Goal: Task Accomplishment & Management: Use online tool/utility

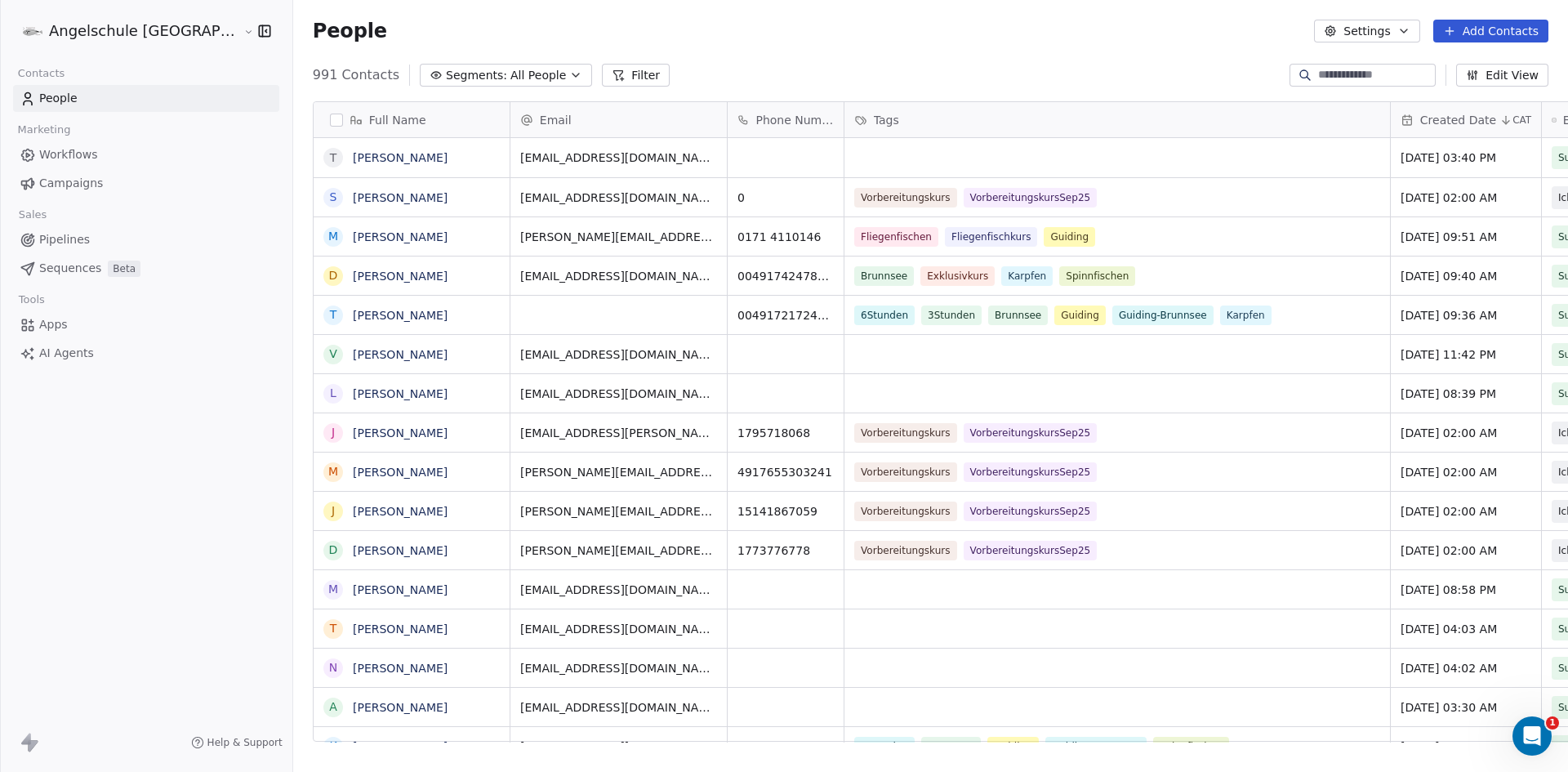
scroll to position [667, 1335]
click at [1358, 72] on input at bounding box center [1375, 75] width 114 height 16
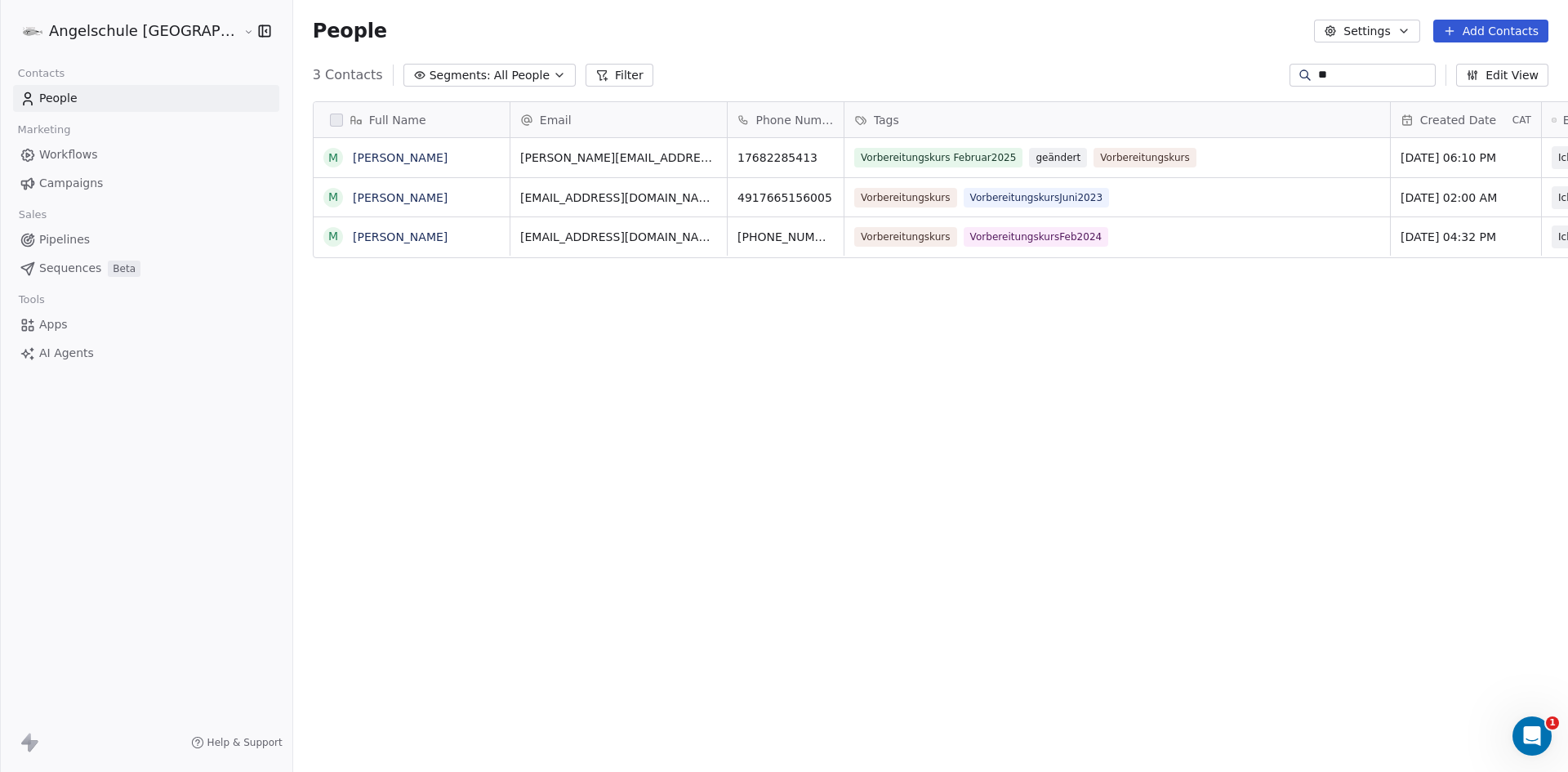
type input "*"
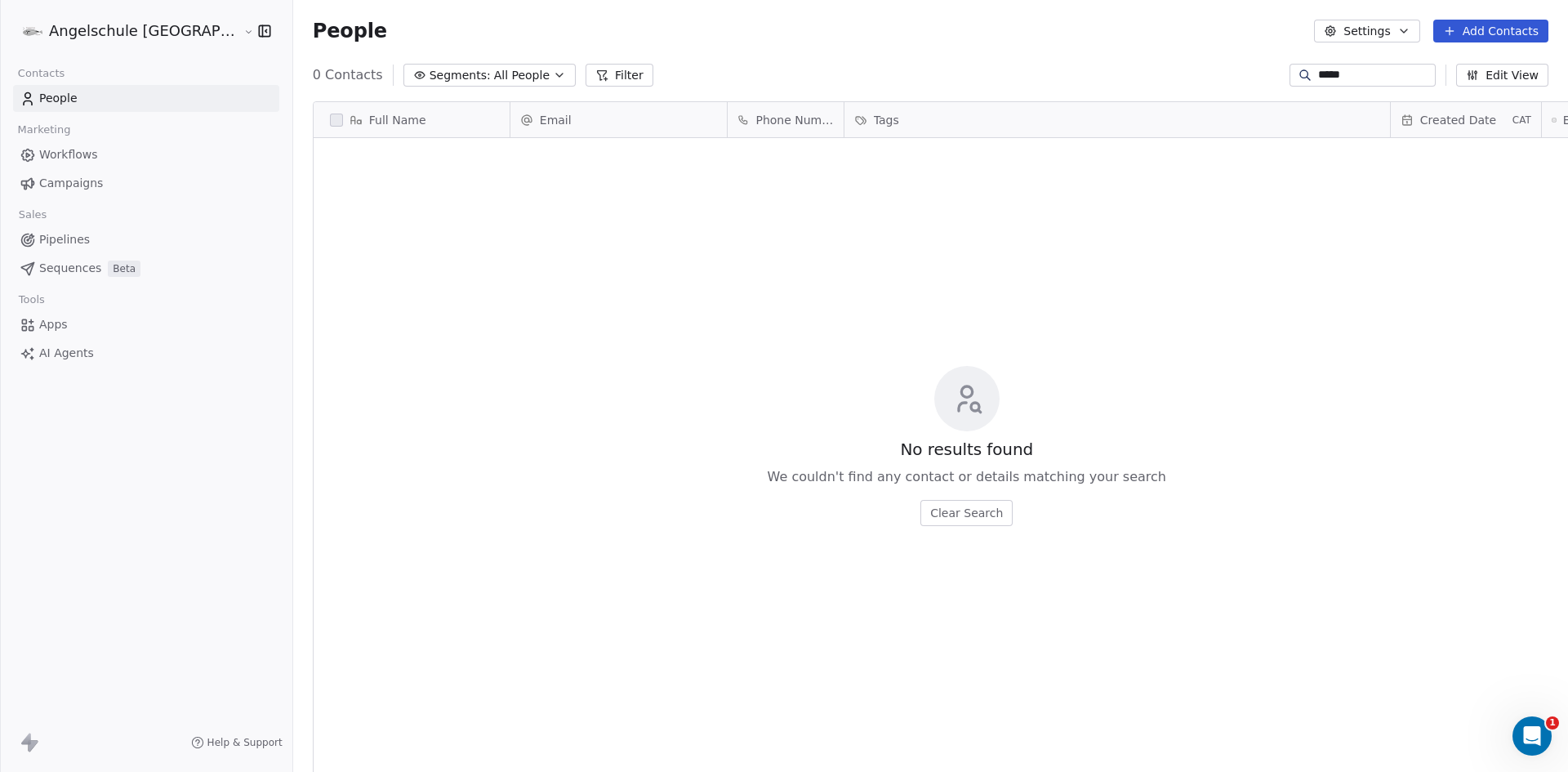
type input "******"
drag, startPoint x: 1345, startPoint y: 74, endPoint x: 1258, endPoint y: 89, distance: 88.3
click at [1258, 89] on section "People Settings Add Contacts 0 Contacts Segments: All People Filter ****** Edit…" at bounding box center [931, 386] width 1275 height 772
type input "******"
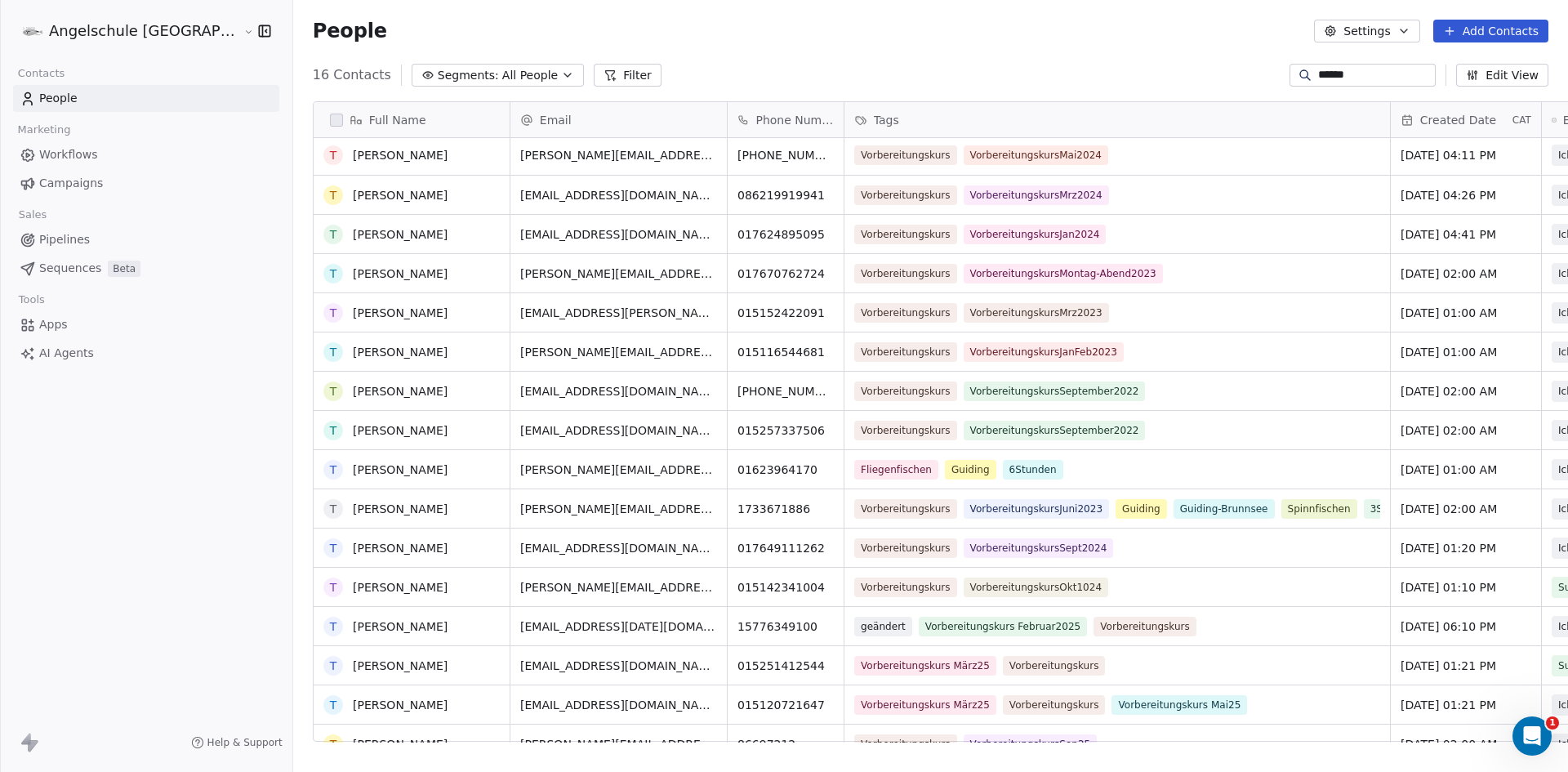
scroll to position [0, 0]
drag, startPoint x: 1348, startPoint y: 69, endPoint x: 1268, endPoint y: 76, distance: 80.3
click at [1268, 76] on div "16 Contacts Segments: All People Filter ****** Edit View" at bounding box center [931, 76] width 1275 height 26
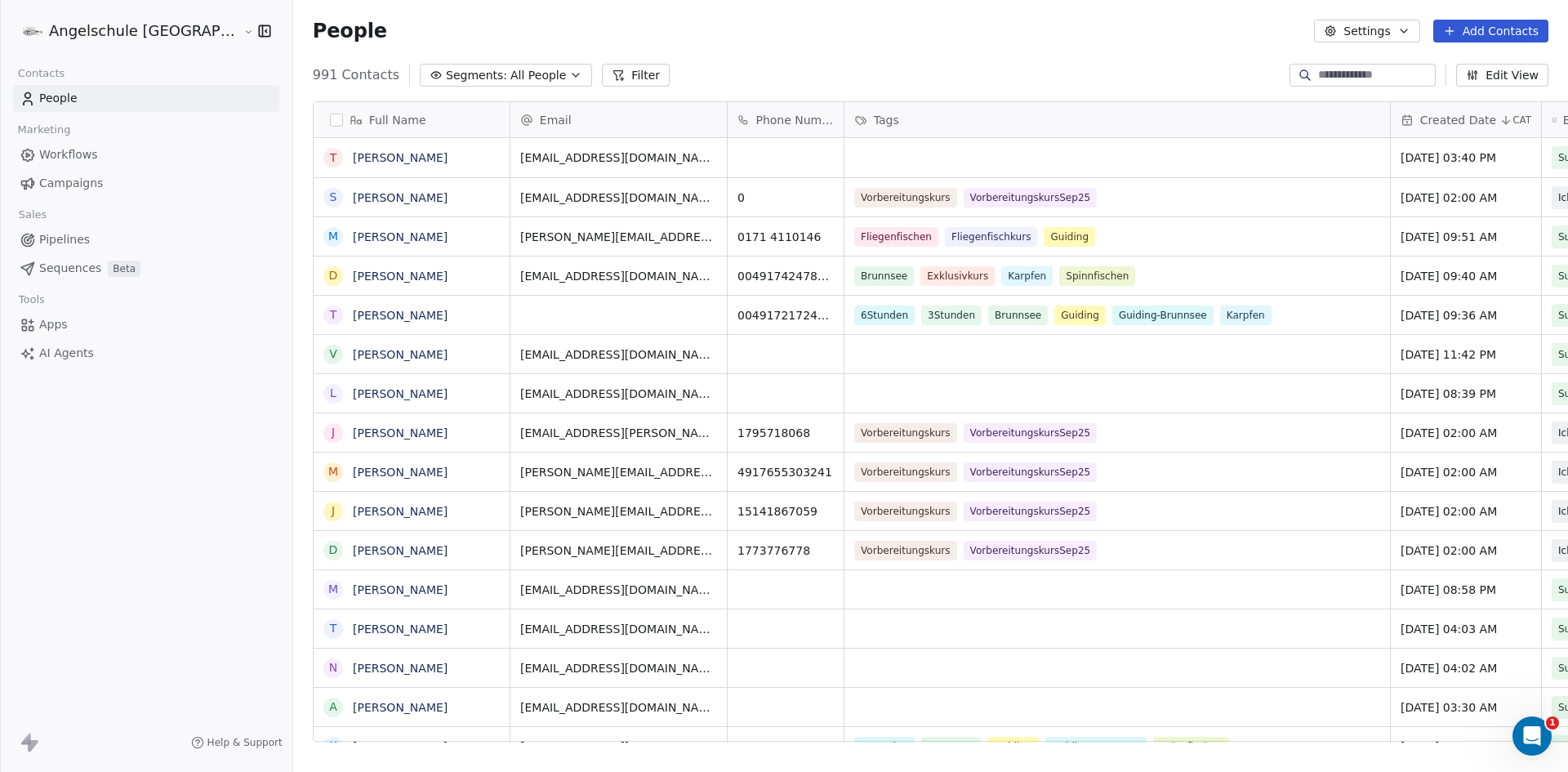
click at [1318, 73] on input at bounding box center [1375, 75] width 114 height 16
click at [1510, 25] on button "Add Contacts" at bounding box center [1491, 31] width 115 height 23
click at [1473, 63] on span "Create new contact" at bounding box center [1499, 67] width 112 height 17
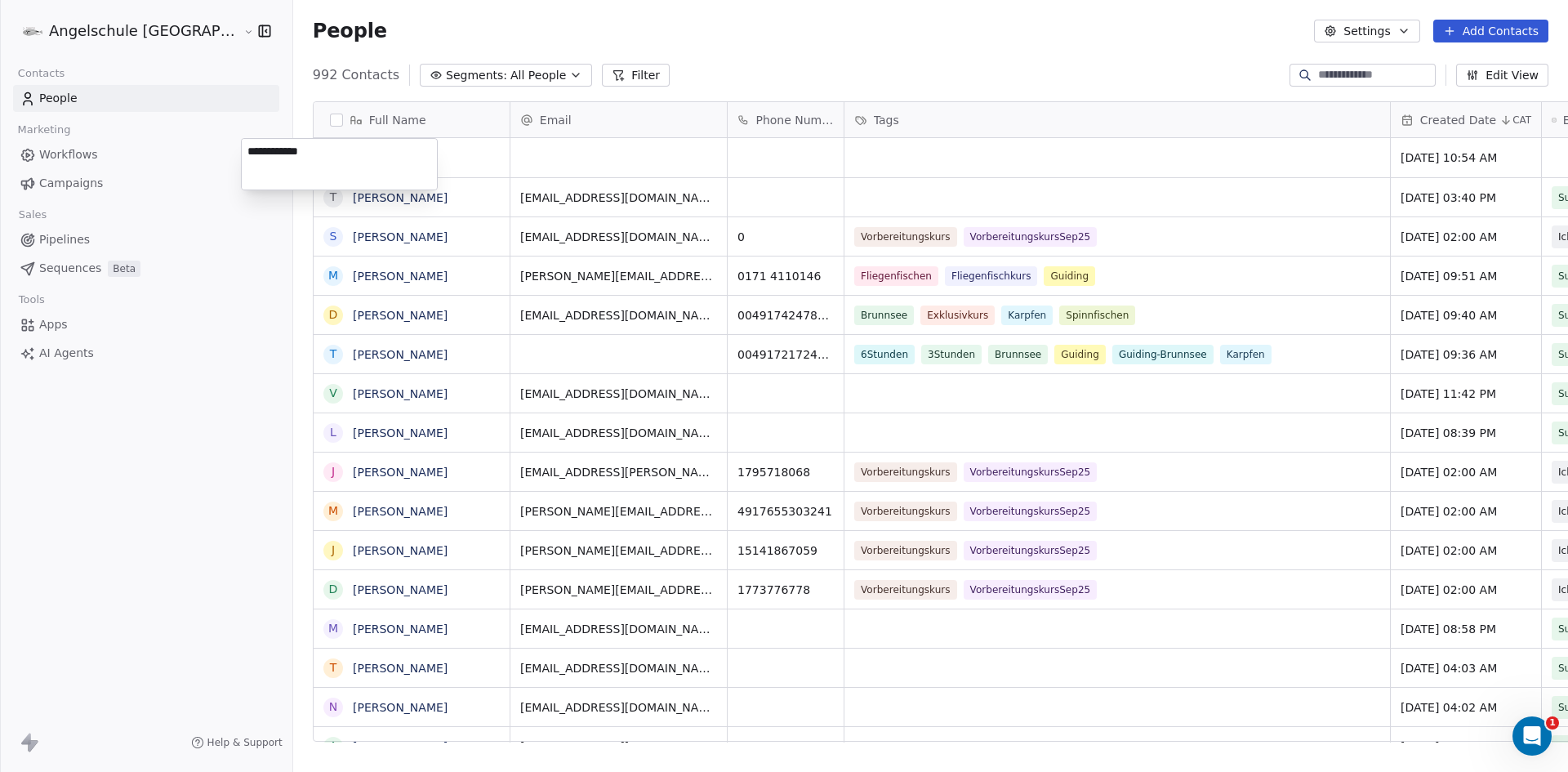
type textarea "**********"
click at [520, 144] on html "Angelschule [GEOGRAPHIC_DATA] Contacts People Marketing Workflows Campaigns Sal…" at bounding box center [784, 386] width 1568 height 772
click at [575, 150] on div "grid" at bounding box center [618, 158] width 216 height 39
type input "**********"
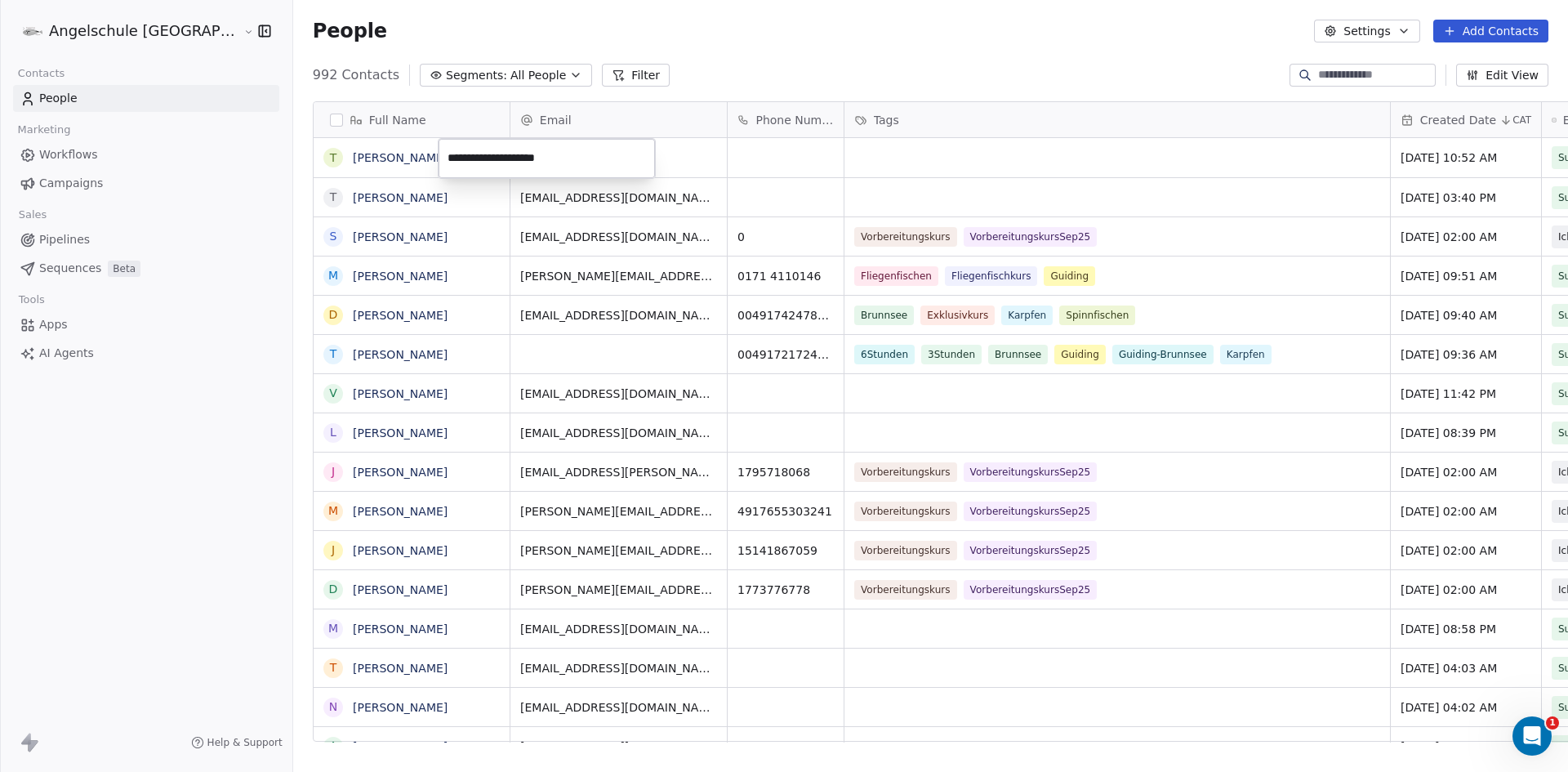
click at [735, 156] on html "Angelschule [GEOGRAPHIC_DATA] Contacts People Marketing Workflows Campaigns Sal…" at bounding box center [784, 386] width 1568 height 772
click at [728, 156] on div "grid" at bounding box center [785, 158] width 116 height 39
type input "**********"
click at [809, 150] on html "Angelschule [GEOGRAPHIC_DATA] Contacts People Marketing Workflows Campaigns Sal…" at bounding box center [784, 386] width 1568 height 772
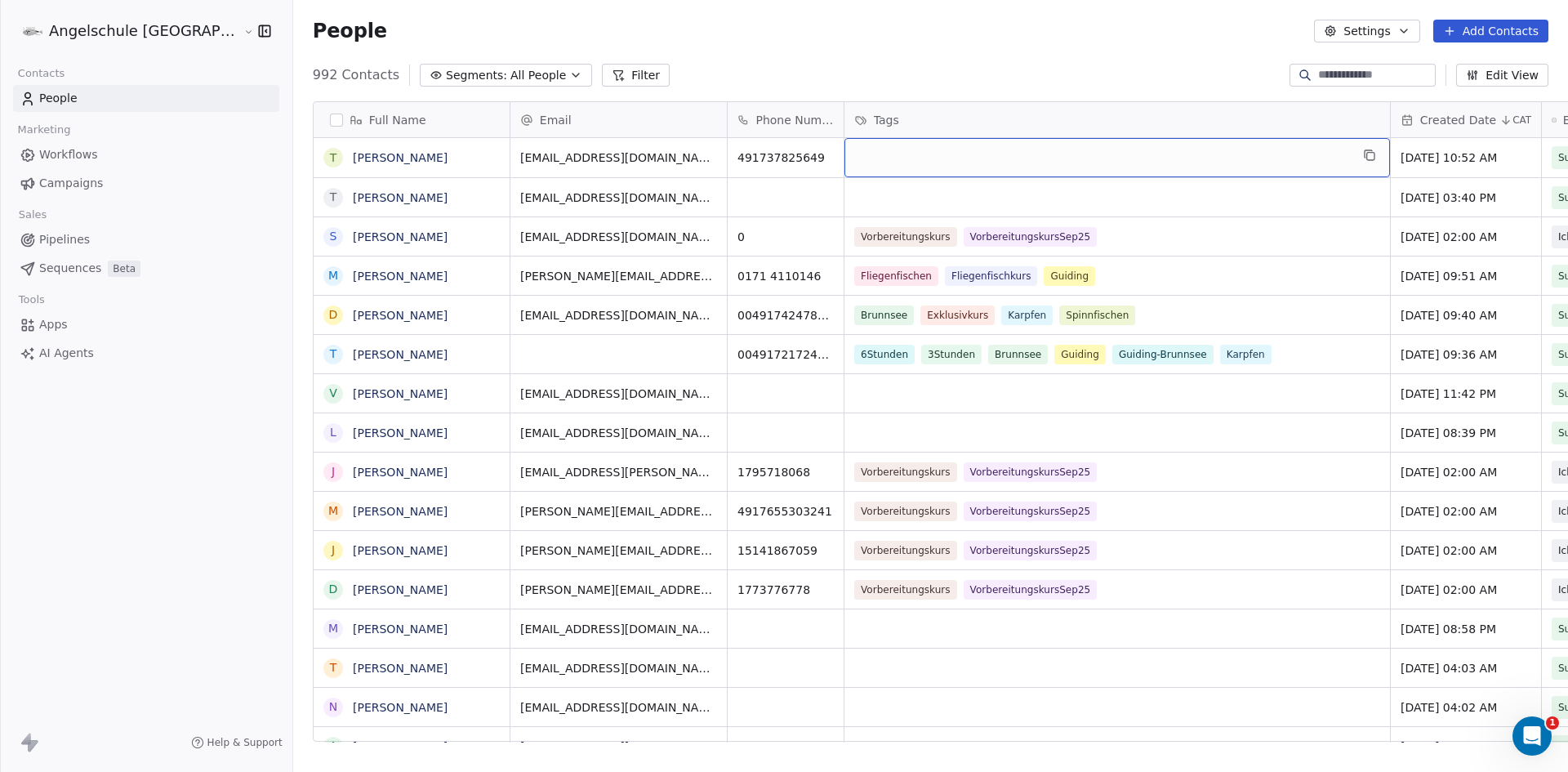
click at [844, 158] on div "grid" at bounding box center [1117, 158] width 546 height 39
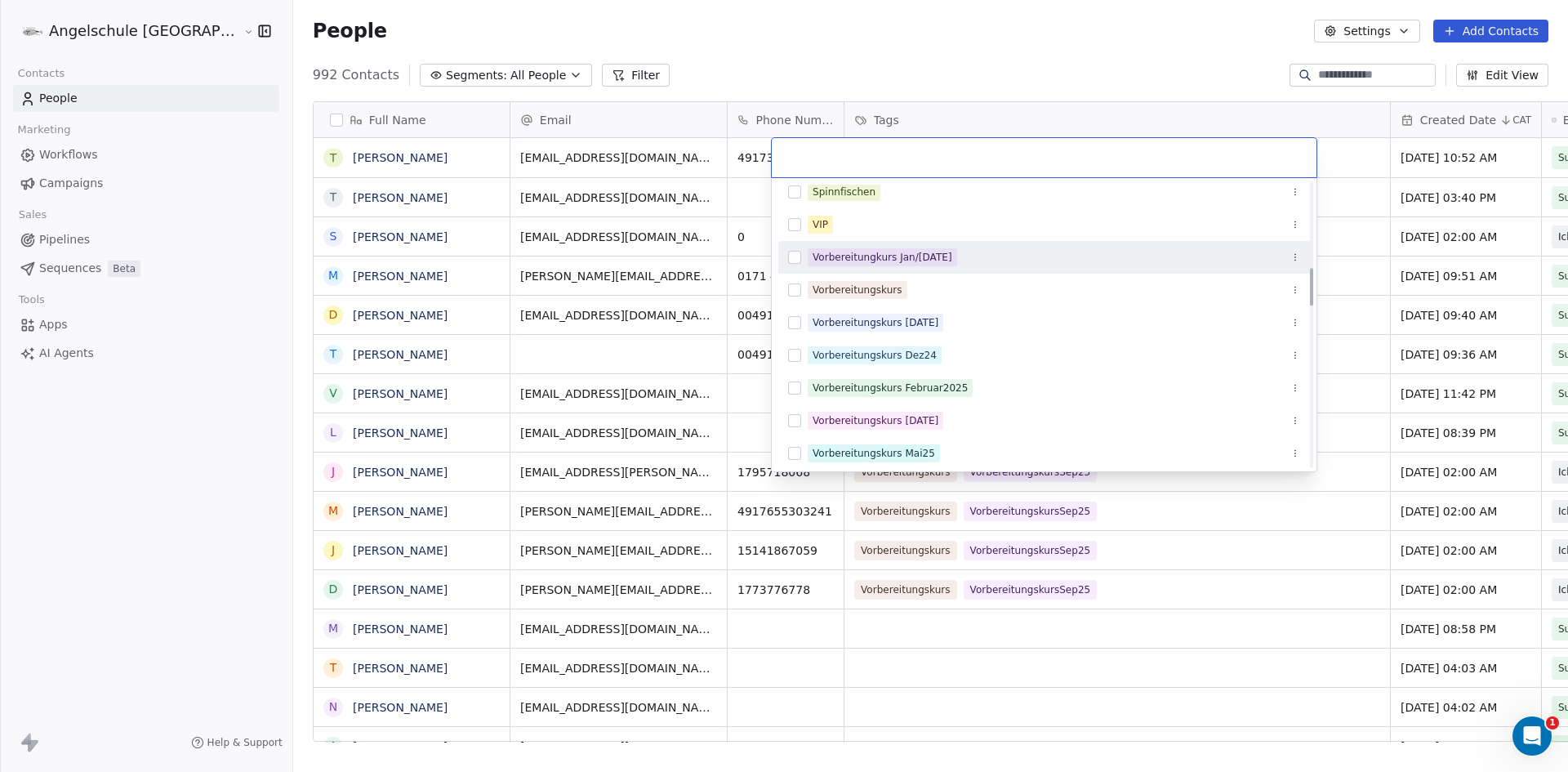
scroll to position [654, 0]
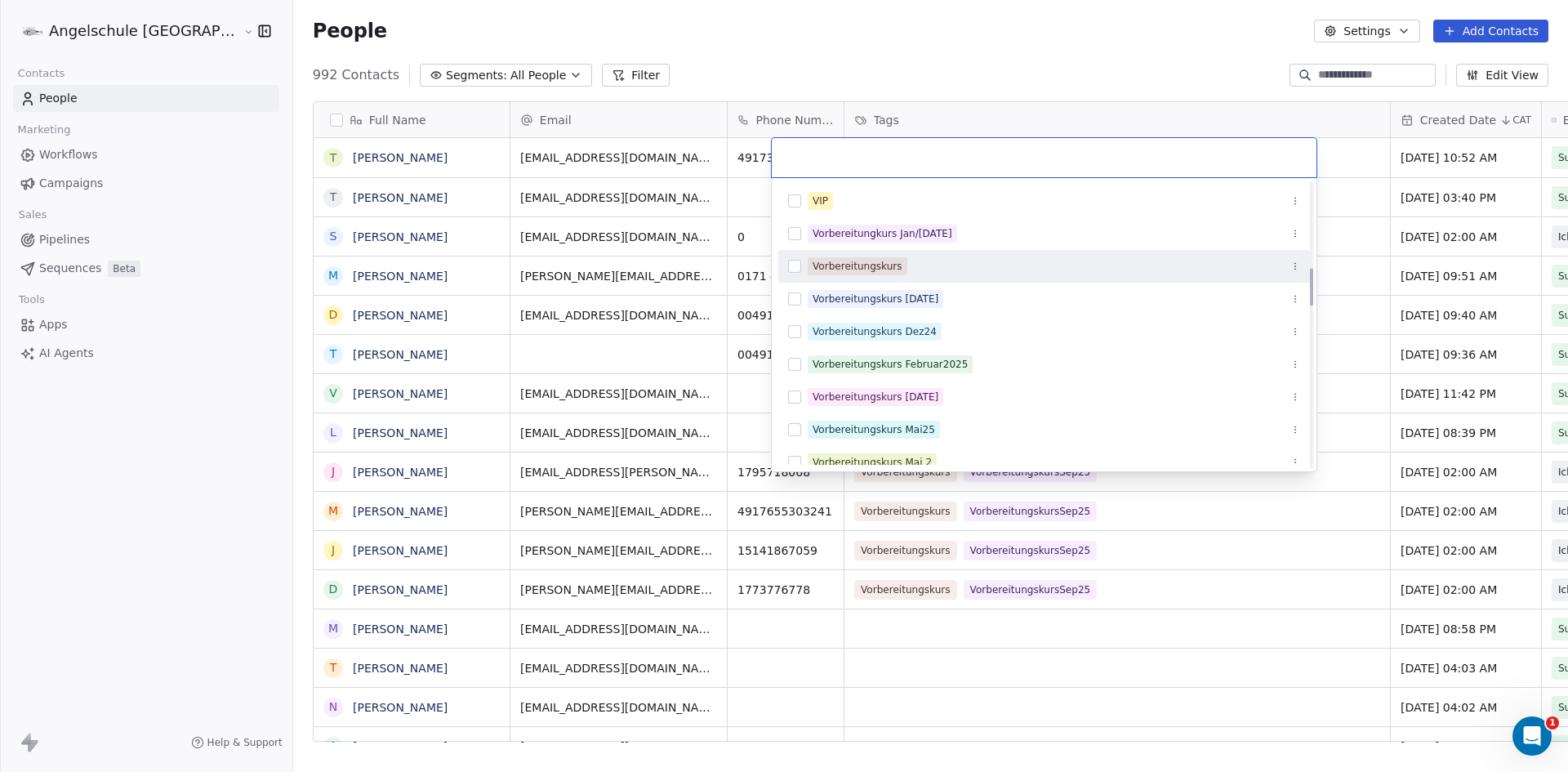
click at [793, 266] on button "Suggestions" at bounding box center [795, 266] width 13 height 13
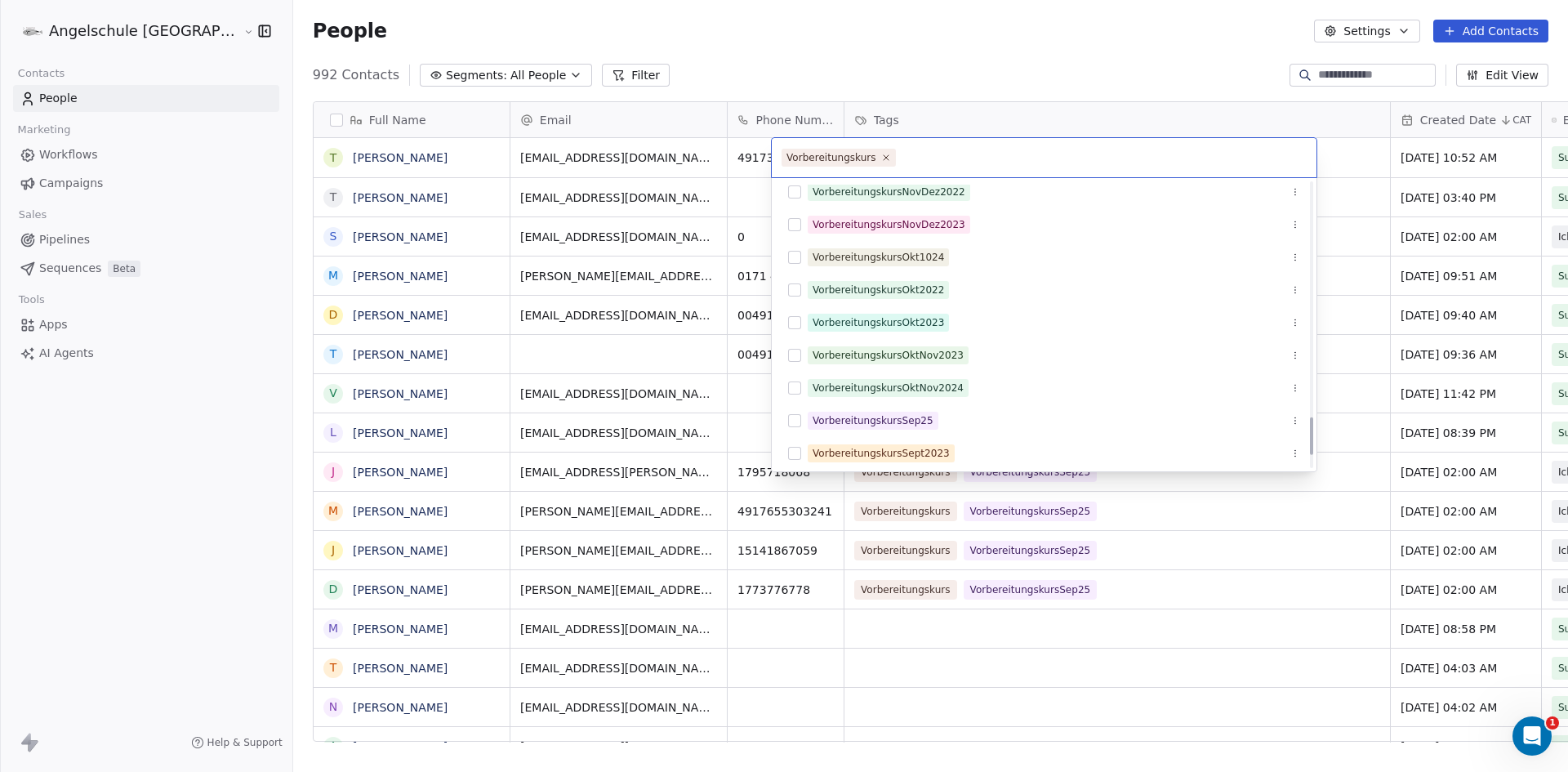
scroll to position [1797, 0]
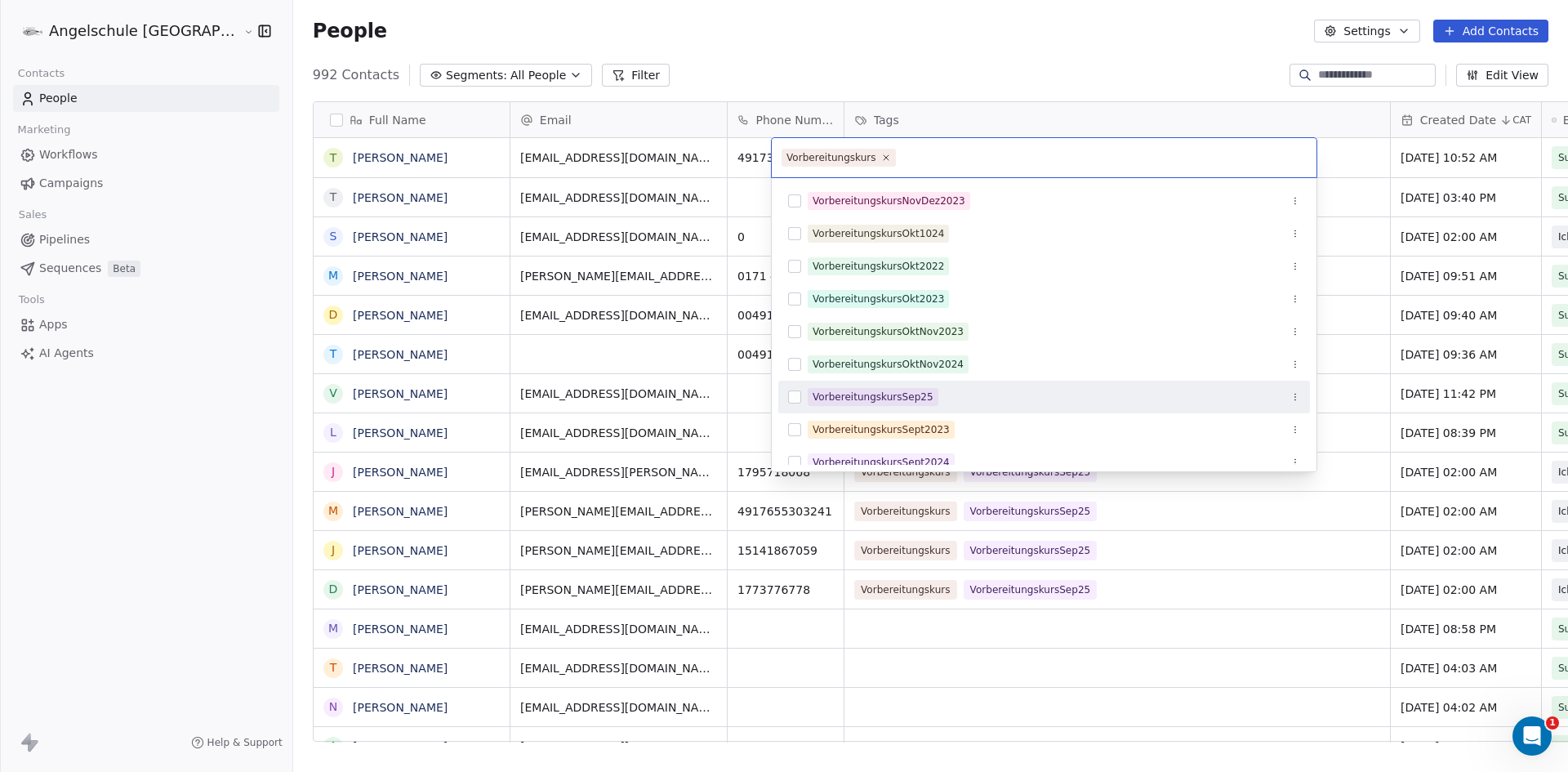
click at [796, 391] on button "Suggestions" at bounding box center [795, 397] width 13 height 13
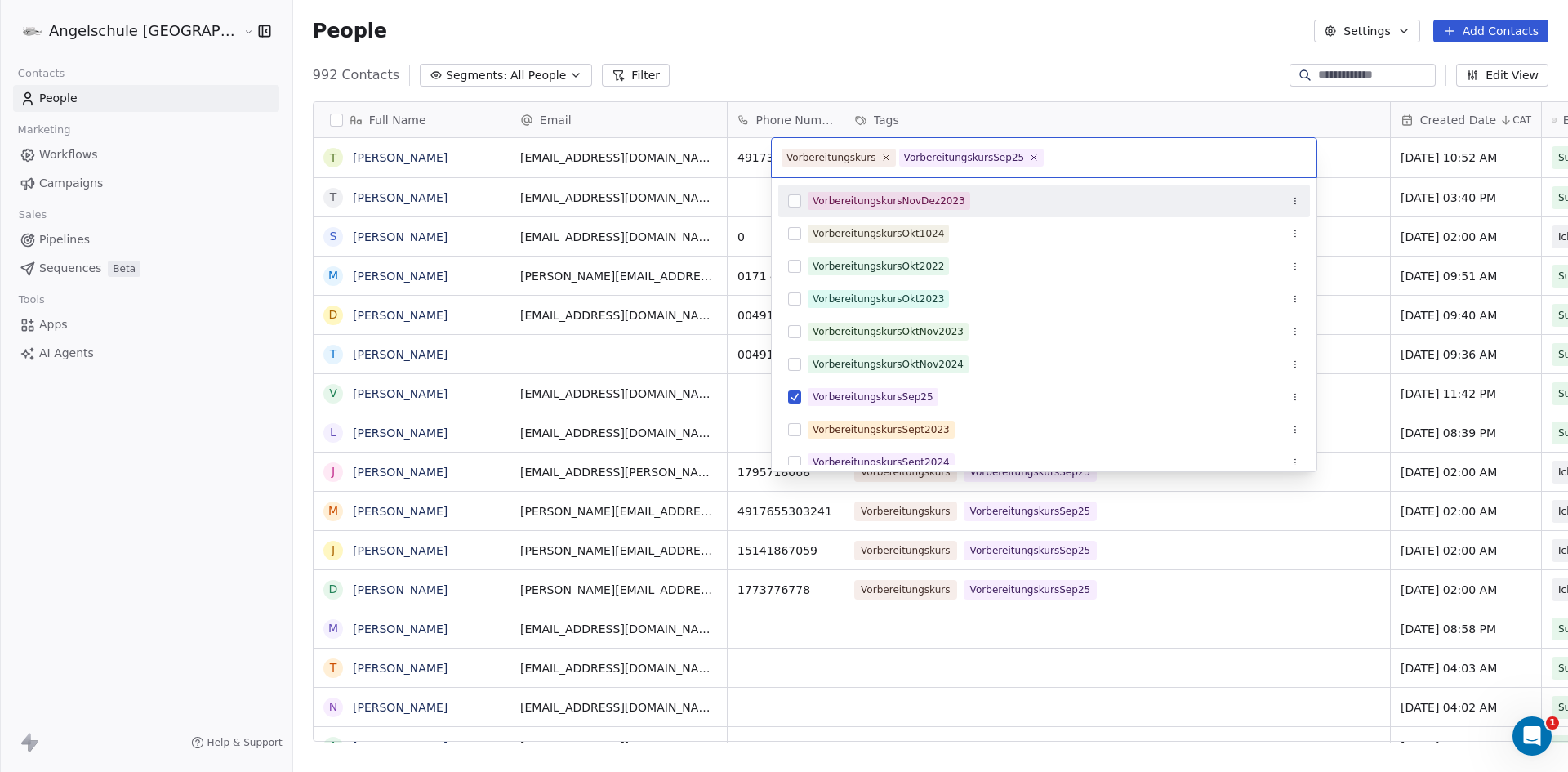
click at [1383, 156] on html "Angelschule [GEOGRAPHIC_DATA] Contacts People Marketing Workflows Campaigns Sal…" at bounding box center [784, 386] width 1568 height 772
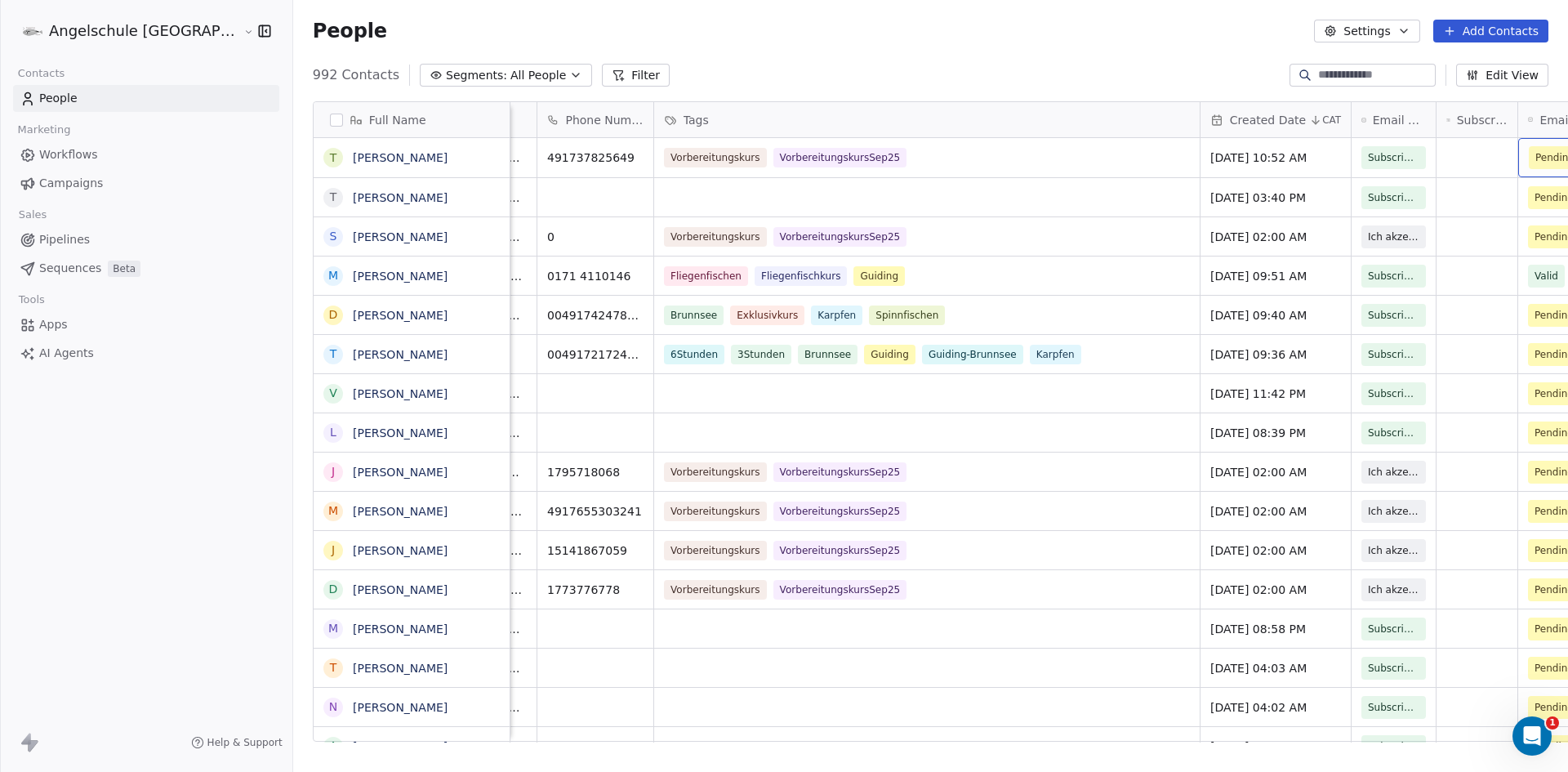
scroll to position [0, 307]
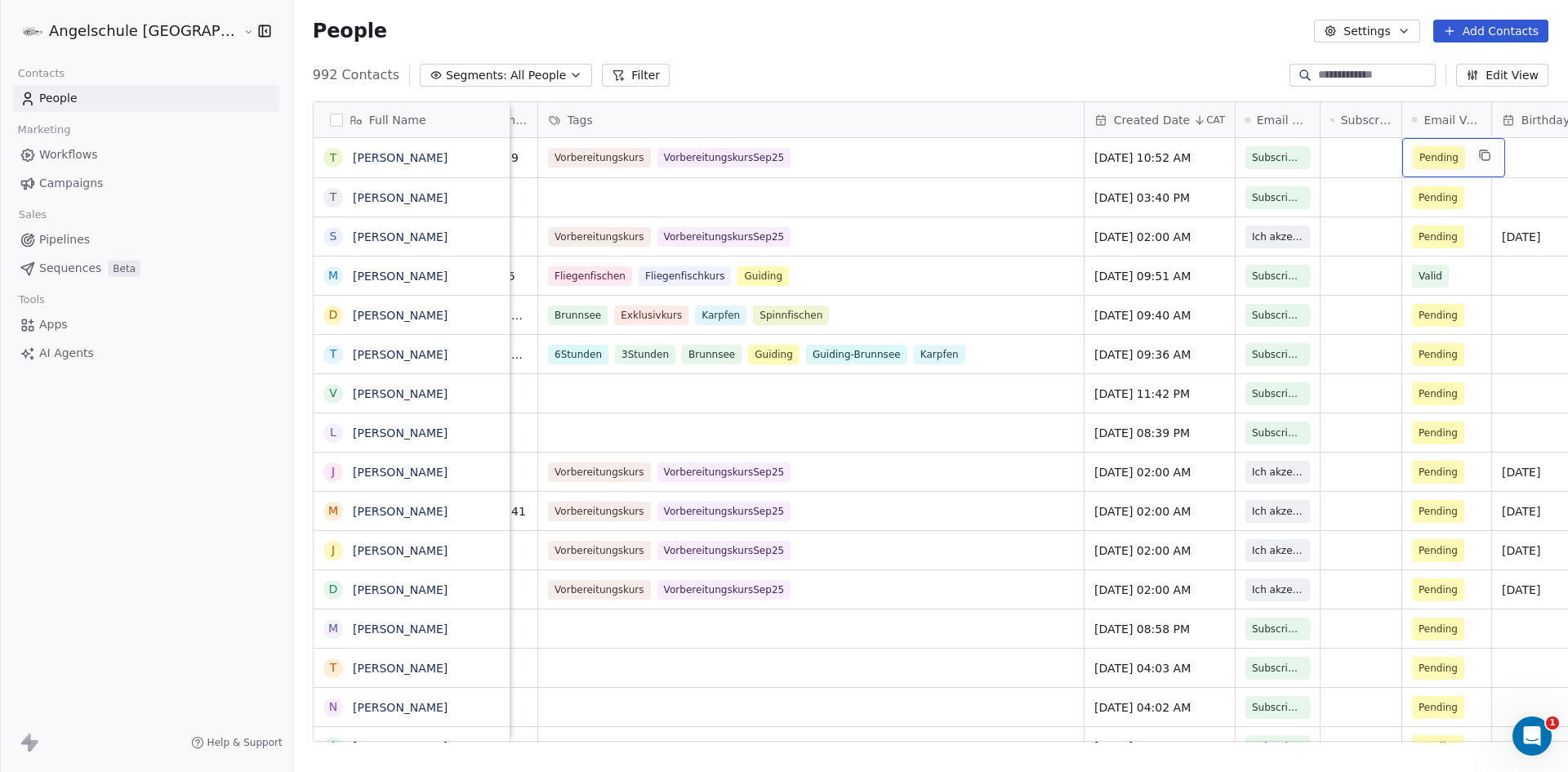
click at [1403, 152] on div "Pending" at bounding box center [1454, 158] width 103 height 39
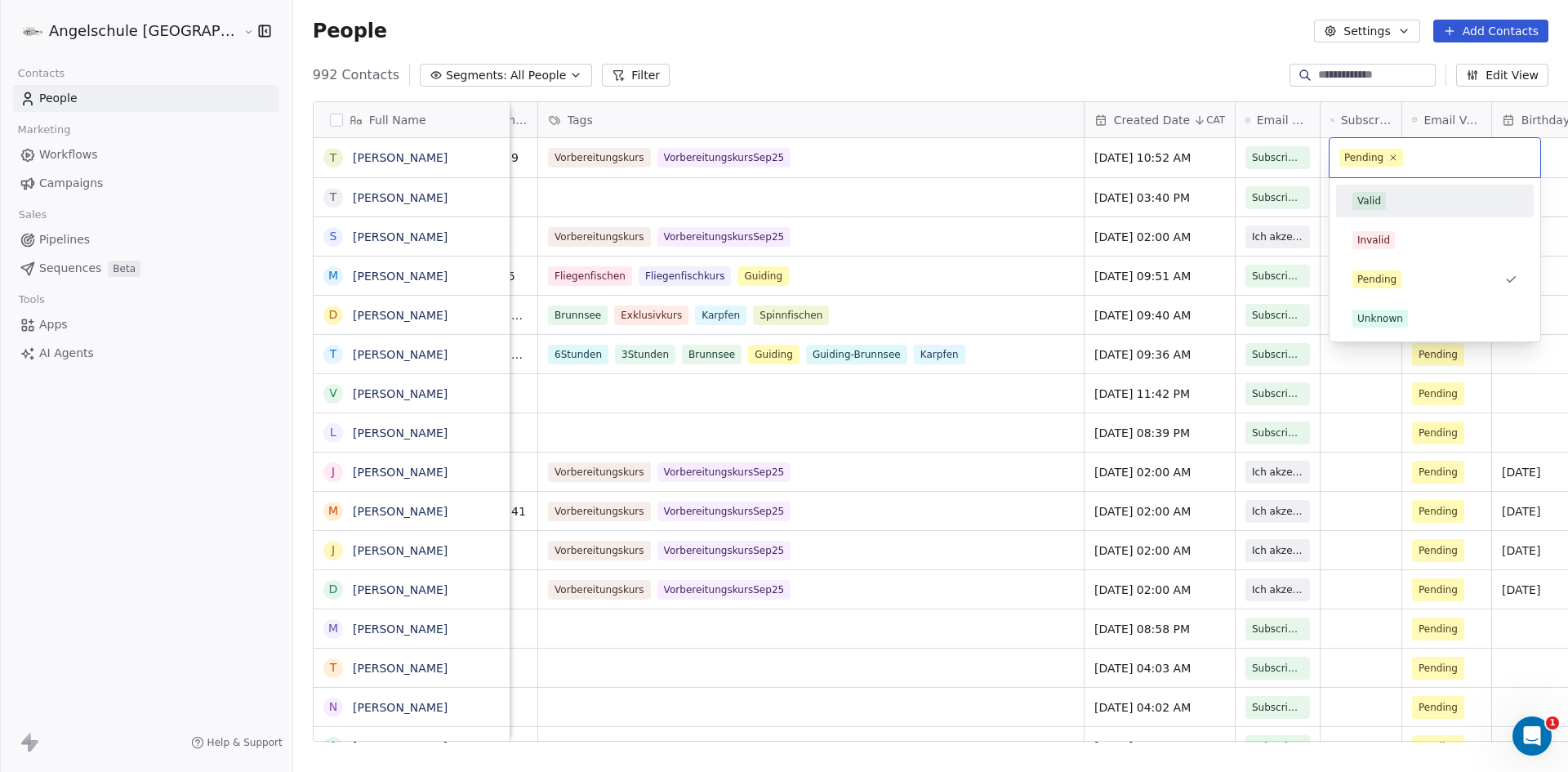
click at [1377, 194] on div "Valid" at bounding box center [1369, 201] width 24 height 15
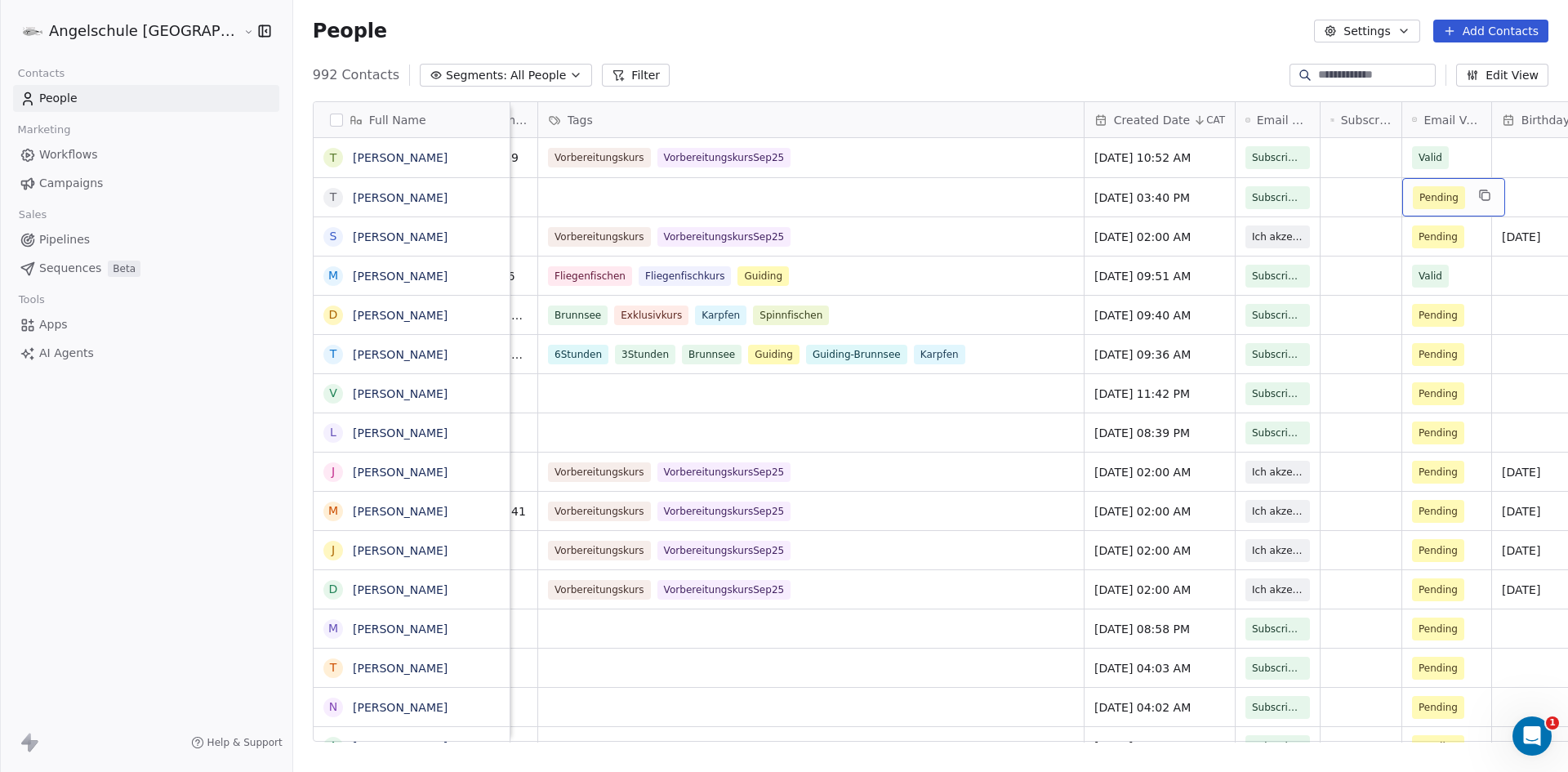
click at [1403, 199] on div "Pending" at bounding box center [1454, 197] width 103 height 39
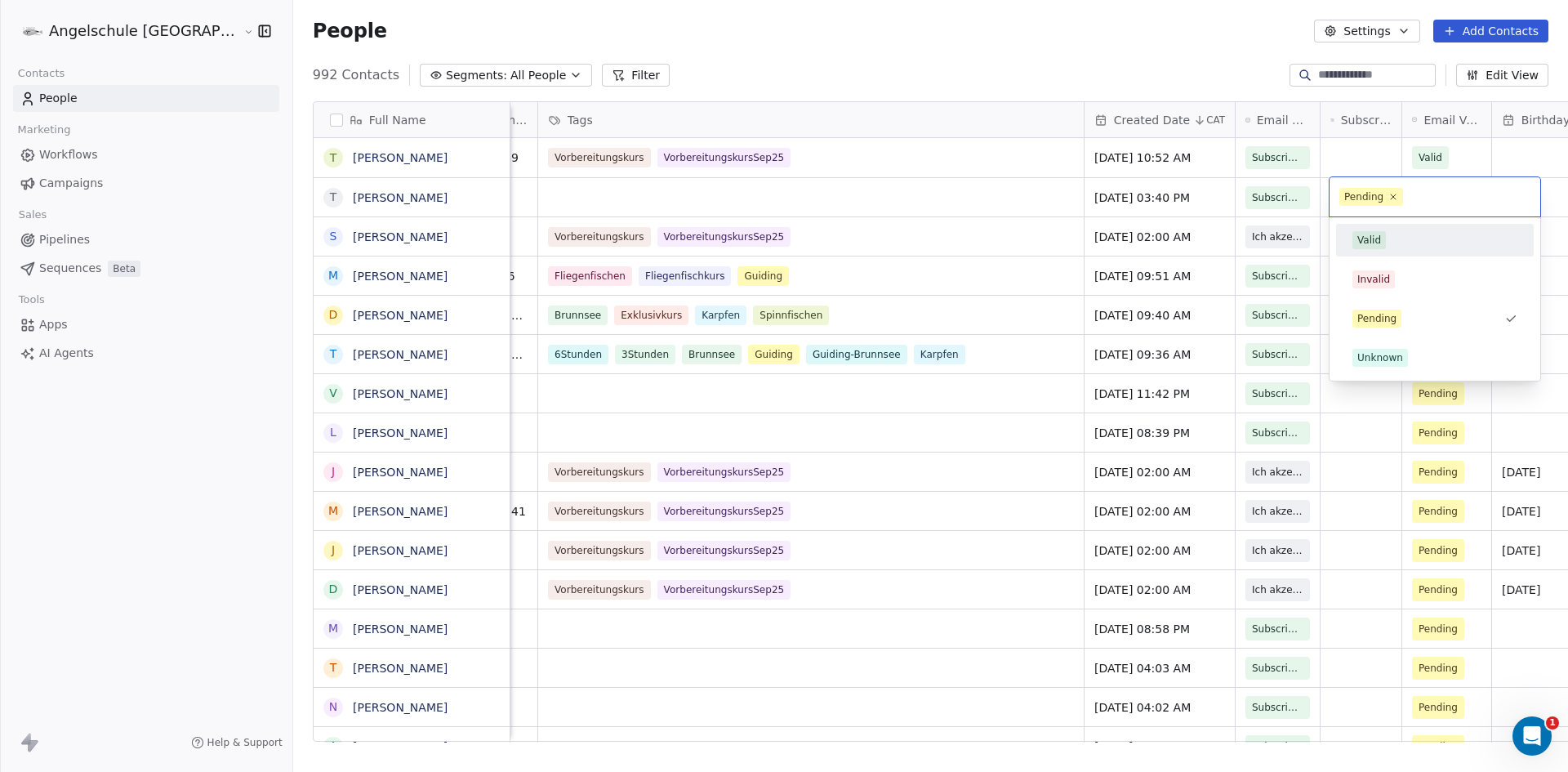
click at [1385, 238] on div "Valid" at bounding box center [1435, 240] width 165 height 18
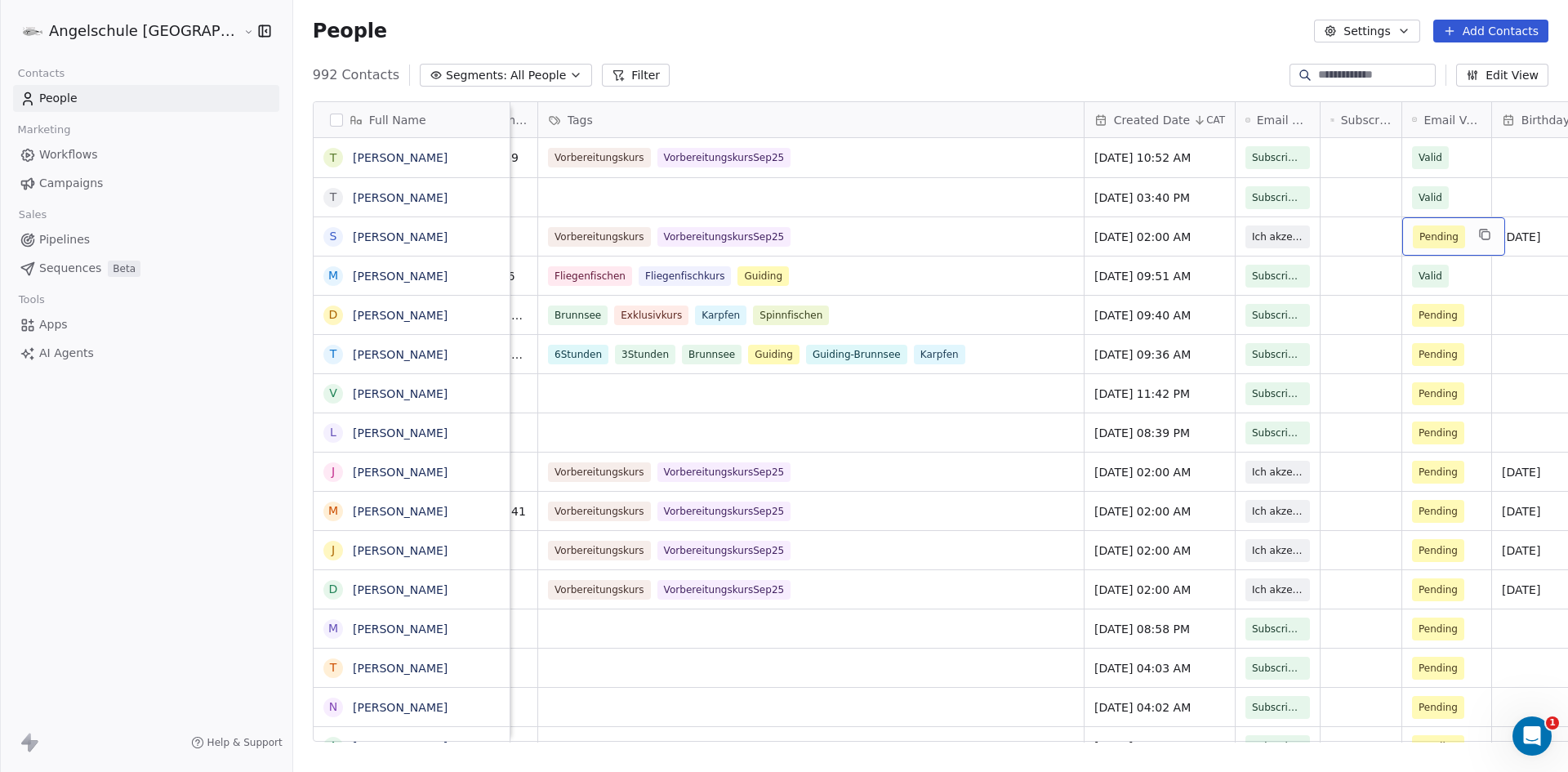
click at [1420, 238] on span "Pending" at bounding box center [1440, 237] width 39 height 16
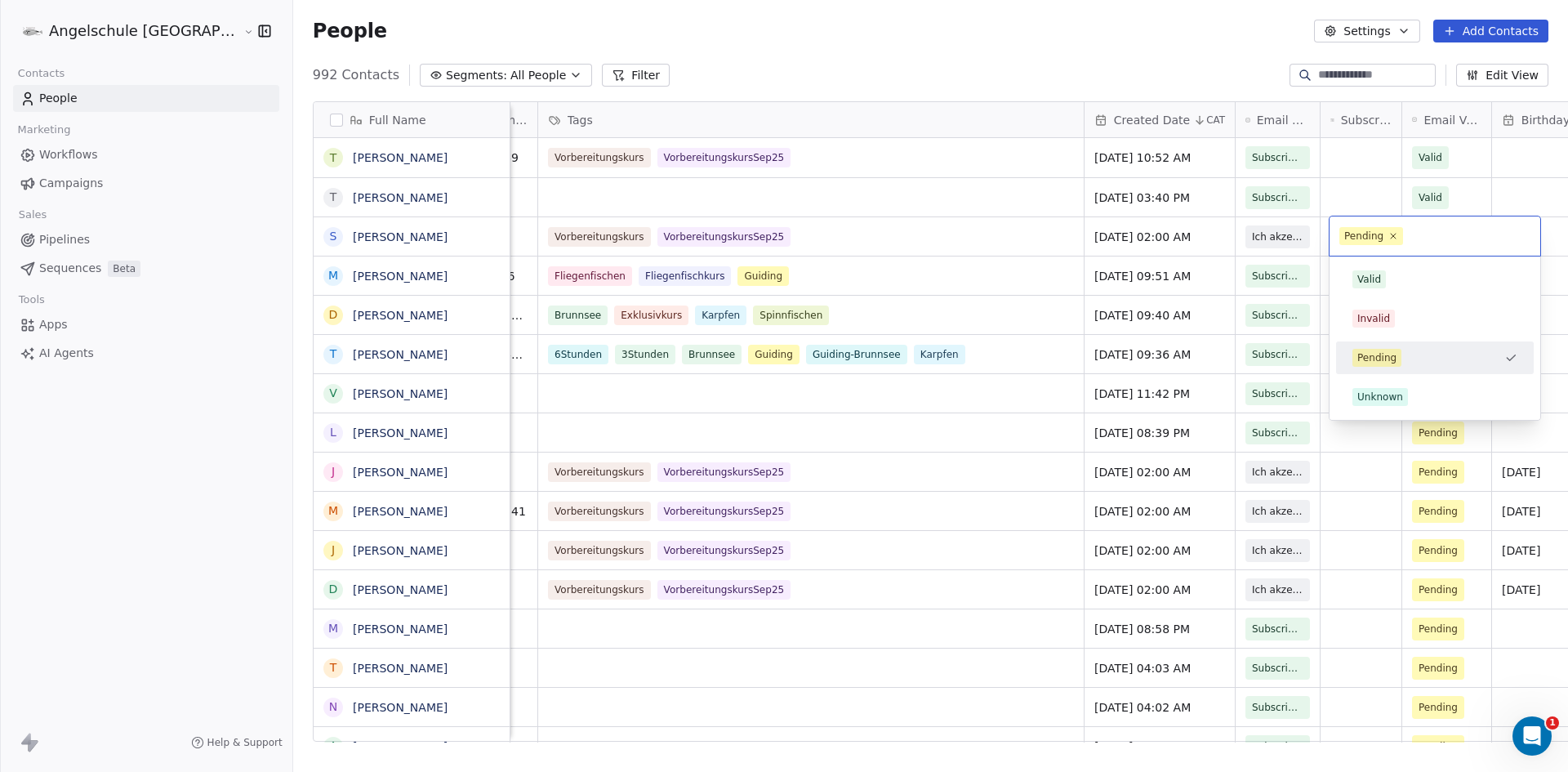
click at [1371, 236] on div "Pending" at bounding box center [1364, 236] width 39 height 15
click at [1369, 282] on div "Valid" at bounding box center [1369, 280] width 24 height 15
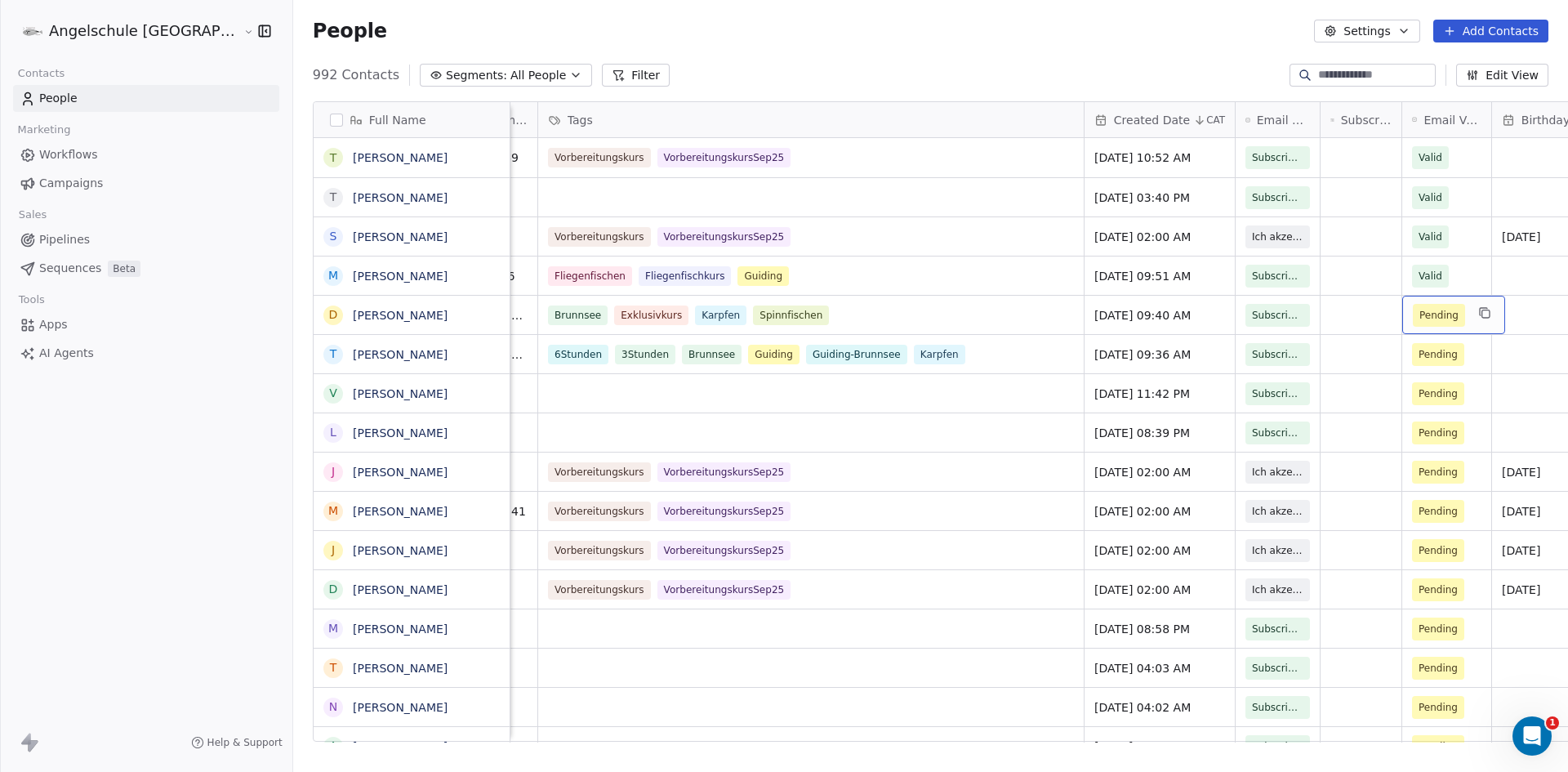
click at [1420, 317] on span "Pending" at bounding box center [1440, 316] width 39 height 16
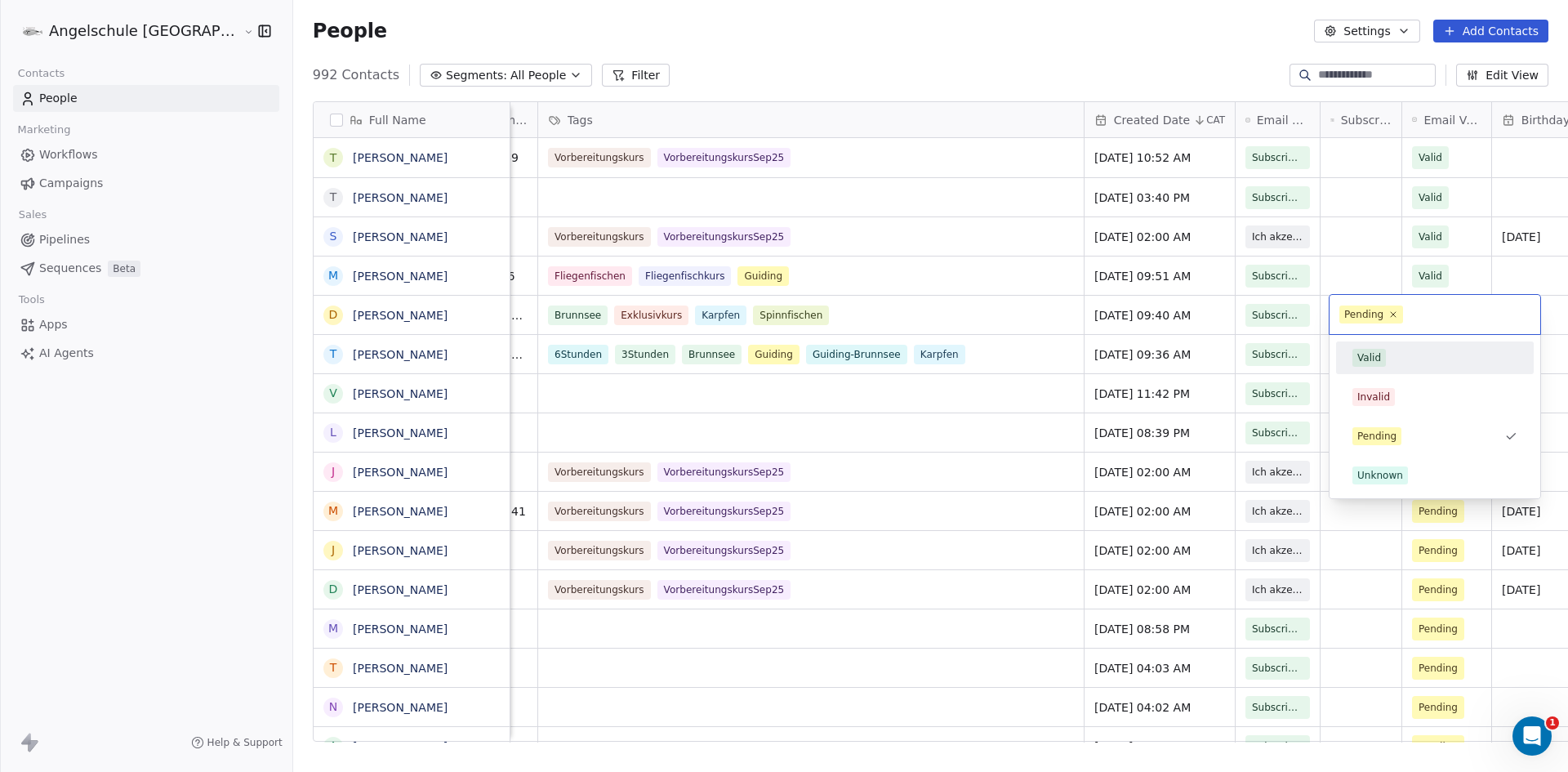
click at [1363, 362] on div "Valid" at bounding box center [1369, 358] width 24 height 15
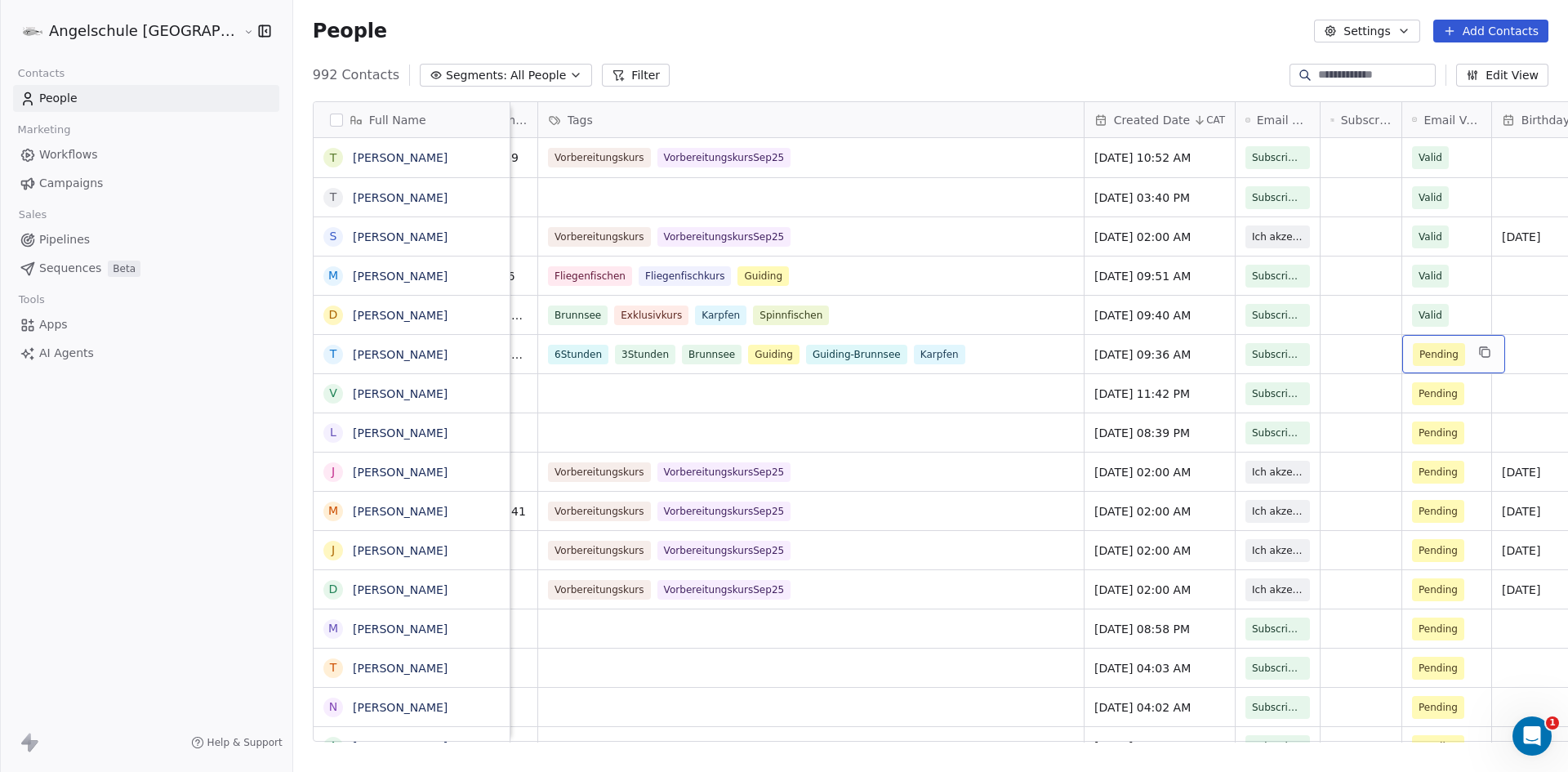
click at [1420, 354] on span "Pending" at bounding box center [1440, 354] width 39 height 16
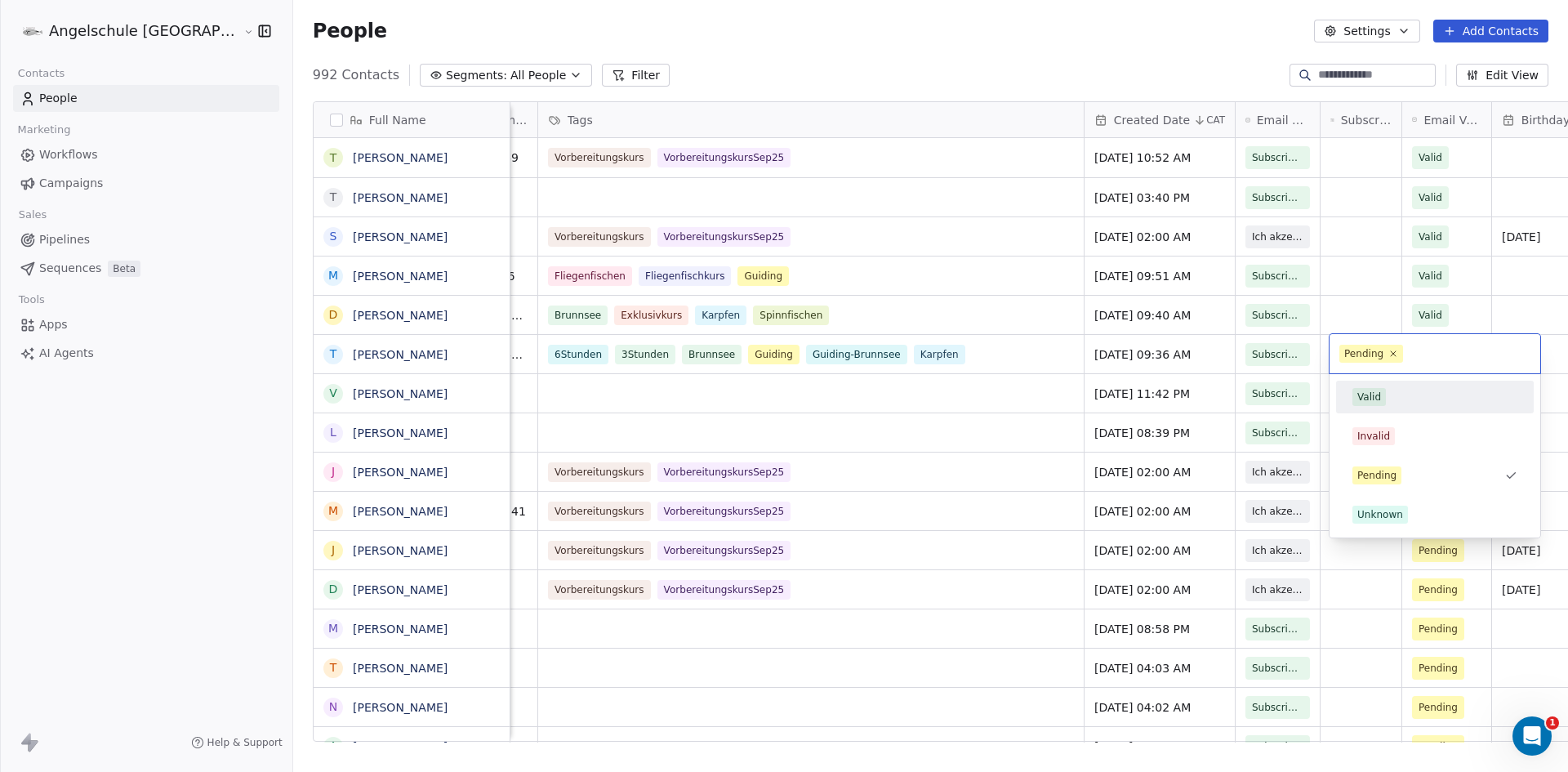
click at [1368, 391] on div "Valid" at bounding box center [1369, 397] width 24 height 15
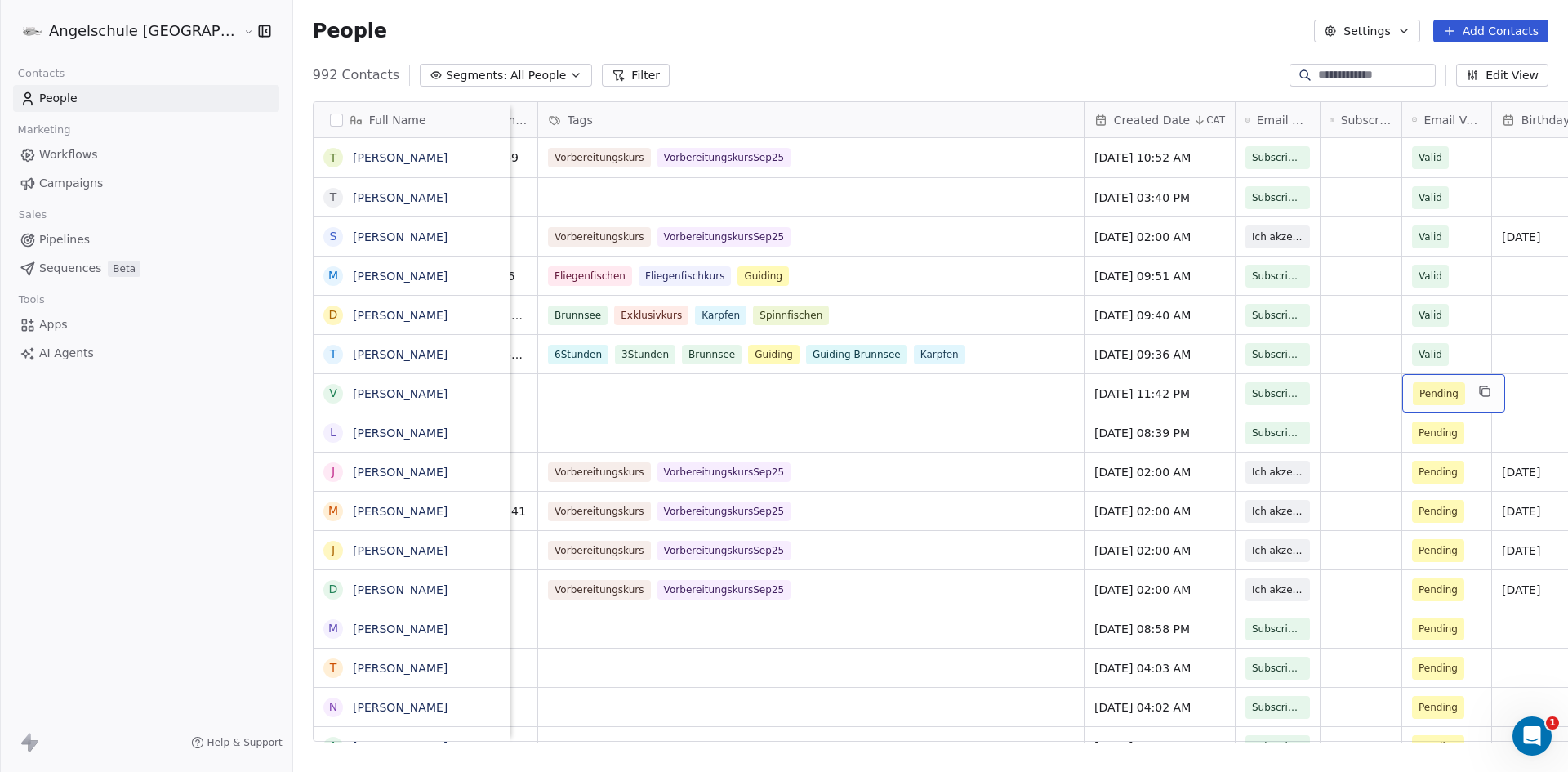
click at [1420, 401] on span "Pending" at bounding box center [1440, 394] width 39 height 16
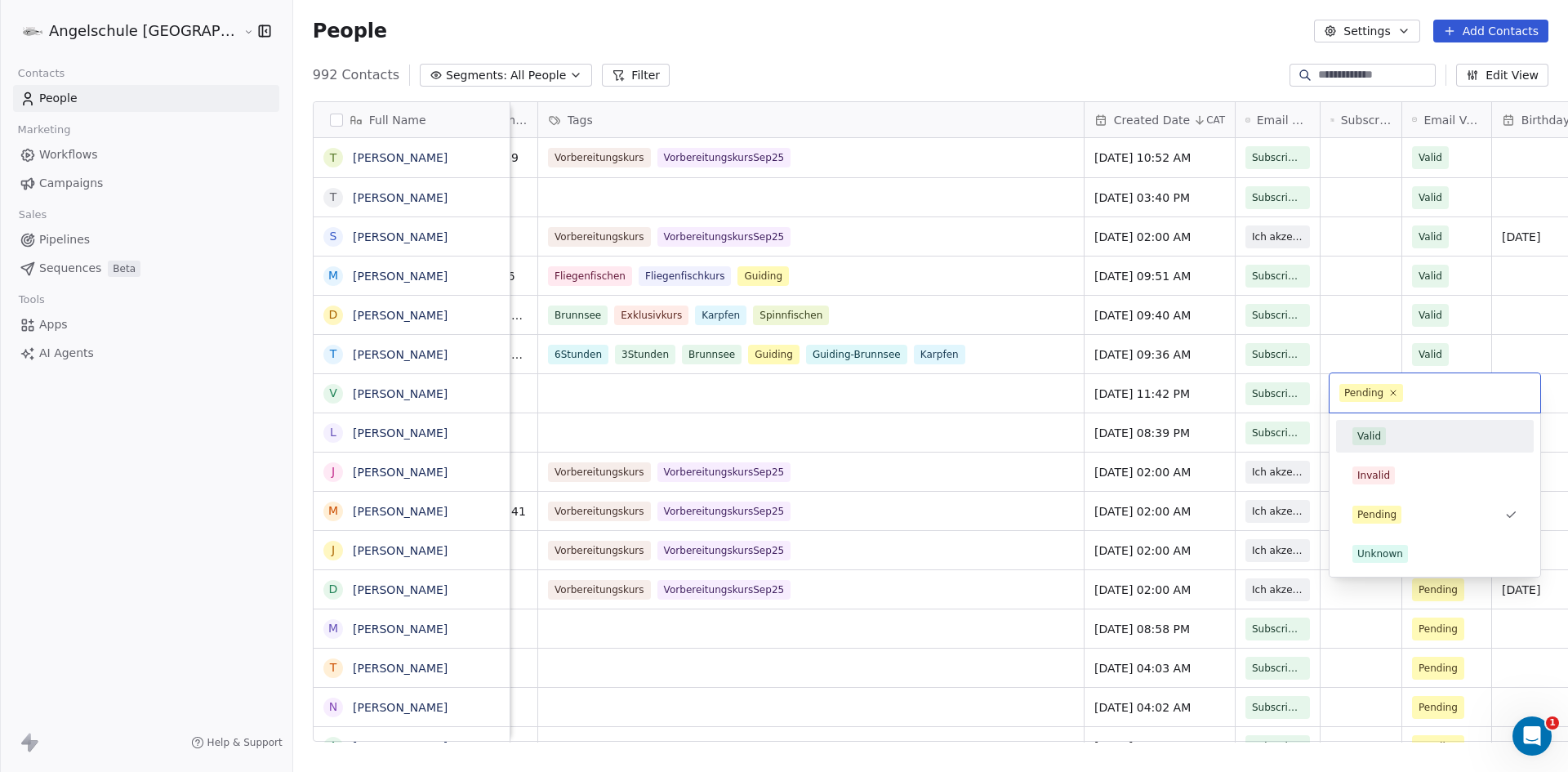
click at [1369, 437] on div "Valid" at bounding box center [1369, 437] width 24 height 15
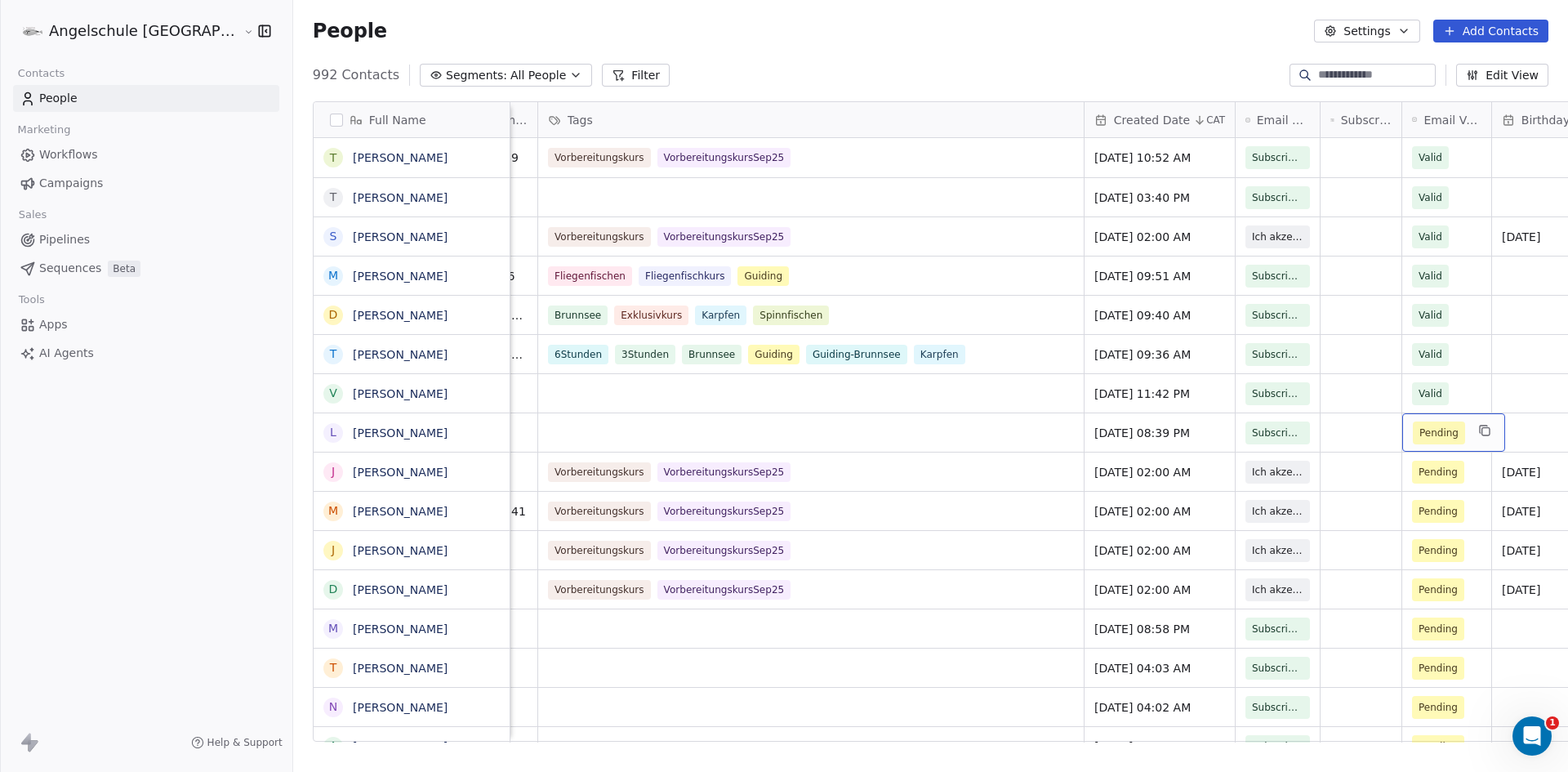
click at [1420, 435] on span "Pending" at bounding box center [1440, 433] width 39 height 16
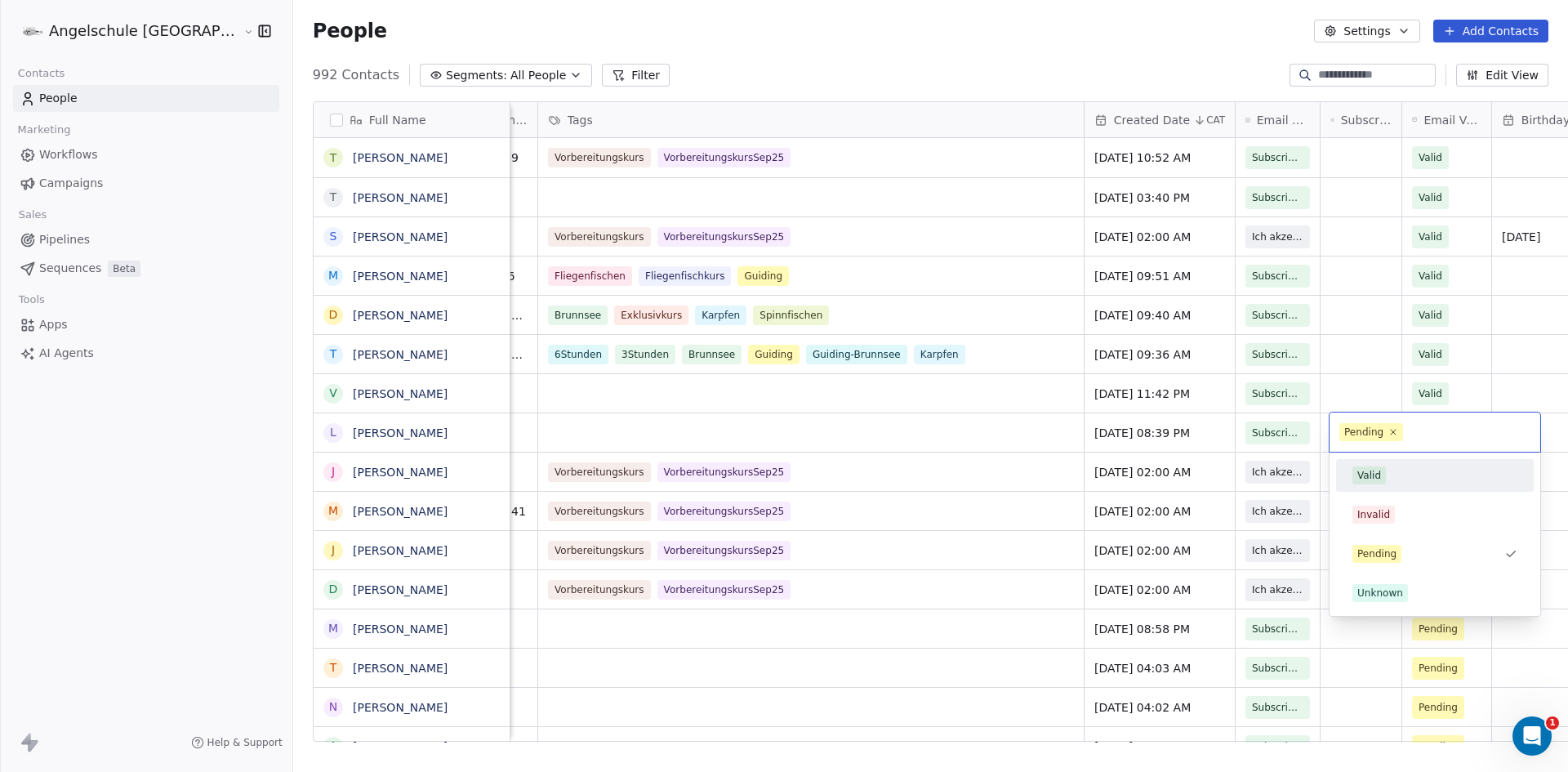
click at [1373, 474] on div "Valid" at bounding box center [1369, 475] width 24 height 15
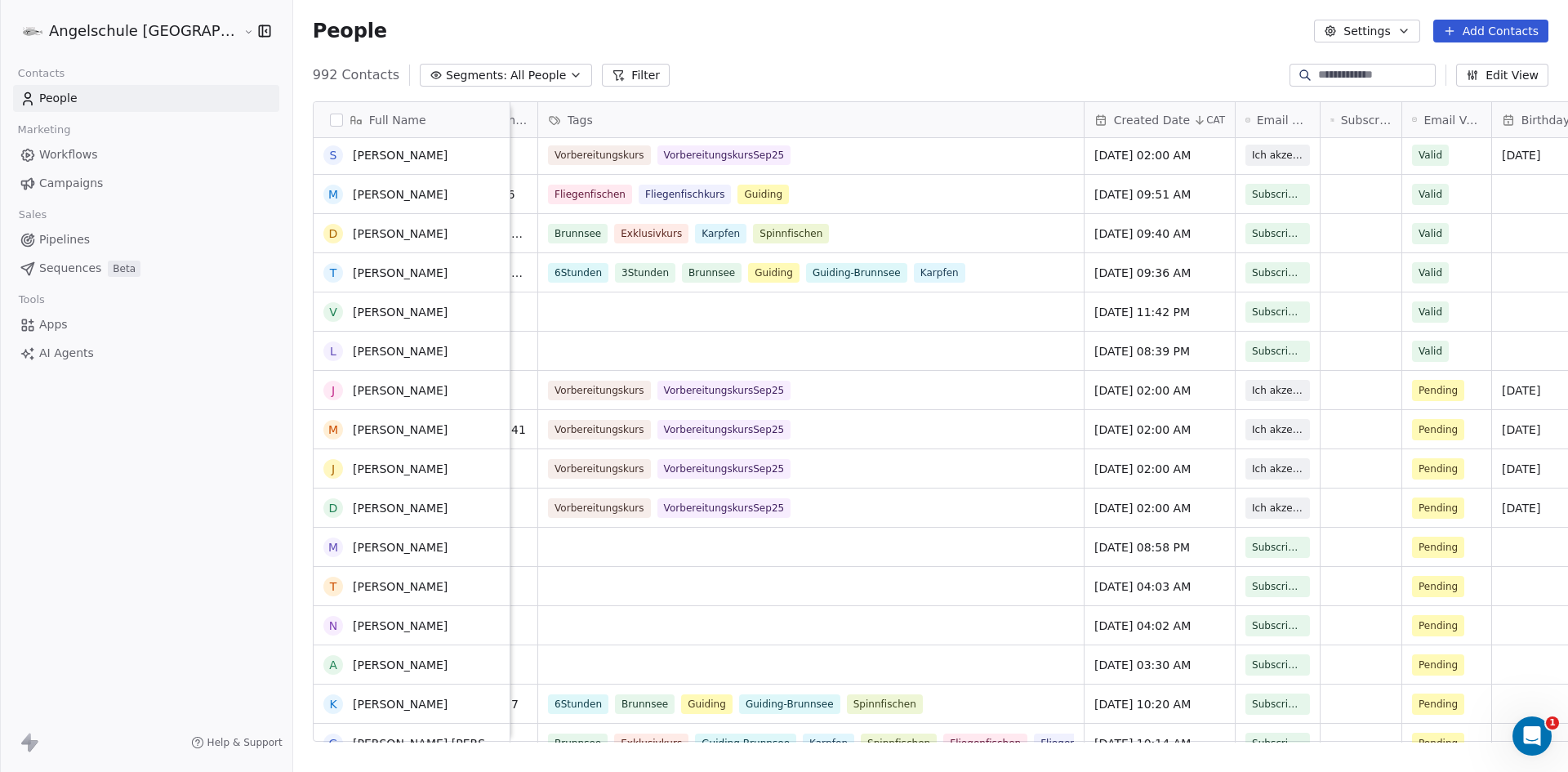
scroll to position [245, 0]
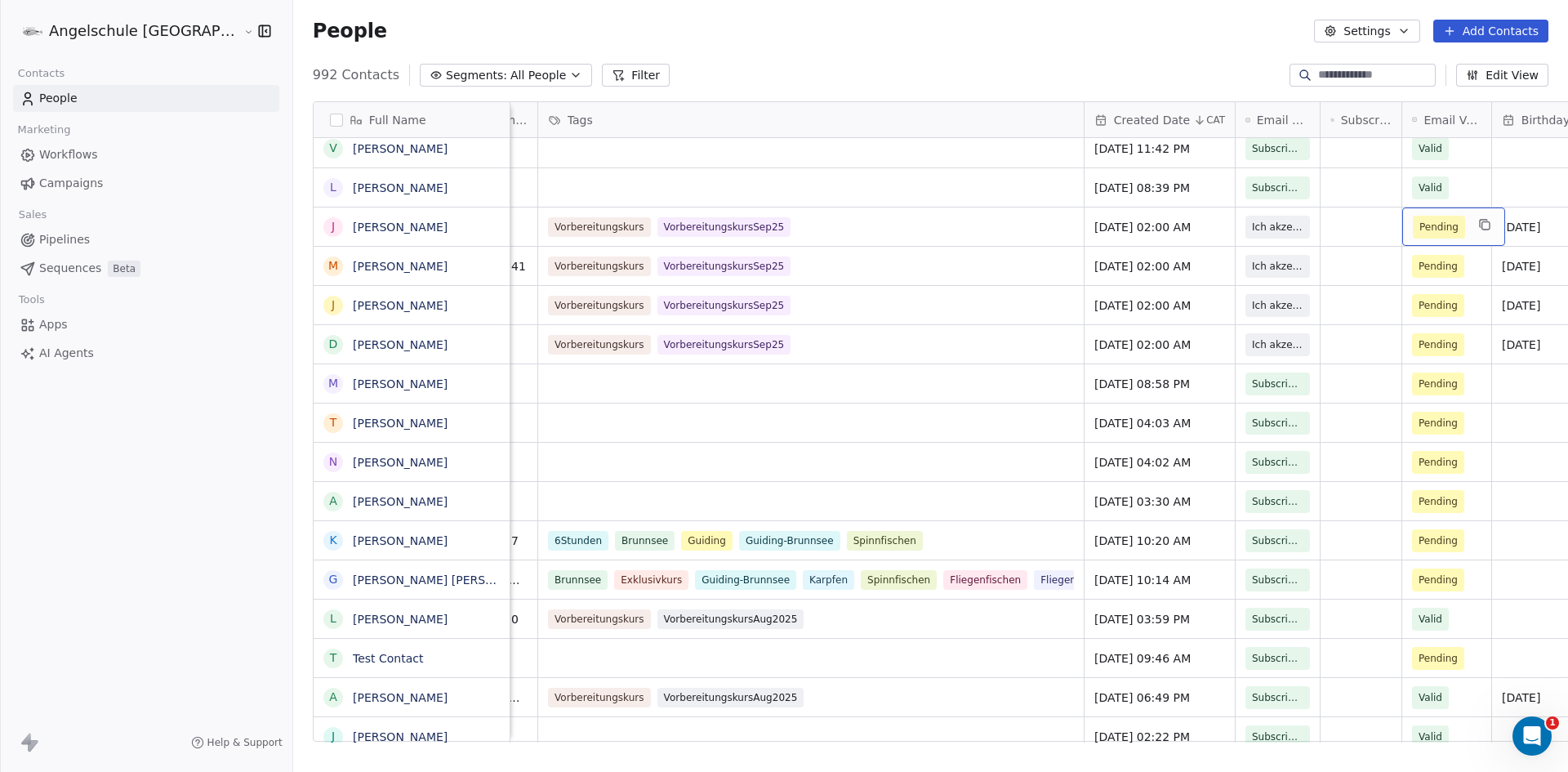
click at [1420, 226] on span "Pending" at bounding box center [1440, 227] width 39 height 16
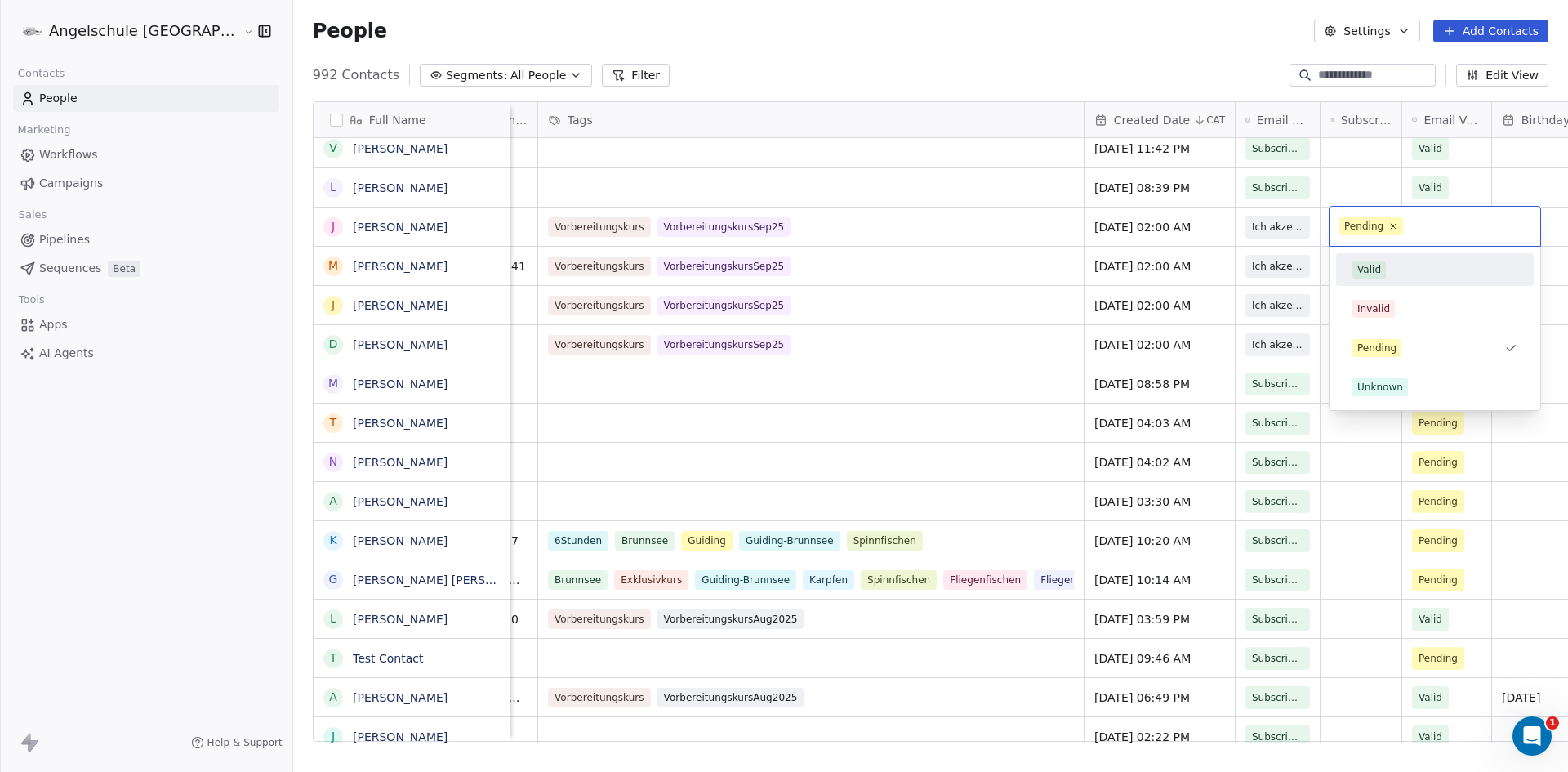
click at [1371, 269] on div "Valid" at bounding box center [1369, 270] width 24 height 15
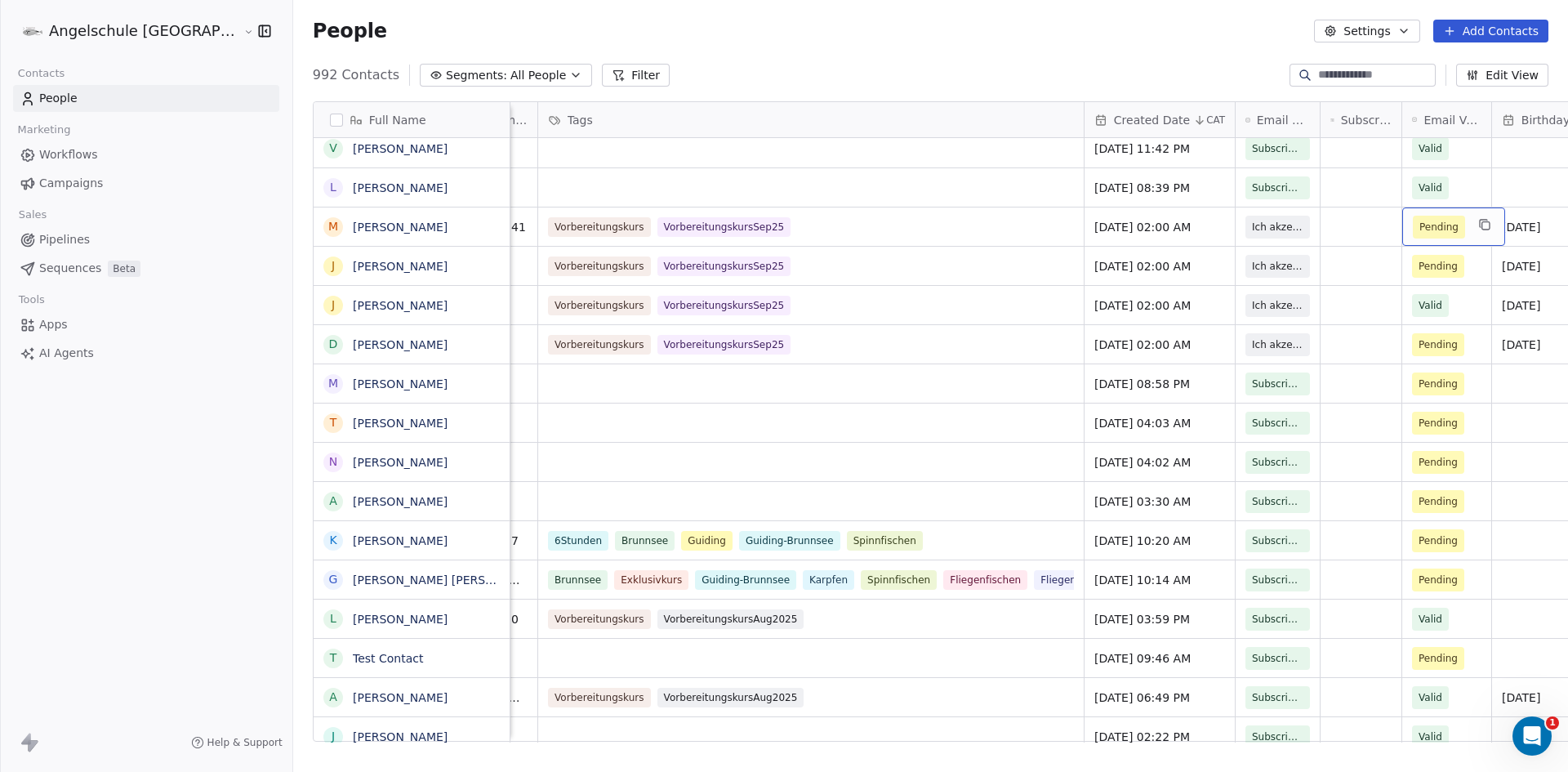
click at [1420, 229] on span "Pending" at bounding box center [1440, 227] width 39 height 16
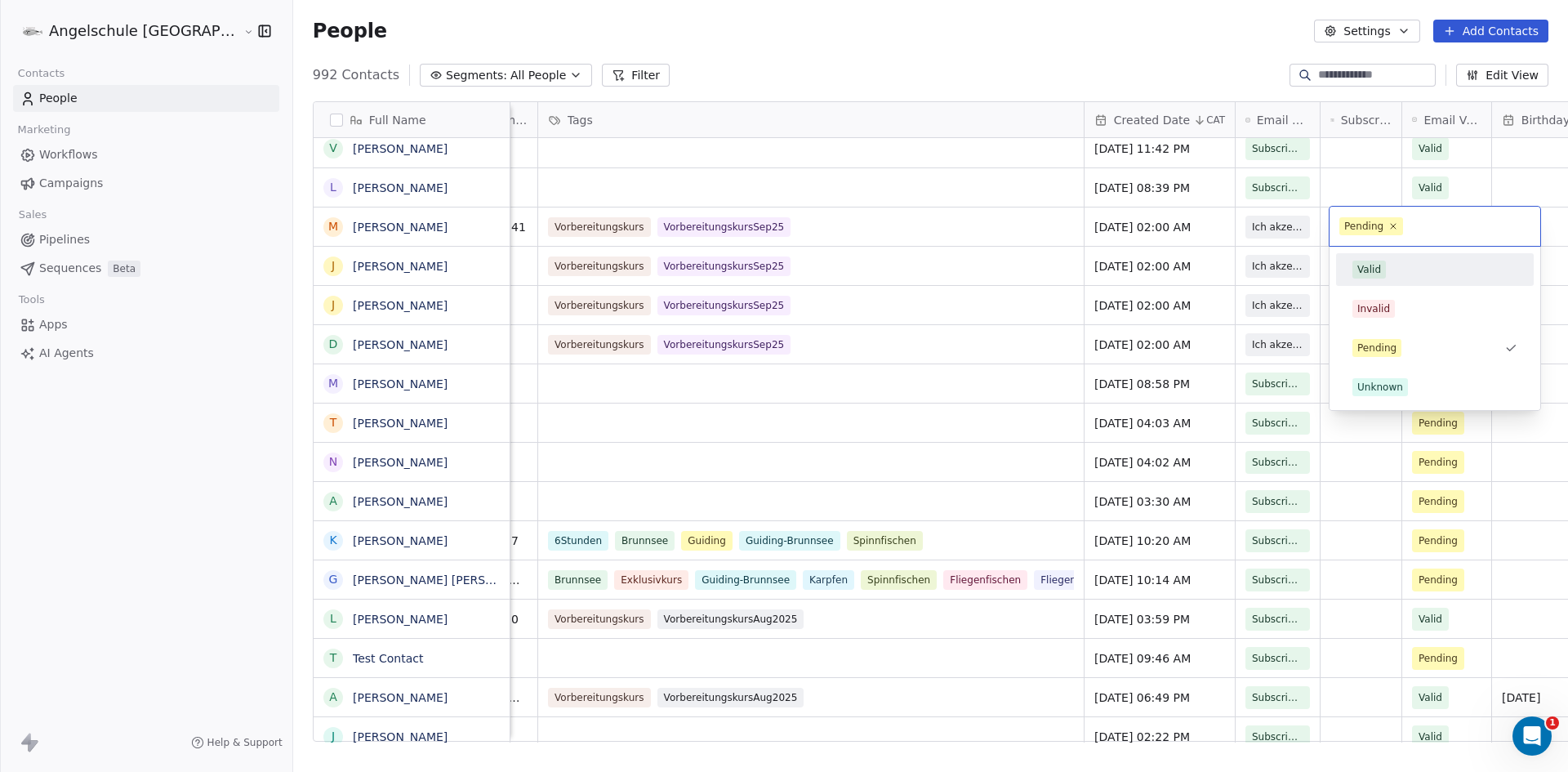
click at [1380, 275] on div "Valid" at bounding box center [1369, 270] width 24 height 15
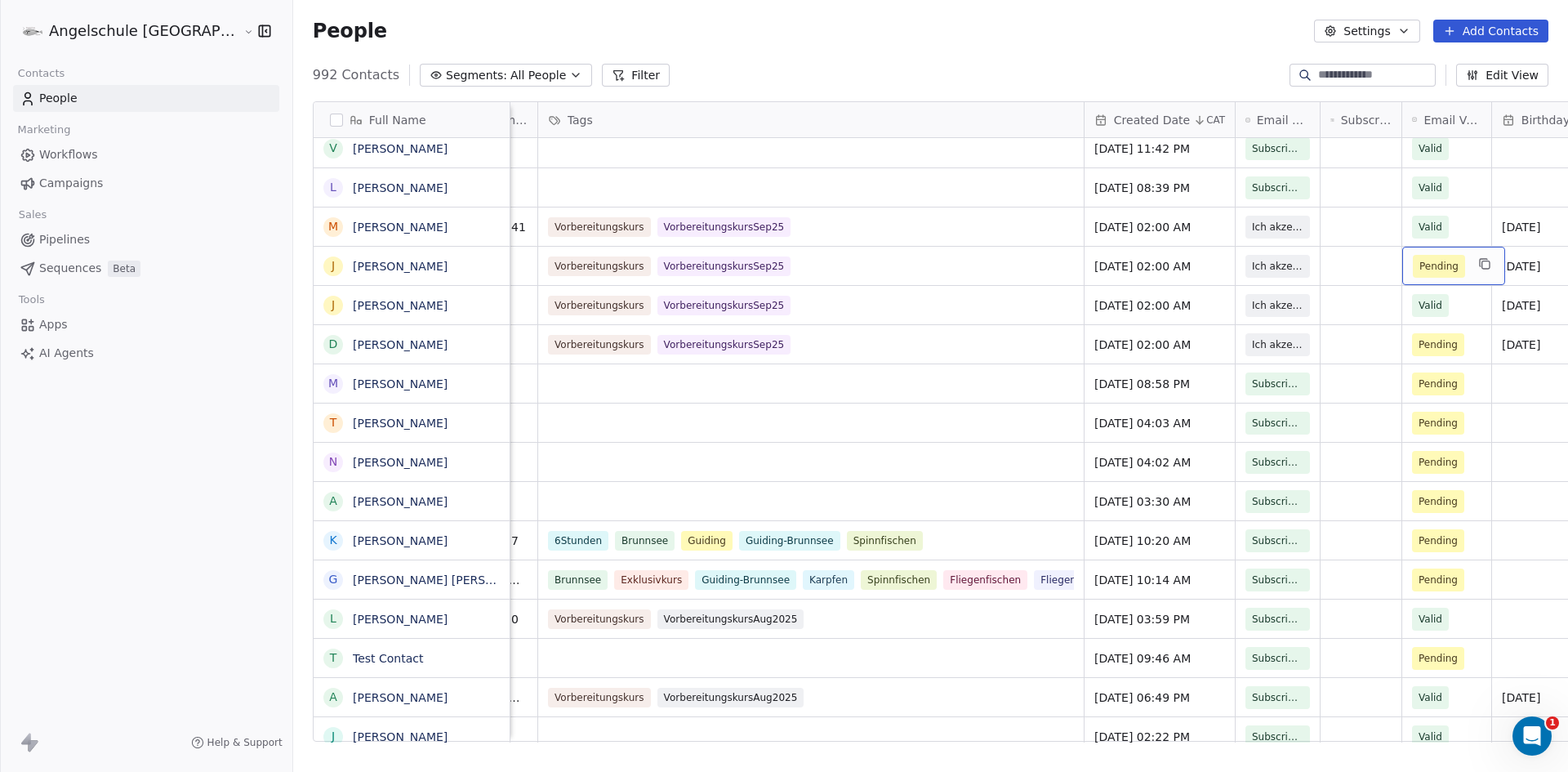
click at [1420, 266] on span "Pending" at bounding box center [1440, 266] width 39 height 16
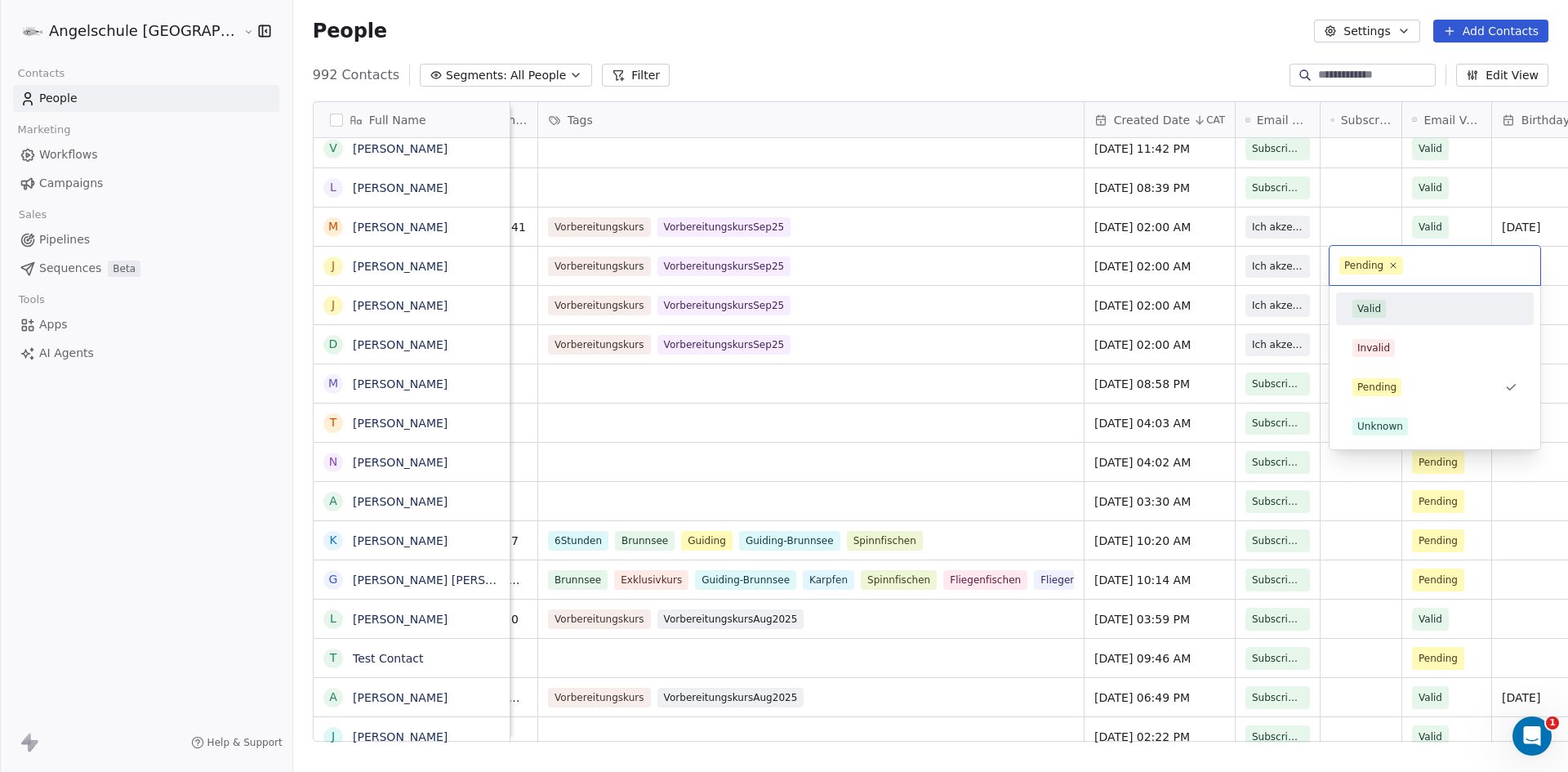
click at [1378, 312] on div "Valid" at bounding box center [1369, 309] width 24 height 15
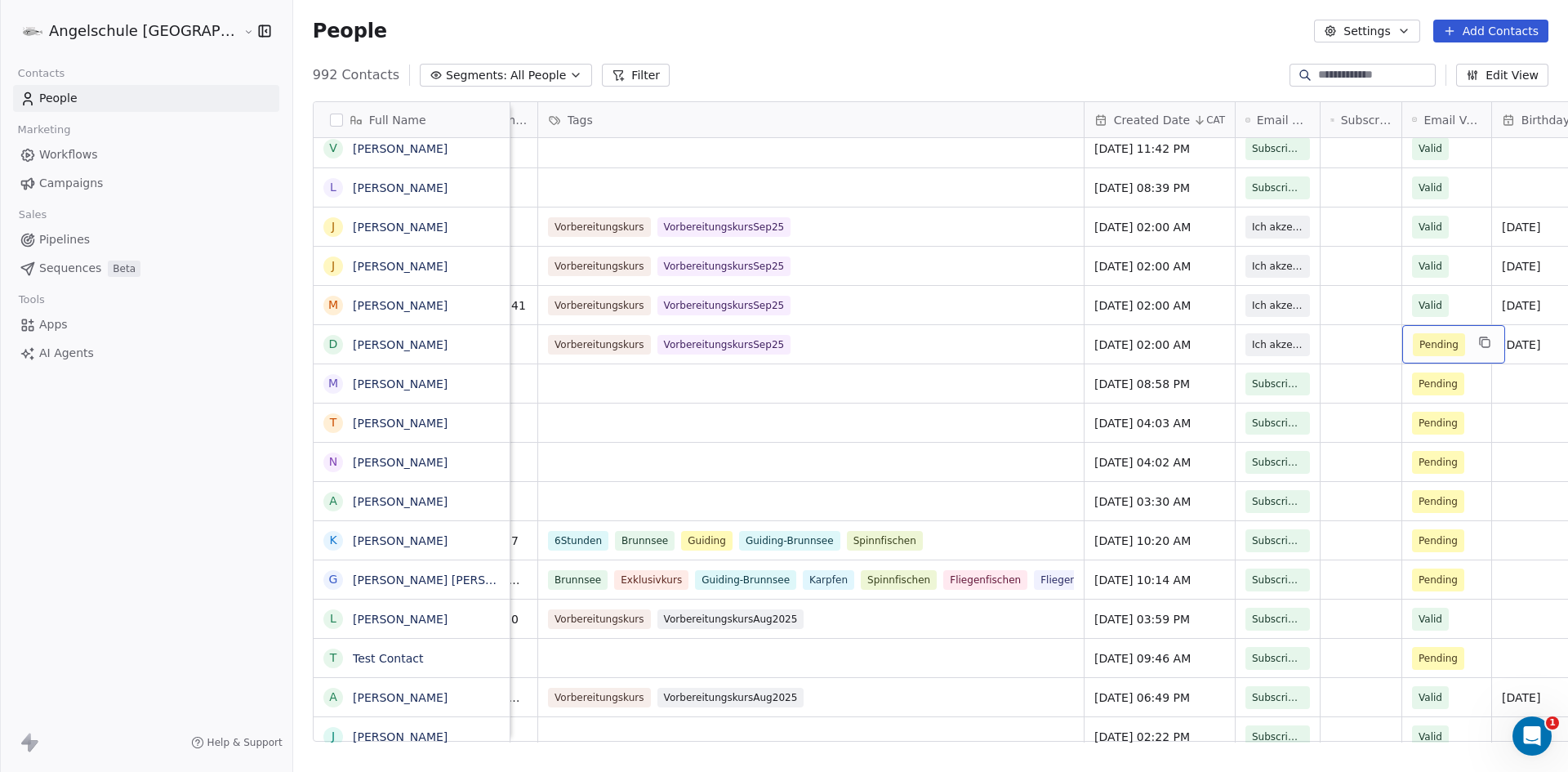
click at [1420, 349] on span "Pending" at bounding box center [1440, 344] width 39 height 16
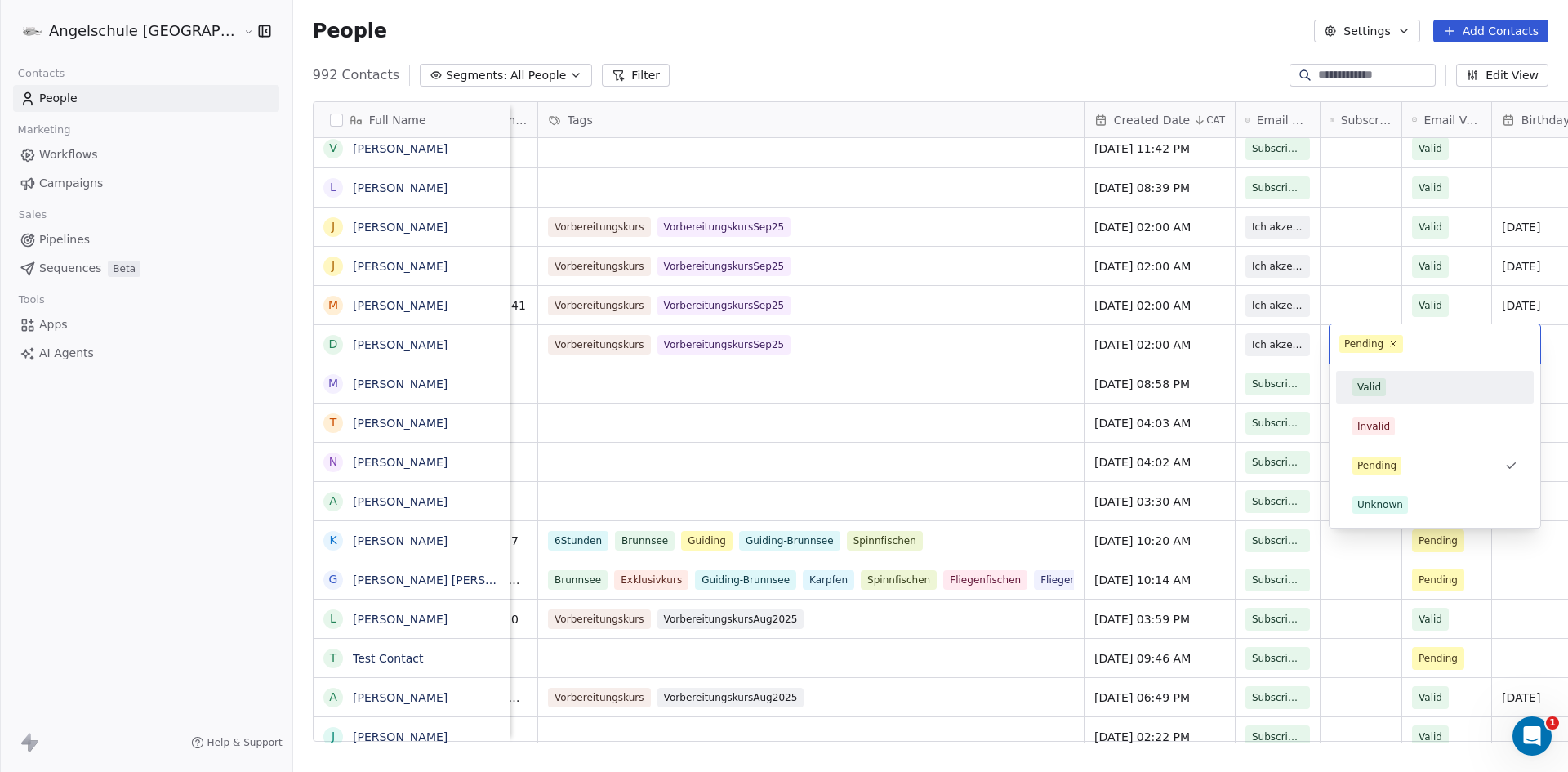
click at [1370, 391] on div "Valid" at bounding box center [1369, 387] width 24 height 15
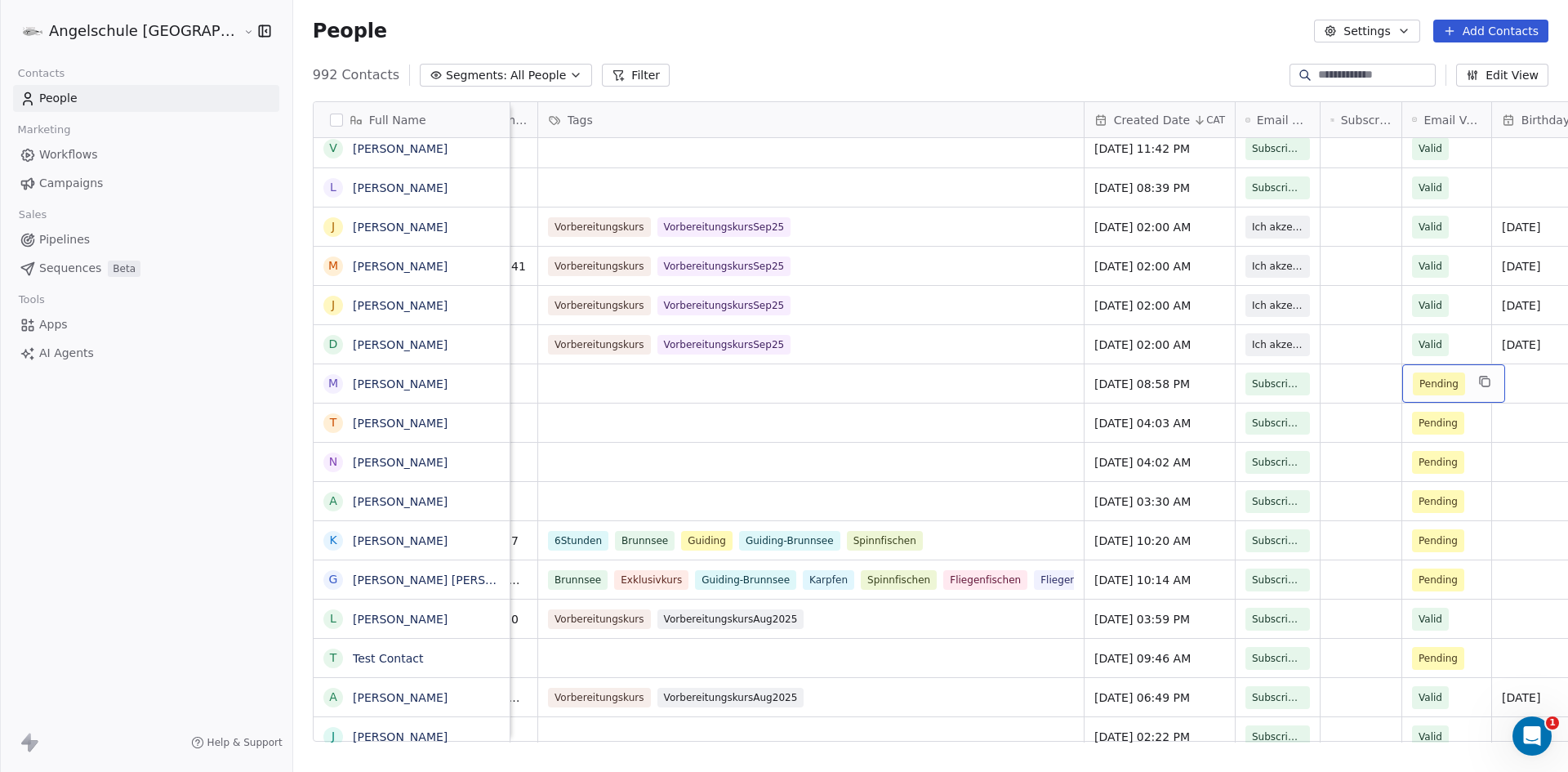
click at [1420, 383] on span "Pending" at bounding box center [1440, 384] width 39 height 16
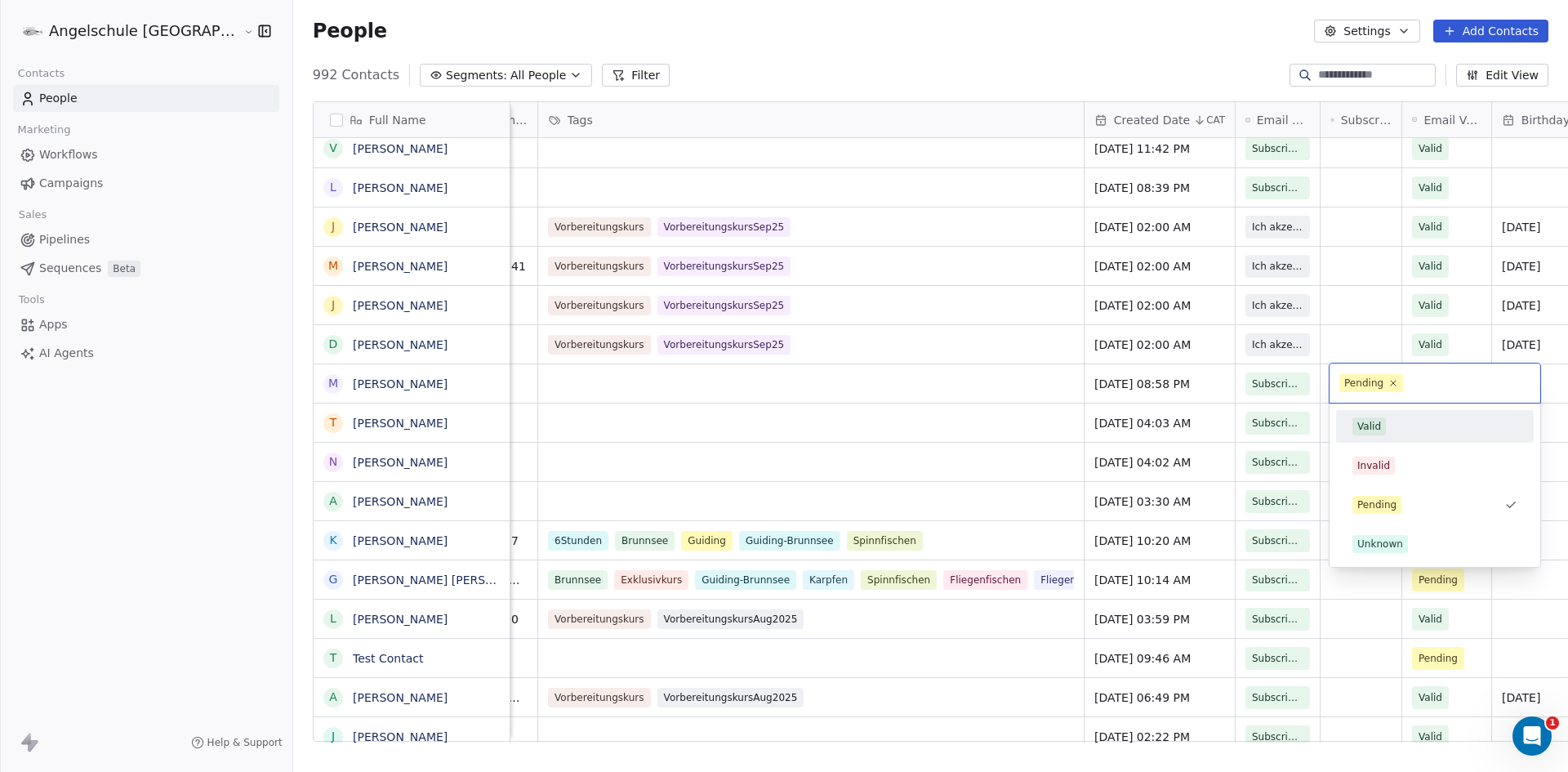
click at [1369, 420] on div "Valid" at bounding box center [1369, 427] width 24 height 15
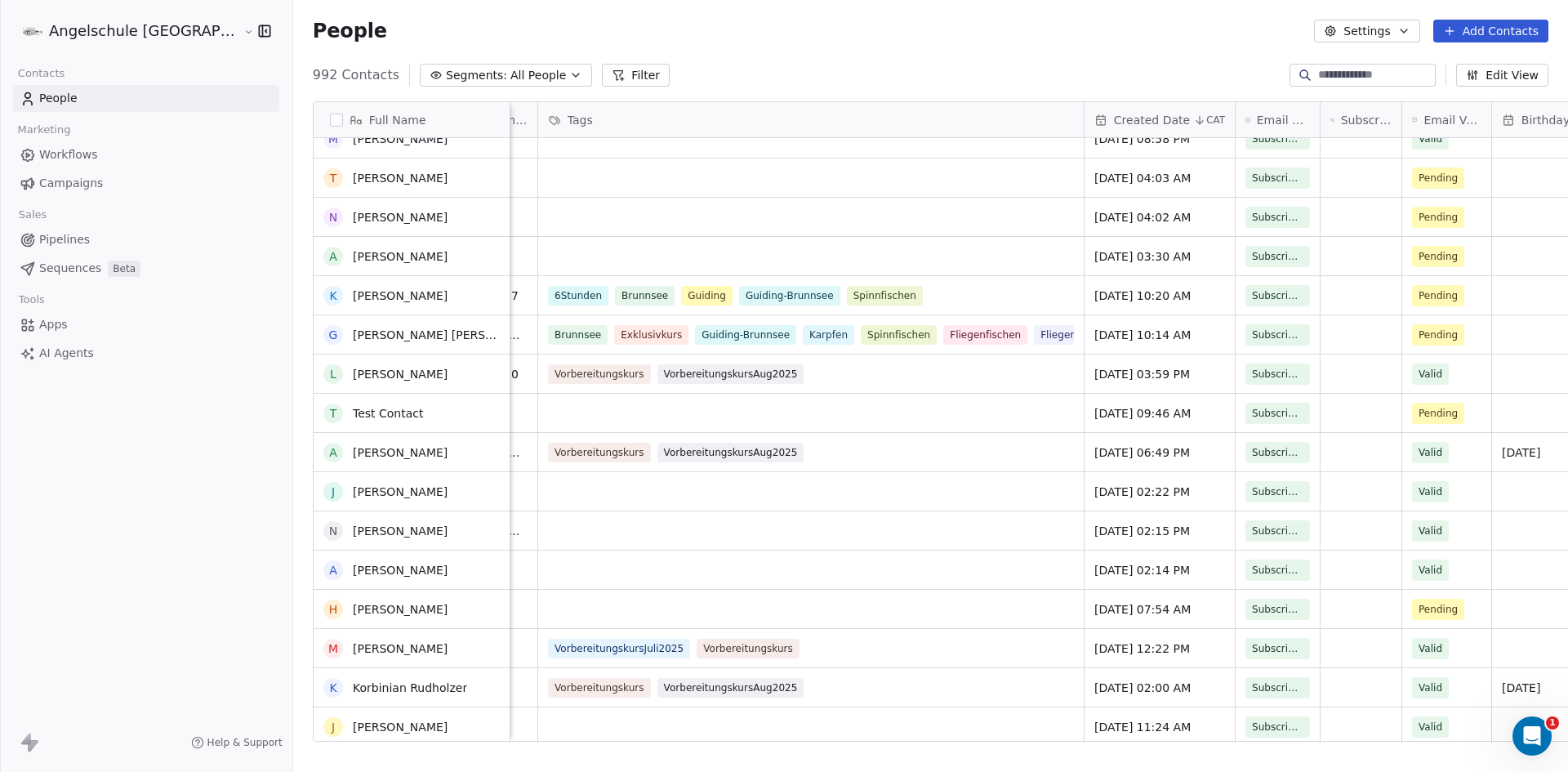
scroll to position [490, 0]
click at [1420, 182] on span "Pending" at bounding box center [1440, 178] width 39 height 16
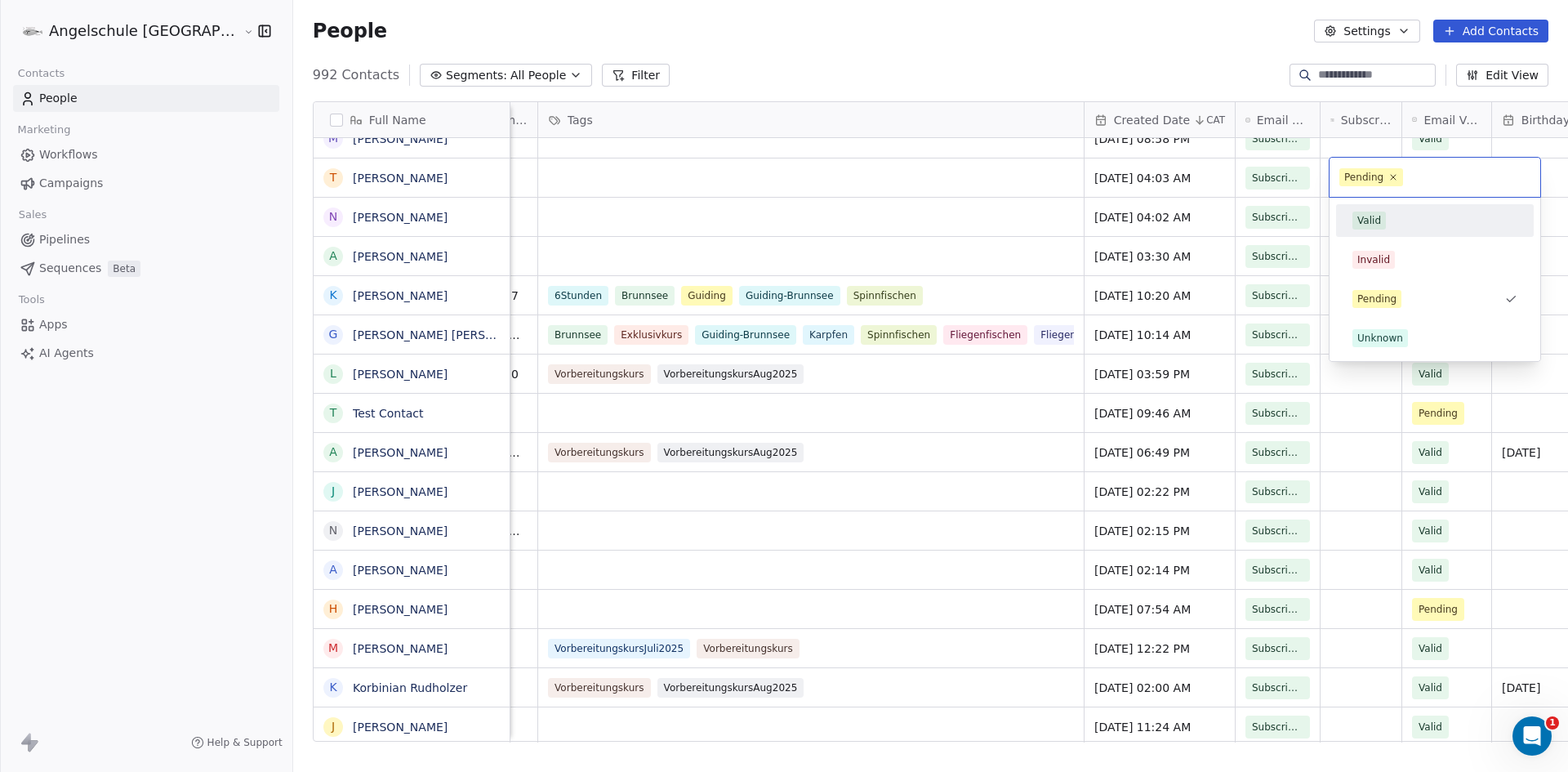
click at [1374, 220] on div "Valid" at bounding box center [1369, 220] width 24 height 15
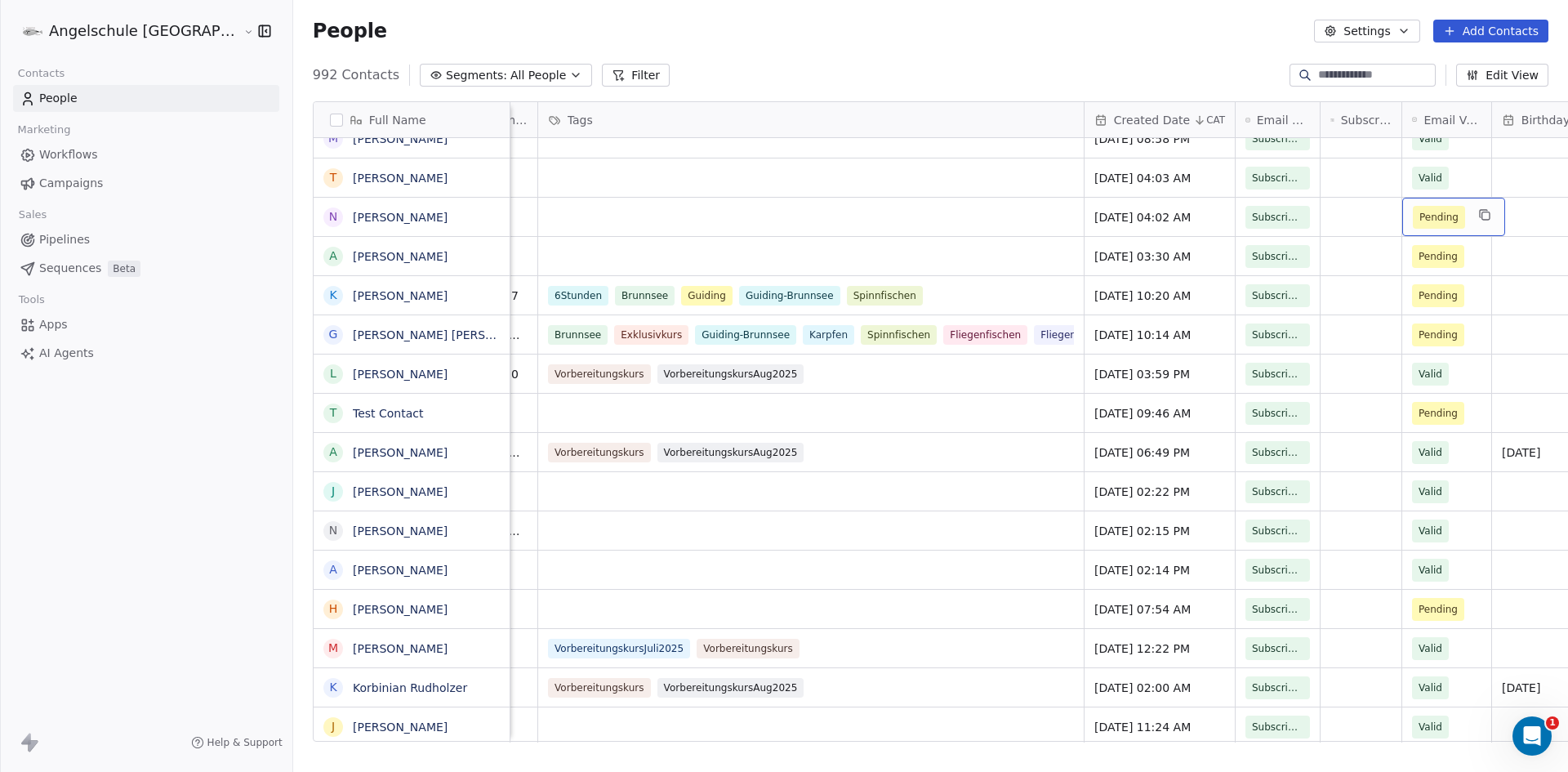
click at [1420, 220] on span "Pending" at bounding box center [1440, 217] width 39 height 16
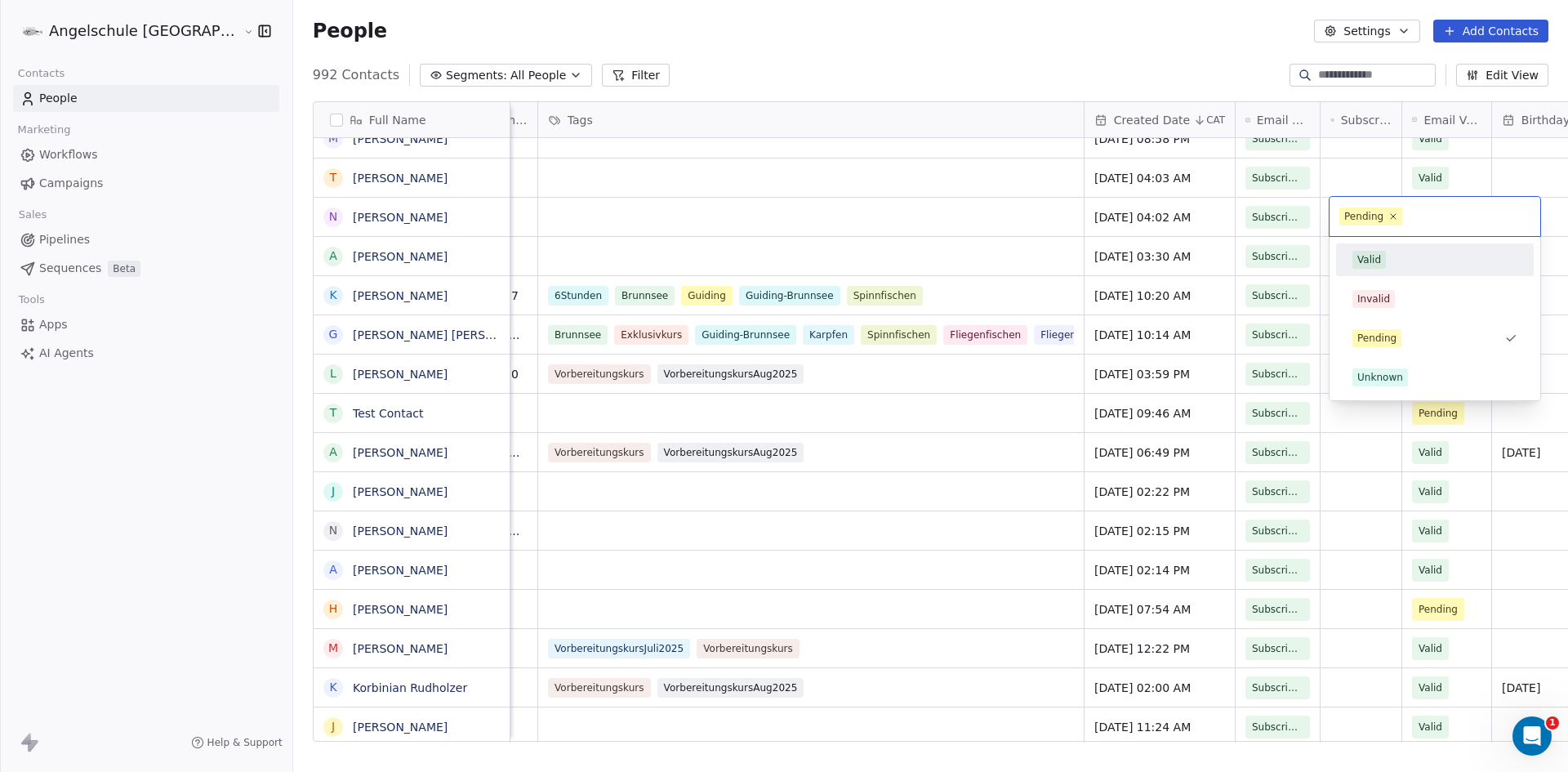
click at [1369, 258] on div "Valid" at bounding box center [1369, 260] width 24 height 15
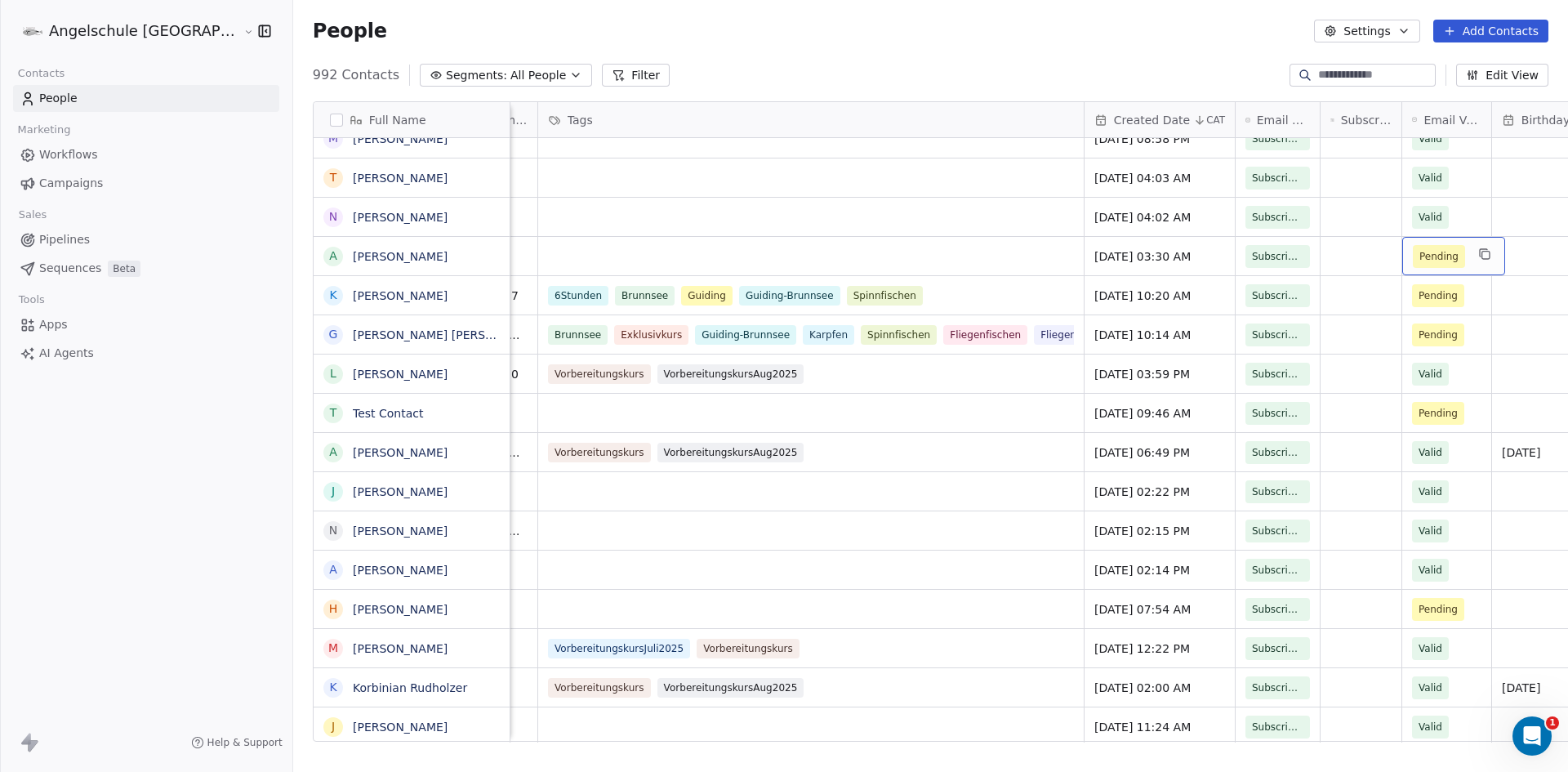
click at [1420, 260] on span "Pending" at bounding box center [1440, 257] width 39 height 16
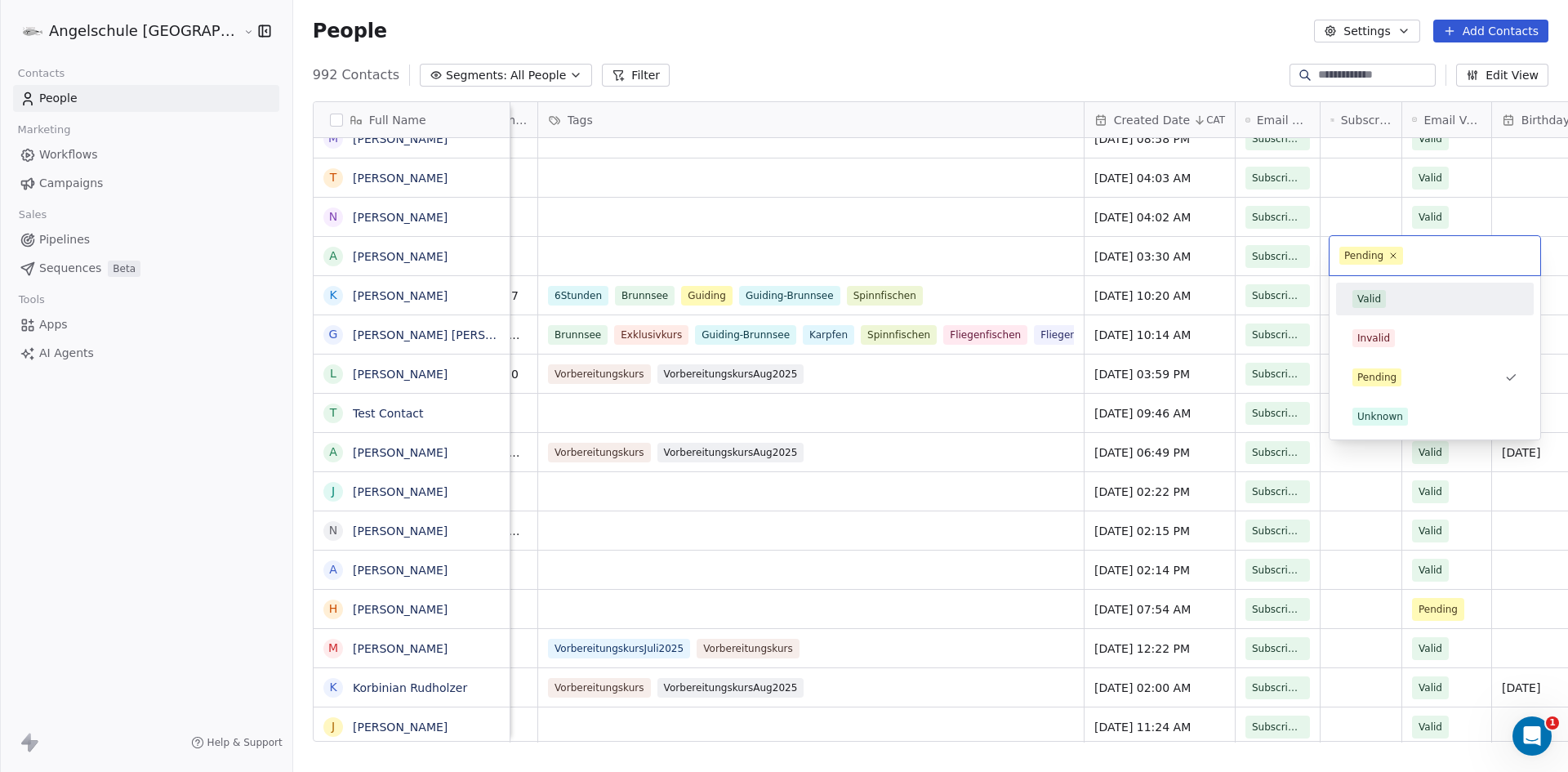
click at [1369, 295] on div "Valid" at bounding box center [1369, 299] width 24 height 15
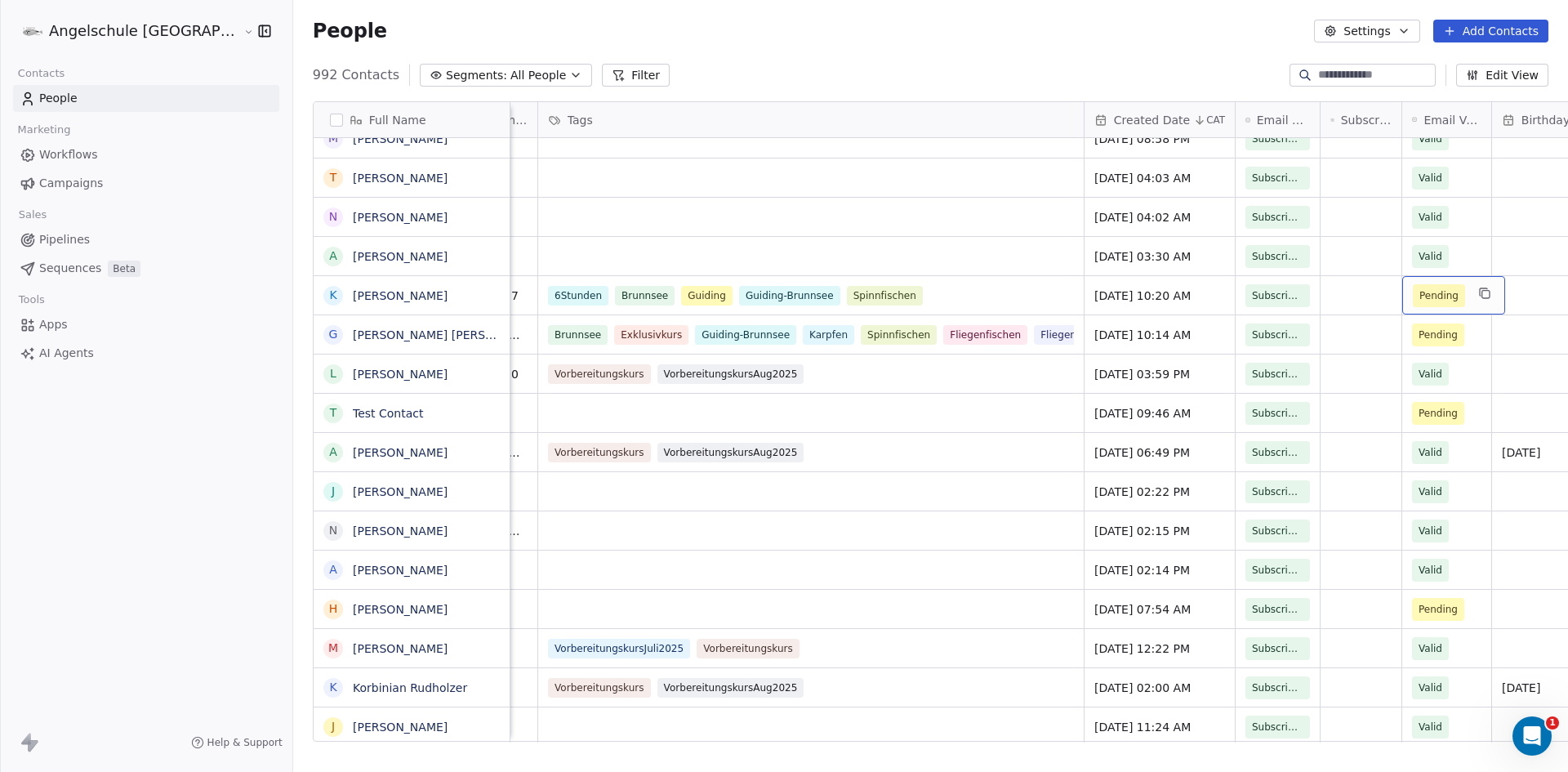
click at [1420, 298] on span "Pending" at bounding box center [1440, 296] width 39 height 16
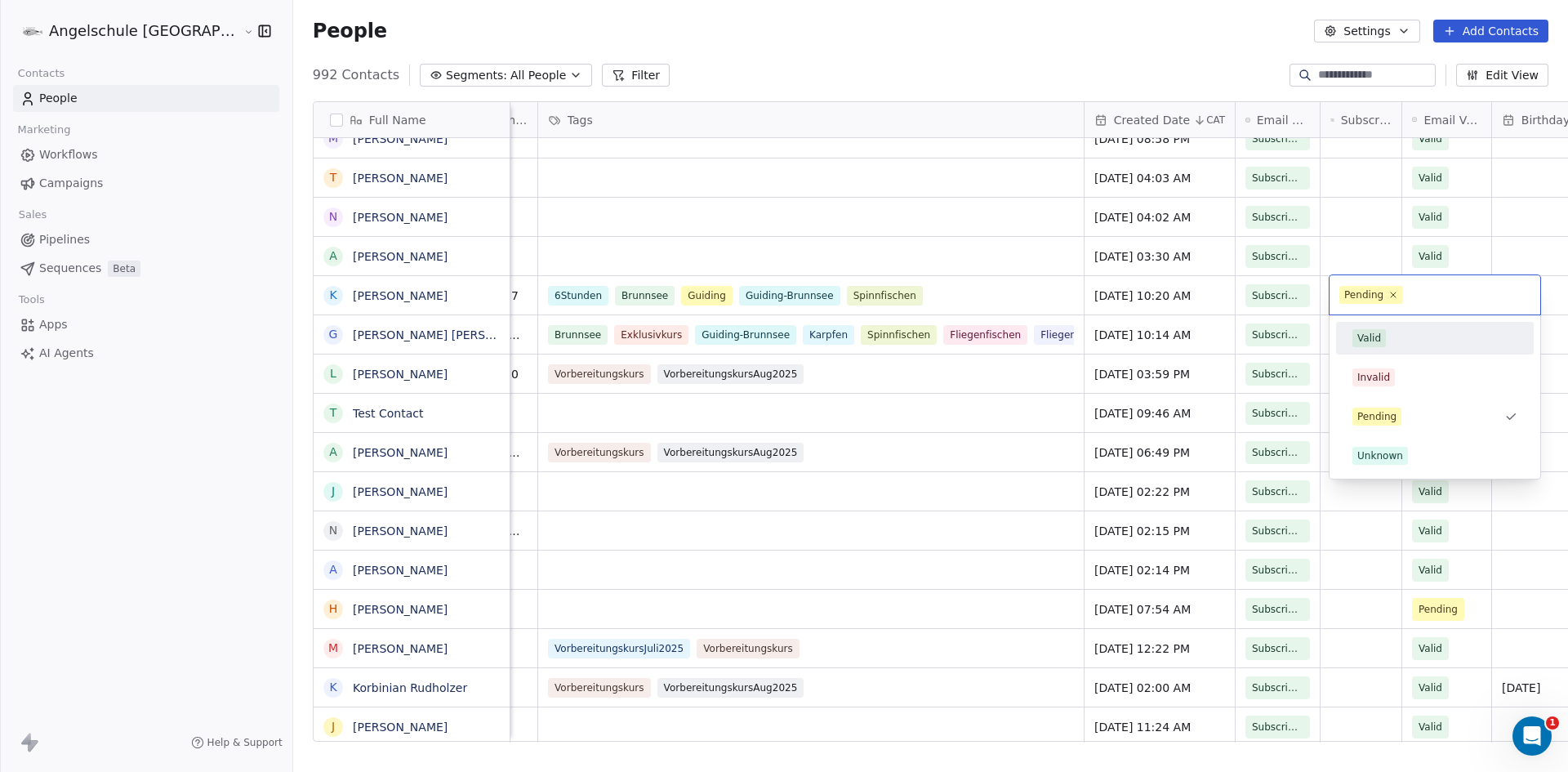
click at [1374, 336] on div "Valid" at bounding box center [1369, 338] width 24 height 15
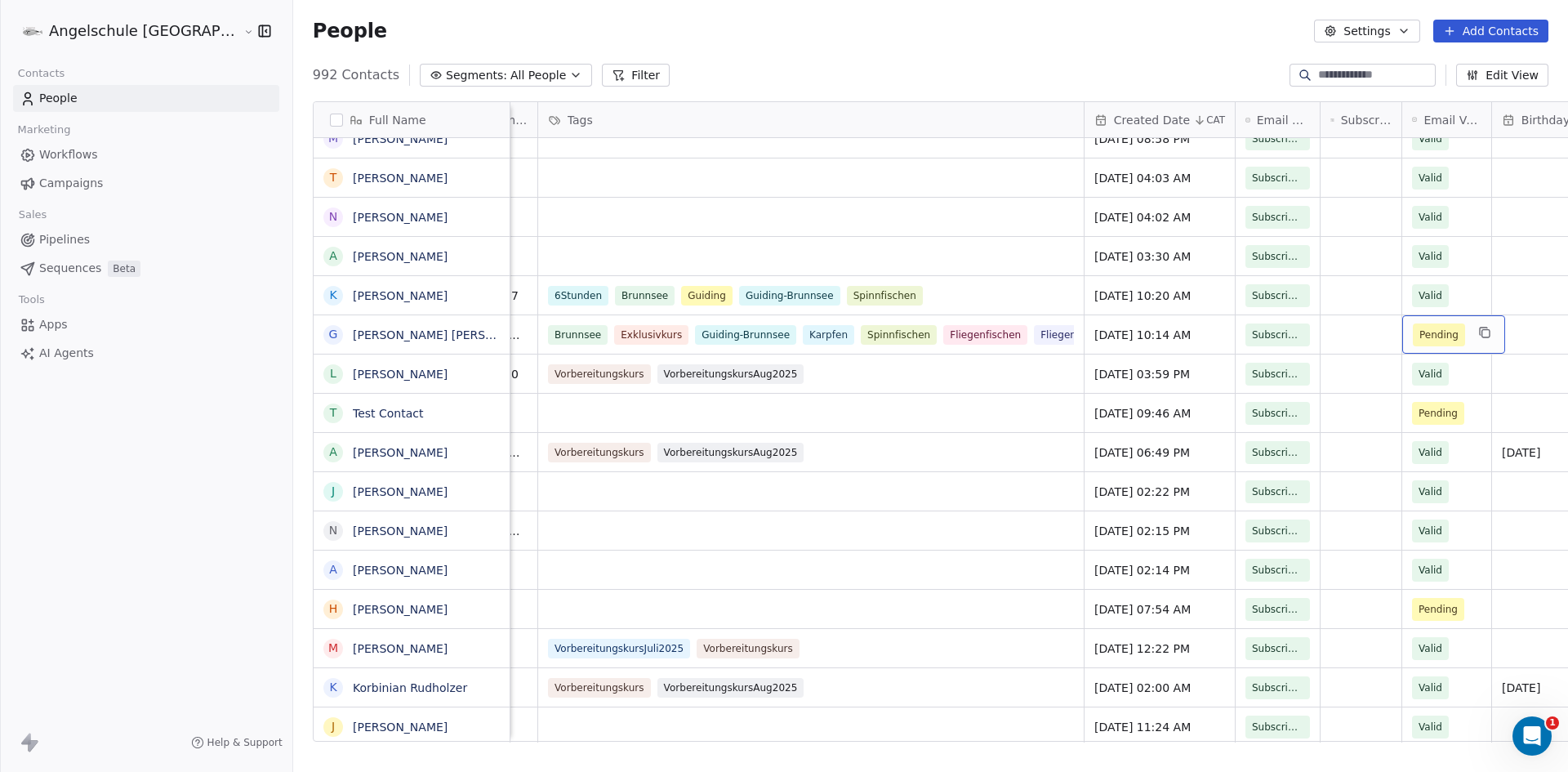
click at [1420, 334] on span "Pending" at bounding box center [1440, 335] width 39 height 16
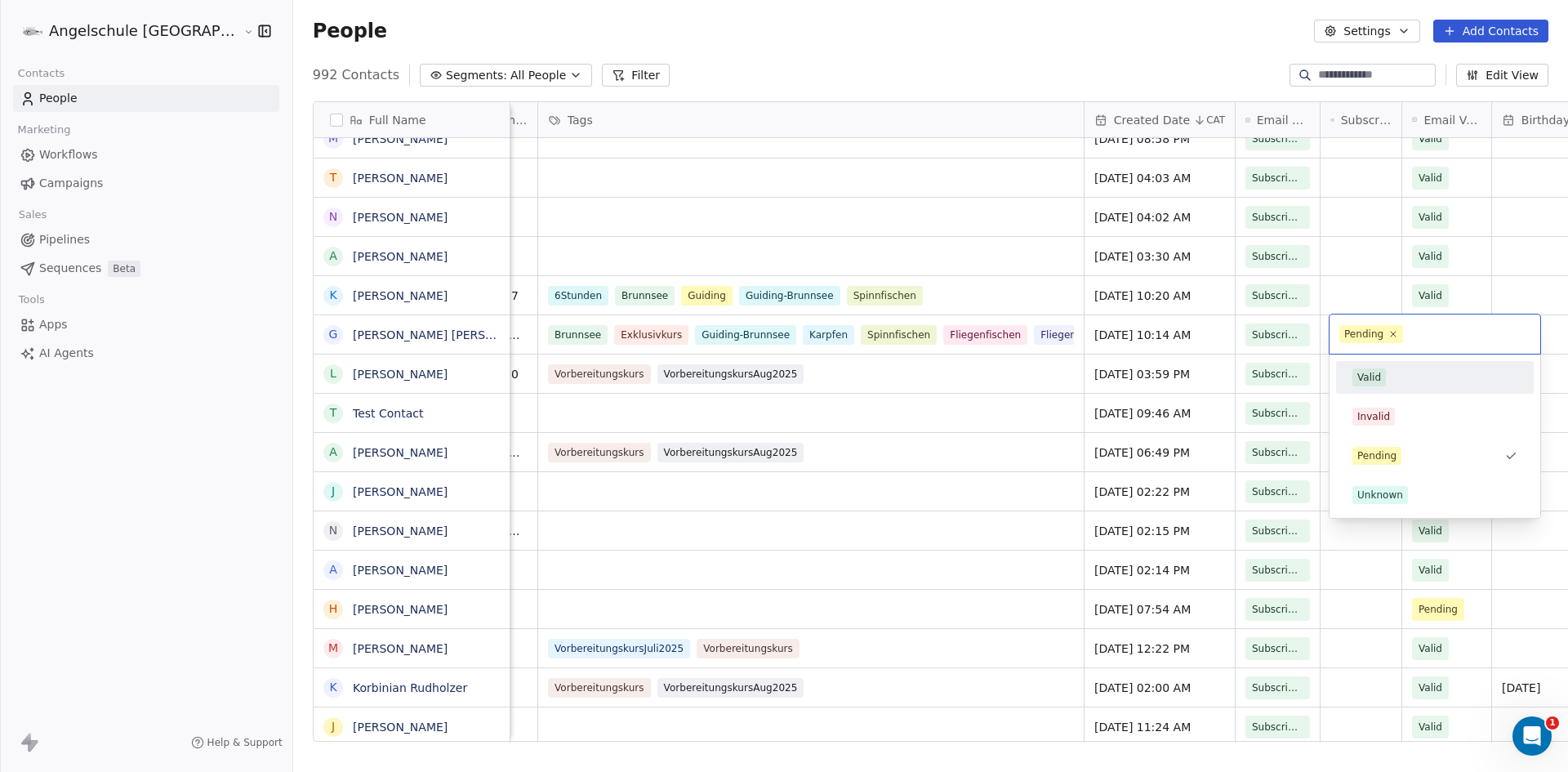
click at [1373, 370] on div "Valid" at bounding box center [1369, 377] width 24 height 15
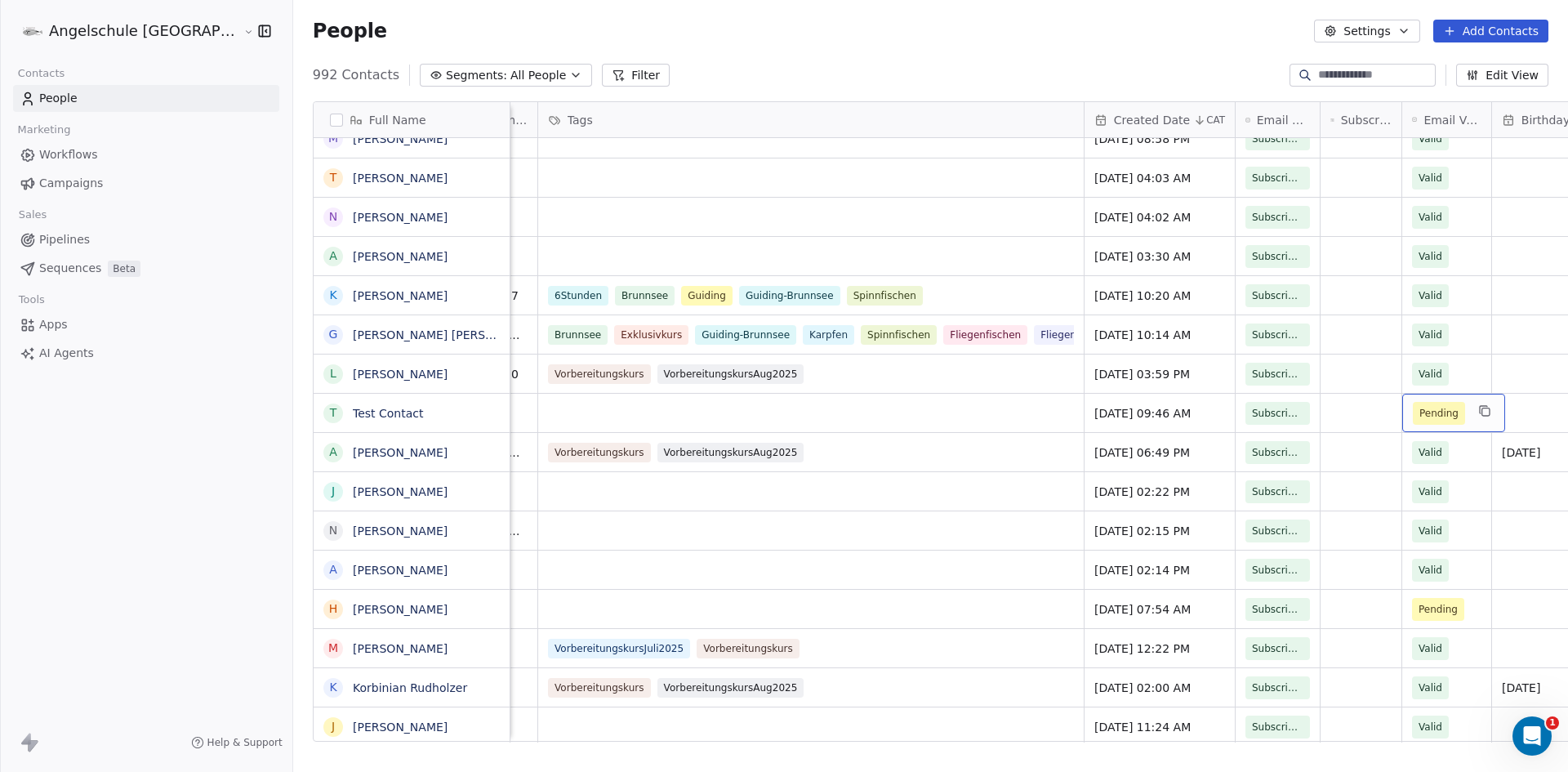
click at [1420, 414] on span "Pending" at bounding box center [1440, 414] width 39 height 16
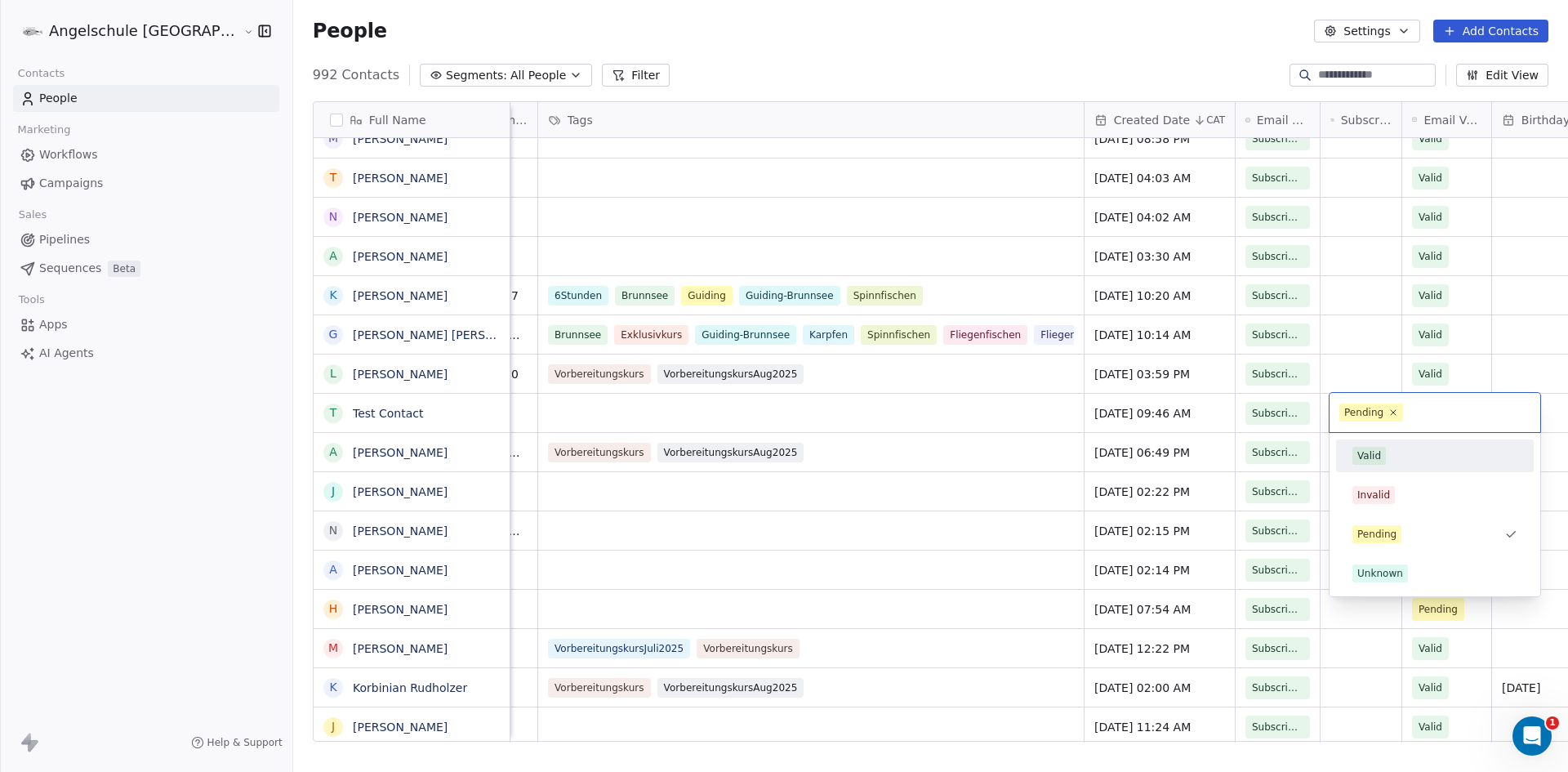
click at [1370, 451] on div "Valid" at bounding box center [1369, 455] width 24 height 15
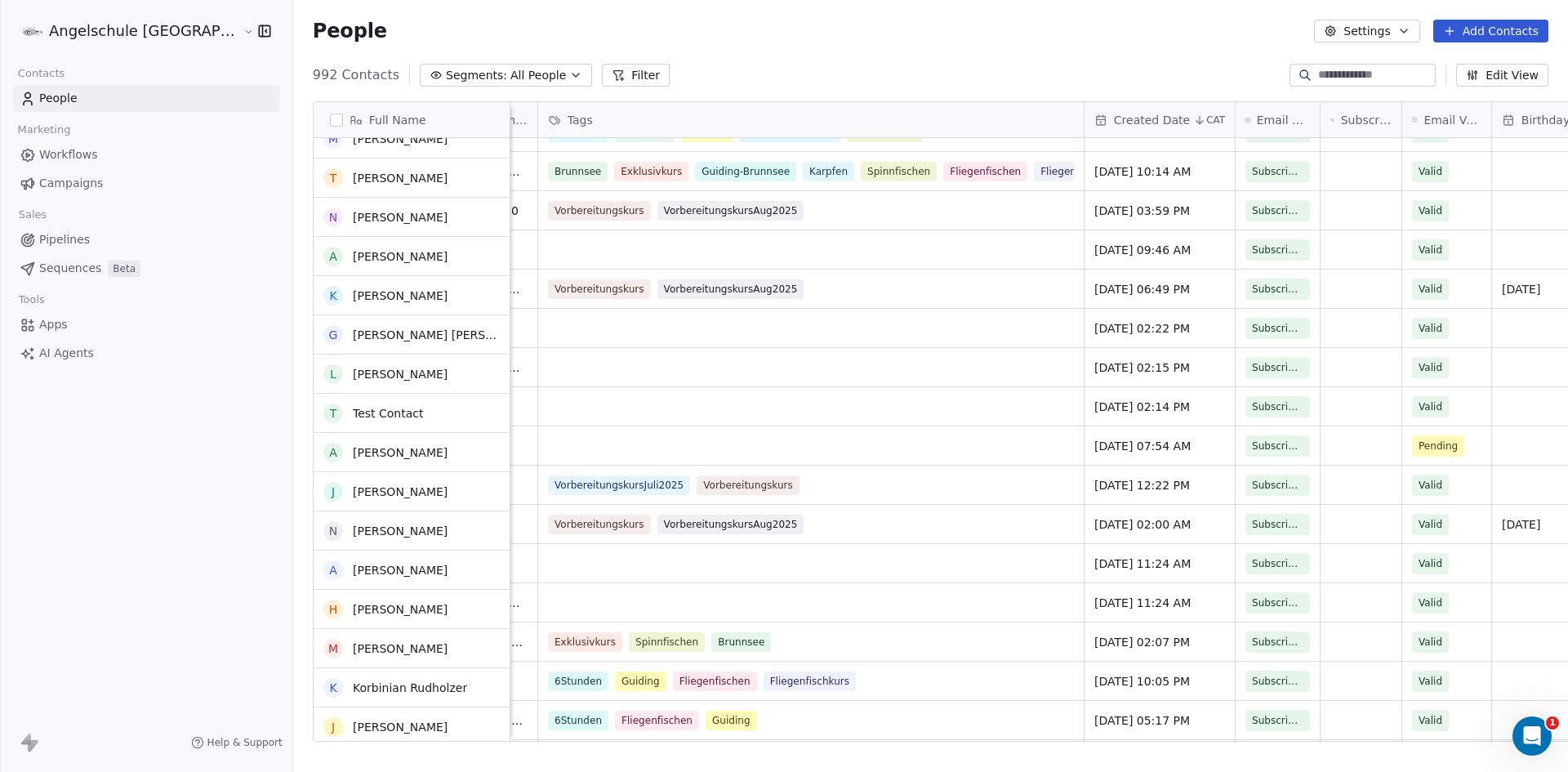
scroll to position [654, 0]
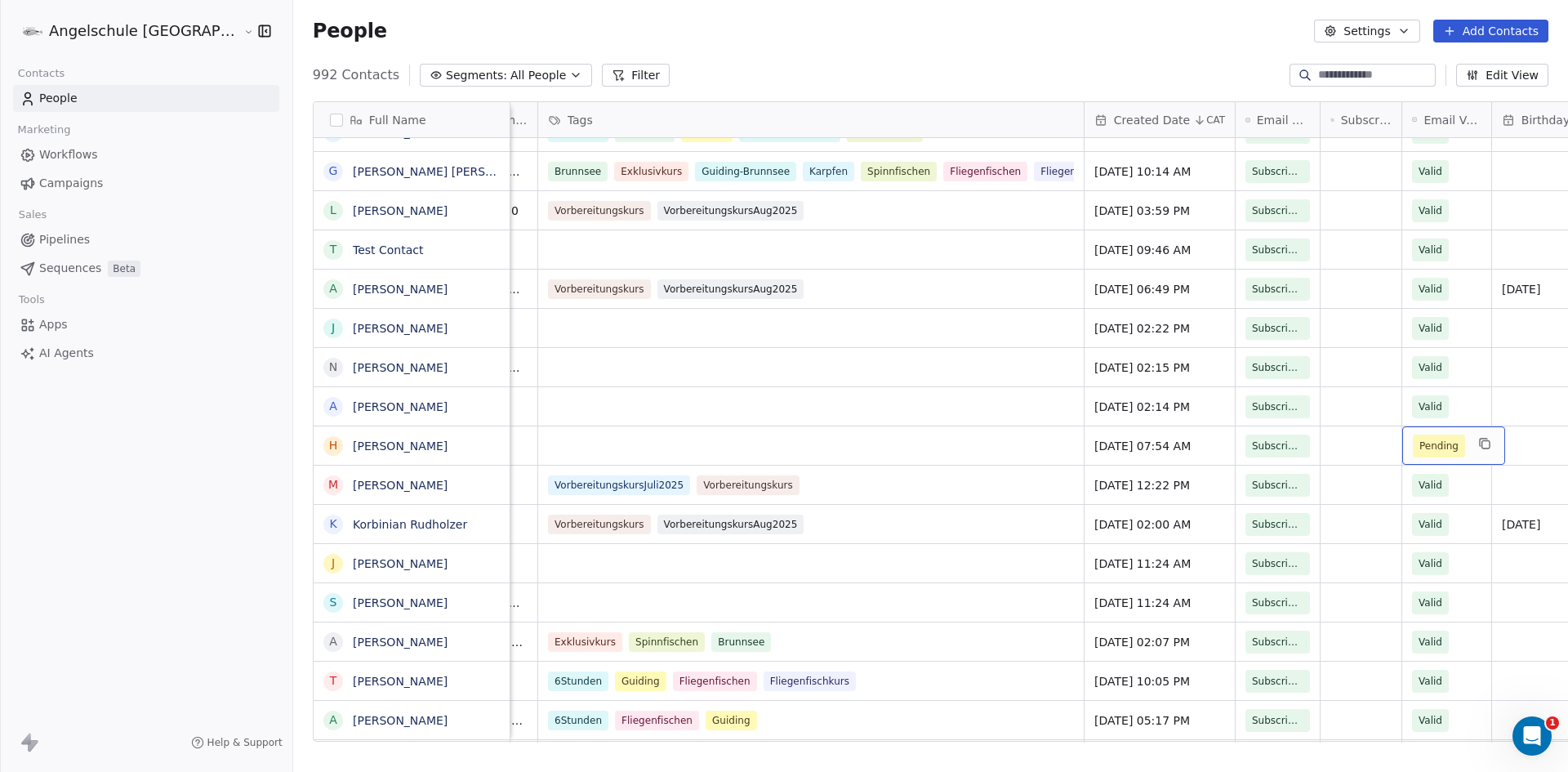
click at [1420, 441] on span "Pending" at bounding box center [1440, 446] width 39 height 16
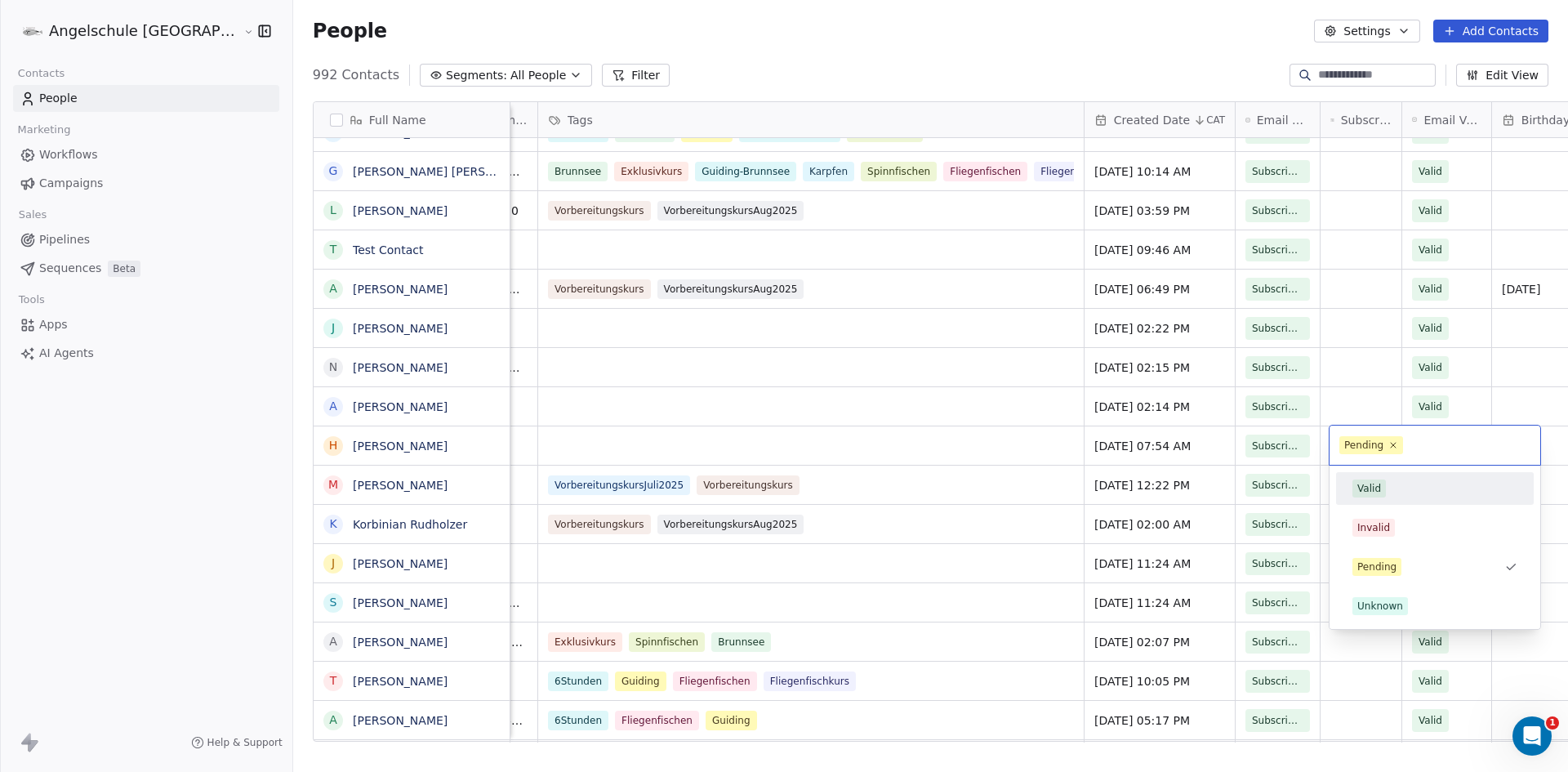
click at [1365, 488] on div "Valid" at bounding box center [1369, 488] width 24 height 15
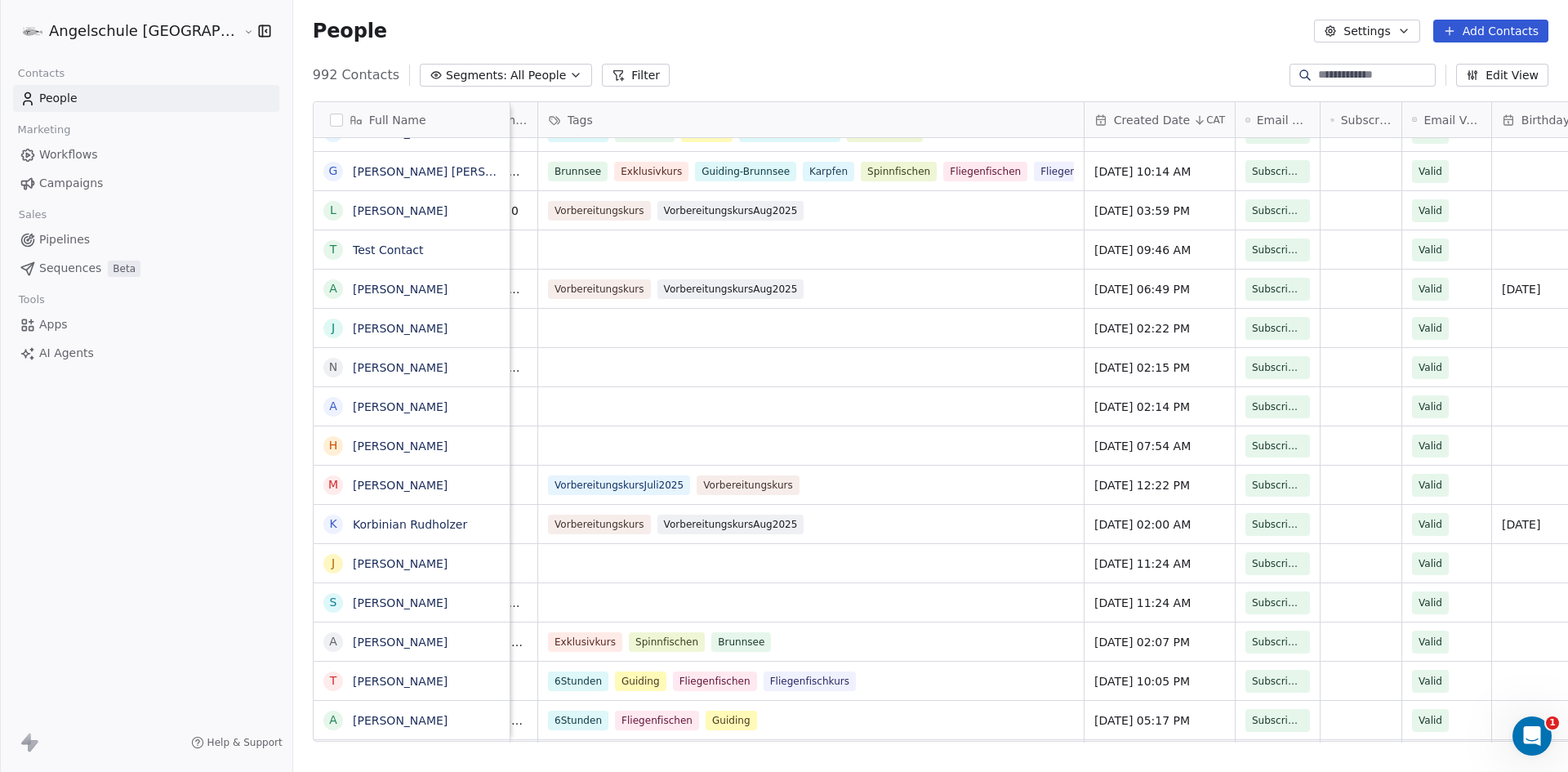
click at [496, 70] on button "Segments: All People" at bounding box center [506, 75] width 173 height 23
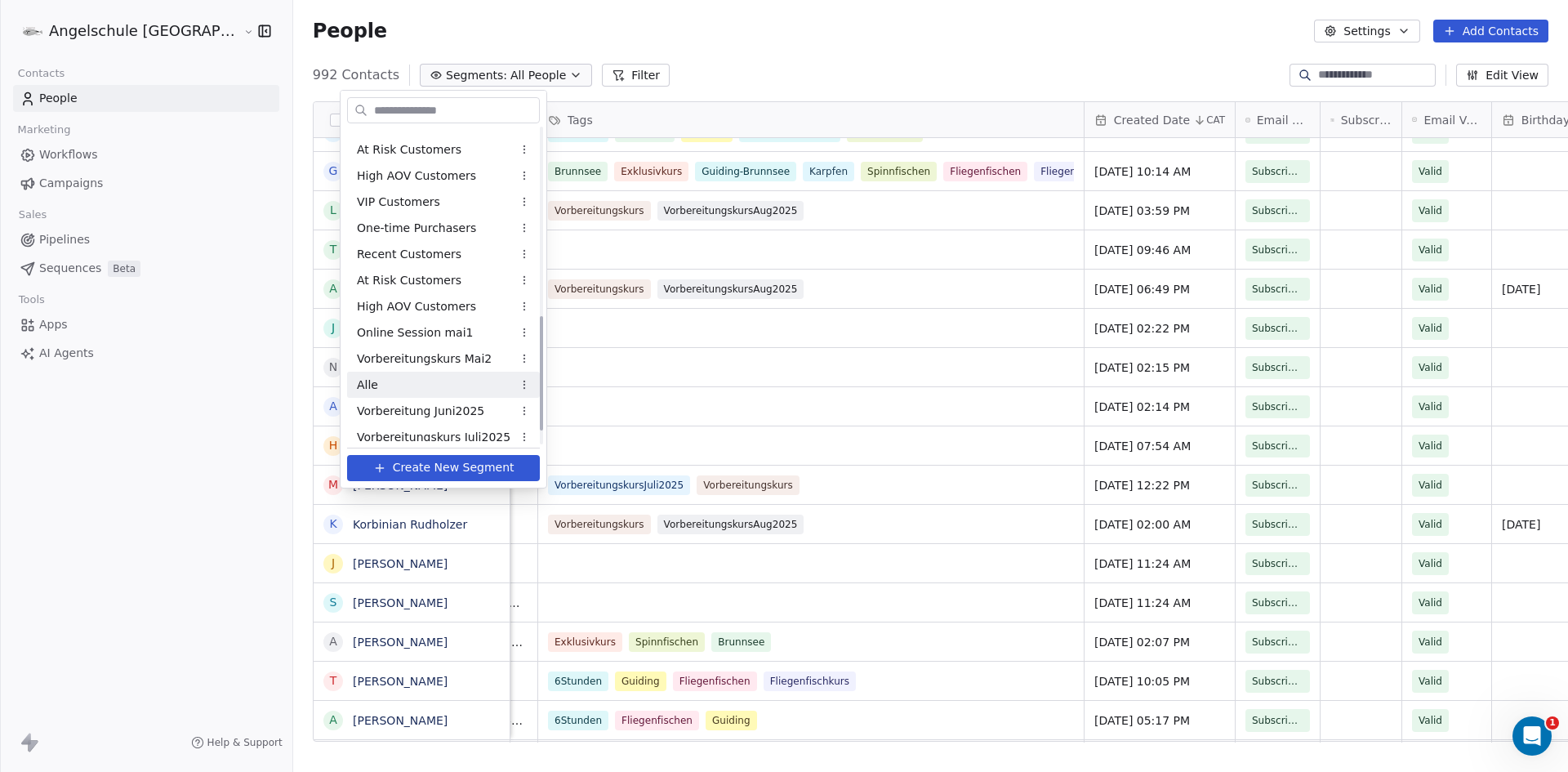
scroll to position [552, 0]
click at [454, 428] on span "VorbereitungskursSep25" at bounding box center [427, 428] width 140 height 17
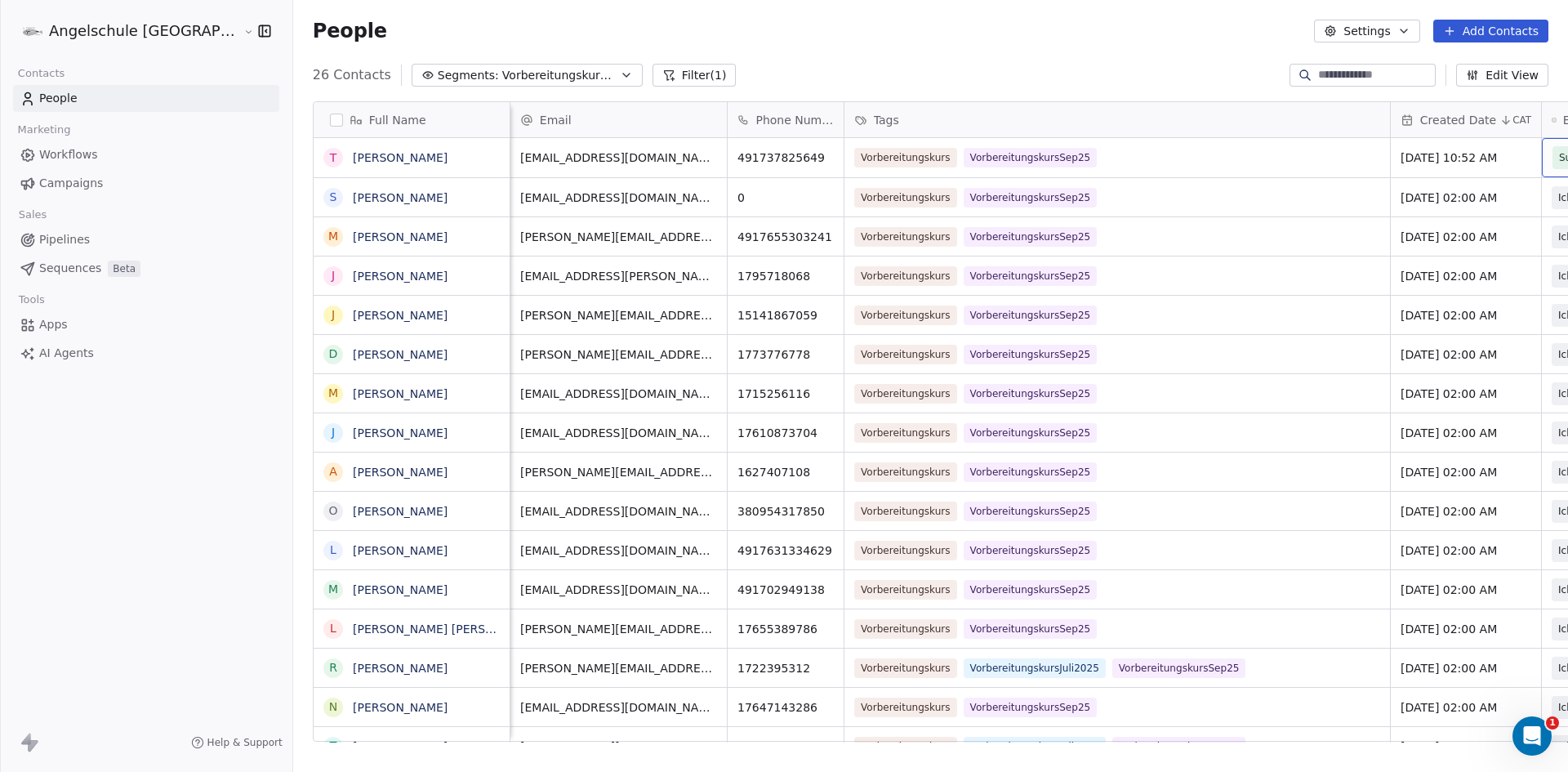
scroll to position [0, 19]
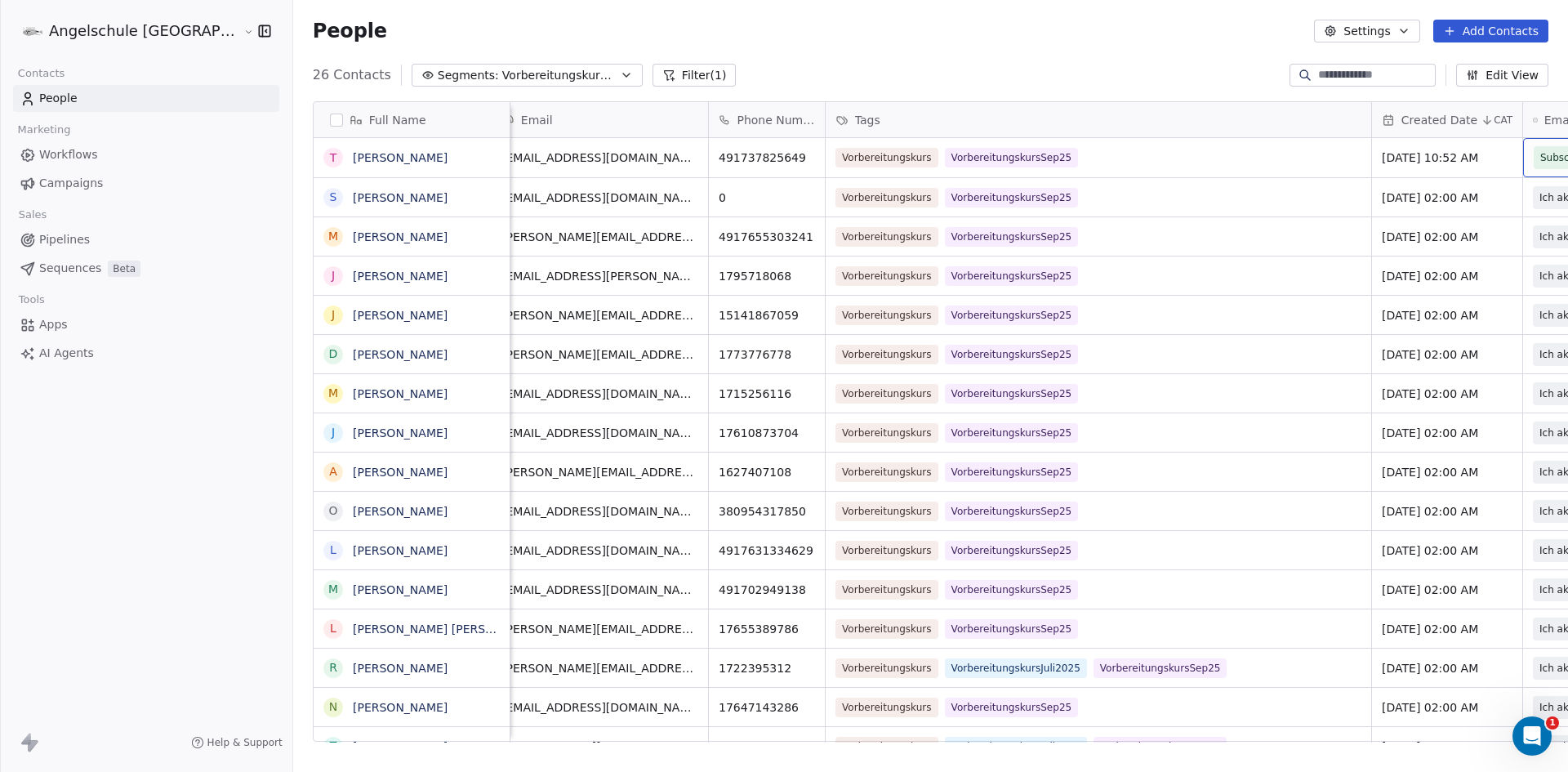
click at [1541, 159] on span "Subscribed" at bounding box center [1568, 158] width 55 height 16
click at [1486, 119] on html "Angelschule [GEOGRAPHIC_DATA] Contacts People Marketing Workflows Campaigns Sal…" at bounding box center [784, 386] width 1568 height 772
click at [1006, 194] on div "Vorbereitungskurs VorbereitungskursSep25" at bounding box center [1084, 197] width 495 height 20
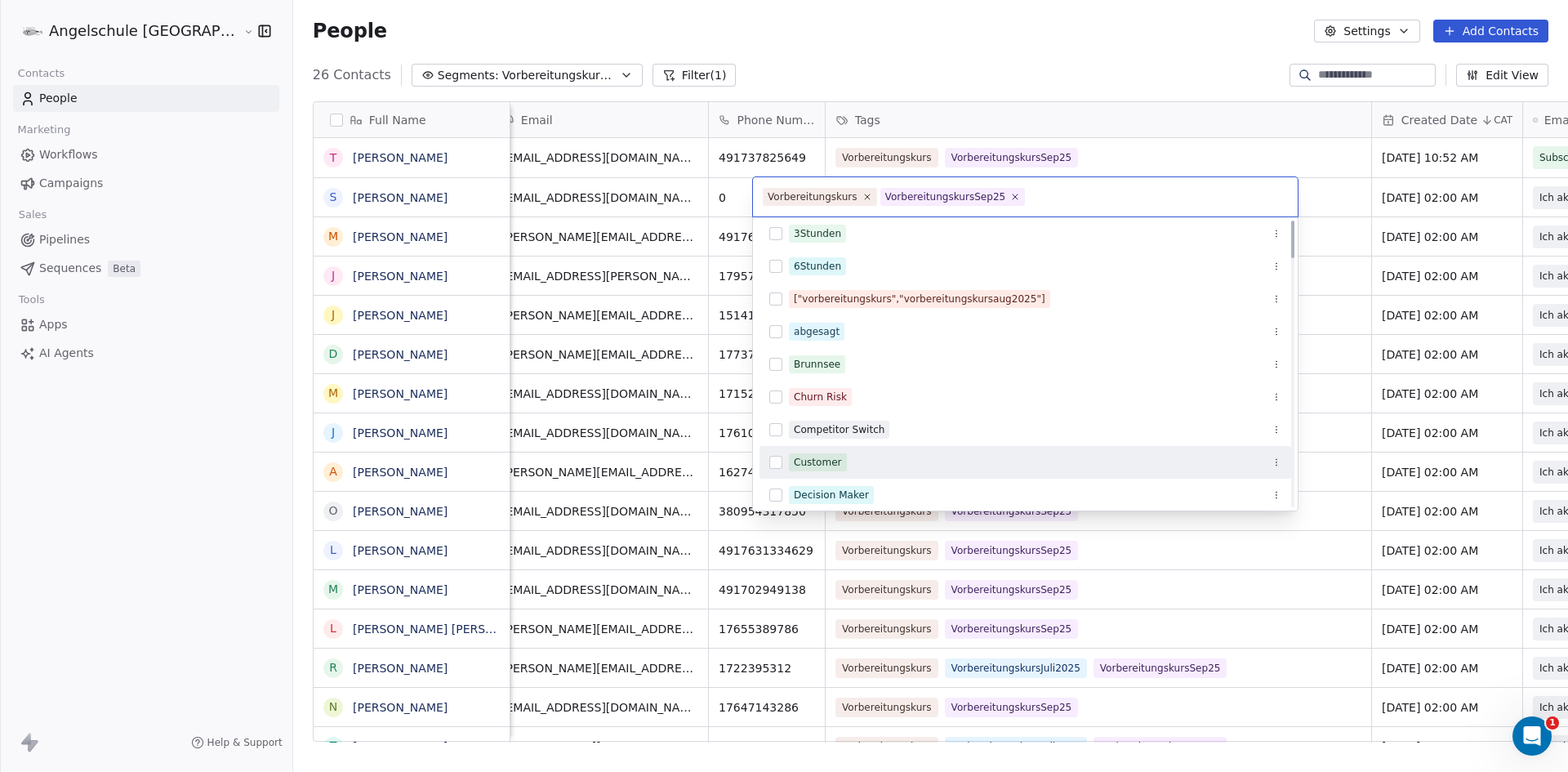
scroll to position [0, 0]
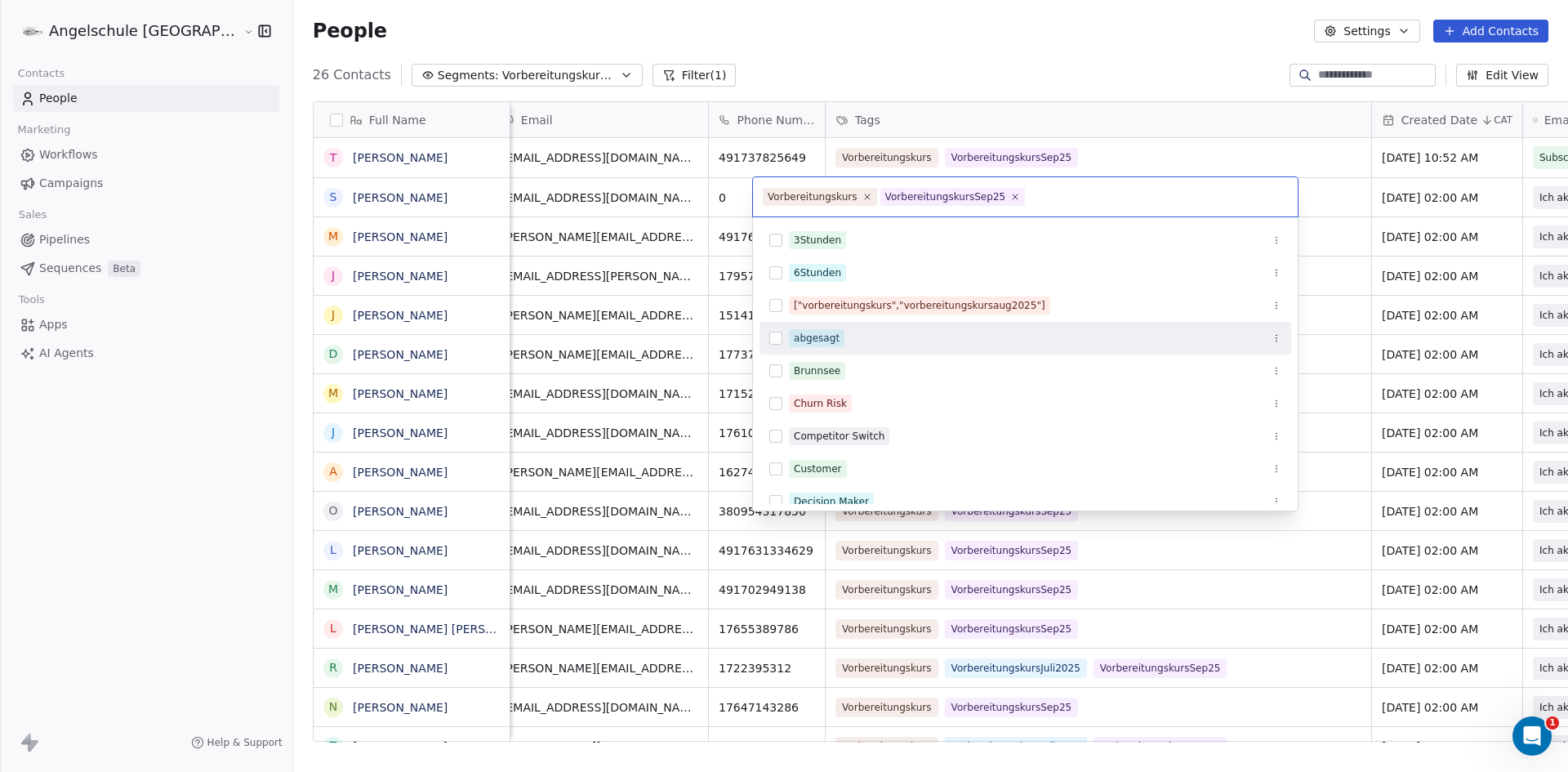
click at [808, 336] on div "abgesagt" at bounding box center [817, 338] width 46 height 15
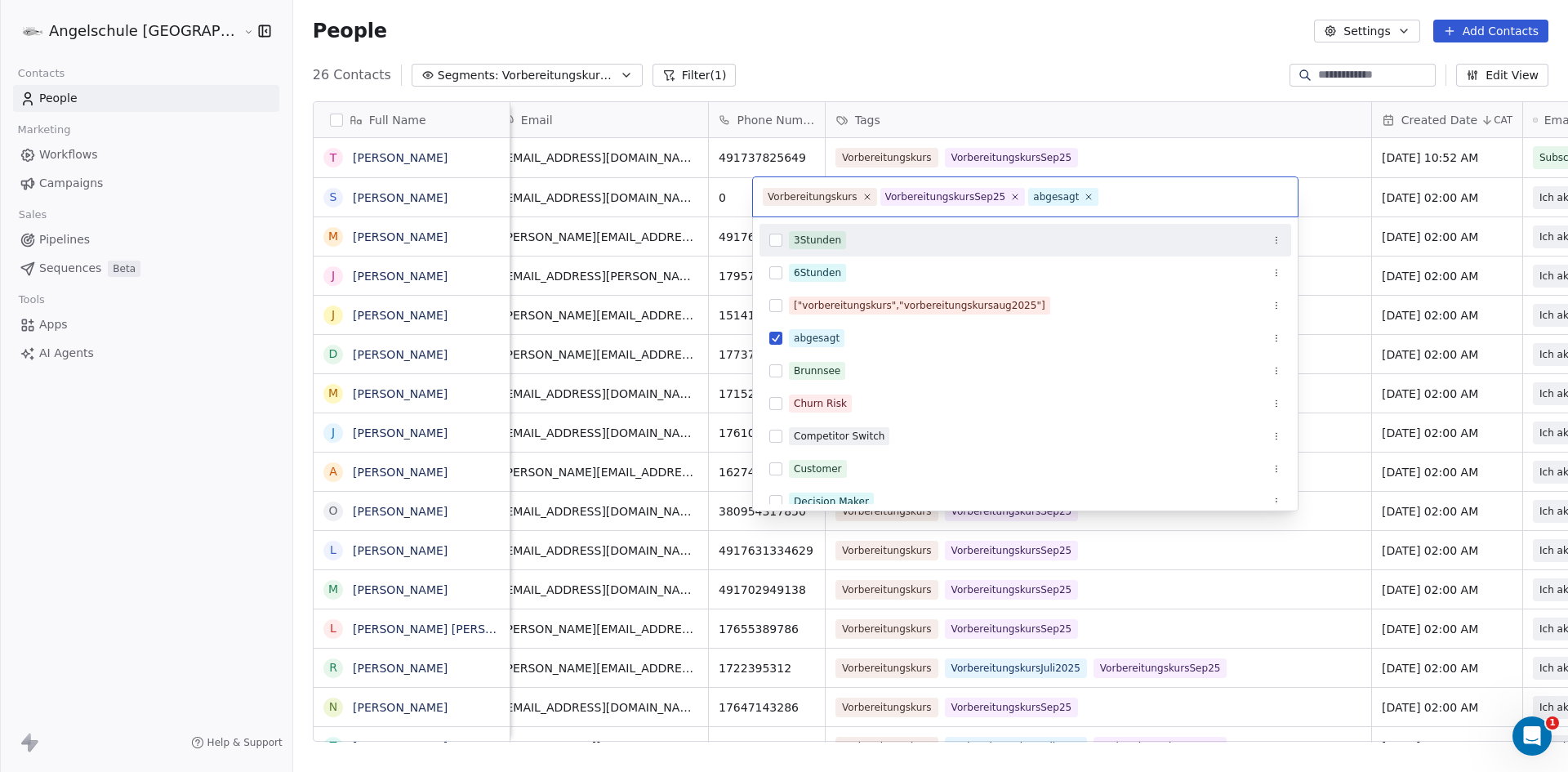
click at [1112, 113] on html "Angelschule [GEOGRAPHIC_DATA] Contacts People Marketing Workflows Campaigns Sal…" at bounding box center [784, 386] width 1568 height 772
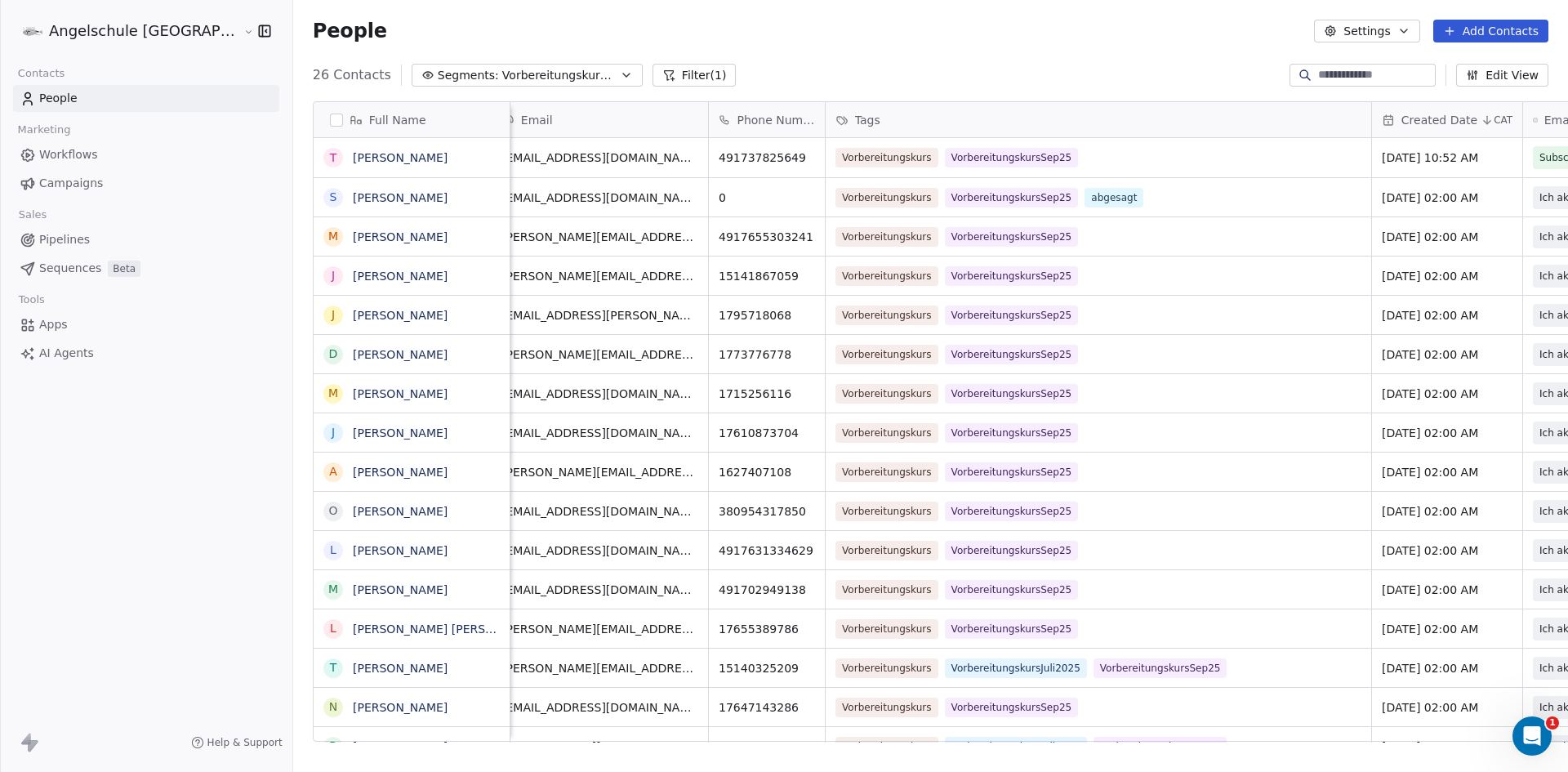
click at [1353, 76] on input at bounding box center [1375, 75] width 114 height 16
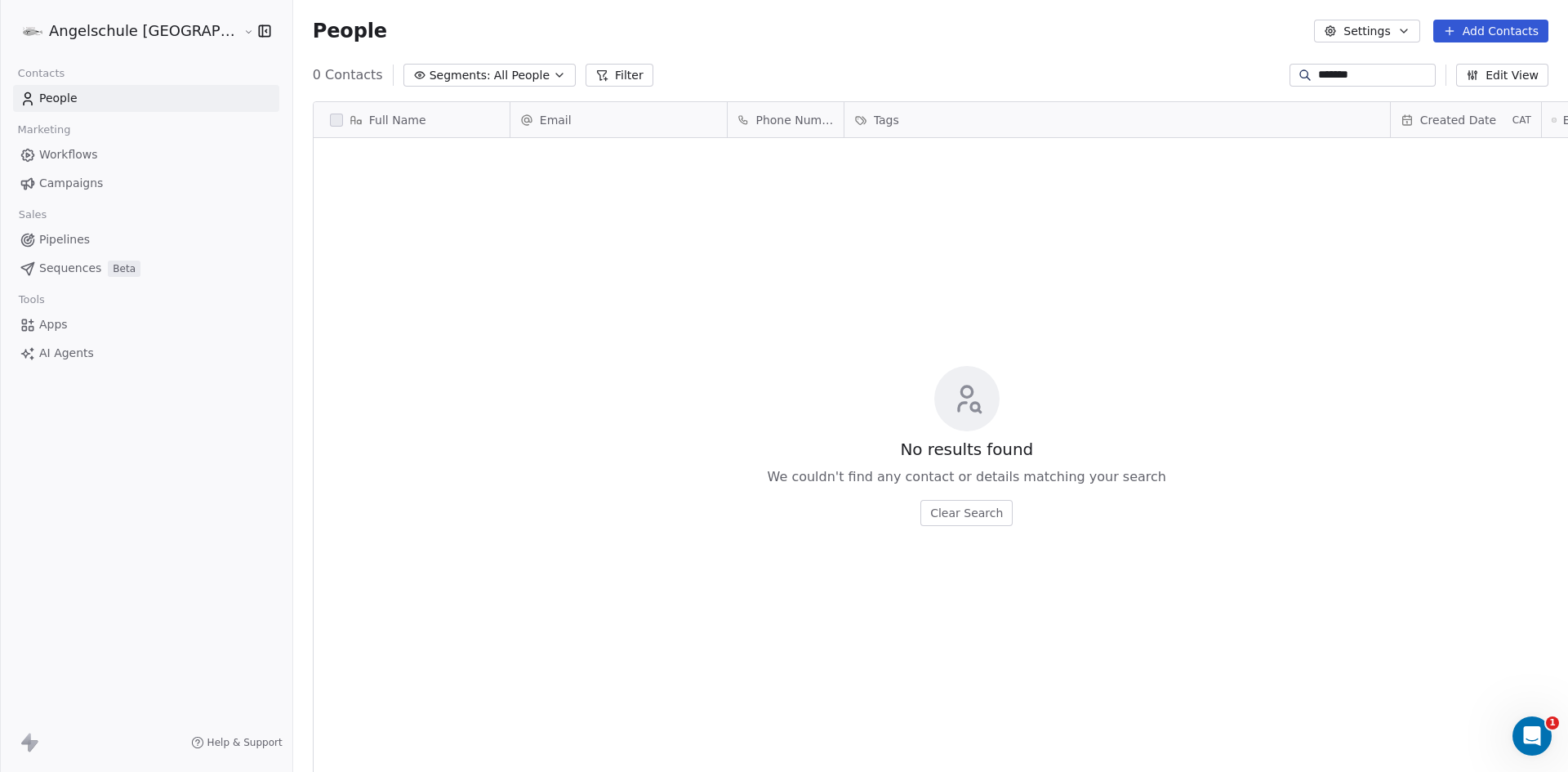
scroll to position [667, 1335]
type input "*"
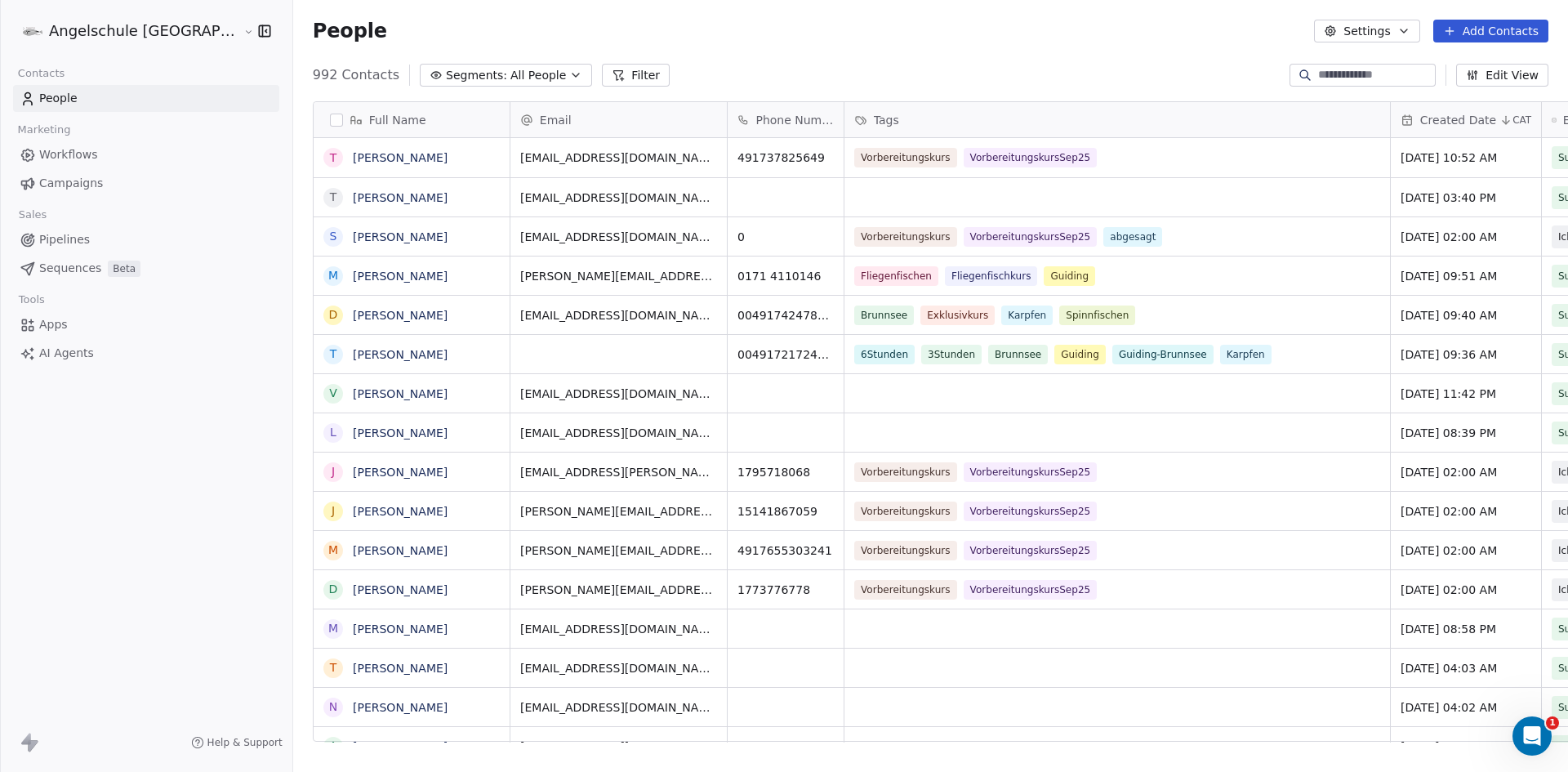
click at [1512, 30] on button "Add Contacts" at bounding box center [1491, 31] width 115 height 23
click at [1491, 66] on span "Create new contact" at bounding box center [1499, 67] width 112 height 17
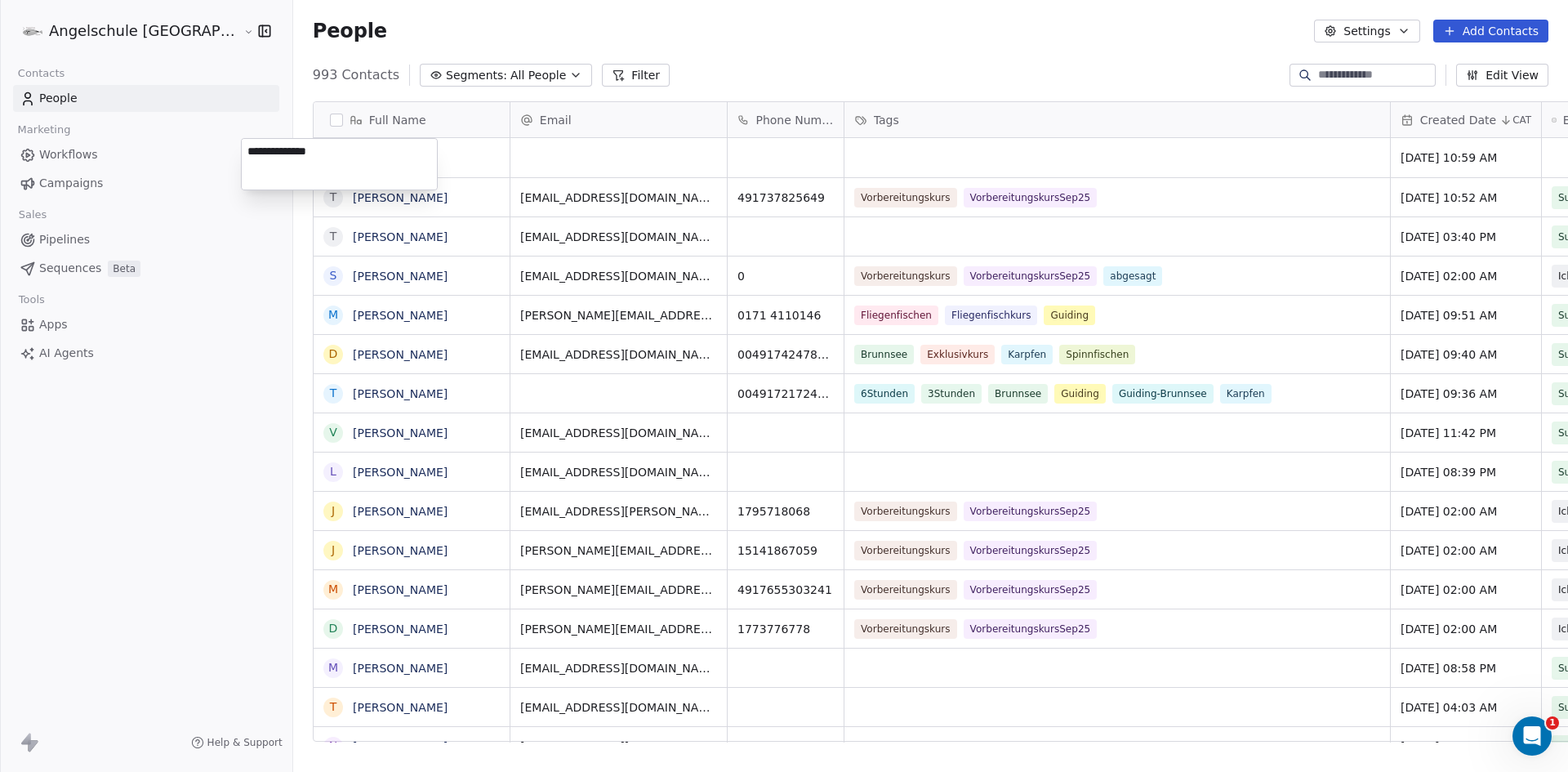
type textarea "**********"
click at [541, 151] on html "Angelschule [GEOGRAPHIC_DATA] Contacts People Marketing Workflows Campaigns Sal…" at bounding box center [784, 386] width 1568 height 772
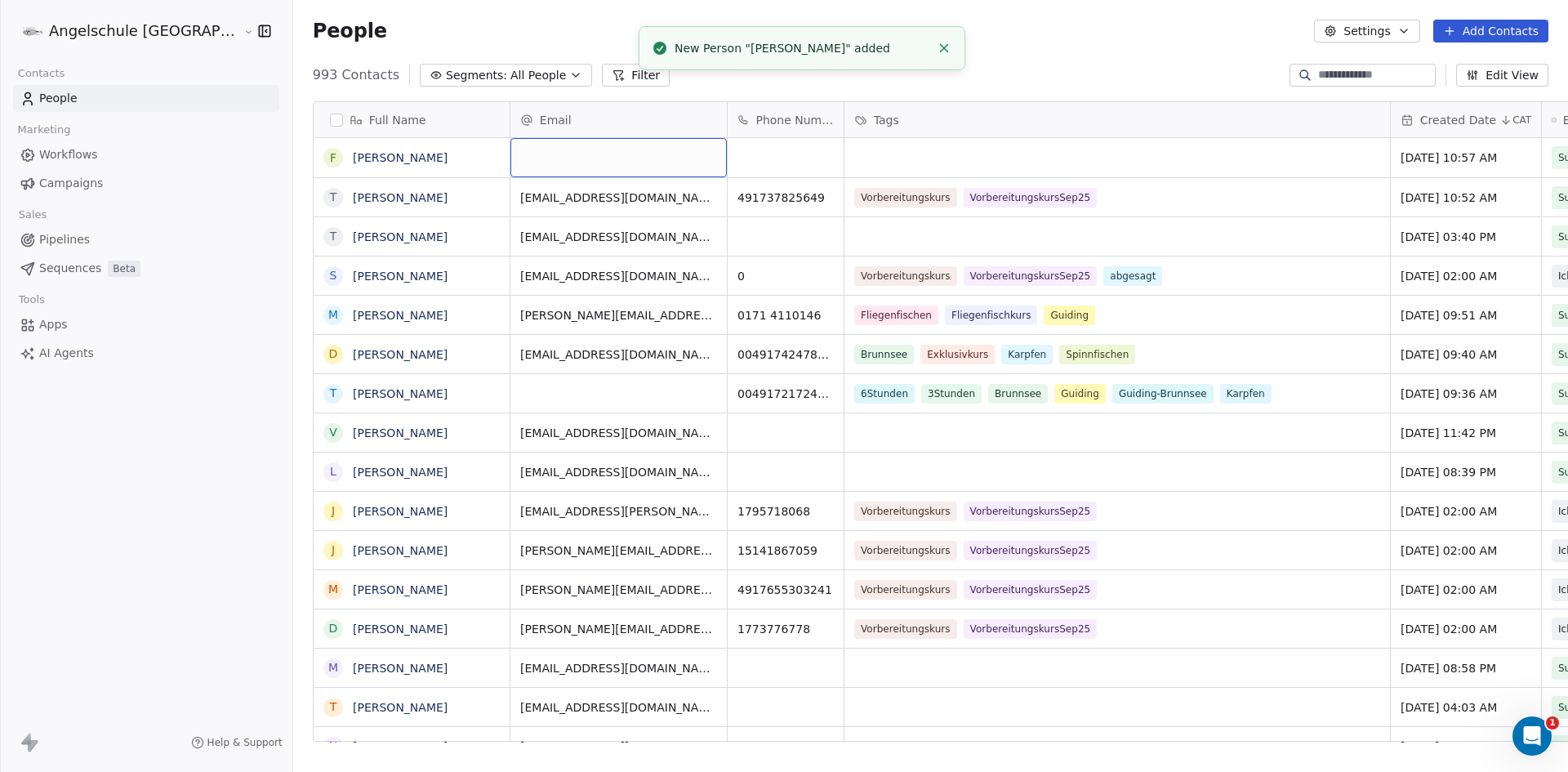
click at [557, 156] on div "grid" at bounding box center [618, 158] width 216 height 39
type input "**********"
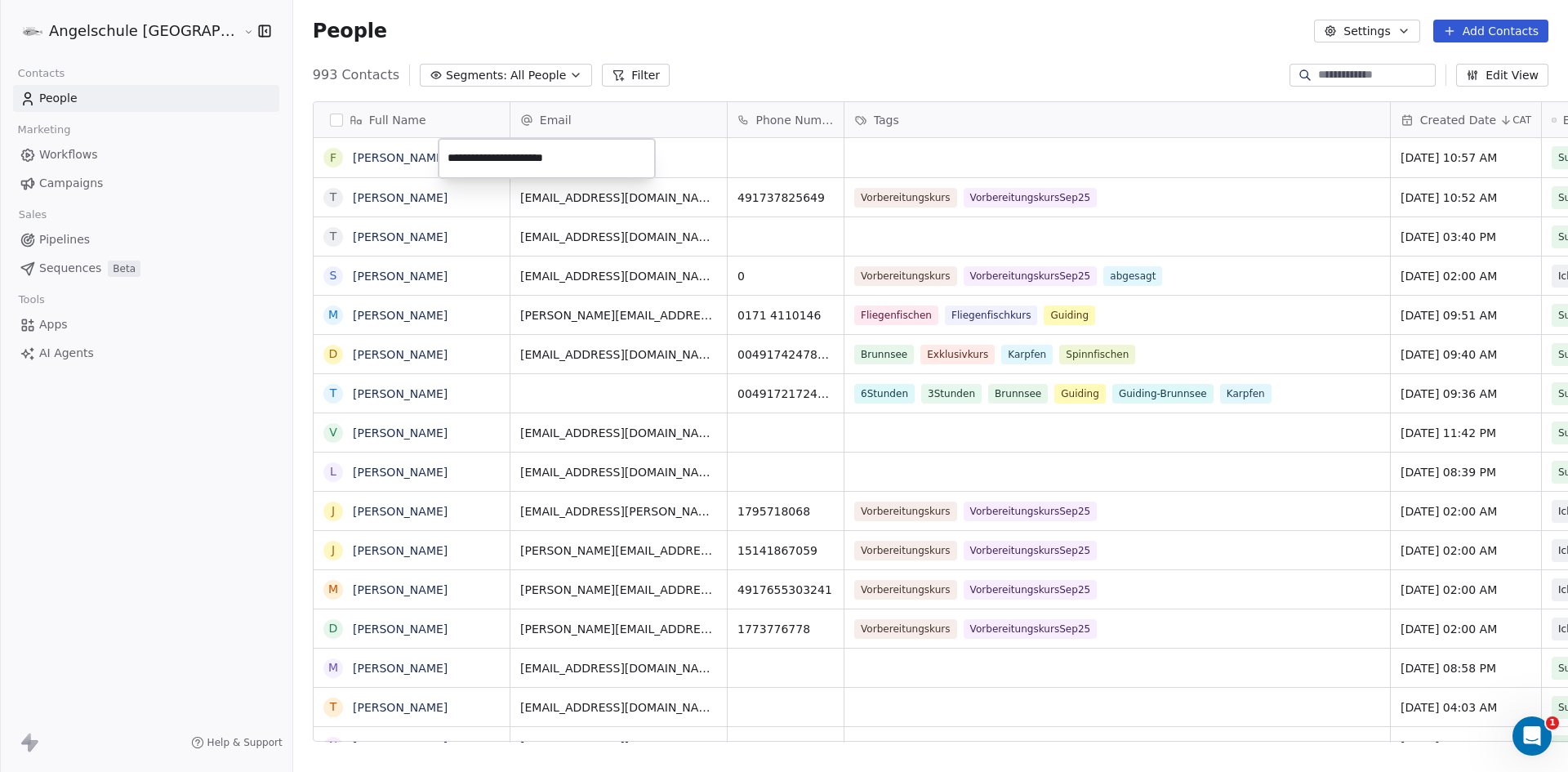
click at [699, 163] on html "Angelschule [GEOGRAPHIC_DATA] Contacts People Marketing Workflows Campaigns Sal…" at bounding box center [784, 386] width 1568 height 772
click at [728, 156] on div "grid" at bounding box center [785, 158] width 116 height 39
type input "**********"
click at [803, 152] on html "Angelschule [GEOGRAPHIC_DATA] Contacts People Marketing Workflows Campaigns Sal…" at bounding box center [784, 386] width 1568 height 772
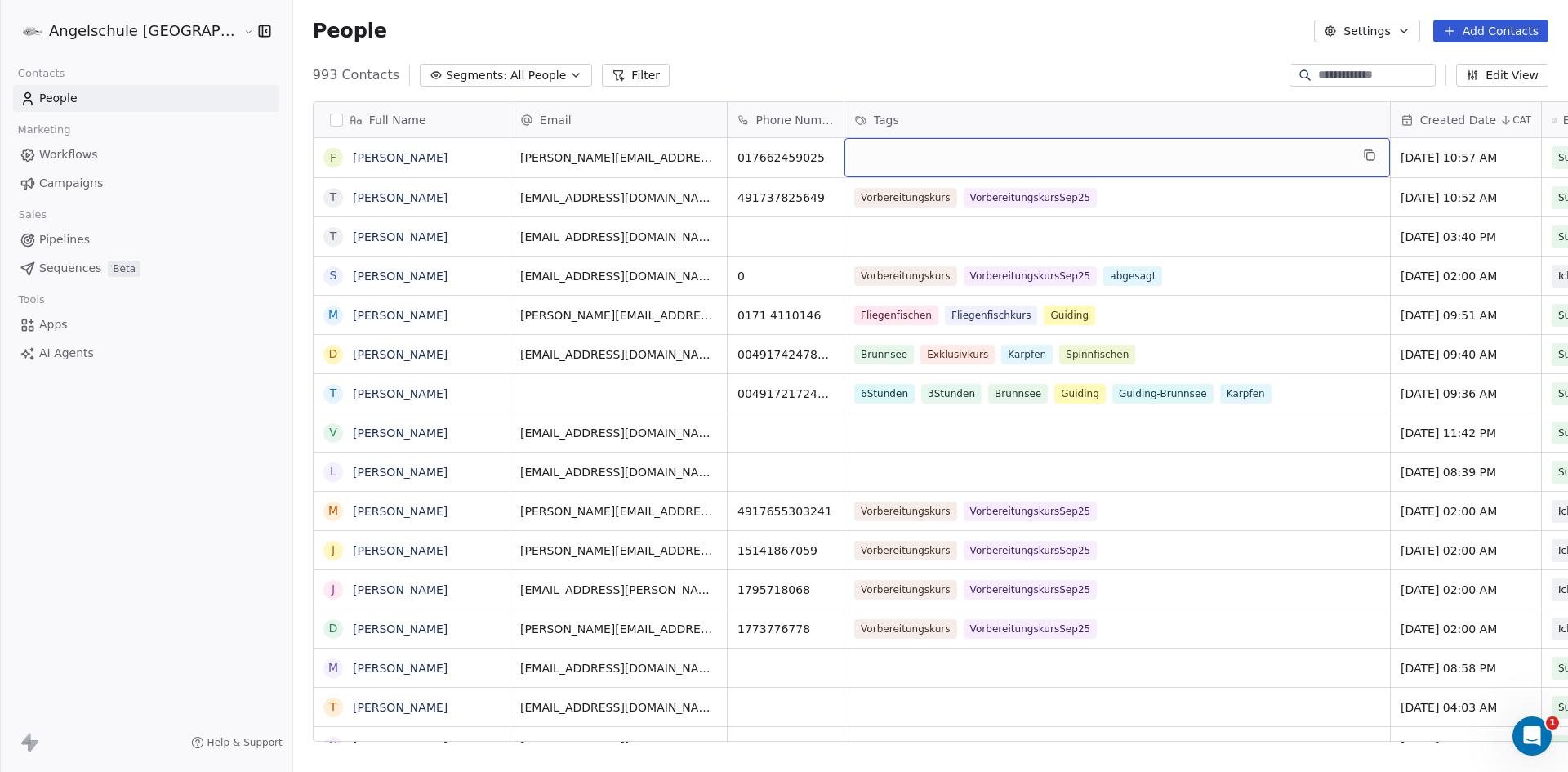
click at [844, 151] on div "grid" at bounding box center [1117, 158] width 546 height 39
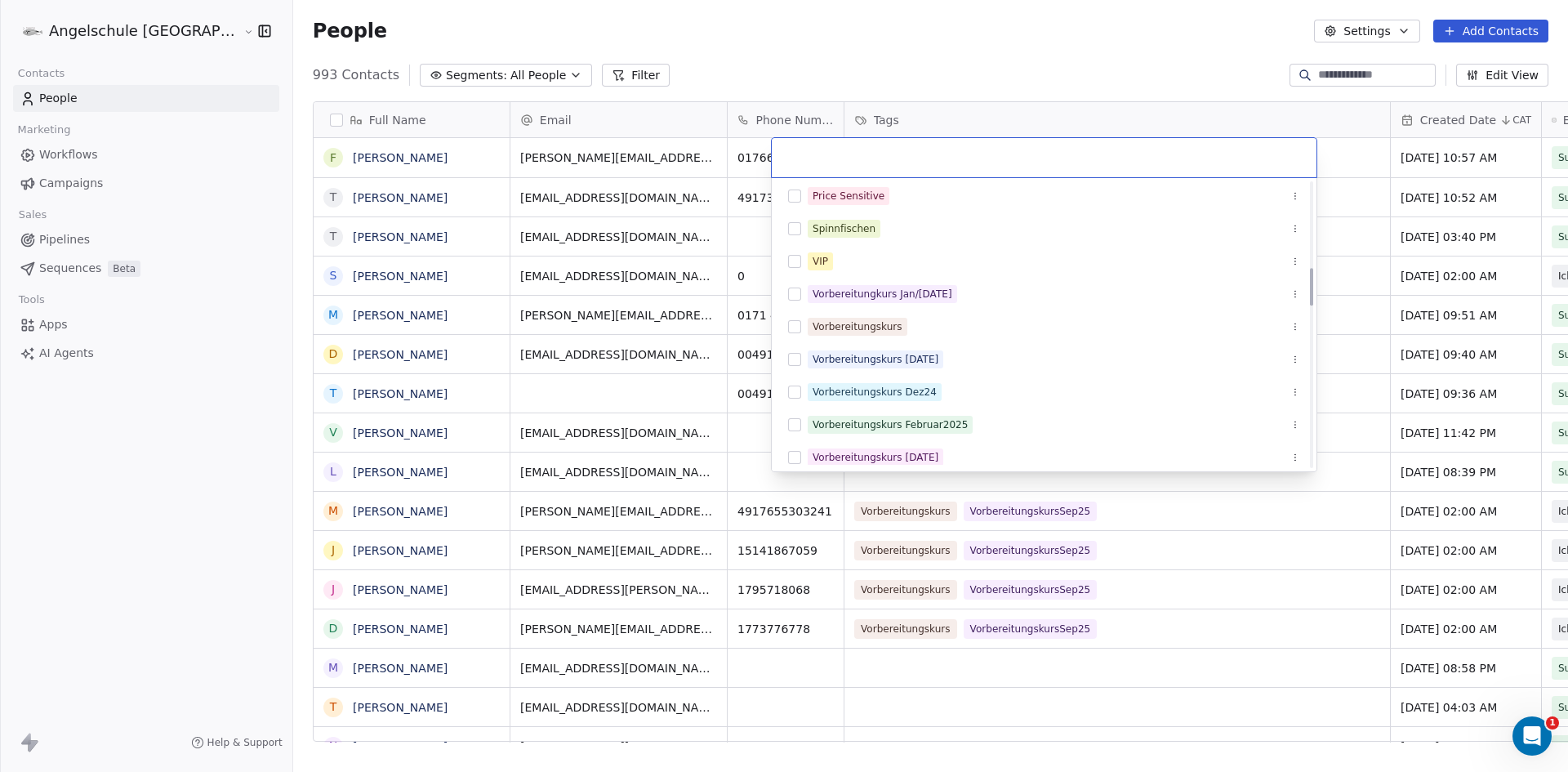
scroll to position [654, 0]
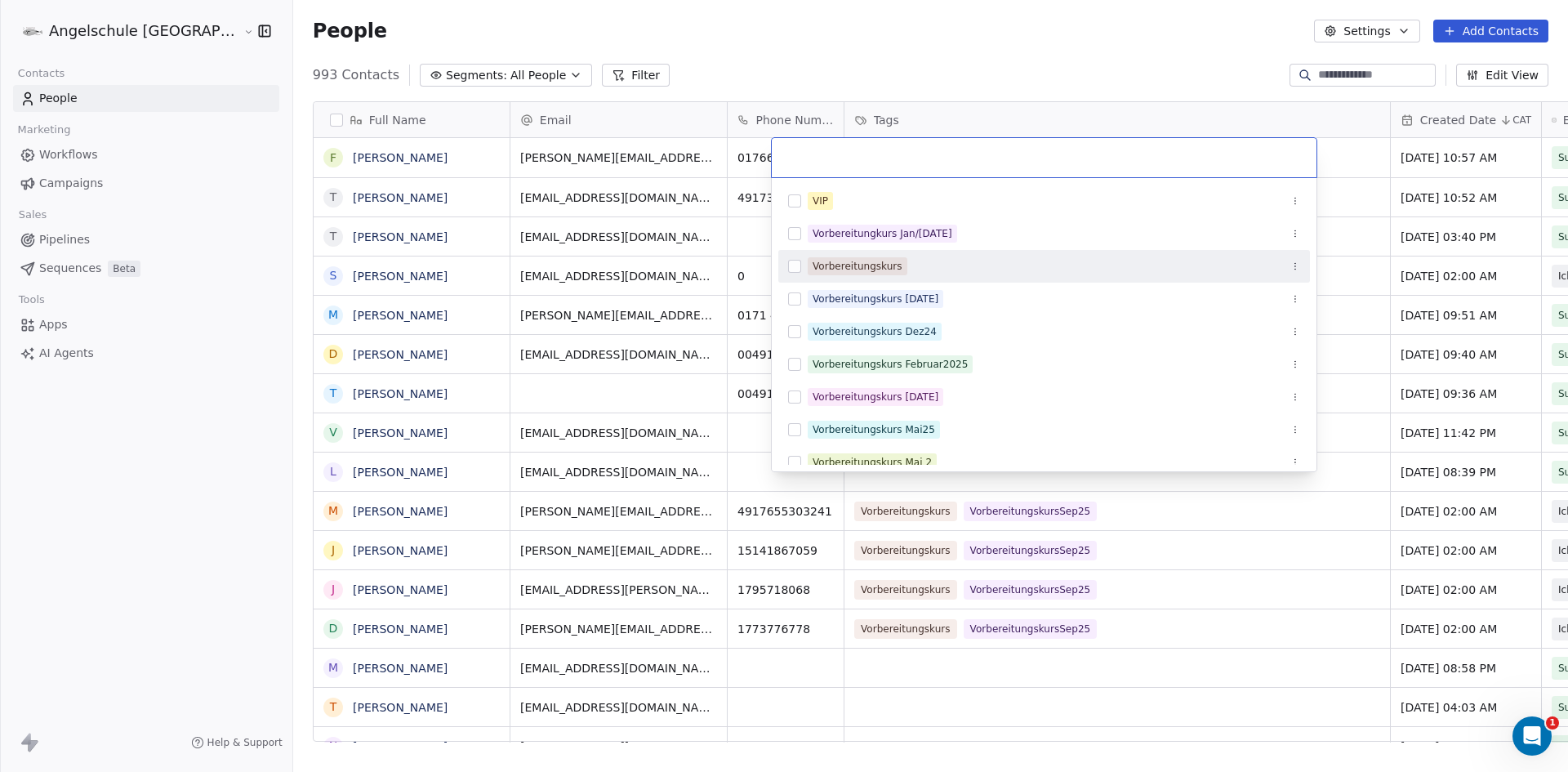
click at [793, 263] on button "Suggestions" at bounding box center [795, 266] width 13 height 13
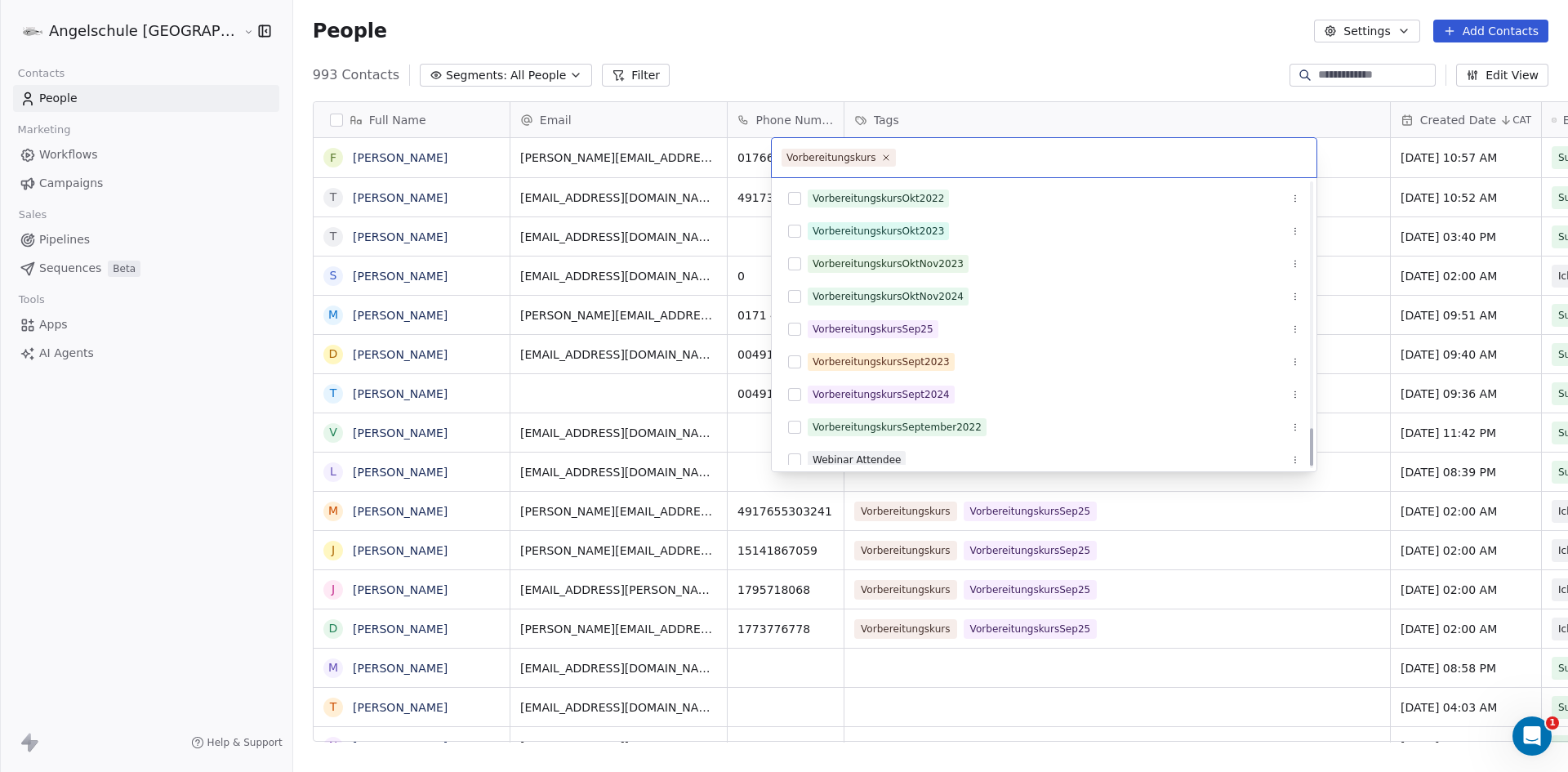
scroll to position [1876, 0]
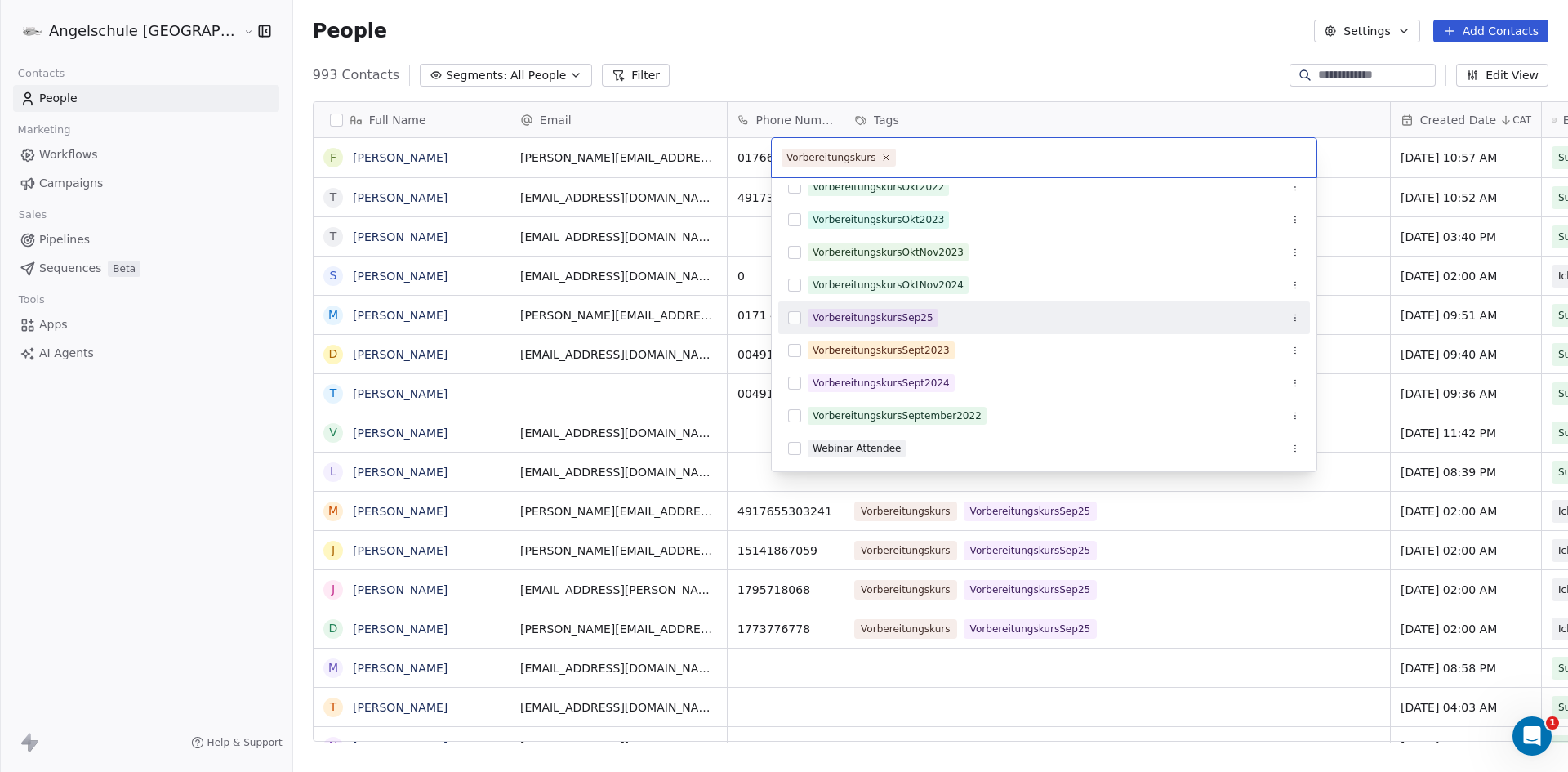
click at [793, 317] on button "Suggestions" at bounding box center [795, 317] width 13 height 13
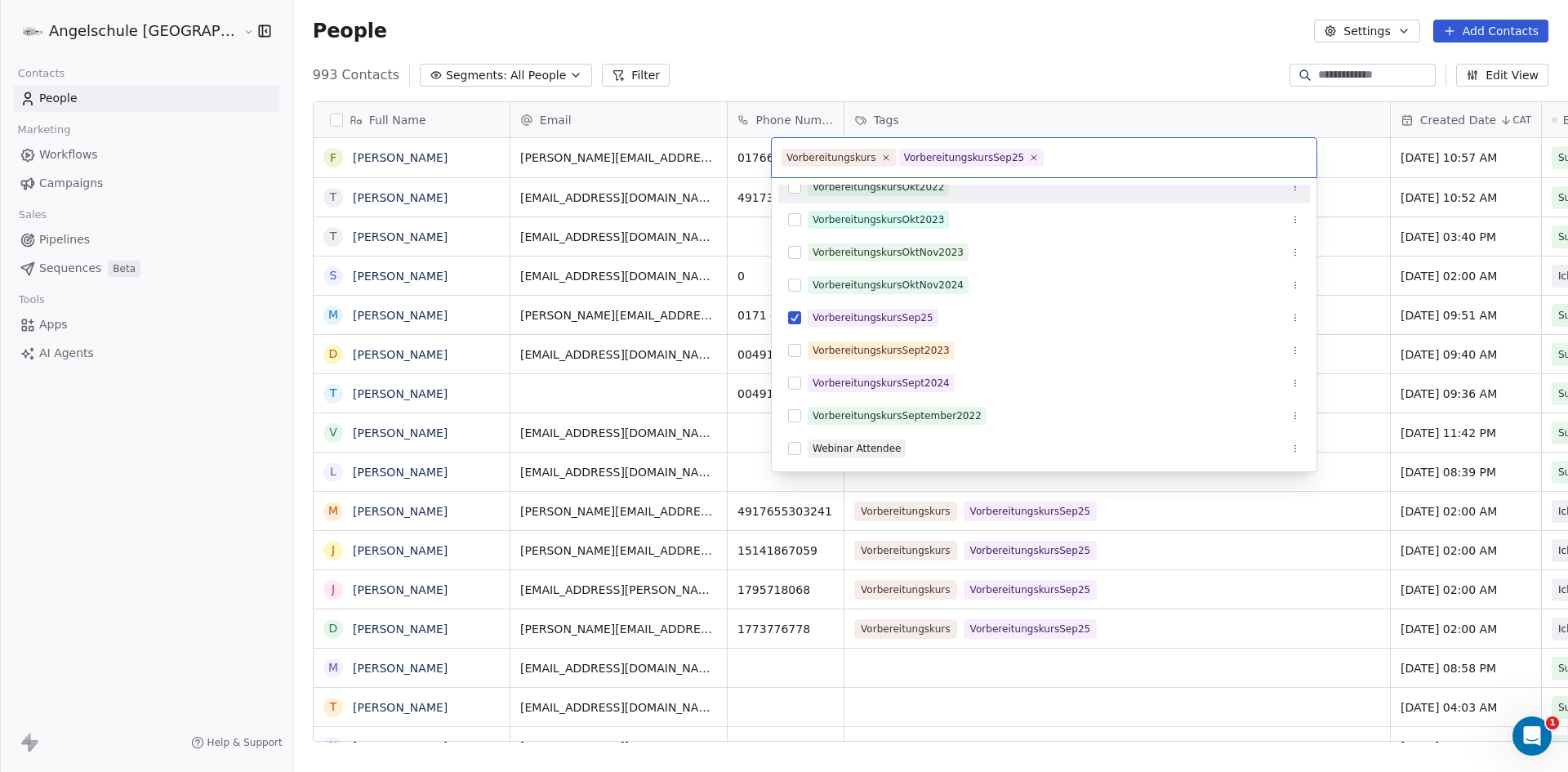
click at [1072, 155] on input "text" at bounding box center [1177, 158] width 260 height 18
click at [1052, 119] on html "Angelschule [GEOGRAPHIC_DATA] Contacts People Marketing Workflows Campaigns Sal…" at bounding box center [784, 386] width 1568 height 772
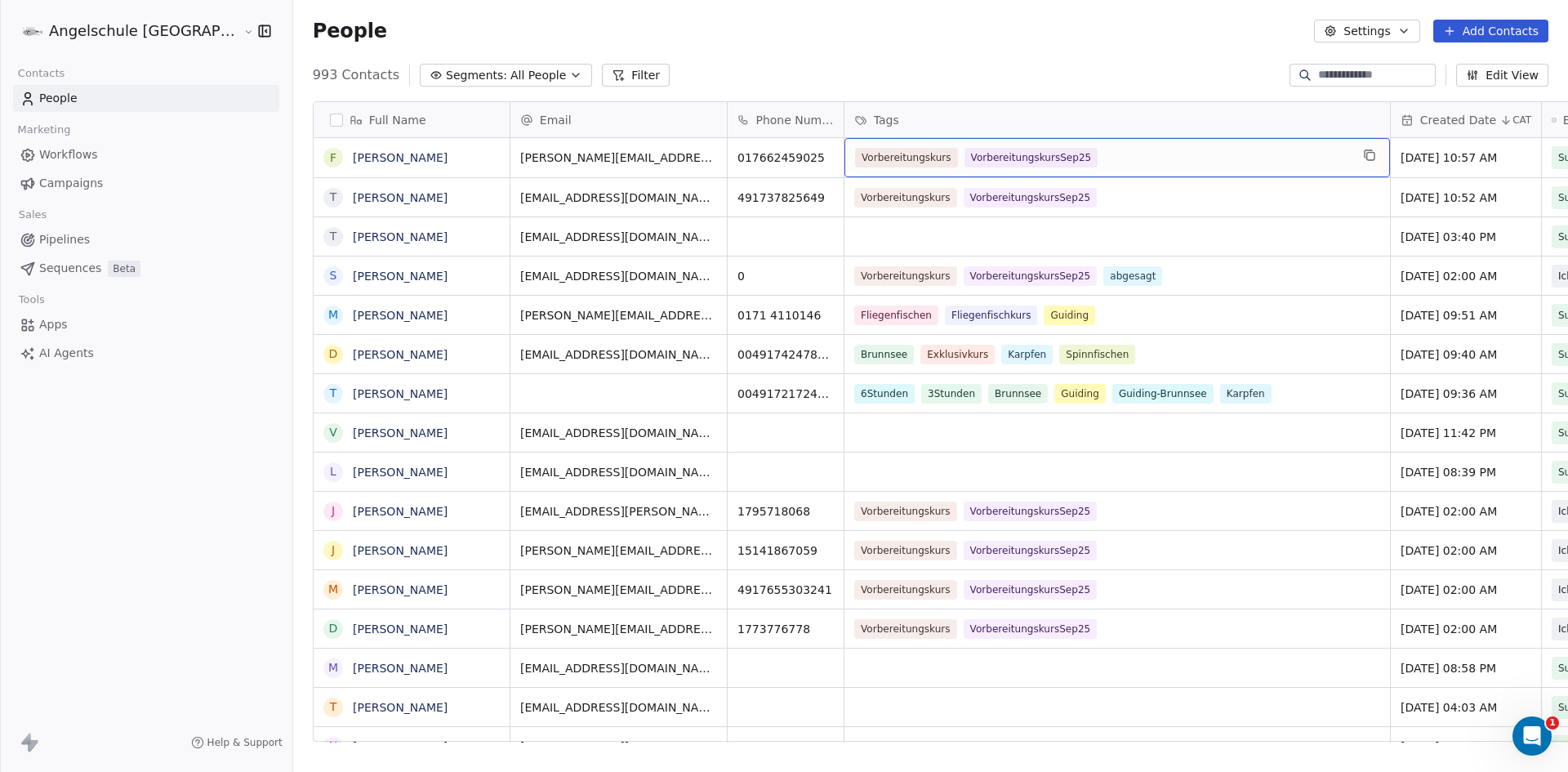
click at [1066, 155] on div "Vorbereitungskurs VorbereitungskursSep25" at bounding box center [1103, 158] width 495 height 20
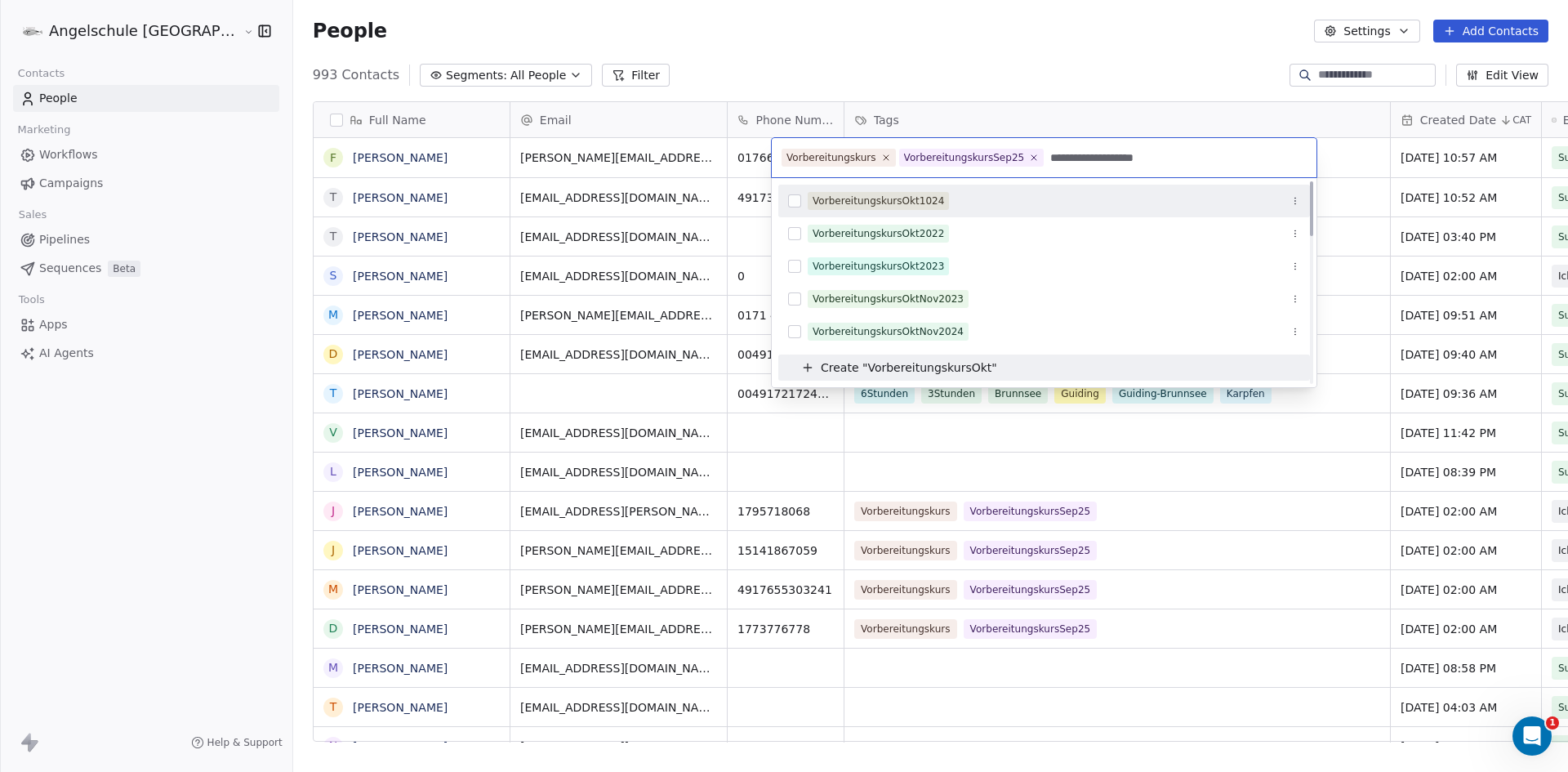
scroll to position [0, 0]
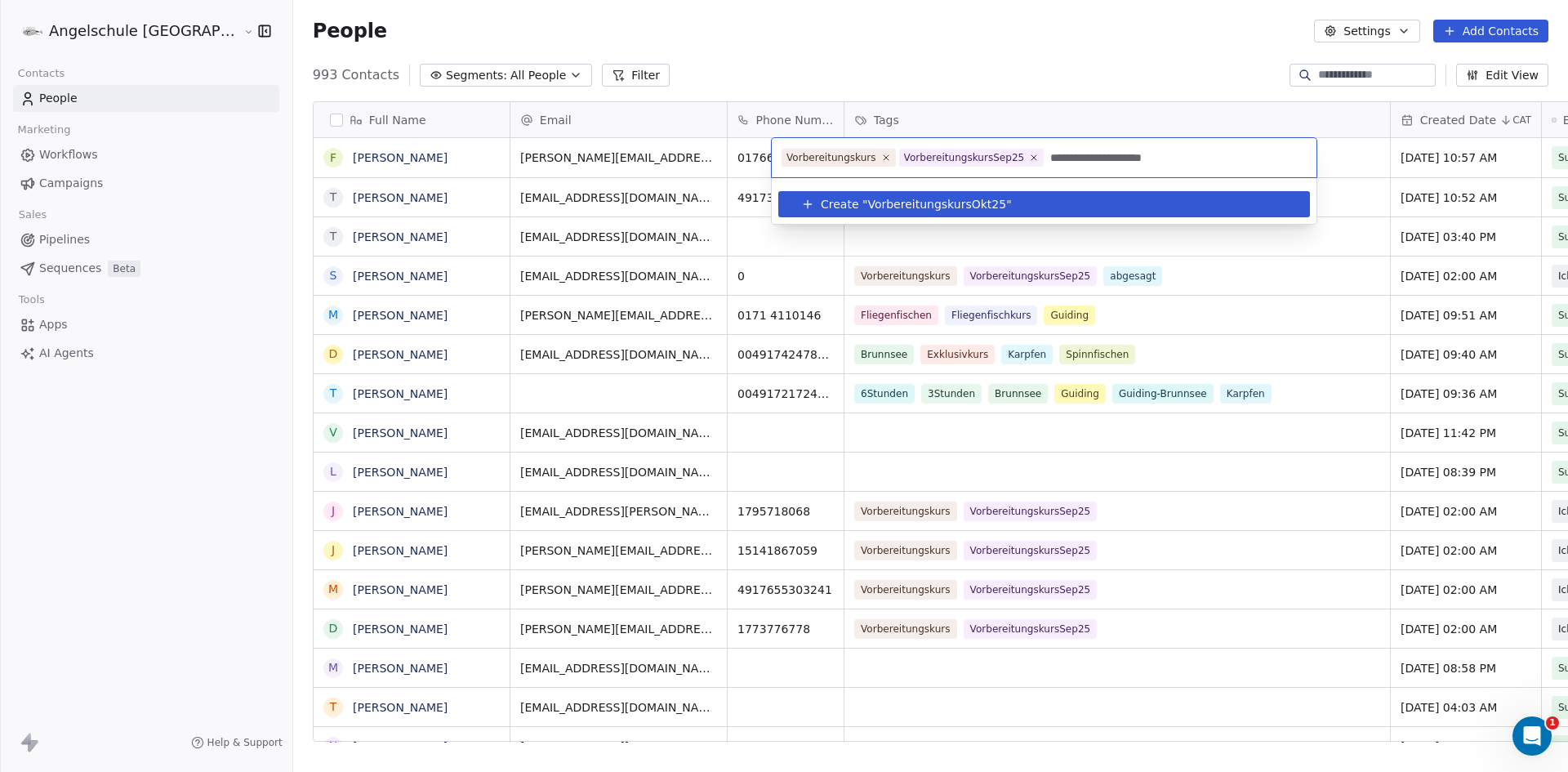
type input "**********"
click at [919, 201] on span "VorbereitungskursOkt25" at bounding box center [937, 204] width 139 height 17
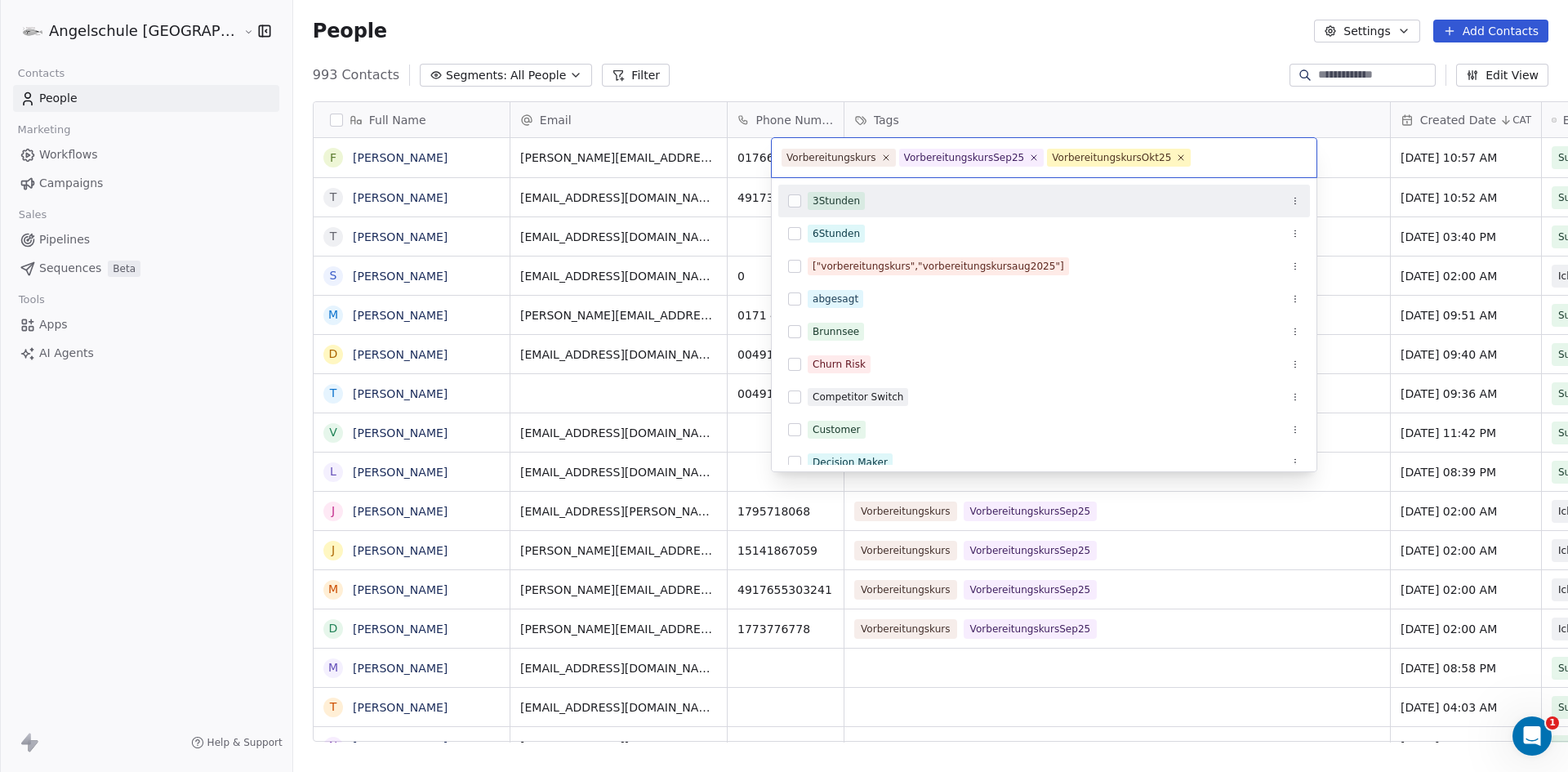
click at [1402, 165] on html "Angelschule [GEOGRAPHIC_DATA] Contacts People Marketing Workflows Campaigns Sal…" at bounding box center [784, 386] width 1568 height 772
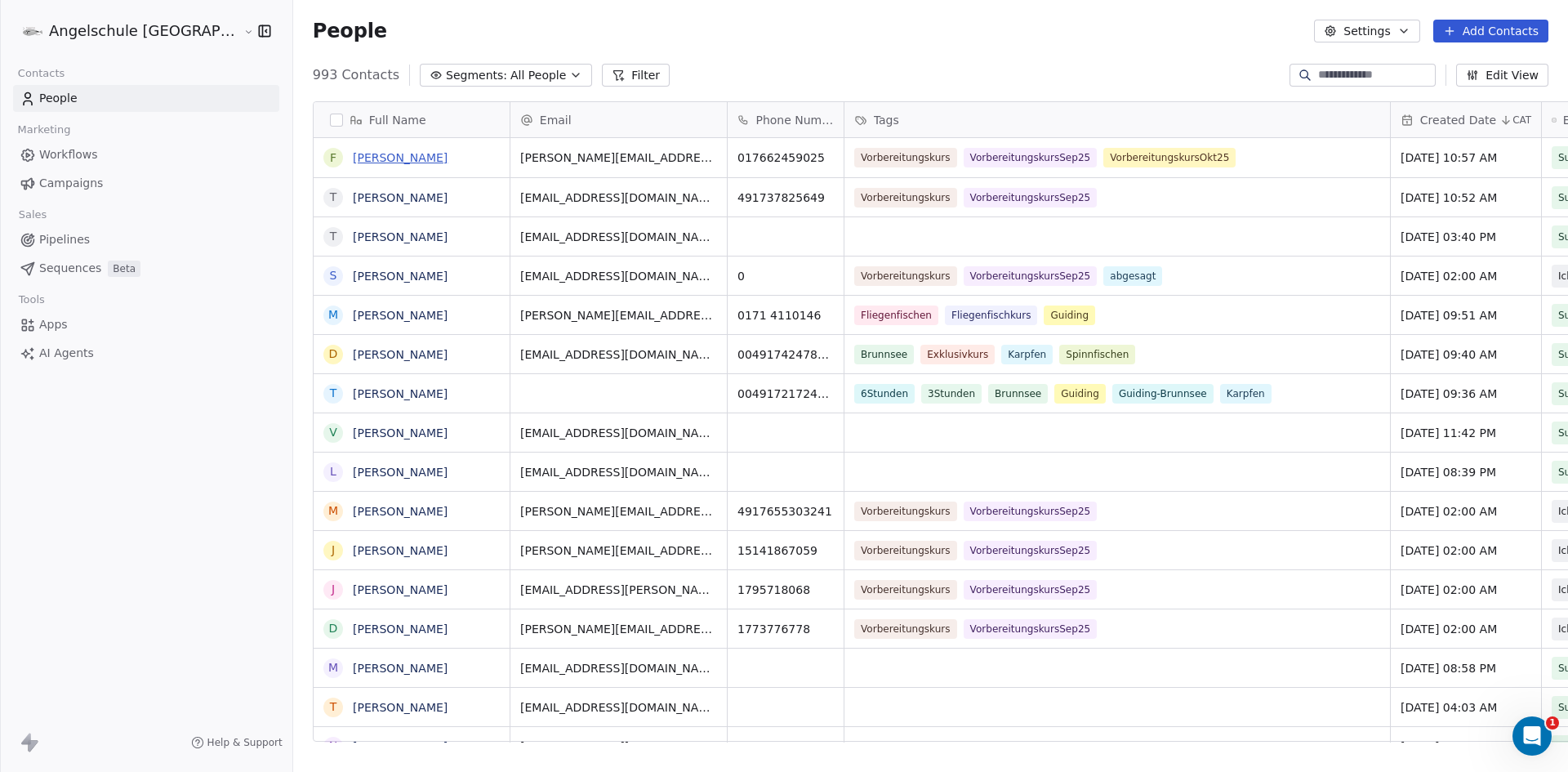
click at [353, 159] on link "[PERSON_NAME]" at bounding box center [400, 158] width 95 height 13
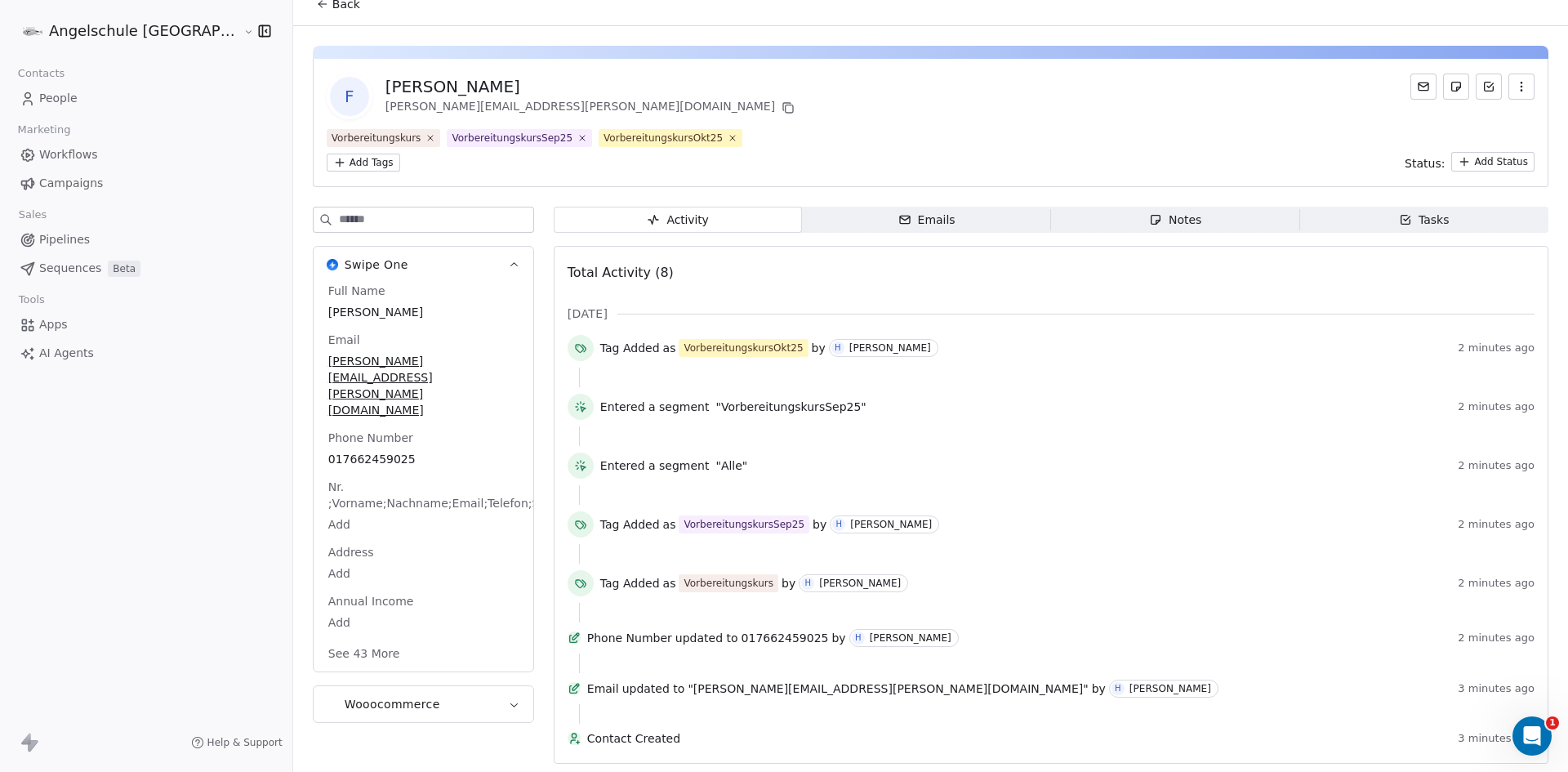
scroll to position [22, 0]
click at [318, 637] on button "See 43 More" at bounding box center [363, 652] width 91 height 30
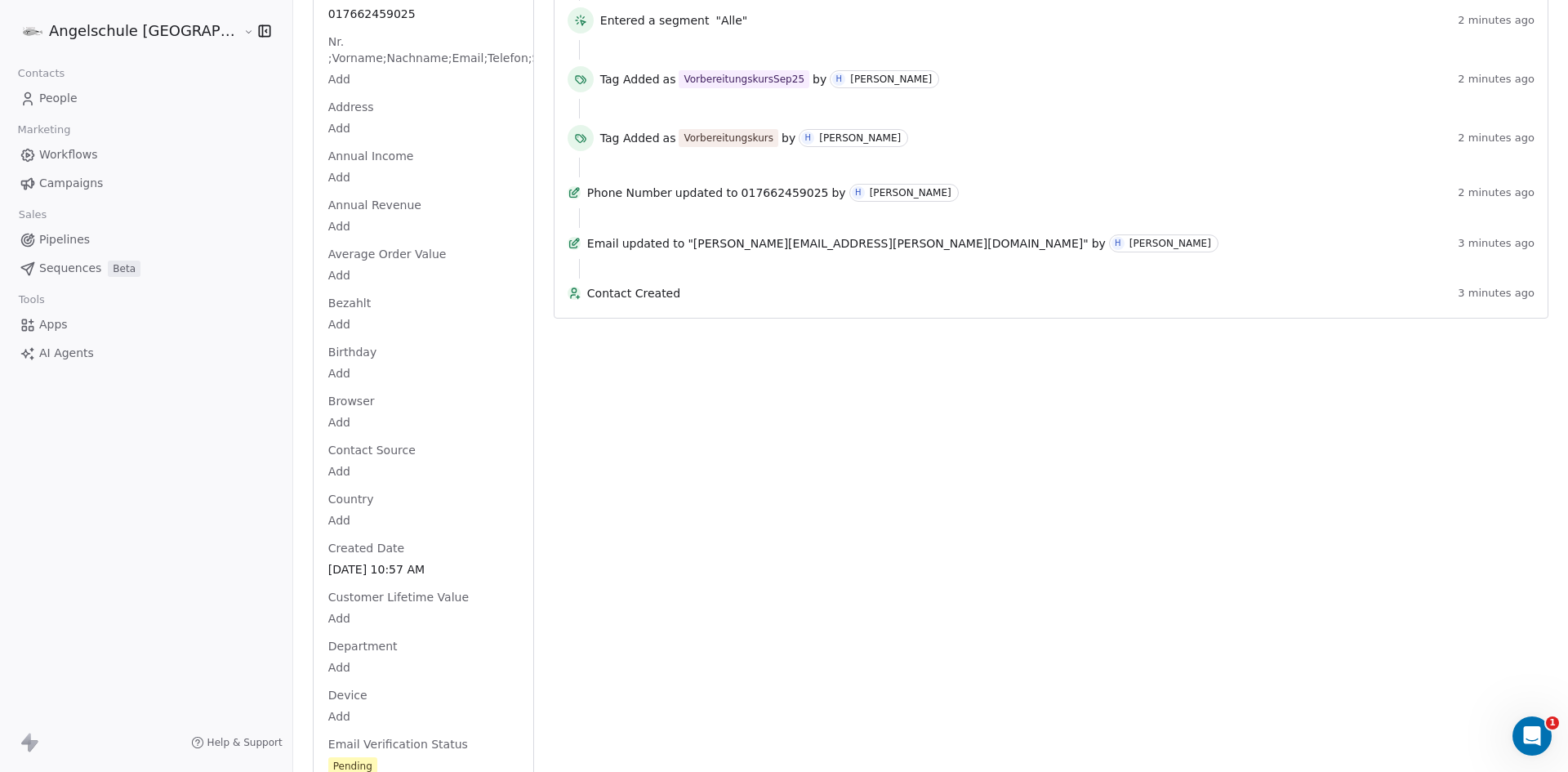
scroll to position [676, 0]
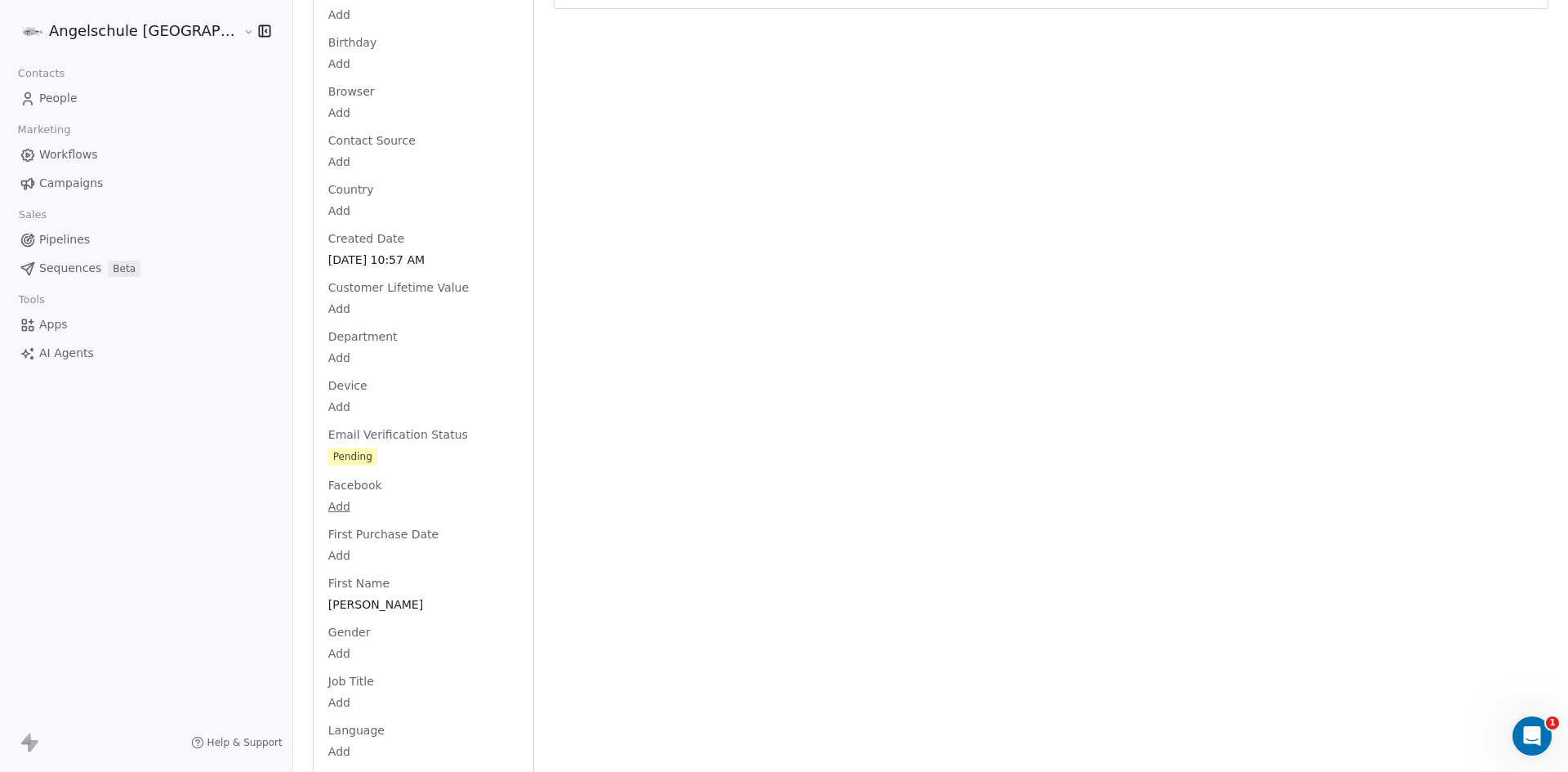
click at [325, 478] on div "Full Name Florian Lenhart Email barbara.lenhart@gmx.net Phone Number 0176624590…" at bounding box center [423, 774] width 197 height 2493
click at [284, 478] on body "Angelschule Bayern Contacts People Marketing Workflows Campaigns Sales Pipeline…" at bounding box center [784, 386] width 1568 height 772
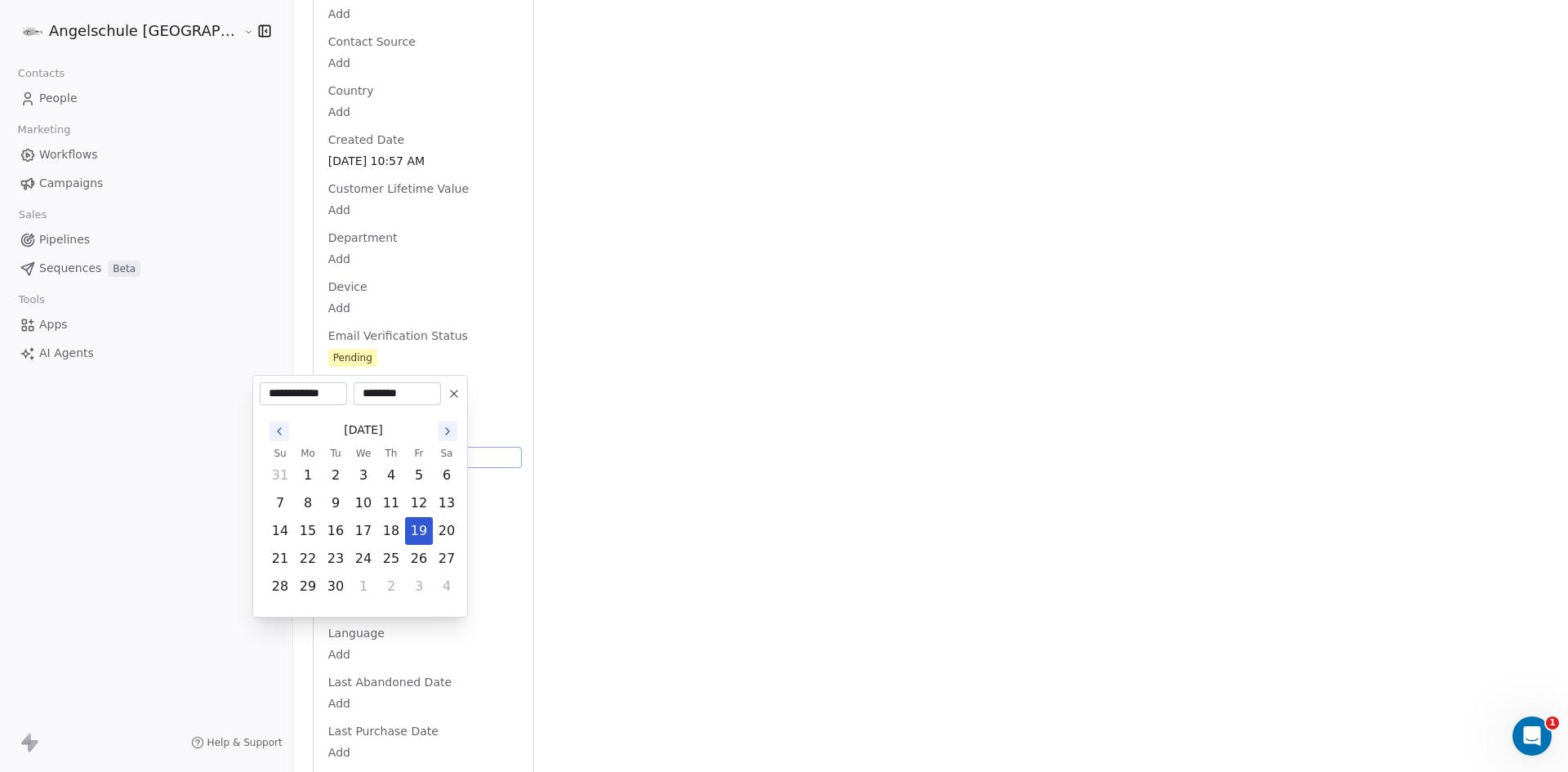
click at [317, 286] on html "Angelschule Bayern Contacts People Marketing Workflows Campaigns Sales Pipeline…" at bounding box center [784, 386] width 1568 height 772
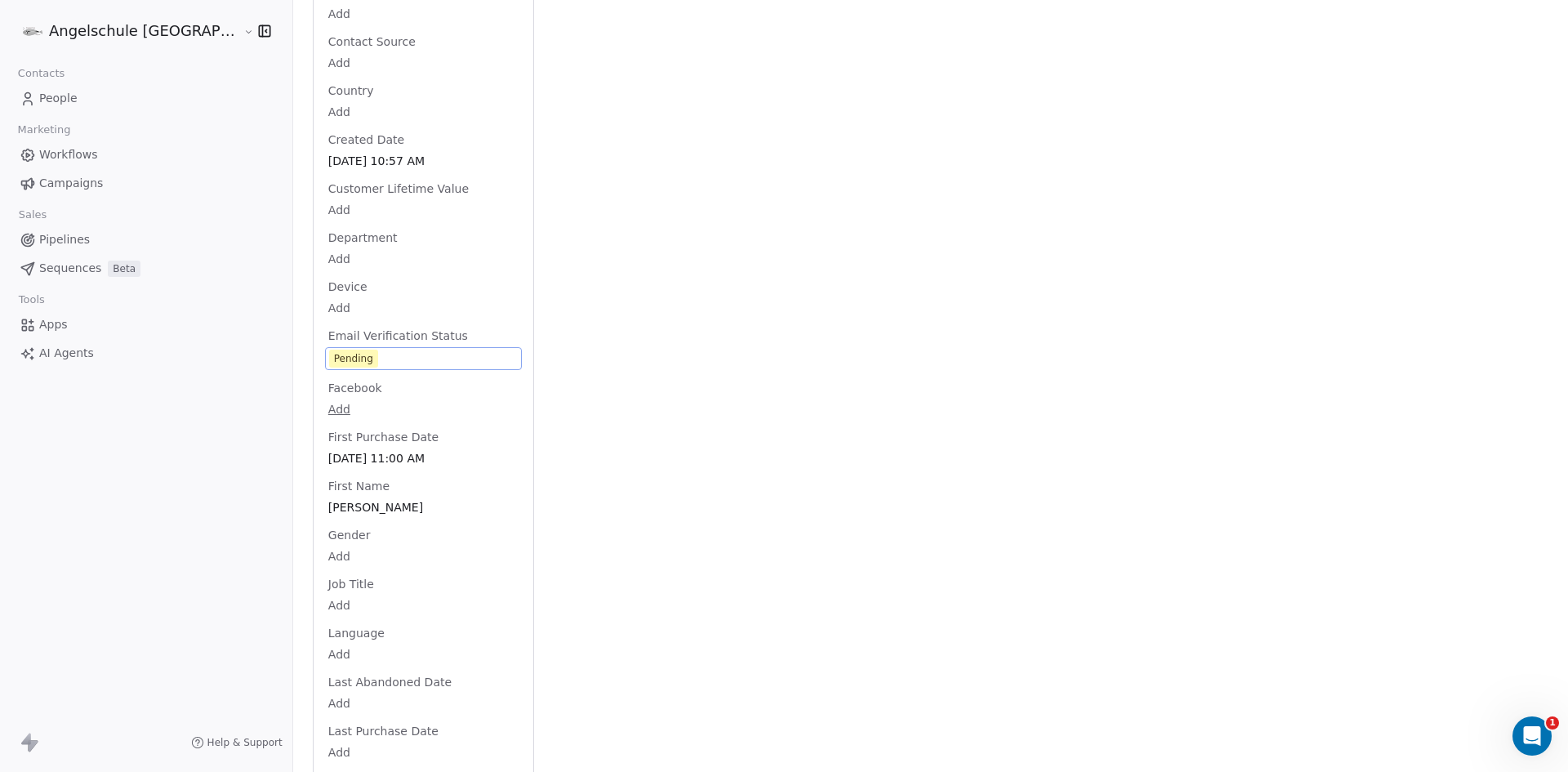
click at [325, 282] on div "Full Name Florian Lenhart Email barbara.lenhart@gmx.net Phone Number 0176624590…" at bounding box center [423, 677] width 197 height 2494
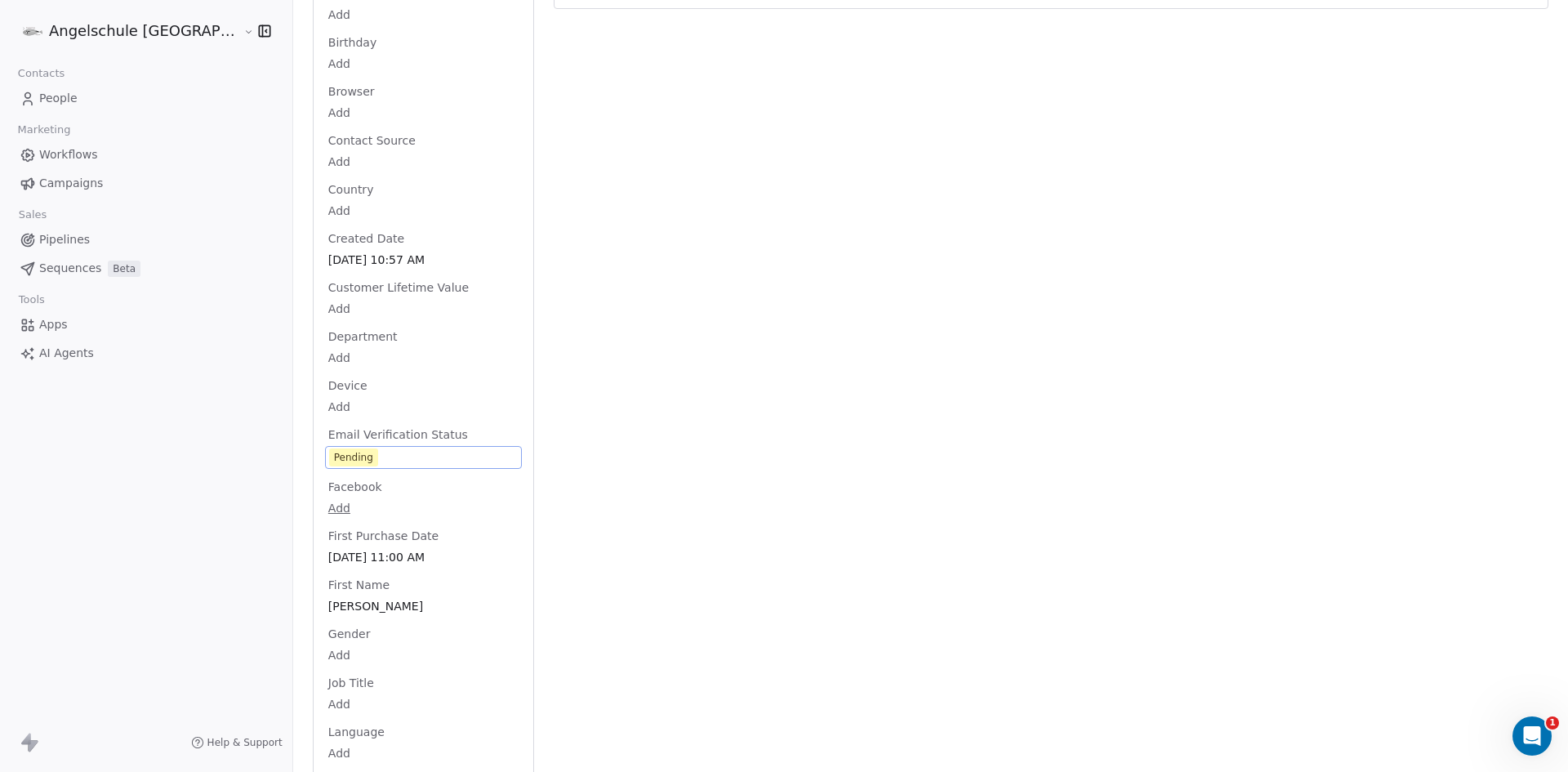
click at [334, 449] on div "Pending" at bounding box center [354, 457] width 39 height 16
click at [325, 427] on span "Email Verification Status" at bounding box center [398, 435] width 146 height 16
click at [329, 448] on span "Pending" at bounding box center [423, 457] width 188 height 18
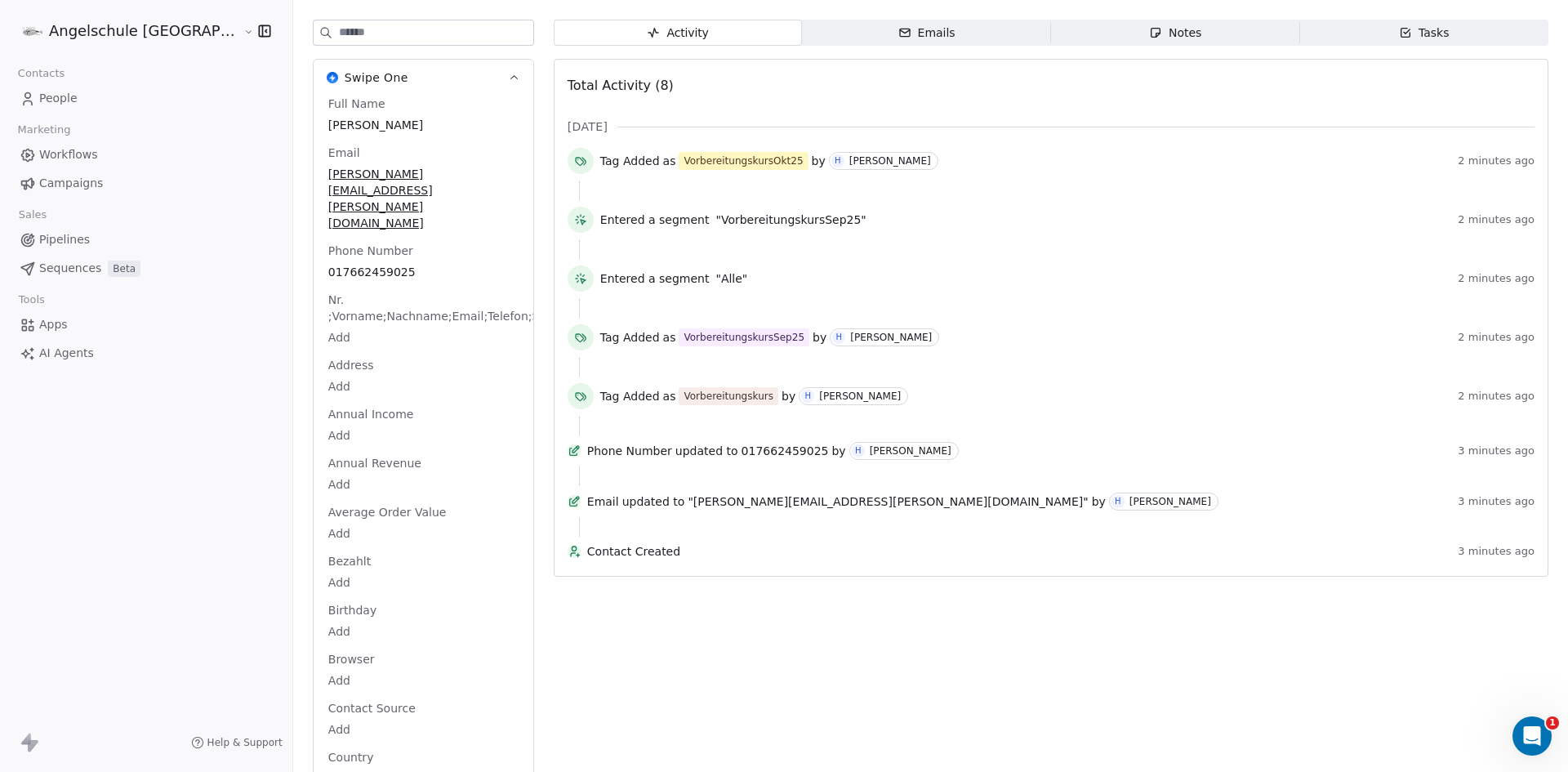
scroll to position [0, 0]
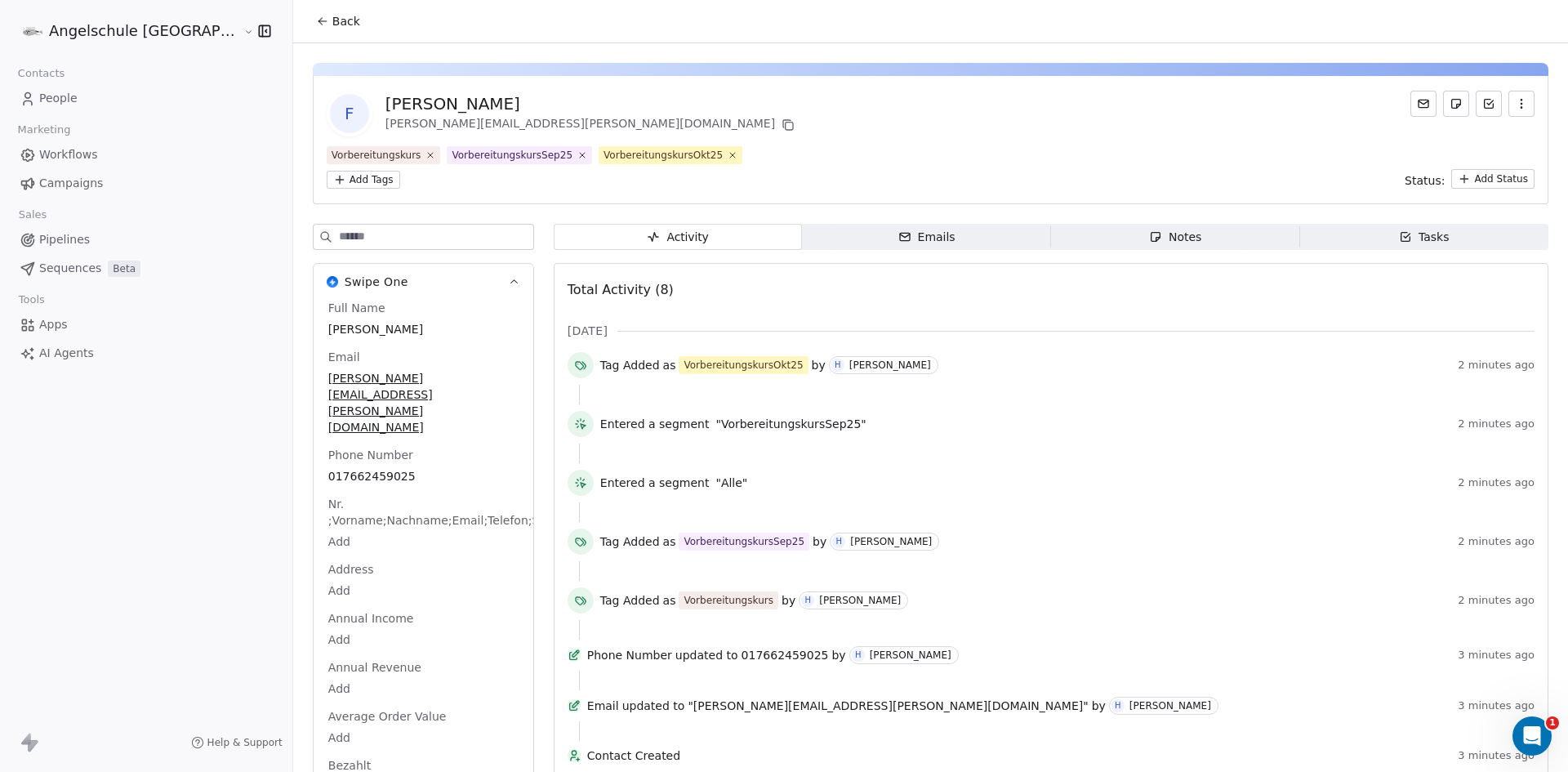
click at [316, 25] on icon at bounding box center [322, 21] width 13 height 13
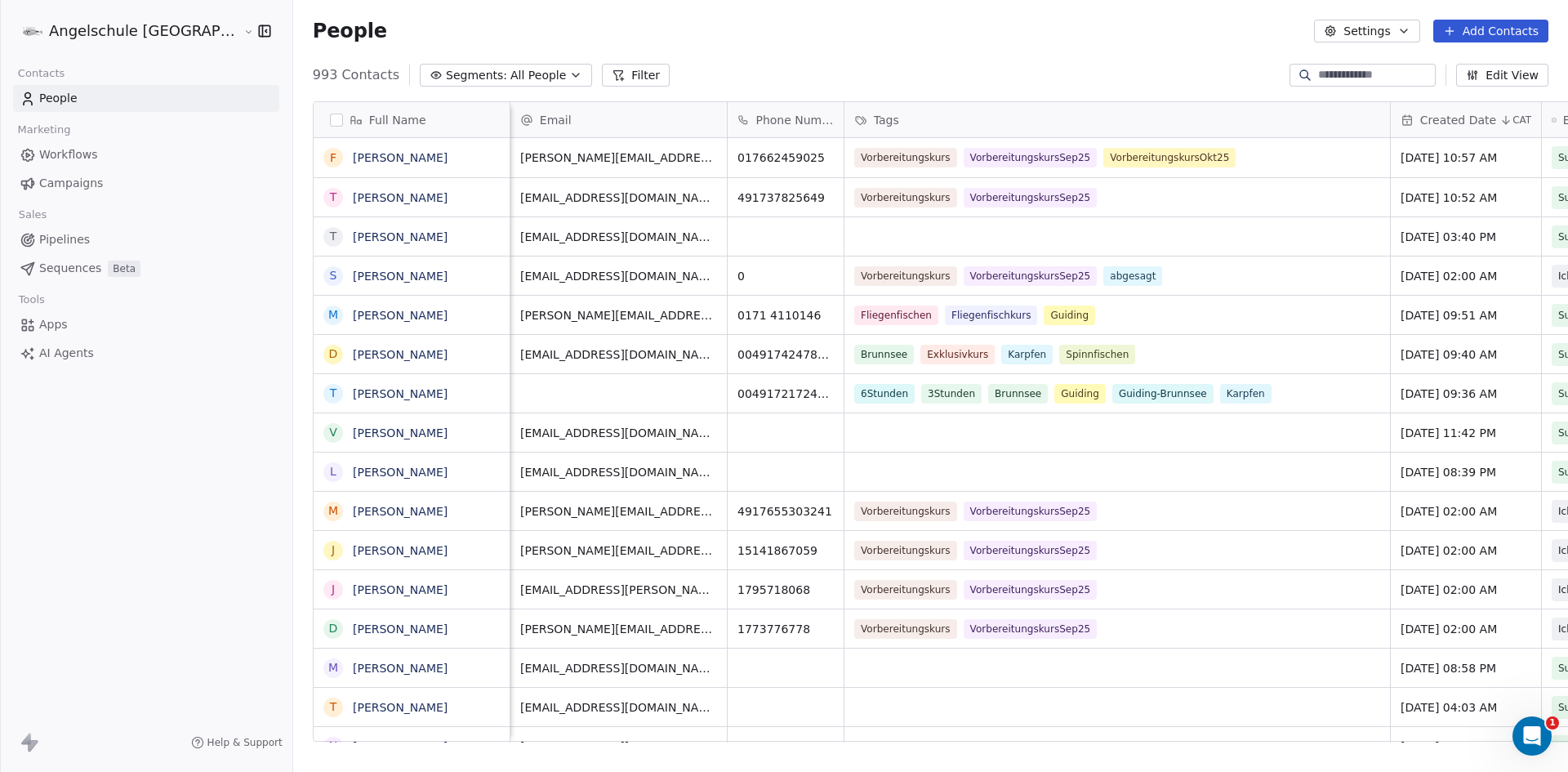
scroll to position [0, 345]
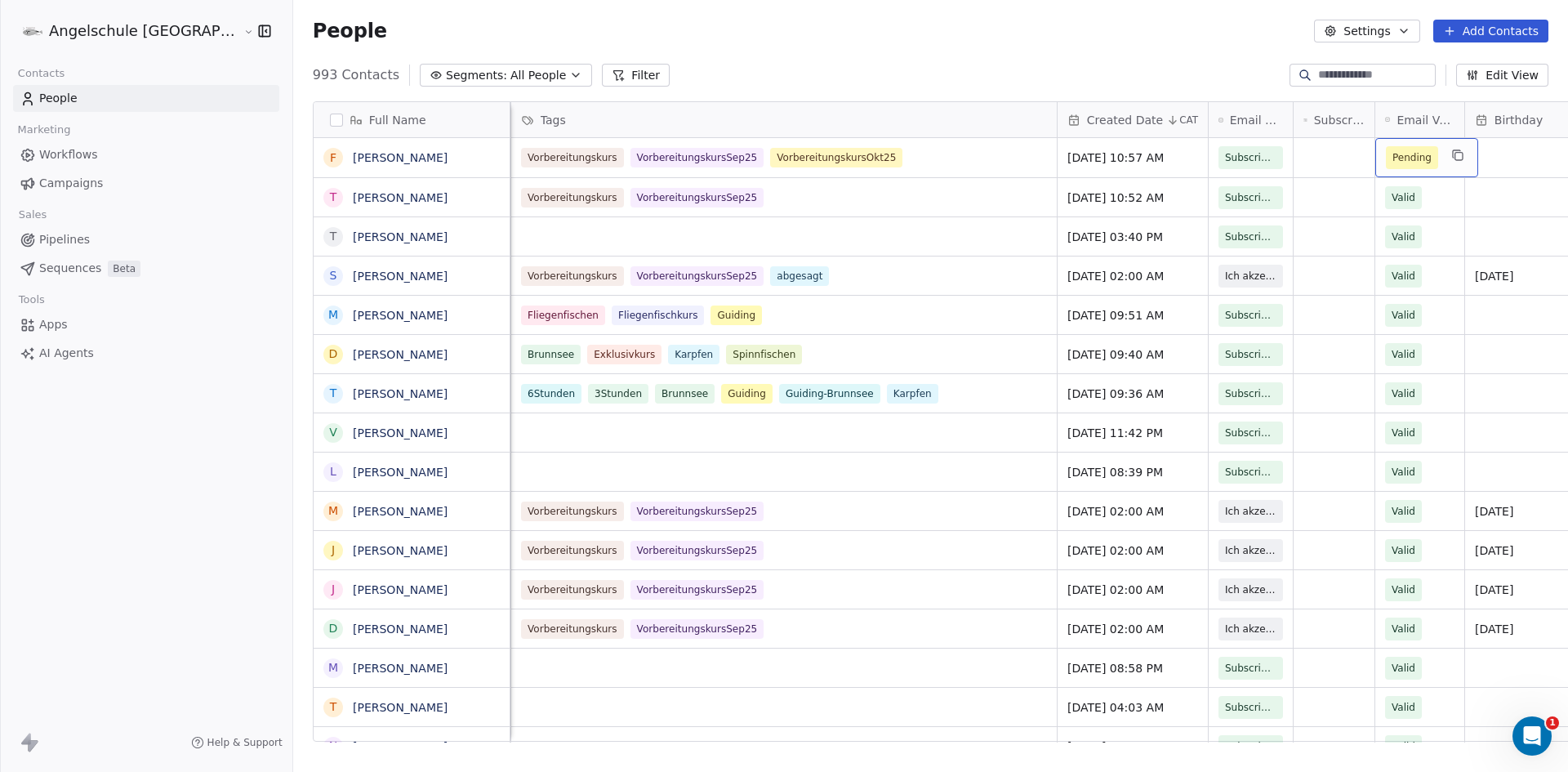
click at [1376, 154] on div "Pending" at bounding box center [1427, 158] width 103 height 39
click at [1393, 157] on span "Pending" at bounding box center [1413, 158] width 39 height 16
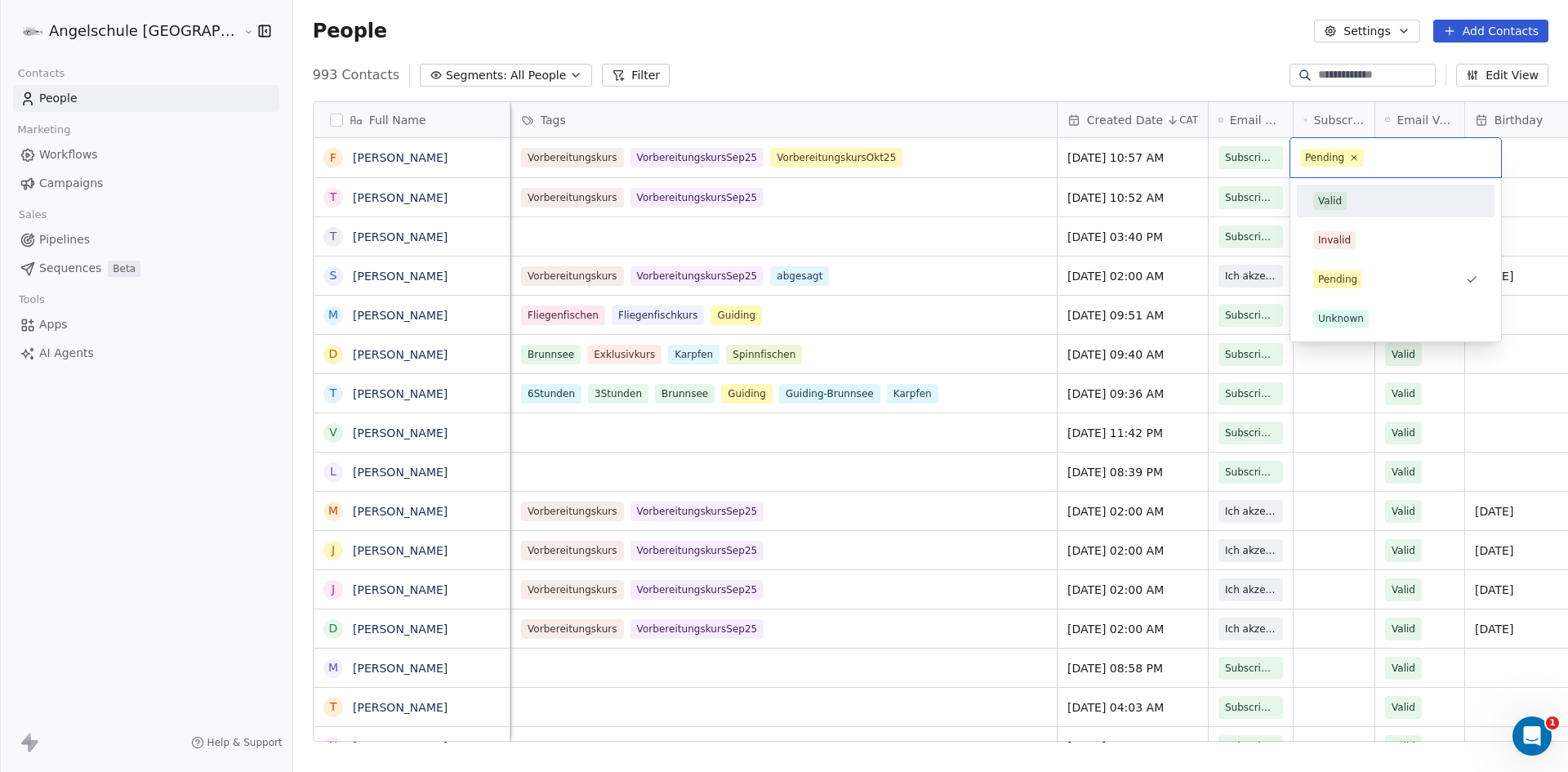
click at [1338, 196] on div "Valid" at bounding box center [1330, 201] width 24 height 15
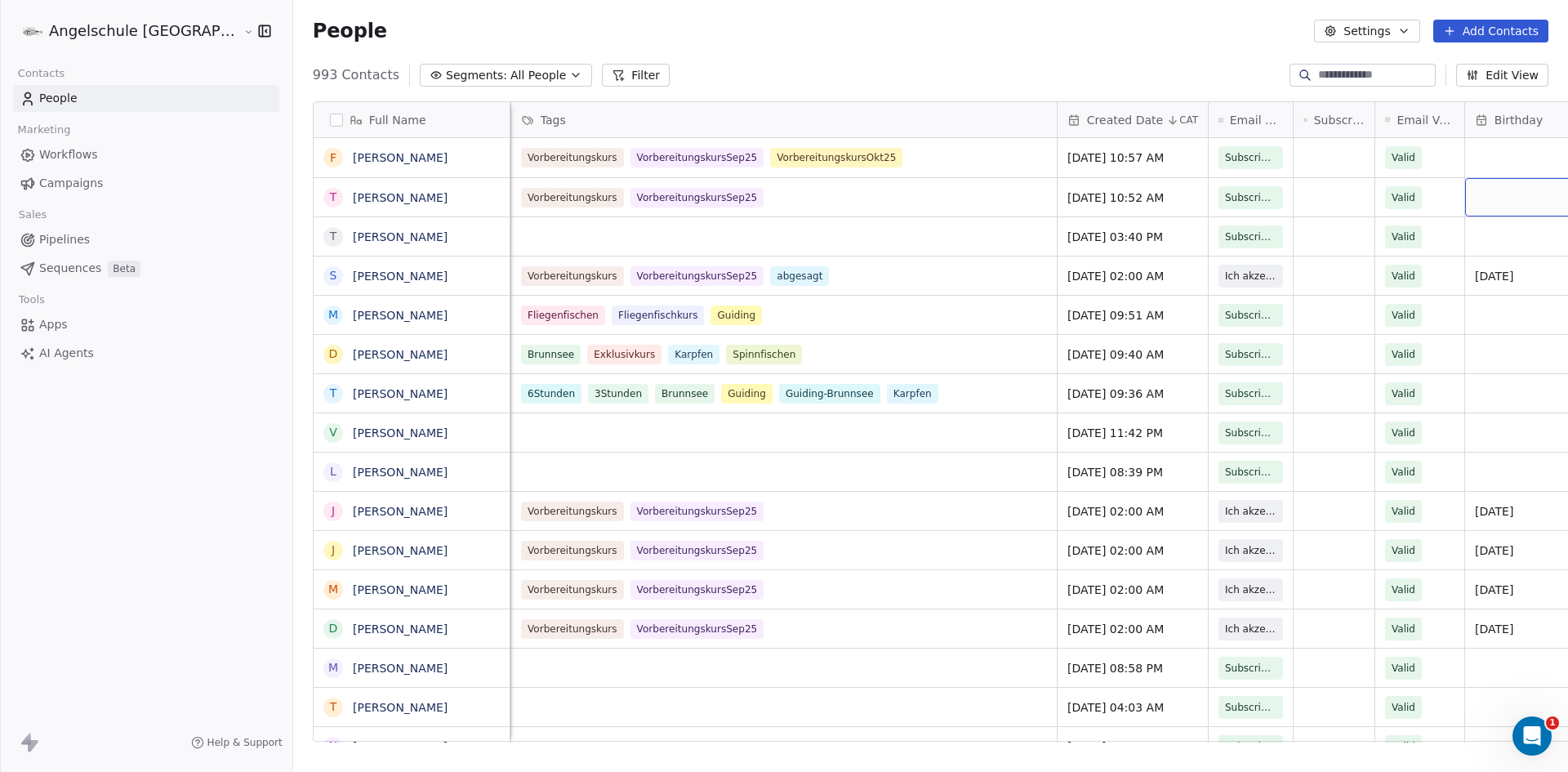
click at [1465, 201] on div "grid" at bounding box center [1523, 197] width 115 height 39
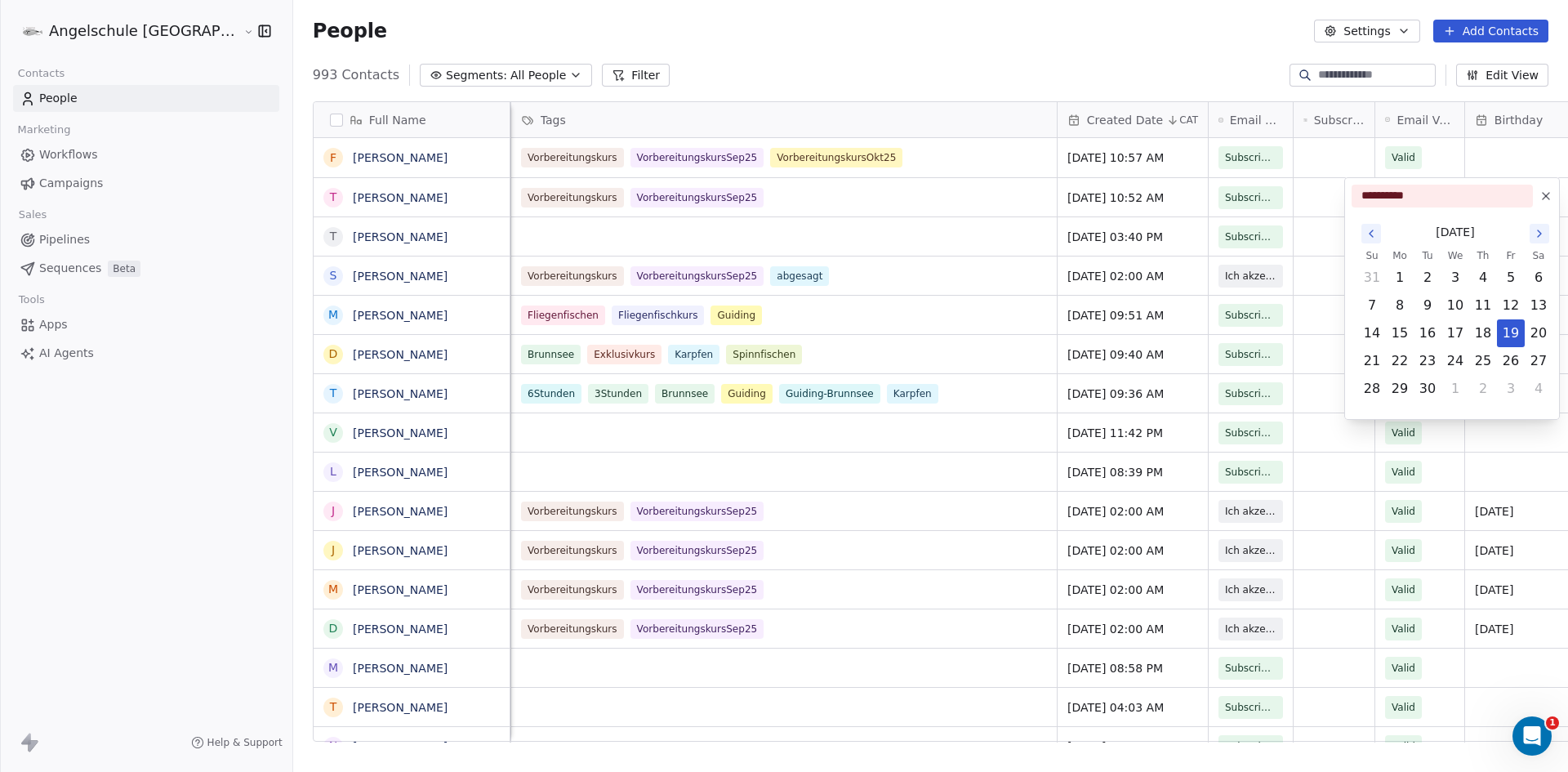
click at [1417, 187] on input "**********" at bounding box center [1442, 196] width 175 height 16
click at [1426, 187] on div "**********" at bounding box center [1442, 196] width 182 height 23
drag, startPoint x: 1422, startPoint y: 190, endPoint x: 1357, endPoint y: 195, distance: 65.2
click at [1357, 195] on input "**********" at bounding box center [1442, 196] width 175 height 16
type input "**********"
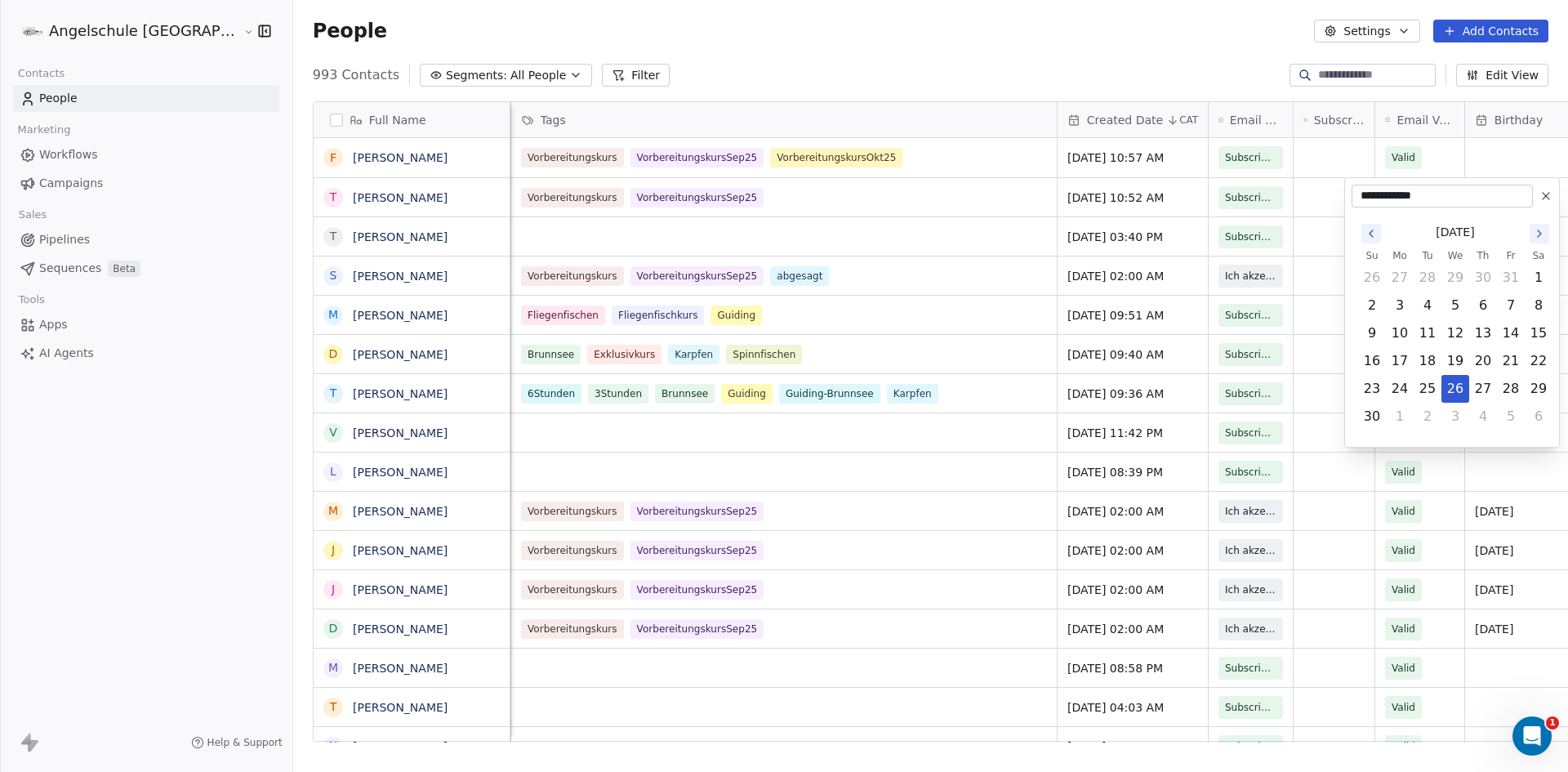
click at [1422, 162] on html "Angelschule [GEOGRAPHIC_DATA] Contacts People Marketing Workflows Campaigns Sal…" at bounding box center [784, 386] width 1568 height 772
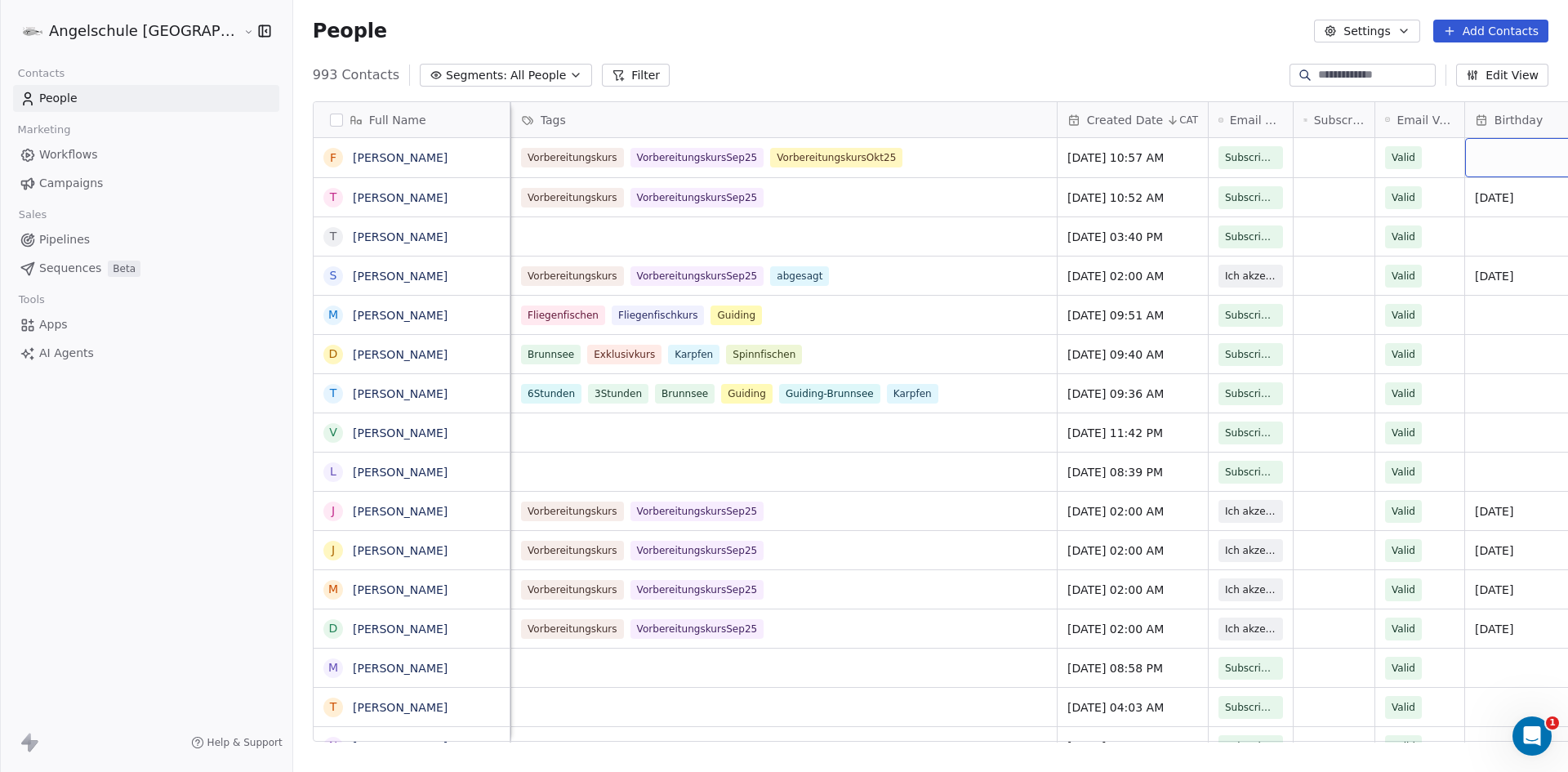
click at [1465, 150] on div "grid" at bounding box center [1523, 158] width 115 height 39
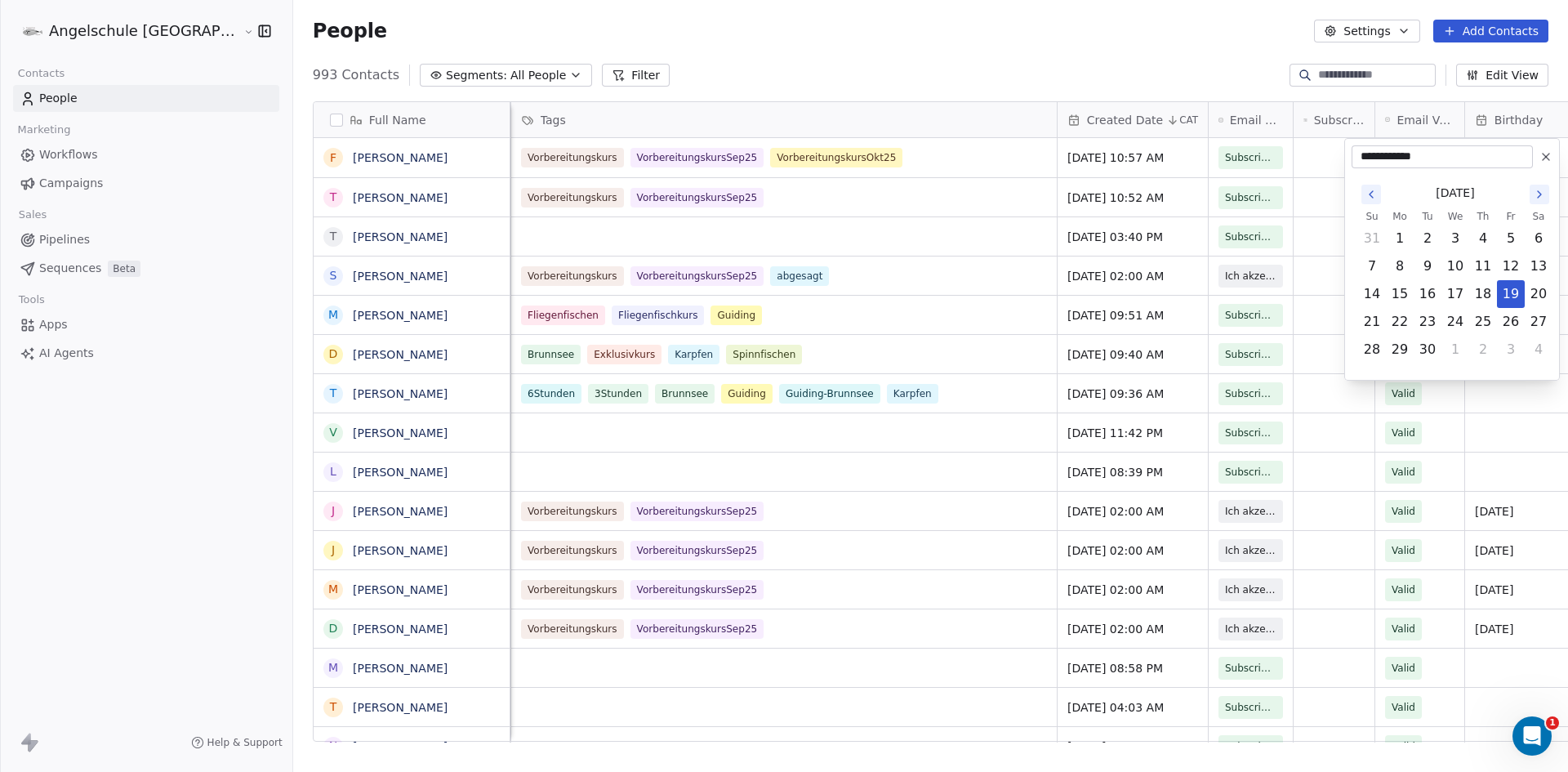
click at [1395, 155] on input "**********" at bounding box center [1442, 157] width 175 height 16
drag, startPoint x: 1422, startPoint y: 155, endPoint x: 1396, endPoint y: 158, distance: 26.2
click at [1396, 158] on input "**********" at bounding box center [1442, 157] width 175 height 16
type input "**********"
click at [1461, 441] on html "Angelschule [GEOGRAPHIC_DATA] Contacts People Marketing Workflows Campaigns Sal…" at bounding box center [784, 386] width 1568 height 772
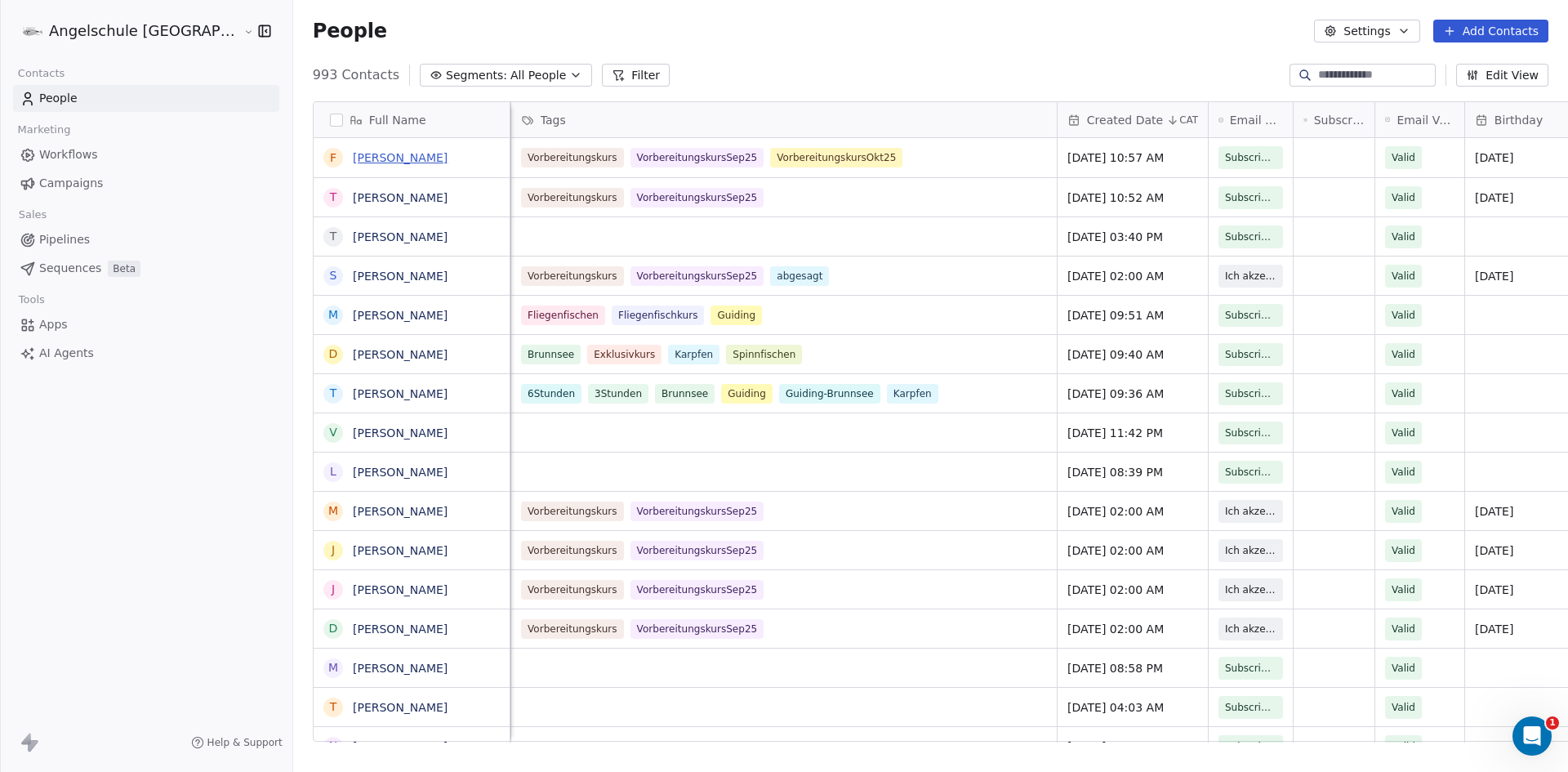
click at [353, 160] on link "[PERSON_NAME]" at bounding box center [400, 158] width 95 height 13
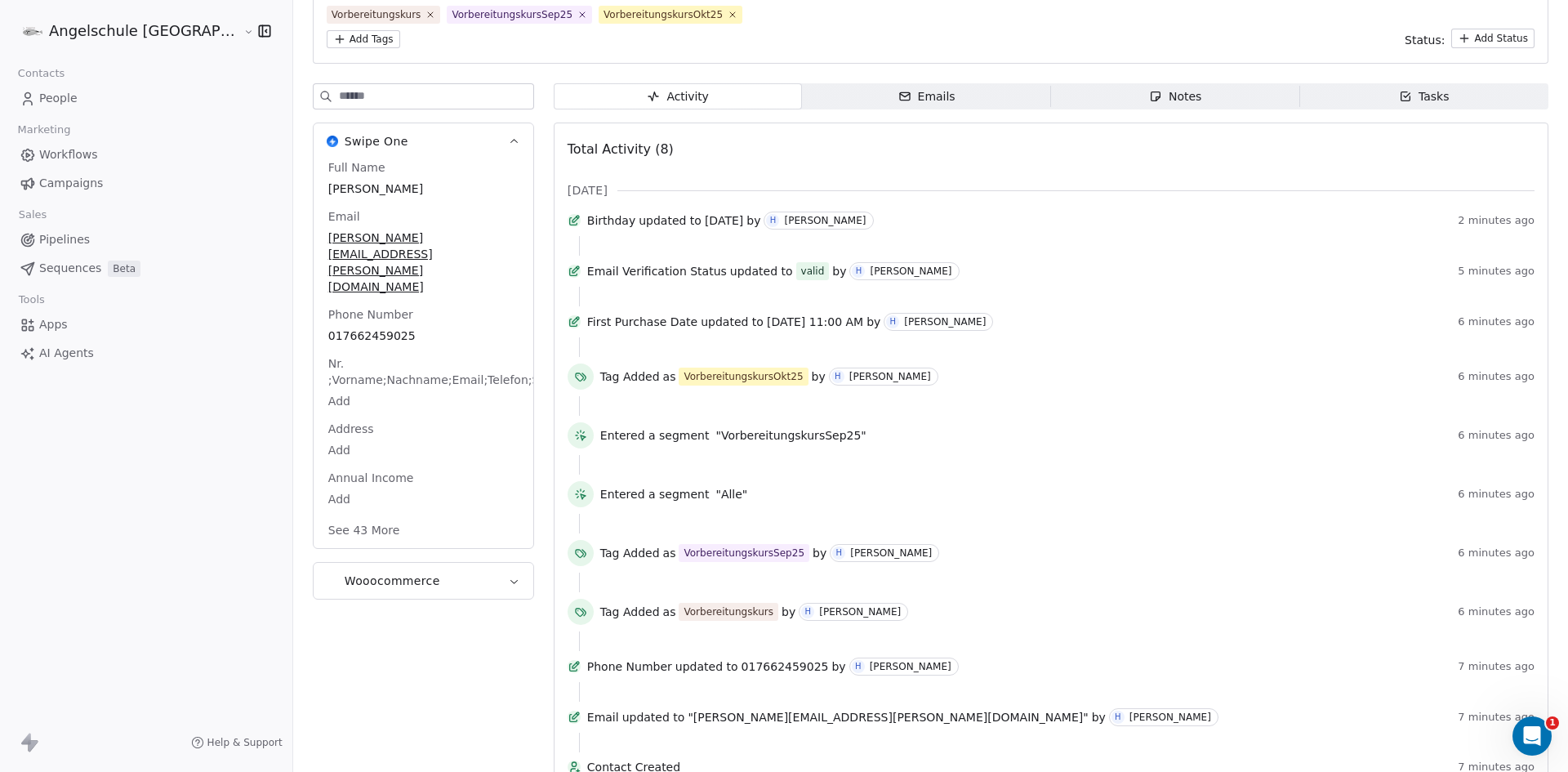
scroll to position [164, 0]
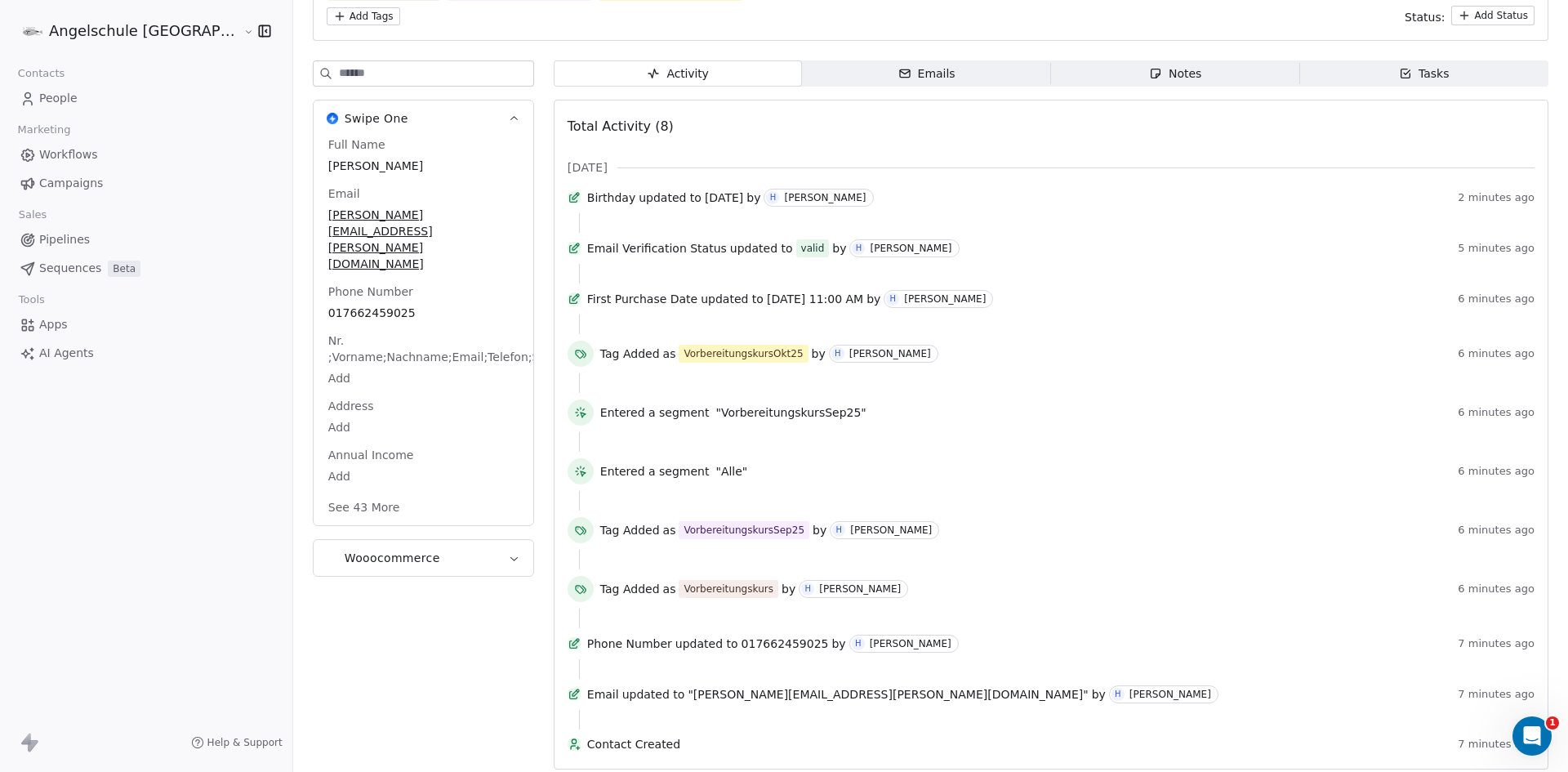
click at [318, 492] on button "See 43 More" at bounding box center [363, 507] width 91 height 30
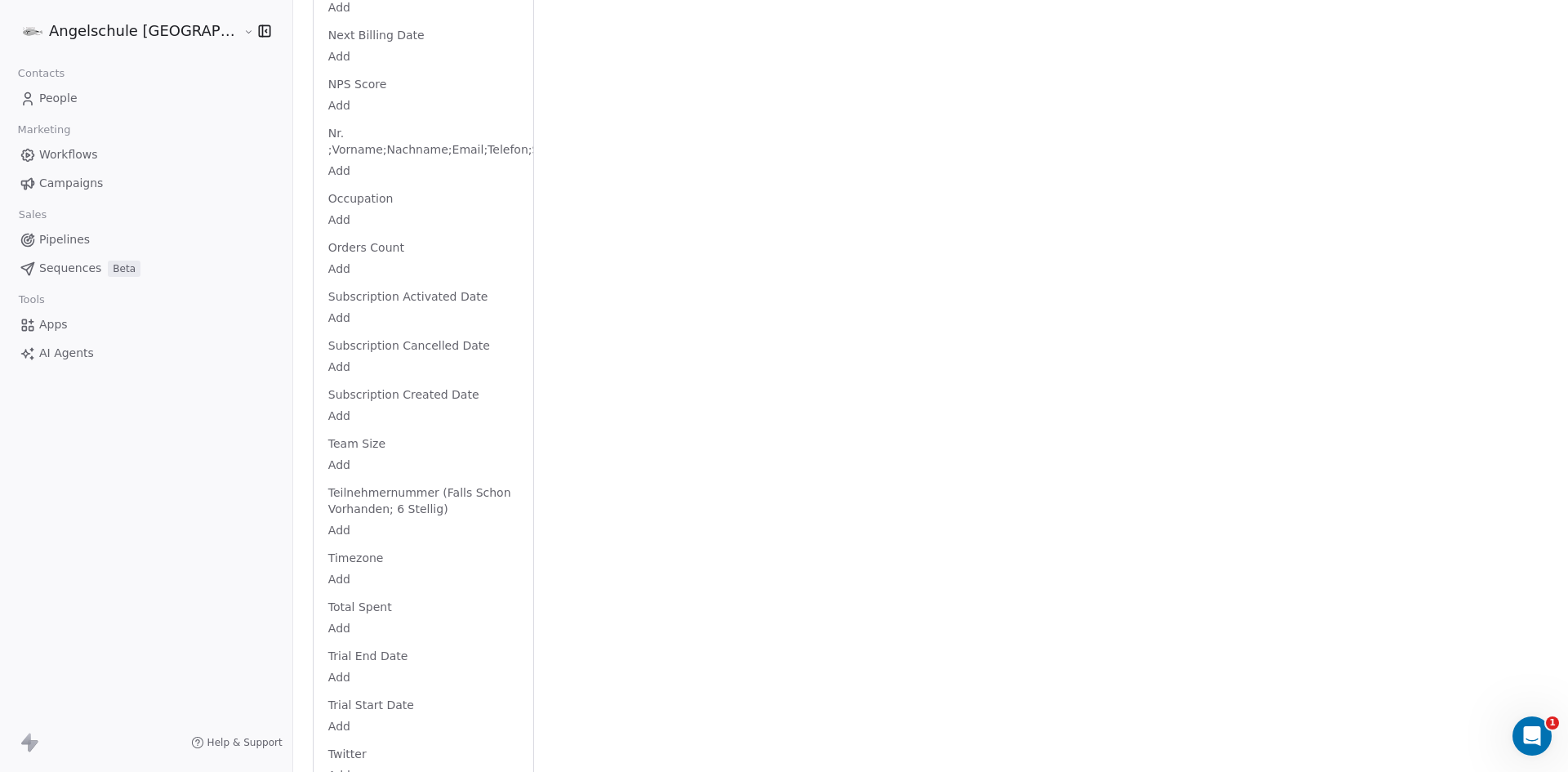
scroll to position [1947, 0]
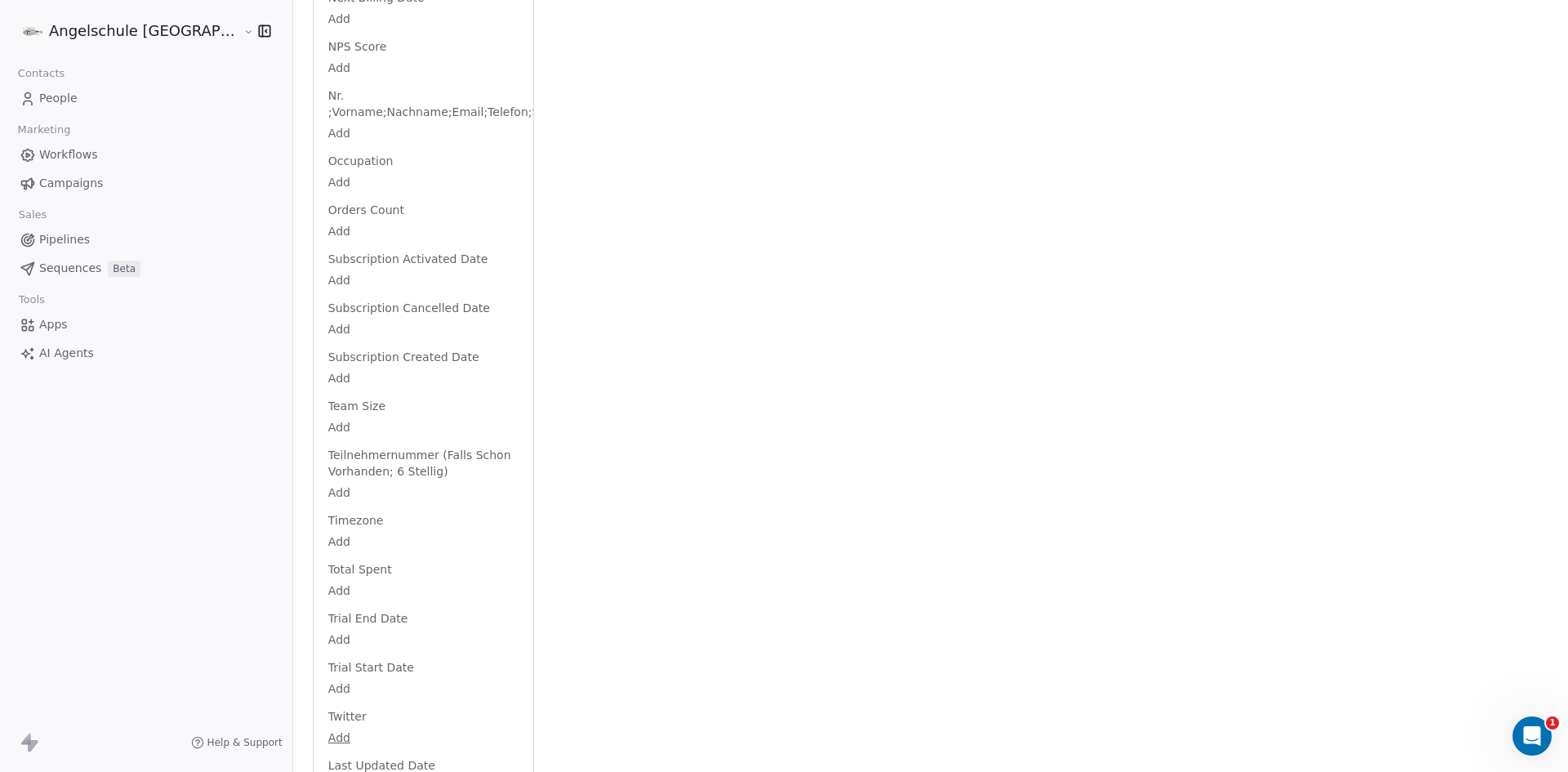
click at [349, 446] on span "Teilnehmernummer (Falls Schon Vorhanden; 6 Stellig)" at bounding box center [423, 463] width 197 height 33
click at [335, 446] on span "Teilnehmernummer (Falls Schon Vorhanden; 6 Stellig)" at bounding box center [423, 463] width 197 height 33
click at [375, 446] on span "Teilnehmernummer (Falls Schon Vorhanden; 6 Stellig)" at bounding box center [423, 463] width 197 height 33
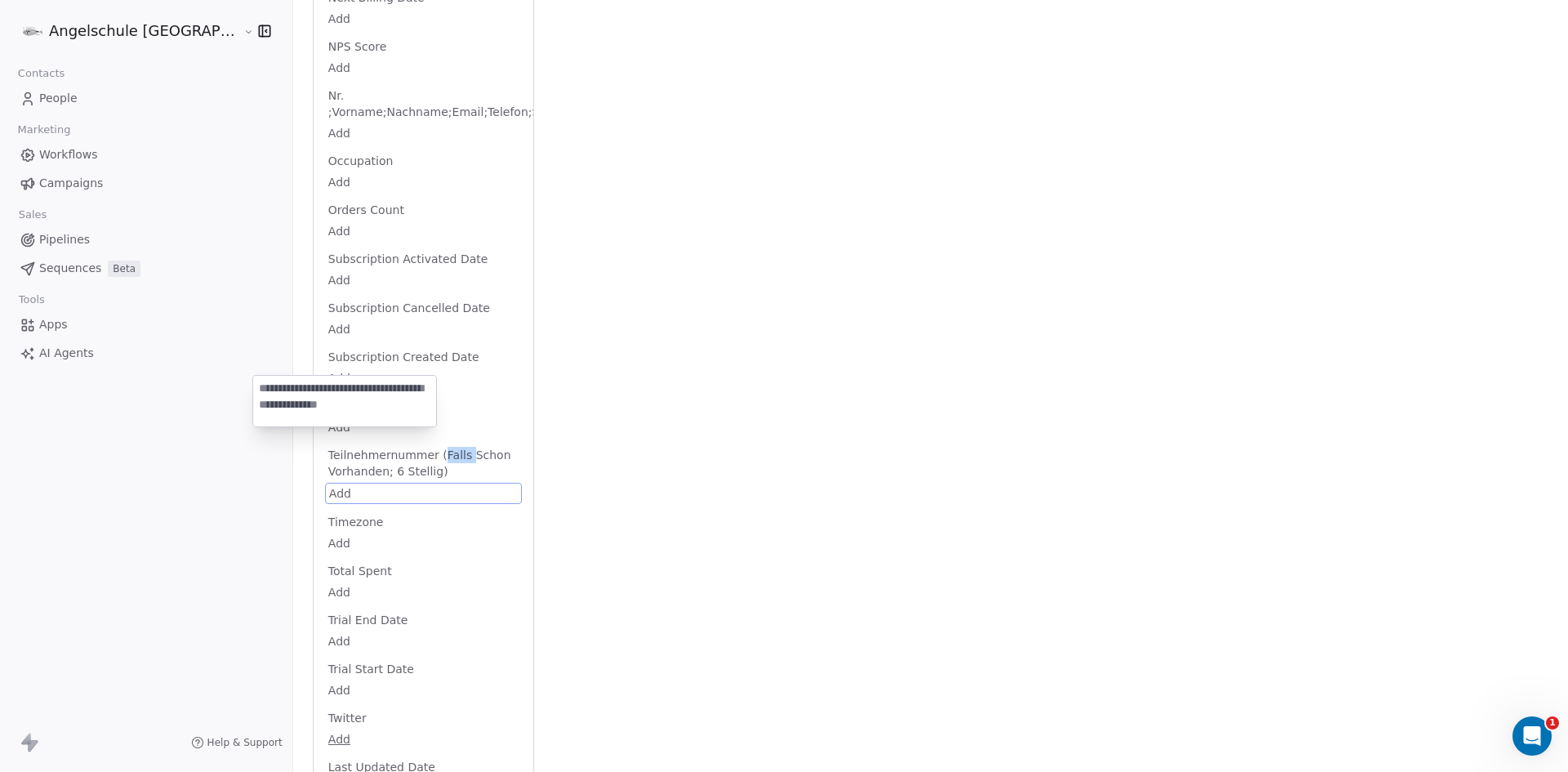
click at [266, 418] on body "Angelschule Bayern Contacts People Marketing Workflows Campaigns Sales Pipeline…" at bounding box center [784, 386] width 1568 height 772
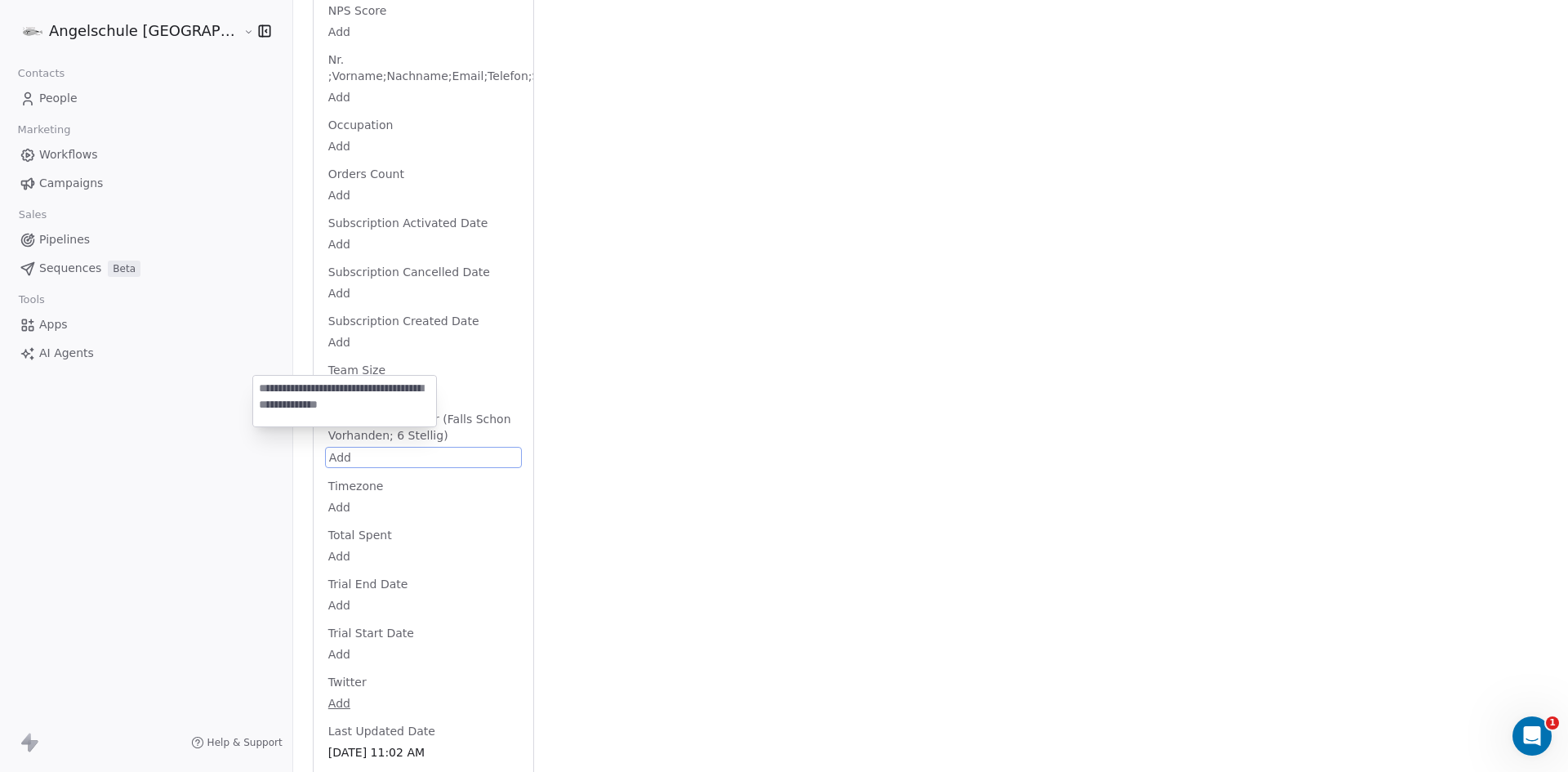
paste textarea "******"
type textarea "******"
click at [397, 363] on html "Angelschule Bayern Contacts People Marketing Workflows Campaigns Sales Pipeline…" at bounding box center [784, 386] width 1568 height 772
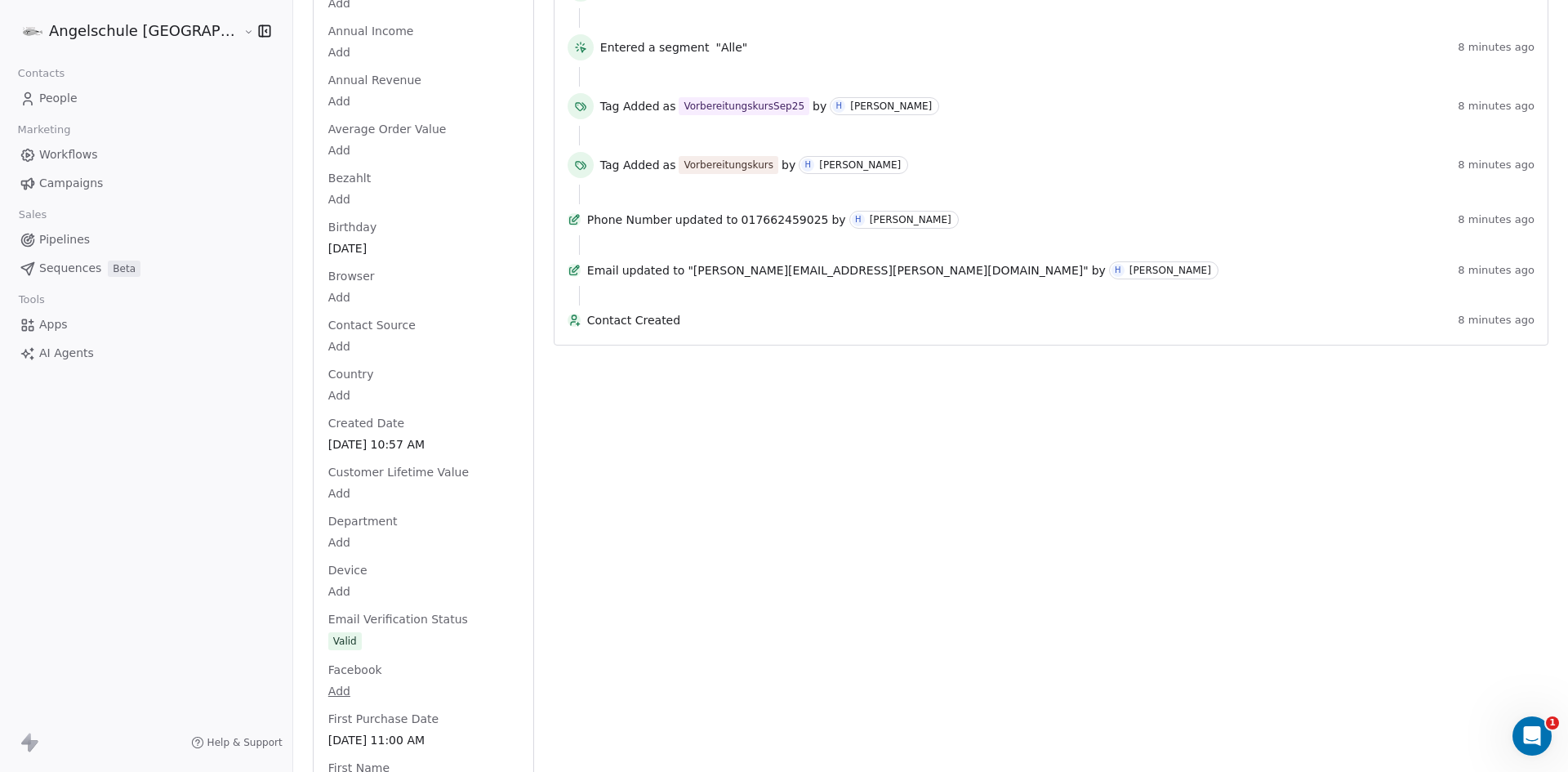
scroll to position [559, 0]
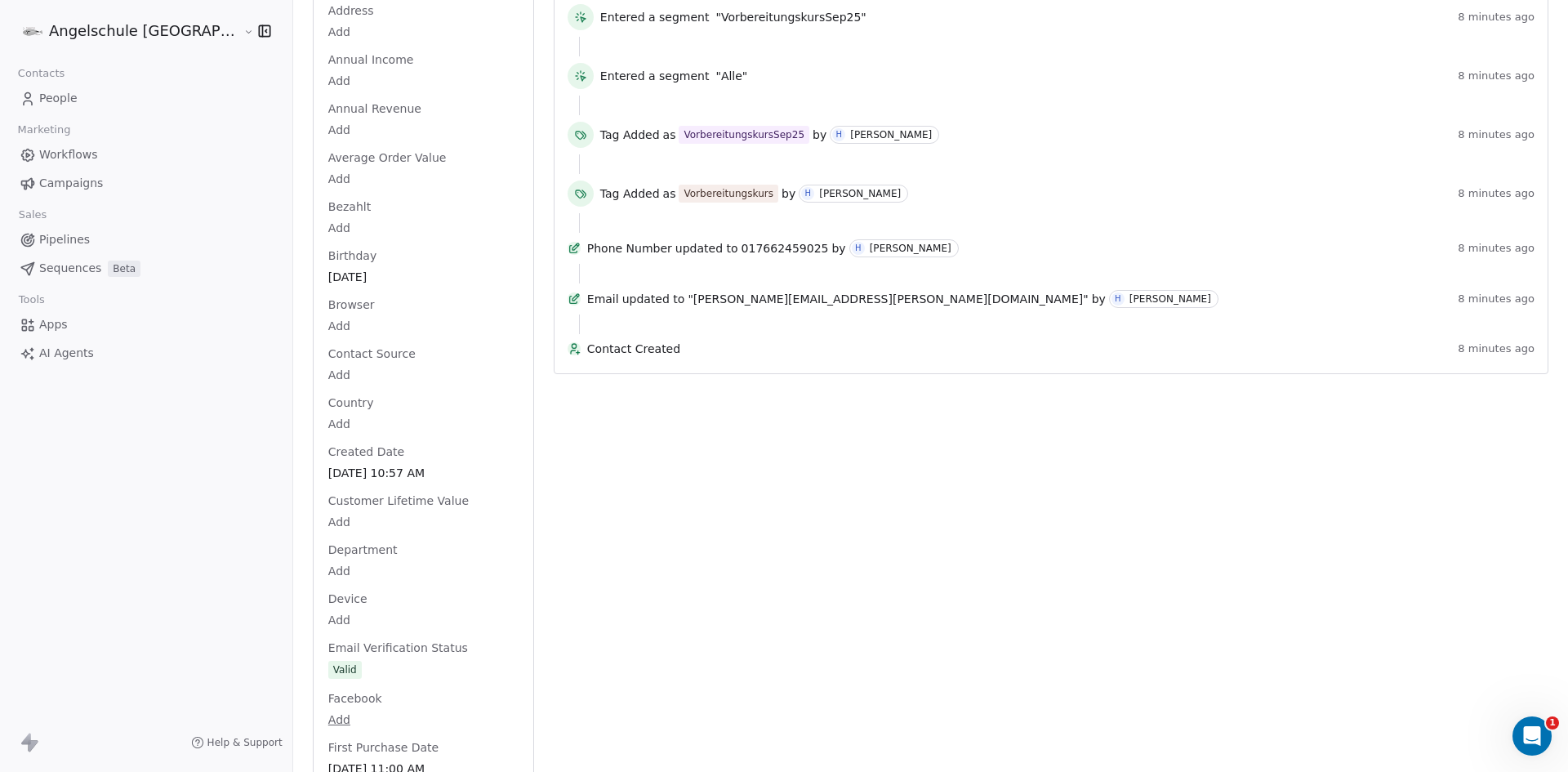
click at [262, 155] on html "Angelschule Bayern Contacts People Marketing Workflows Campaigns Sales Pipeline…" at bounding box center [784, 386] width 1568 height 772
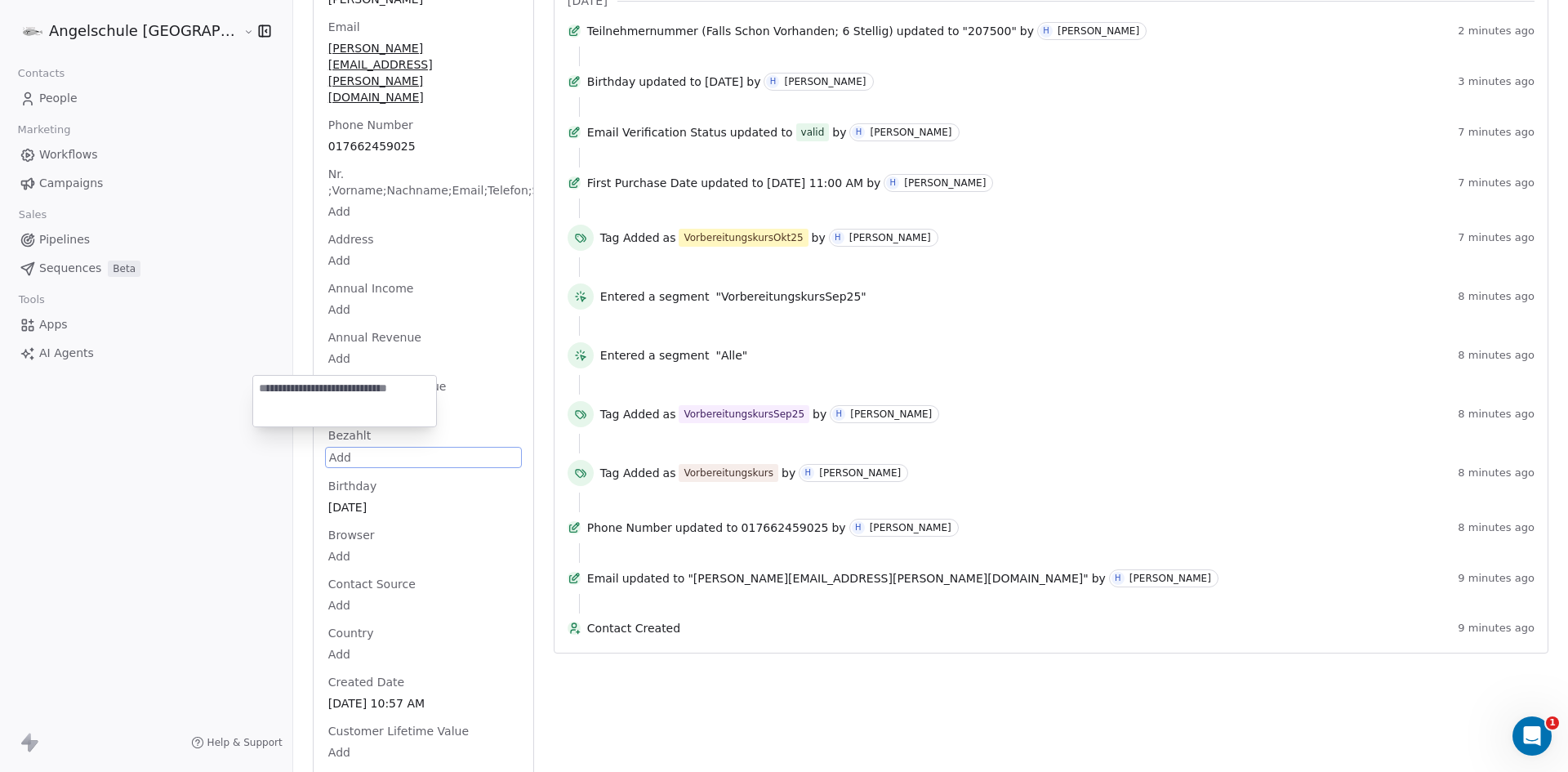
paste textarea "**********"
type textarea "**********"
click at [419, 363] on html "Angelschule Bayern Contacts People Marketing Workflows Campaigns Sales Pipeline…" at bounding box center [784, 386] width 1568 height 772
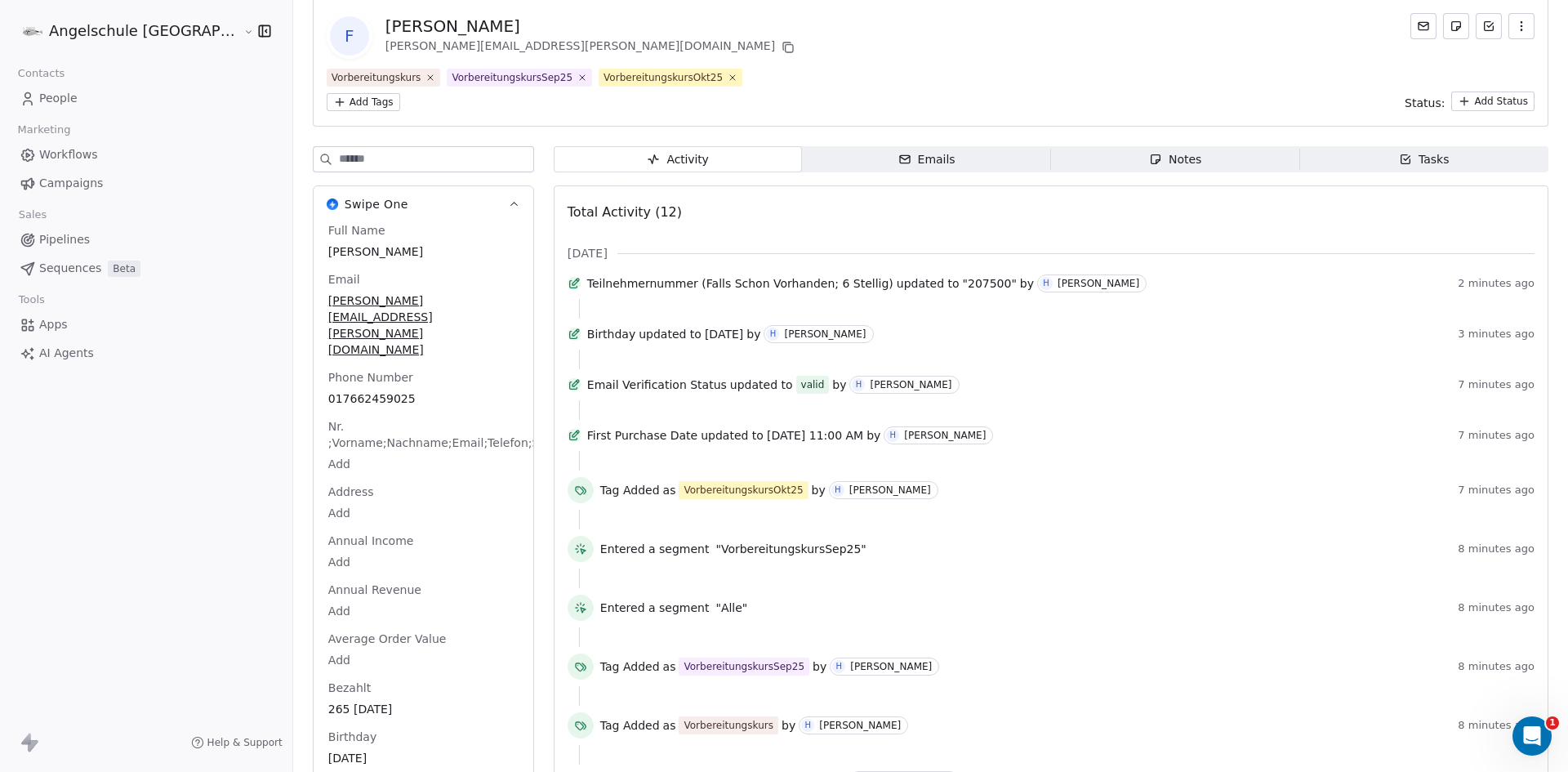
scroll to position [0, 0]
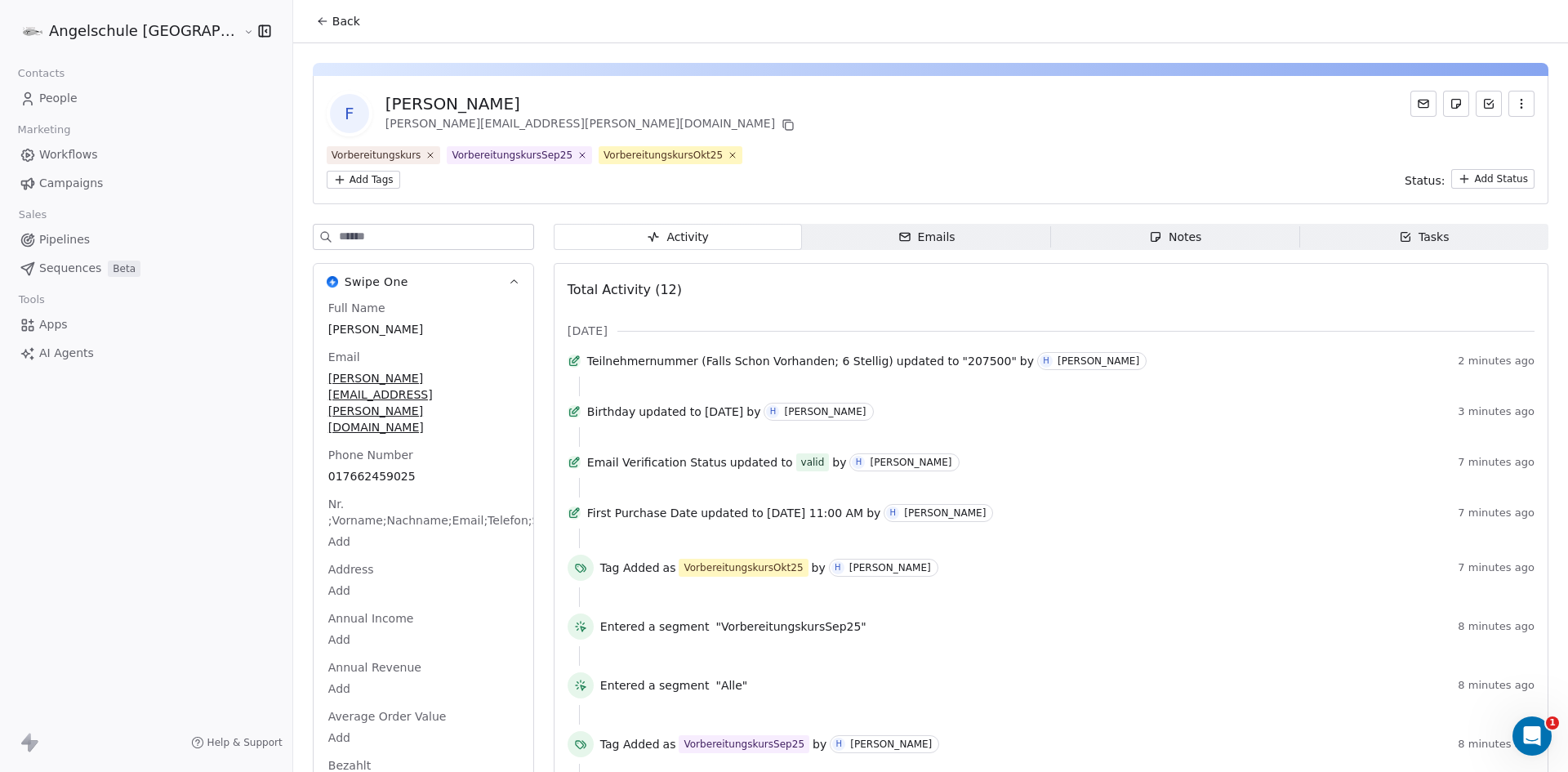
click at [316, 19] on icon at bounding box center [322, 21] width 13 height 13
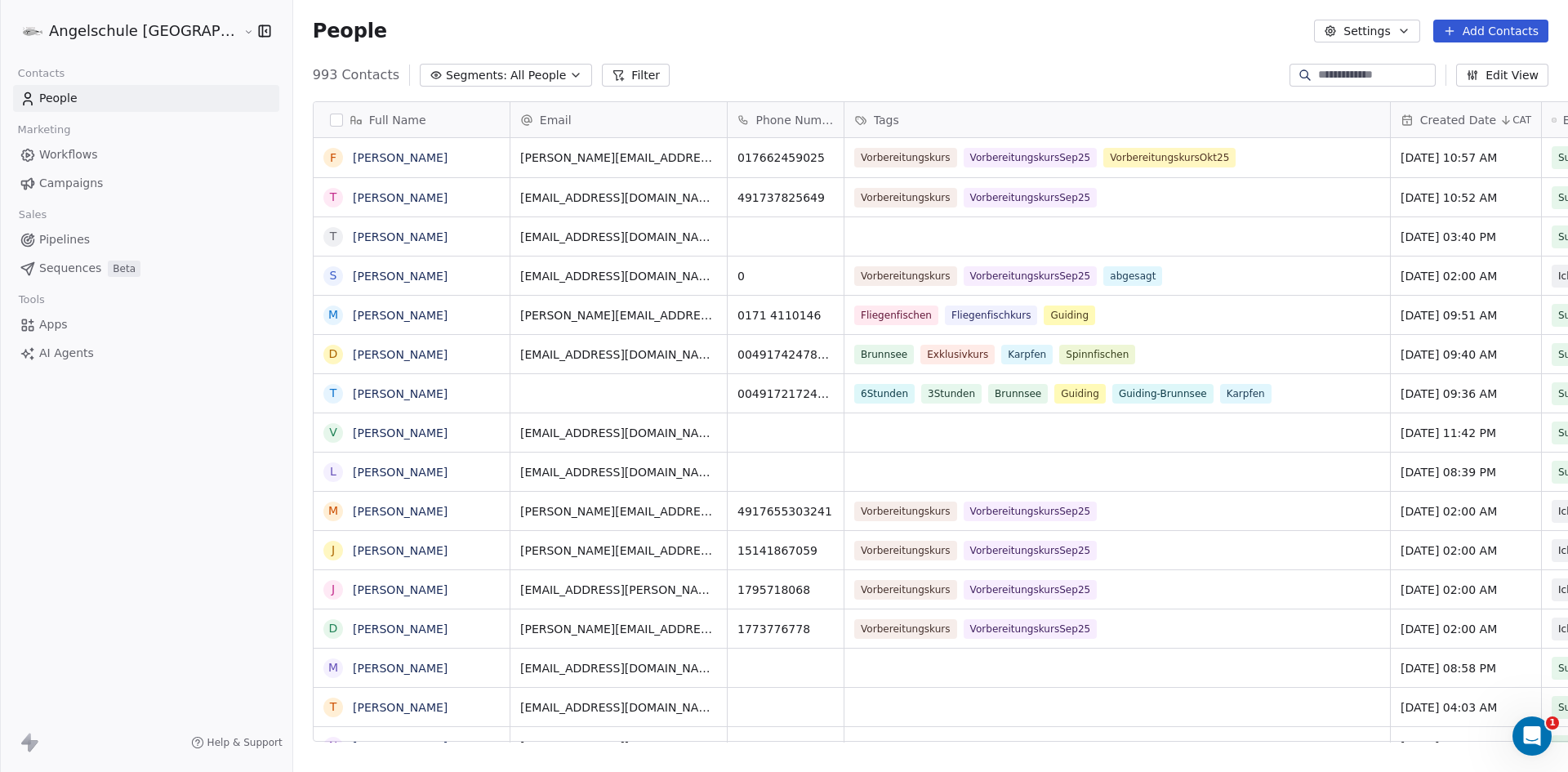
scroll to position [667, 1335]
click at [1512, 26] on button "Add Contacts" at bounding box center [1491, 31] width 115 height 23
click at [1469, 62] on span "Create new contact" at bounding box center [1499, 67] width 112 height 17
click at [983, 62] on html "Angelschule [GEOGRAPHIC_DATA] Contacts People Marketing Workflows Campaigns Sal…" at bounding box center [784, 386] width 1568 height 772
click at [1510, 31] on button "Add Contacts" at bounding box center [1491, 31] width 115 height 23
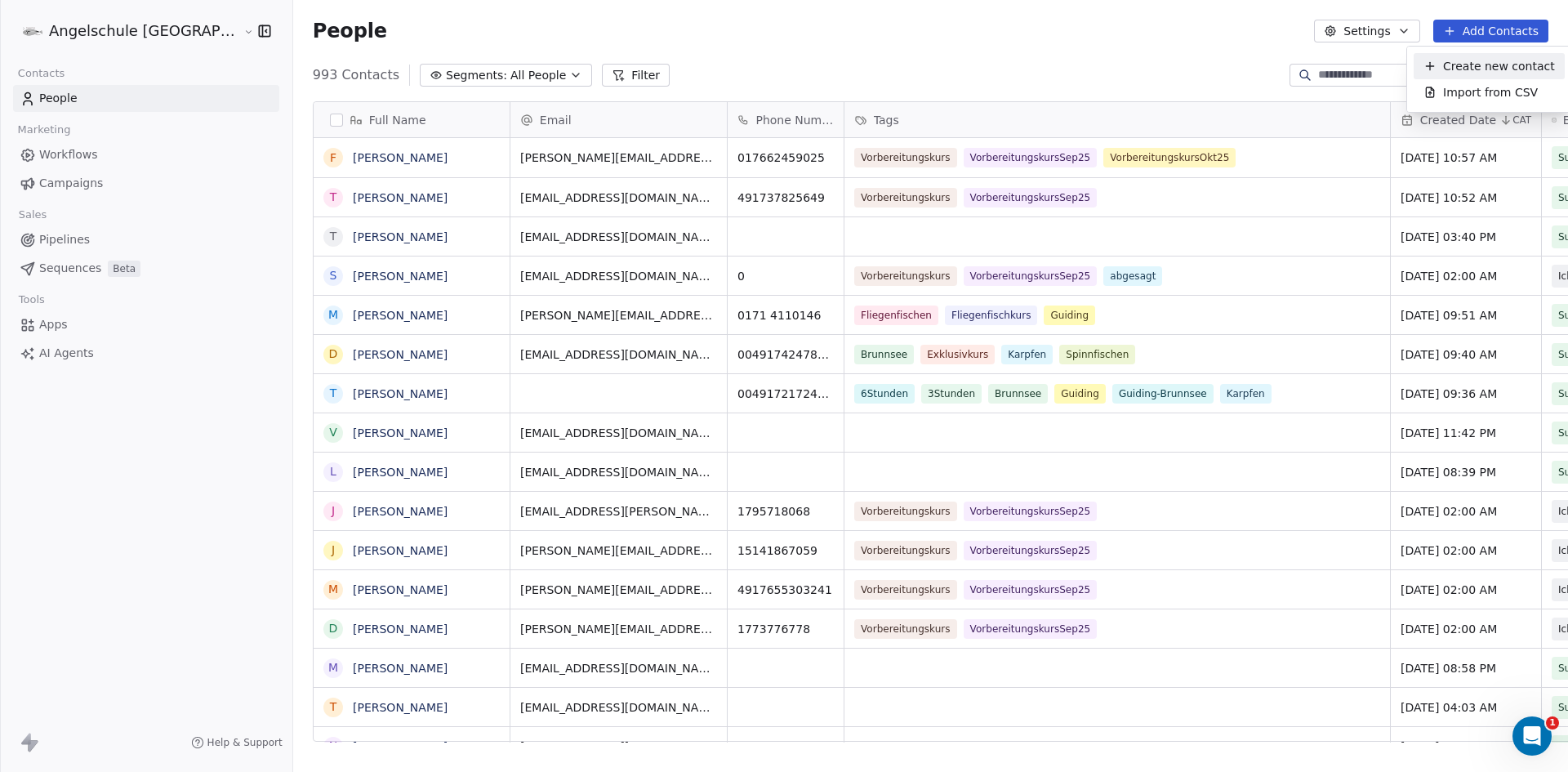
click at [1492, 66] on span "Create new contact" at bounding box center [1499, 67] width 112 height 17
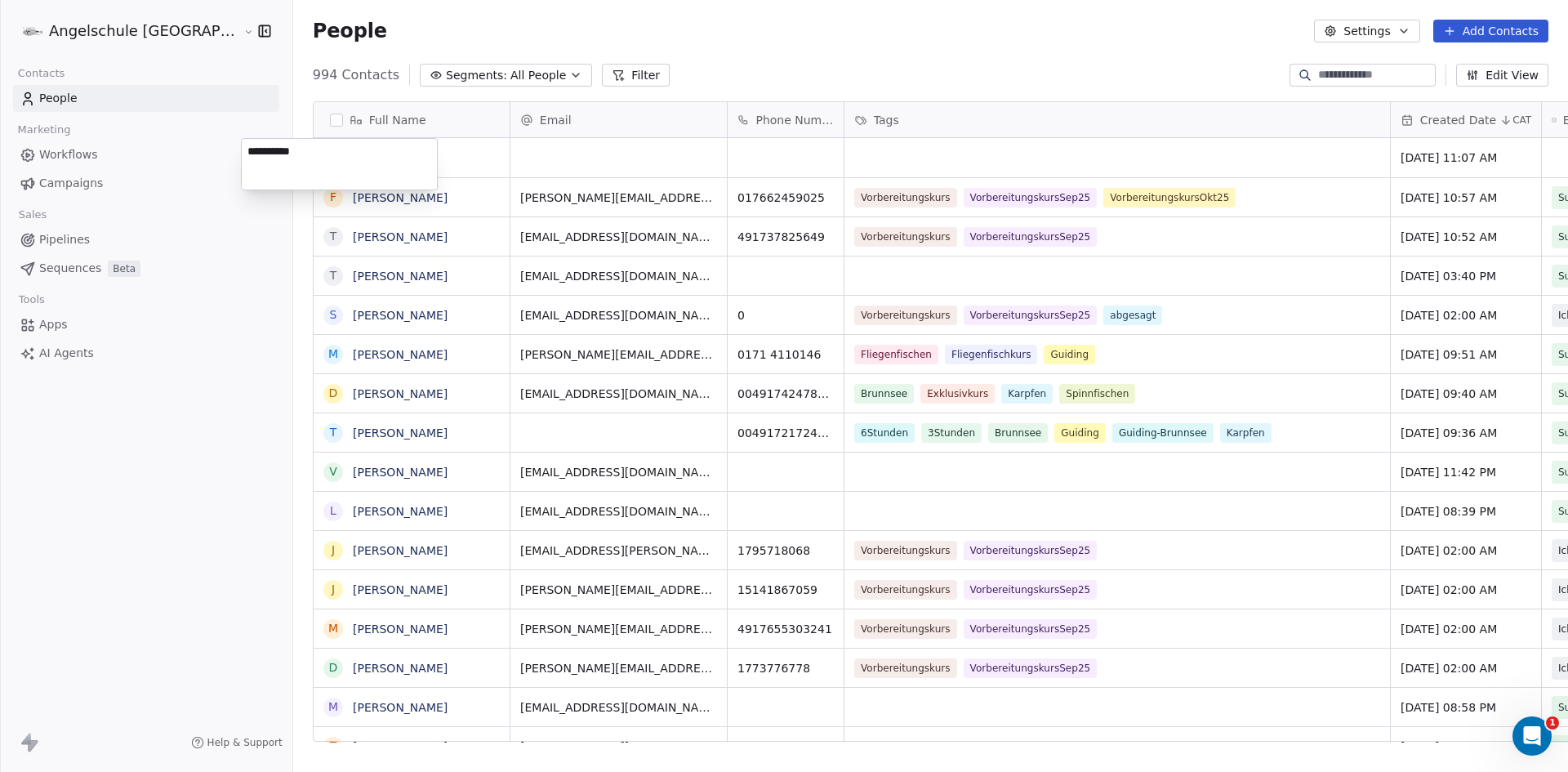
type textarea "**********"
click at [491, 146] on html "Angelschule Bayern Contacts People Marketing Workflows Campaigns Sales Pipeline…" at bounding box center [784, 386] width 1568 height 772
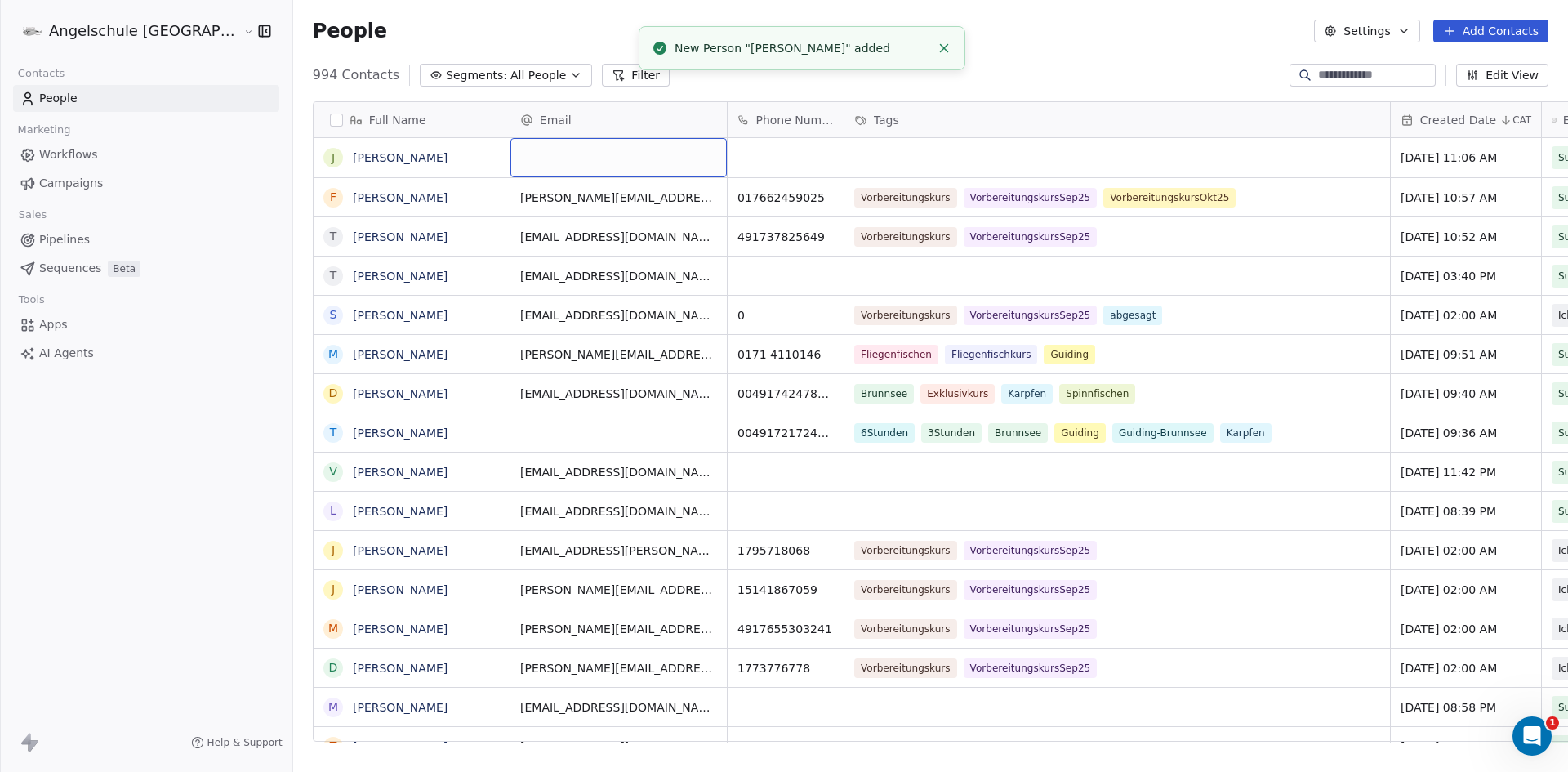
click at [511, 148] on div "grid" at bounding box center [618, 158] width 216 height 39
type input "**********"
click at [719, 160] on html "Angelschule Bayern Contacts People Marketing Workflows Campaigns Sales Pipeline…" at bounding box center [784, 386] width 1568 height 772
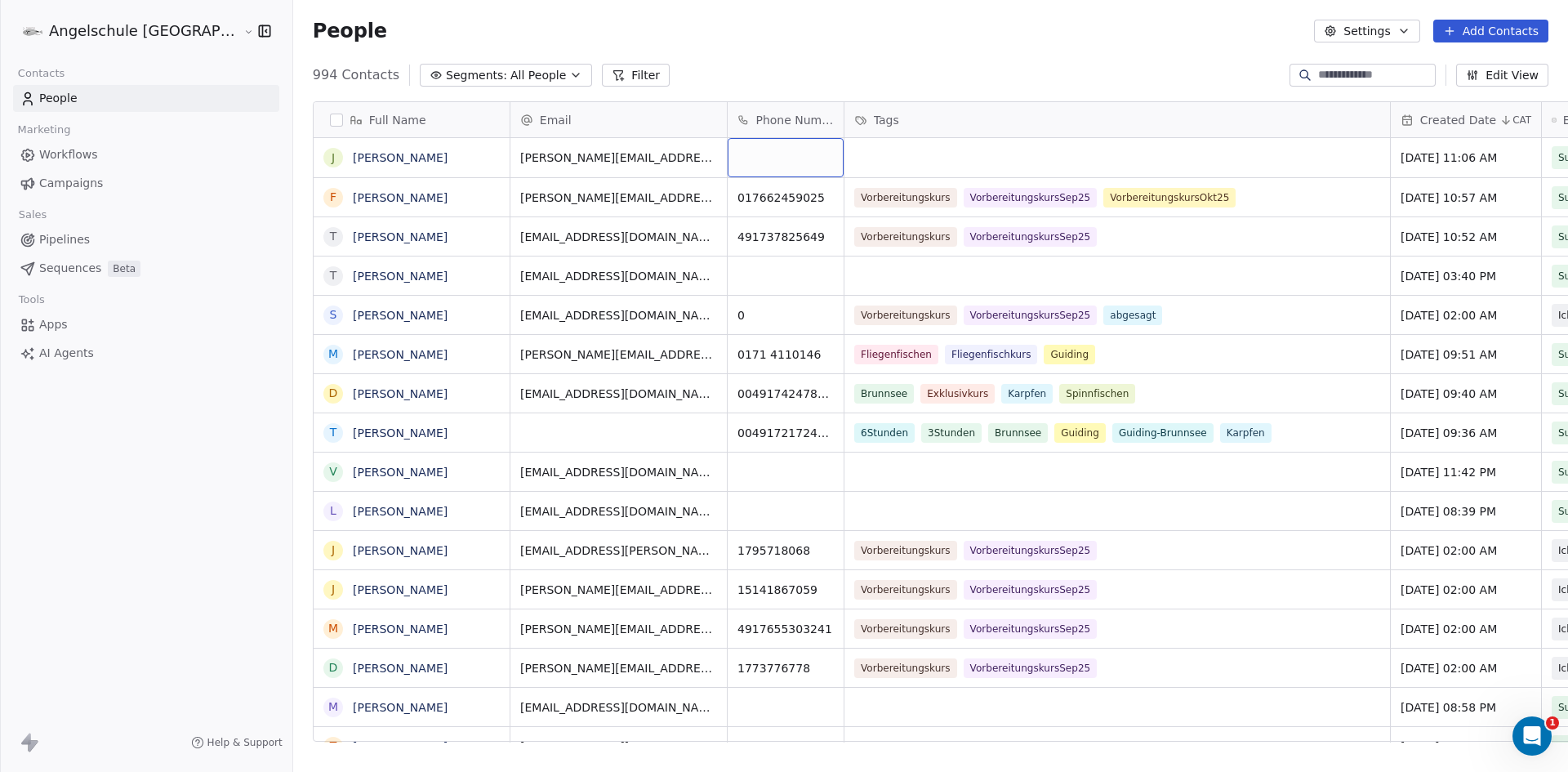
click at [728, 157] on div "grid" at bounding box center [785, 158] width 116 height 39
paste input "**********"
type input "**********"
click at [833, 156] on html "Angelschule Bayern Contacts People Marketing Workflows Campaigns Sales Pipeline…" at bounding box center [784, 386] width 1568 height 772
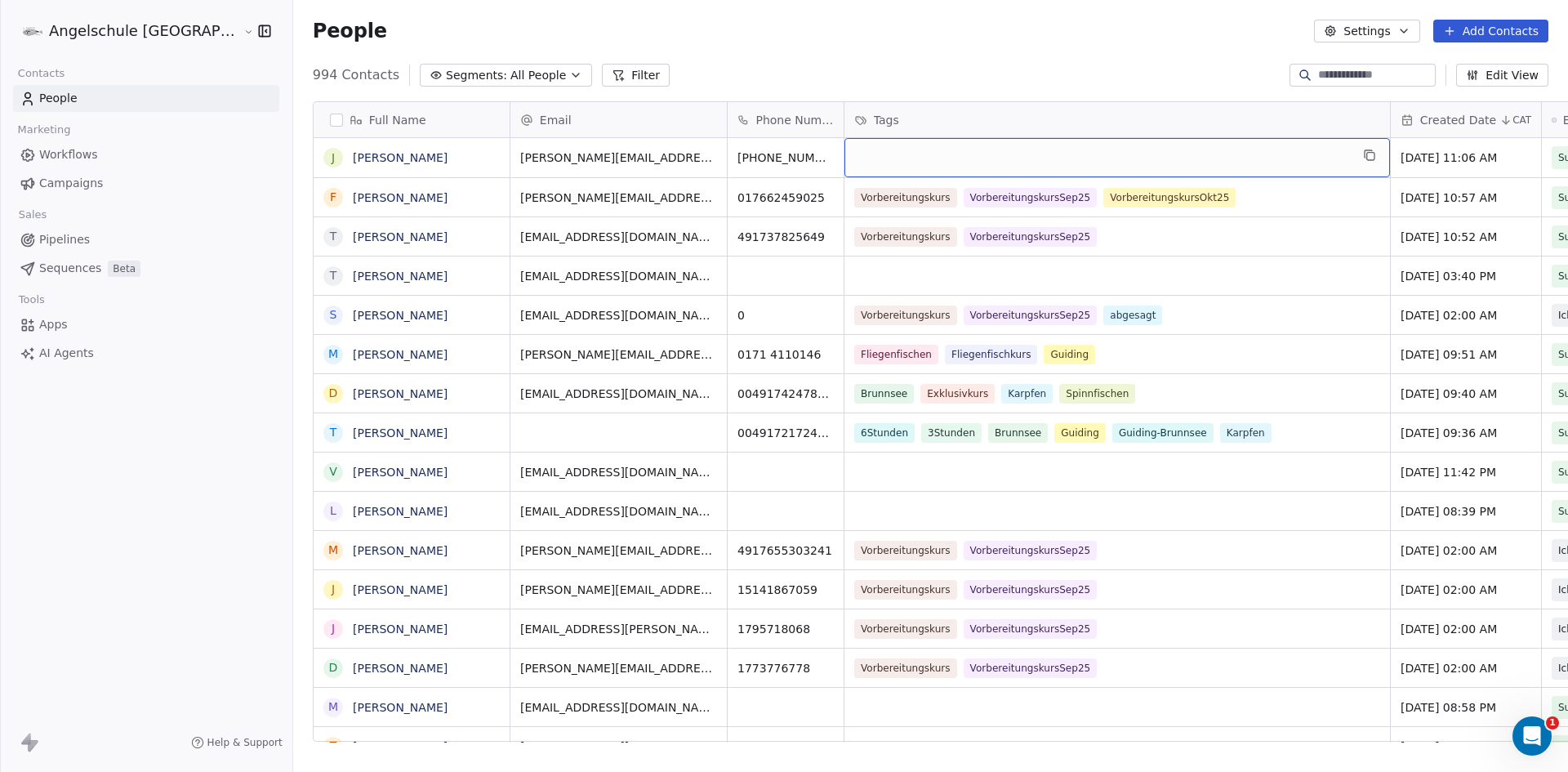
click at [844, 163] on div "grid" at bounding box center [1117, 158] width 546 height 39
click at [844, 162] on div "grid" at bounding box center [1117, 158] width 546 height 39
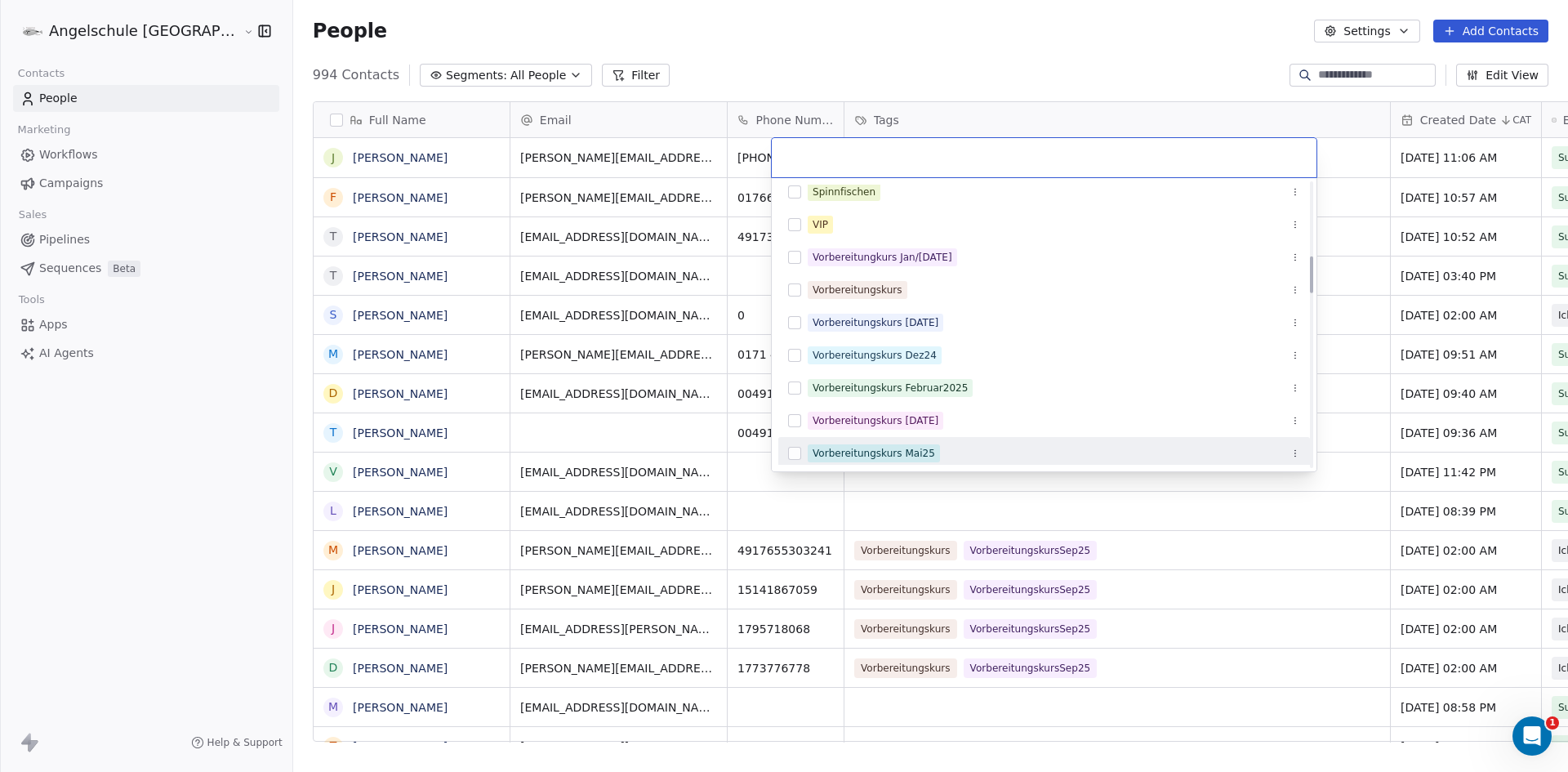
scroll to position [571, 0]
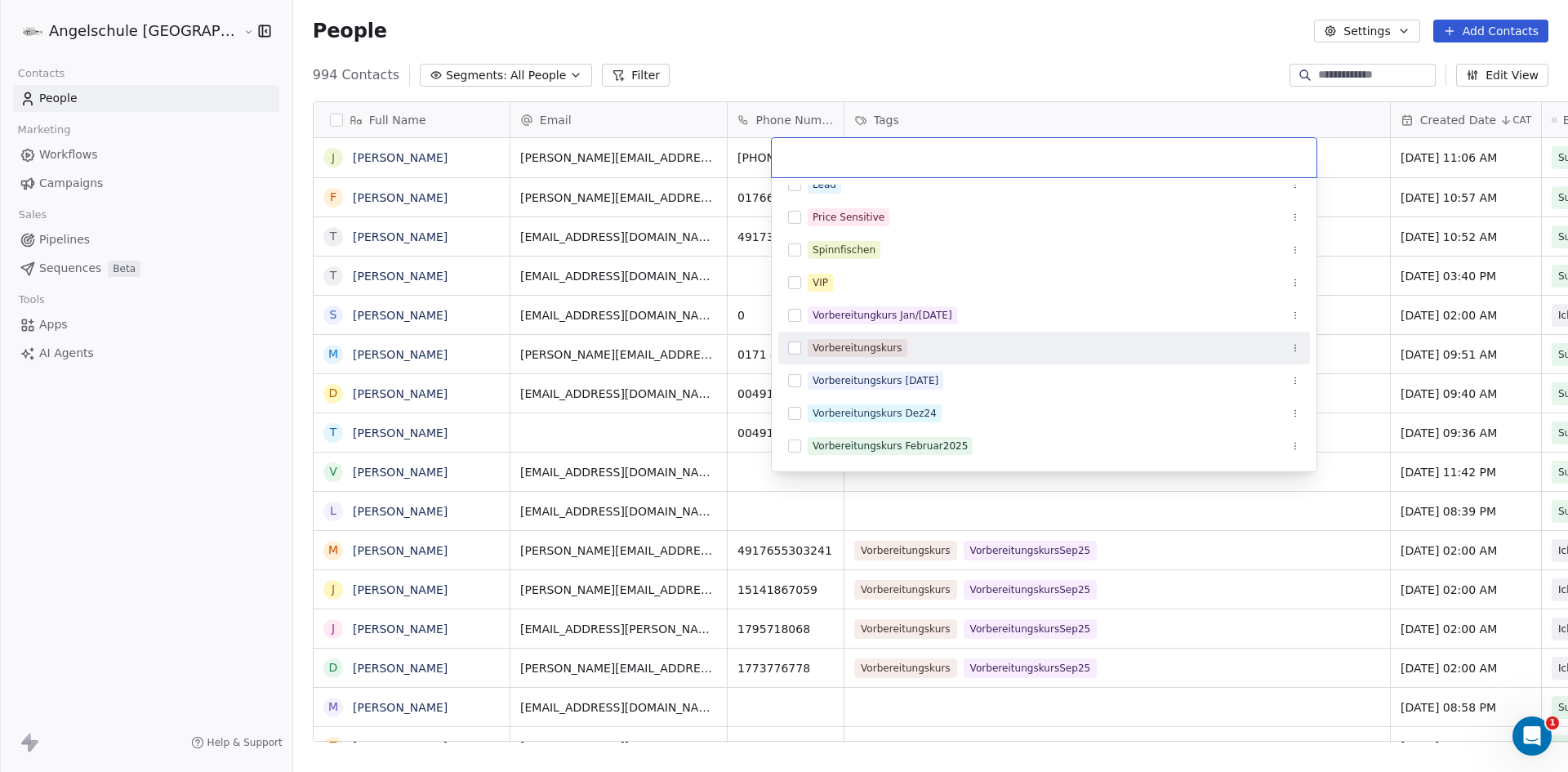
click at [790, 346] on button "Suggestions" at bounding box center [795, 348] width 13 height 13
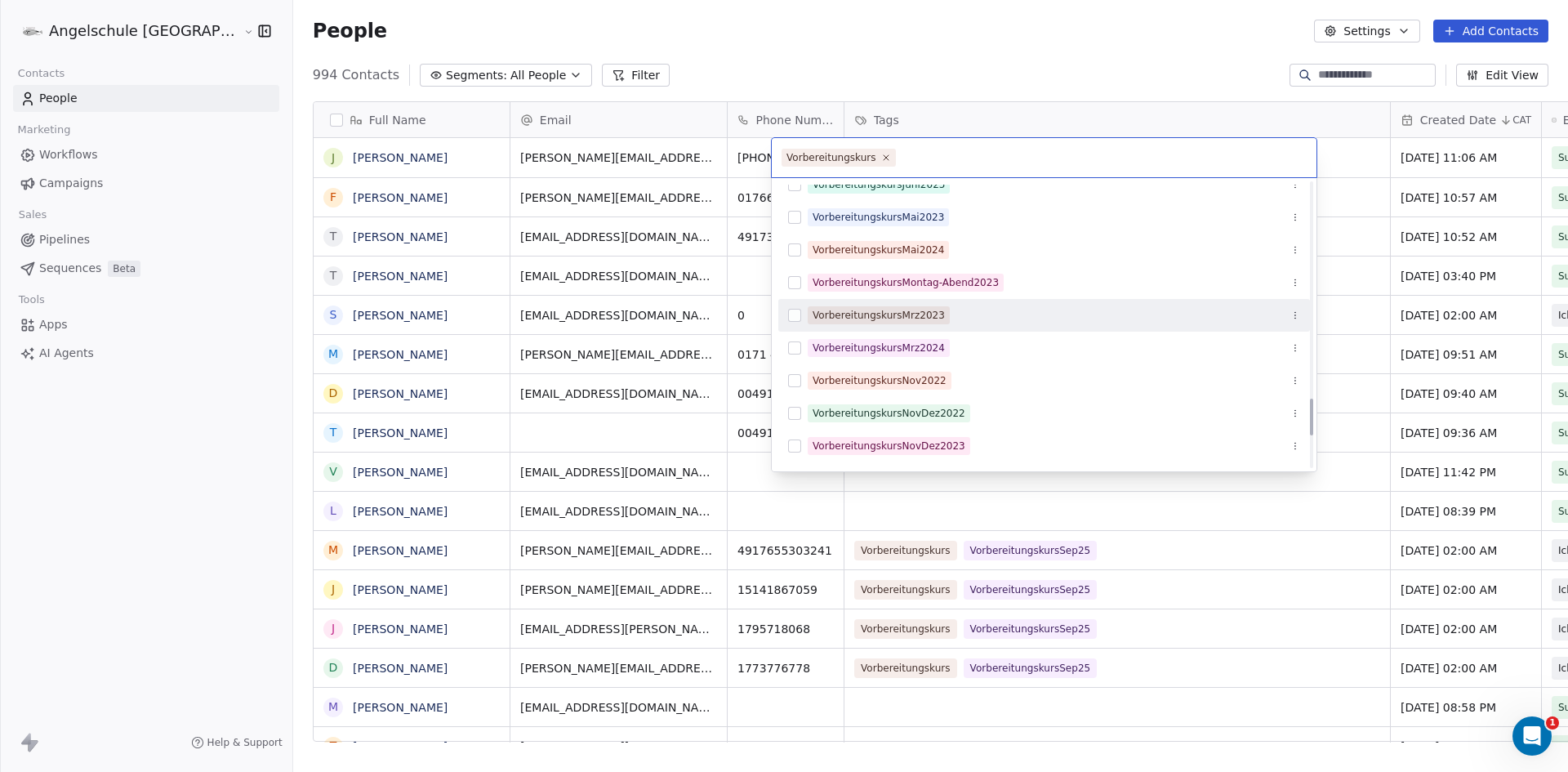
scroll to position [1797, 0]
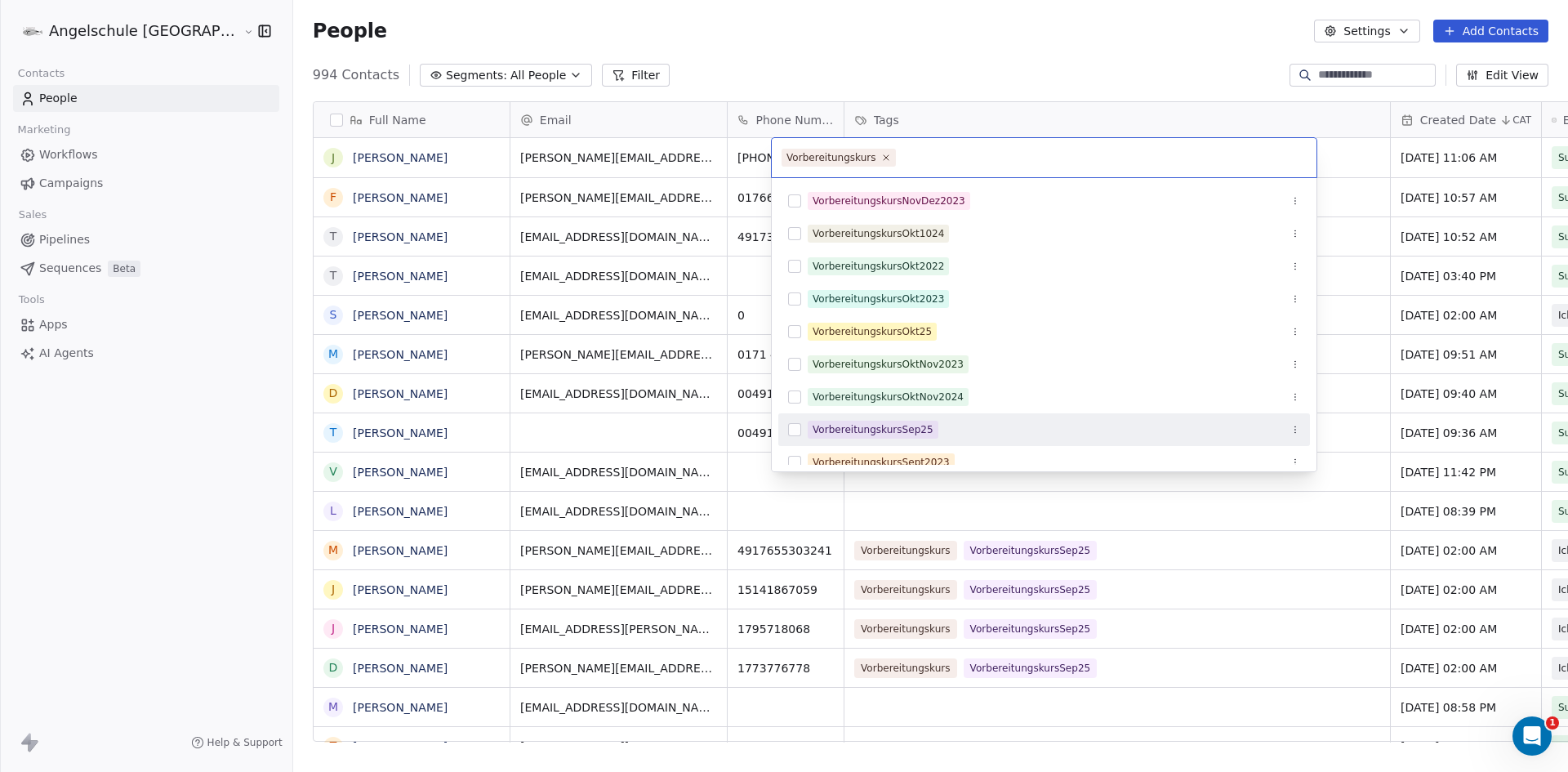
click at [796, 427] on button "Suggestions" at bounding box center [795, 430] width 13 height 13
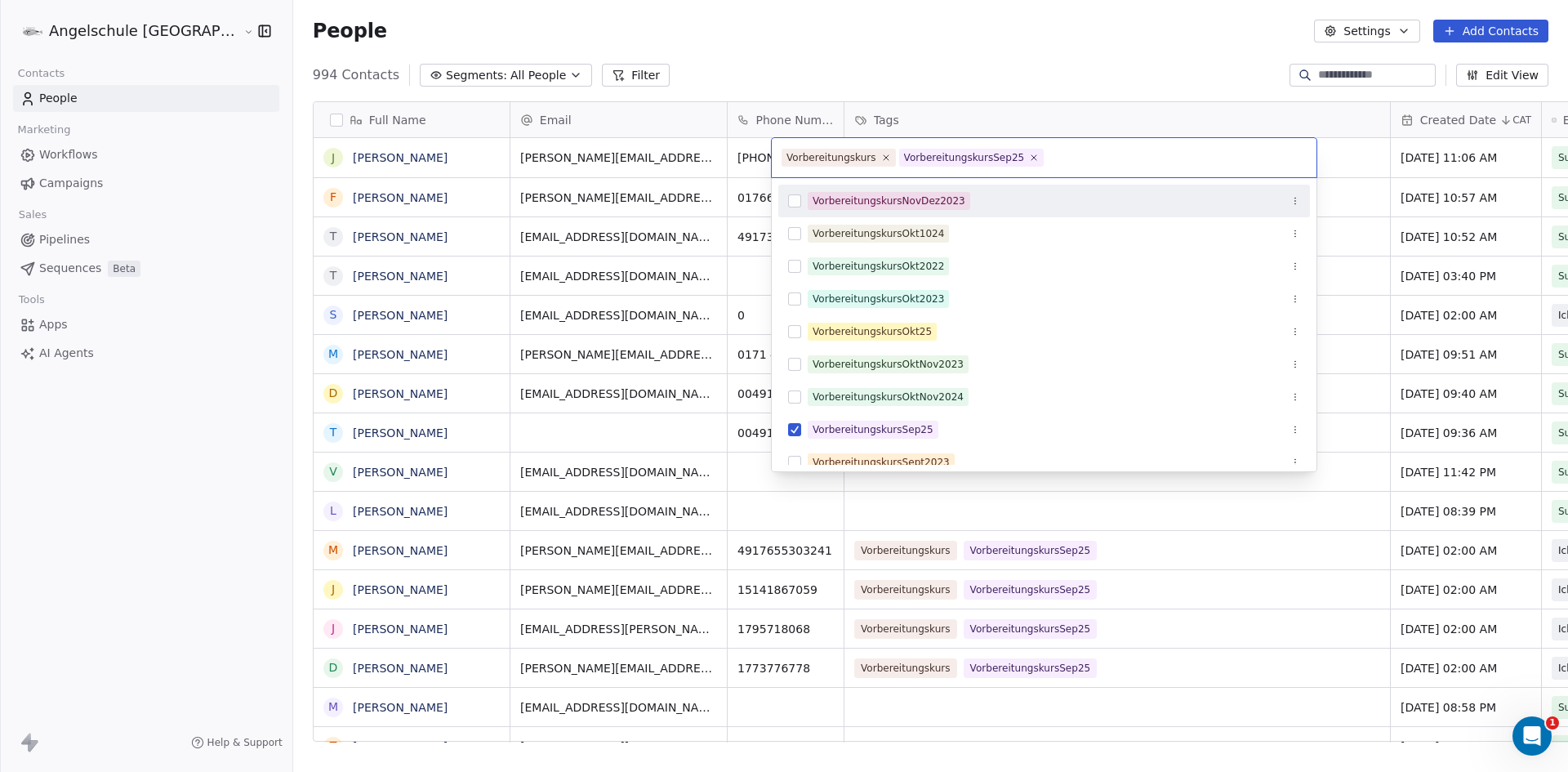
click at [1418, 126] on html "Angelschule Bayern Contacts People Marketing Workflows Campaigns Sales Pipeline…" at bounding box center [784, 386] width 1568 height 772
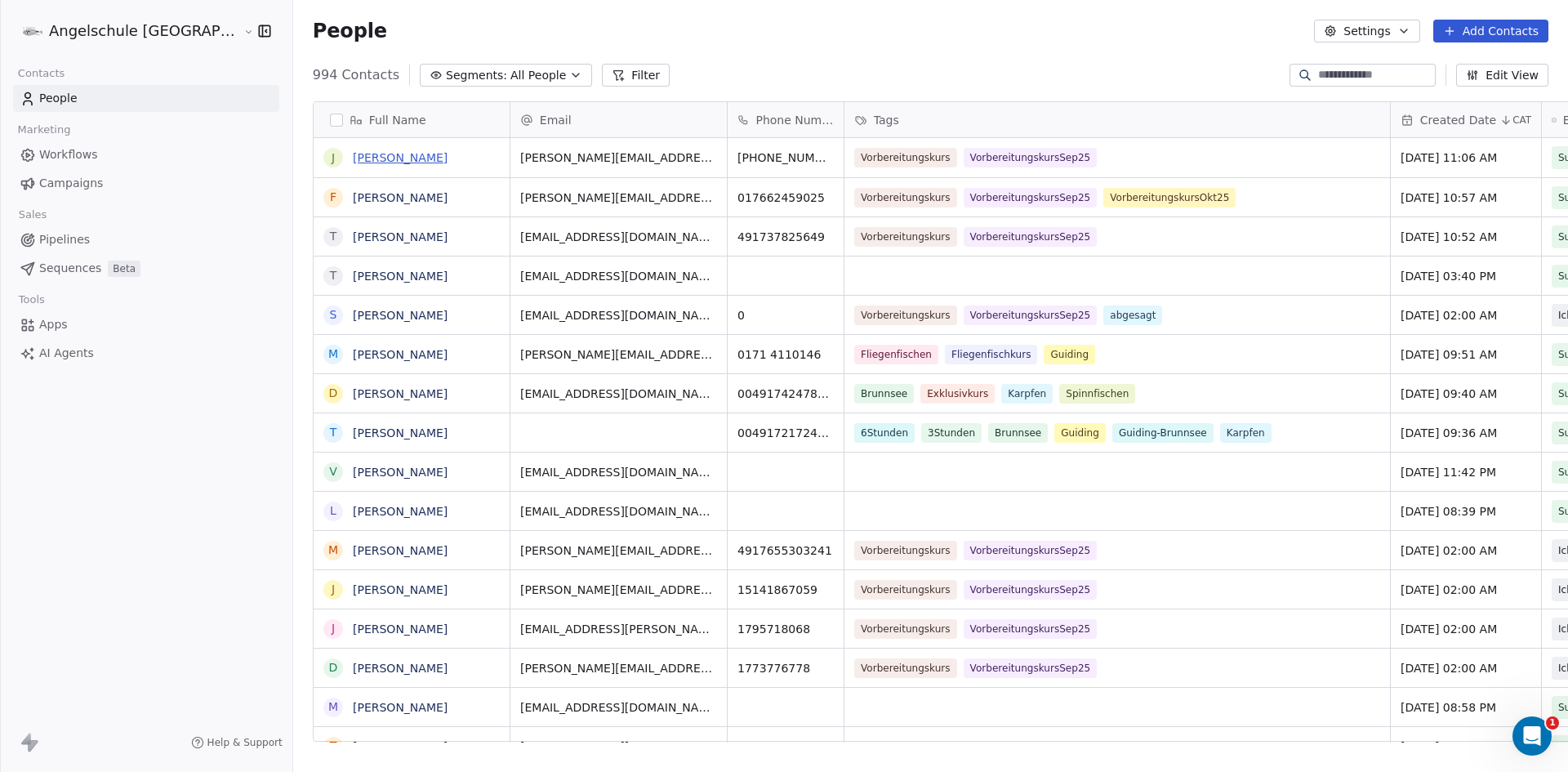
click at [353, 151] on link "Johann Auer" at bounding box center [400, 158] width 95 height 13
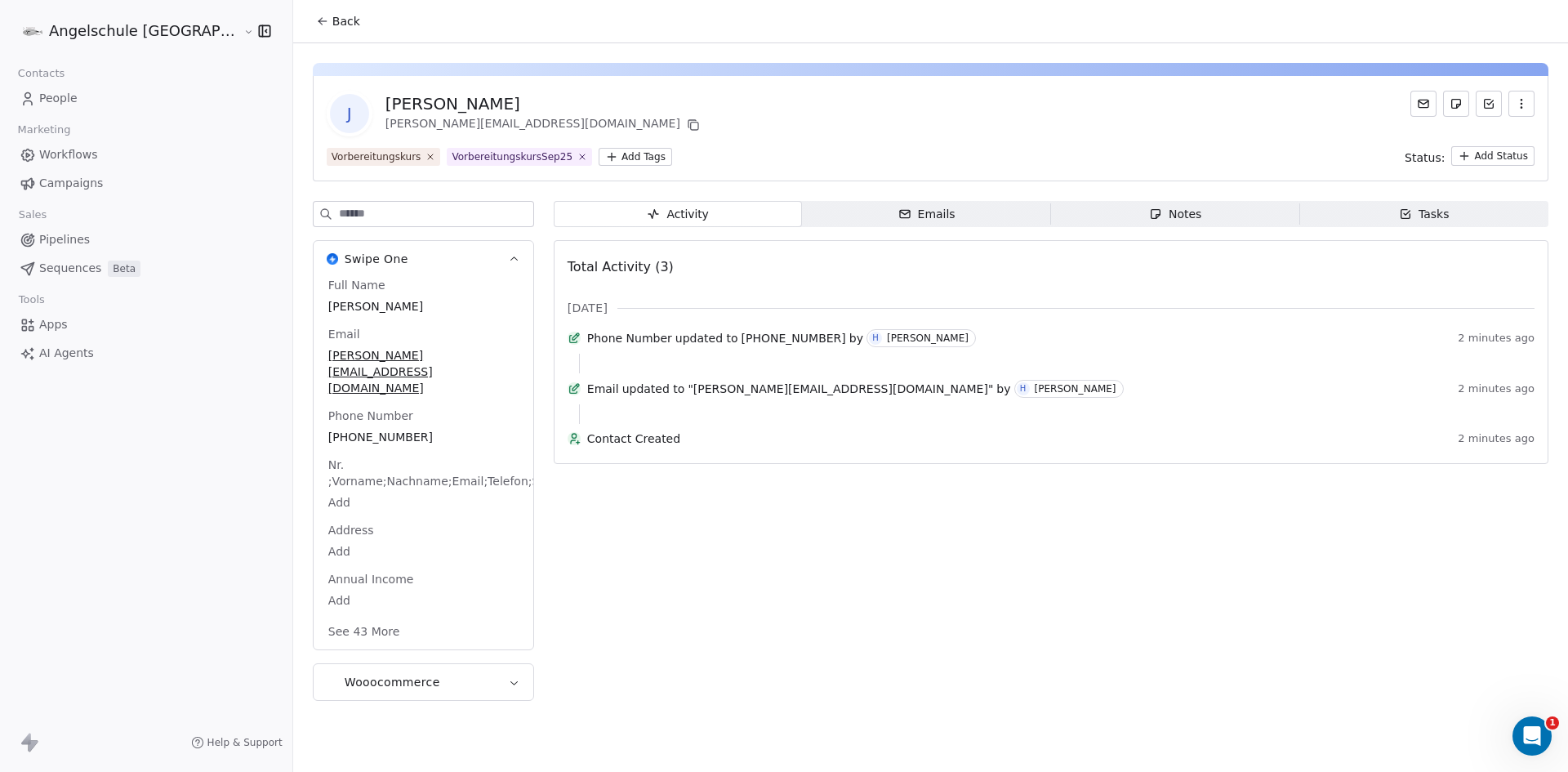
click at [318, 617] on button "See 43 More" at bounding box center [363, 631] width 91 height 30
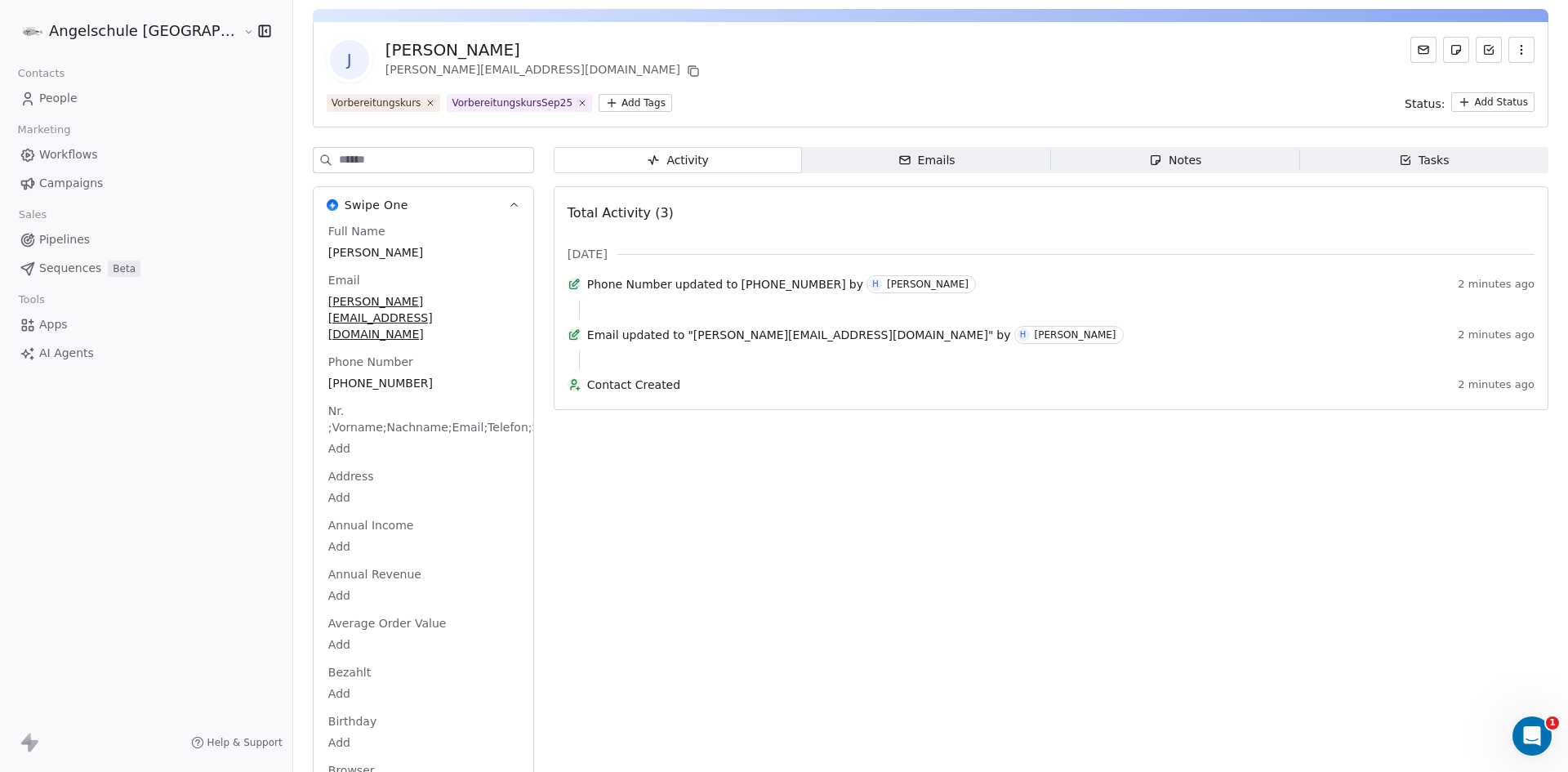
scroll to position [81, 0]
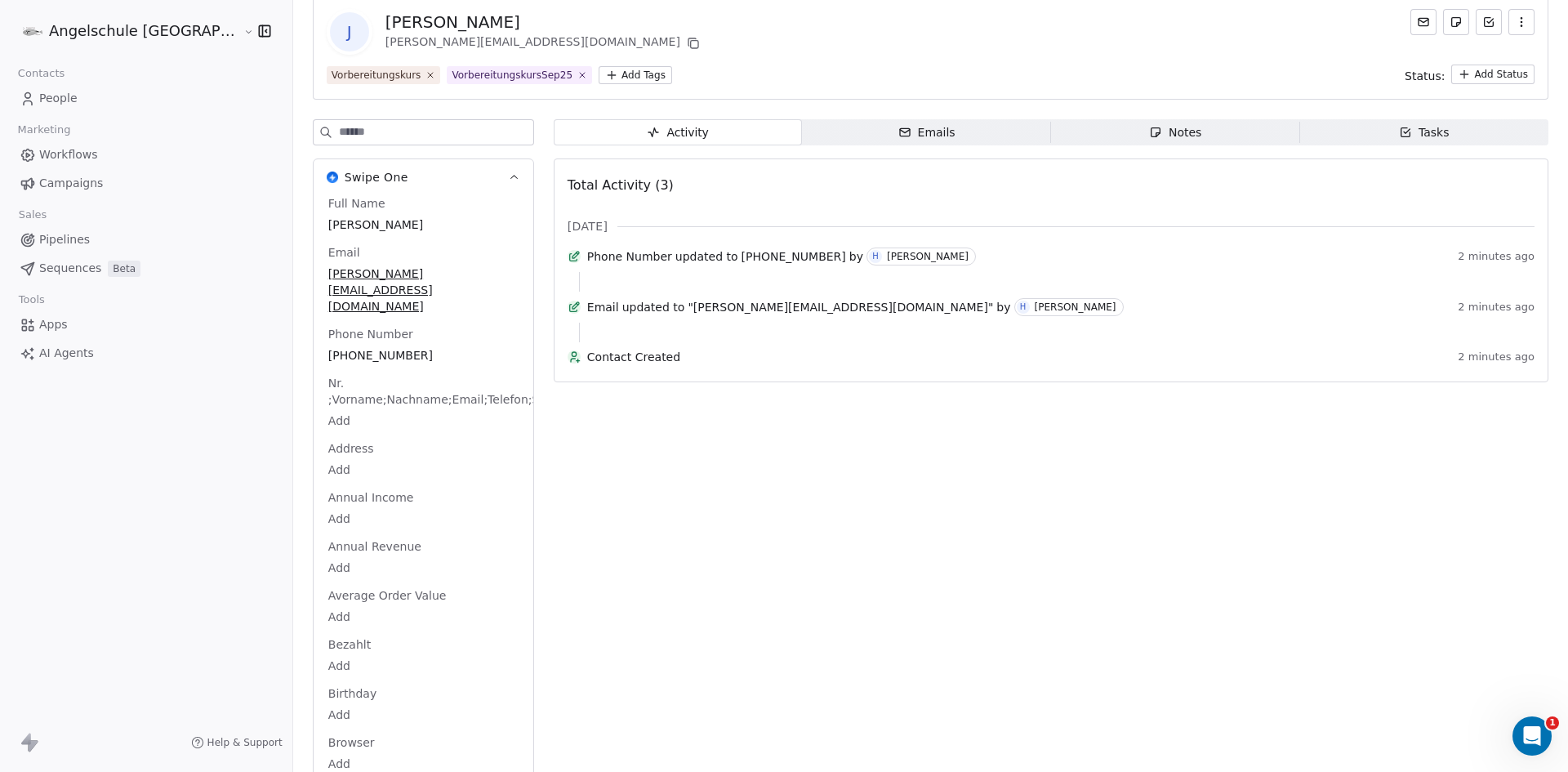
click at [269, 631] on html "Angelschule Bayern Contacts People Marketing Workflows Campaigns Sales Pipeline…" at bounding box center [784, 386] width 1568 height 772
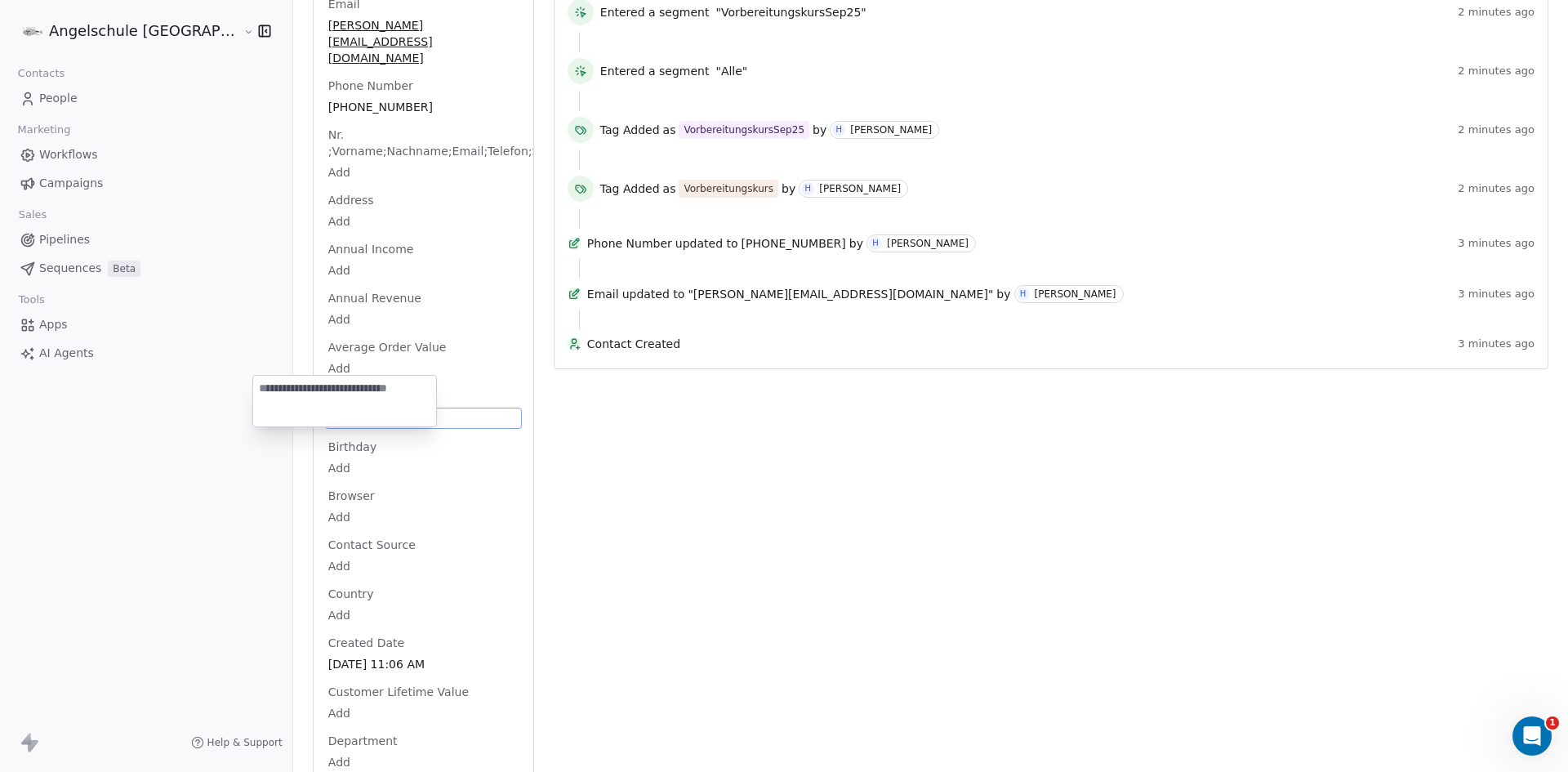
paste textarea "**********"
type textarea "**********"
click at [334, 471] on html "Angelschule Bayern Contacts People Marketing Workflows Campaigns Sales Pipeline…" at bounding box center [784, 386] width 1568 height 772
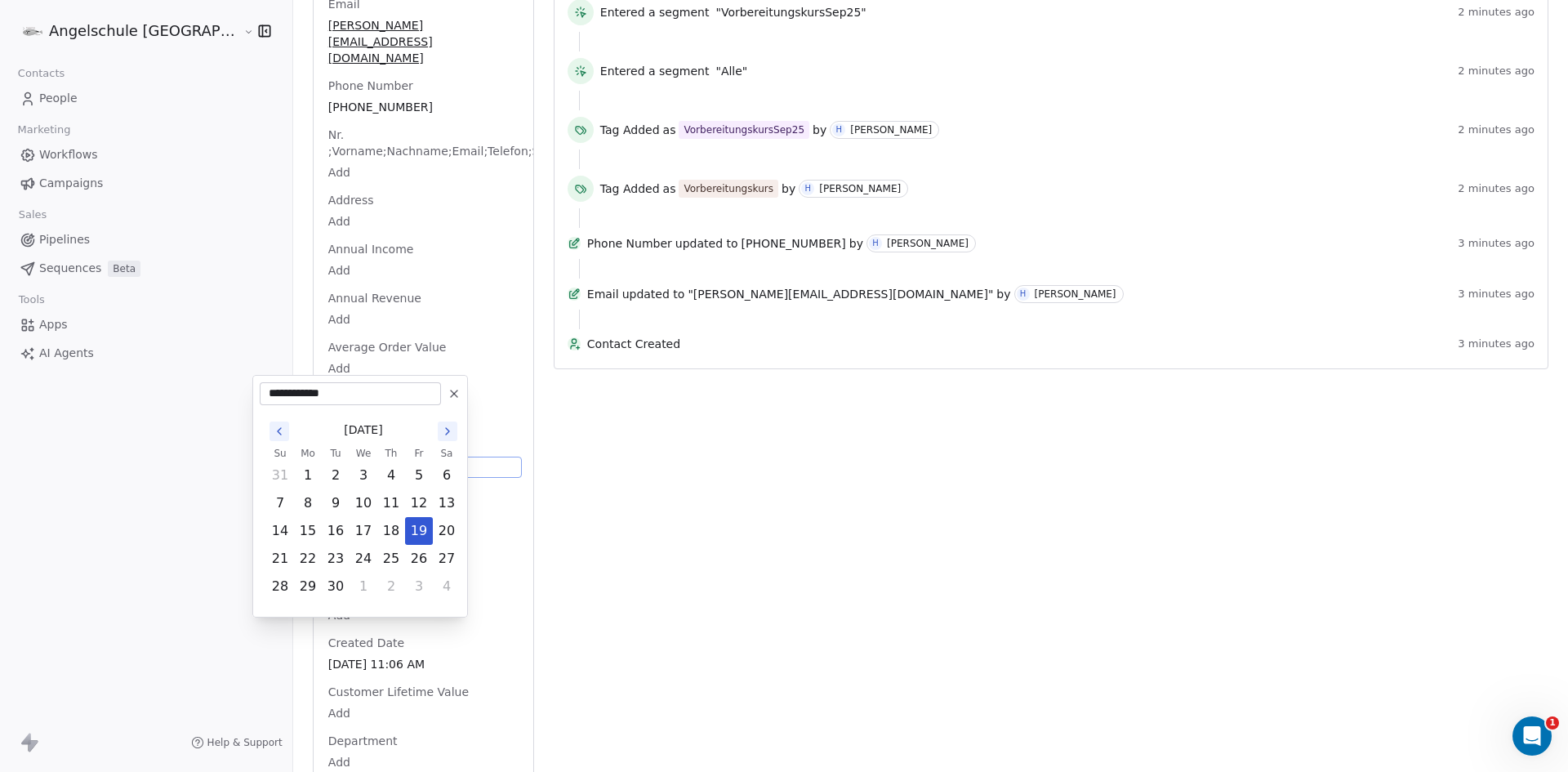
click at [270, 432] on body "Angelschule Bayern Contacts People Marketing Workflows Campaigns Sales Pipeline…" at bounding box center [784, 386] width 1568 height 772
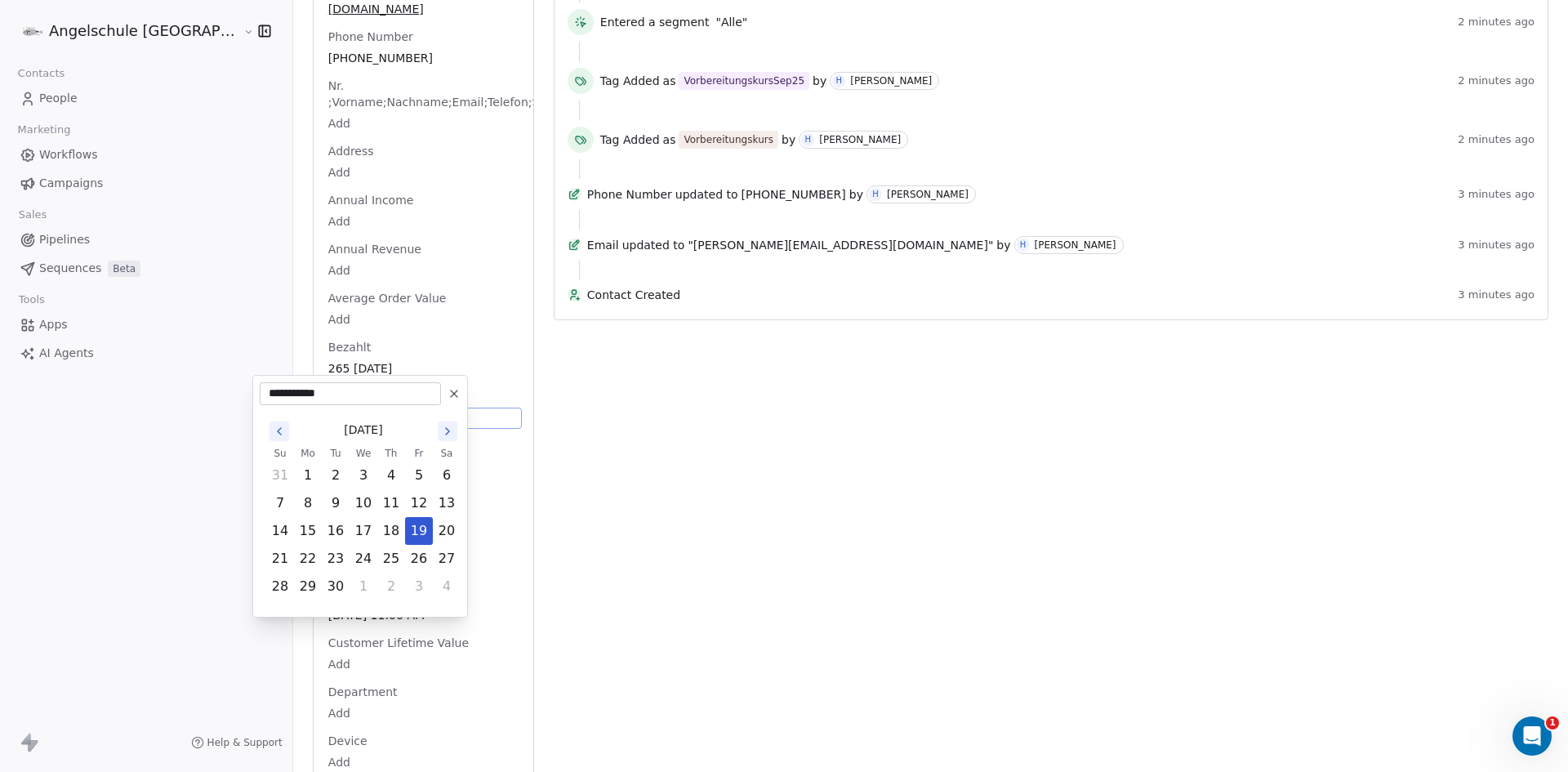
type input "**********"
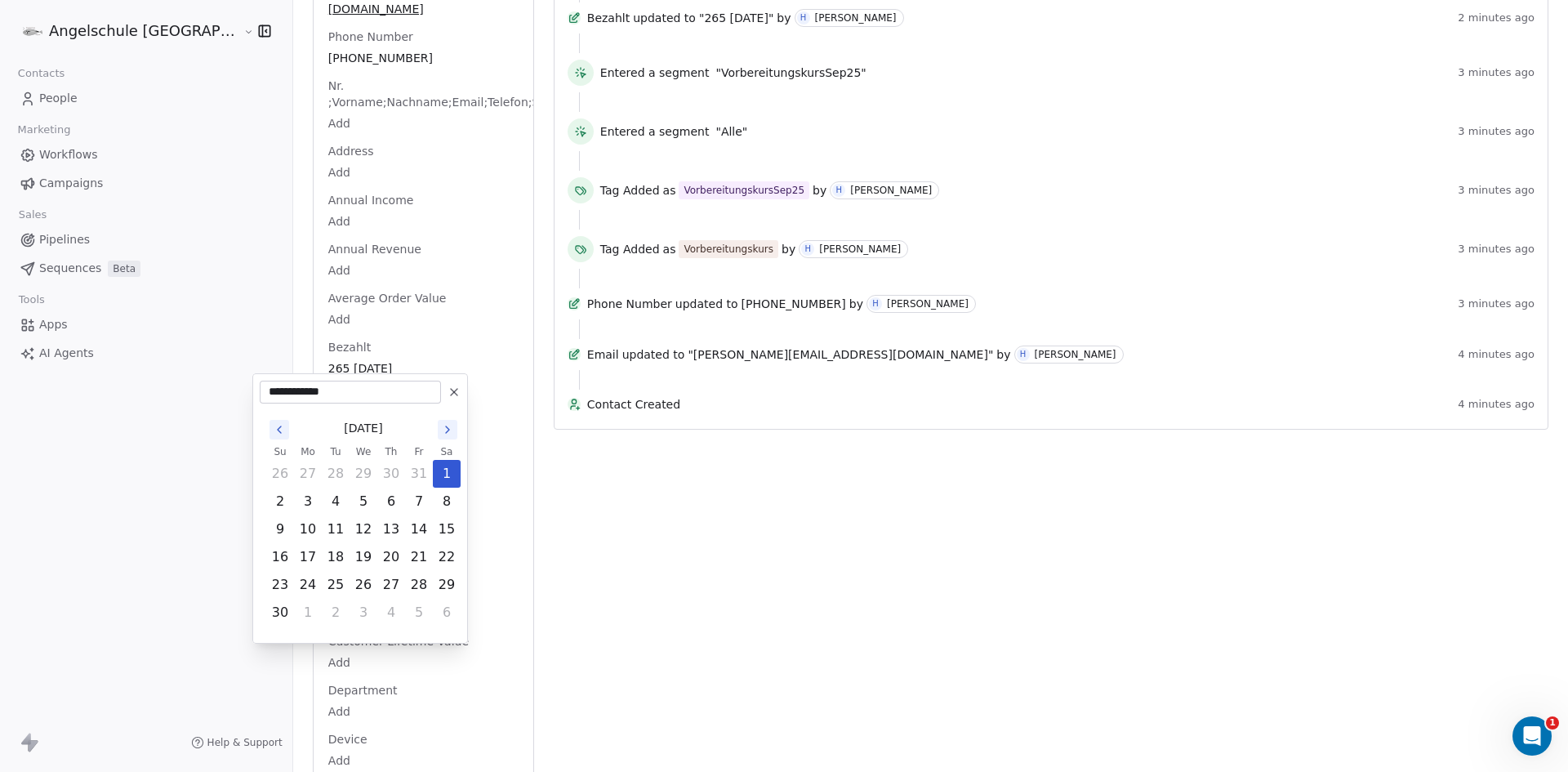
click at [346, 362] on html "Angelschule Bayern Contacts People Marketing Workflows Campaigns Sales Pipeline…" at bounding box center [784, 386] width 1568 height 772
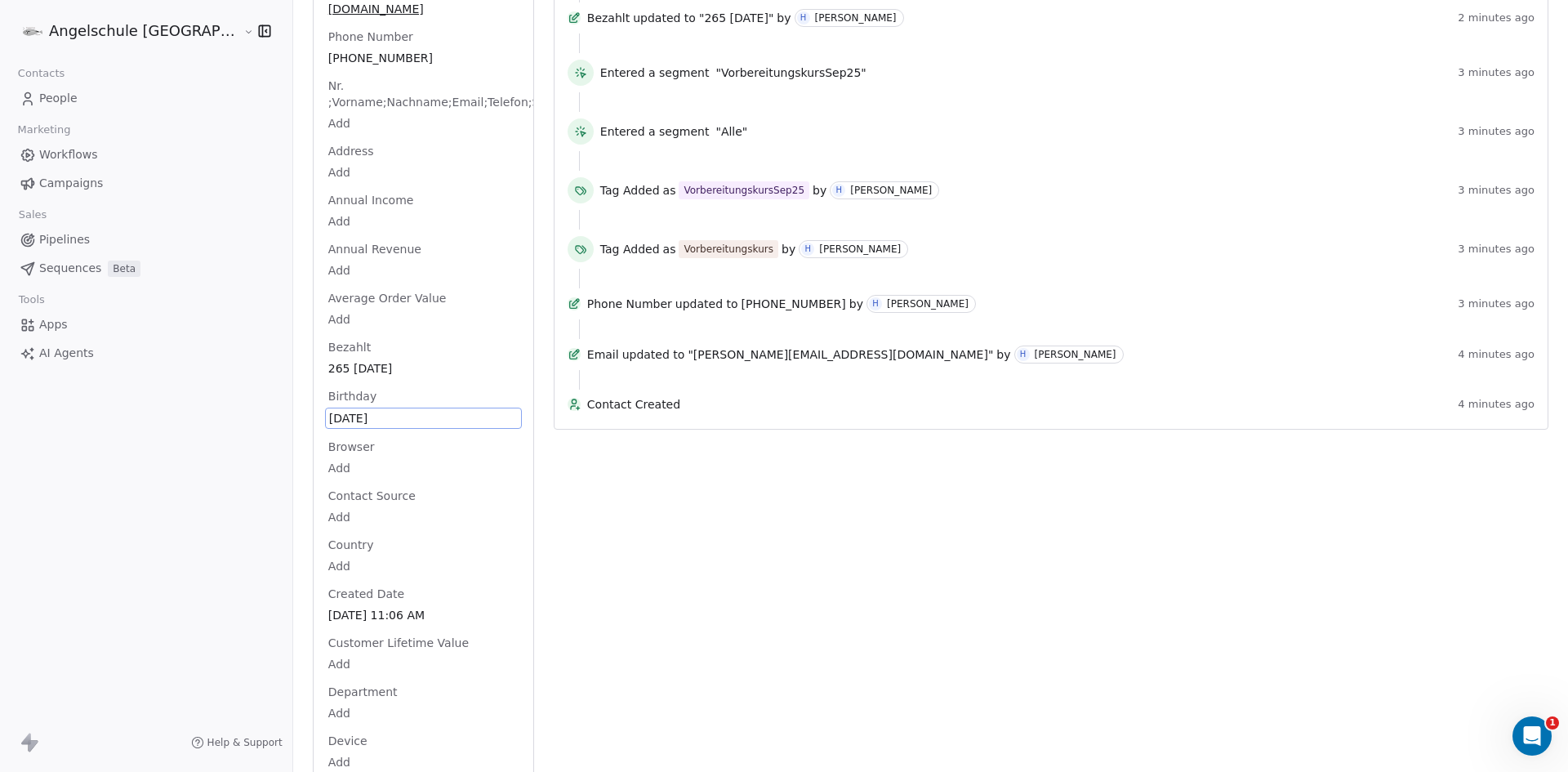
click at [329, 410] on span "Nov 01, 2025" at bounding box center [423, 418] width 188 height 16
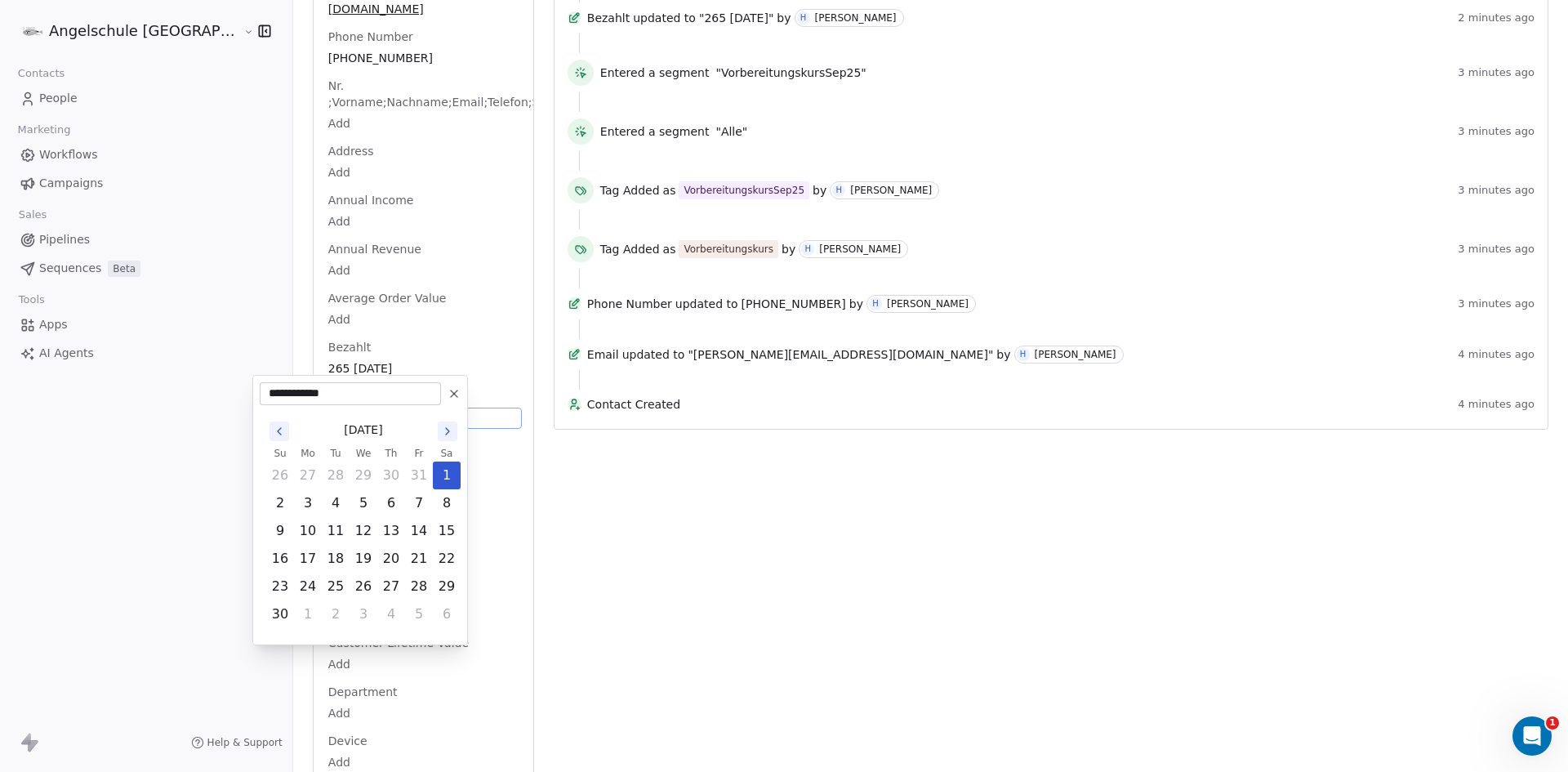
click at [306, 392] on input "**********" at bounding box center [350, 394] width 175 height 16
type input "**********"
click at [331, 365] on html "Angelschule Bayern Contacts People Marketing Workflows Campaigns Sales Pipeline…" at bounding box center [784, 386] width 1568 height 772
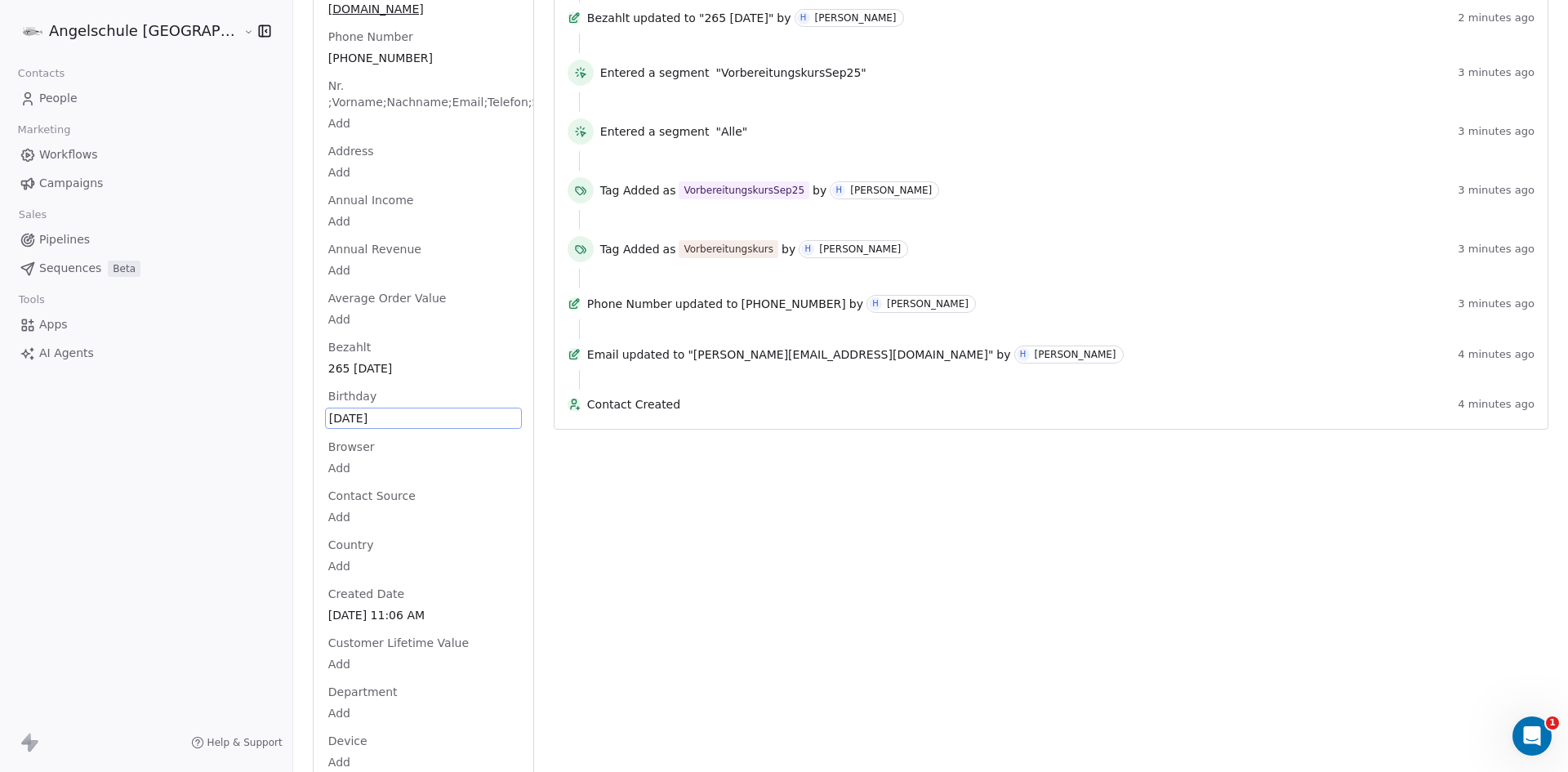
click at [329, 410] on span "Nov 15, 2025" at bounding box center [423, 418] width 188 height 16
click at [331, 410] on span "Nov 15, 2025" at bounding box center [423, 418] width 188 height 16
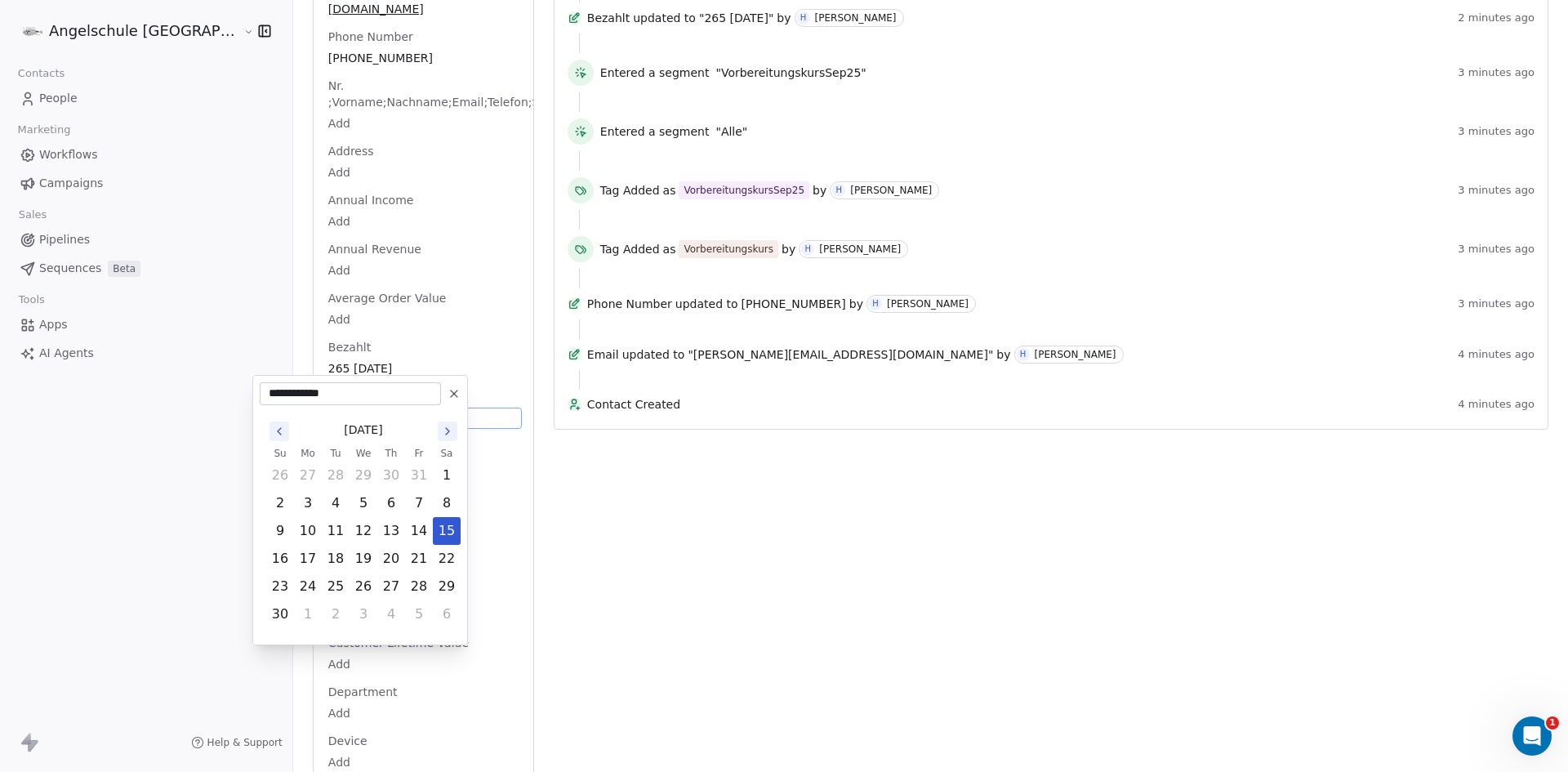
click at [349, 389] on input "**********" at bounding box center [350, 394] width 175 height 16
type input "**********"
click at [367, 362] on html "Angelschule Bayern Contacts People Marketing Workflows Campaigns Sales Pipeline…" at bounding box center [784, 386] width 1568 height 772
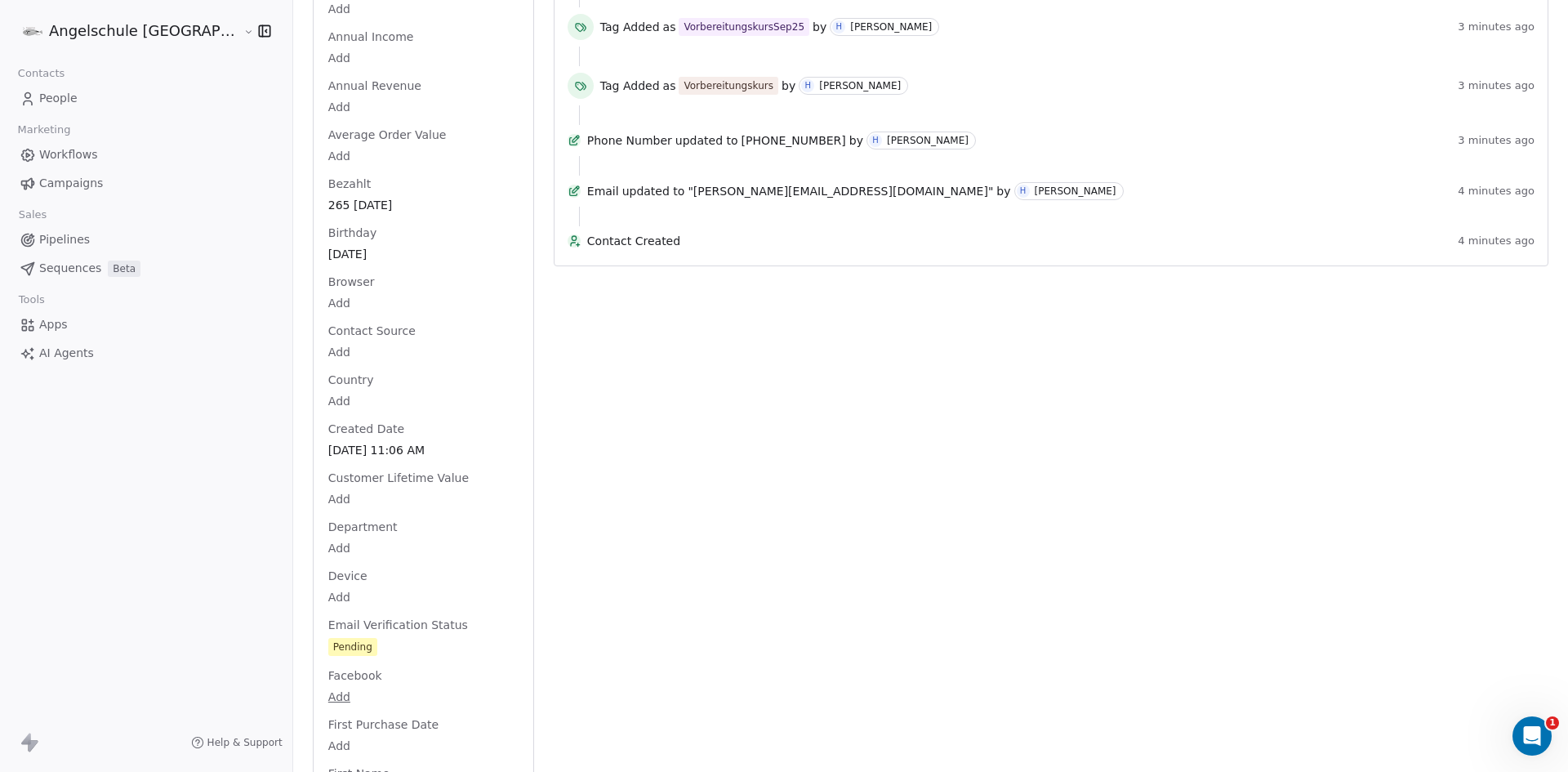
scroll to position [772, 0]
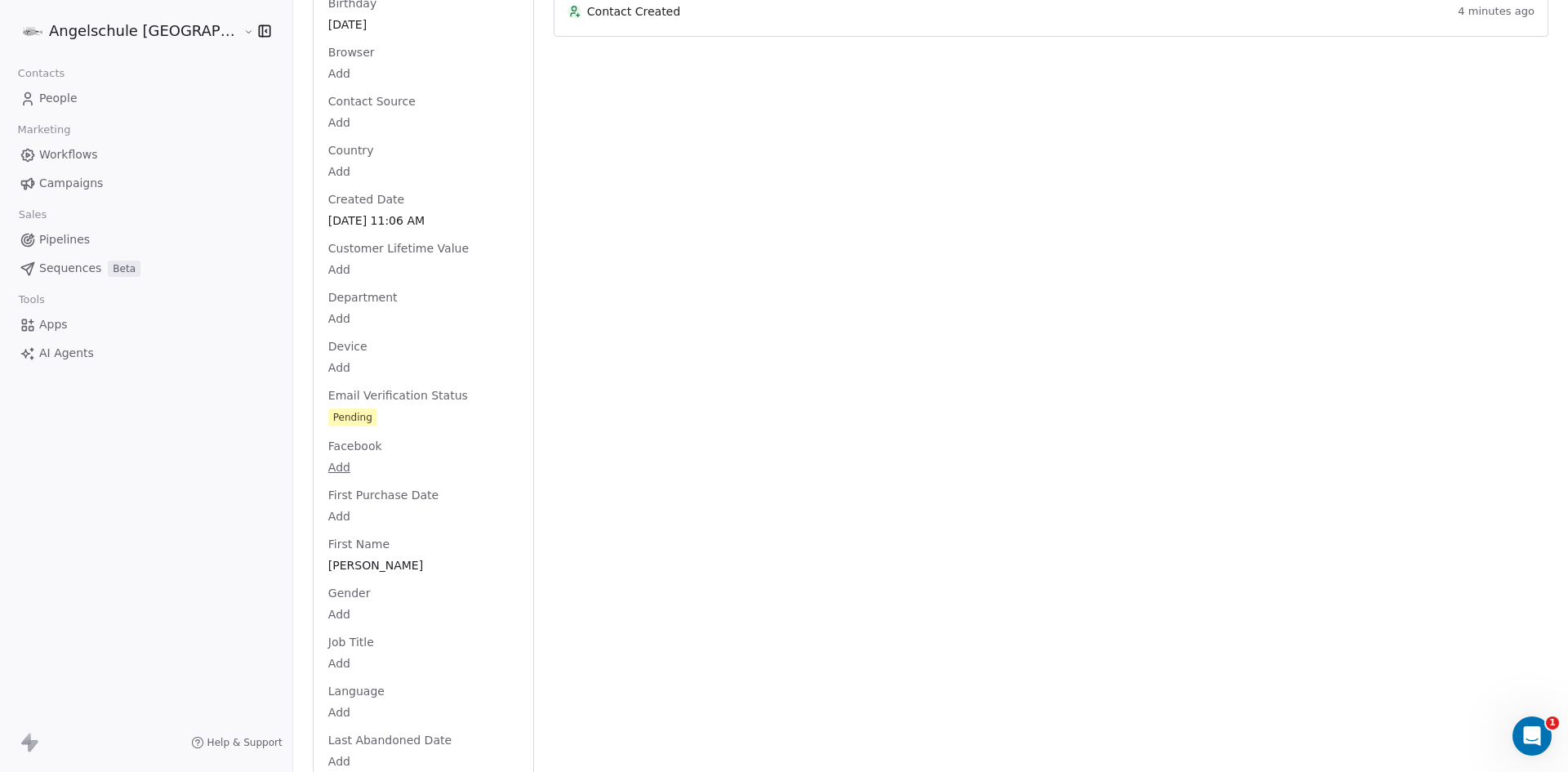
click at [325, 614] on div "Full Name Johann Auer Email auer-johann@gmx.de Phone Number (017) 9233-8042 ﻿Nr…" at bounding box center [423, 743] width 197 height 2476
click at [329, 409] on span "Pending" at bounding box center [354, 418] width 49 height 18
click at [334, 410] on div "Pending" at bounding box center [354, 418] width 39 height 16
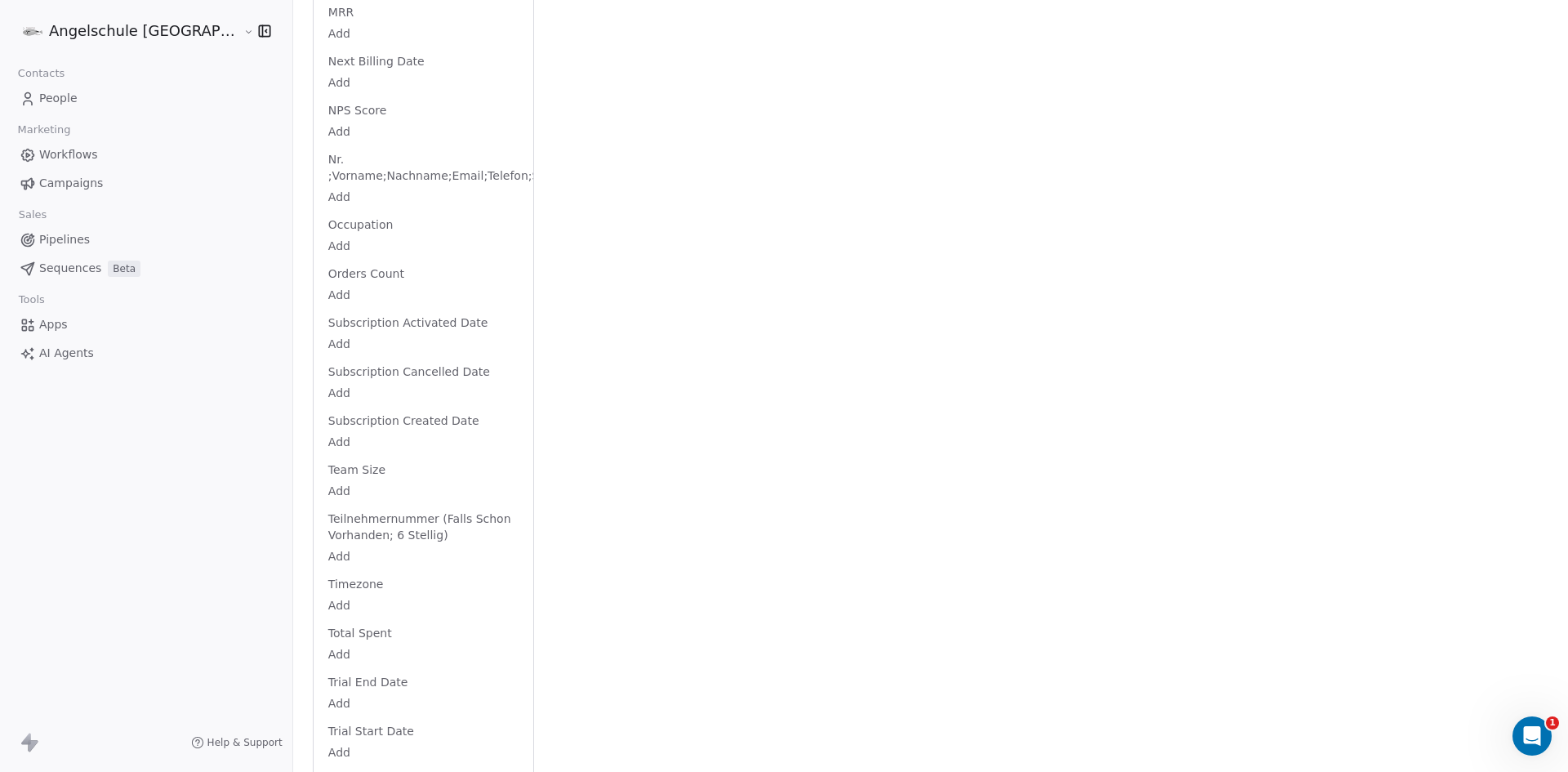
scroll to position [1867, 0]
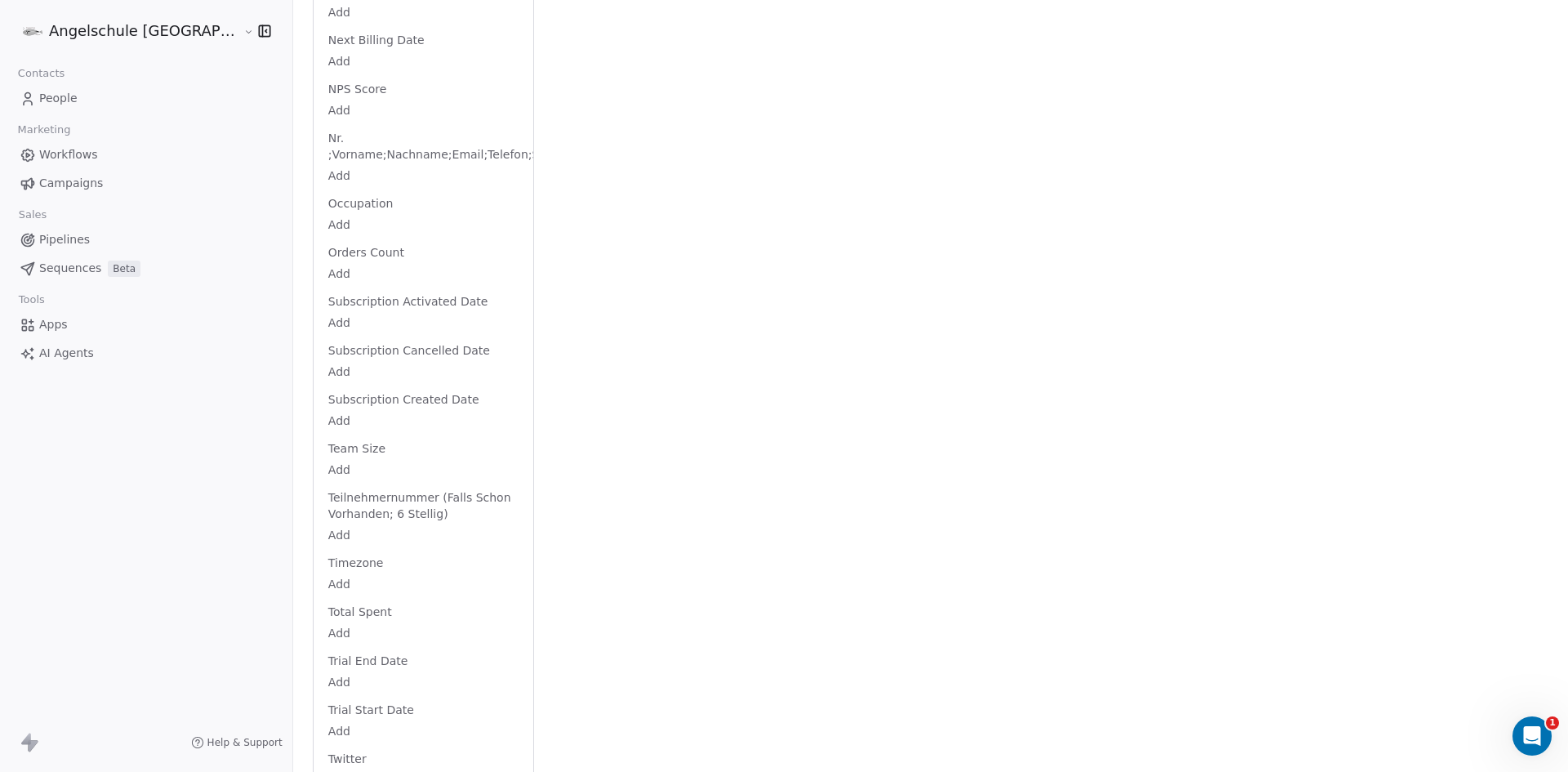
click at [266, 498] on html "Angelschule Bayern Contacts People Marketing Workflows Campaigns Sales Pipeline…" at bounding box center [784, 386] width 1568 height 772
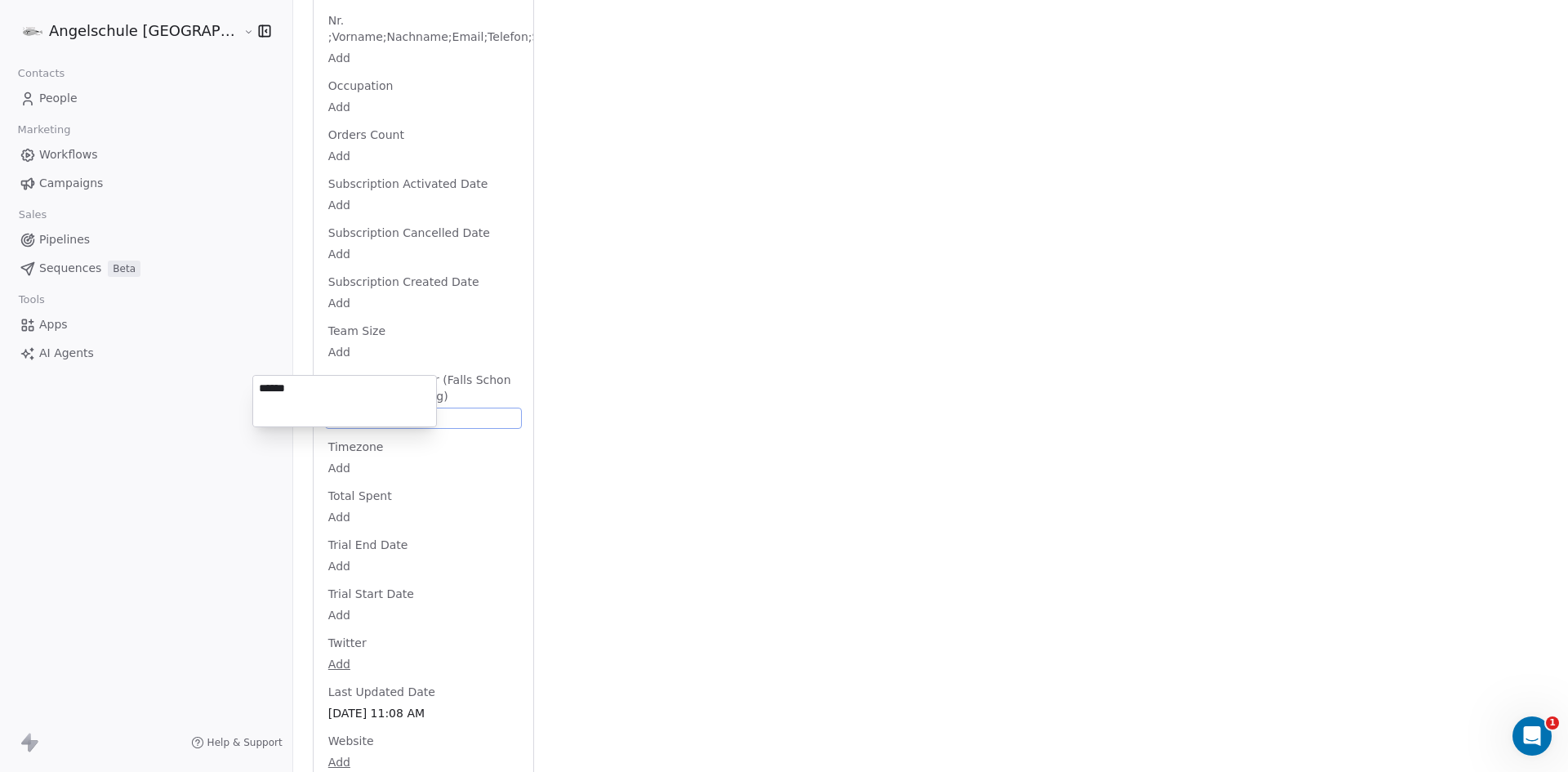
type textarea "******"
click at [389, 331] on html "Angelschule Bayern Contacts People Marketing Workflows Campaigns Sales Pipeline…" at bounding box center [784, 386] width 1568 height 772
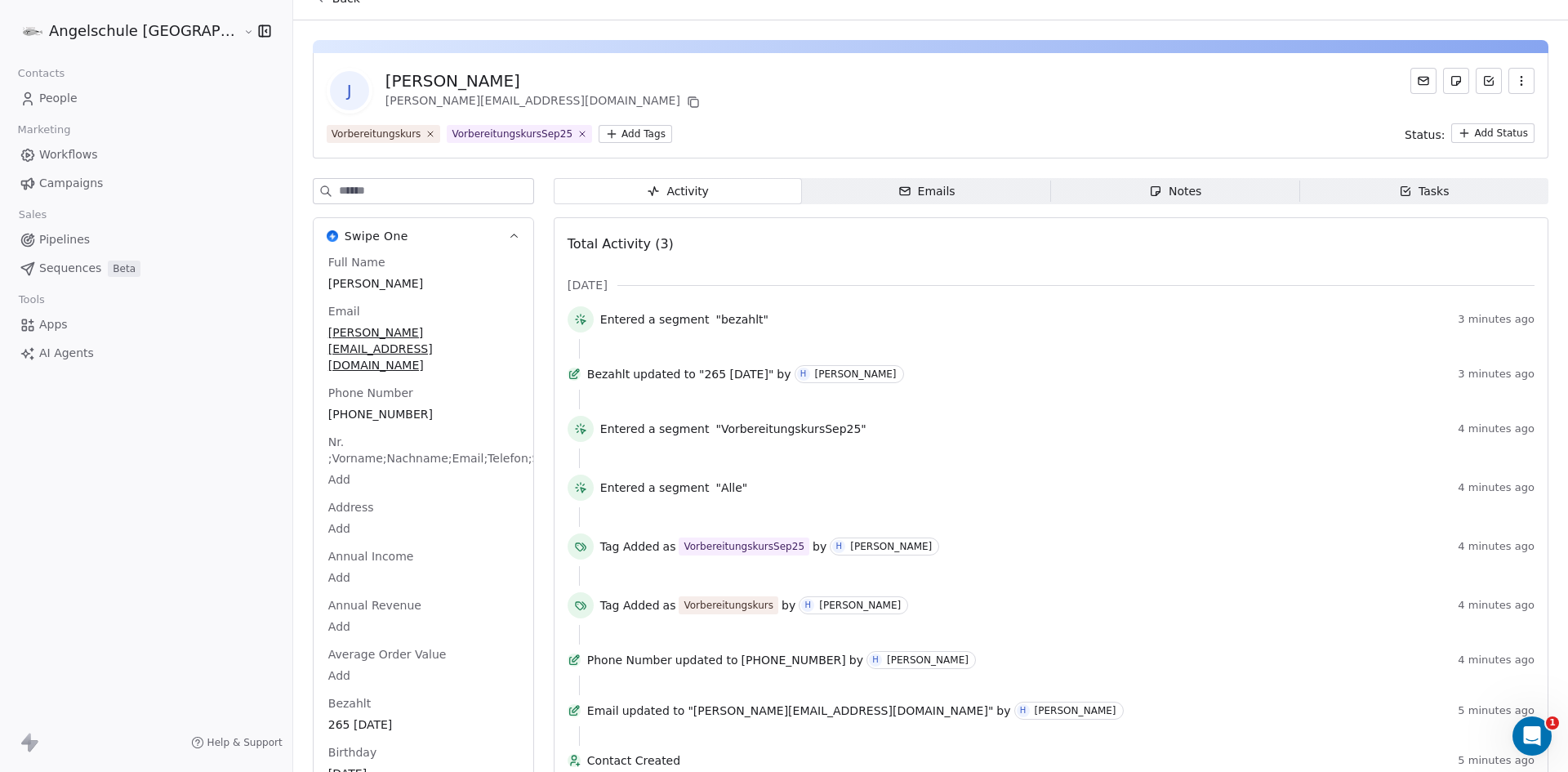
scroll to position [0, 0]
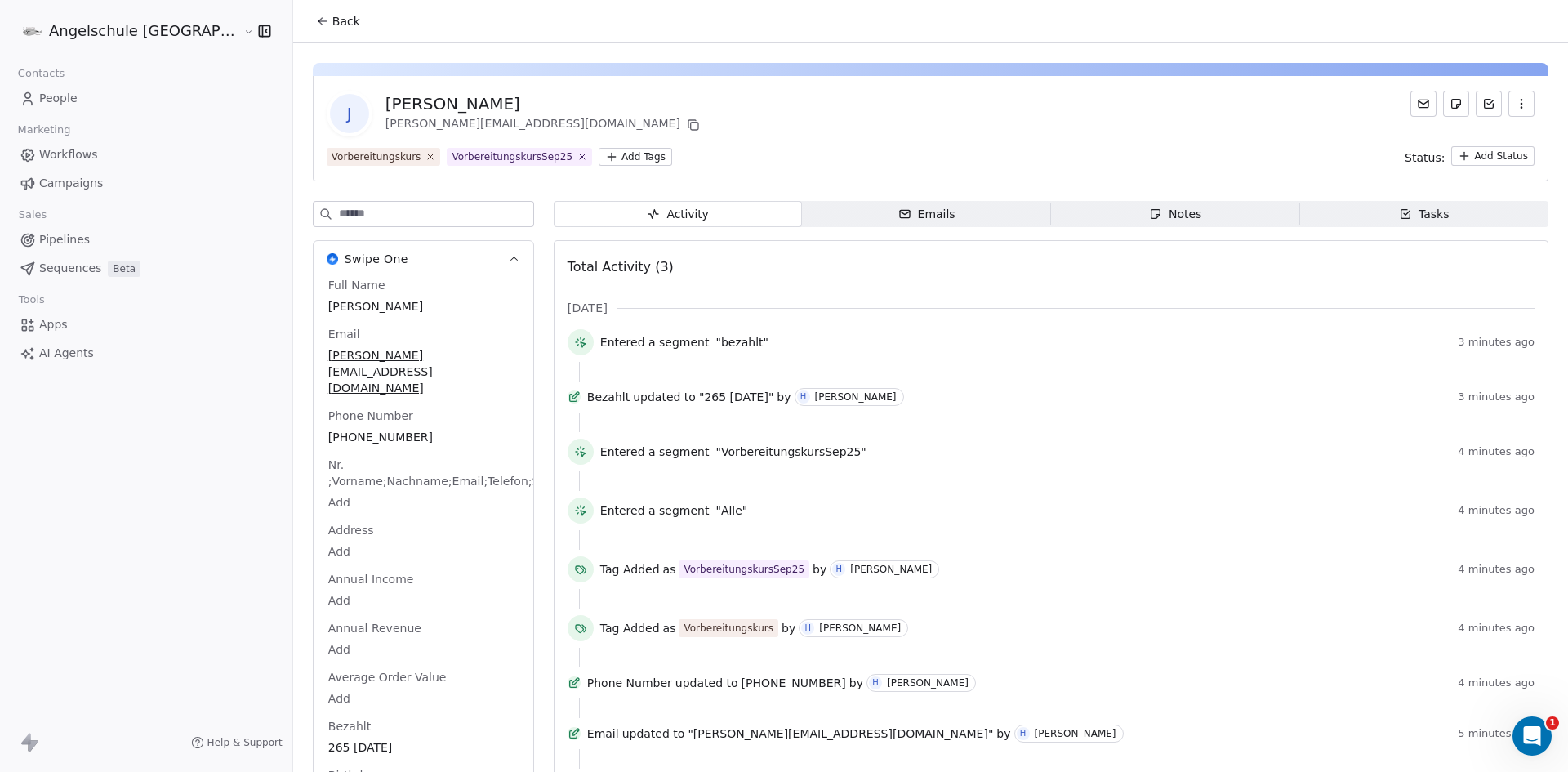
click at [316, 17] on icon at bounding box center [322, 21] width 13 height 13
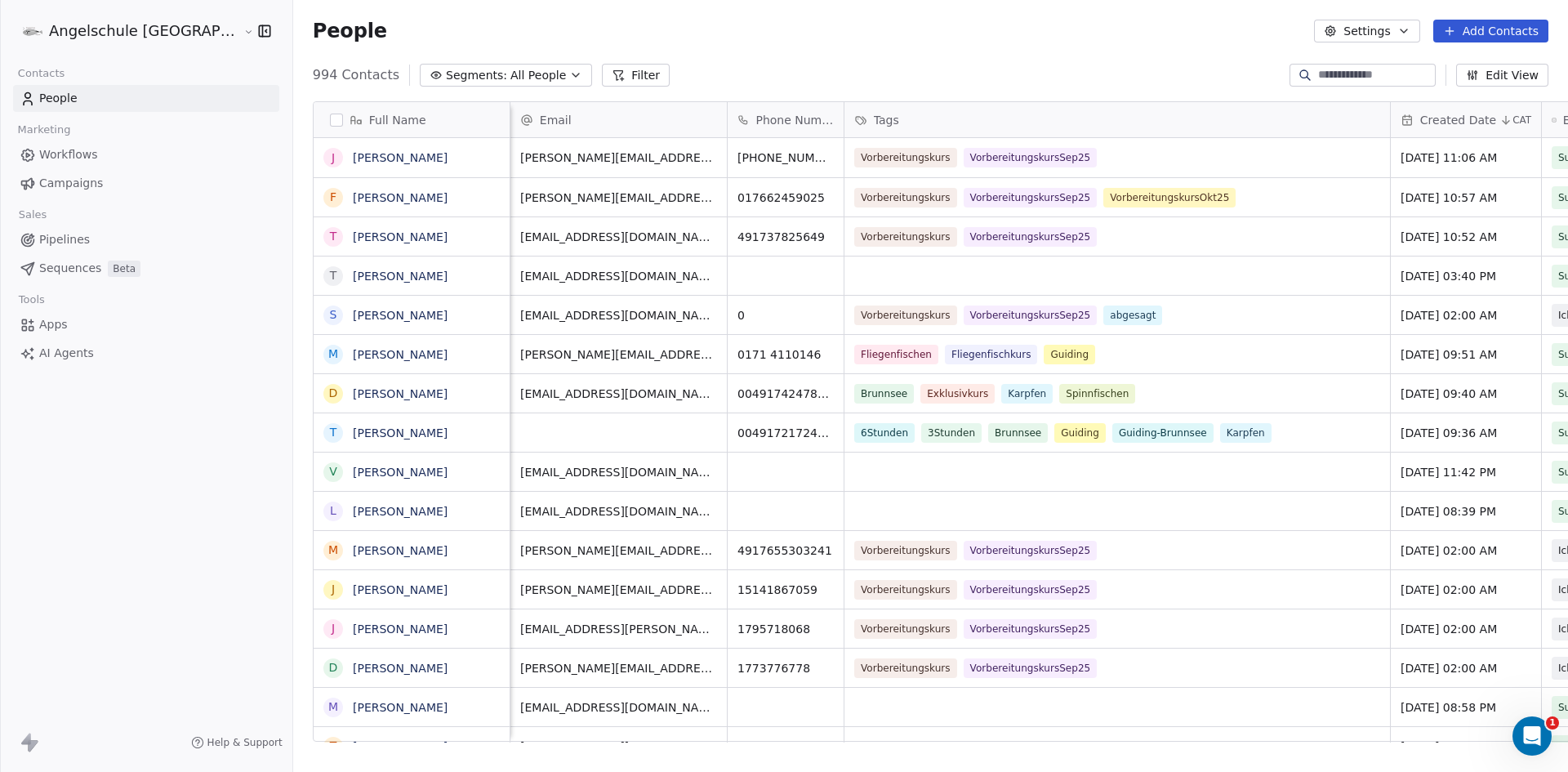
scroll to position [0, 345]
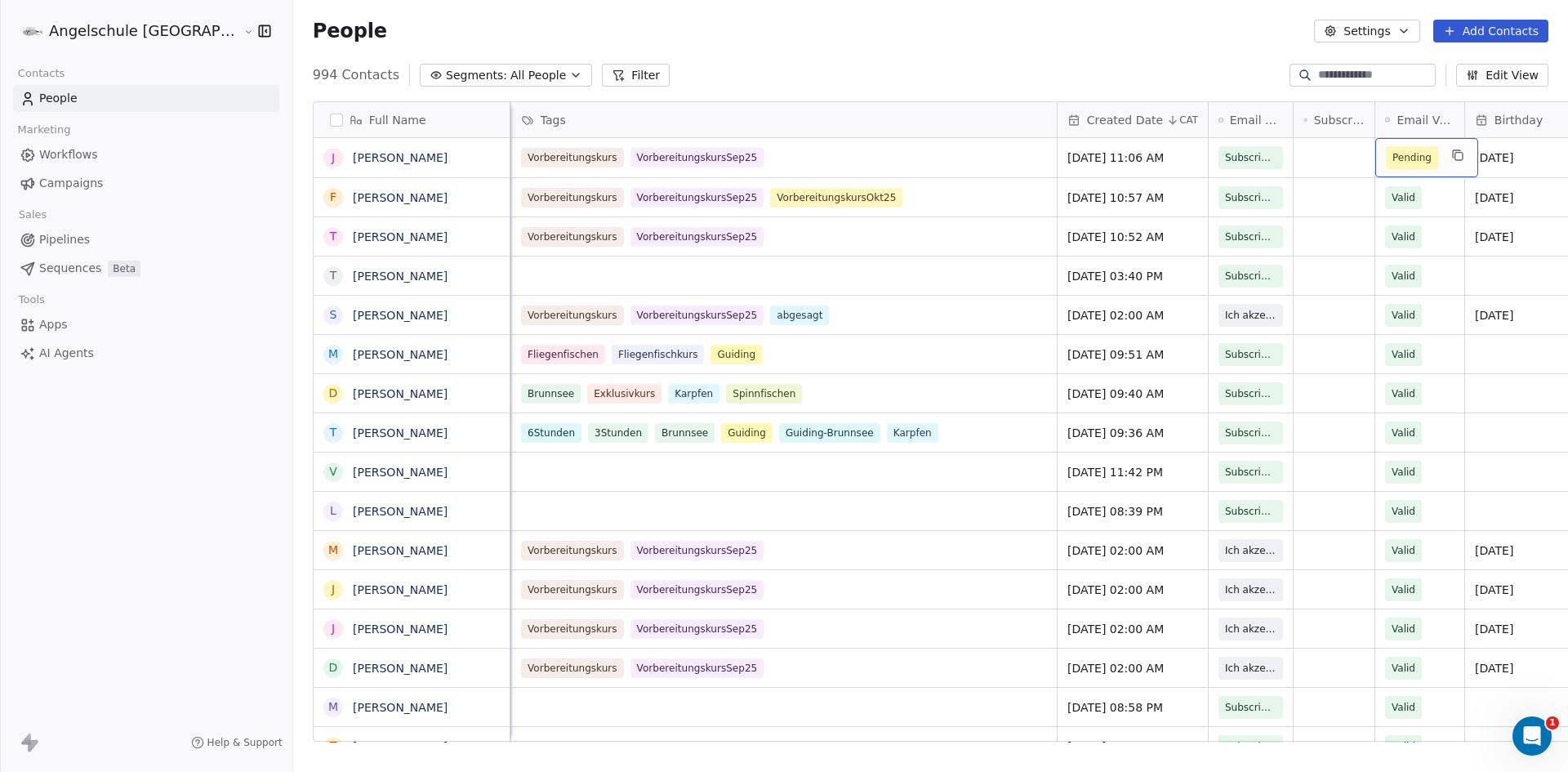
click at [1393, 152] on span "Pending" at bounding box center [1413, 158] width 39 height 16
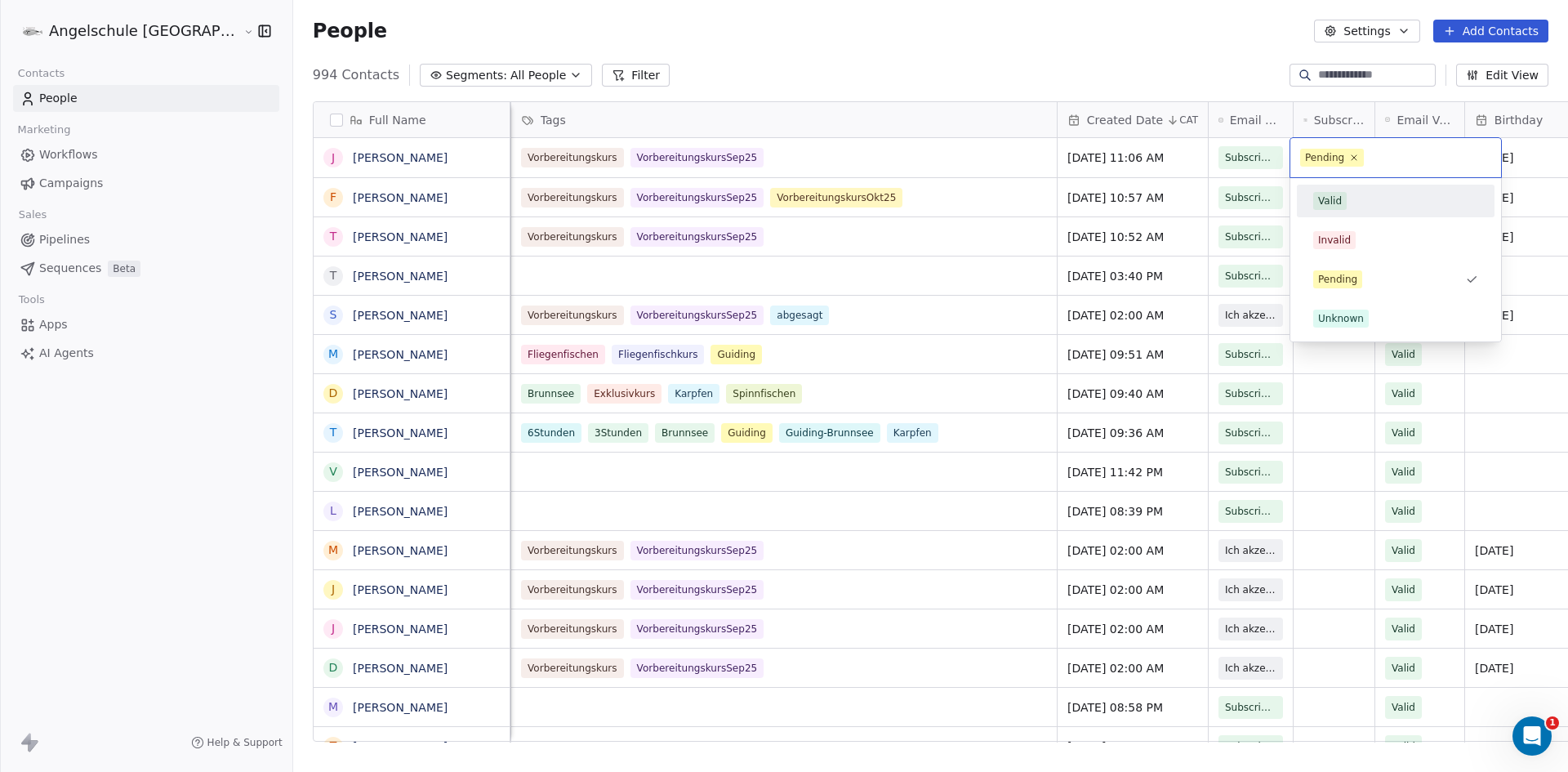
click at [1338, 201] on div "Valid" at bounding box center [1330, 201] width 24 height 15
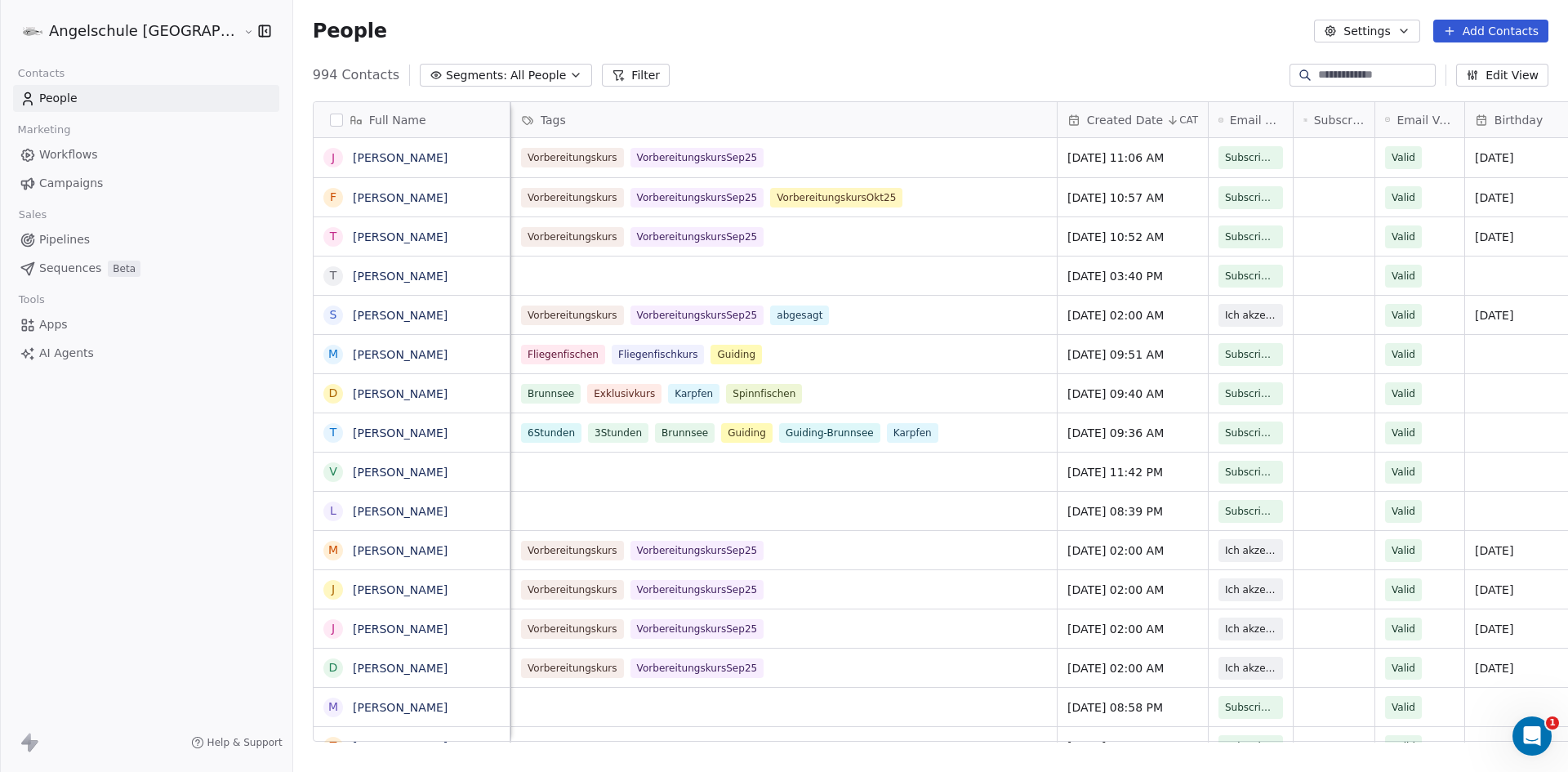
click at [1498, 26] on button "Add Contacts" at bounding box center [1491, 31] width 115 height 23
click at [1493, 65] on span "Create new contact" at bounding box center [1499, 67] width 112 height 17
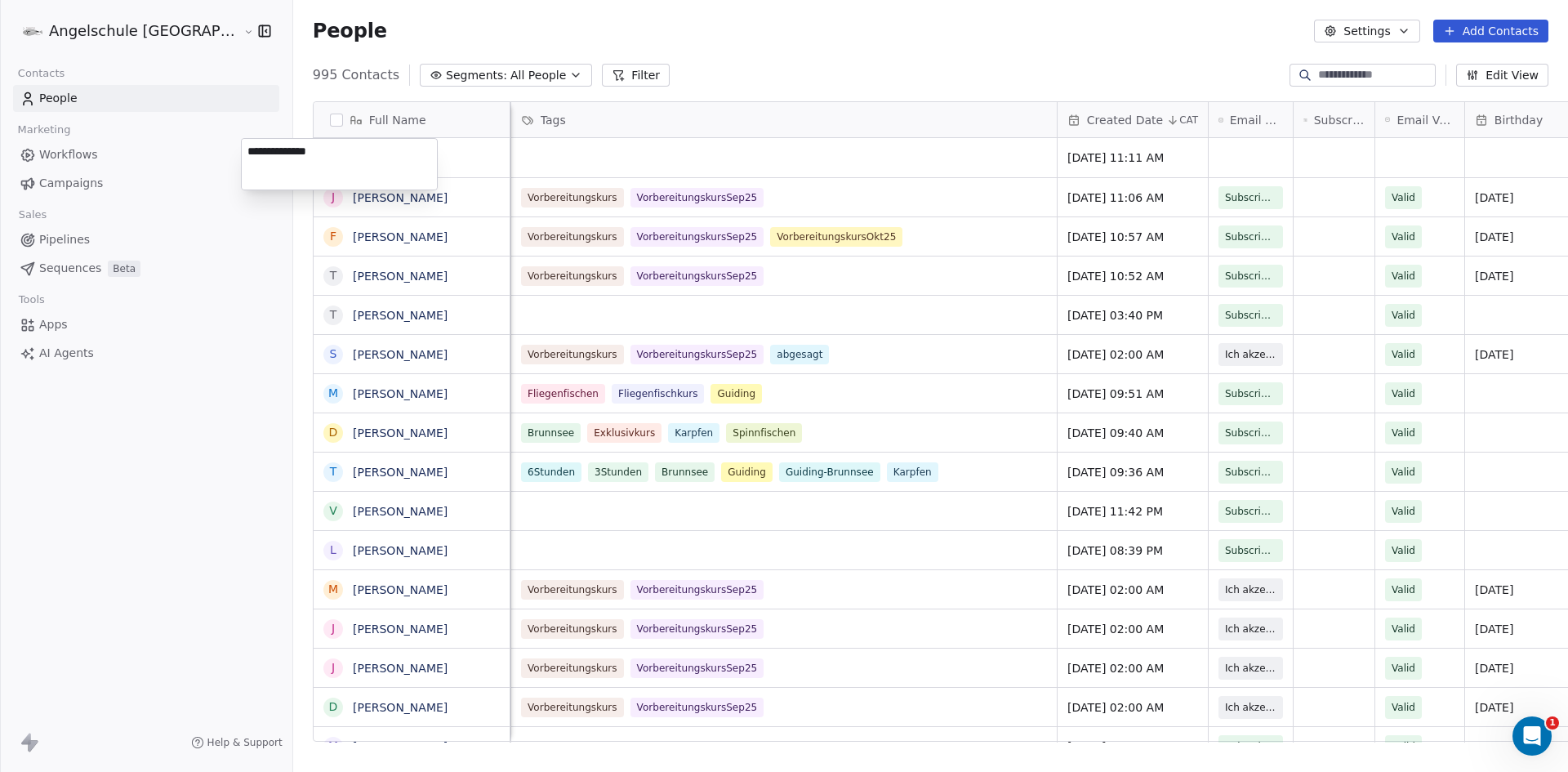
type textarea "**********"
click at [674, 169] on html "Angelschule Bayern Contacts People Marketing Workflows Campaigns Sales Pipeline…" at bounding box center [784, 386] width 1568 height 772
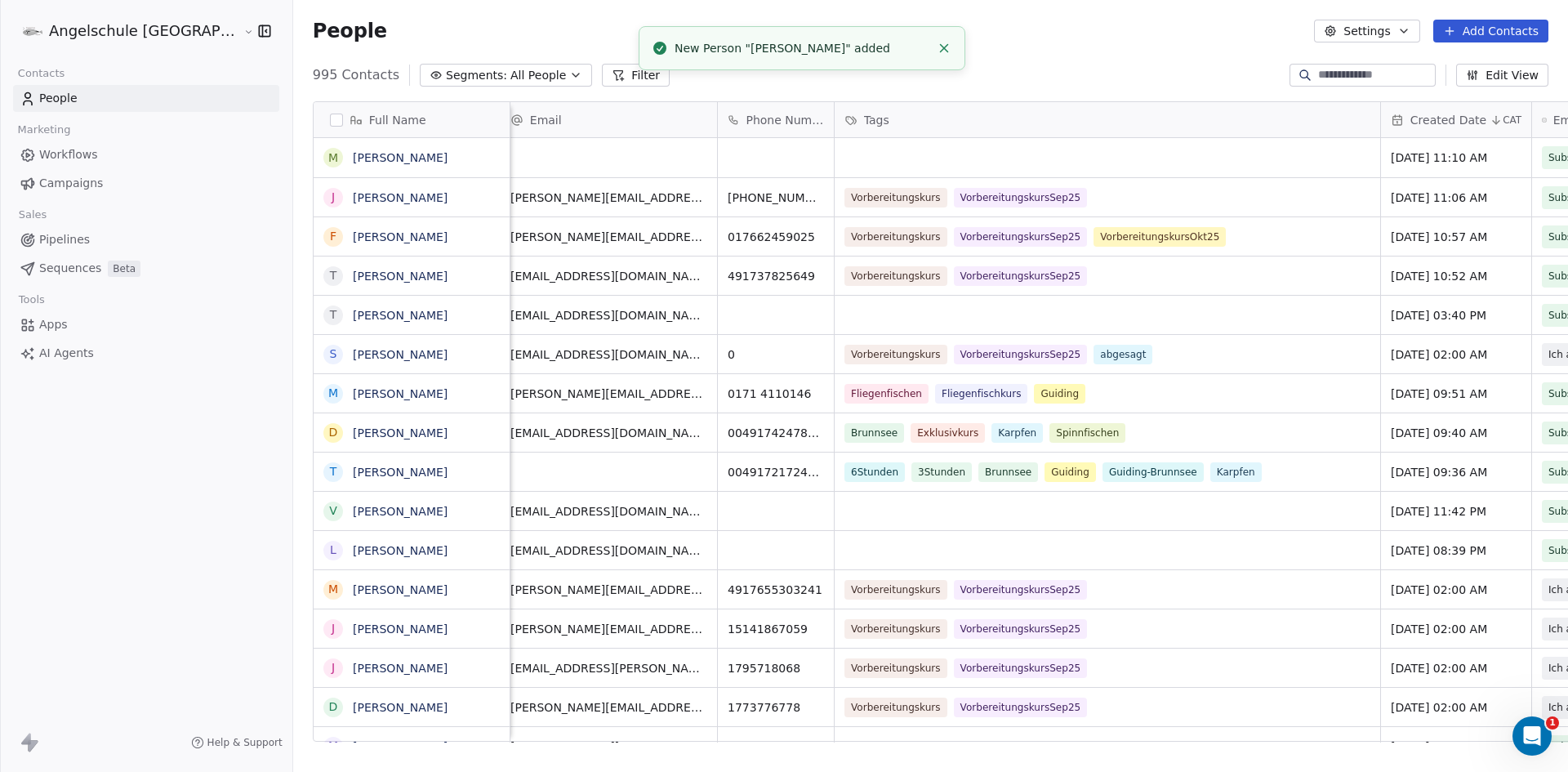
scroll to position [0, 0]
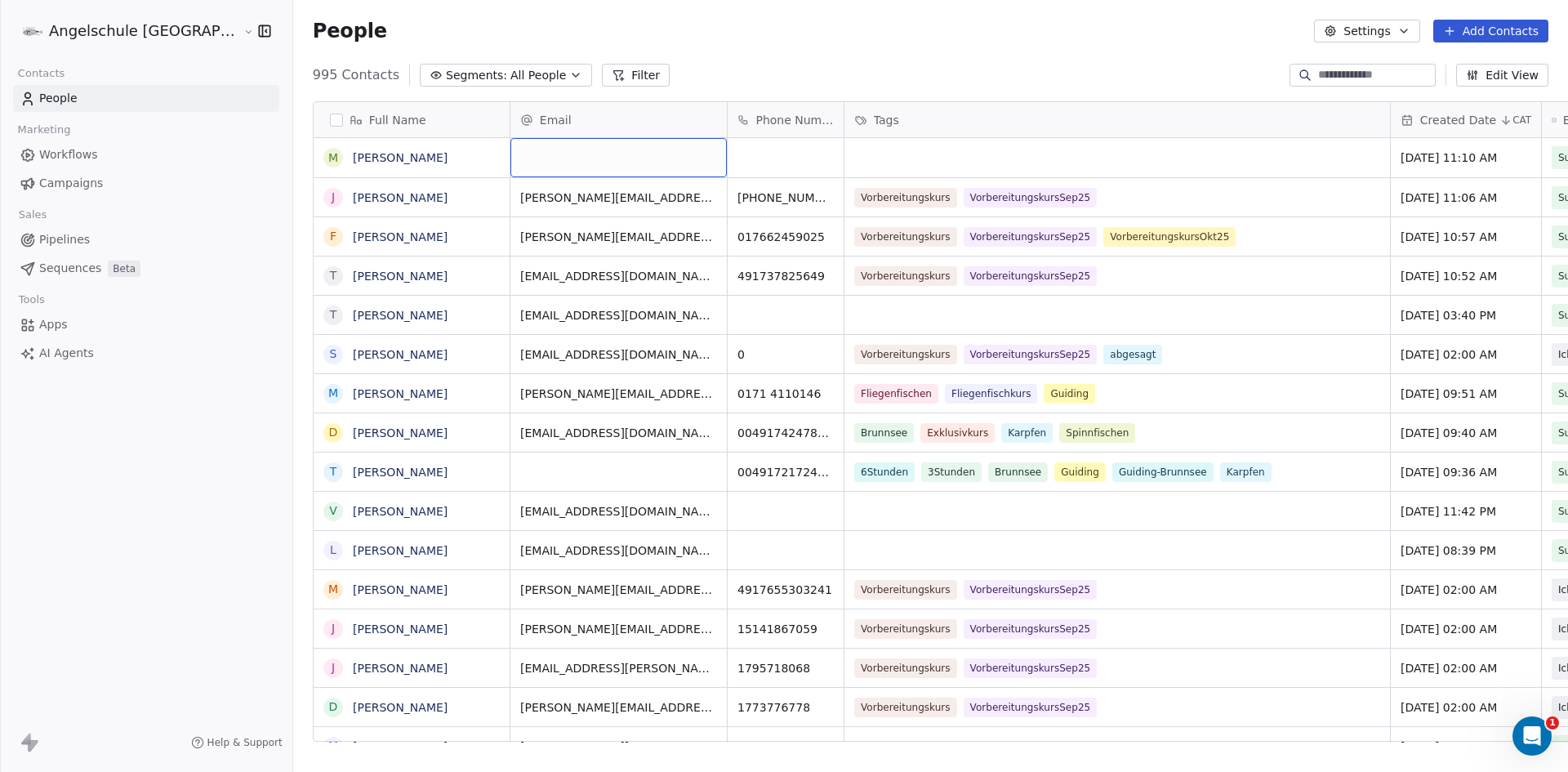
click at [590, 162] on div "grid" at bounding box center [618, 158] width 216 height 39
type input "**********"
click at [733, 157] on html "Angelschule Bayern Contacts People Marketing Workflows Campaigns Sales Pipeline…" at bounding box center [784, 386] width 1568 height 772
click at [728, 162] on div "grid" at bounding box center [785, 158] width 116 height 39
click at [728, 158] on div "grid" at bounding box center [785, 158] width 116 height 39
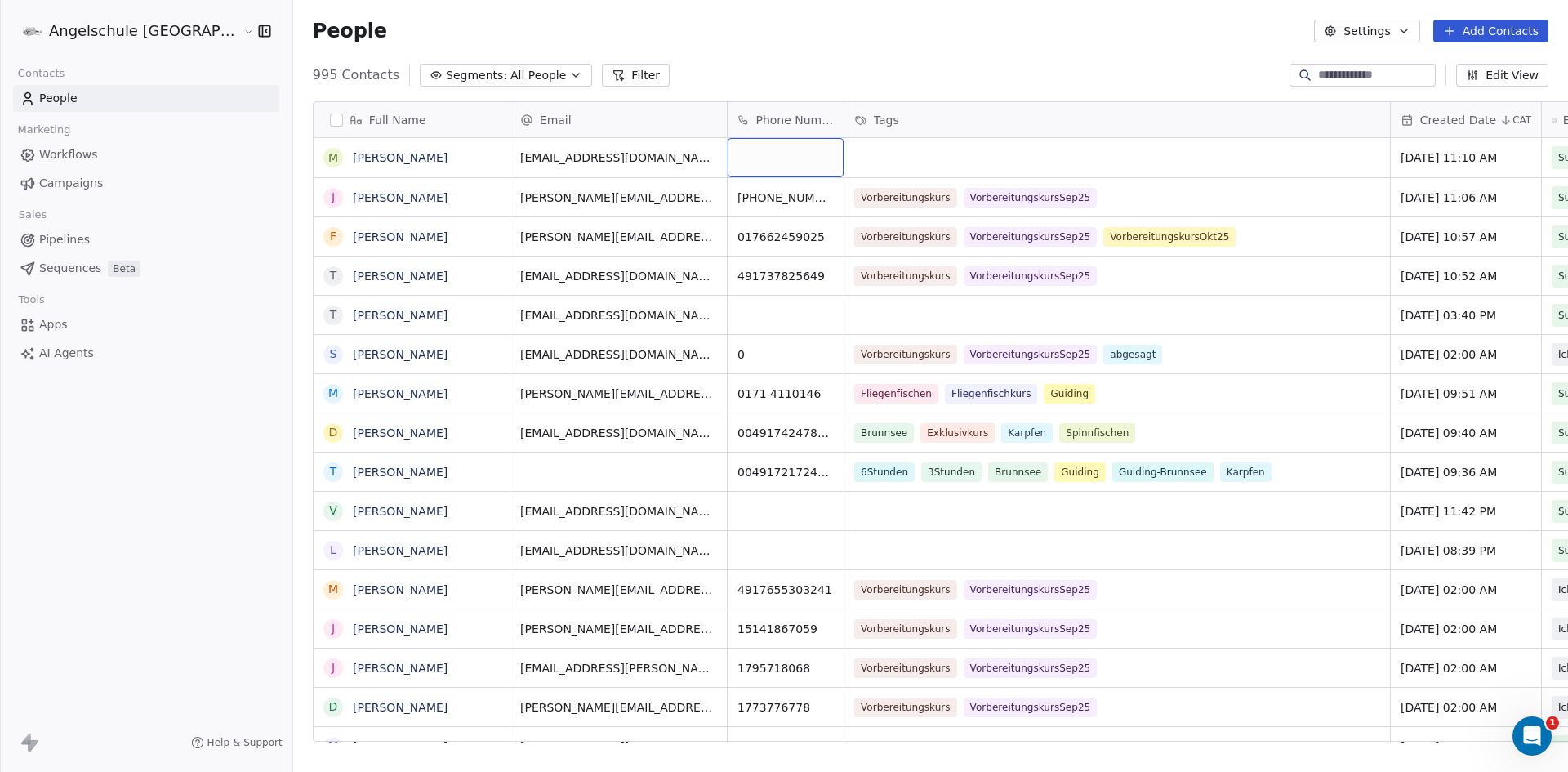
click at [728, 158] on div "grid" at bounding box center [785, 158] width 116 height 39
type input "**********"
click at [793, 157] on html "Angelschule Bayern Contacts People Marketing Workflows Campaigns Sales Pipeline…" at bounding box center [784, 386] width 1568 height 772
click at [844, 155] on div "grid" at bounding box center [1117, 158] width 546 height 39
click at [844, 158] on div "grid" at bounding box center [1117, 158] width 546 height 39
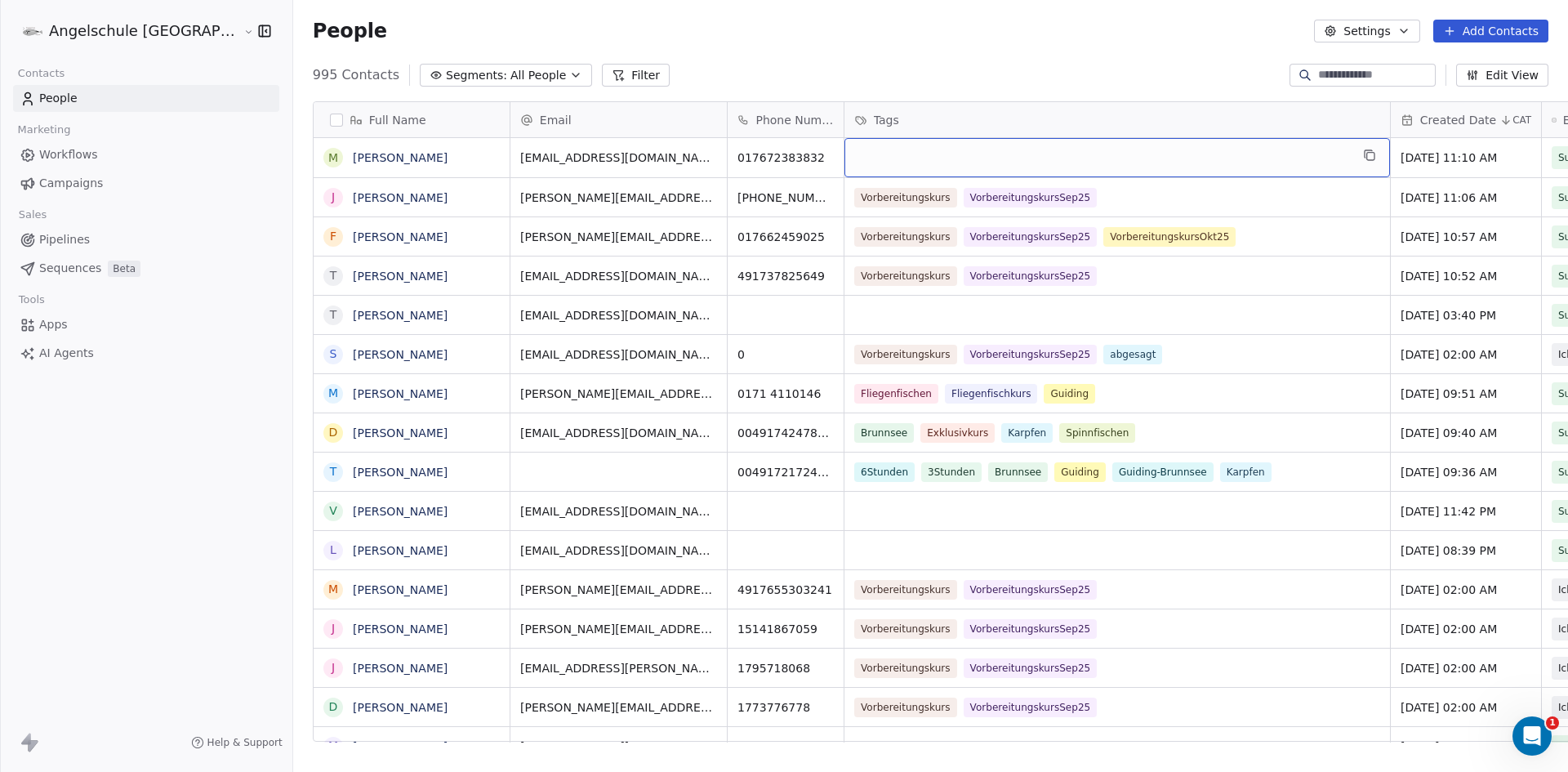
click at [844, 158] on div "grid" at bounding box center [1117, 158] width 546 height 39
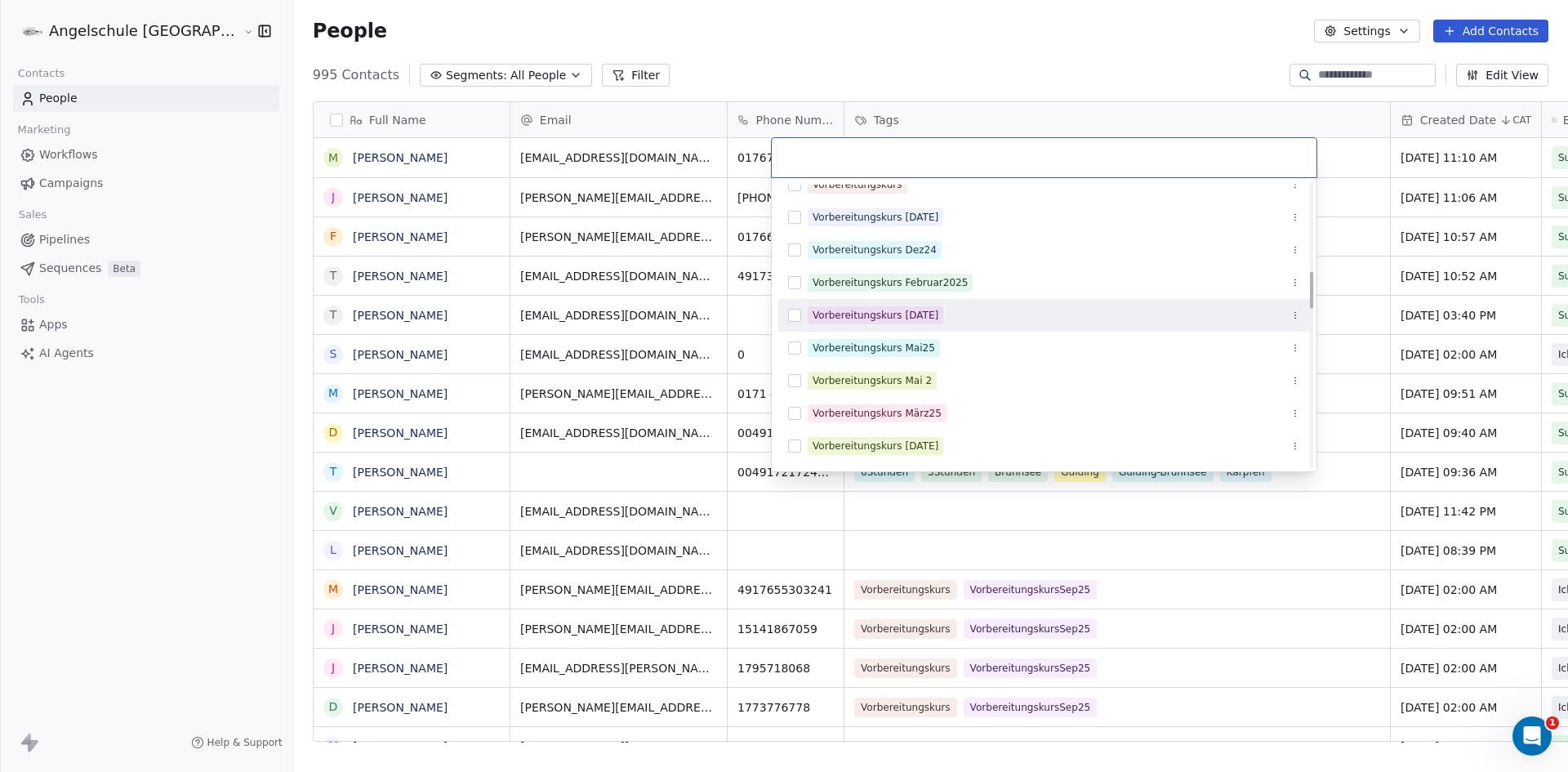
scroll to position [654, 0]
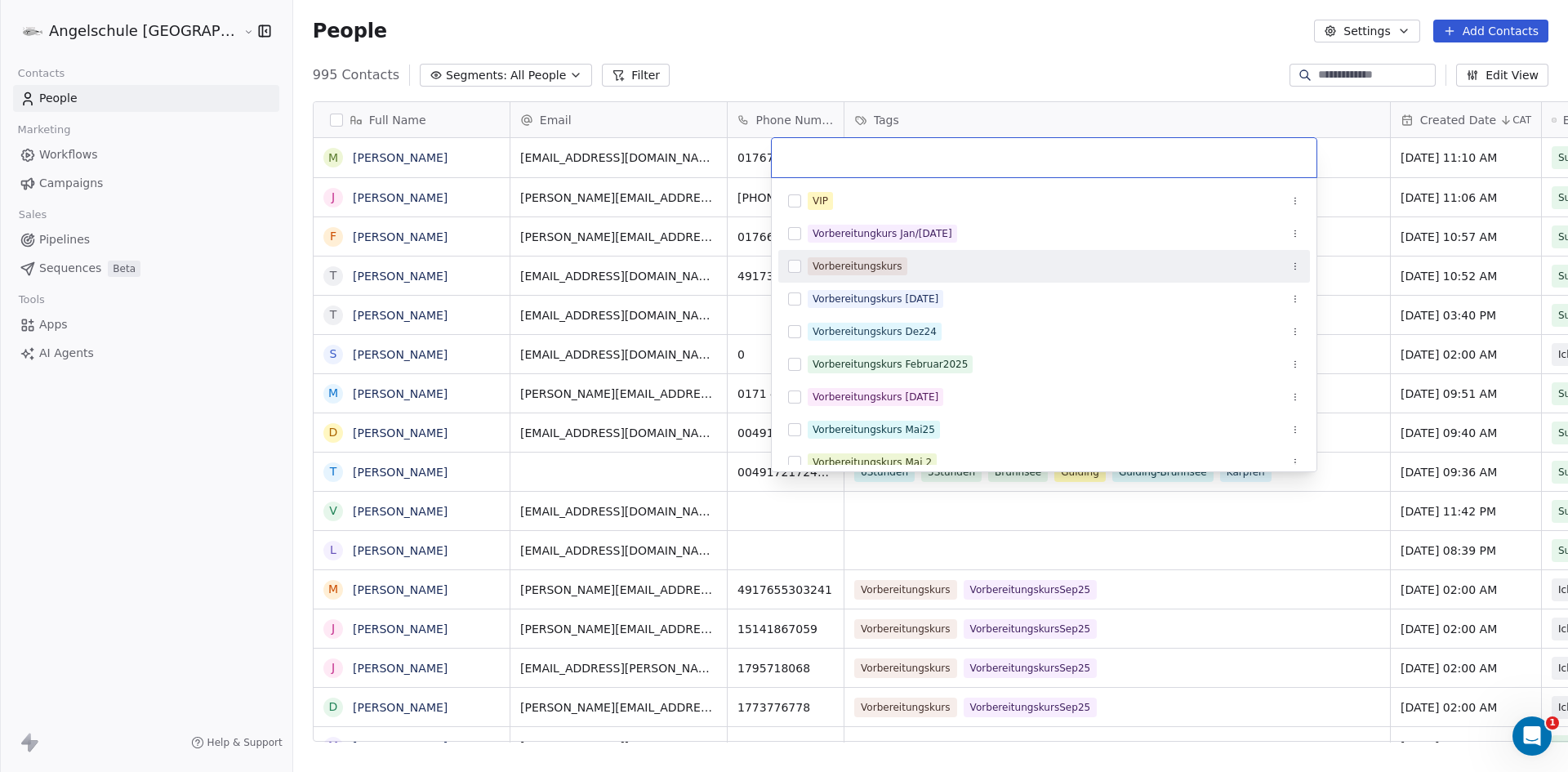
drag, startPoint x: 793, startPoint y: 267, endPoint x: 801, endPoint y: 282, distance: 17.0
click at [792, 267] on button "Suggestions" at bounding box center [795, 266] width 13 height 13
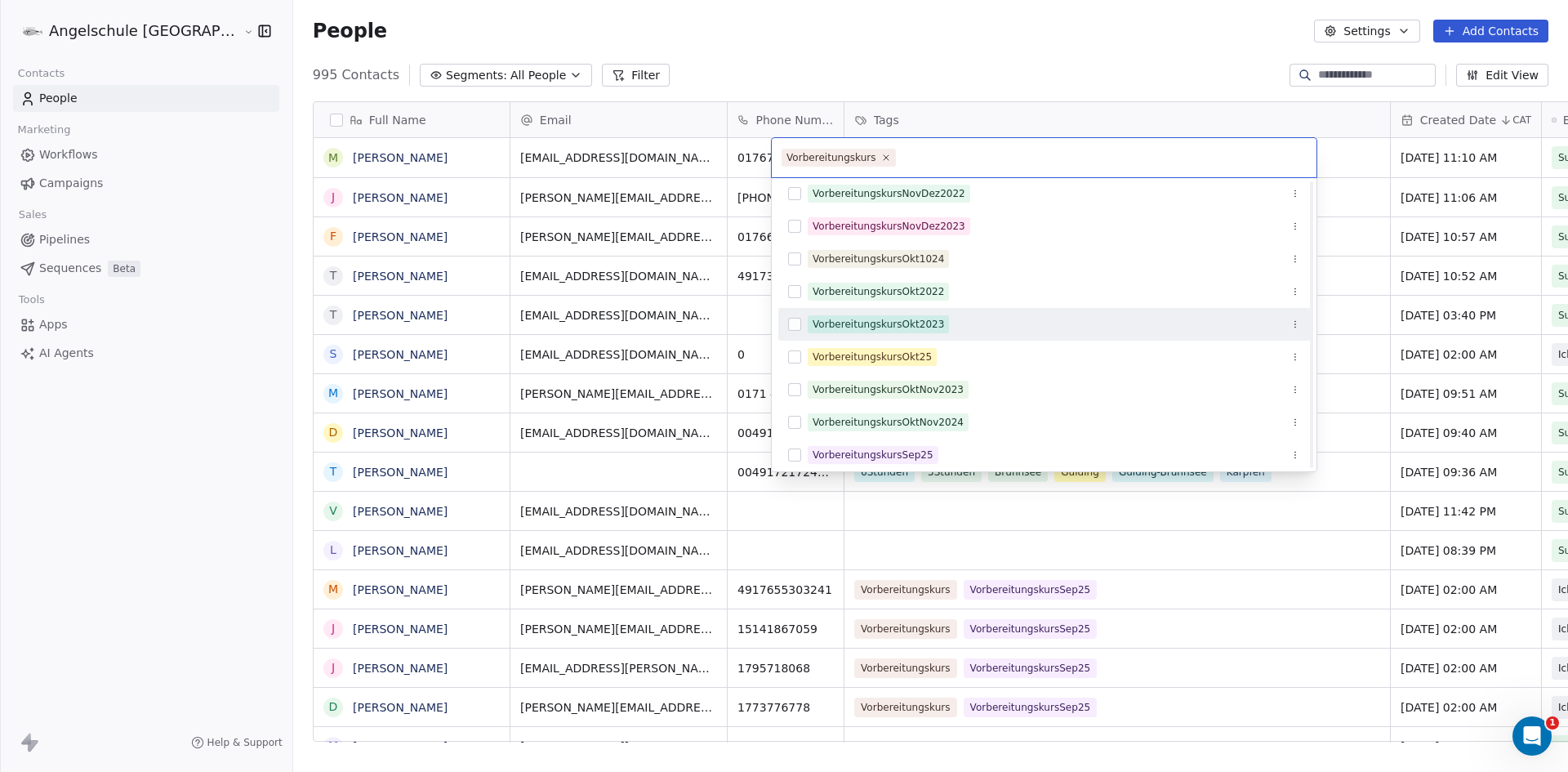
scroll to position [1797, 0]
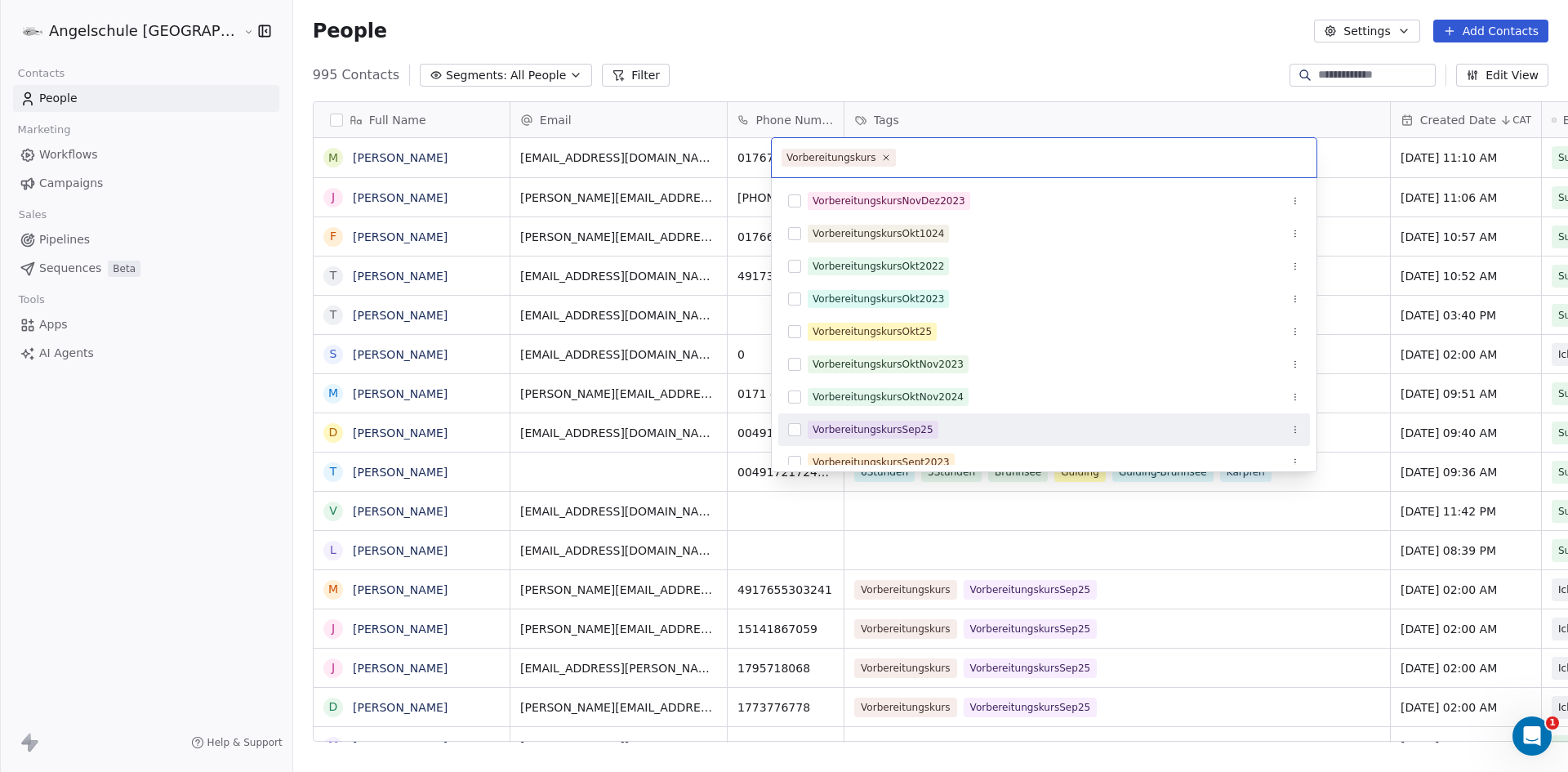
click at [797, 428] on button "Suggestions" at bounding box center [795, 430] width 13 height 13
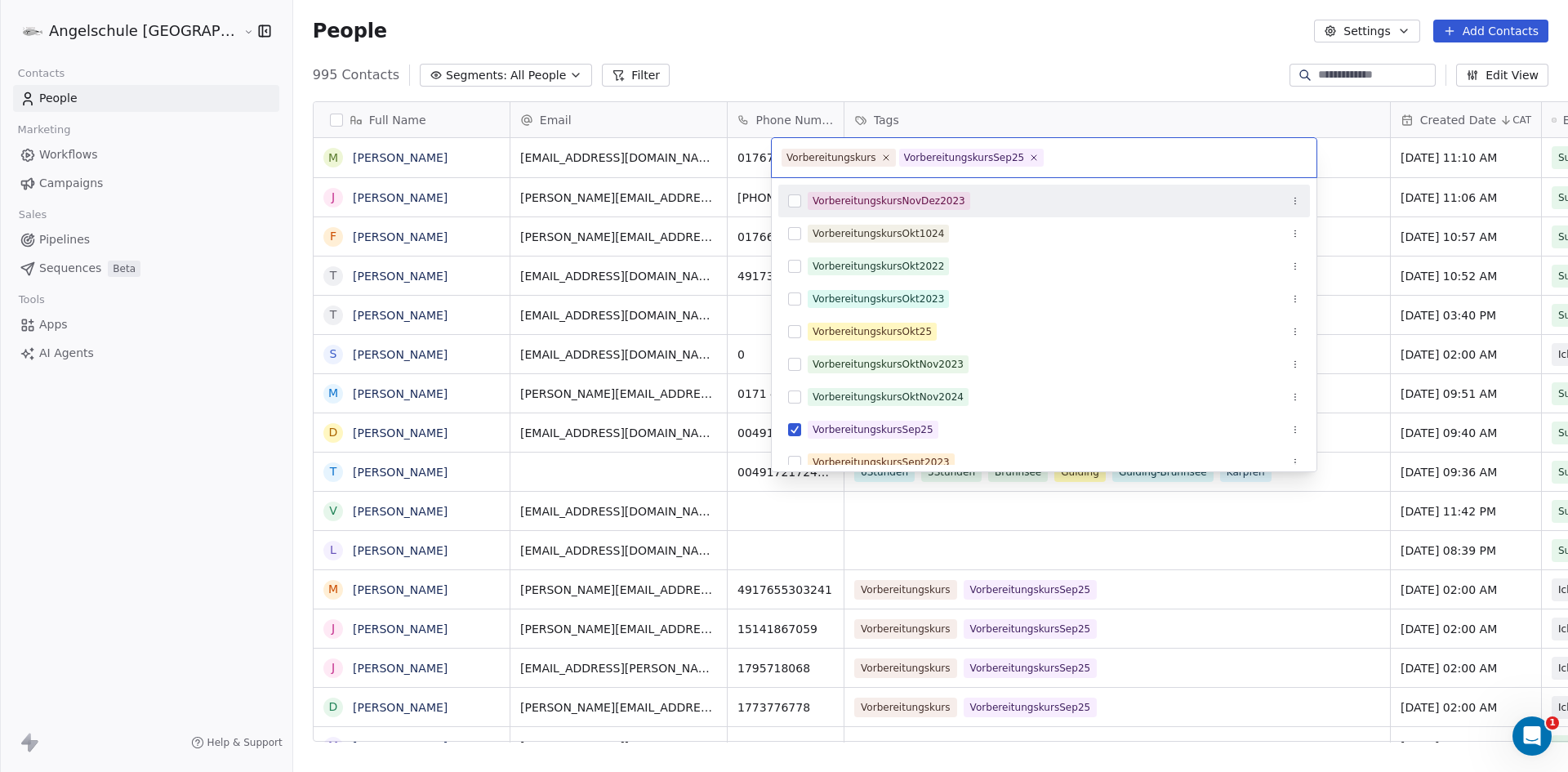
click at [1244, 134] on html "Angelschule Bayern Contacts People Marketing Workflows Campaigns Sales Pipeline…" at bounding box center [784, 386] width 1568 height 772
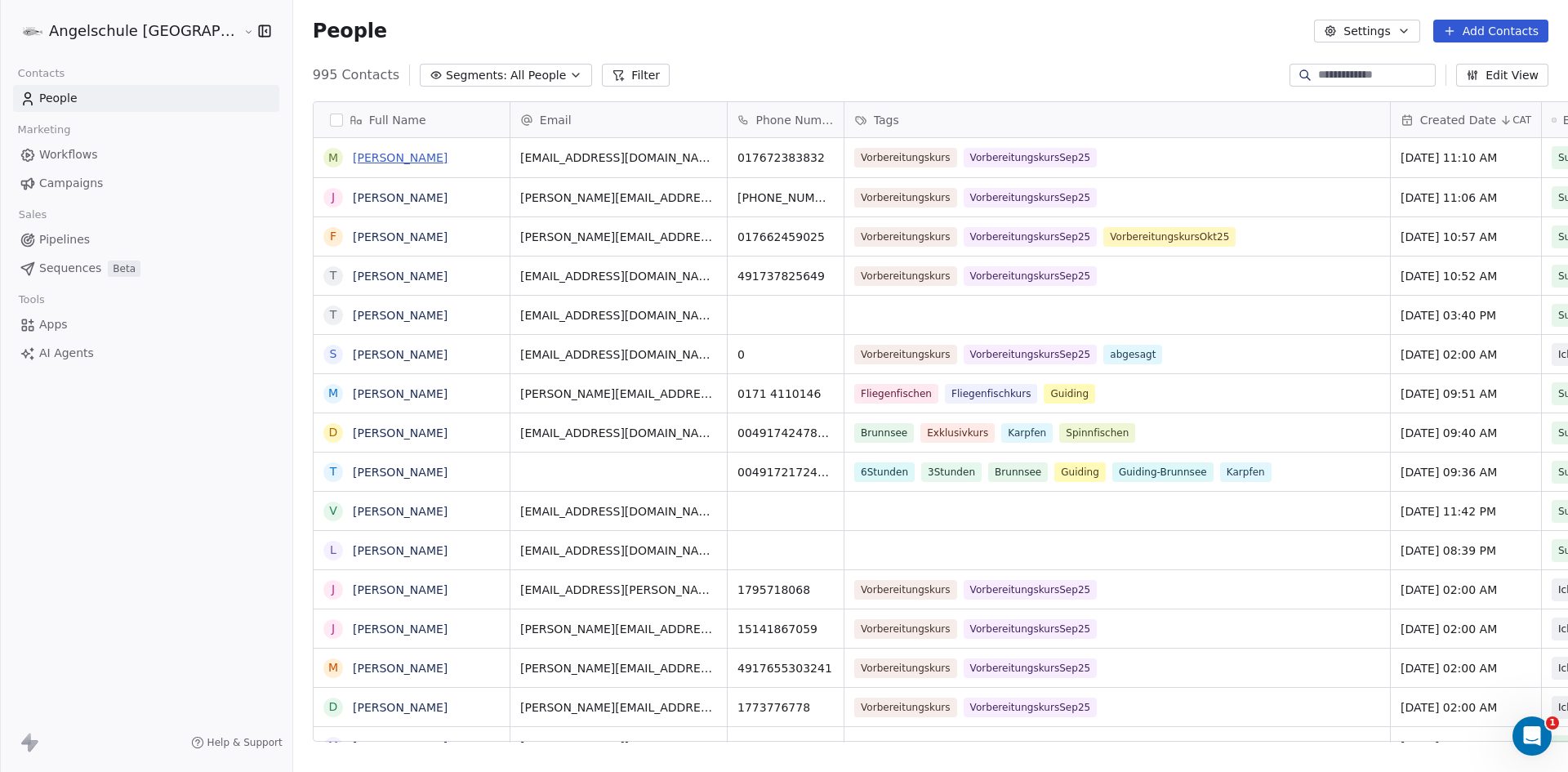
click at [353, 155] on link "Moritz Grabmann" at bounding box center [400, 158] width 95 height 13
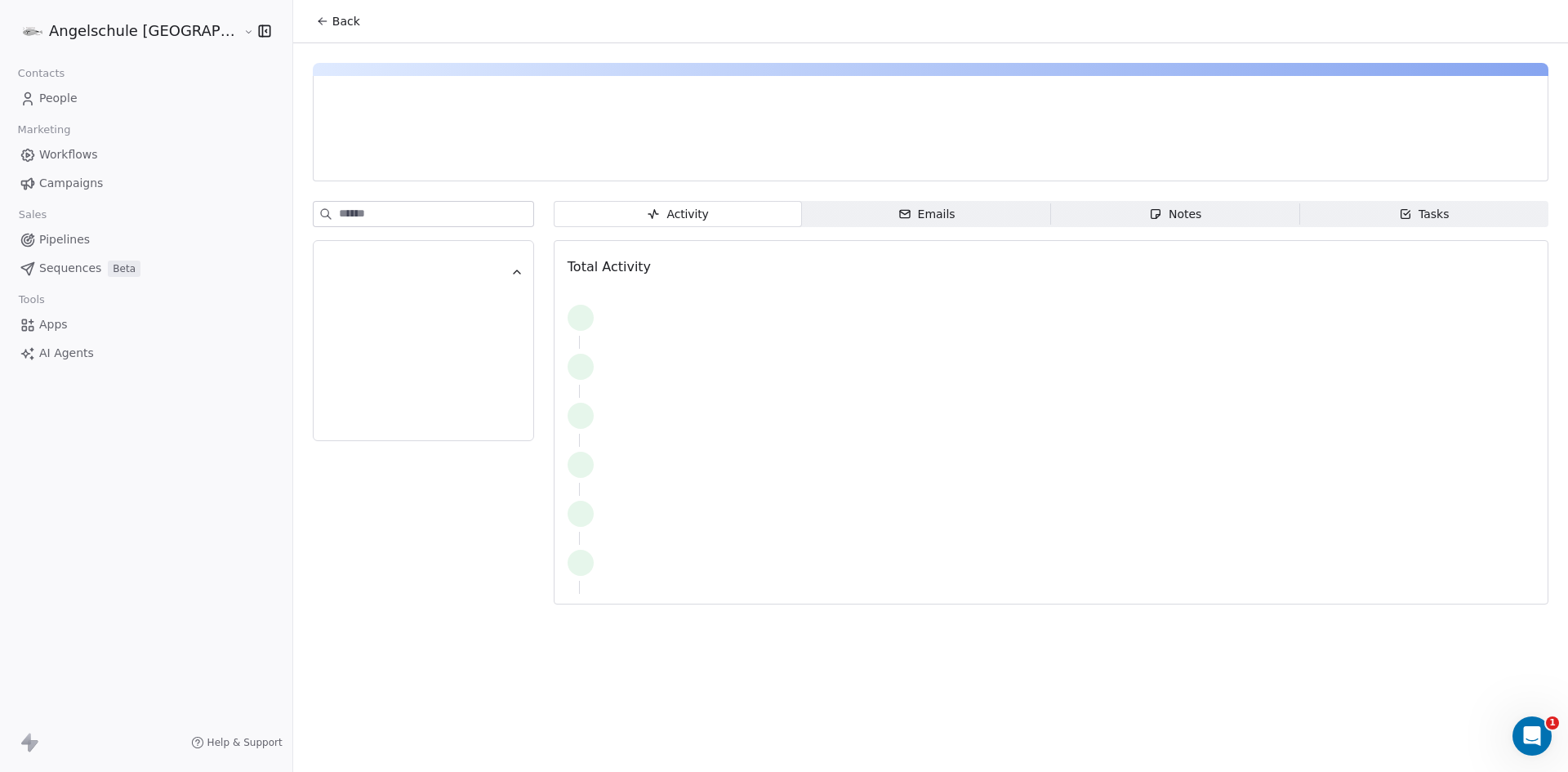
click at [326, 155] on div at bounding box center [499, 158] width 346 height 16
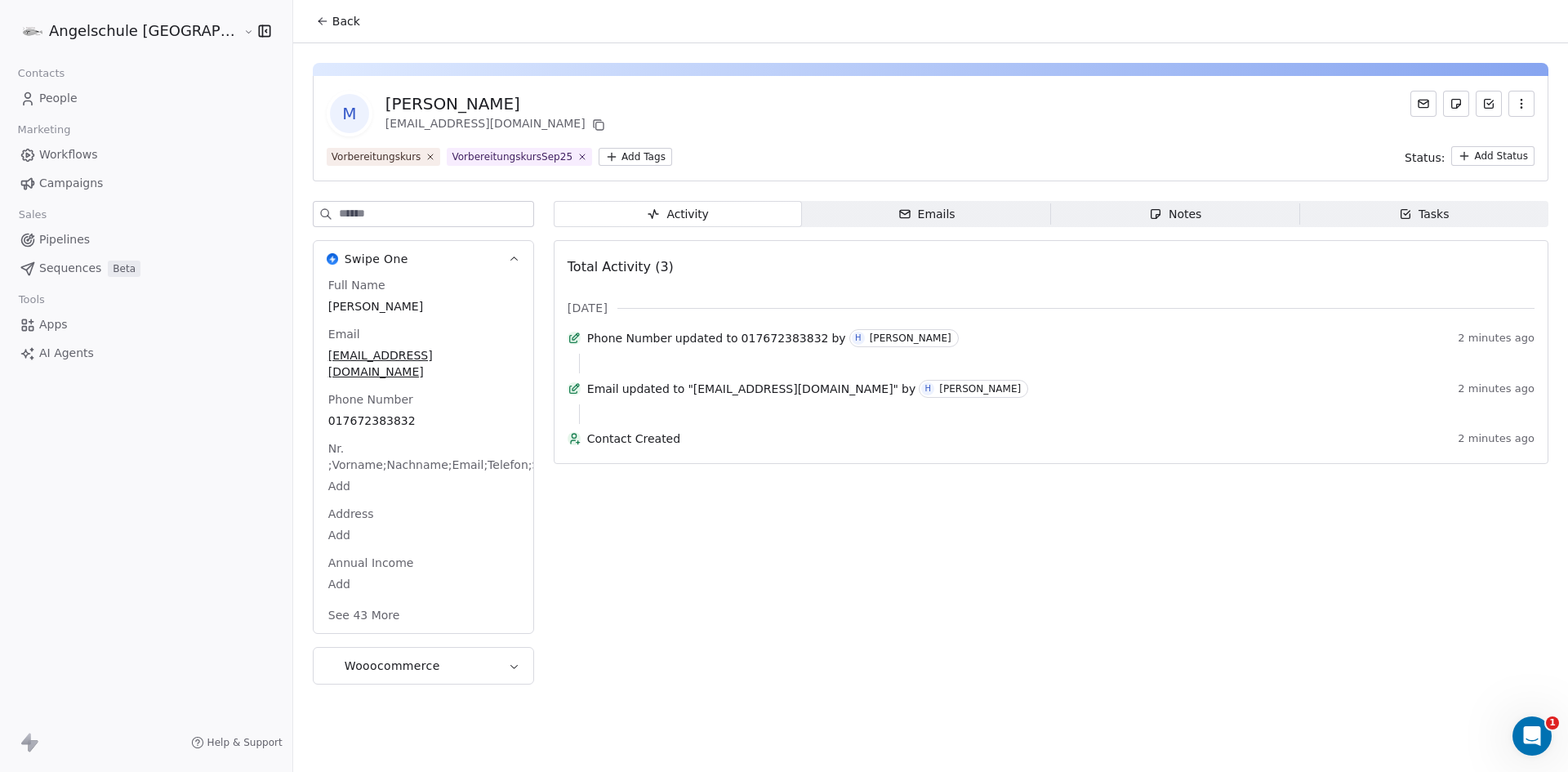
click at [318, 600] on button "See 43 More" at bounding box center [363, 615] width 91 height 30
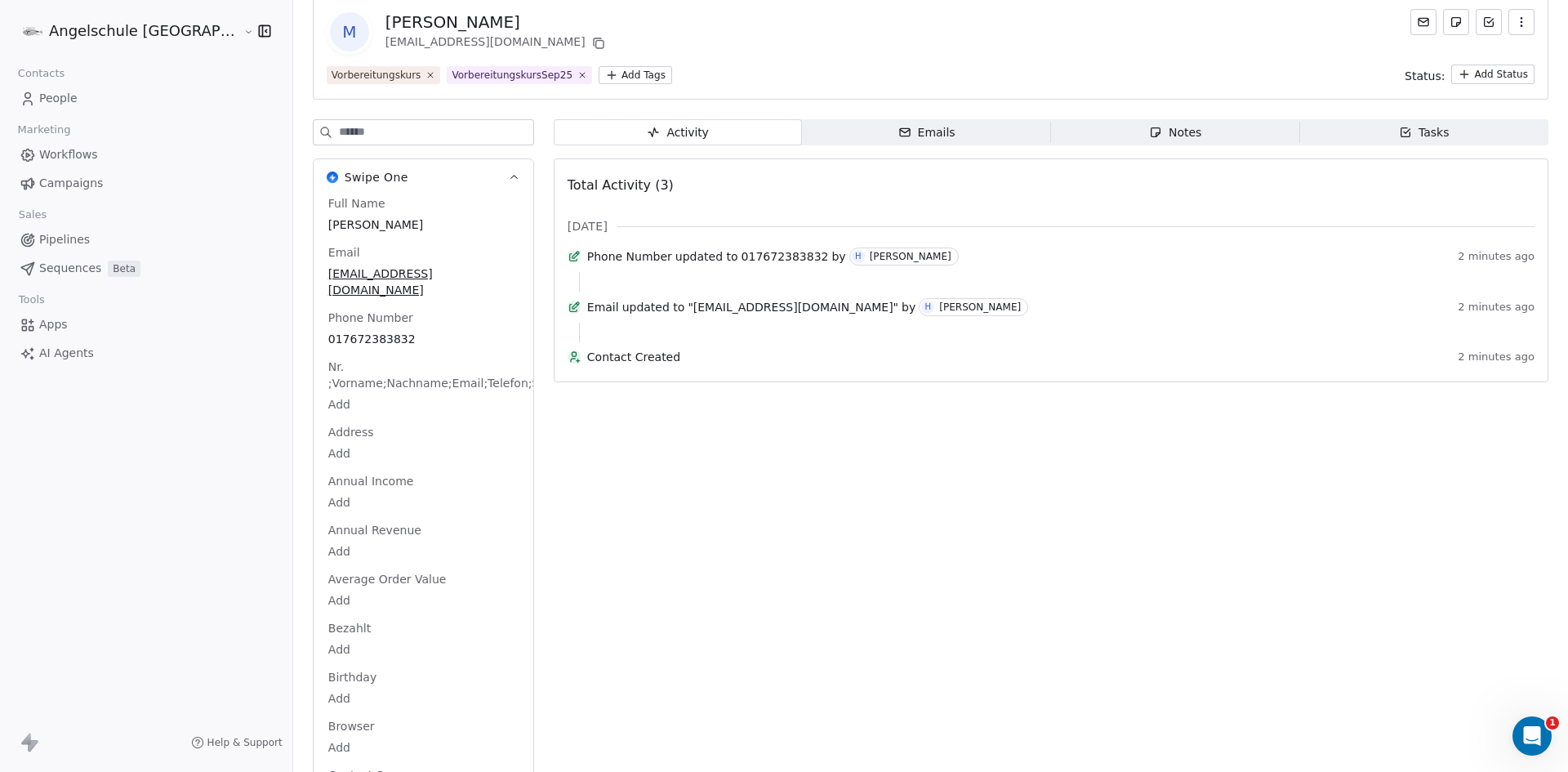
click at [272, 633] on html "Angelschule Bayern Contacts People Marketing Workflows Campaigns Sales Pipeline…" at bounding box center [784, 386] width 1568 height 772
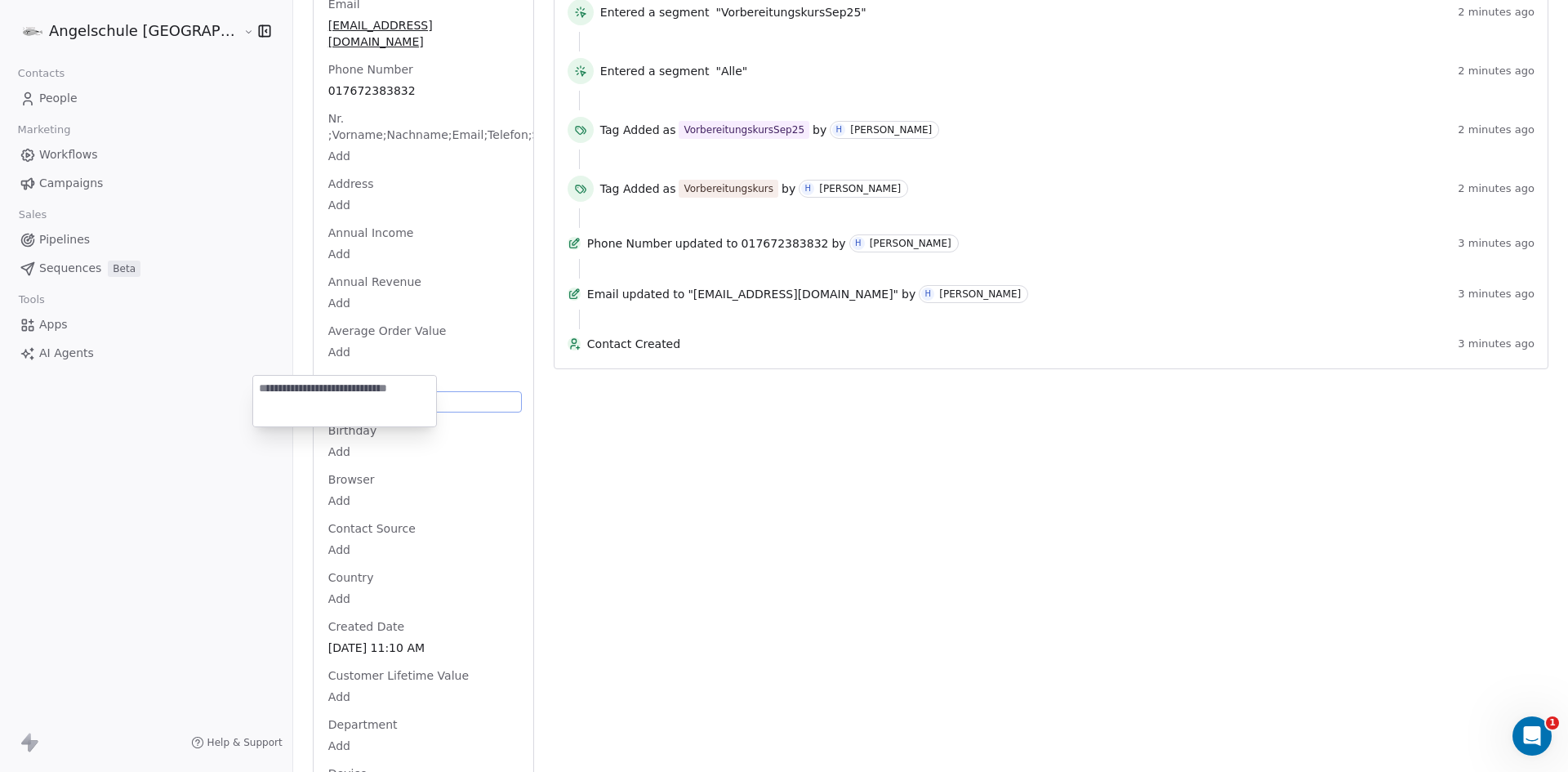
paste textarea "**********"
type textarea "**********"
click at [405, 446] on html "Angelschule Bayern Contacts People Marketing Workflows Campaigns Sales Pipeline…" at bounding box center [784, 386] width 1568 height 772
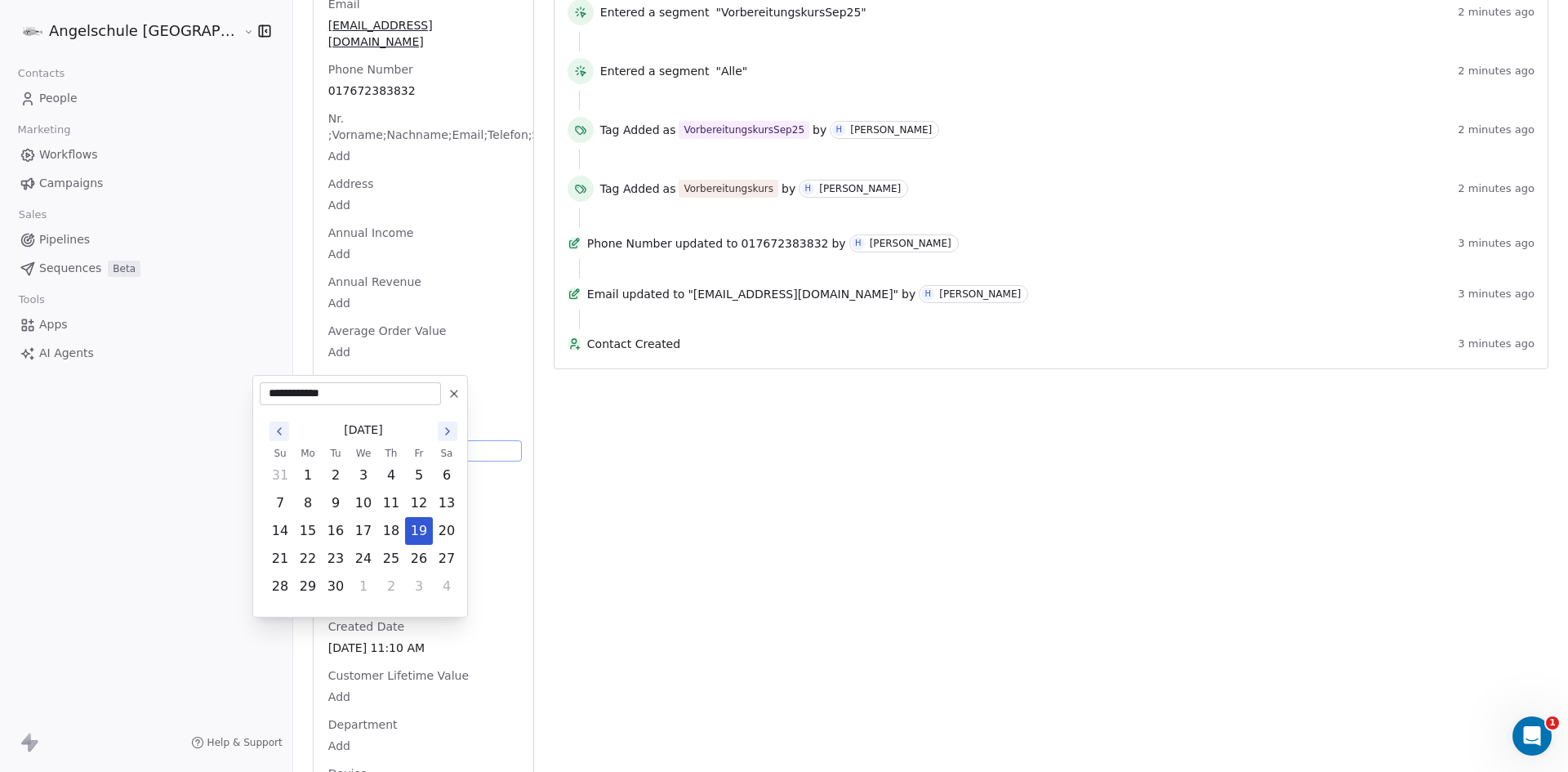
click at [267, 433] on body "Angelschule Bayern Contacts People Marketing Workflows Campaigns Sales Pipeline…" at bounding box center [784, 386] width 1568 height 772
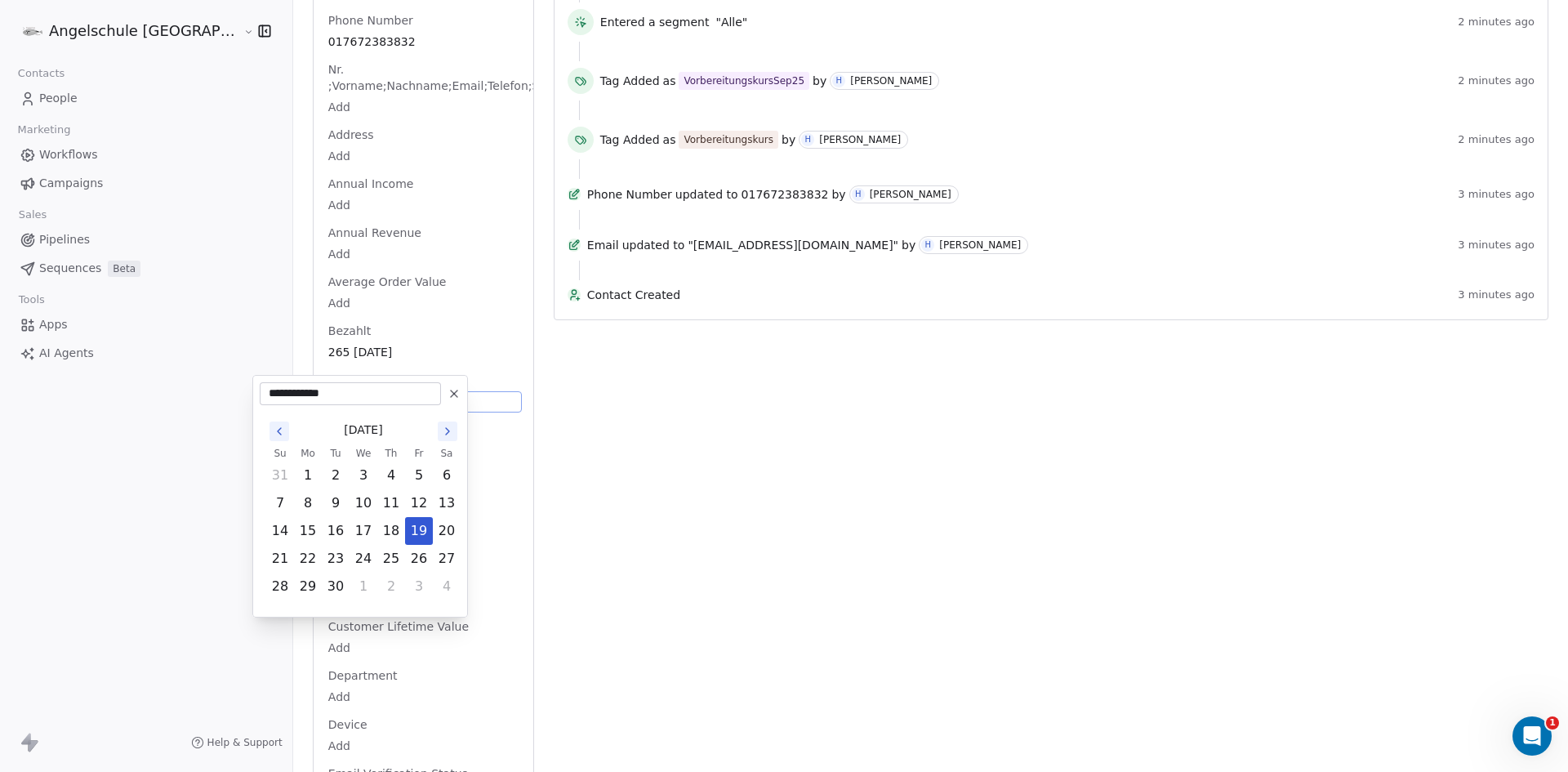
type input "**********"
click at [368, 351] on html "Angelschule Bayern Contacts People Marketing Workflows Campaigns Sales Pipeline…" at bounding box center [784, 386] width 1568 height 772
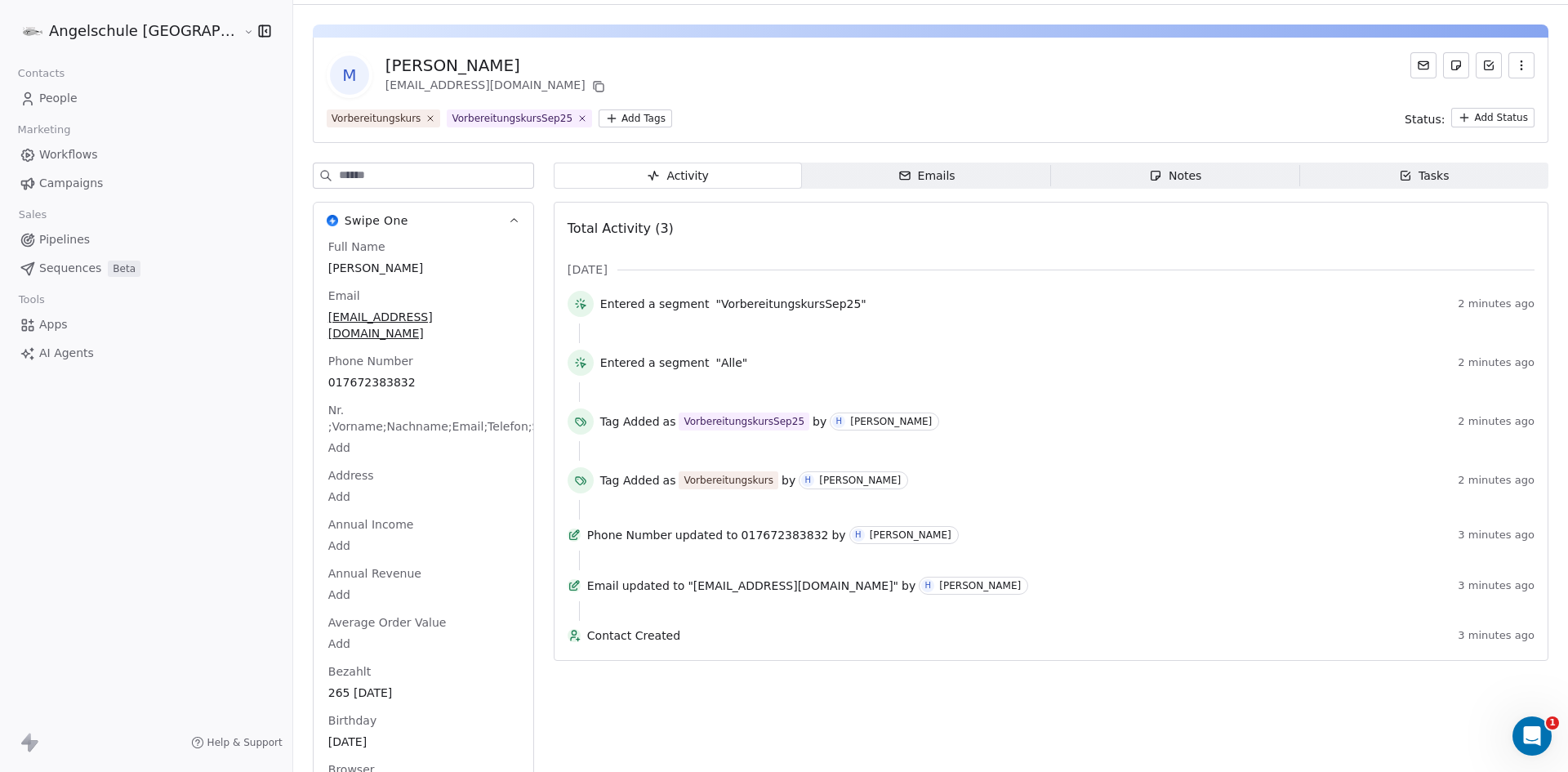
scroll to position [0, 0]
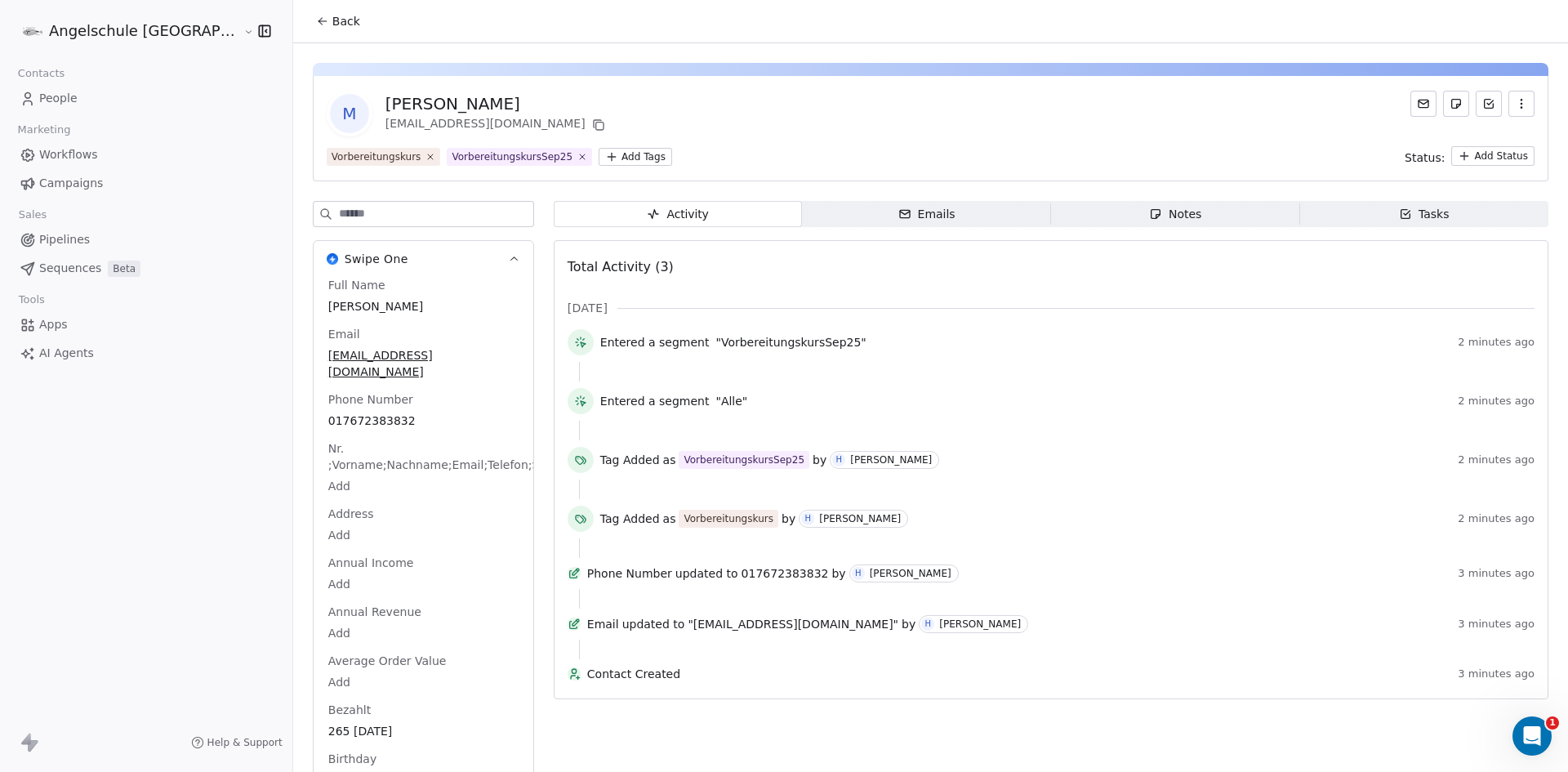
click at [316, 16] on icon at bounding box center [322, 21] width 13 height 13
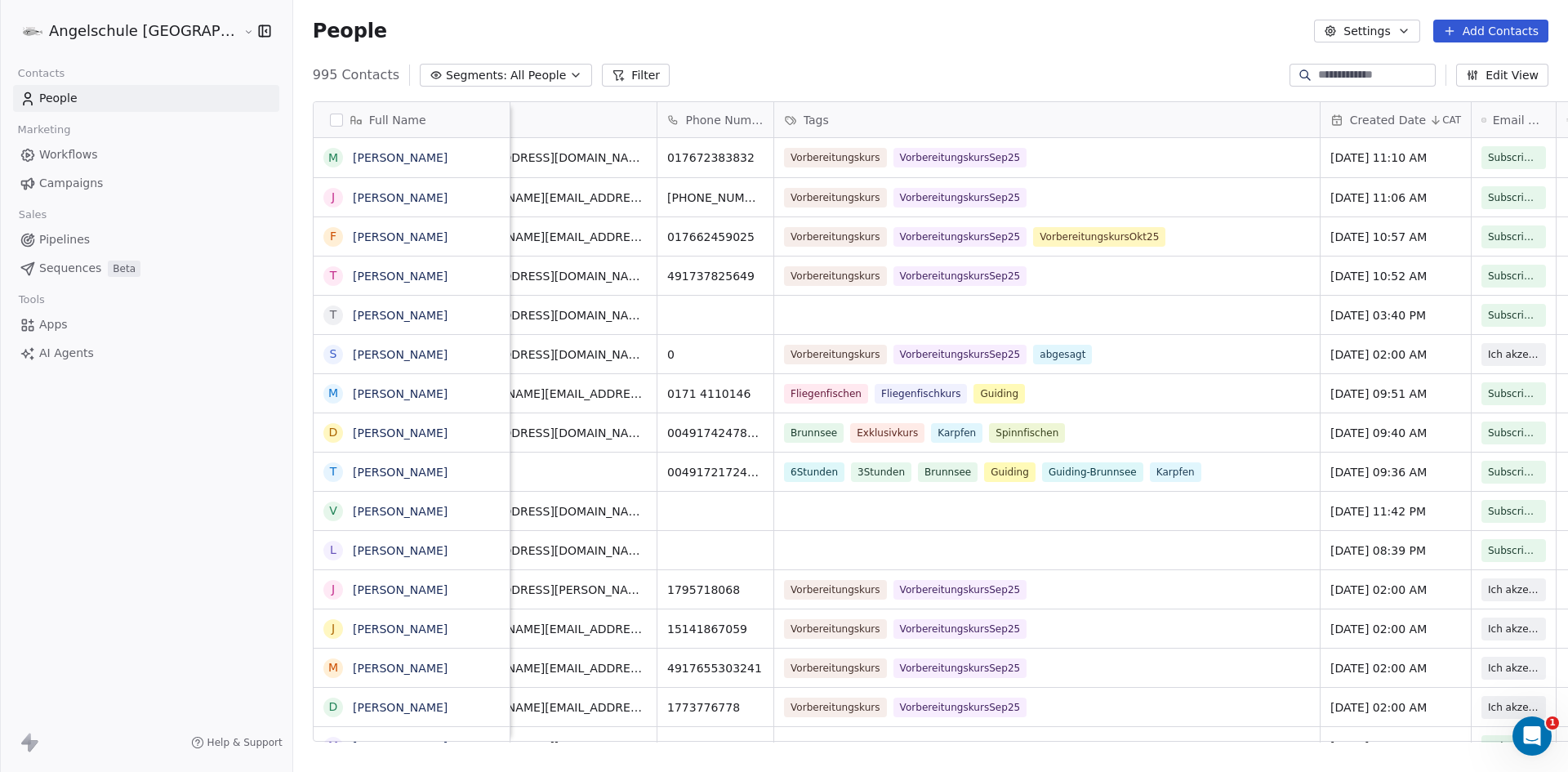
scroll to position [0, 345]
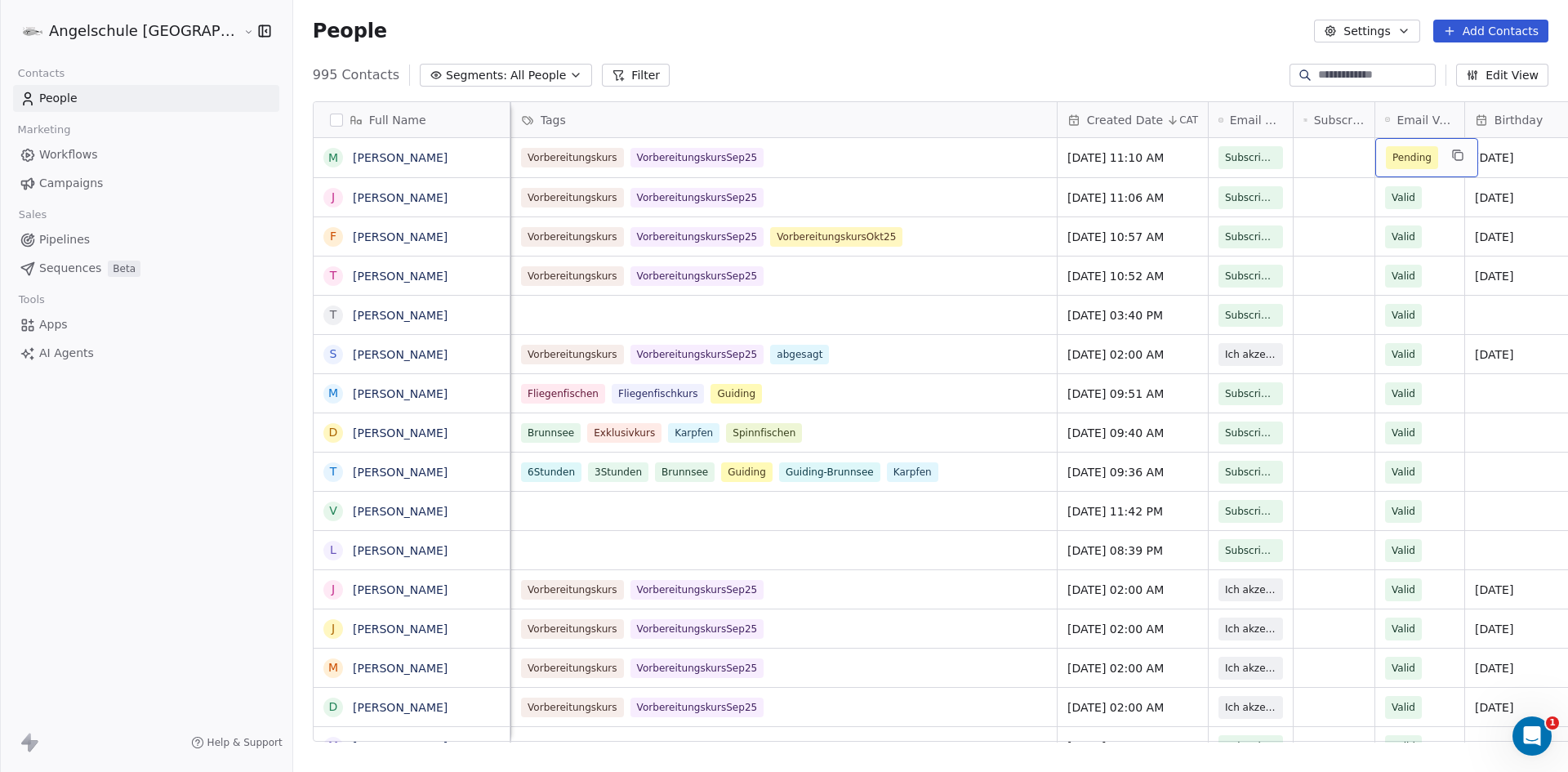
click at [1393, 156] on span "Pending" at bounding box center [1413, 158] width 39 height 16
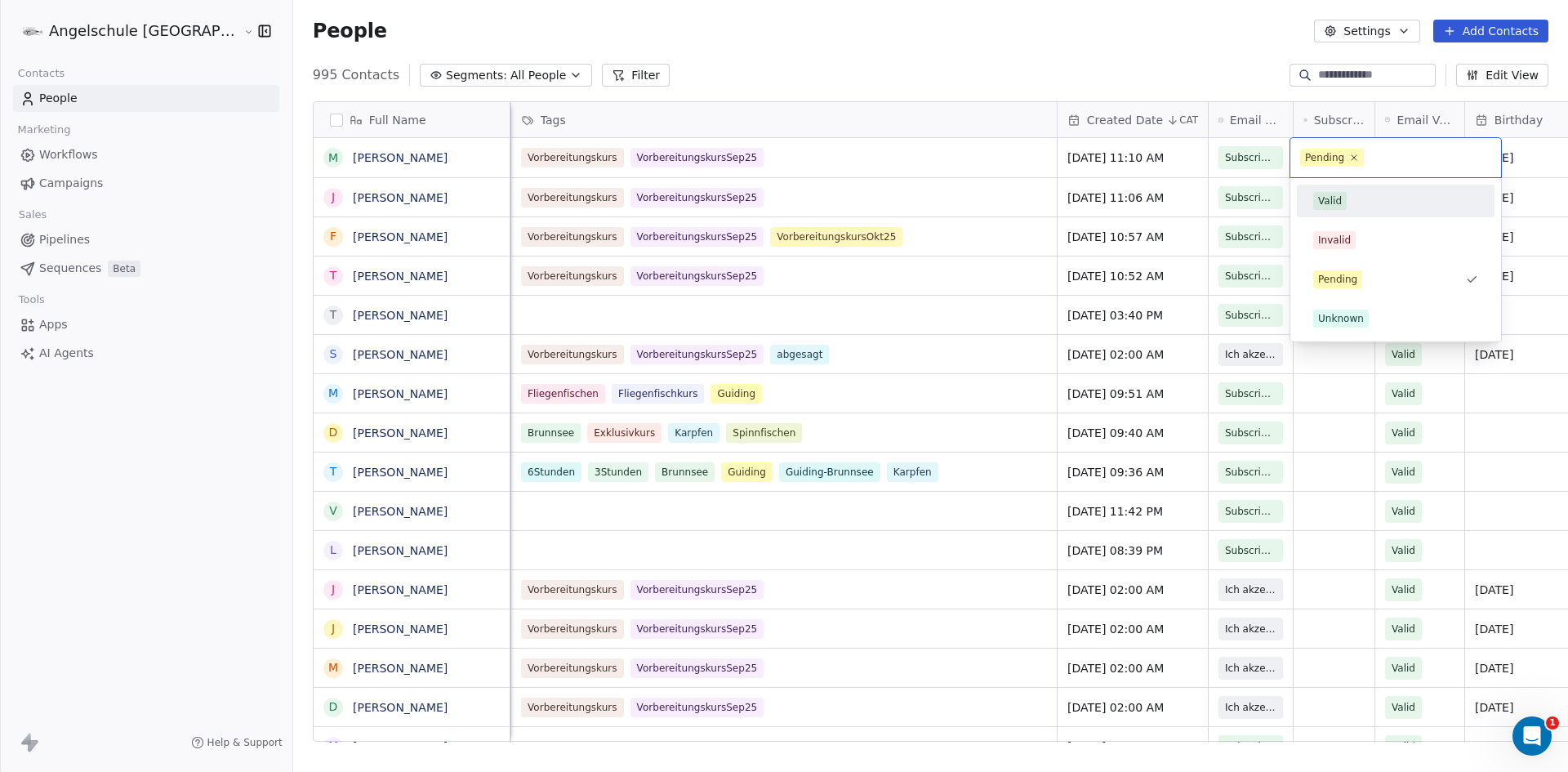
click at [1339, 192] on span "Valid" at bounding box center [1330, 201] width 34 height 18
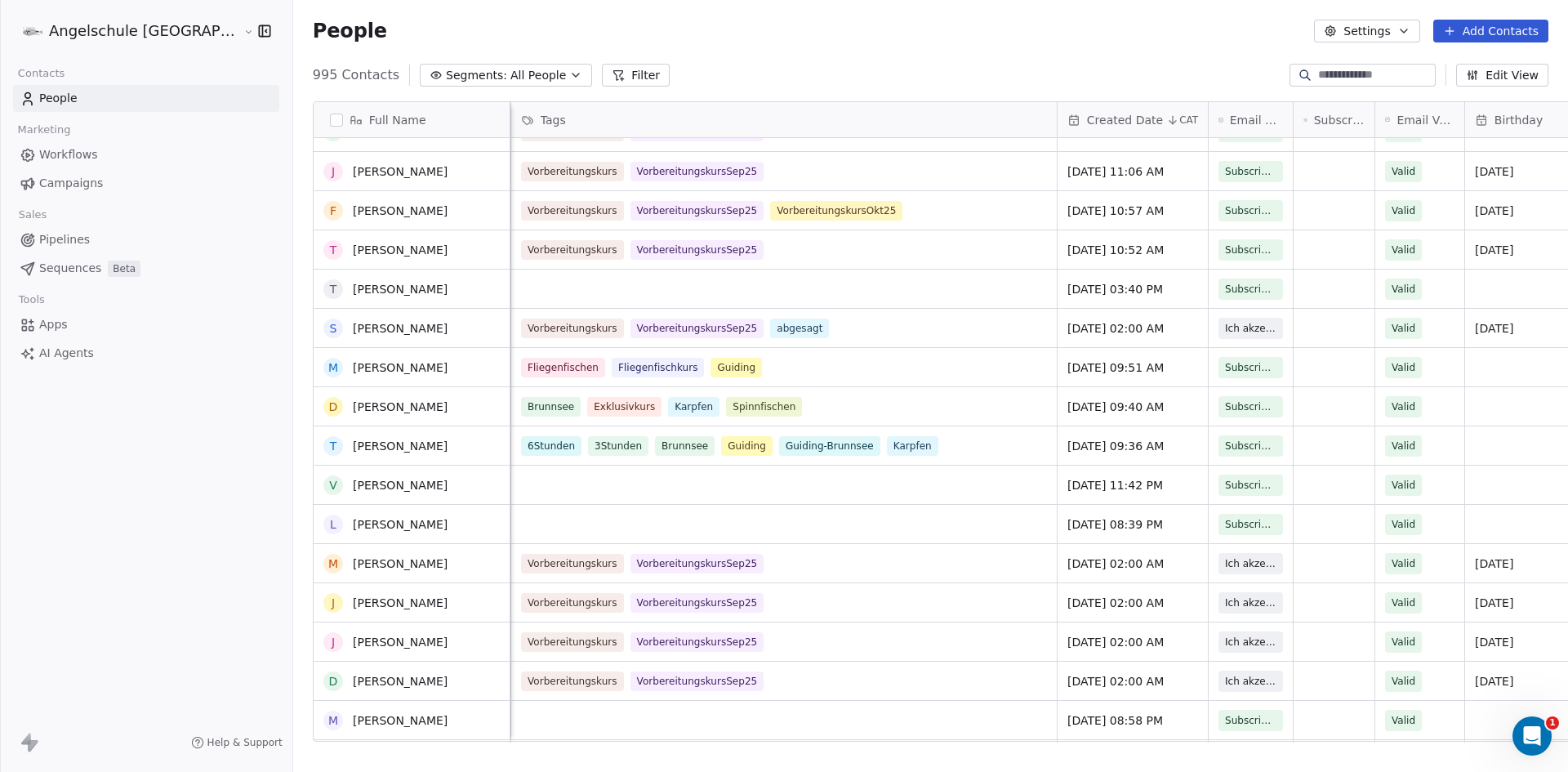
scroll to position [81, 0]
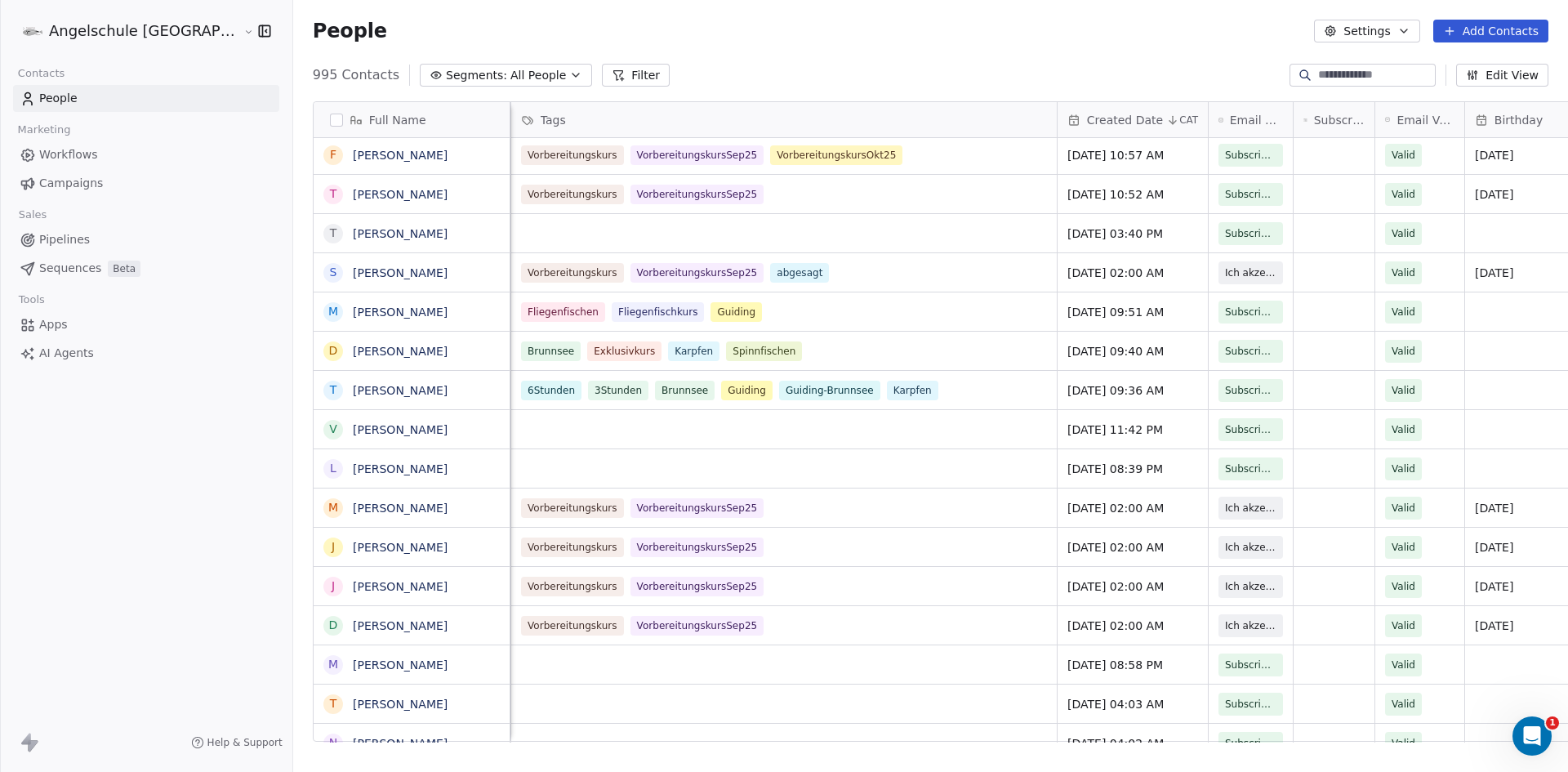
click at [569, 72] on icon "button" at bounding box center [576, 75] width 13 height 13
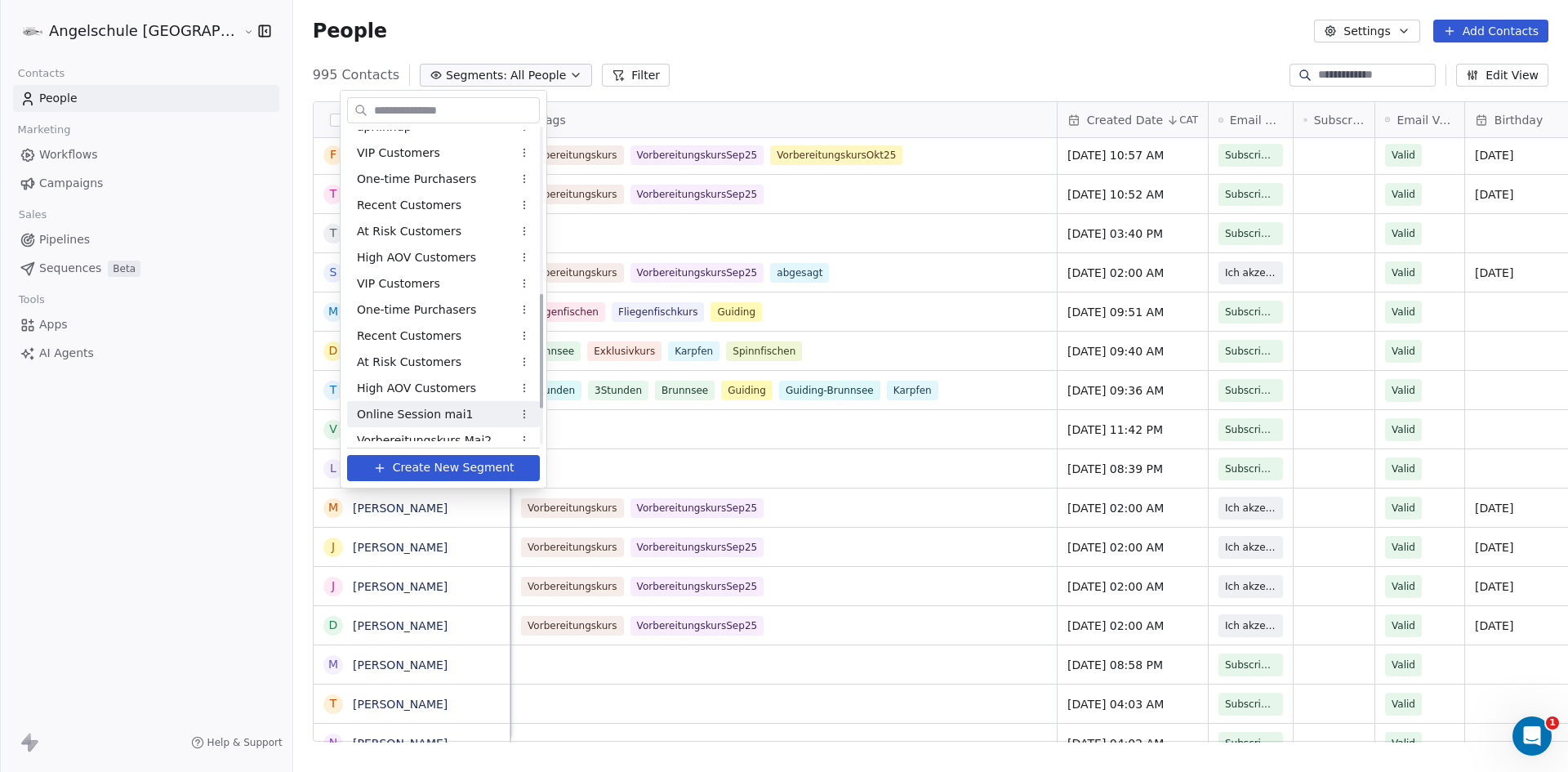
scroll to position [552, 0]
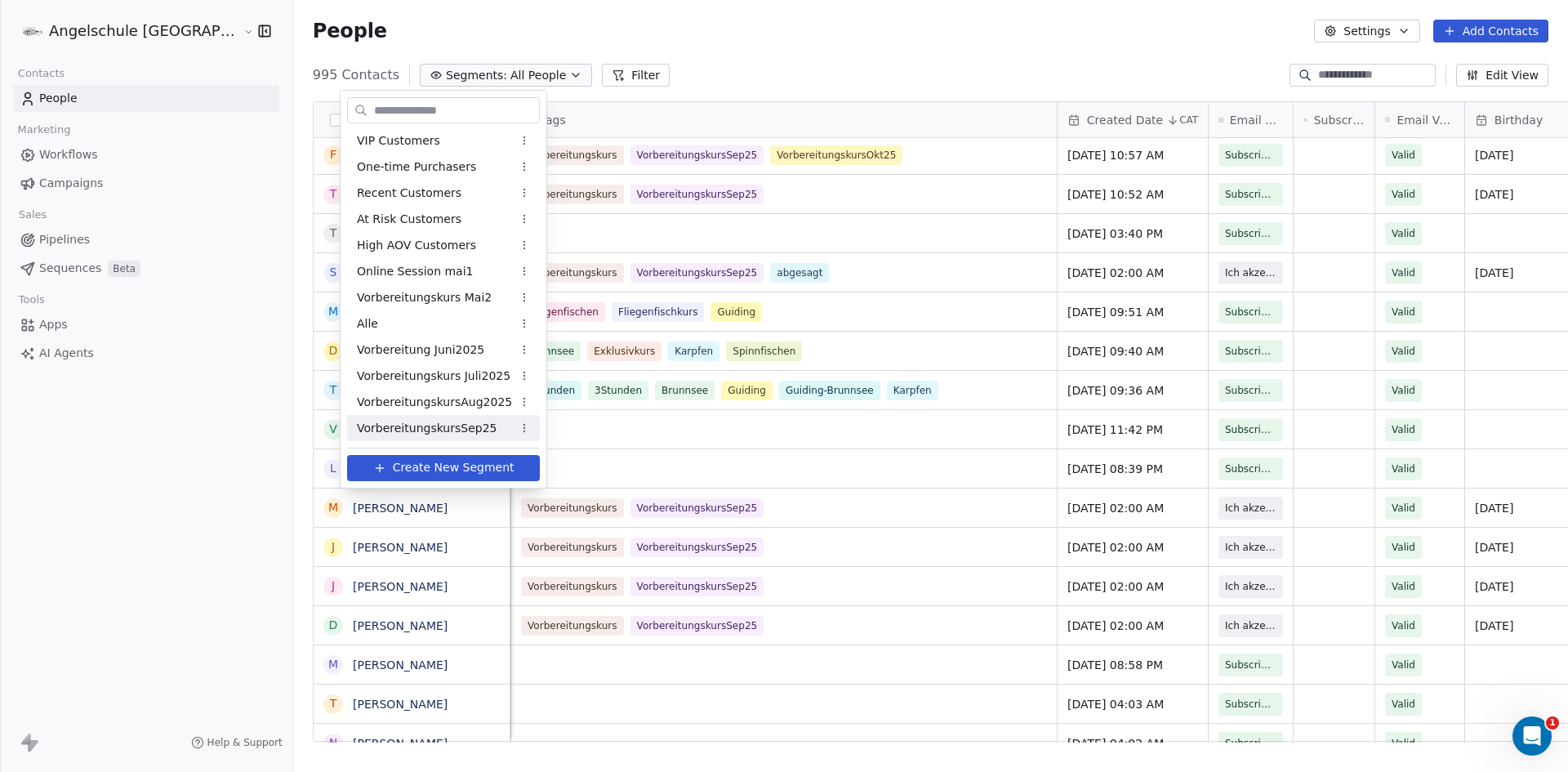
click at [460, 431] on span "VorbereitungskursSep25" at bounding box center [427, 428] width 140 height 17
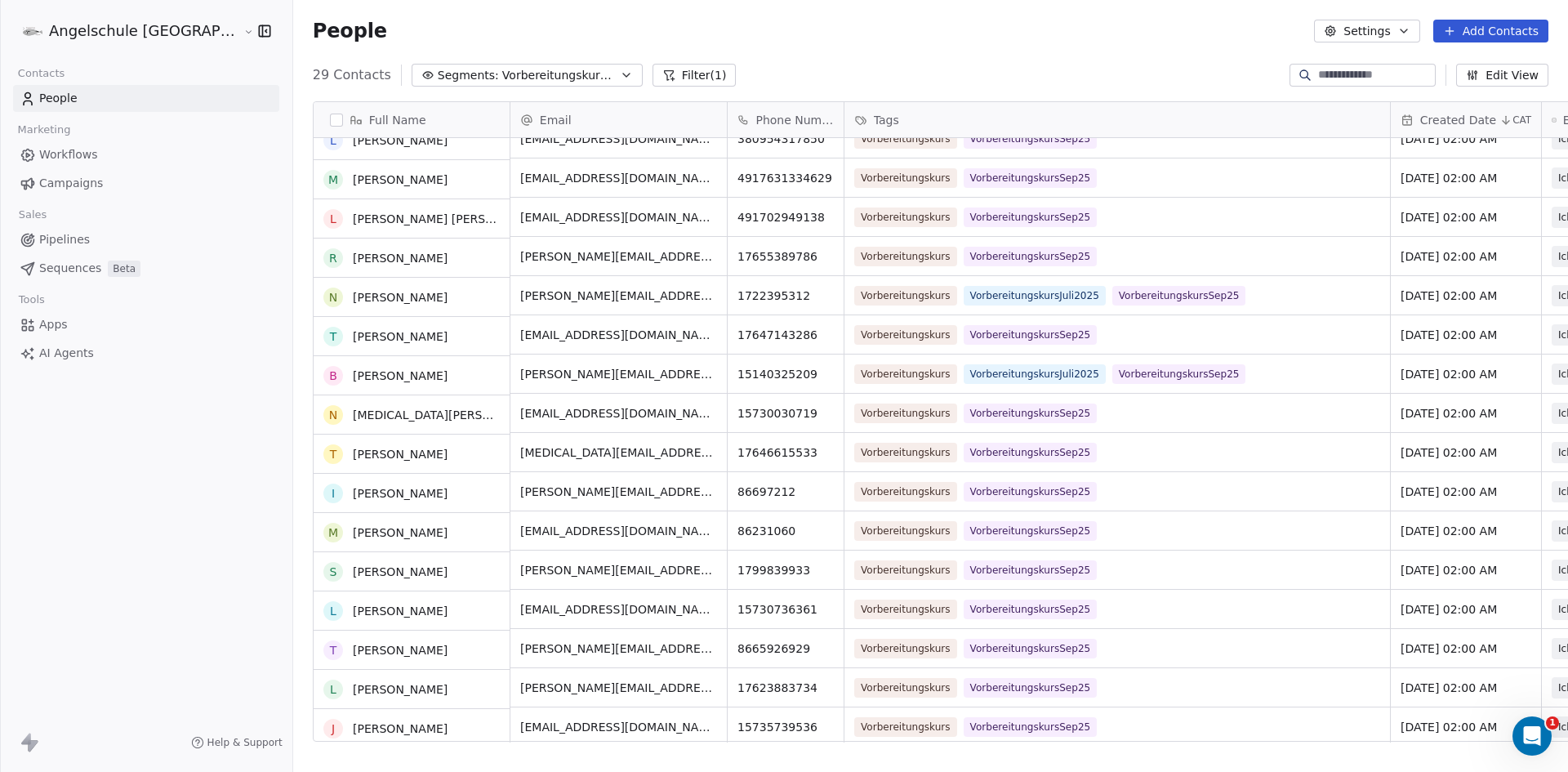
scroll to position [533, 0]
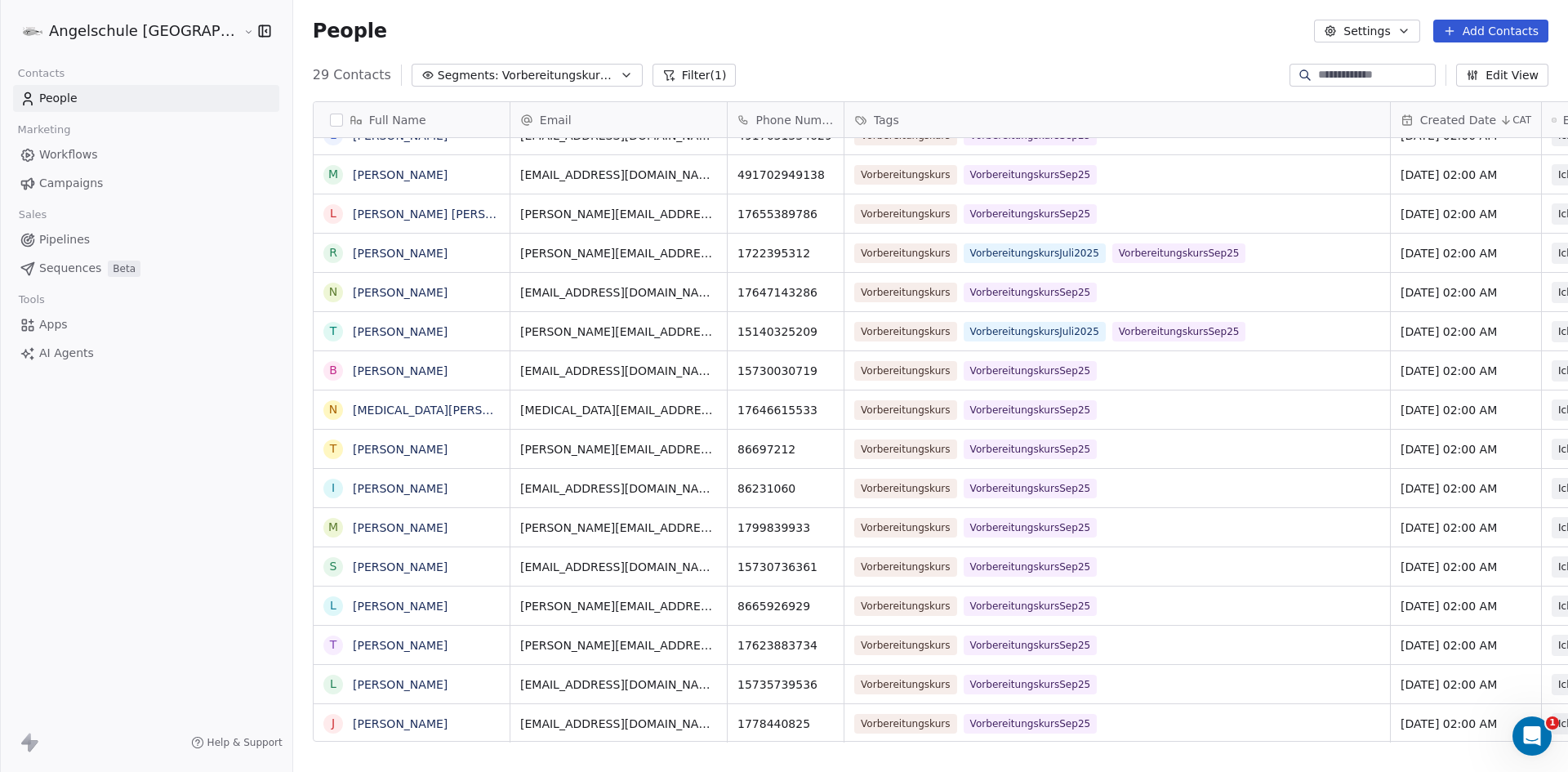
click at [62, 183] on span "Campaigns" at bounding box center [71, 183] width 63 height 17
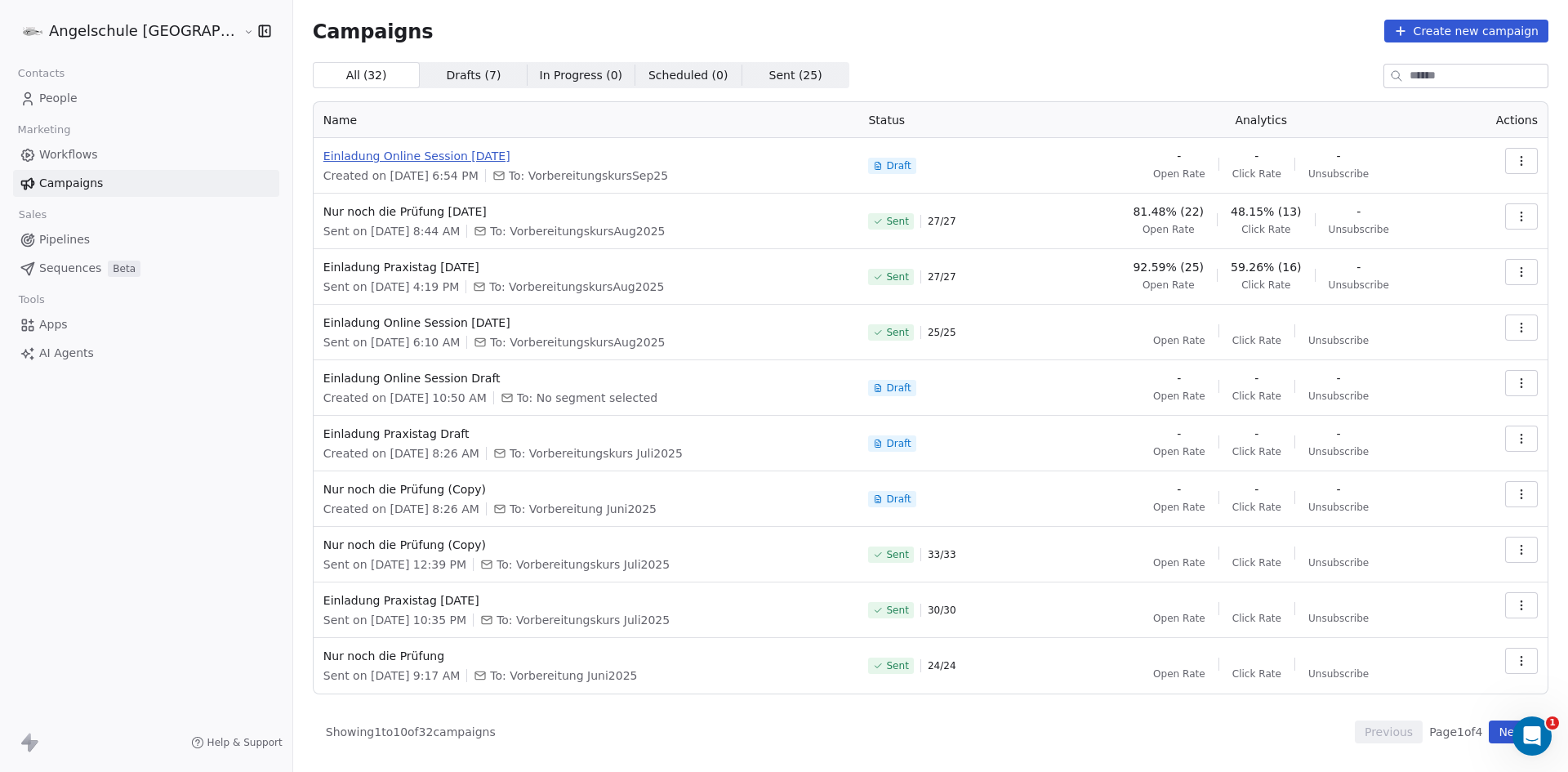
click at [355, 151] on span "Einladung Online Session [DATE]" at bounding box center [586, 156] width 526 height 16
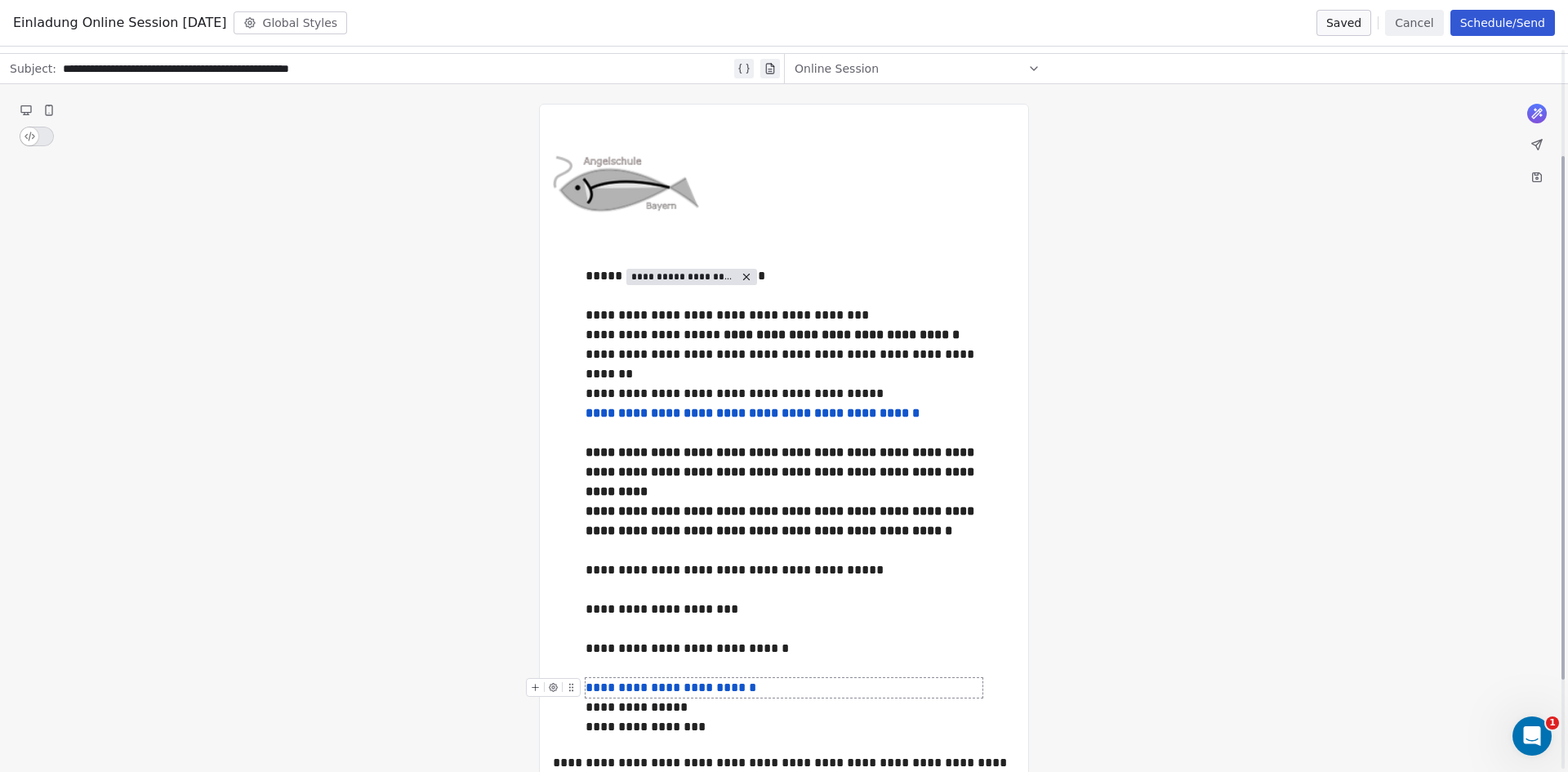
scroll to position [25, 0]
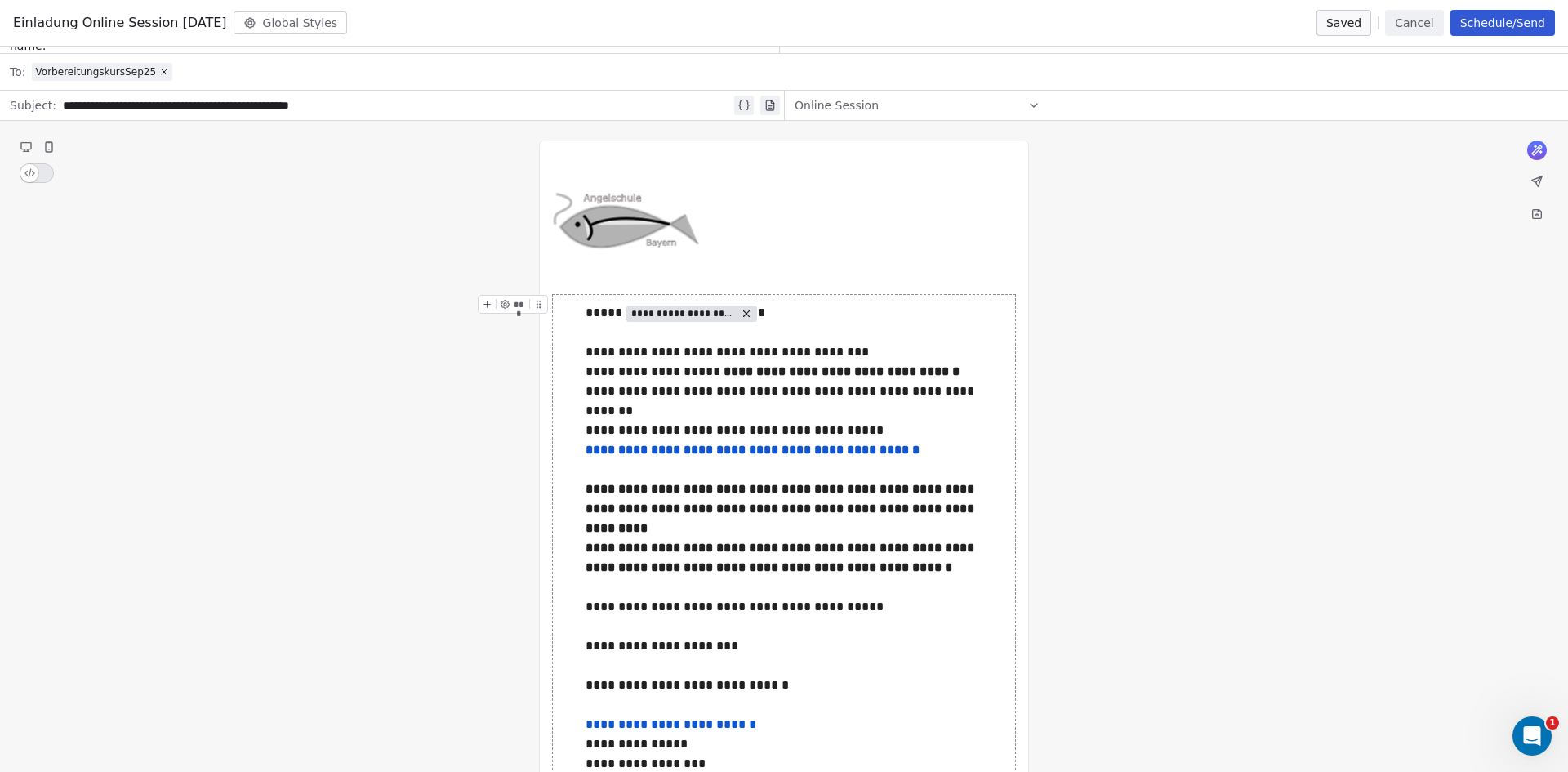
click at [1506, 21] on button "Schedule/Send" at bounding box center [1502, 23] width 104 height 26
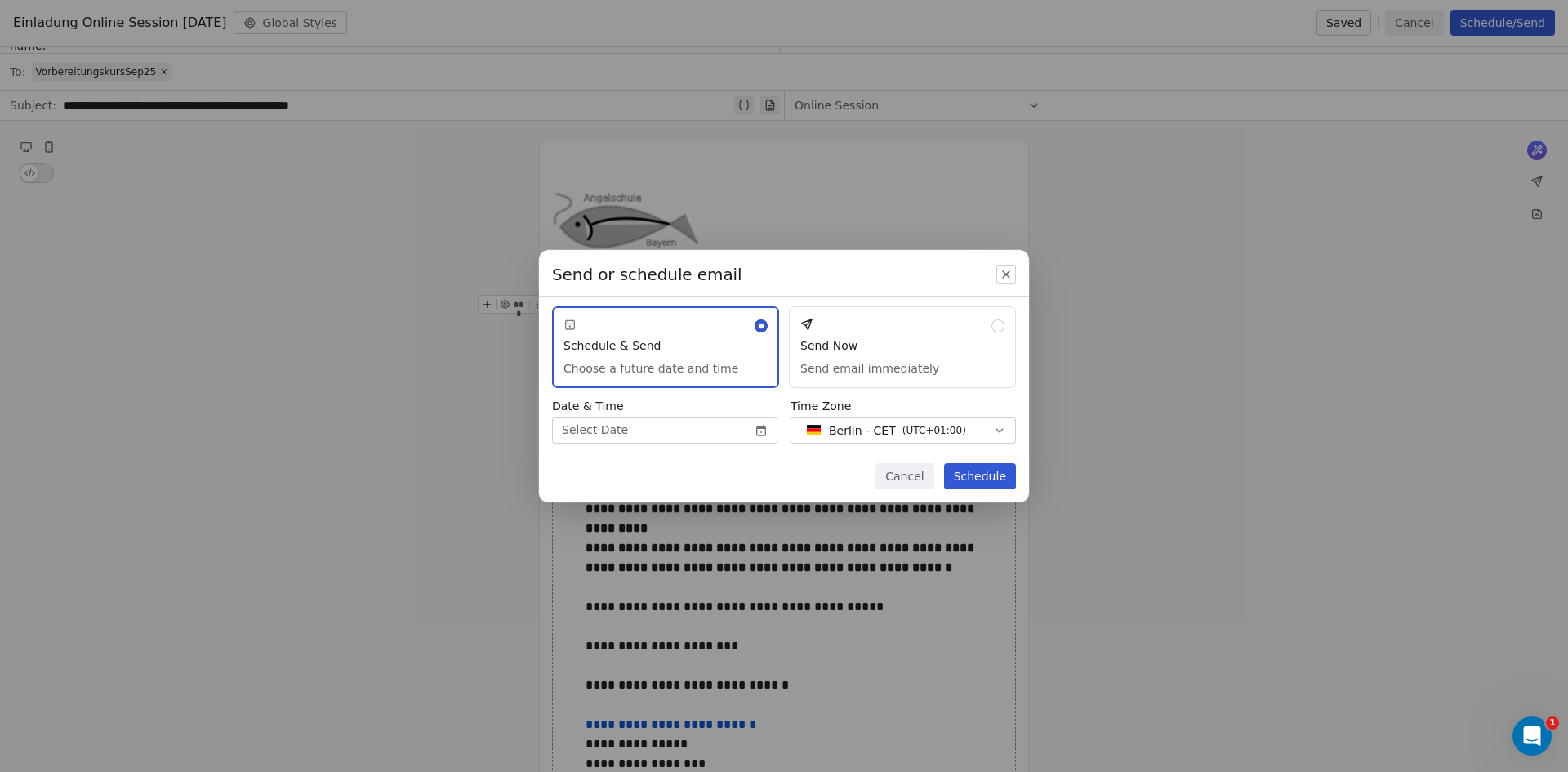
click at [829, 344] on button "Send Now Send email immediately" at bounding box center [903, 347] width 227 height 81
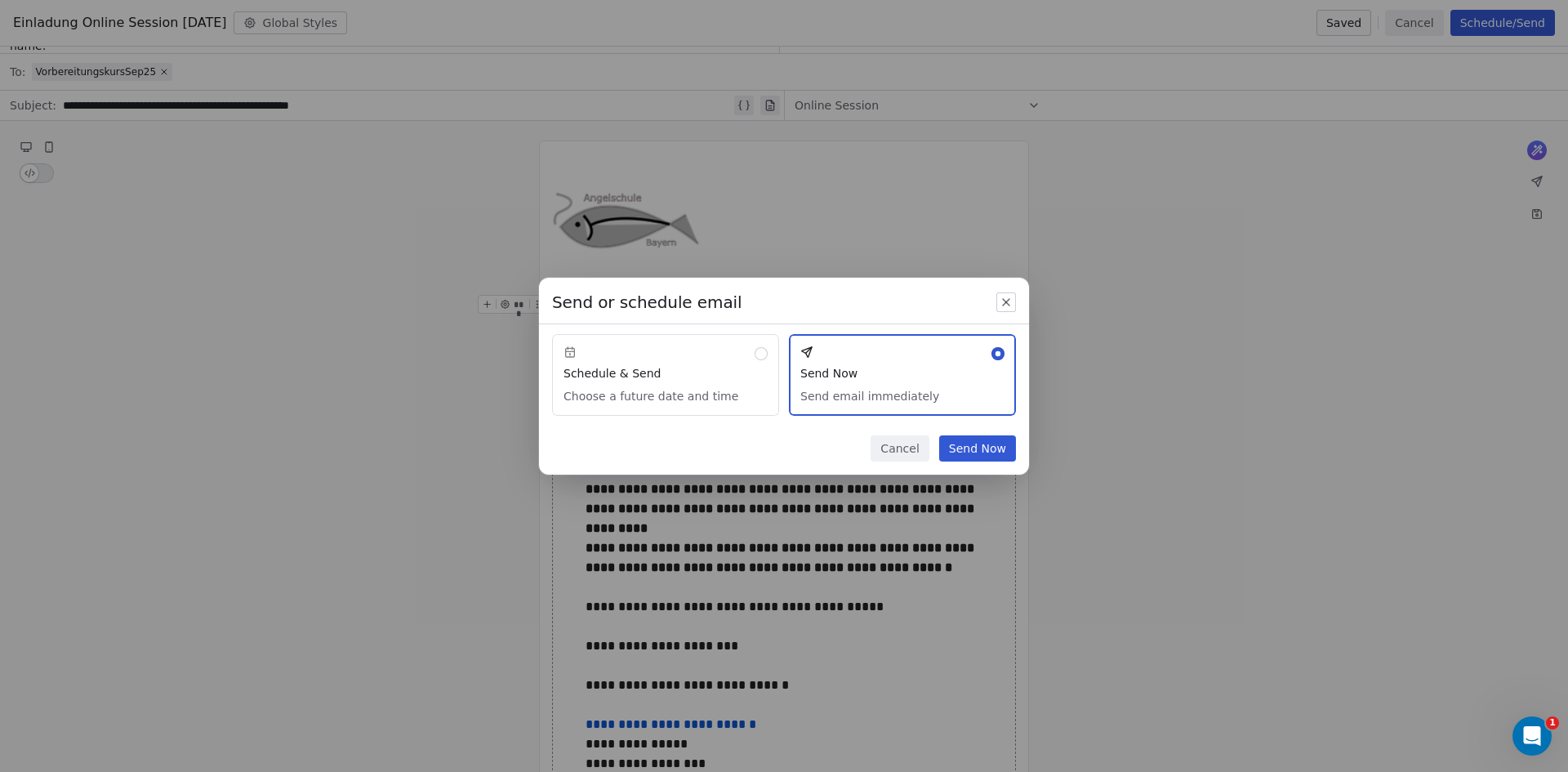
click at [984, 447] on button "Send Now" at bounding box center [977, 448] width 76 height 26
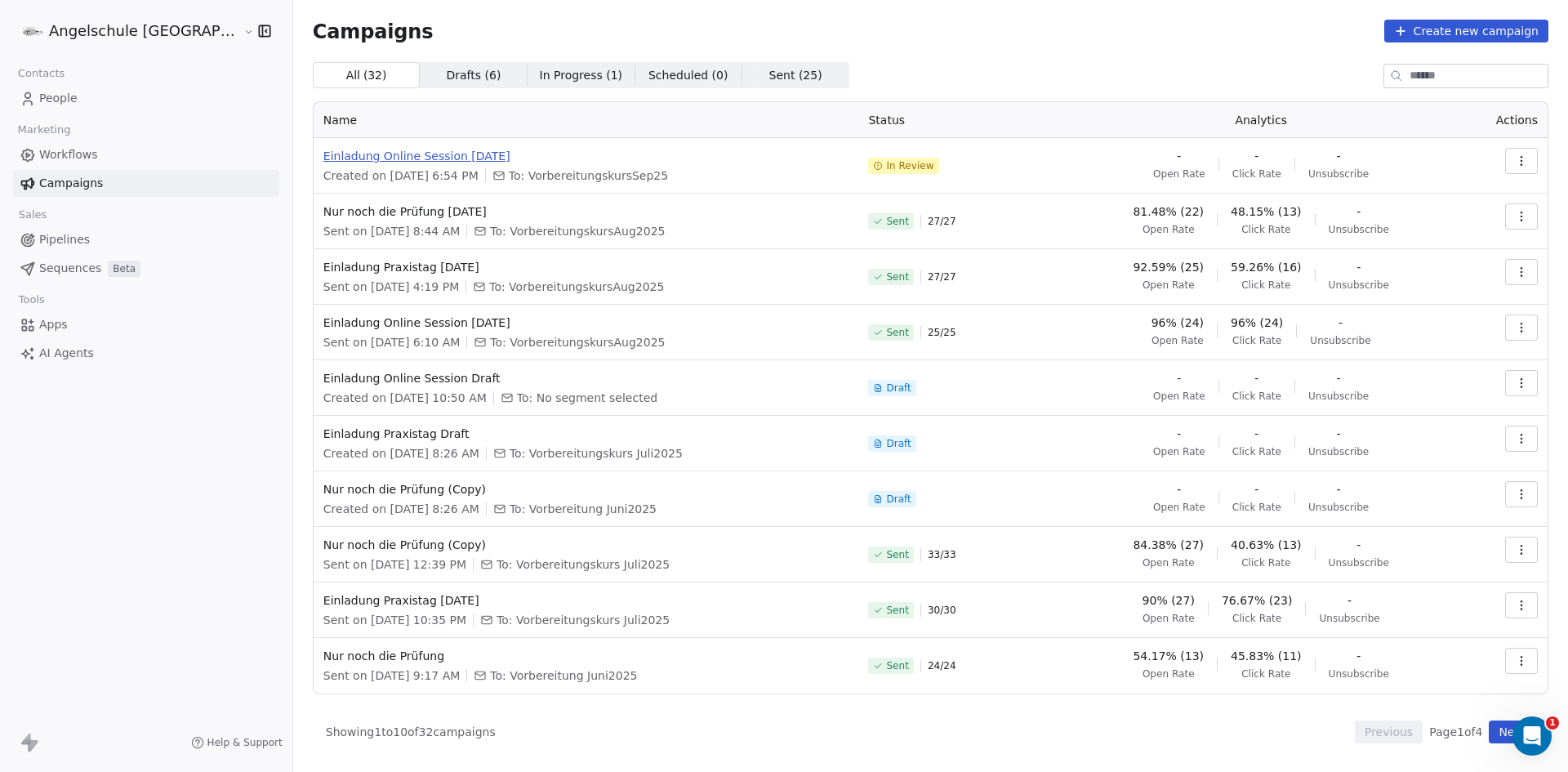
click at [370, 155] on span "Einladung Online Session [DATE]" at bounding box center [586, 156] width 526 height 16
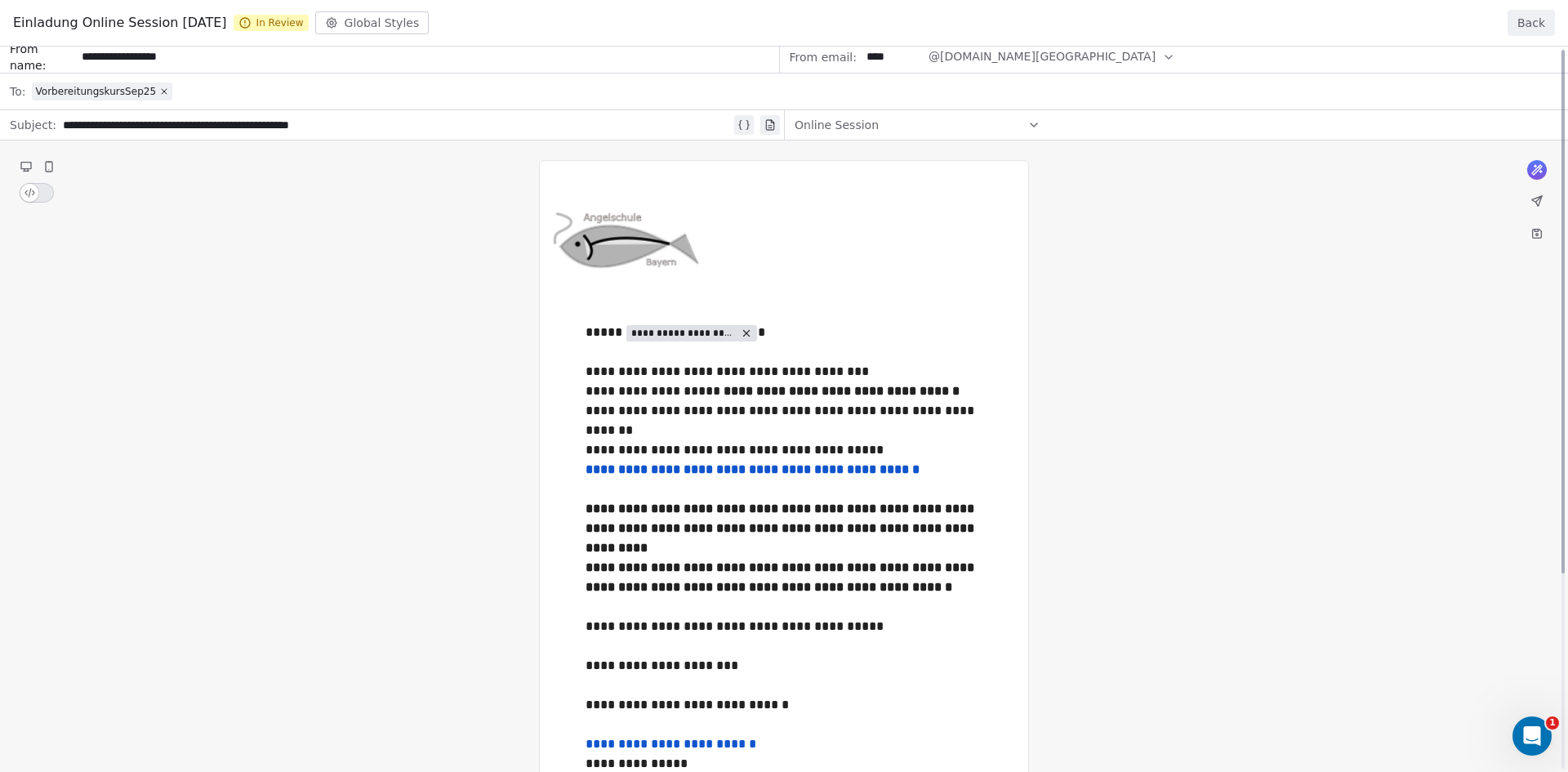
scroll to position [0, 0]
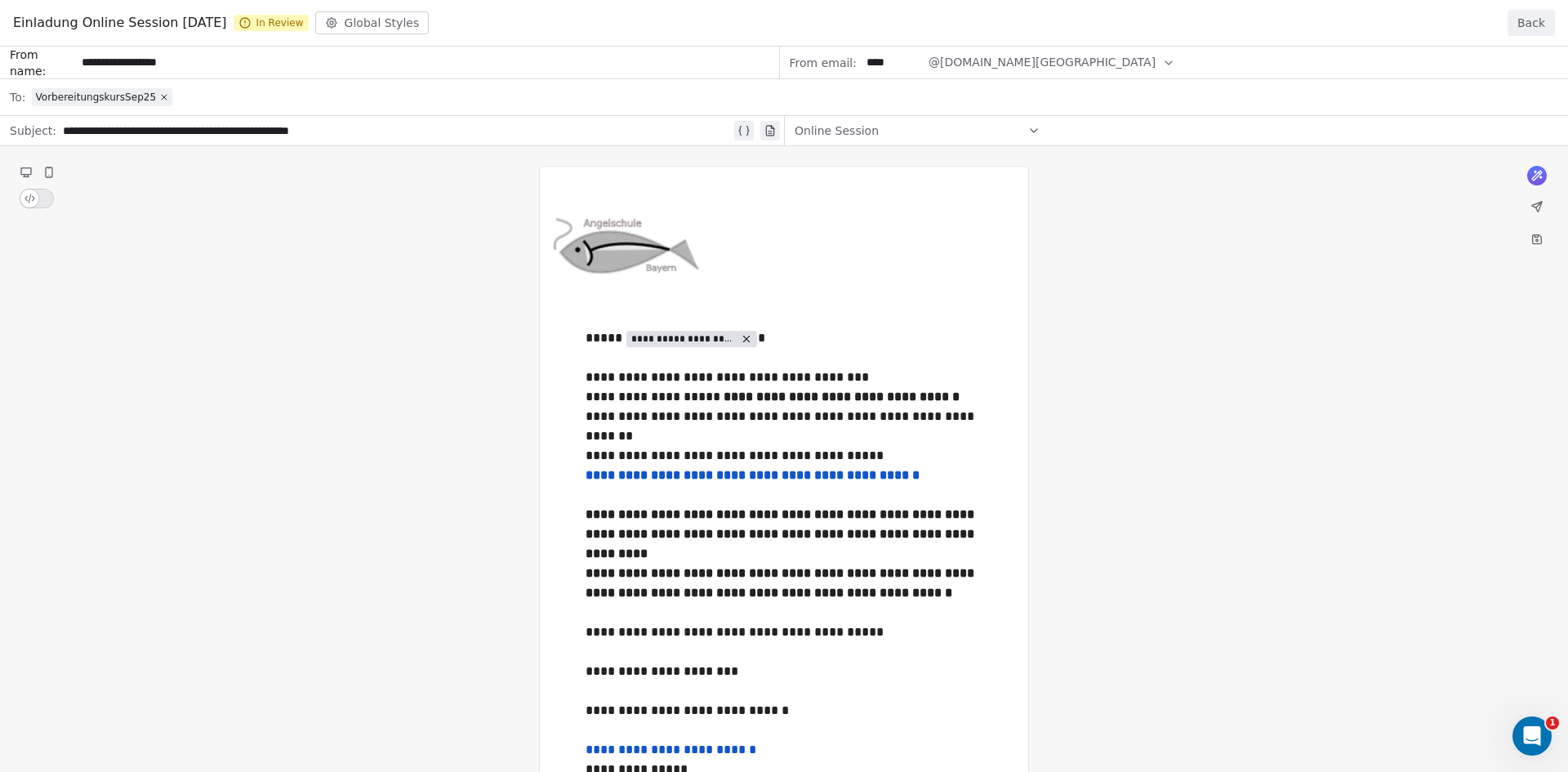
click at [1536, 25] on button "Back" at bounding box center [1532, 23] width 48 height 26
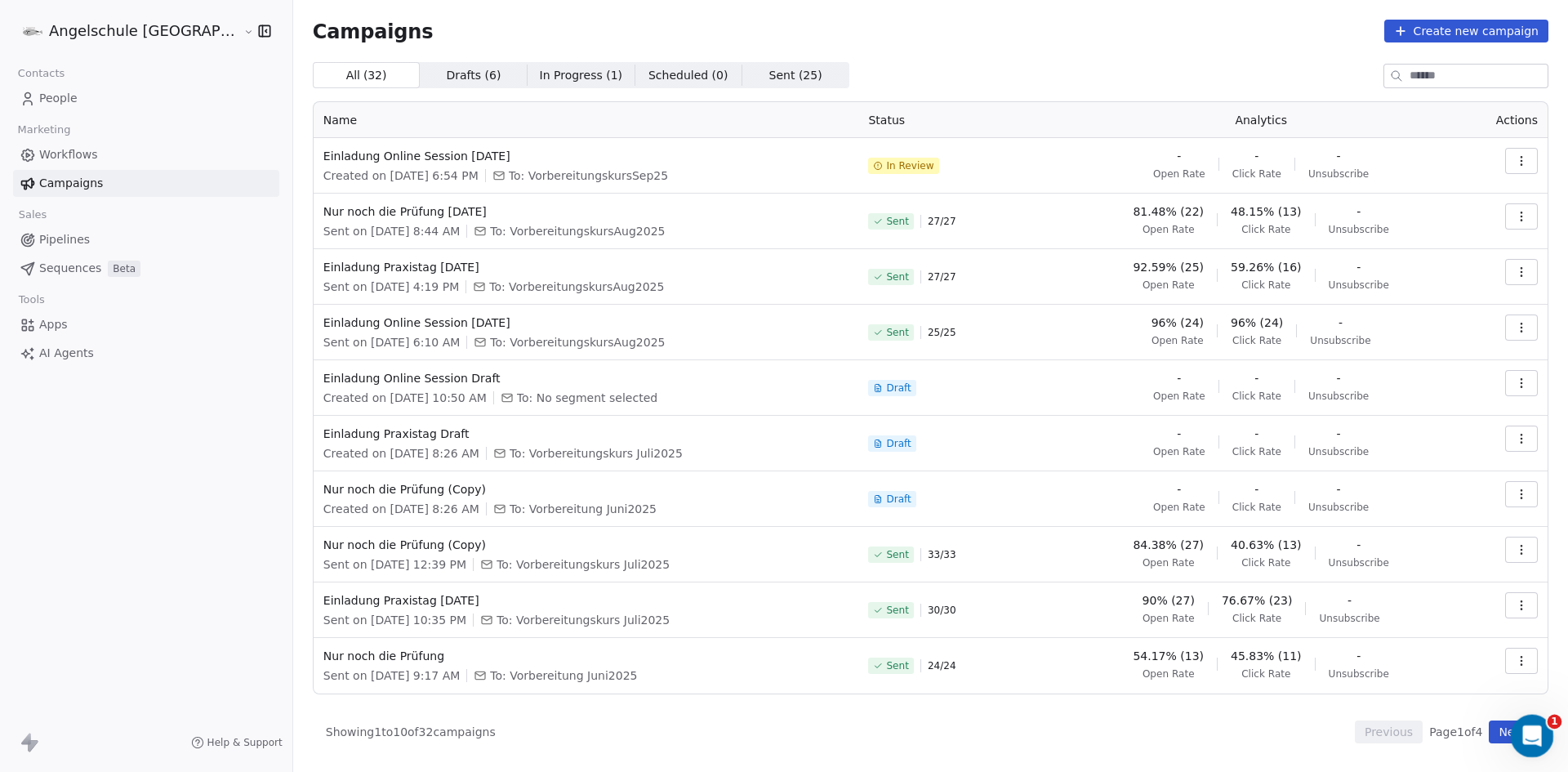
click at [1532, 732] on icon "Open Intercom Messenger" at bounding box center [1530, 733] width 12 height 13
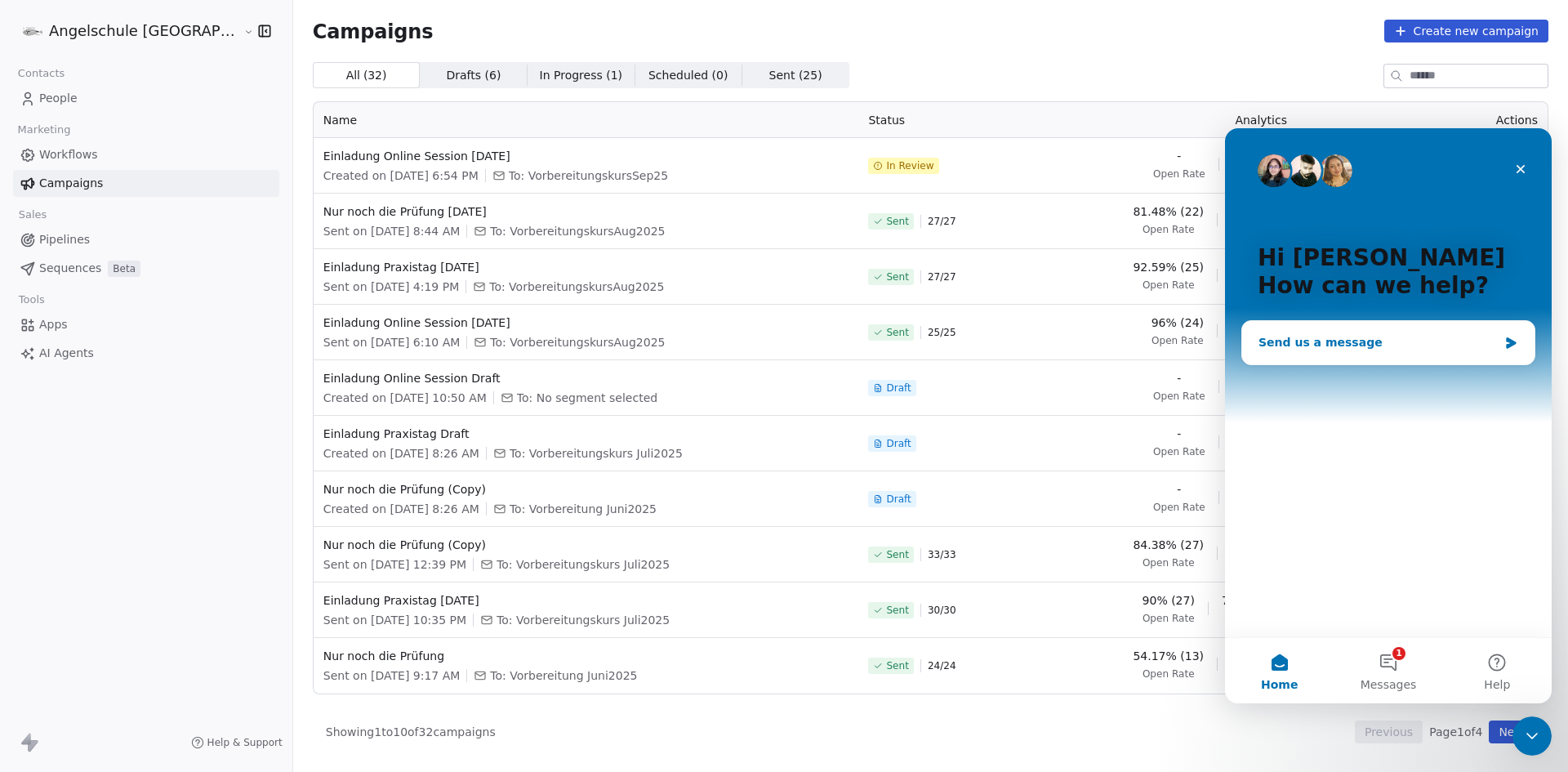
click at [1362, 340] on div "Send us a message" at bounding box center [1378, 342] width 239 height 17
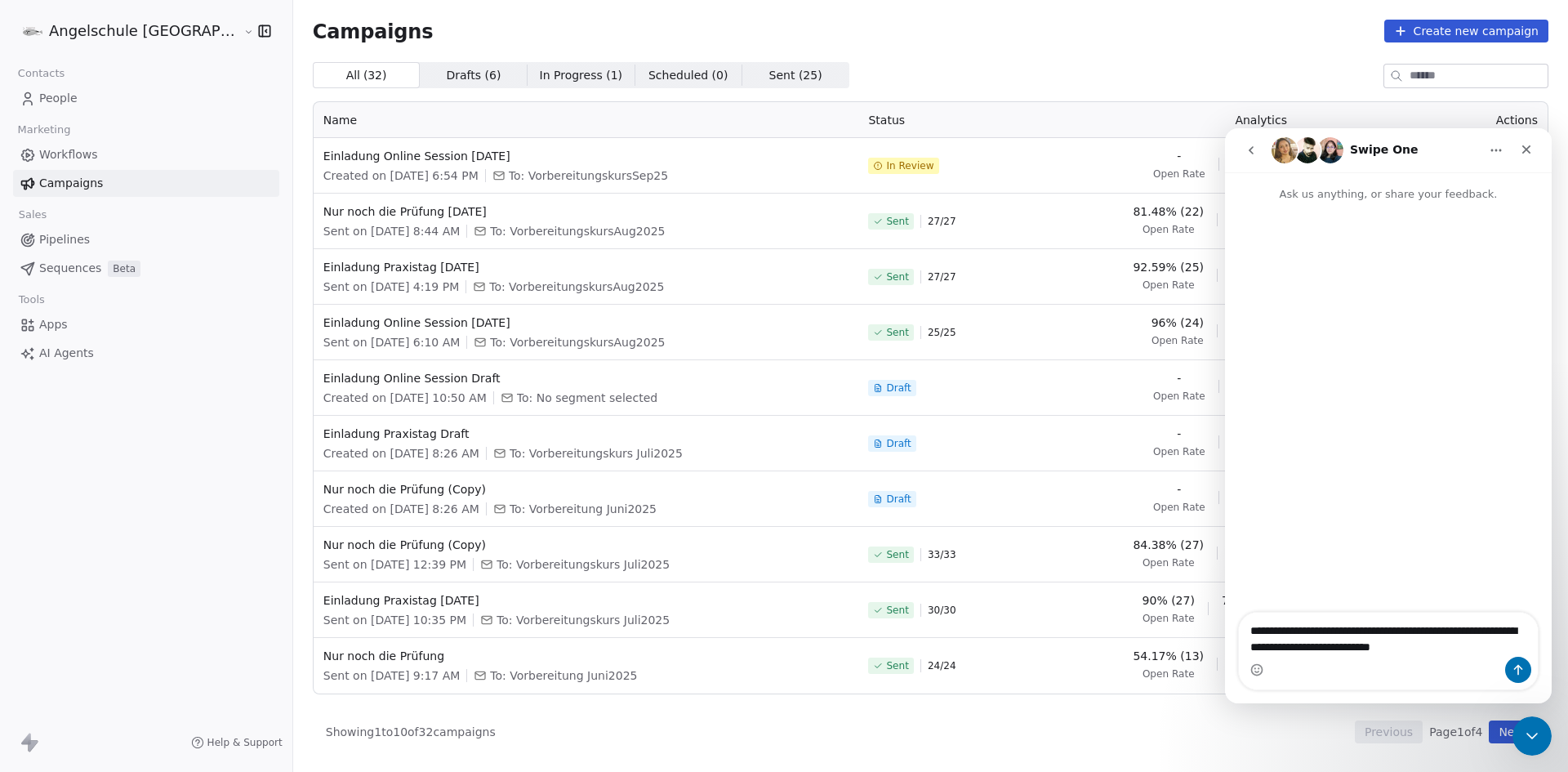
type textarea "**********"
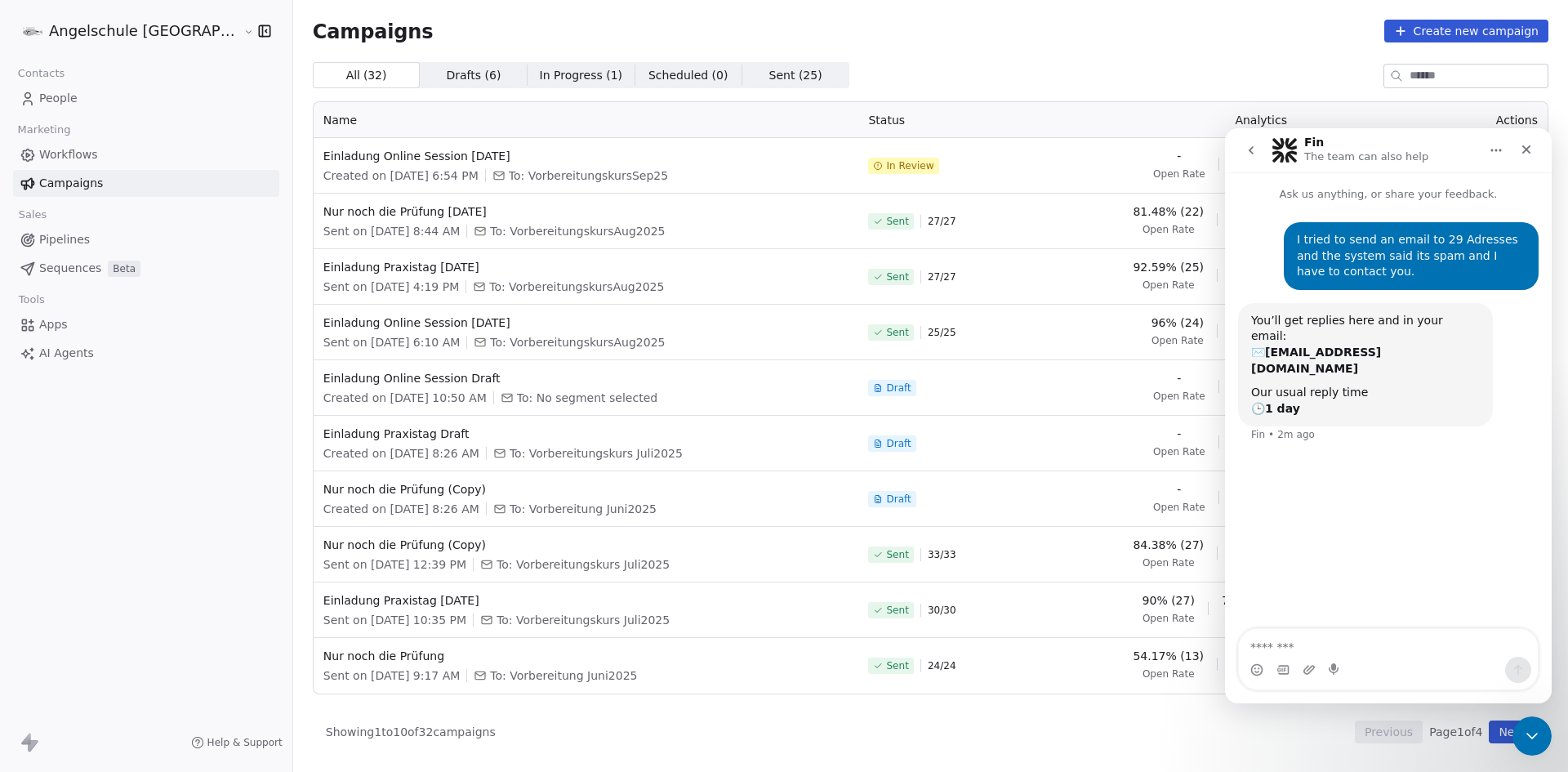
click at [66, 177] on span "Campaigns" at bounding box center [71, 183] width 63 height 17
click at [333, 150] on span "Einladung Online Session [DATE]" at bounding box center [586, 156] width 526 height 16
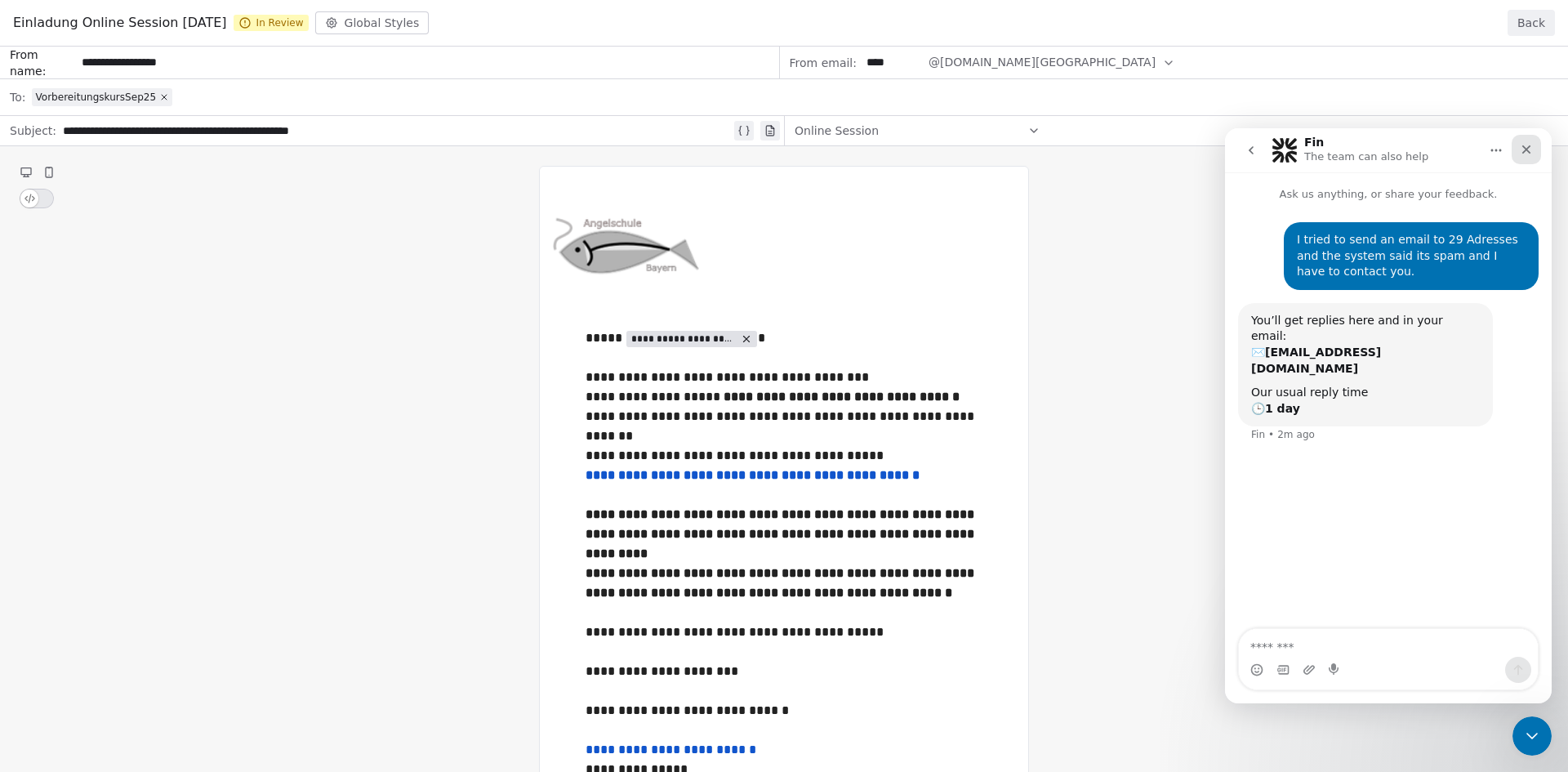
click at [1527, 147] on icon "Close" at bounding box center [1527, 150] width 13 height 13
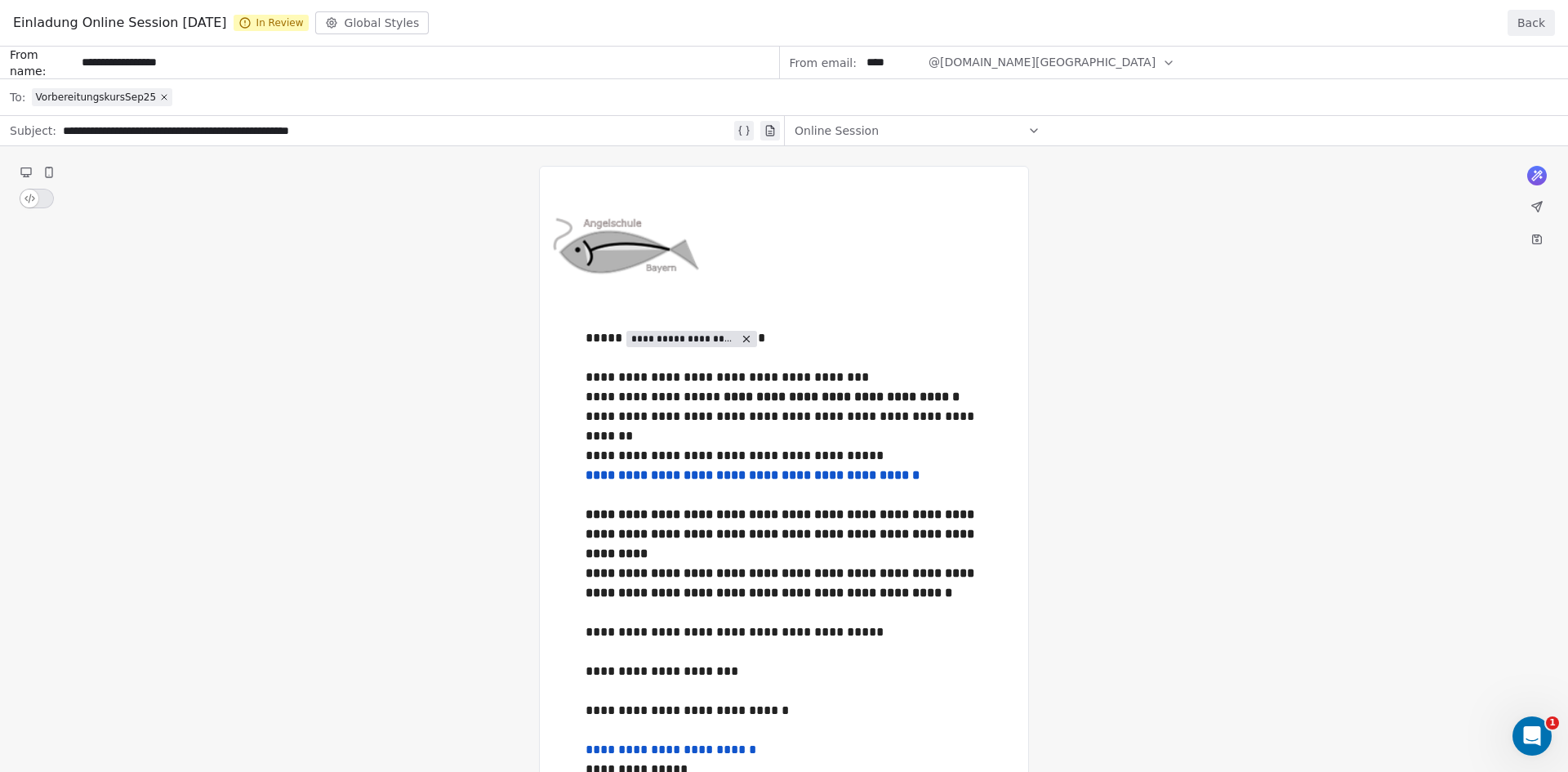
click at [424, 18] on button "Global Styles" at bounding box center [372, 23] width 114 height 23
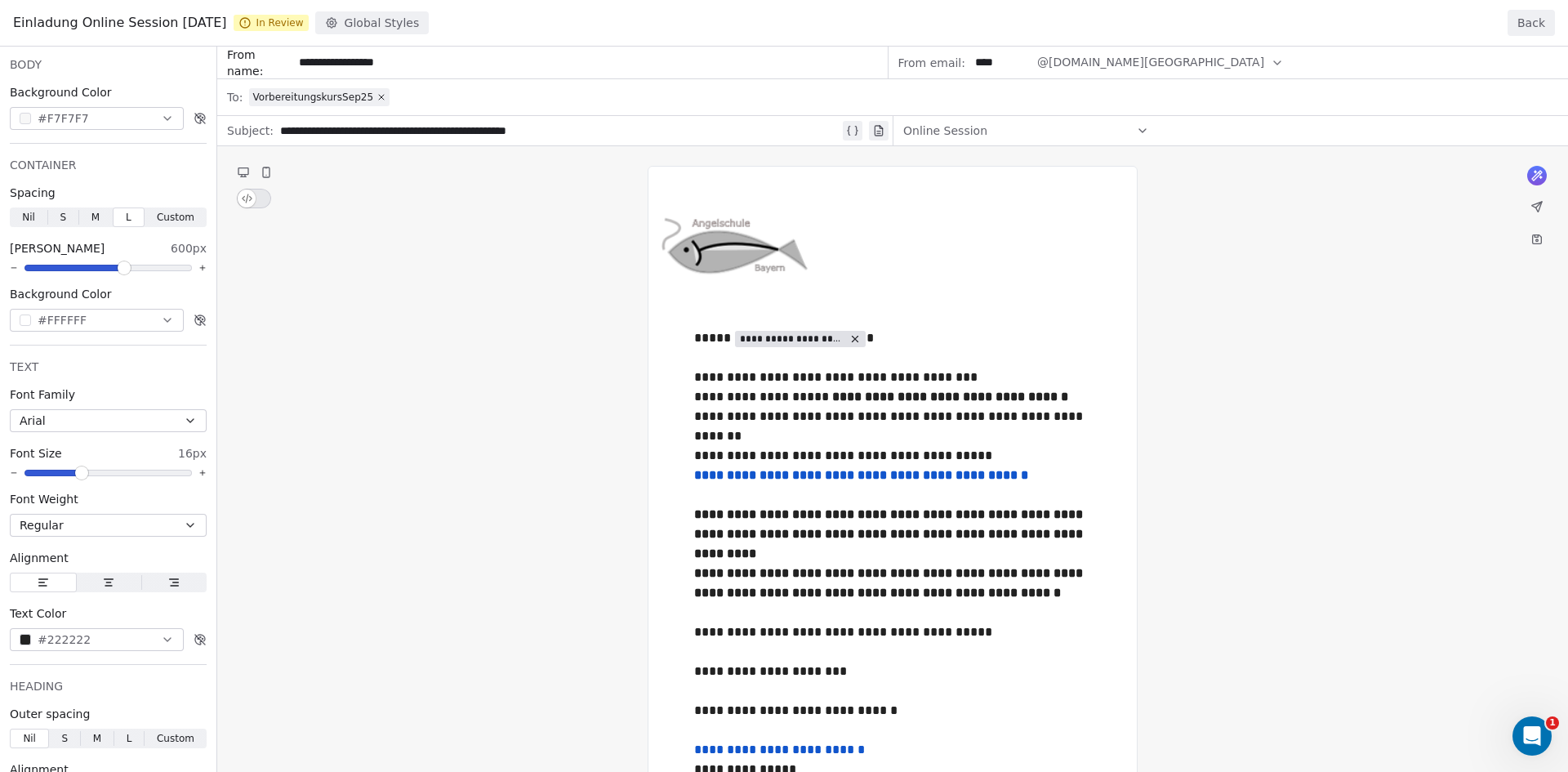
click at [309, 20] on span "In Review" at bounding box center [271, 23] width 75 height 16
click at [250, 25] on icon at bounding box center [245, 23] width 10 height 10
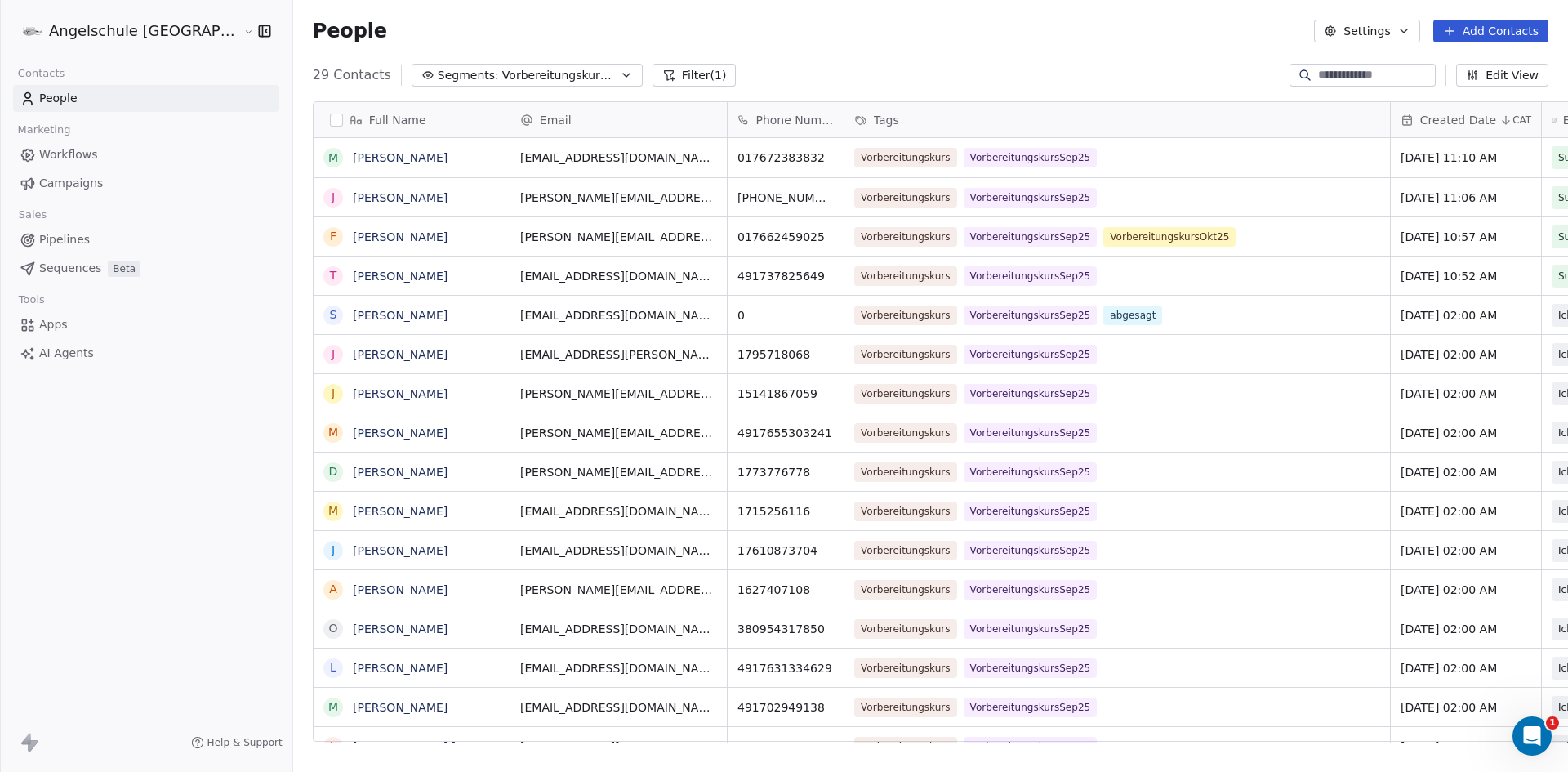
click at [63, 179] on span "Campaigns" at bounding box center [71, 183] width 63 height 17
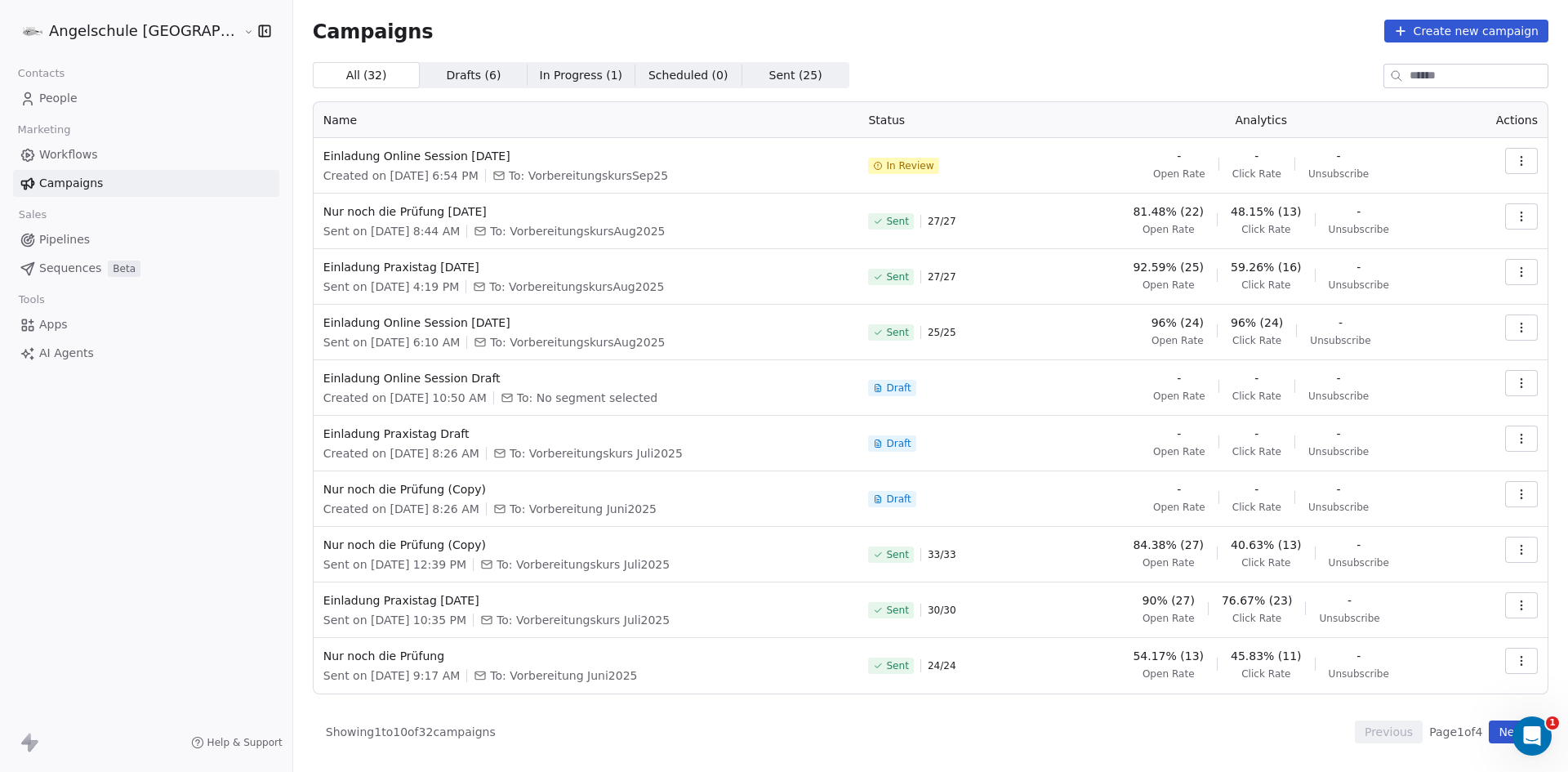
click at [1524, 156] on icon "button" at bounding box center [1522, 161] width 13 height 13
click at [89, 35] on html "Angelschule Bayern Contacts People Marketing Workflows Campaigns Sales Pipeline…" at bounding box center [784, 386] width 1568 height 772
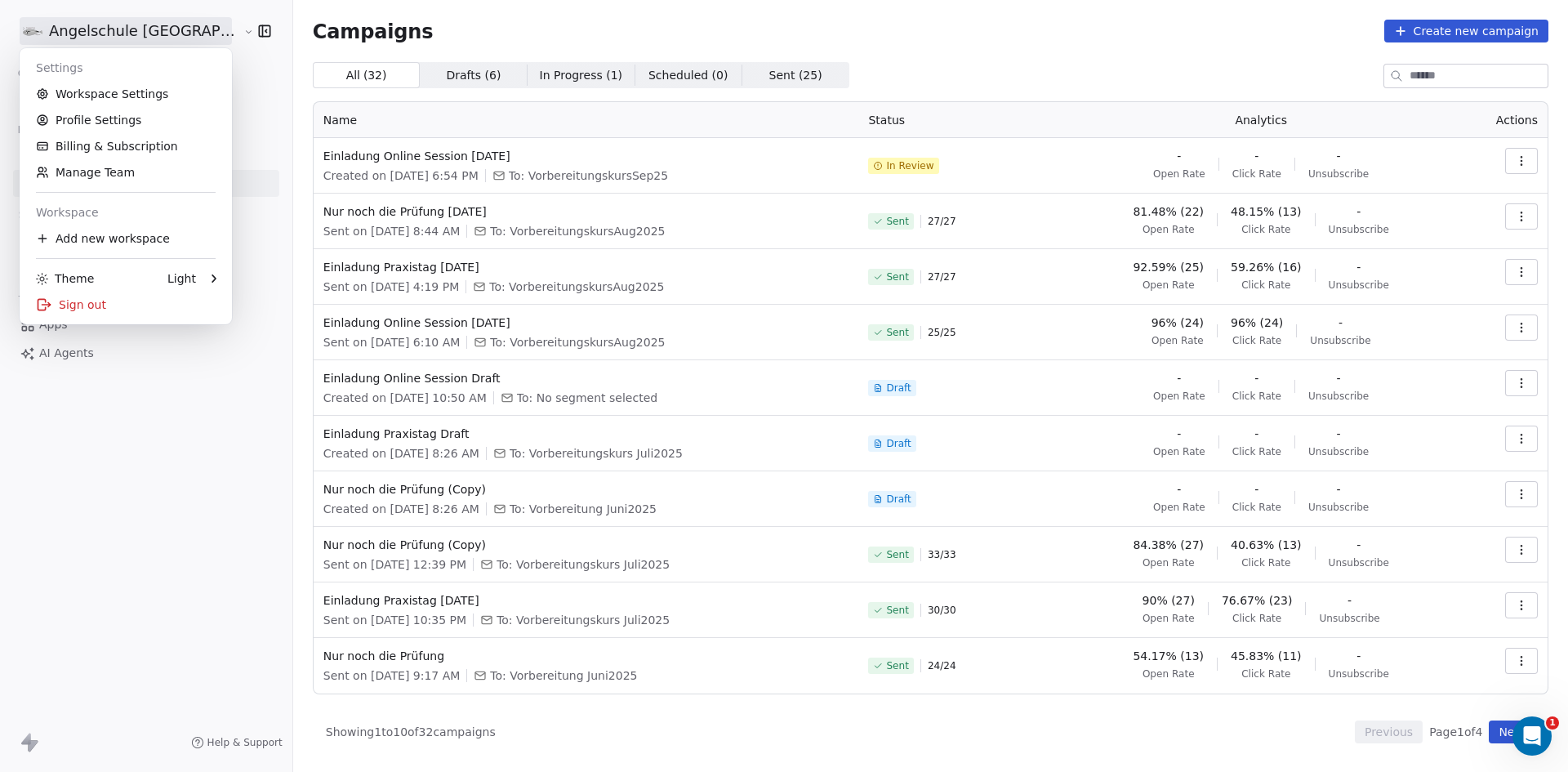
click at [90, 34] on html "Angelschule Bayern Contacts People Marketing Workflows Campaigns Sales Pipeline…" at bounding box center [784, 386] width 1568 height 772
click at [113, 91] on link "Workspace Settings" at bounding box center [126, 94] width 199 height 26
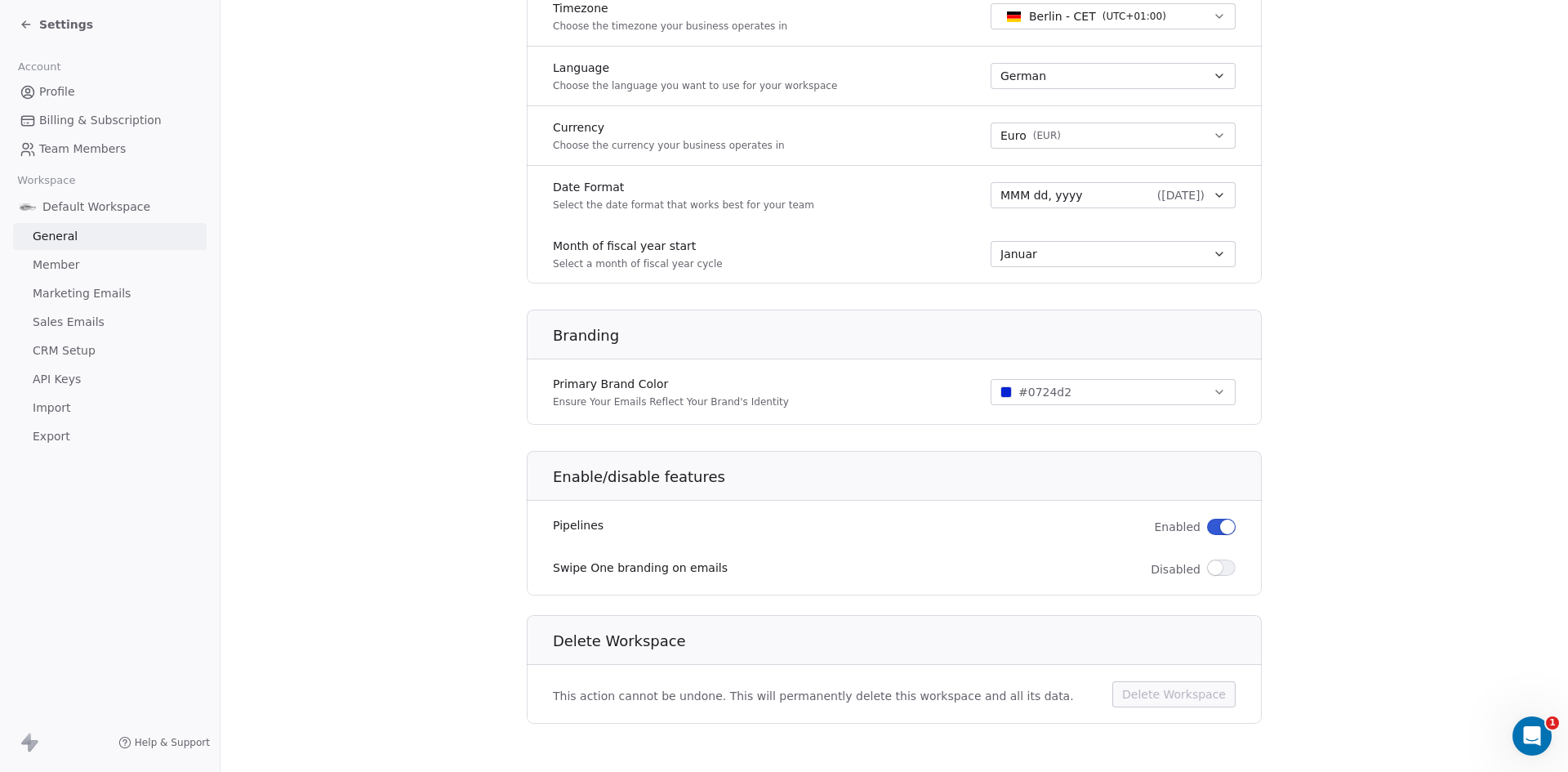
scroll to position [757, 0]
click at [57, 84] on span "Profile" at bounding box center [58, 91] width 36 height 17
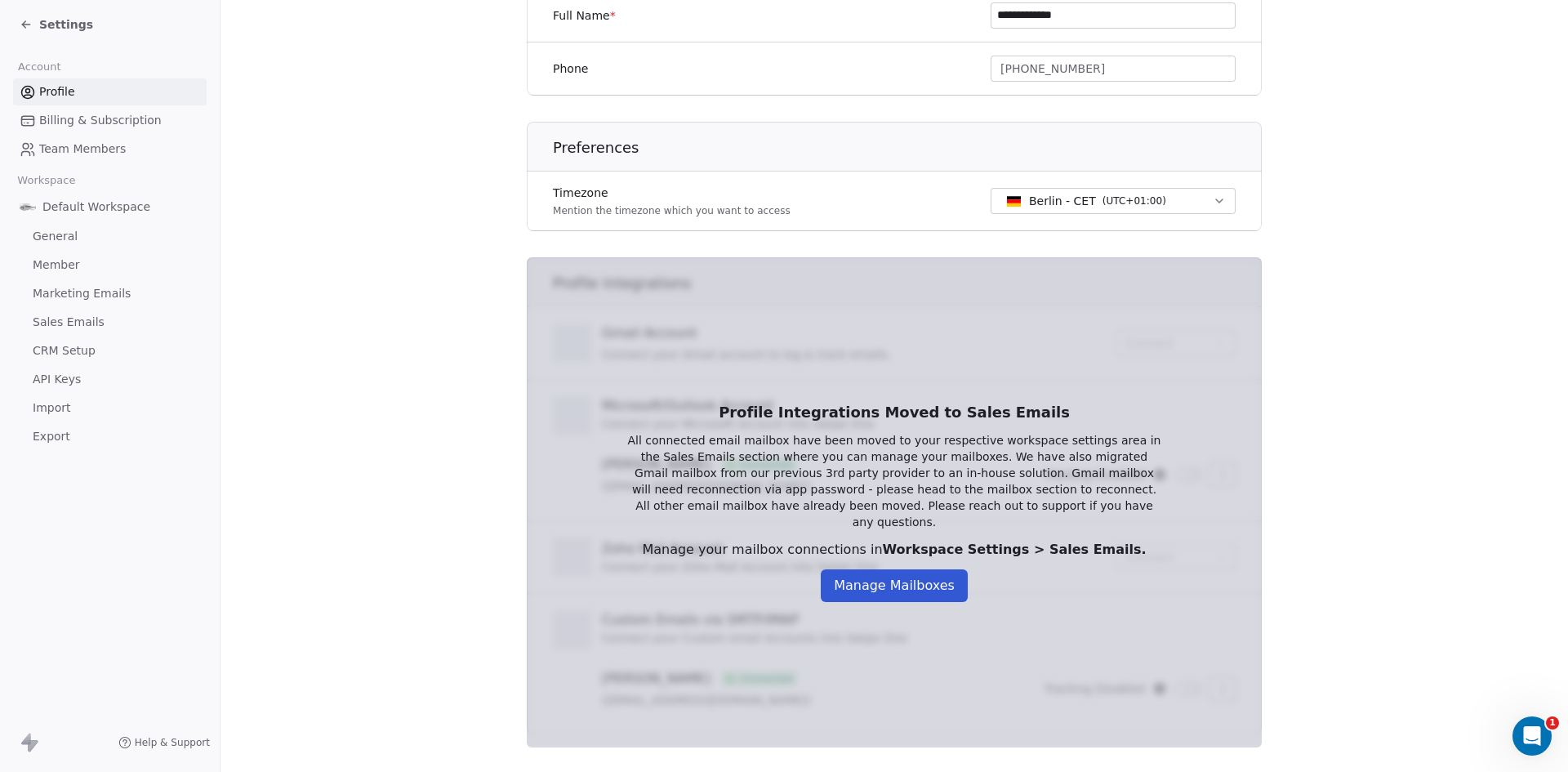
scroll to position [406, 0]
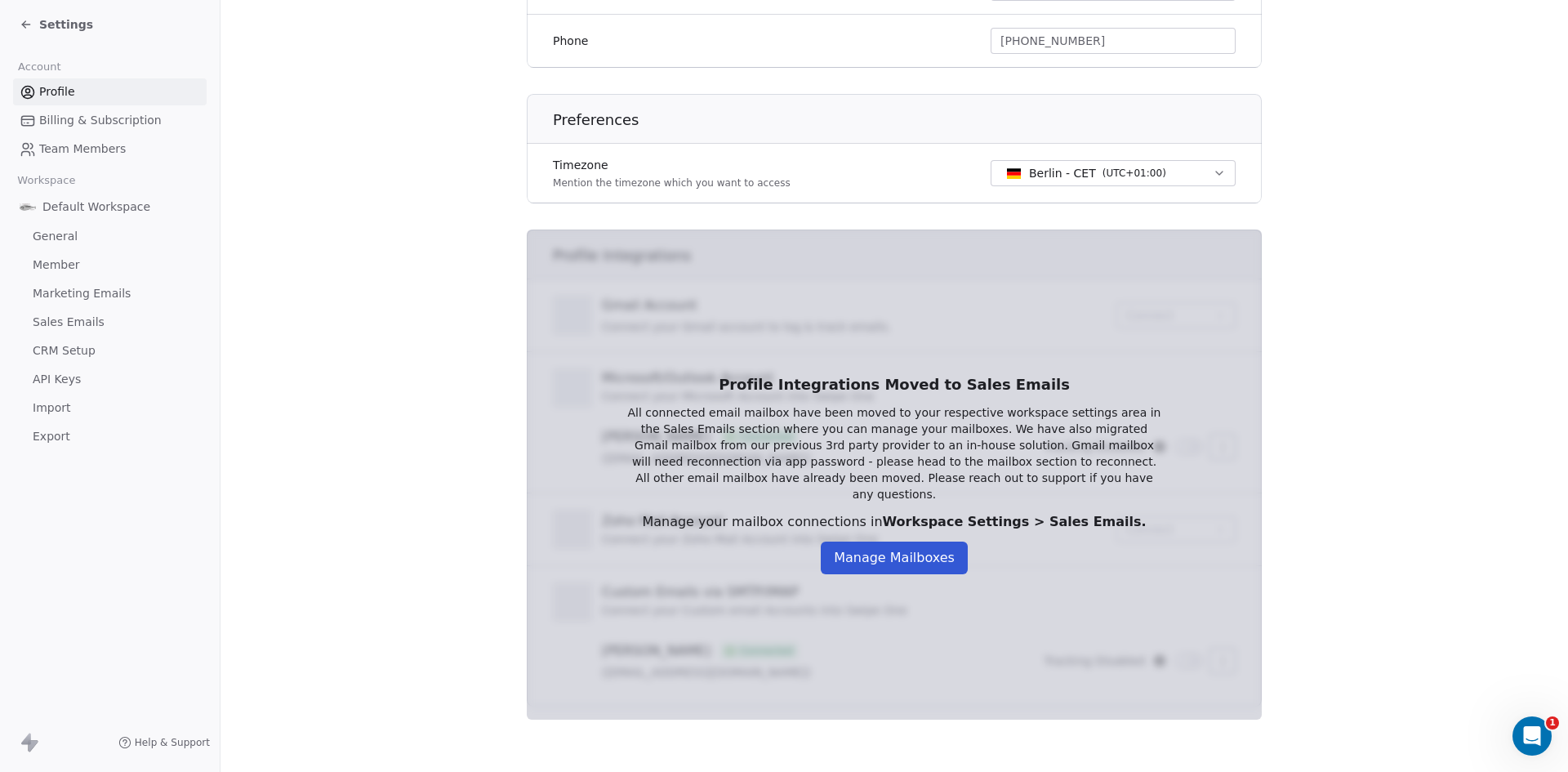
click at [71, 321] on span "Sales Emails" at bounding box center [68, 321] width 72 height 17
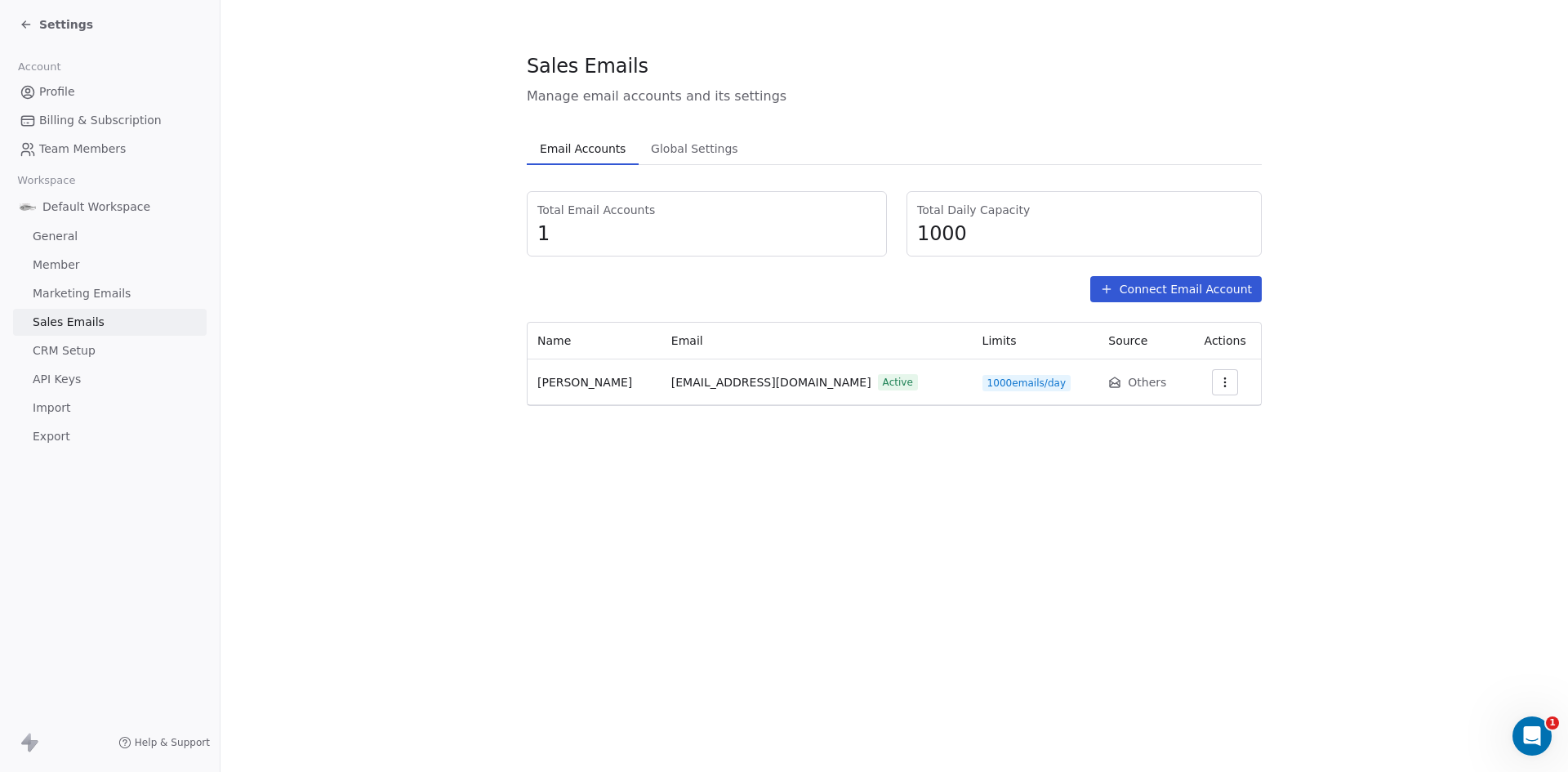
click at [1194, 283] on button "Connect Email Account" at bounding box center [1176, 289] width 172 height 26
click at [1345, 211] on div "Select Account Type Select Account Type Connect your Email account from which y…" at bounding box center [784, 386] width 1568 height 772
click at [1222, 378] on icon "button" at bounding box center [1225, 382] width 13 height 13
click at [1206, 414] on span "Settings" at bounding box center [1197, 419] width 47 height 17
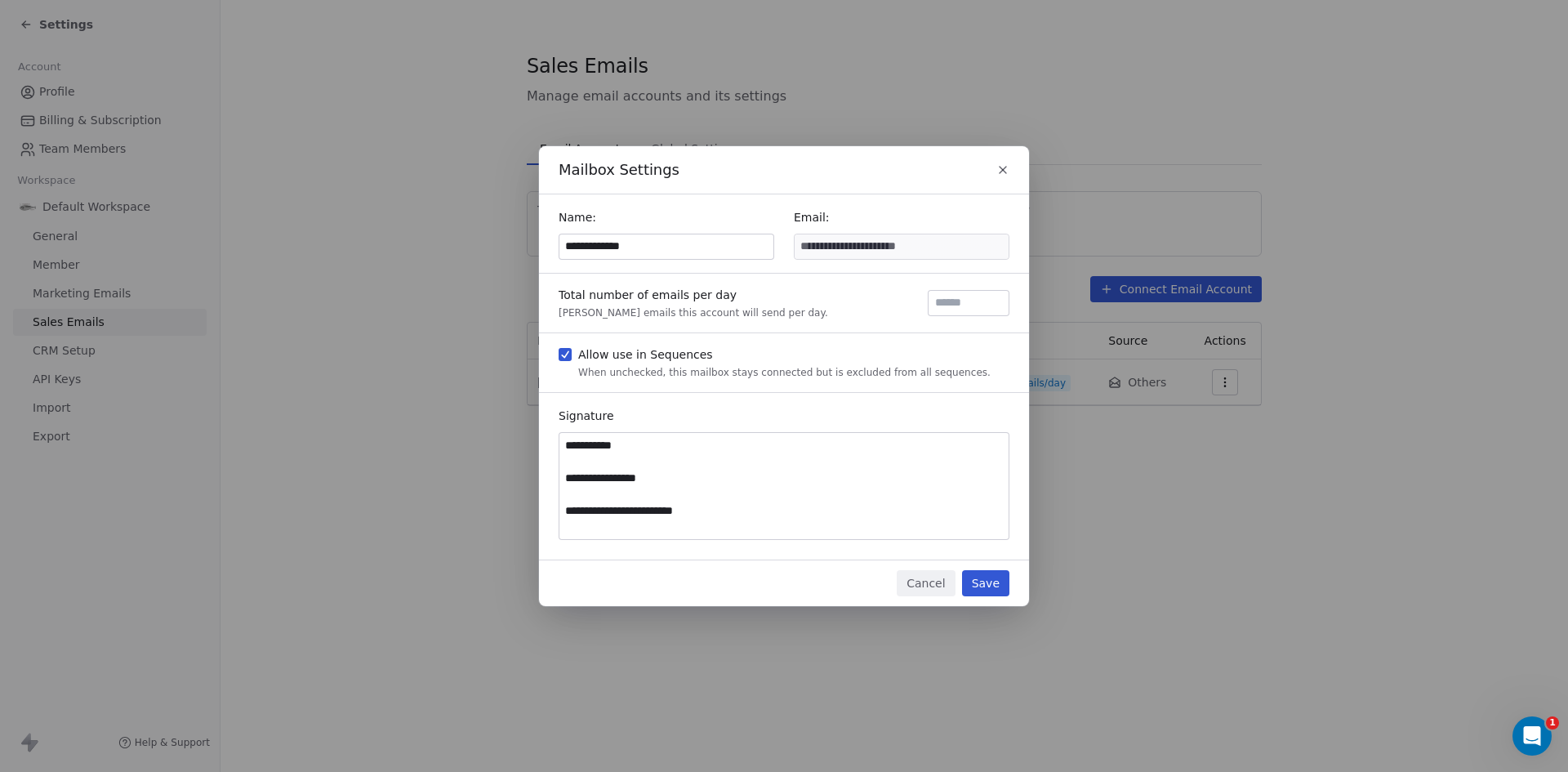
click at [1003, 167] on icon "button" at bounding box center [1003, 170] width 13 height 13
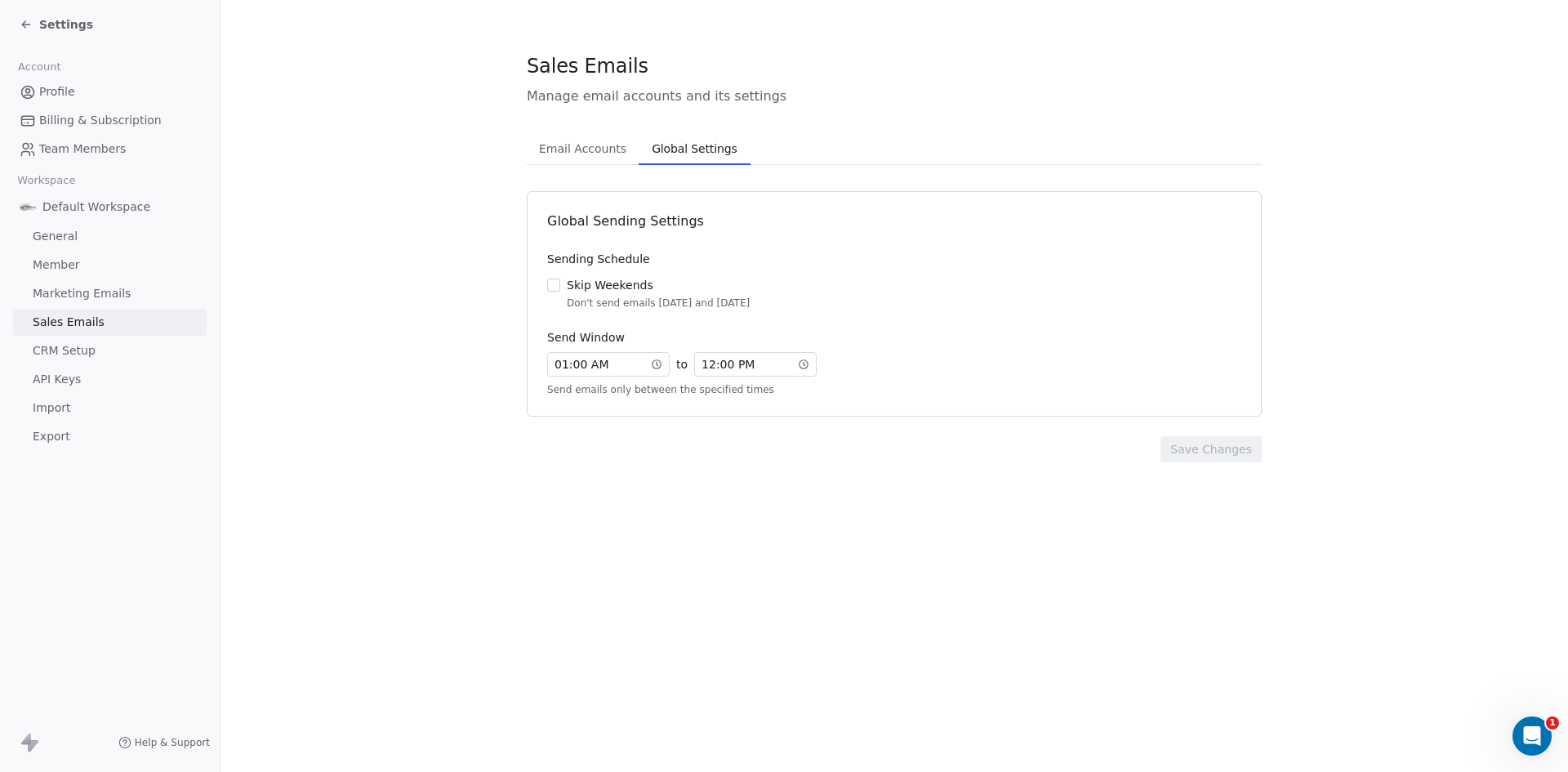
click at [657, 146] on span "Global Settings" at bounding box center [694, 149] width 98 height 23
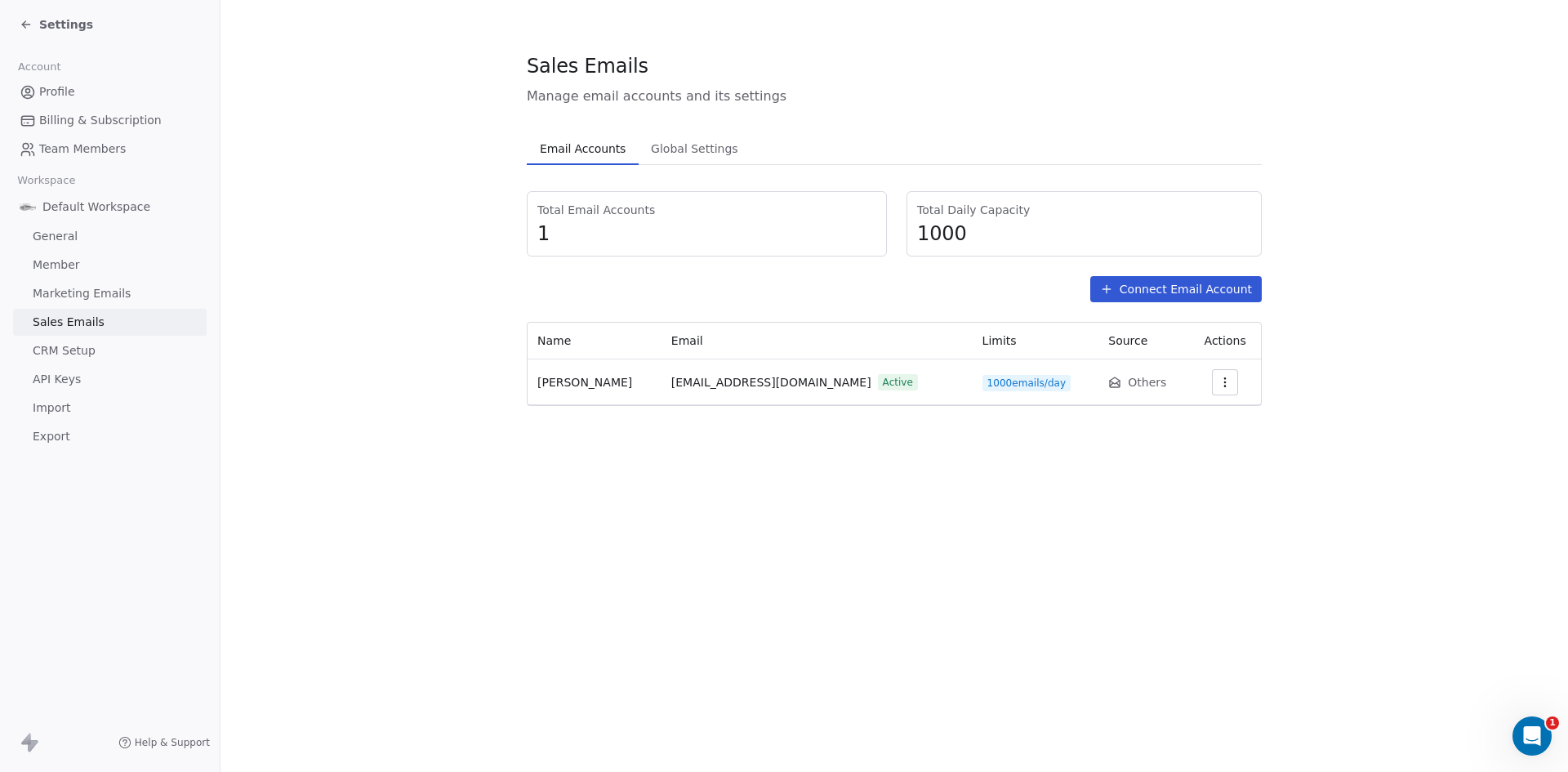
click at [573, 146] on span "Email Accounts" at bounding box center [583, 149] width 99 height 23
click at [1165, 286] on button "Connect Email Account" at bounding box center [1176, 289] width 172 height 26
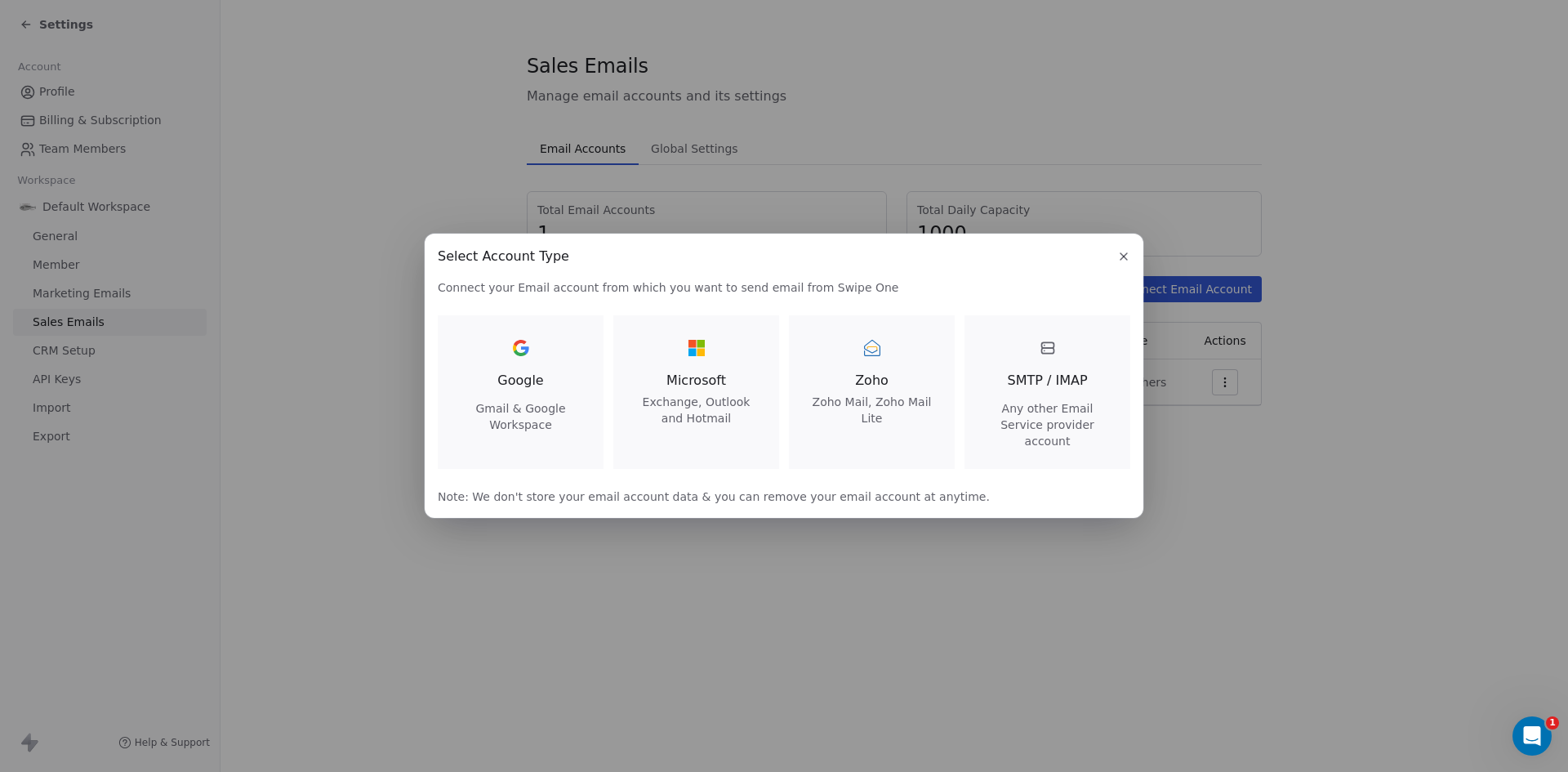
click at [1127, 263] on icon "button" at bounding box center [1124, 257] width 13 height 13
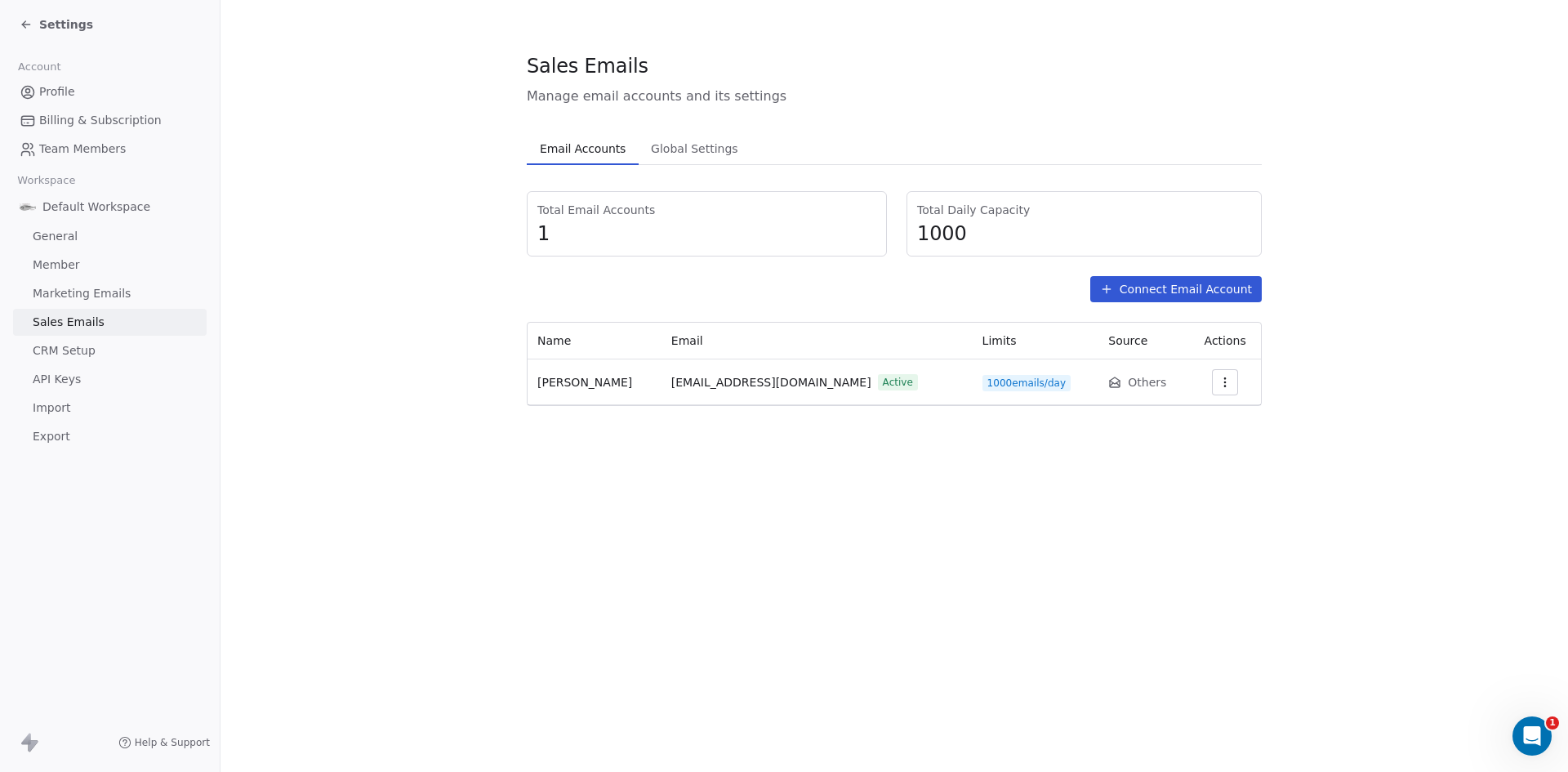
click at [1228, 379] on button "button" at bounding box center [1225, 382] width 26 height 26
click at [1364, 376] on html "Settings Account Profile Billing & Subscription Team Members Workspace Default …" at bounding box center [784, 386] width 1568 height 772
click at [75, 346] on span "CRM Setup" at bounding box center [64, 350] width 62 height 17
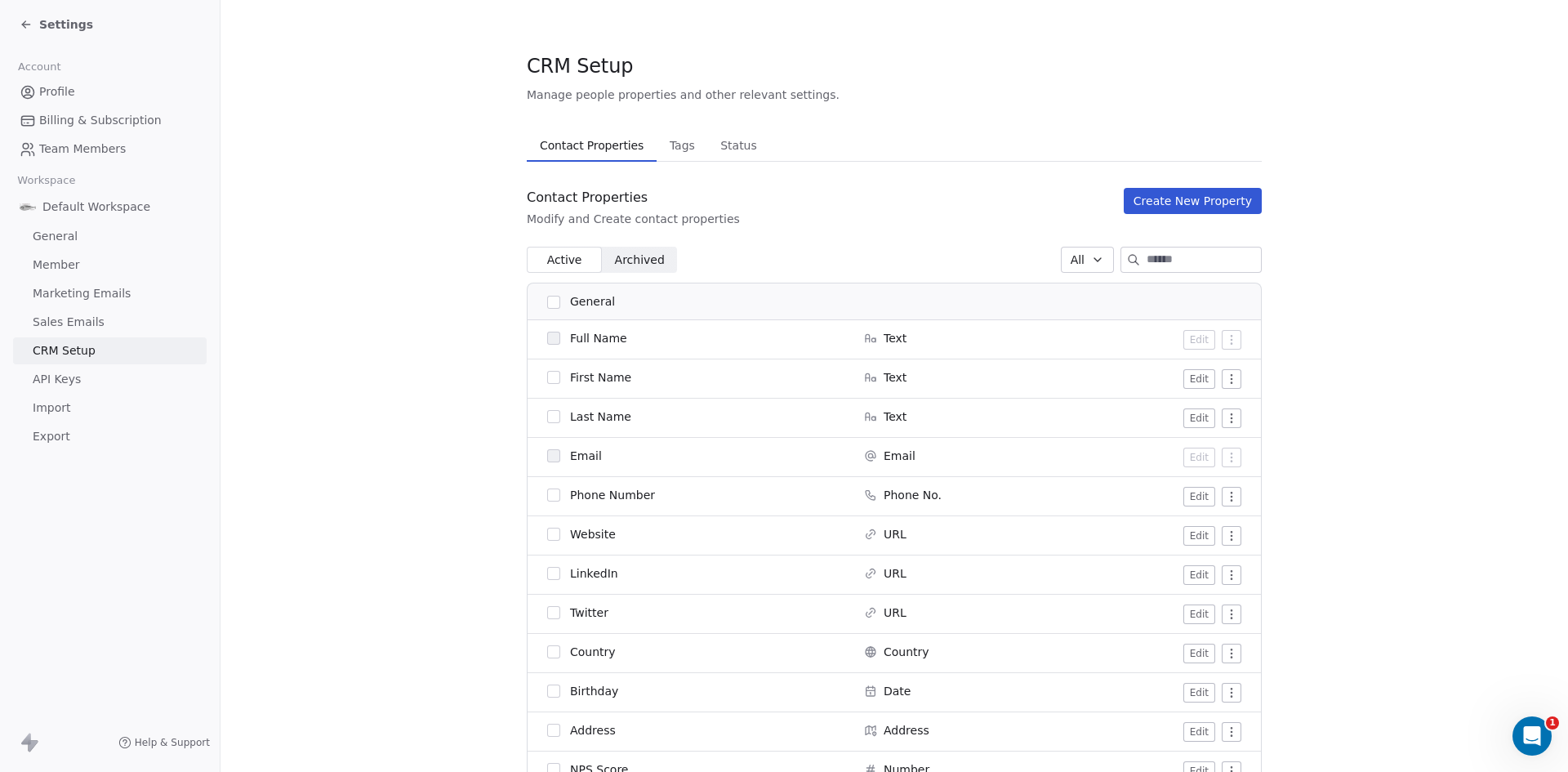
click at [62, 236] on span "General" at bounding box center [55, 236] width 45 height 17
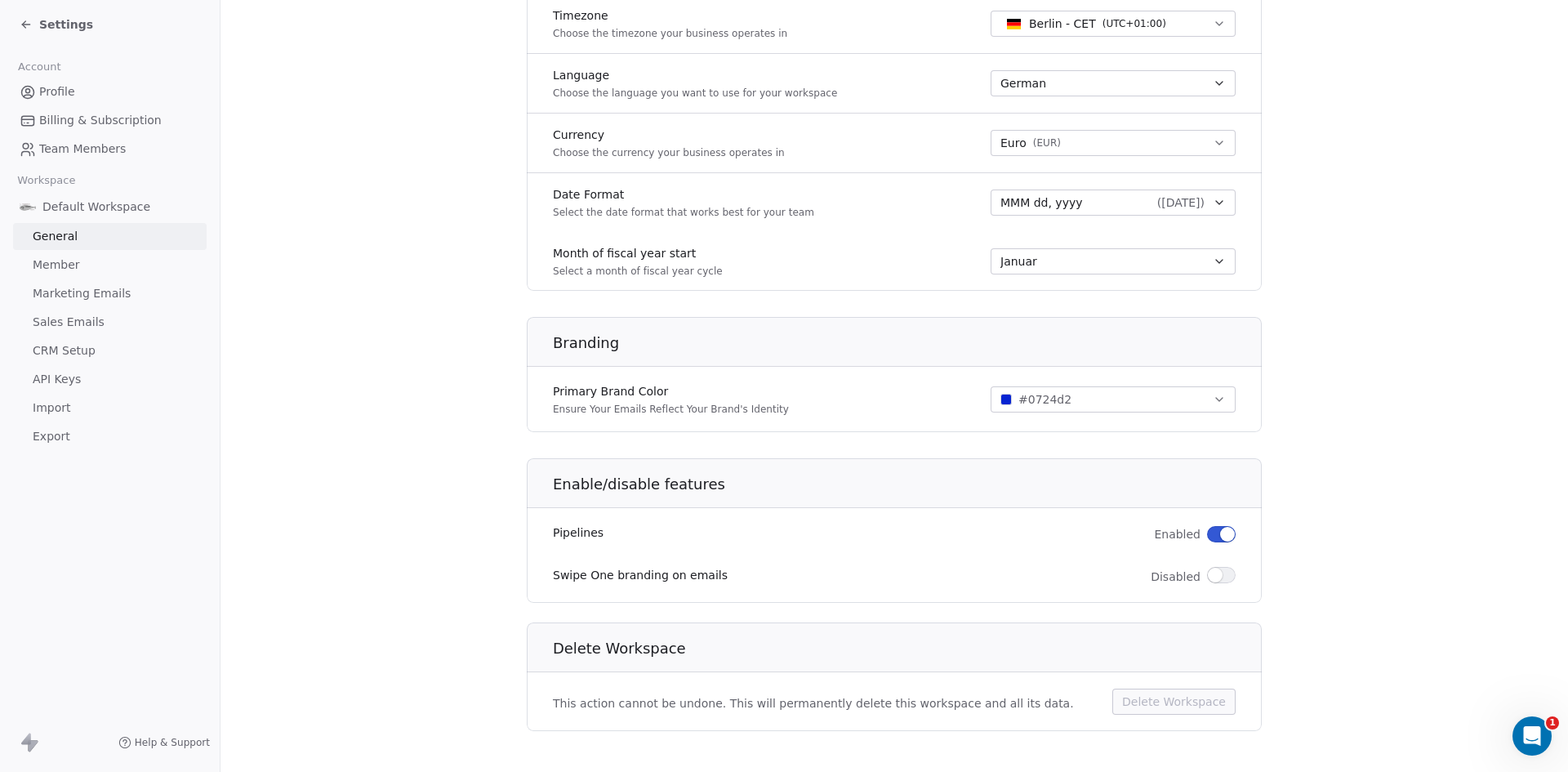
scroll to position [757, 0]
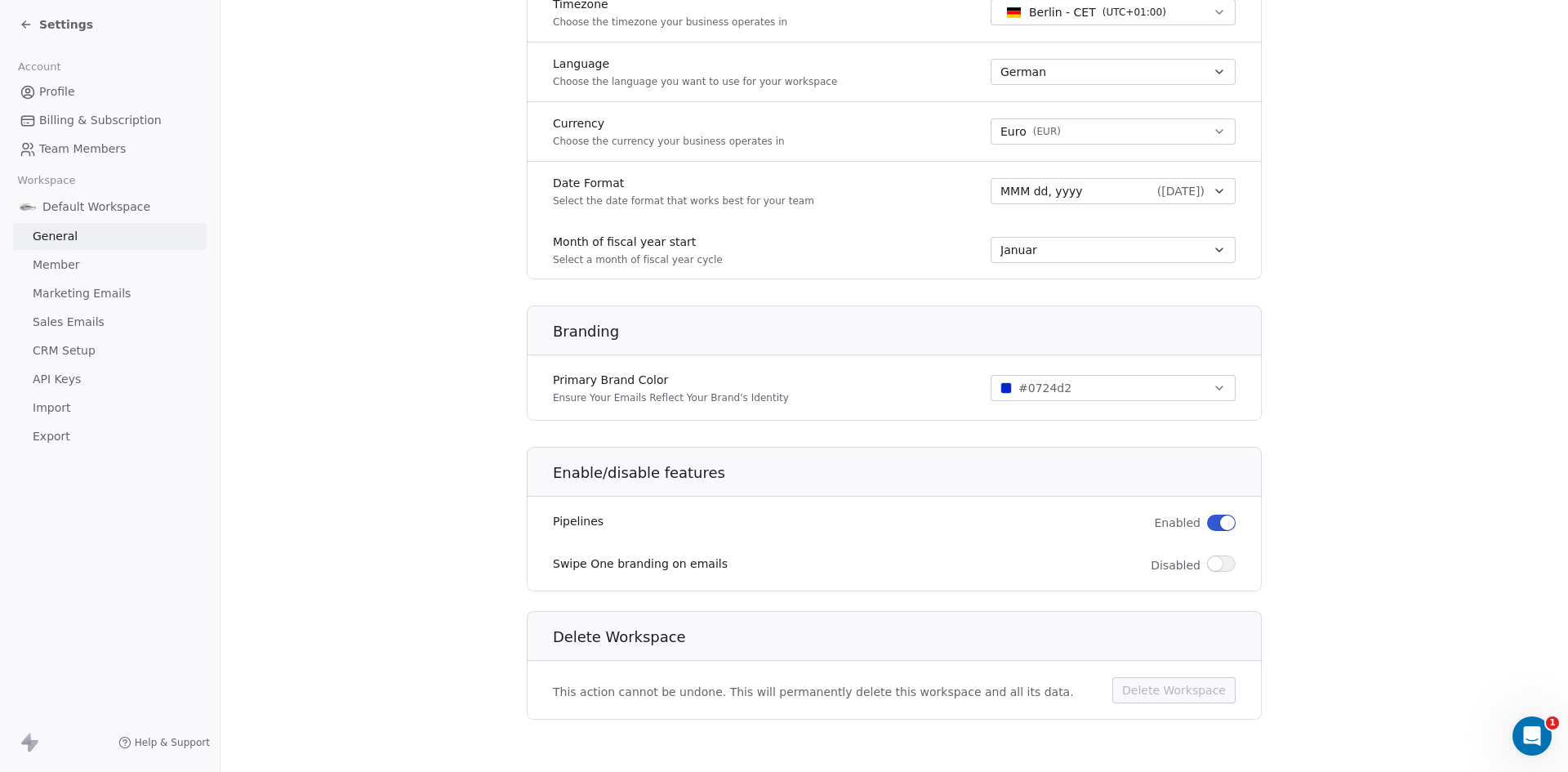
click at [53, 262] on span "Member" at bounding box center [57, 265] width 48 height 17
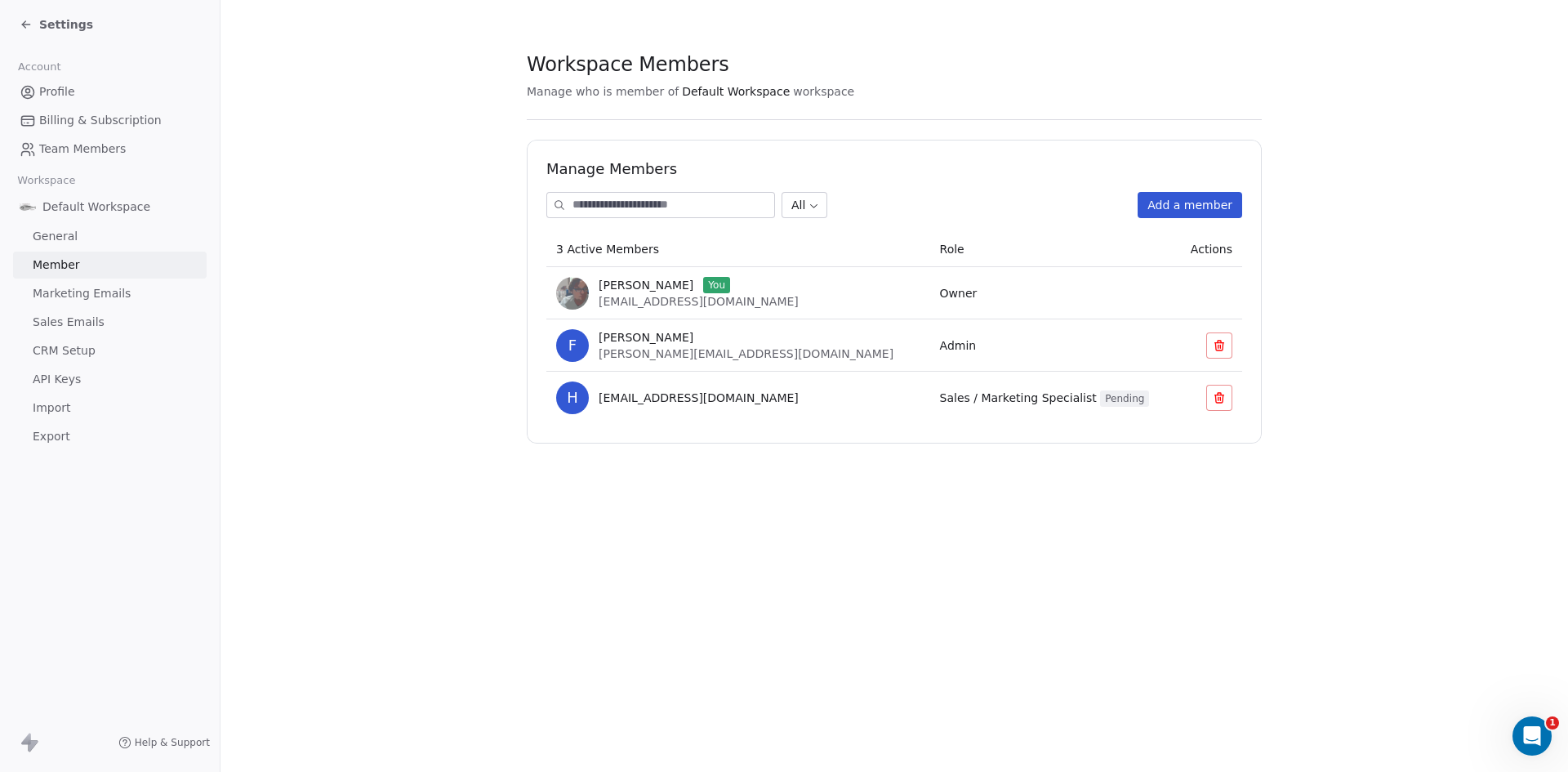
click at [85, 288] on span "Marketing Emails" at bounding box center [81, 294] width 98 height 17
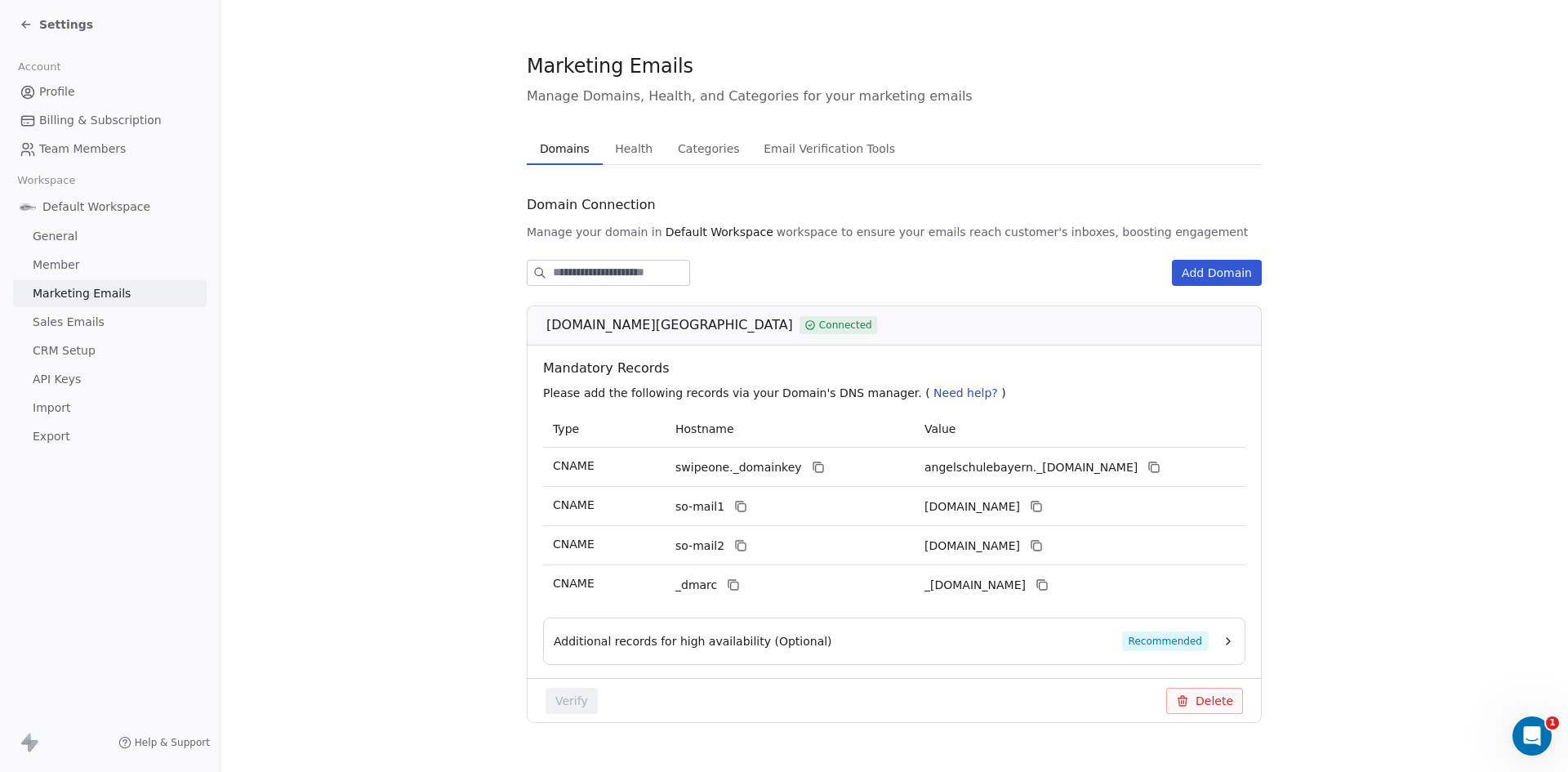
click at [1222, 639] on icon "button" at bounding box center [1228, 641] width 13 height 13
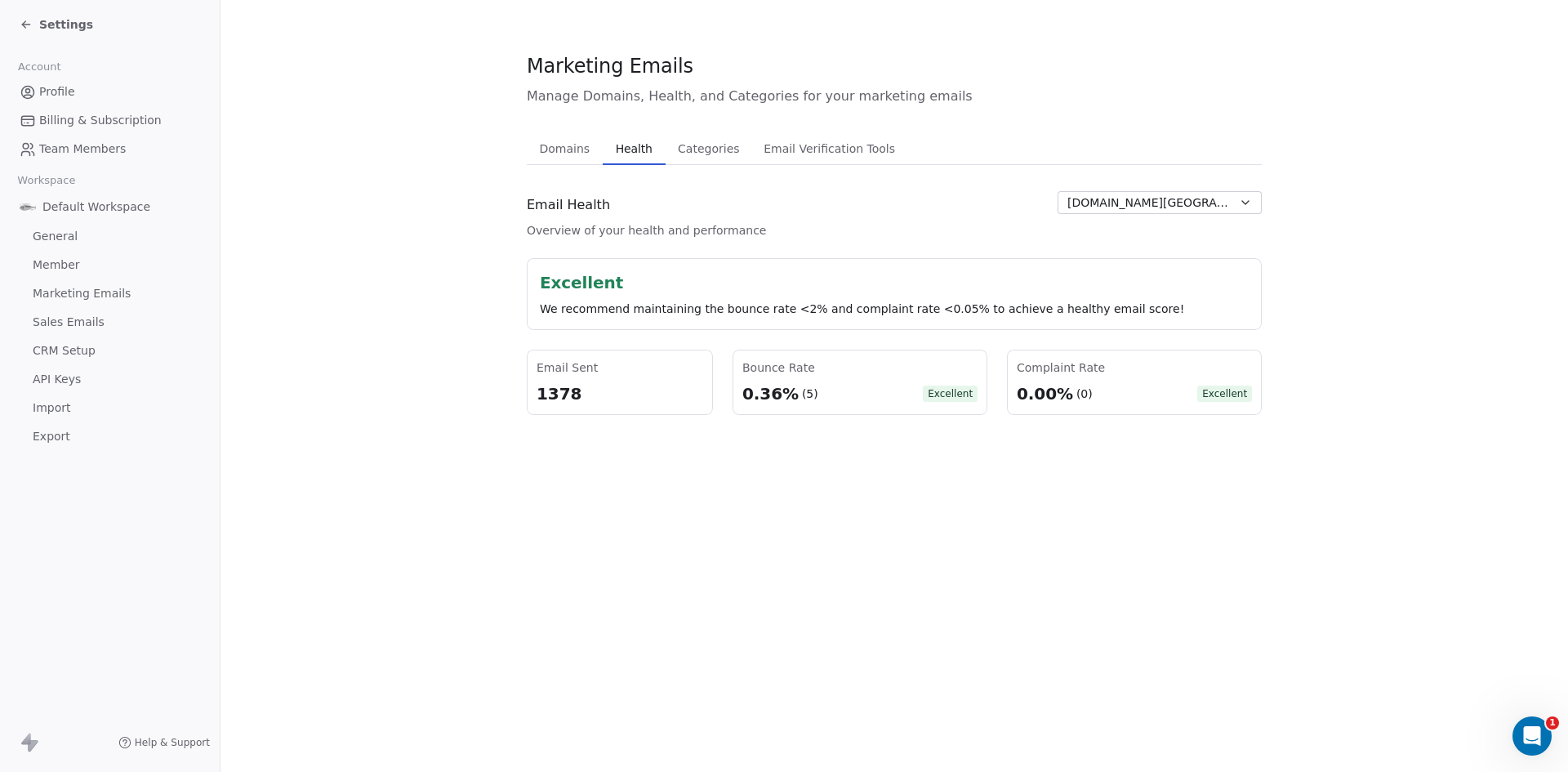
click at [629, 141] on span "Health" at bounding box center [634, 149] width 50 height 23
click at [698, 151] on span "Categories" at bounding box center [709, 149] width 74 height 23
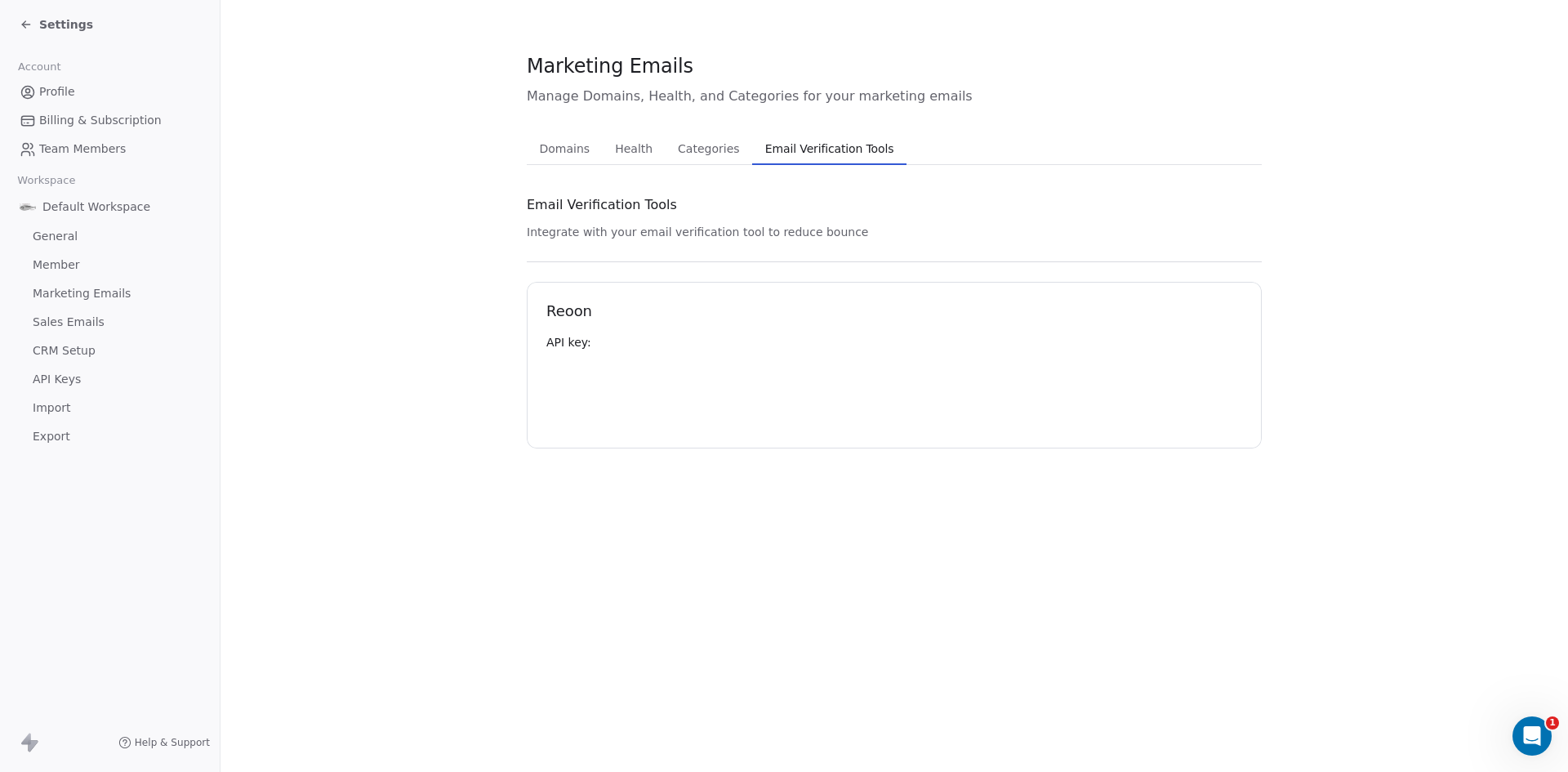
click at [794, 153] on span "Email Verification Tools" at bounding box center [830, 149] width 142 height 23
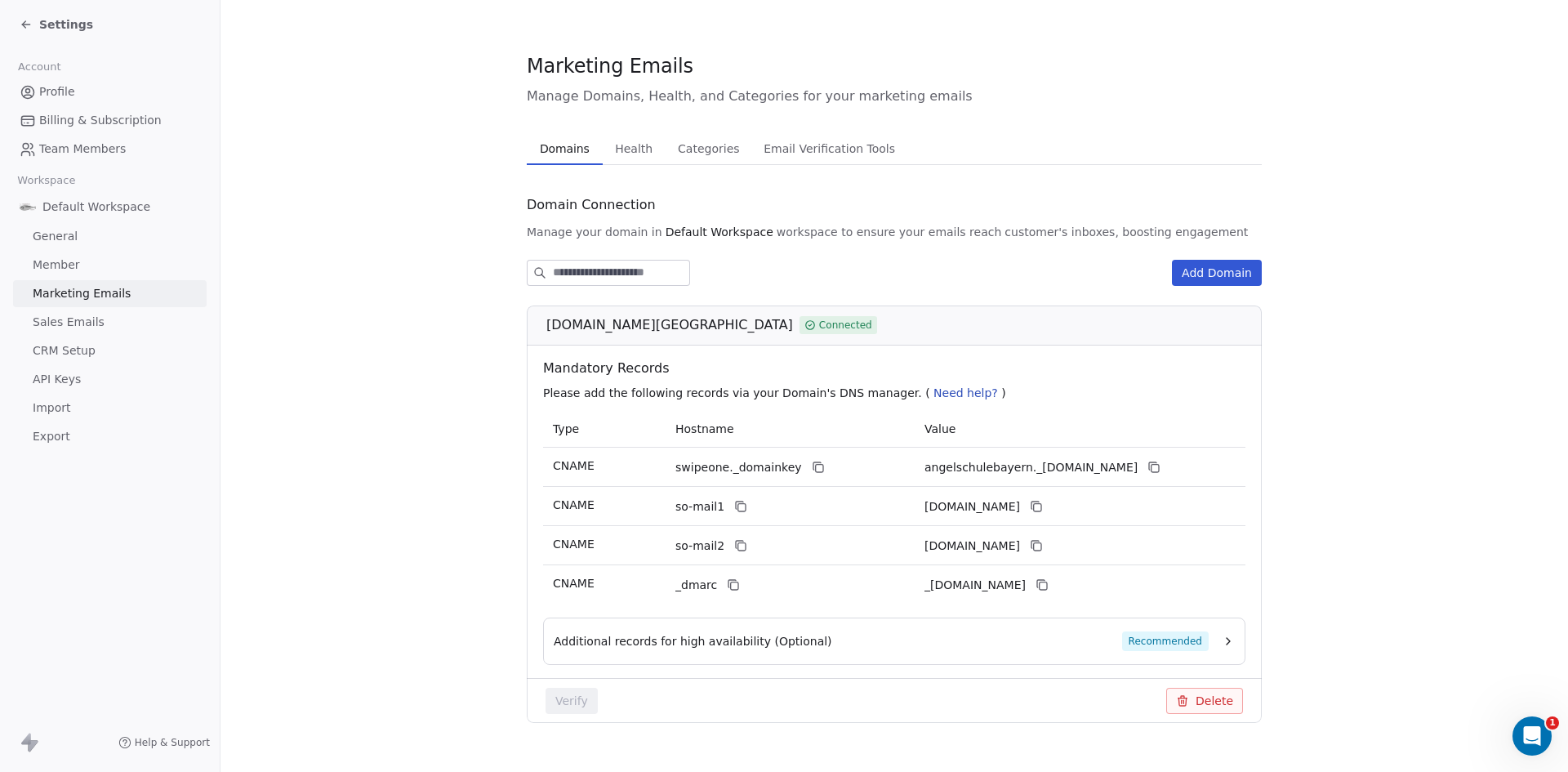
click at [560, 155] on span "Domains" at bounding box center [565, 149] width 62 height 23
click at [28, 21] on icon at bounding box center [26, 25] width 13 height 13
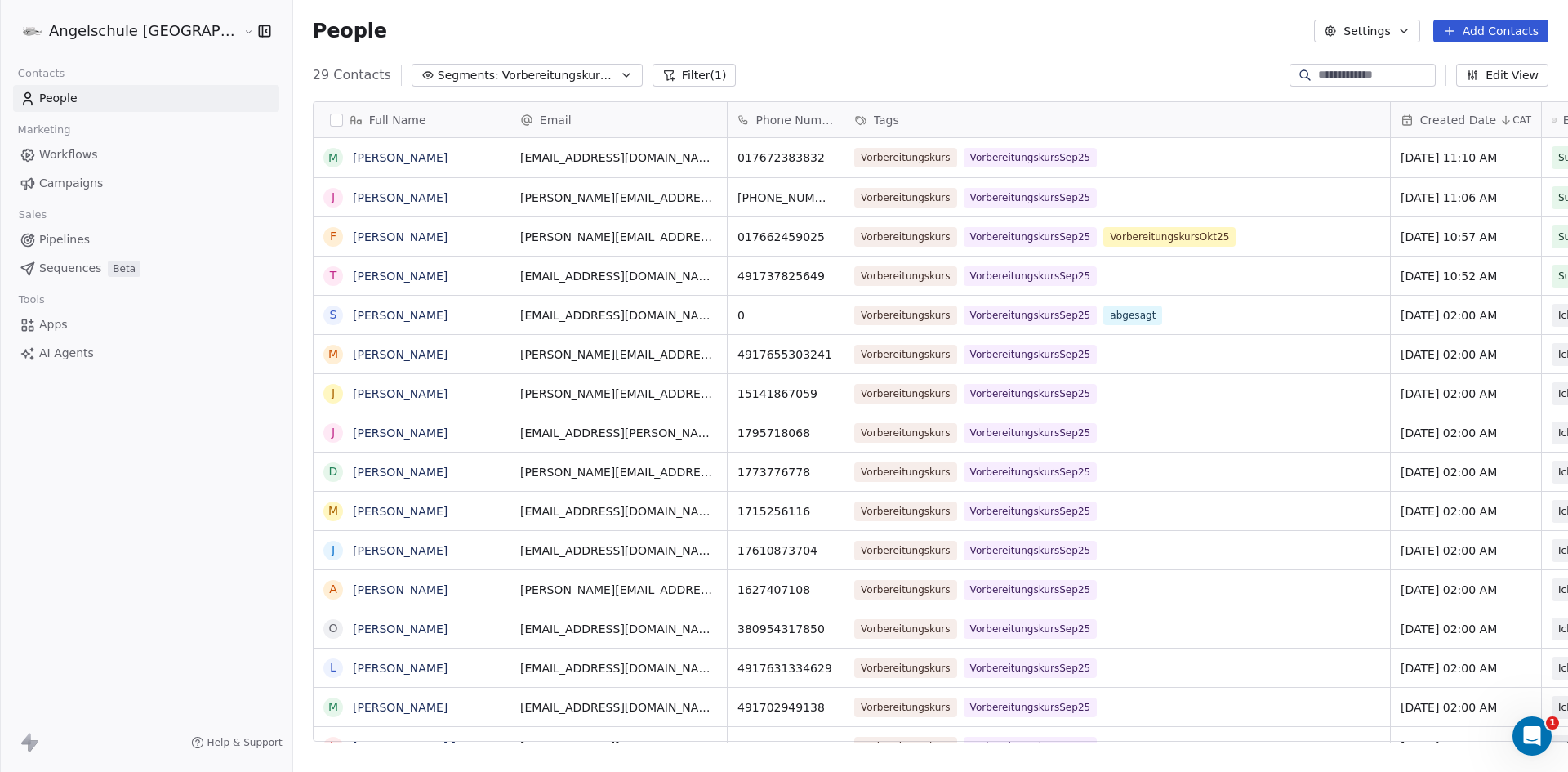
scroll to position [667, 1335]
click at [70, 183] on span "Campaigns" at bounding box center [71, 183] width 63 height 17
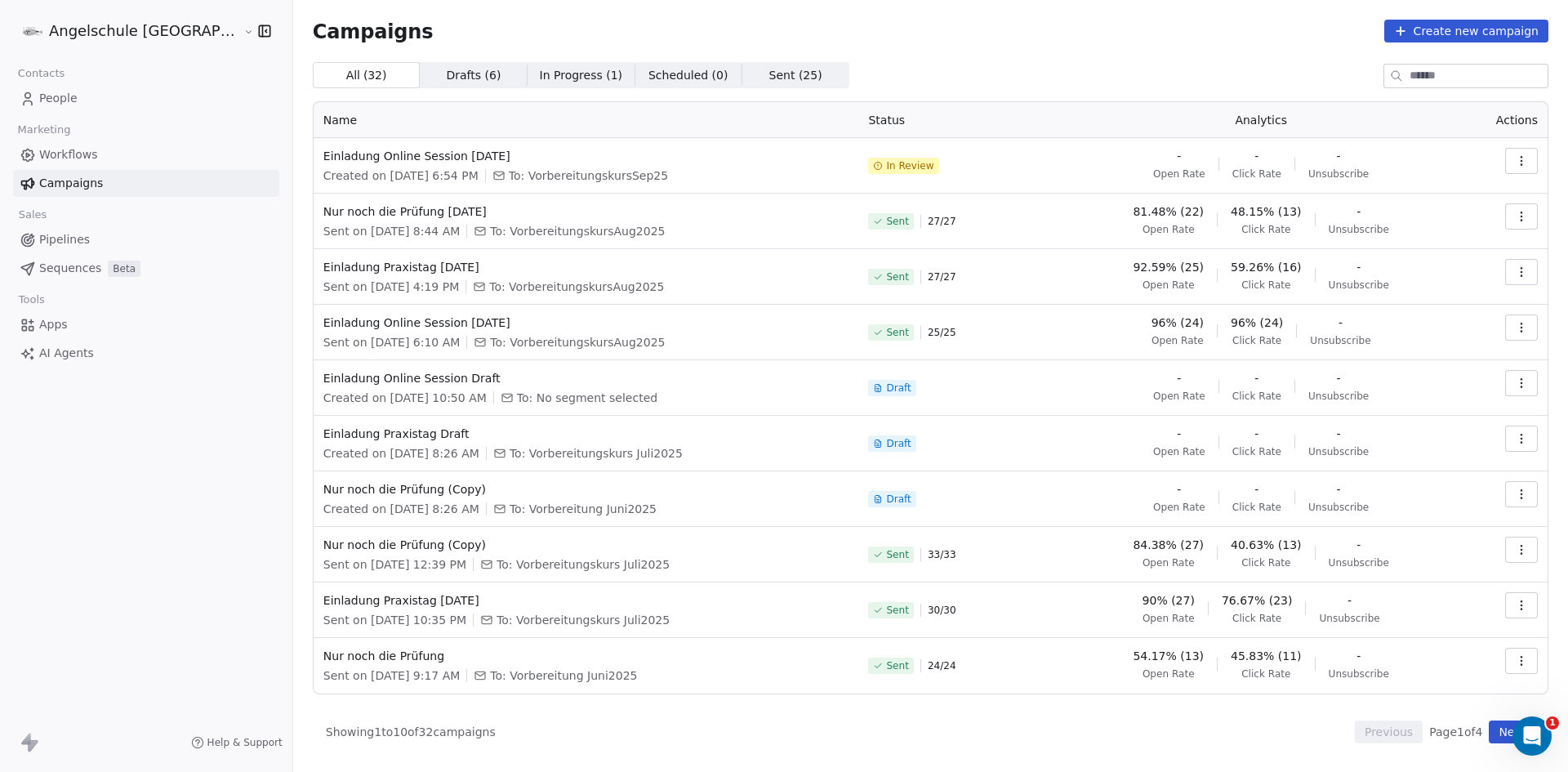
click at [54, 94] on span "People" at bounding box center [58, 98] width 39 height 17
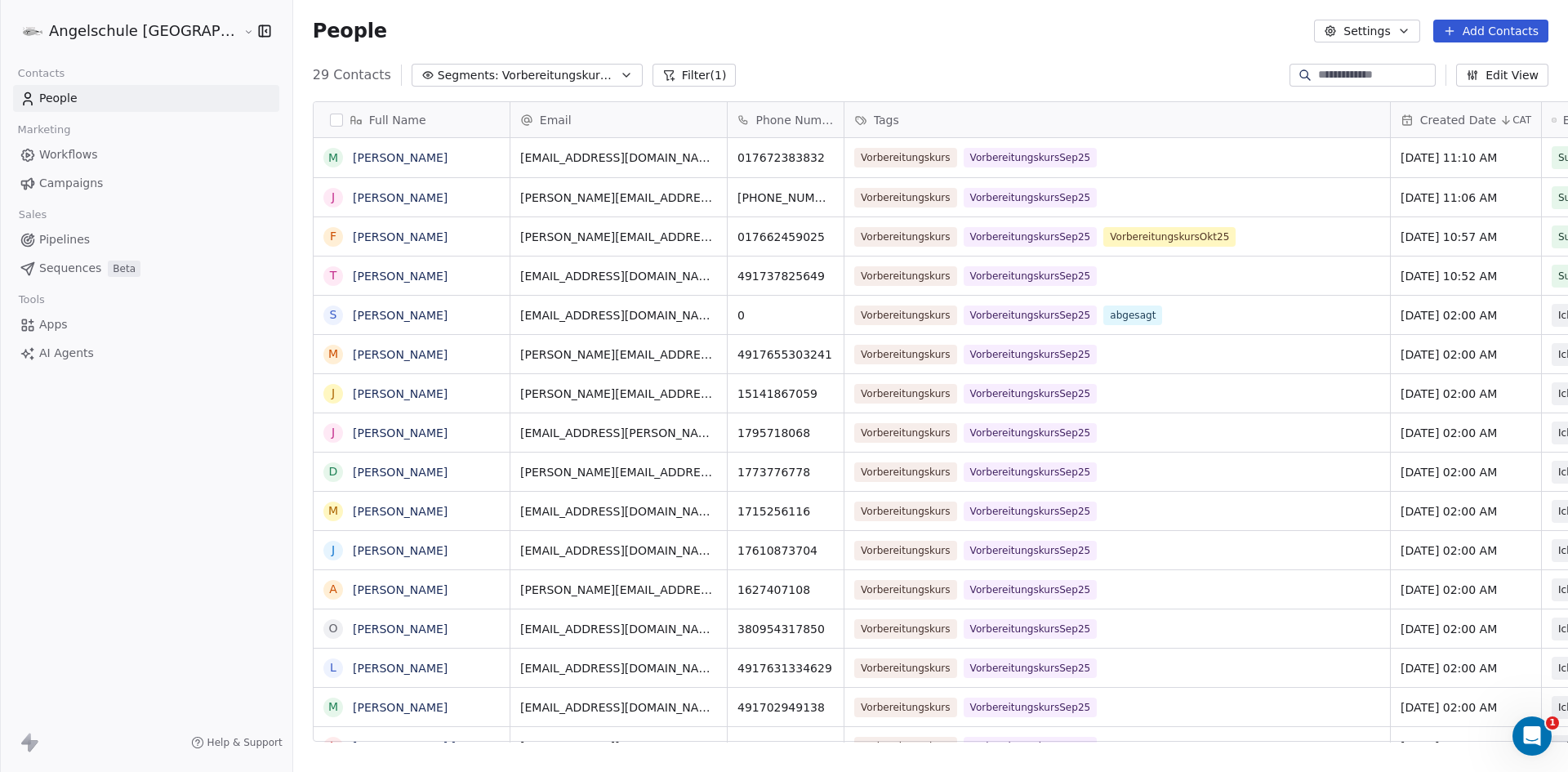
scroll to position [667, 1335]
drag, startPoint x: 379, startPoint y: 156, endPoint x: 261, endPoint y: 157, distance: 118.0
drag, startPoint x: 615, startPoint y: 157, endPoint x: 414, endPoint y: 150, distance: 201.1
click at [728, 152] on icon "grid" at bounding box center [735, 155] width 13 height 13
drag, startPoint x: 749, startPoint y: 155, endPoint x: 657, endPoint y: 157, distance: 92.0
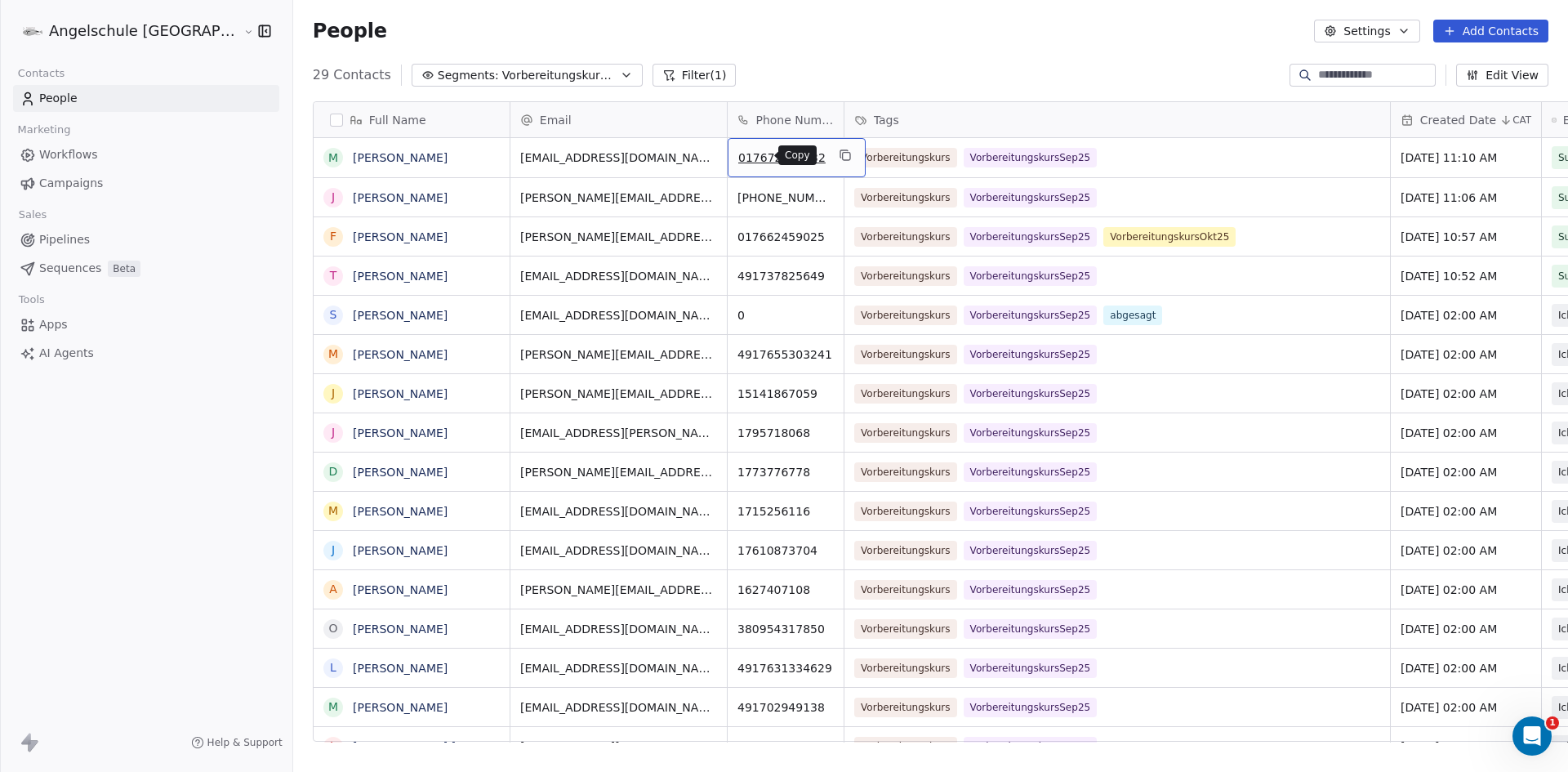
click at [839, 155] on icon "grid" at bounding box center [845, 155] width 13 height 13
click at [353, 152] on link "Moritz Grabmann" at bounding box center [400, 158] width 95 height 13
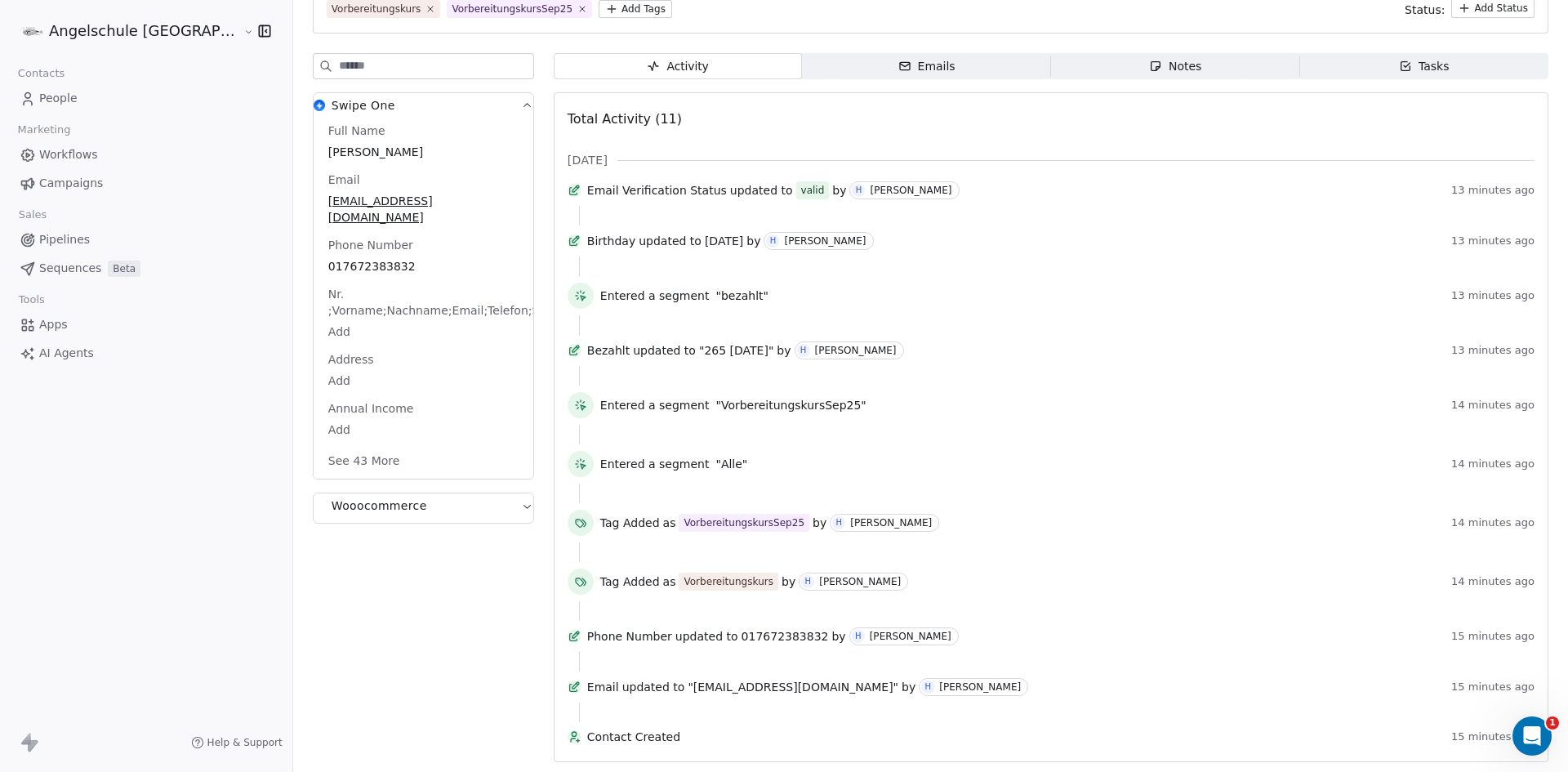
scroll to position [198, 0]
click at [318, 446] on button "See 43 More" at bounding box center [363, 460] width 91 height 30
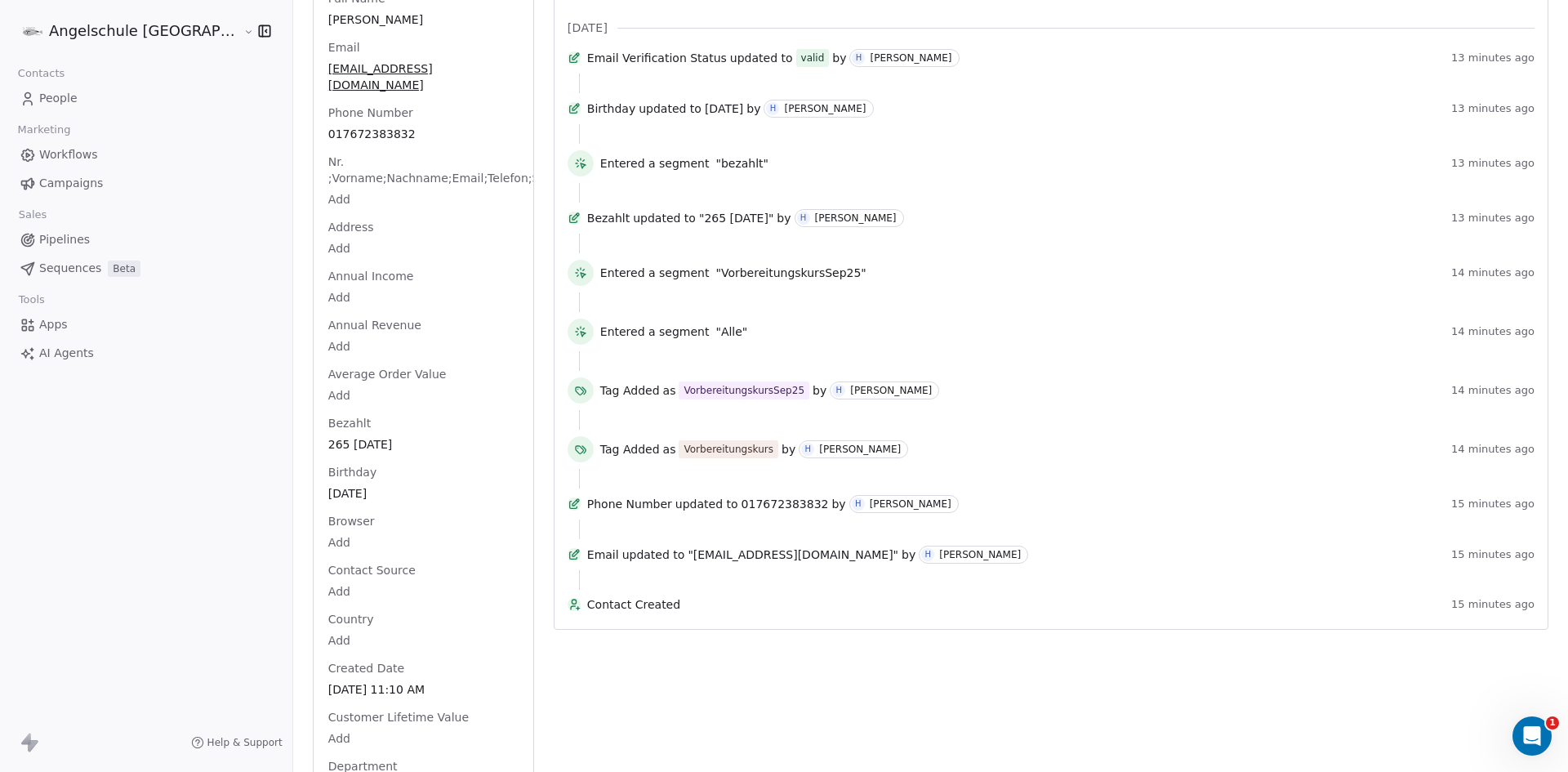
scroll to position [323, 0]
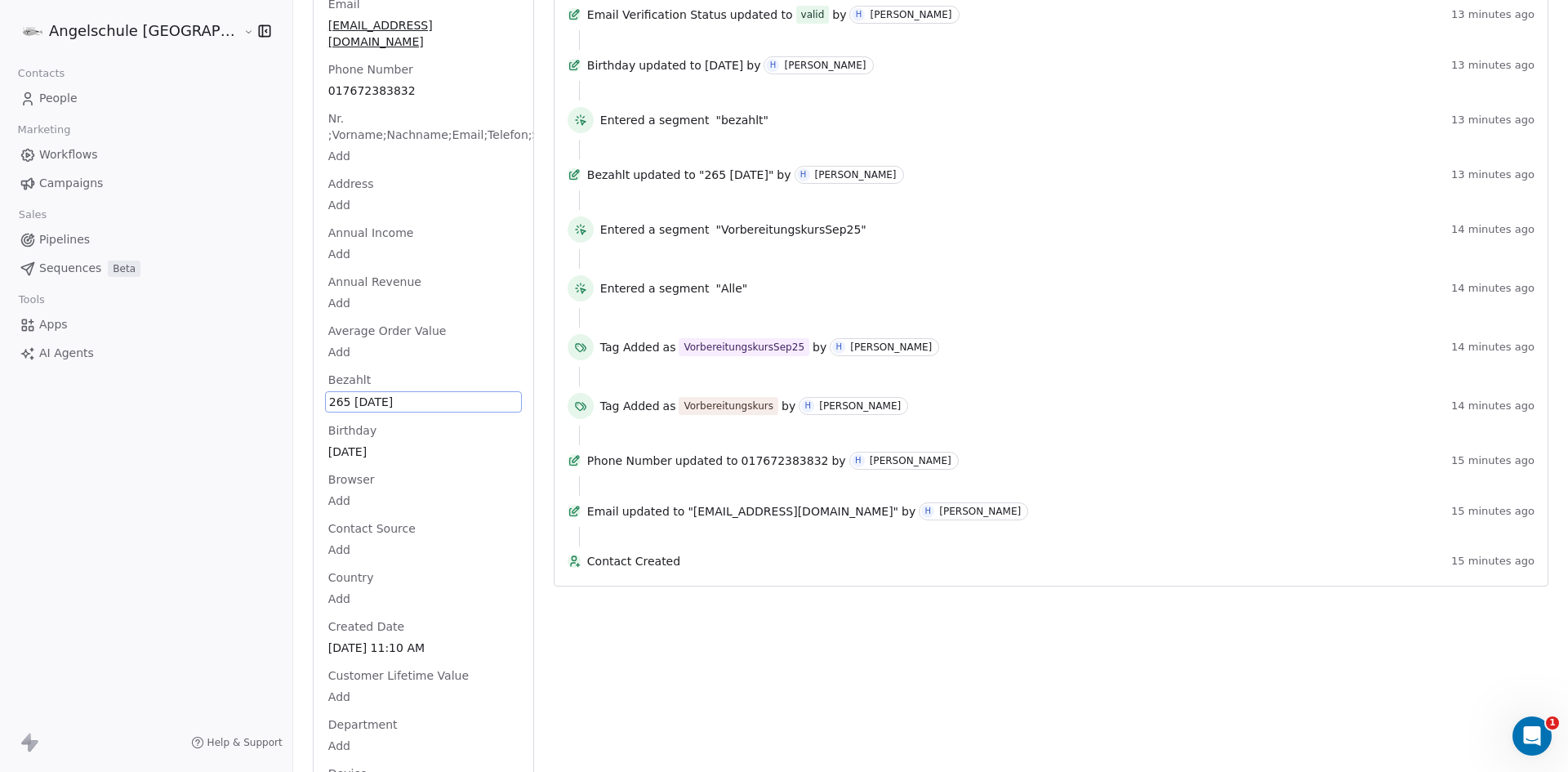
drag, startPoint x: 342, startPoint y: 424, endPoint x: 257, endPoint y: 426, distance: 85.0
drag, startPoint x: 340, startPoint y: 383, endPoint x: 245, endPoint y: 386, distance: 95.0
click at [335, 394] on span "265 17.09.2025" at bounding box center [423, 402] width 188 height 16
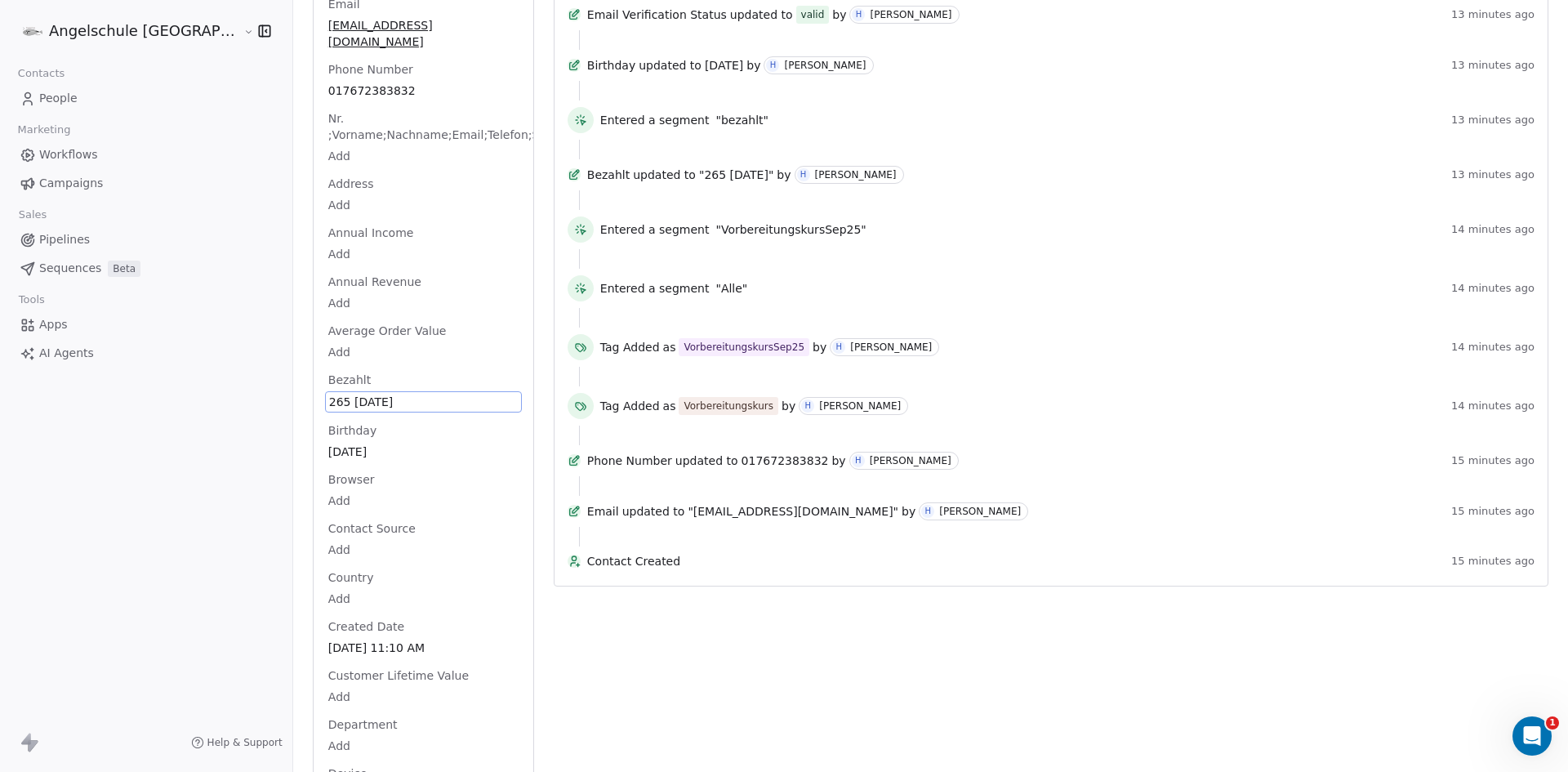
click at [341, 394] on span "265 17.09.2025" at bounding box center [423, 402] width 188 height 16
drag, startPoint x: 354, startPoint y: 386, endPoint x: 261, endPoint y: 386, distance: 93.0
click at [261, 386] on textarea "**********" at bounding box center [344, 401] width 182 height 51
click at [323, 436] on html "Angelschule Bayern Contacts People Marketing Workflows Campaigns Sales Pipeline…" at bounding box center [784, 386] width 1568 height 772
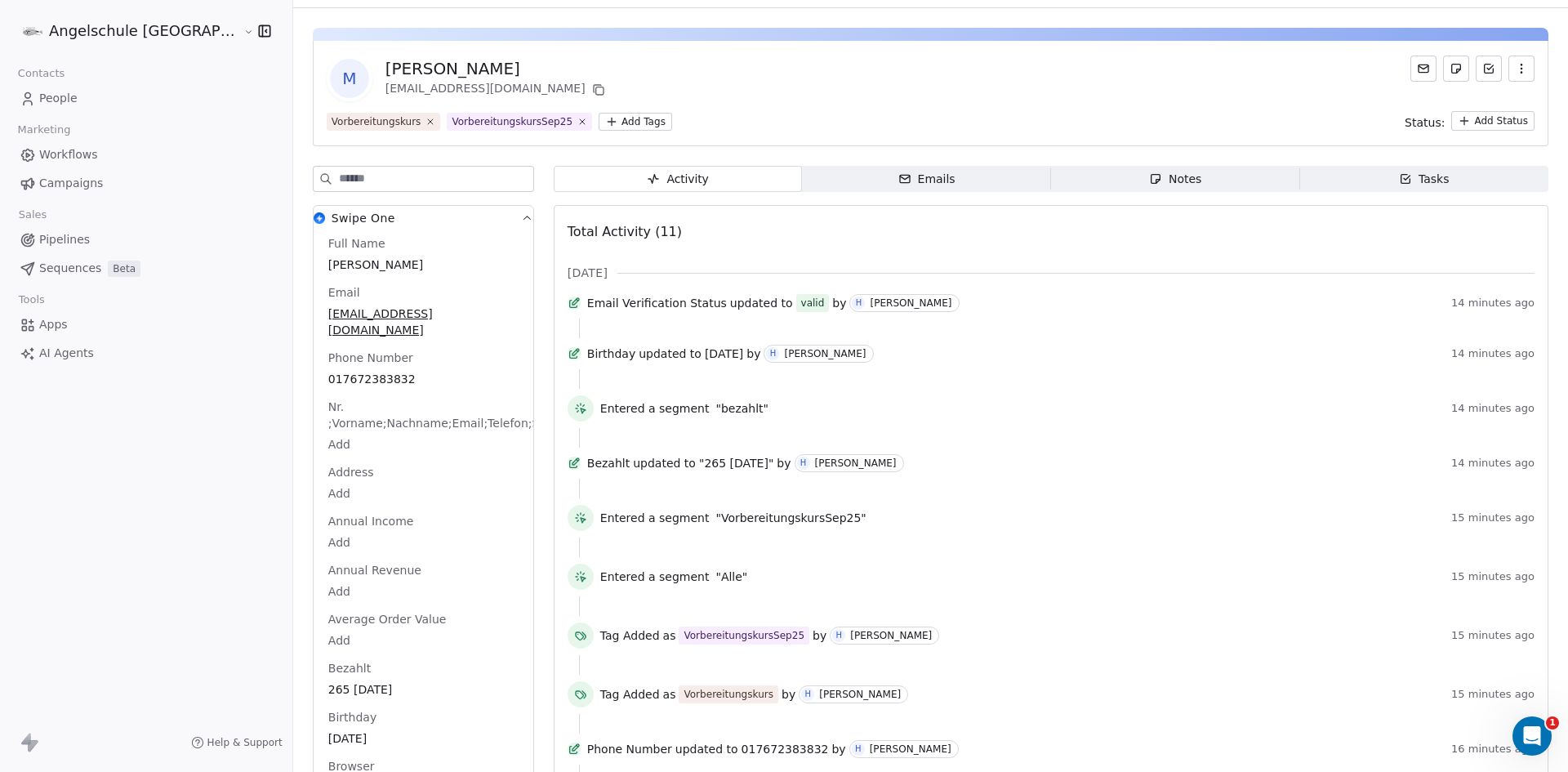
scroll to position [0, 0]
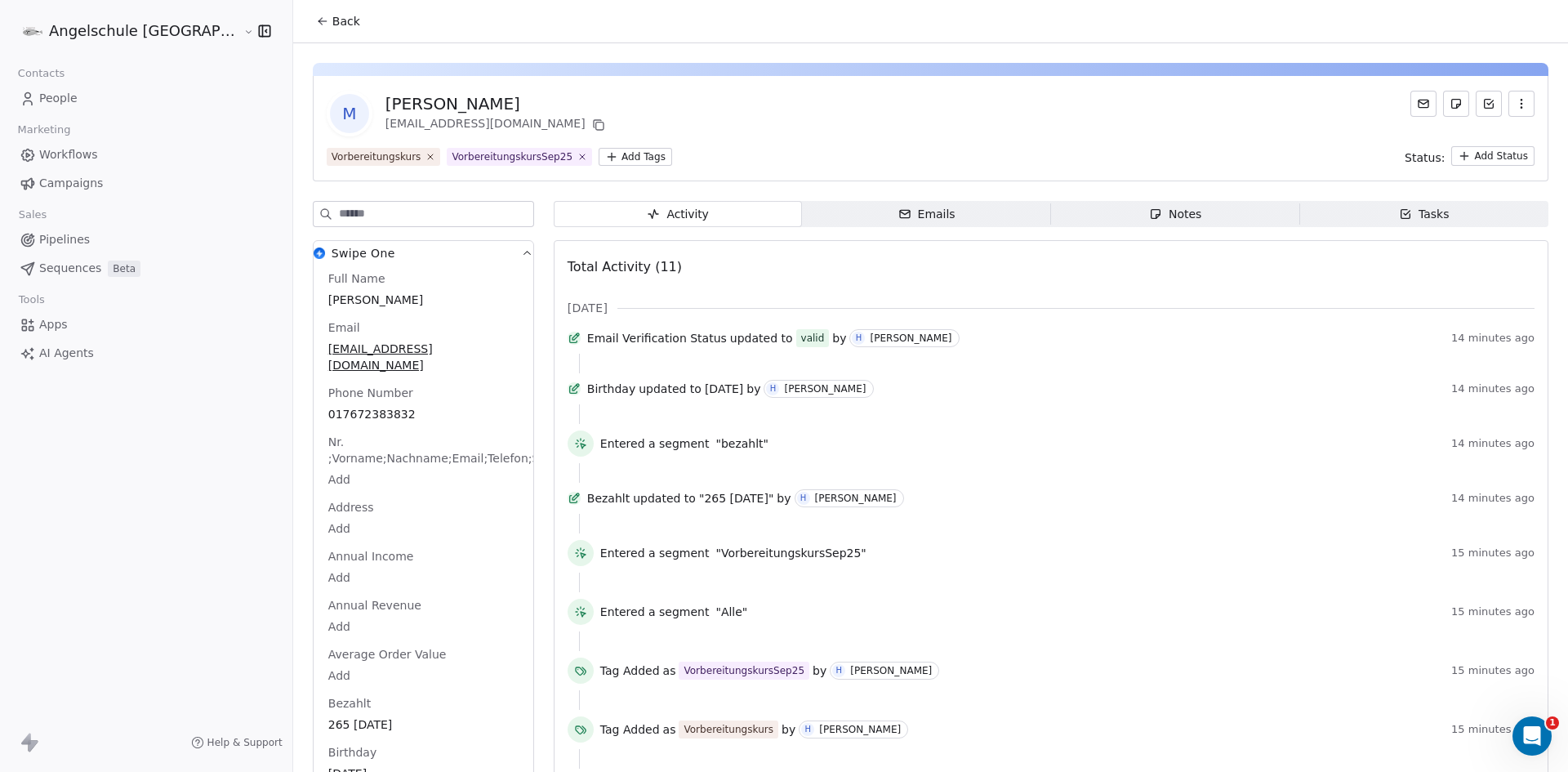
click at [316, 16] on icon at bounding box center [322, 21] width 13 height 13
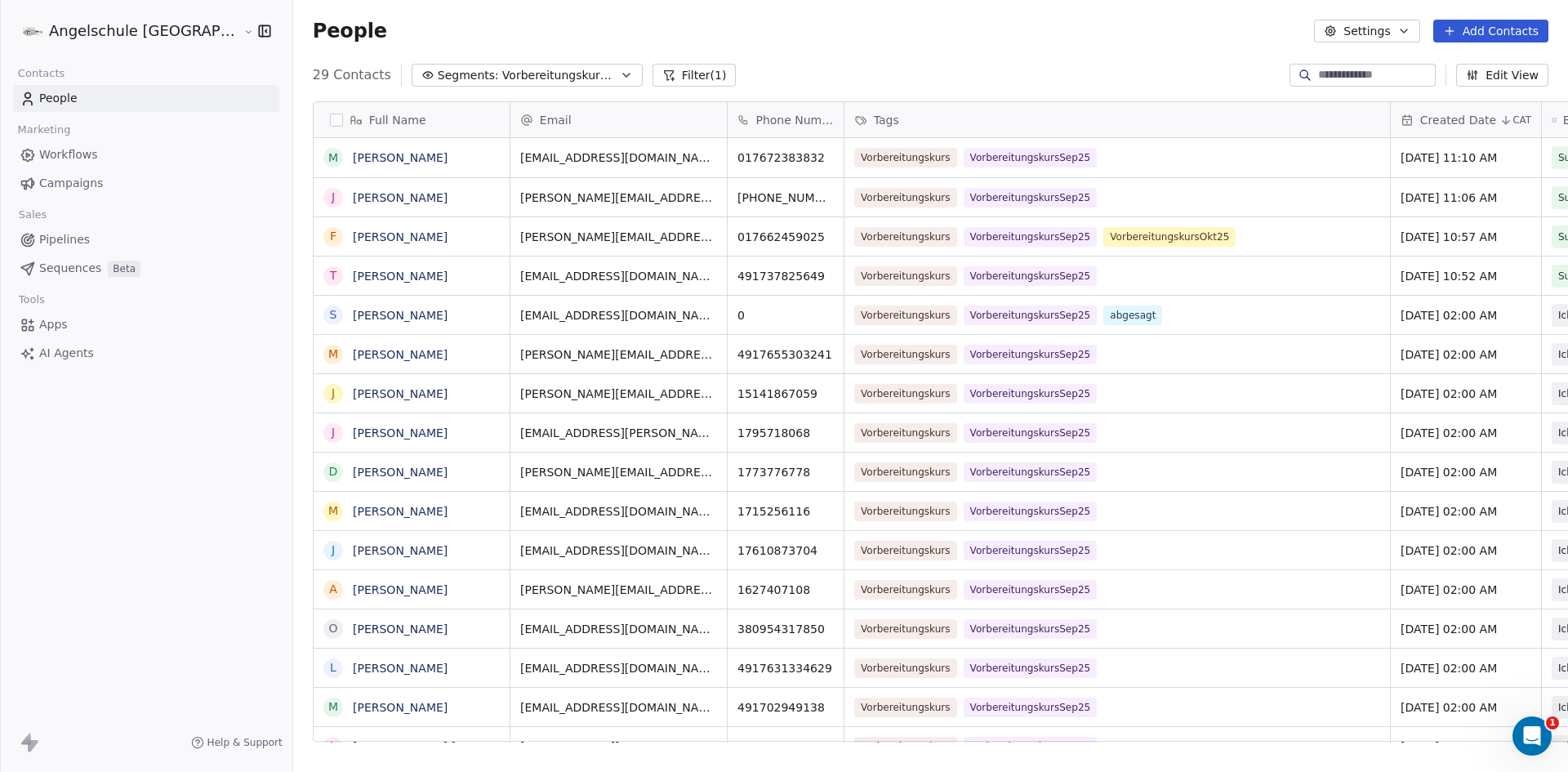
scroll to position [667, 1335]
click at [354, 155] on link "Moritz Grabmann" at bounding box center [400, 158] width 95 height 13
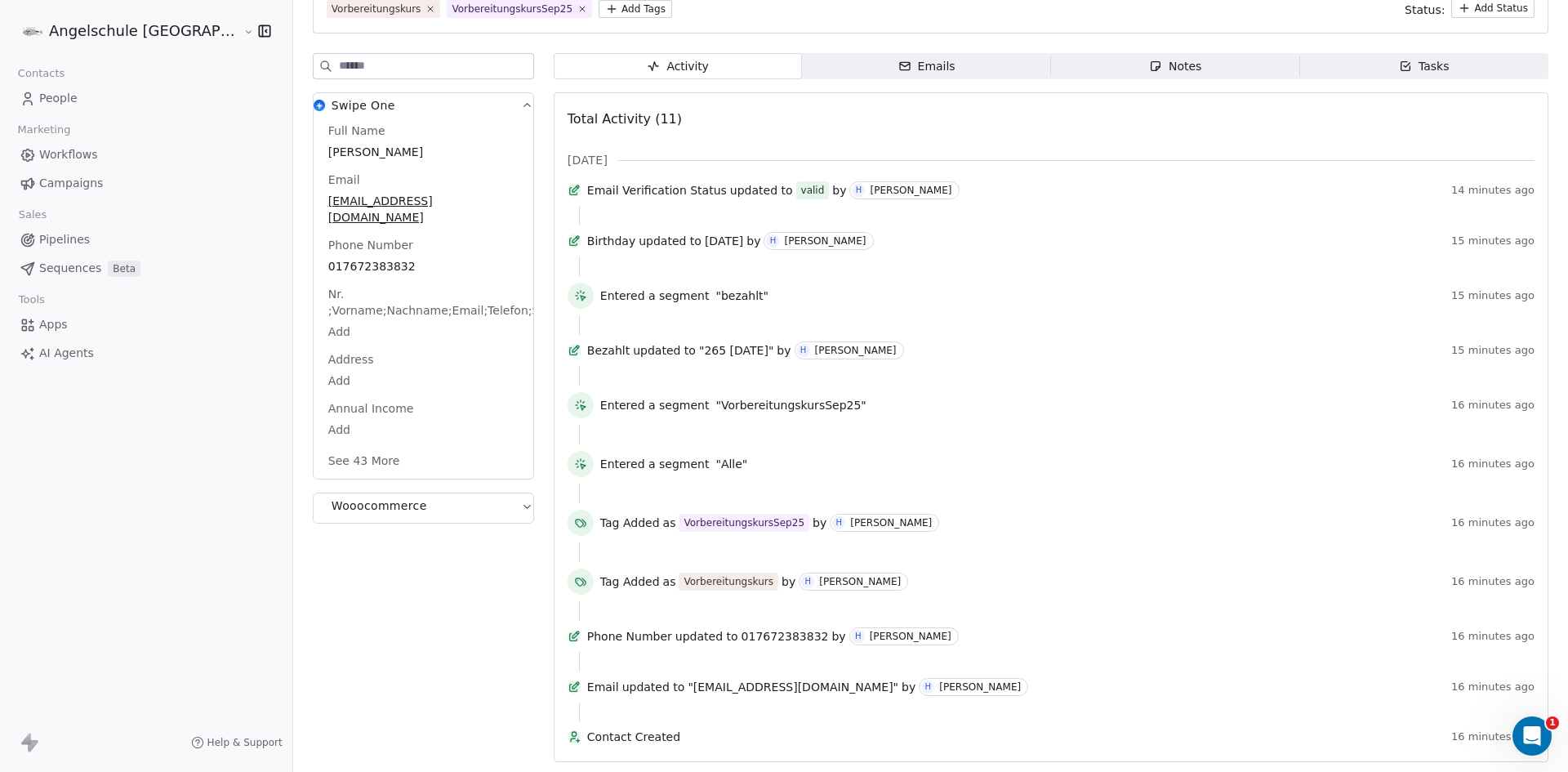
scroll to position [198, 0]
click at [318, 446] on button "See 43 More" at bounding box center [363, 460] width 91 height 30
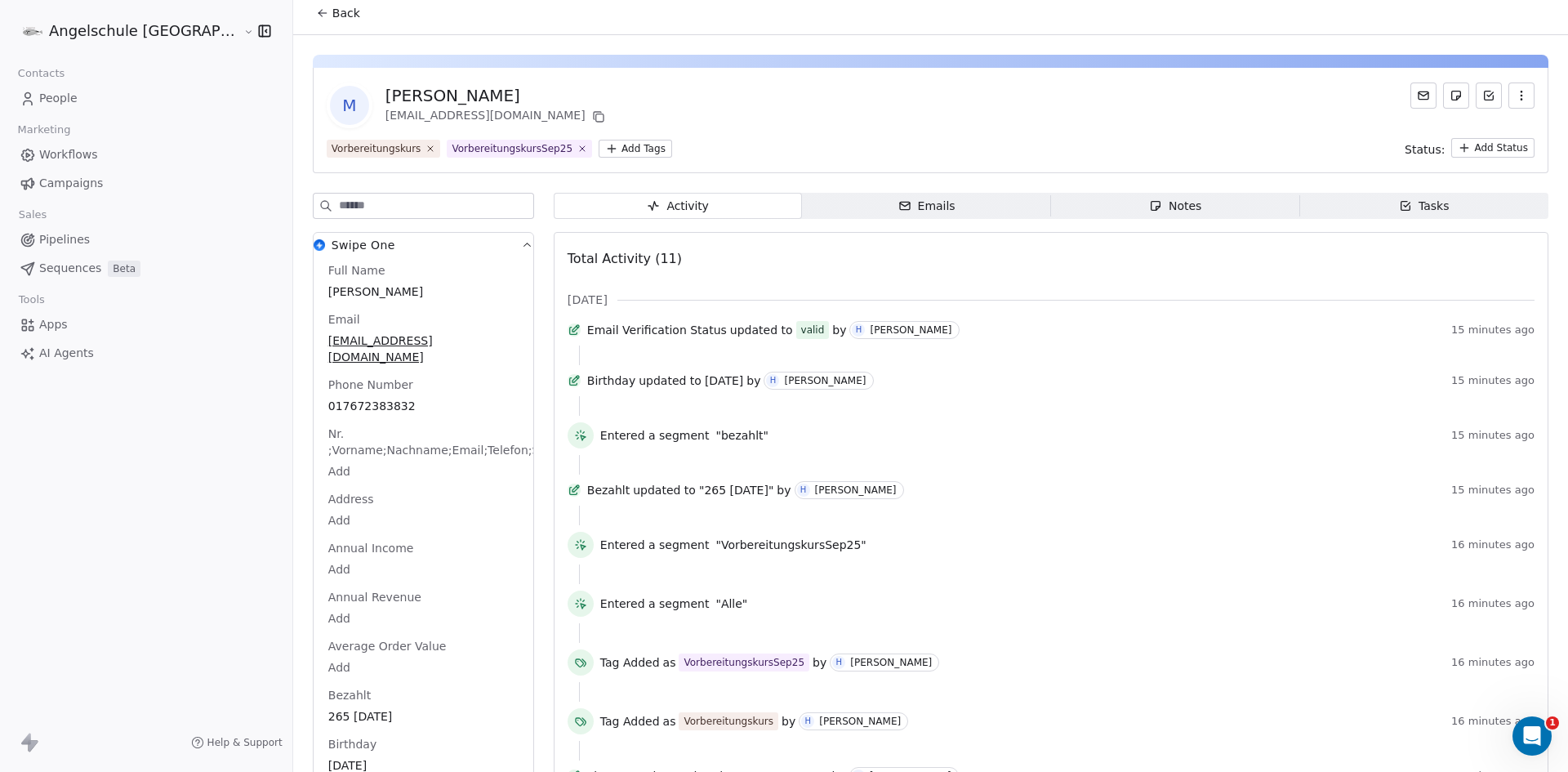
scroll to position [0, 0]
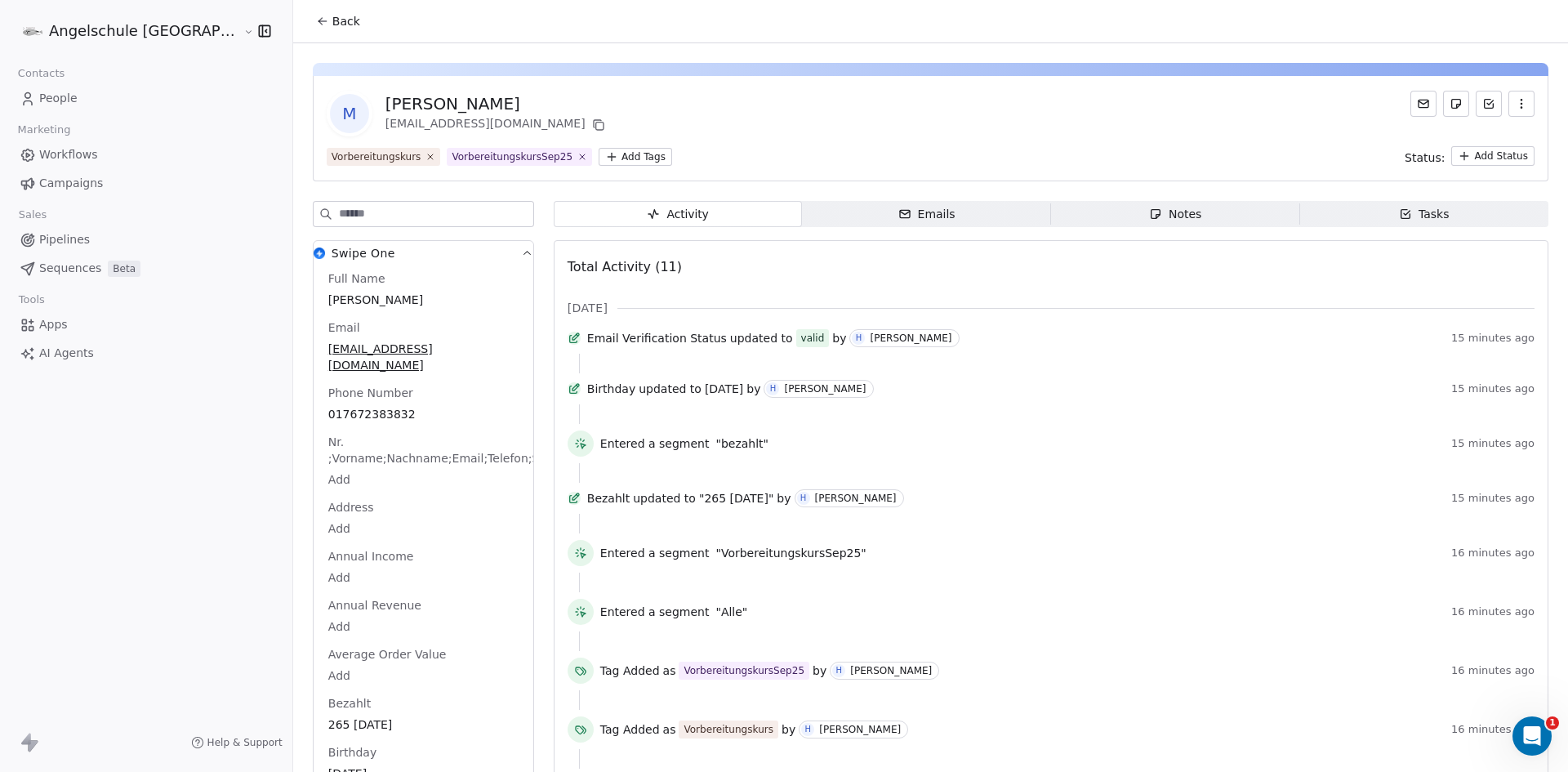
click at [316, 17] on icon at bounding box center [322, 21] width 13 height 13
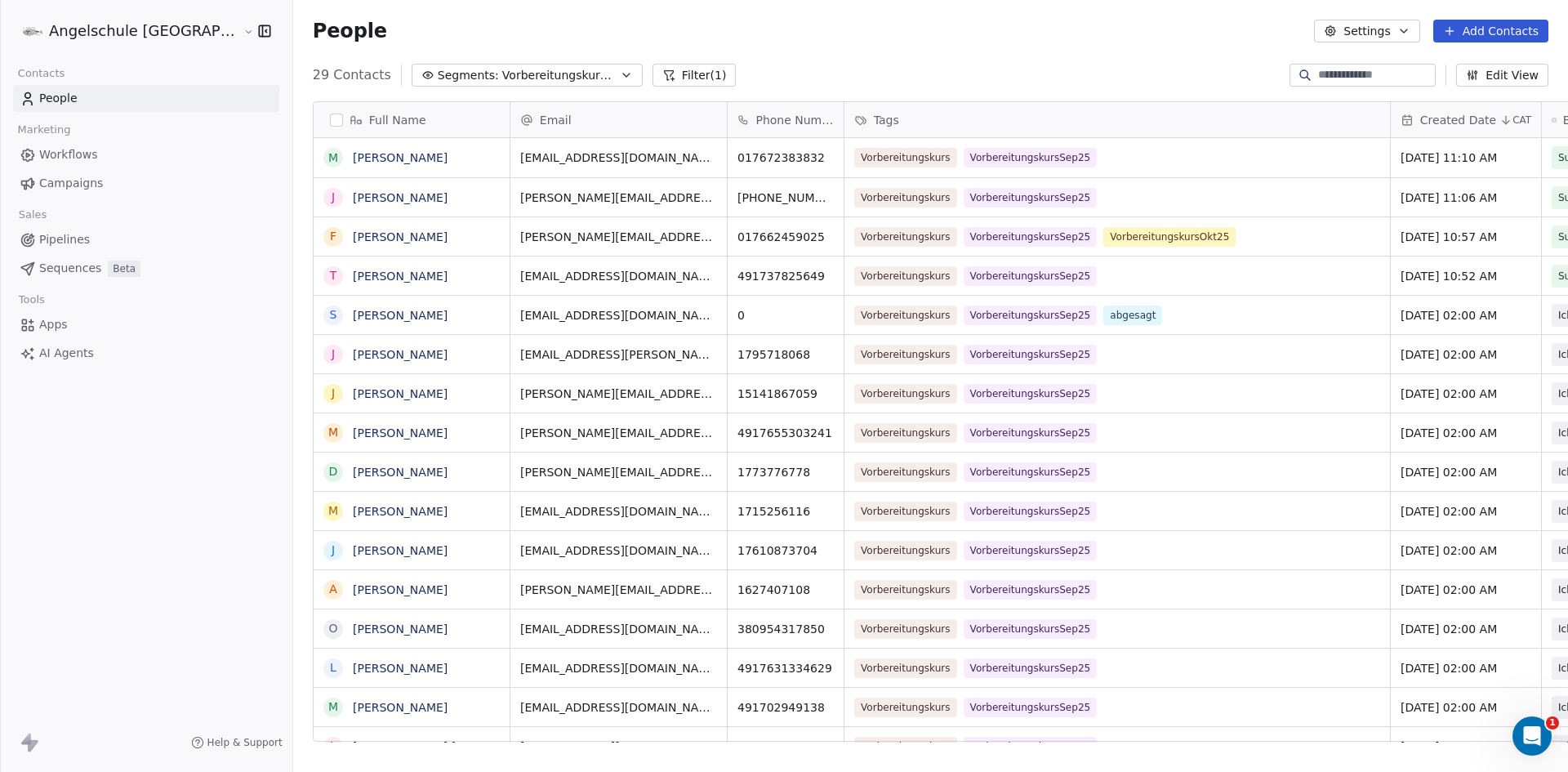
scroll to position [667, 1335]
drag, startPoint x: 568, startPoint y: 197, endPoint x: 451, endPoint y: 199, distance: 117.0
click at [728, 189] on icon "grid" at bounding box center [735, 195] width 13 height 13
drag, startPoint x: 771, startPoint y: 194, endPoint x: 773, endPoint y: 221, distance: 27.1
click at [856, 198] on icon "grid" at bounding box center [863, 195] width 13 height 13
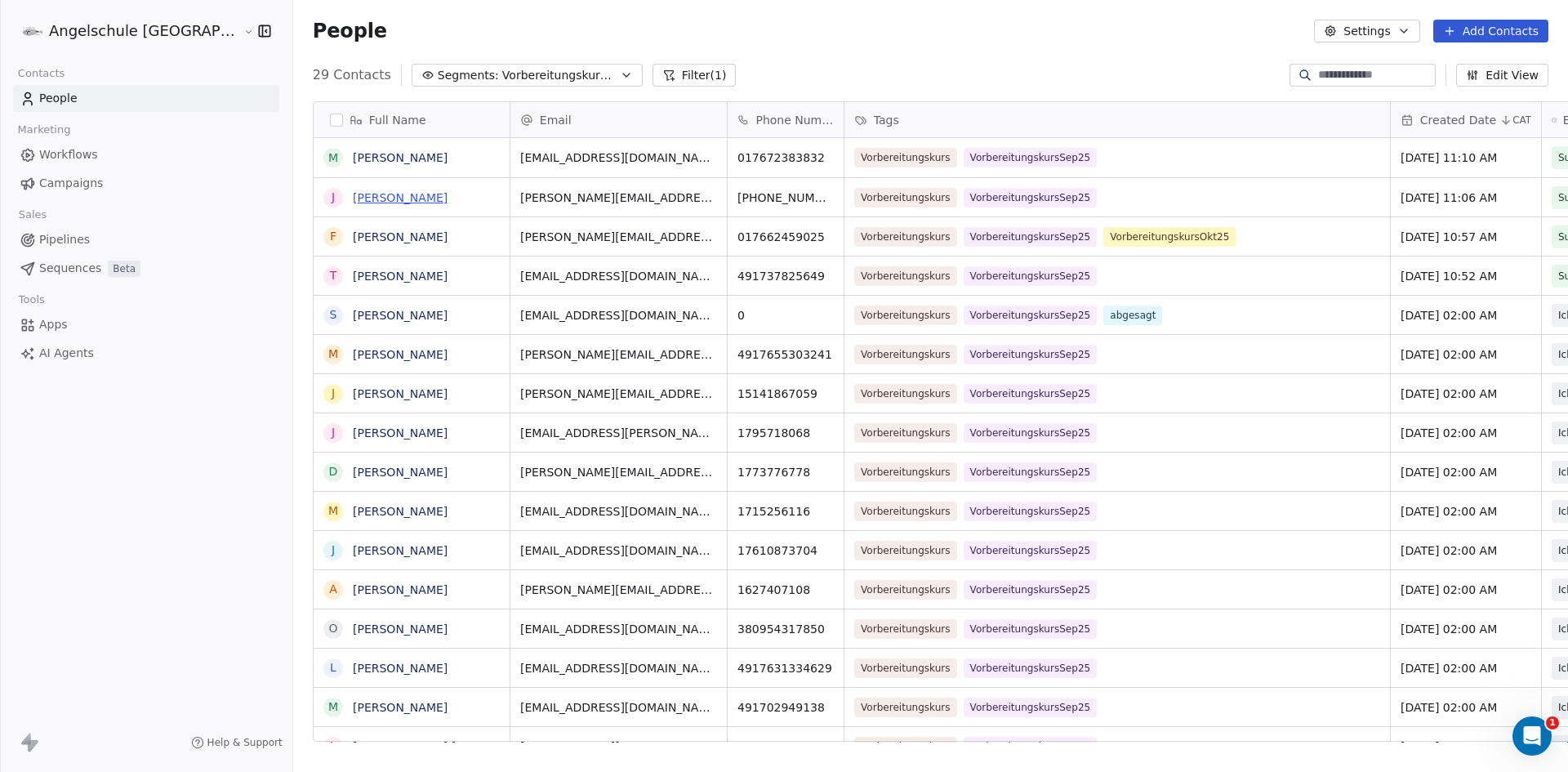
click at [353, 195] on link "Johann Auer" at bounding box center [400, 197] width 95 height 13
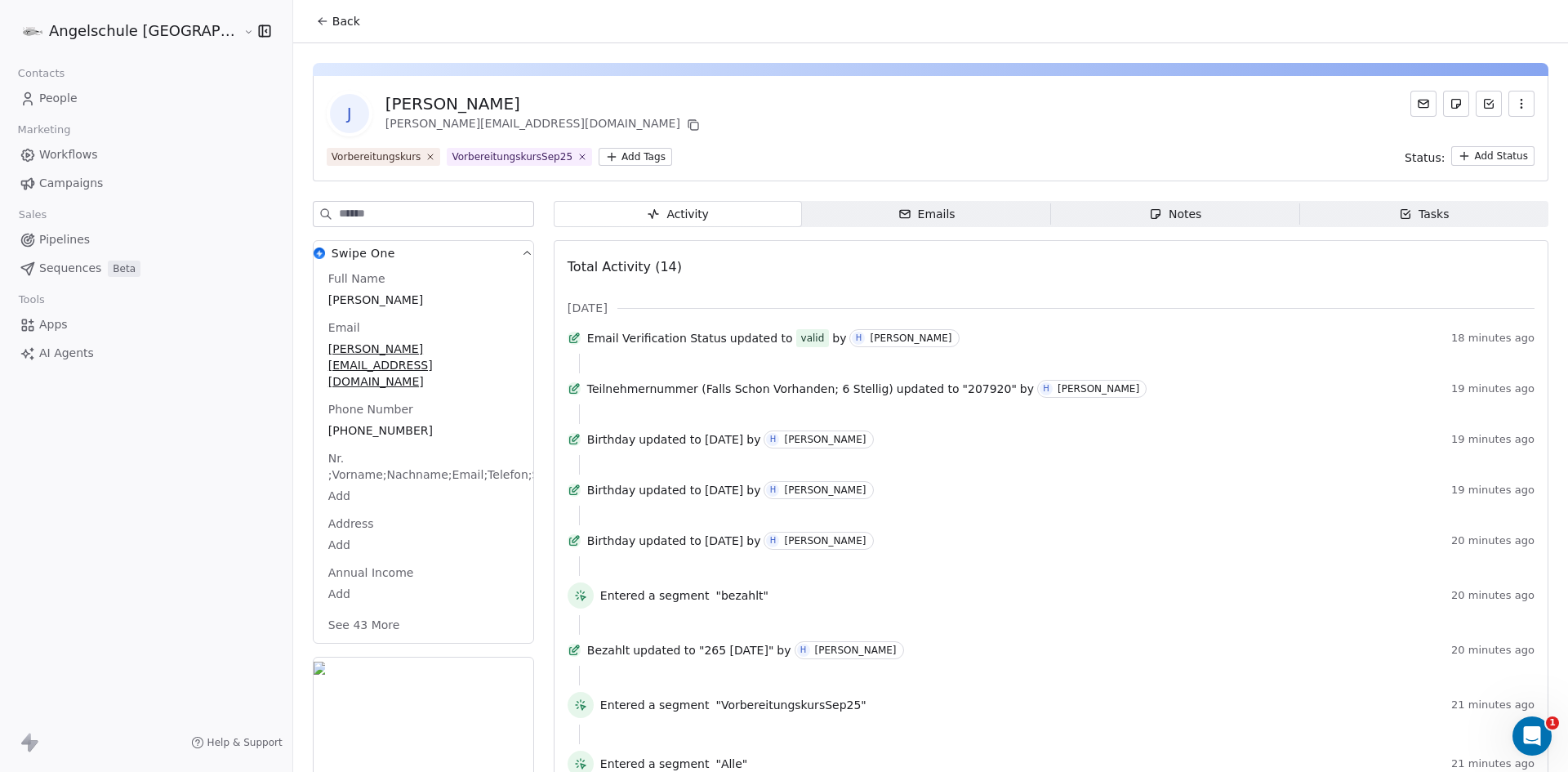
click at [318, 610] on button "See 43 More" at bounding box center [363, 625] width 91 height 30
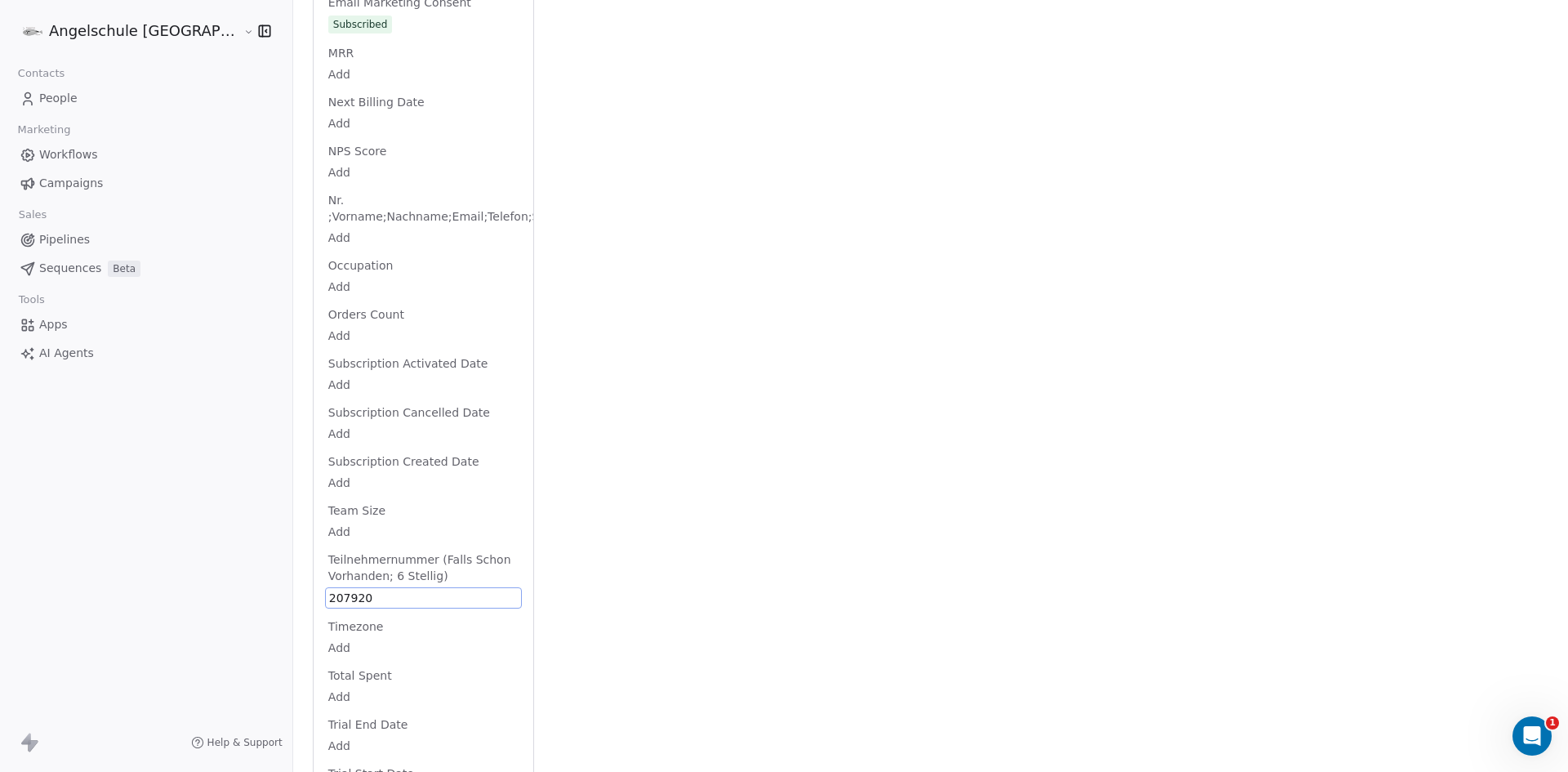
scroll to position [1976, 0]
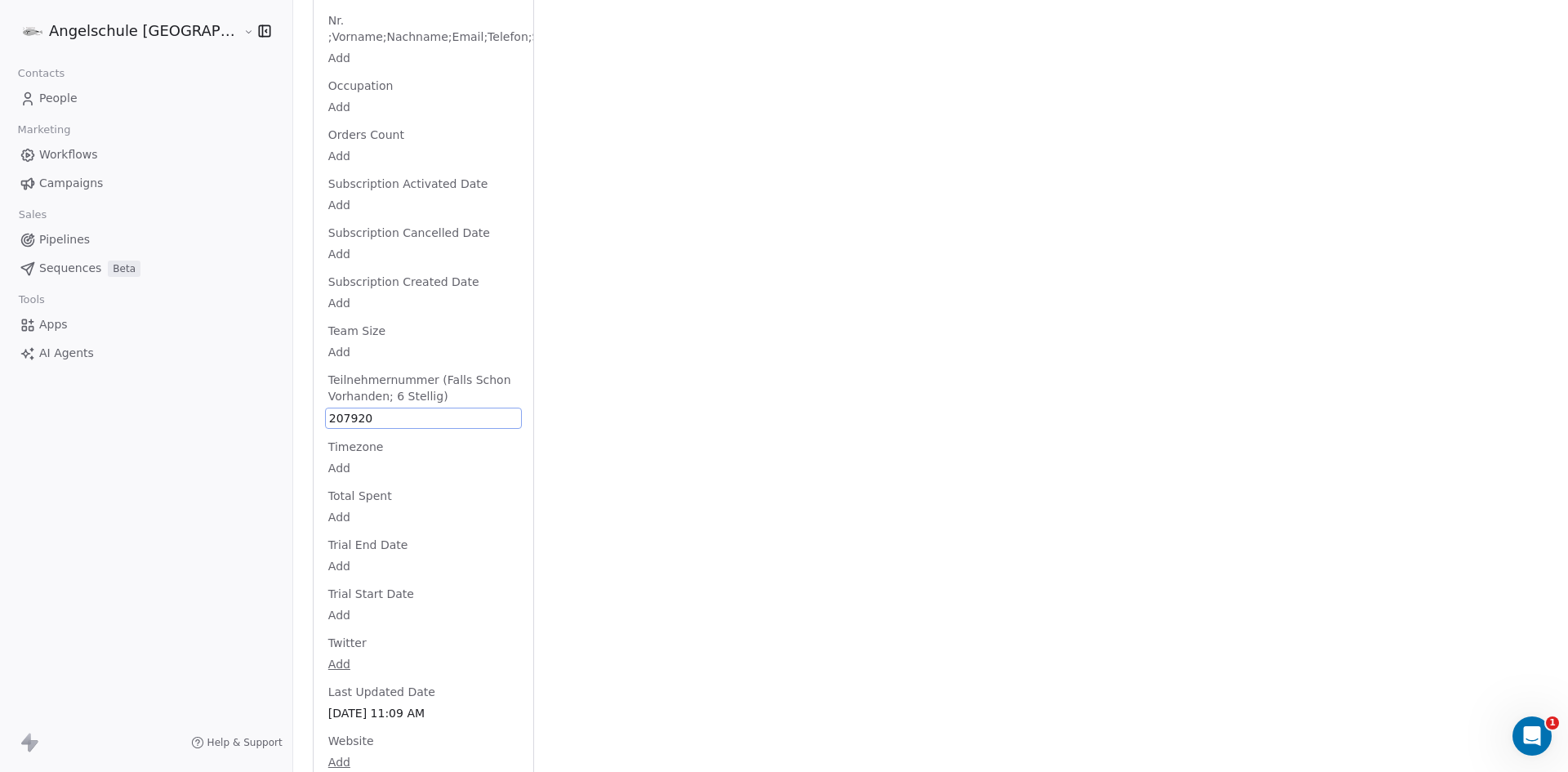
drag, startPoint x: 299, startPoint y: 562, endPoint x: 282, endPoint y: 562, distance: 17.0
click at [329, 410] on span "207920" at bounding box center [423, 418] width 188 height 16
drag, startPoint x: 308, startPoint y: 383, endPoint x: 246, endPoint y: 386, distance: 62.1
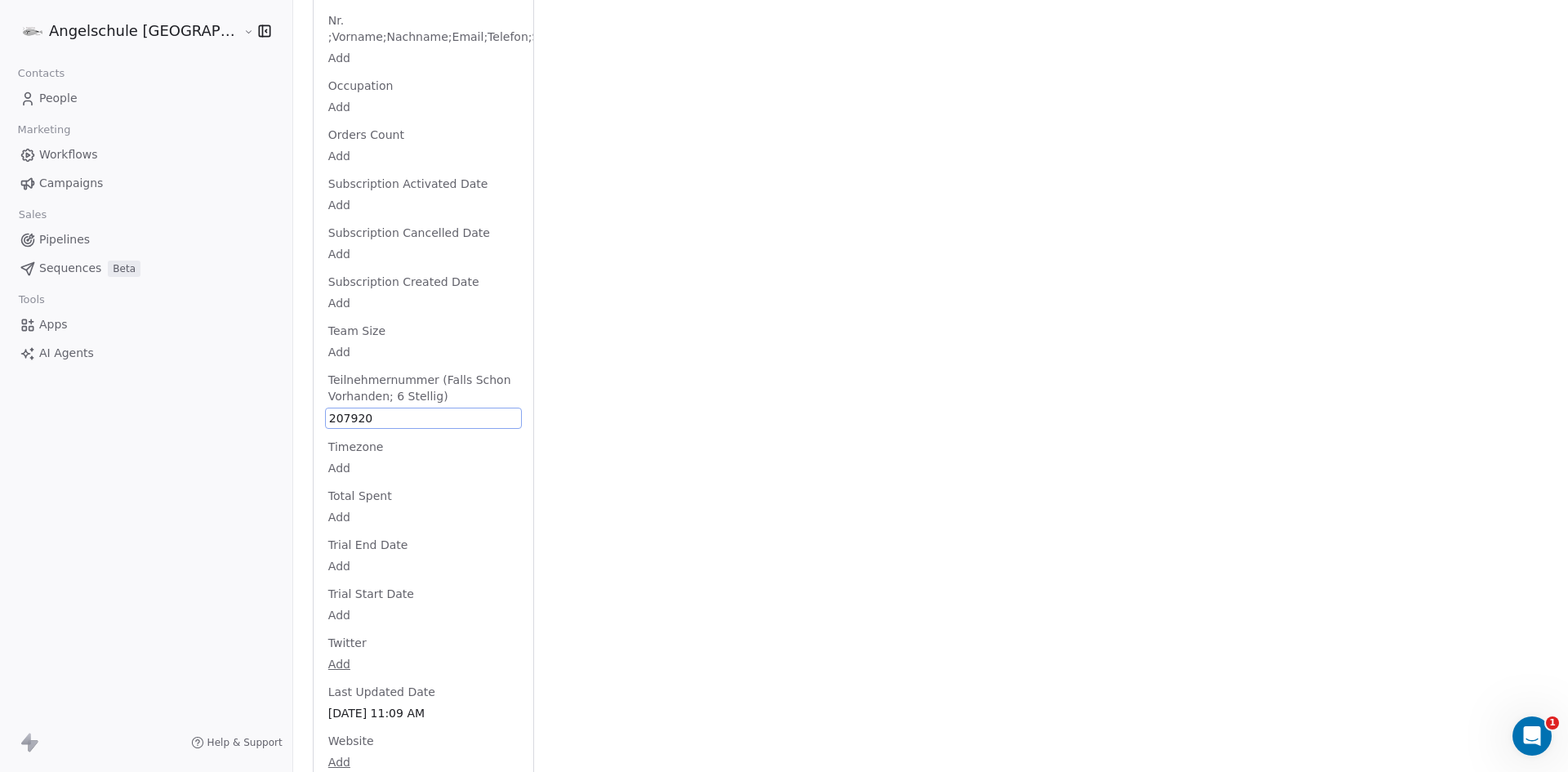
click at [329, 410] on span "207920" at bounding box center [423, 418] width 188 height 16
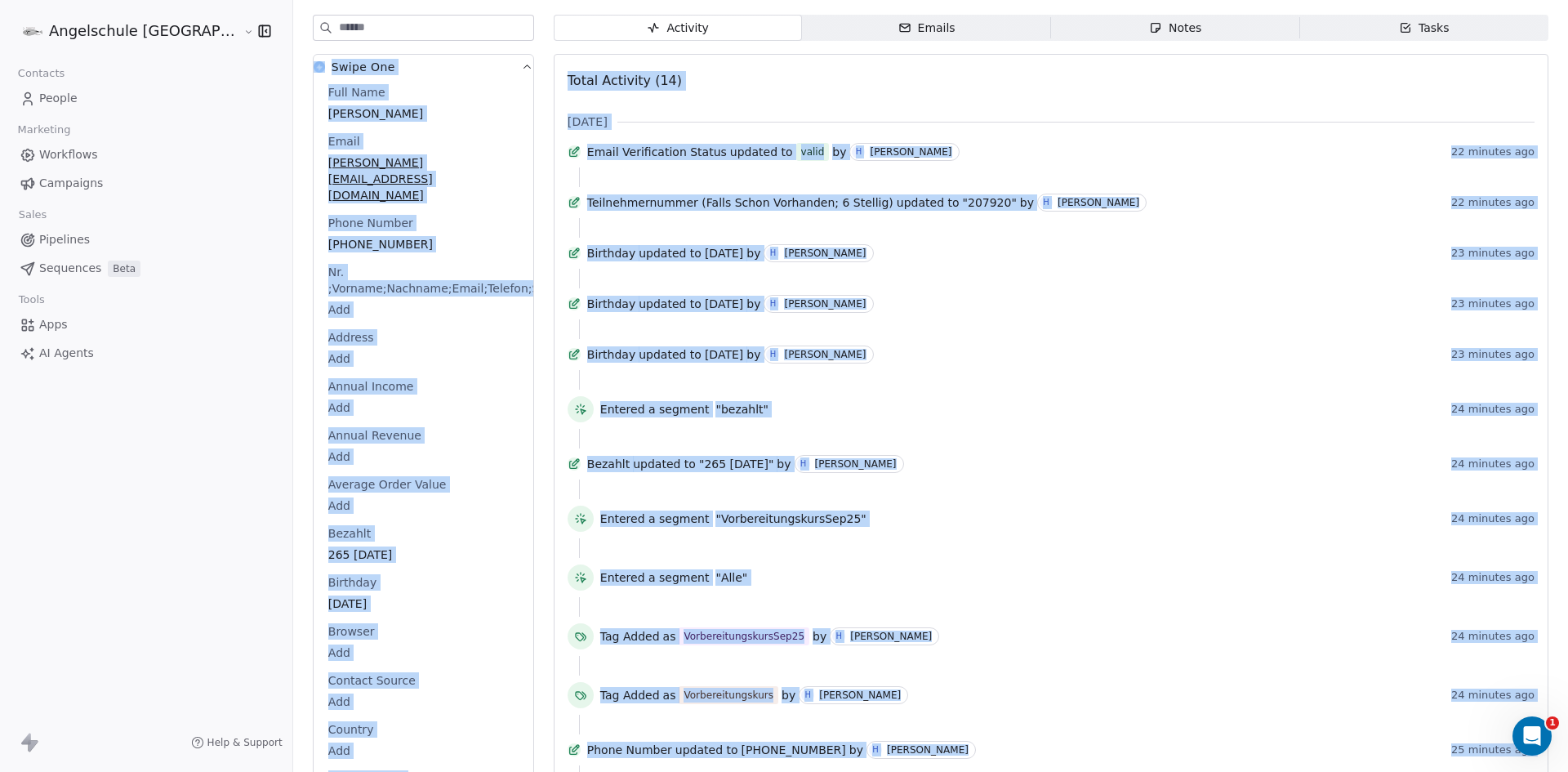
scroll to position [0, 0]
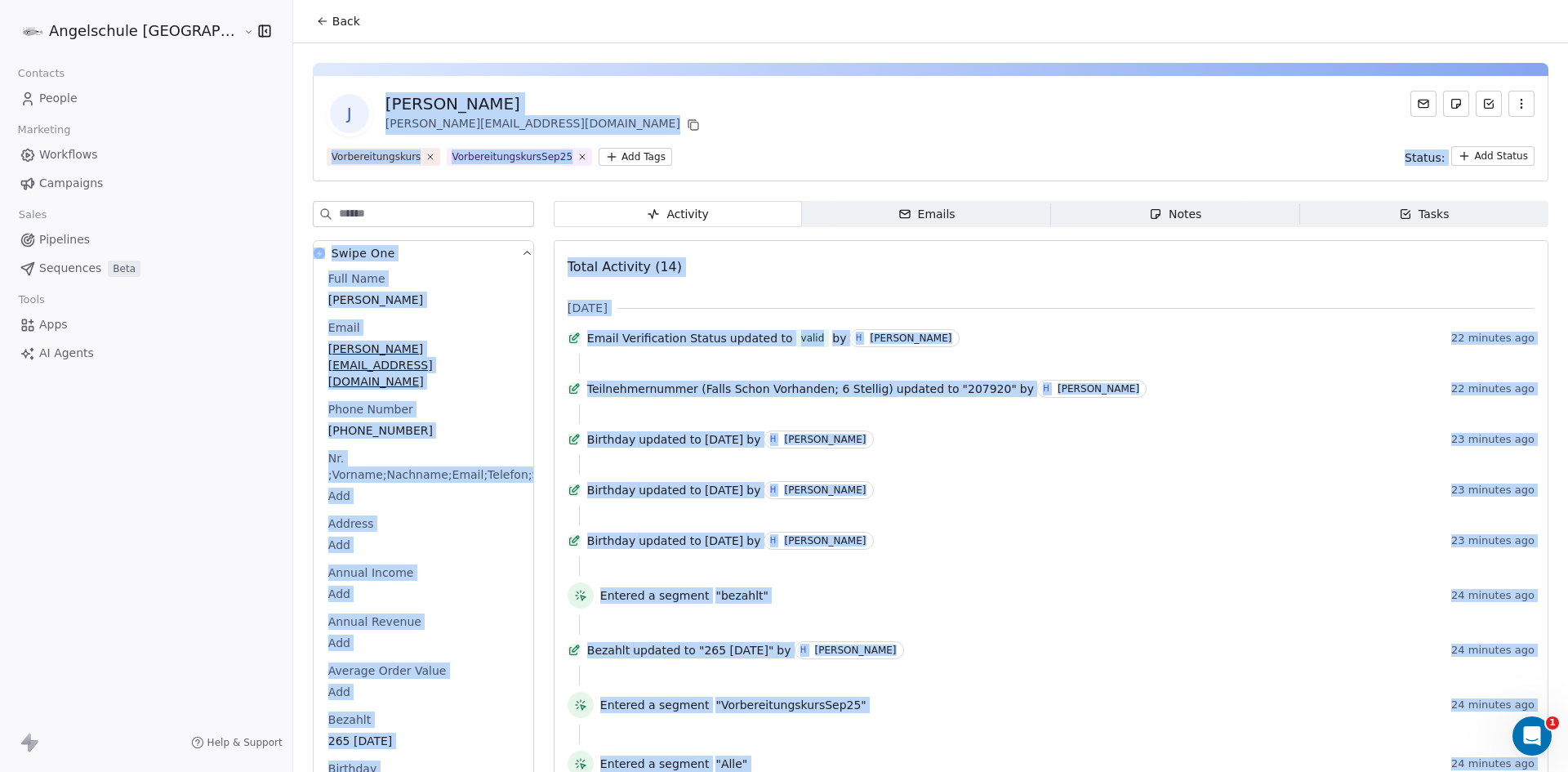
drag, startPoint x: 1563, startPoint y: 553, endPoint x: 1529, endPoint y: -18, distance: 572.0
click at [1529, 0] on html "Angelschule Bayern Contacts People Marketing Workflows Campaigns Sales Pipeline…" at bounding box center [784, 386] width 1568 height 772
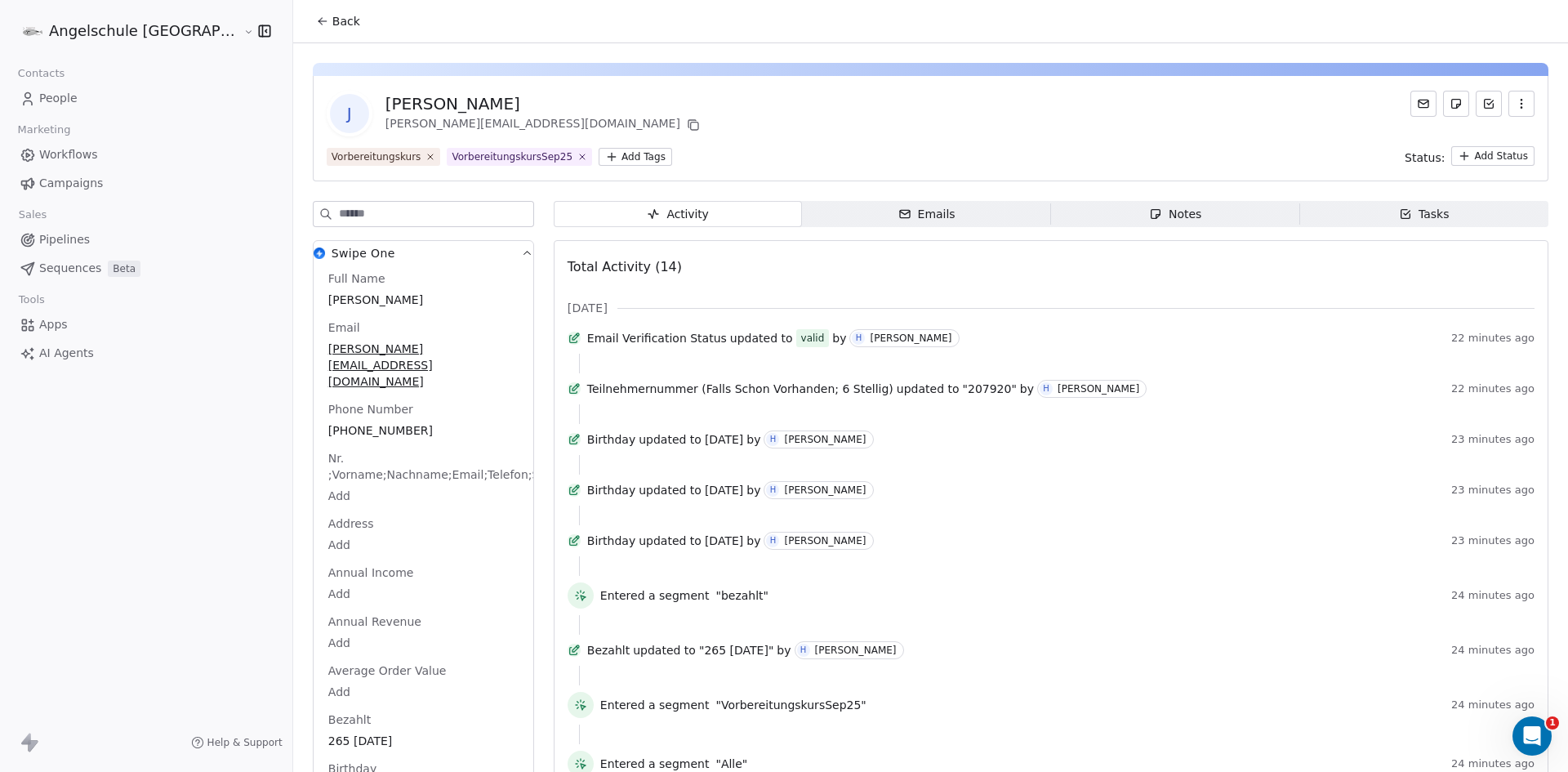
click at [248, 19] on html "Angelschule Bayern Contacts People Marketing Workflows Campaigns Sales Pipeline…" at bounding box center [784, 386] width 1568 height 772
click at [316, 20] on icon at bounding box center [322, 21] width 13 height 13
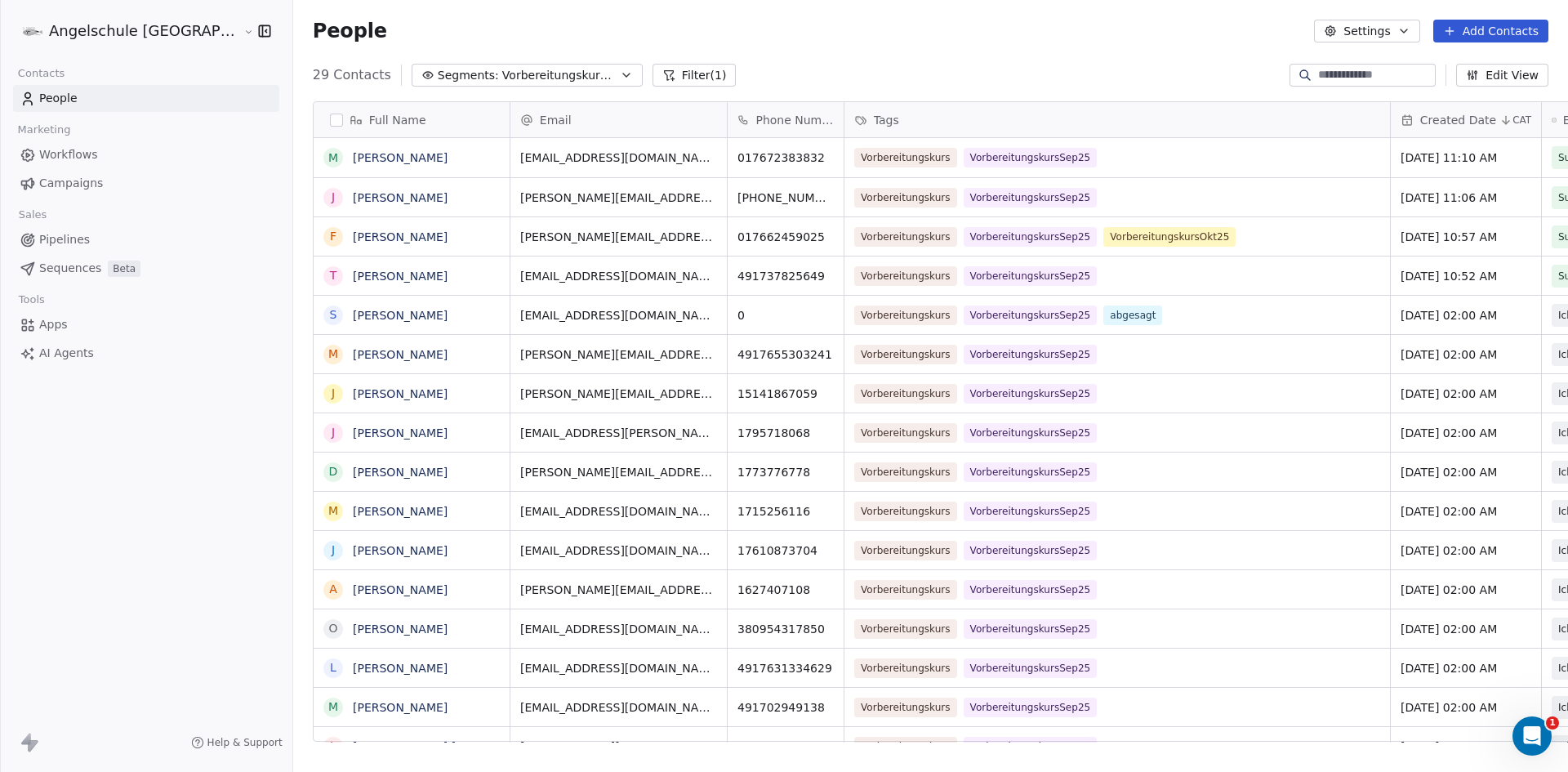
scroll to position [667, 1335]
click at [728, 234] on icon "grid" at bounding box center [735, 234] width 13 height 13
click at [840, 229] on icon "grid" at bounding box center [844, 233] width 7 height 7
click at [353, 232] on link "[PERSON_NAME]" at bounding box center [400, 237] width 95 height 13
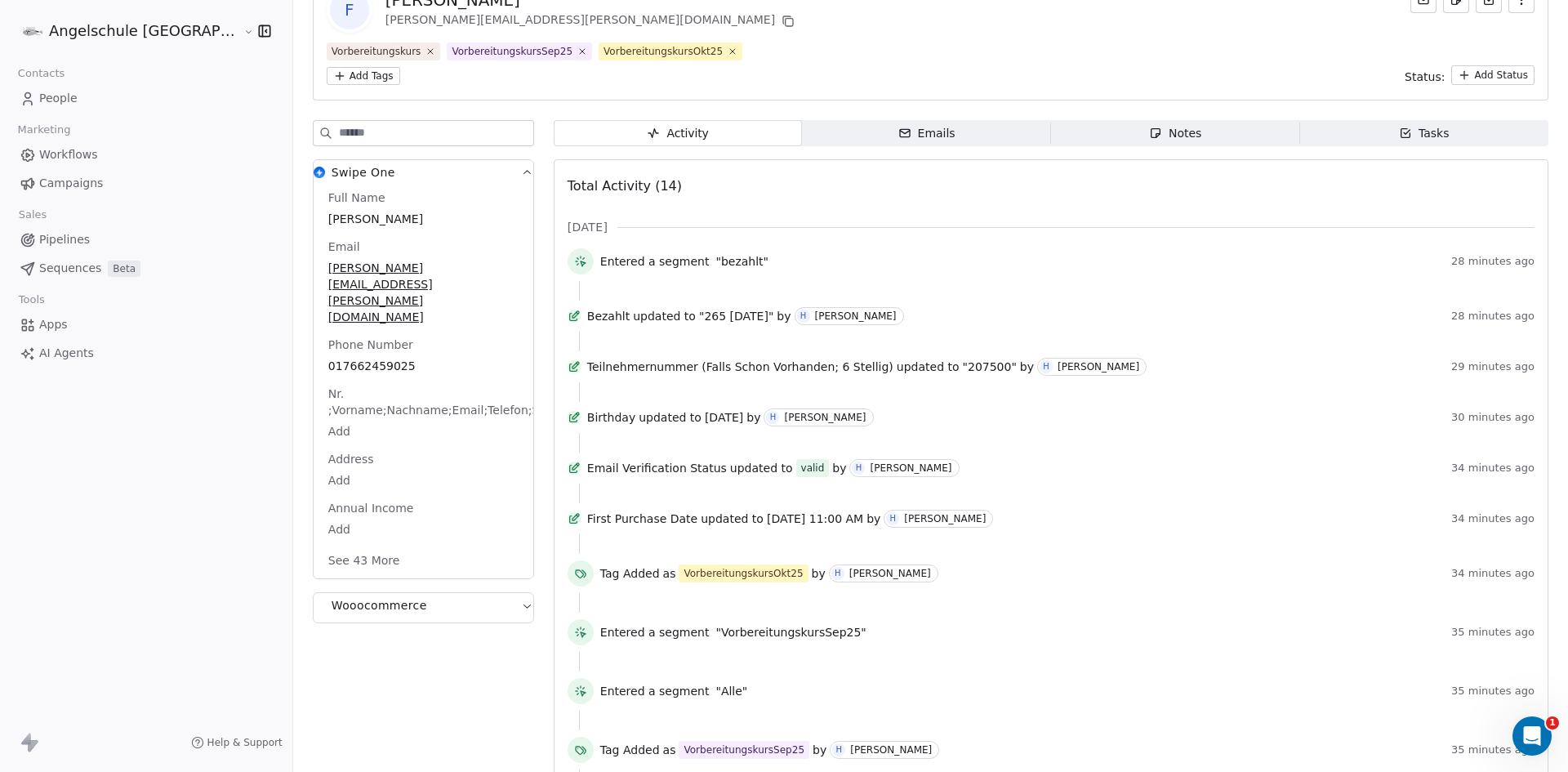
scroll to position [81, 0]
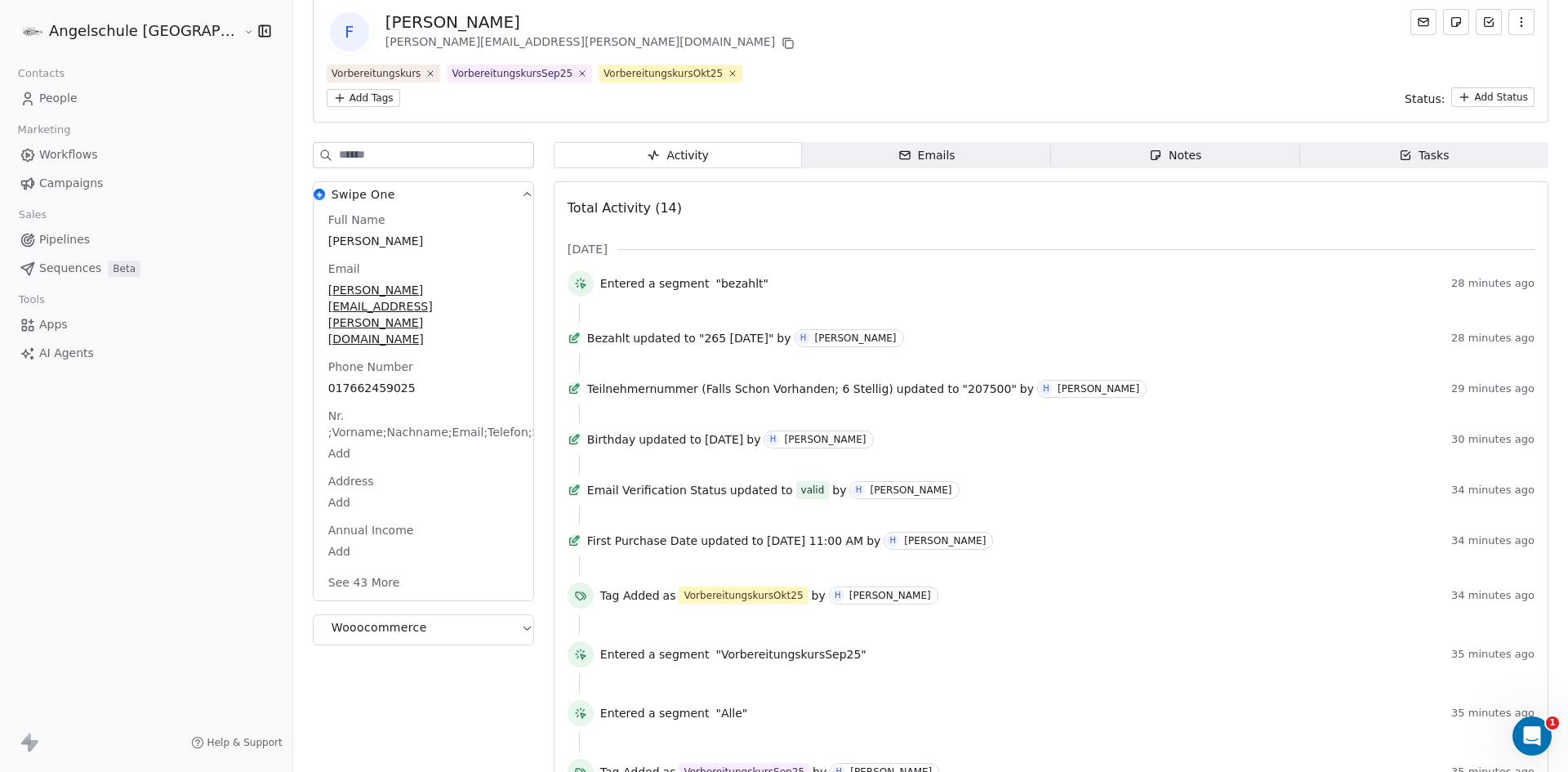
click at [318, 567] on button "See 43 More" at bounding box center [363, 582] width 91 height 30
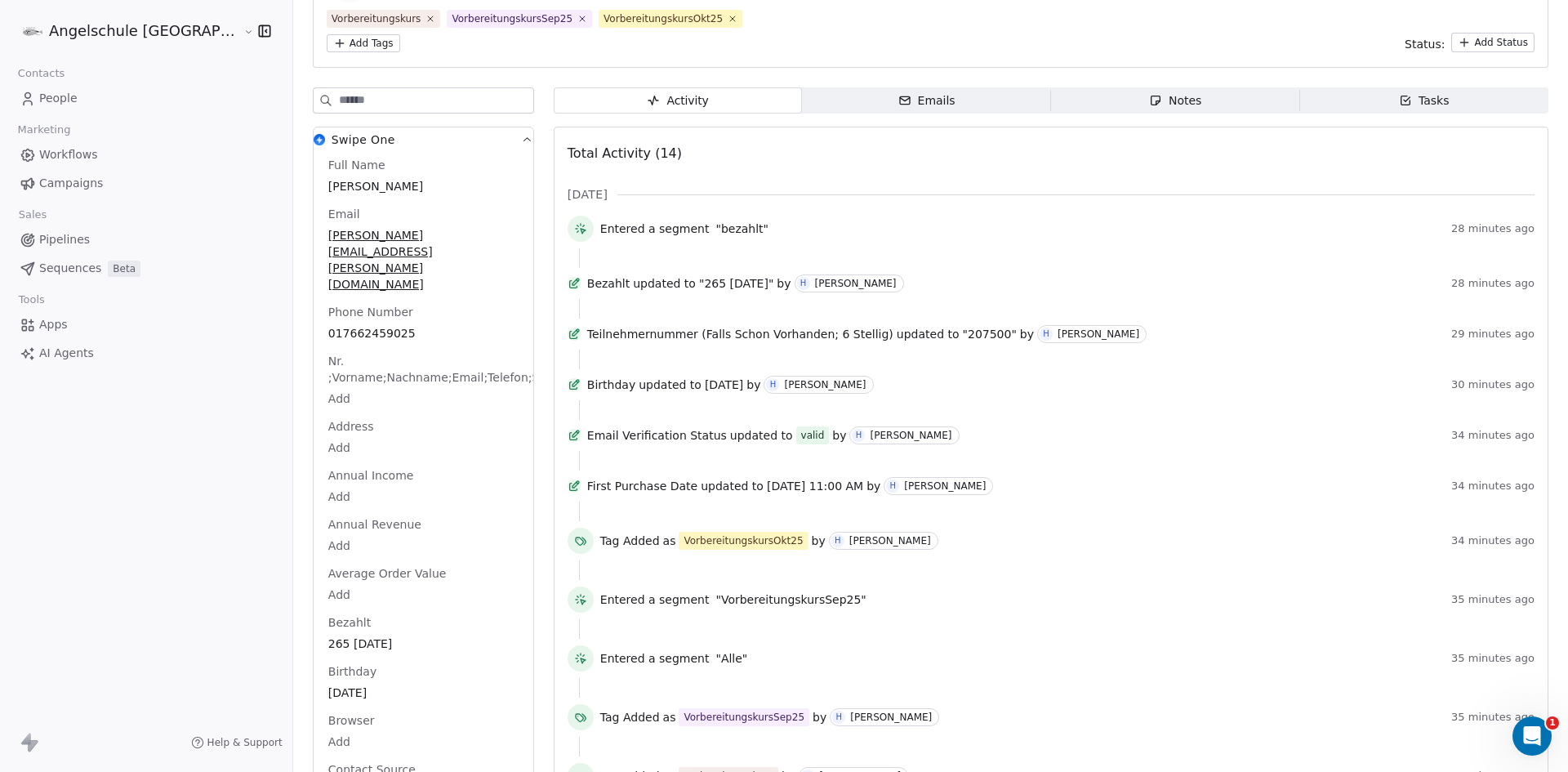
scroll to position [164, 0]
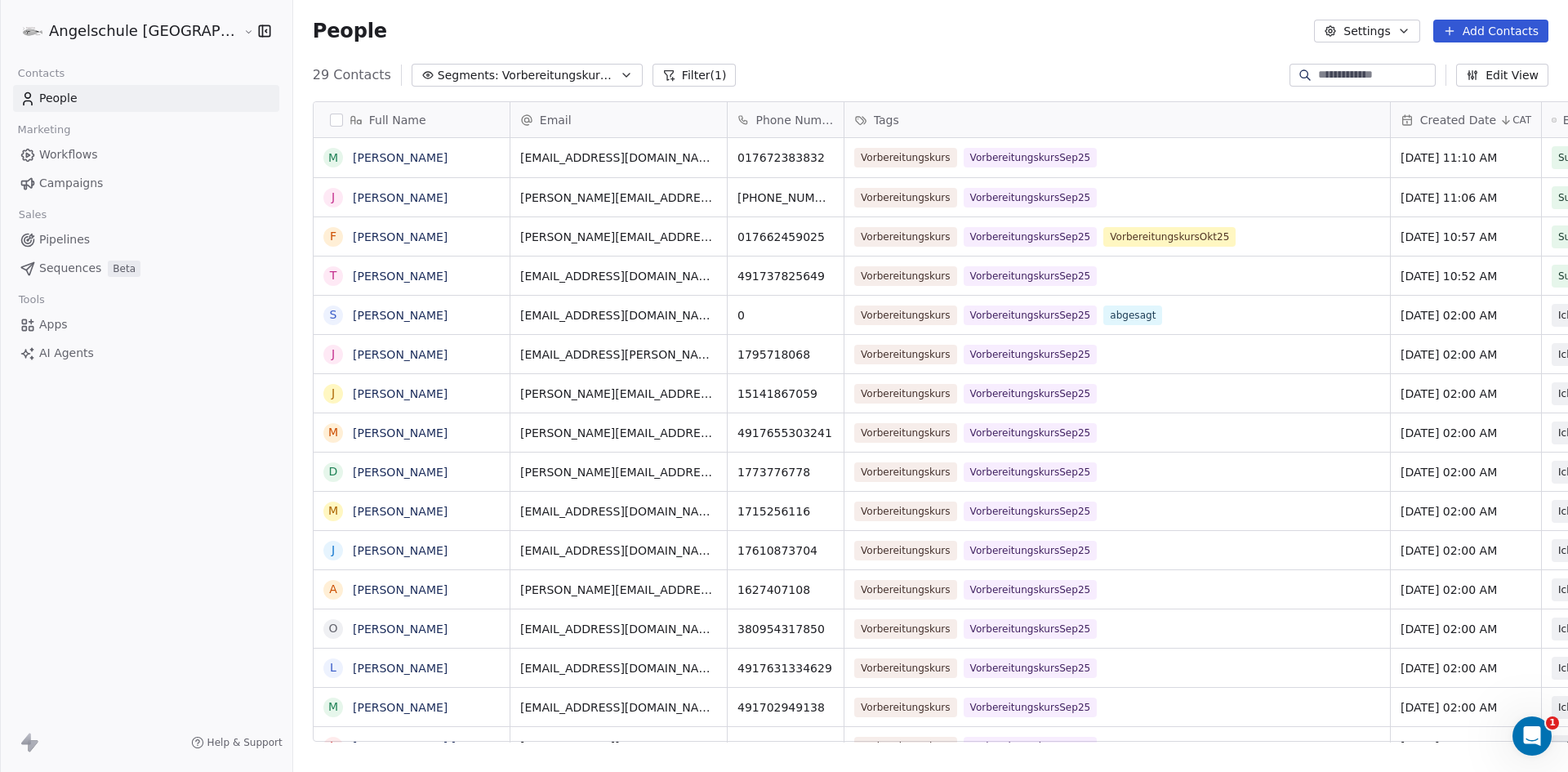
scroll to position [667, 1335]
click at [354, 155] on link "Moritz Grabmann" at bounding box center [400, 158] width 95 height 13
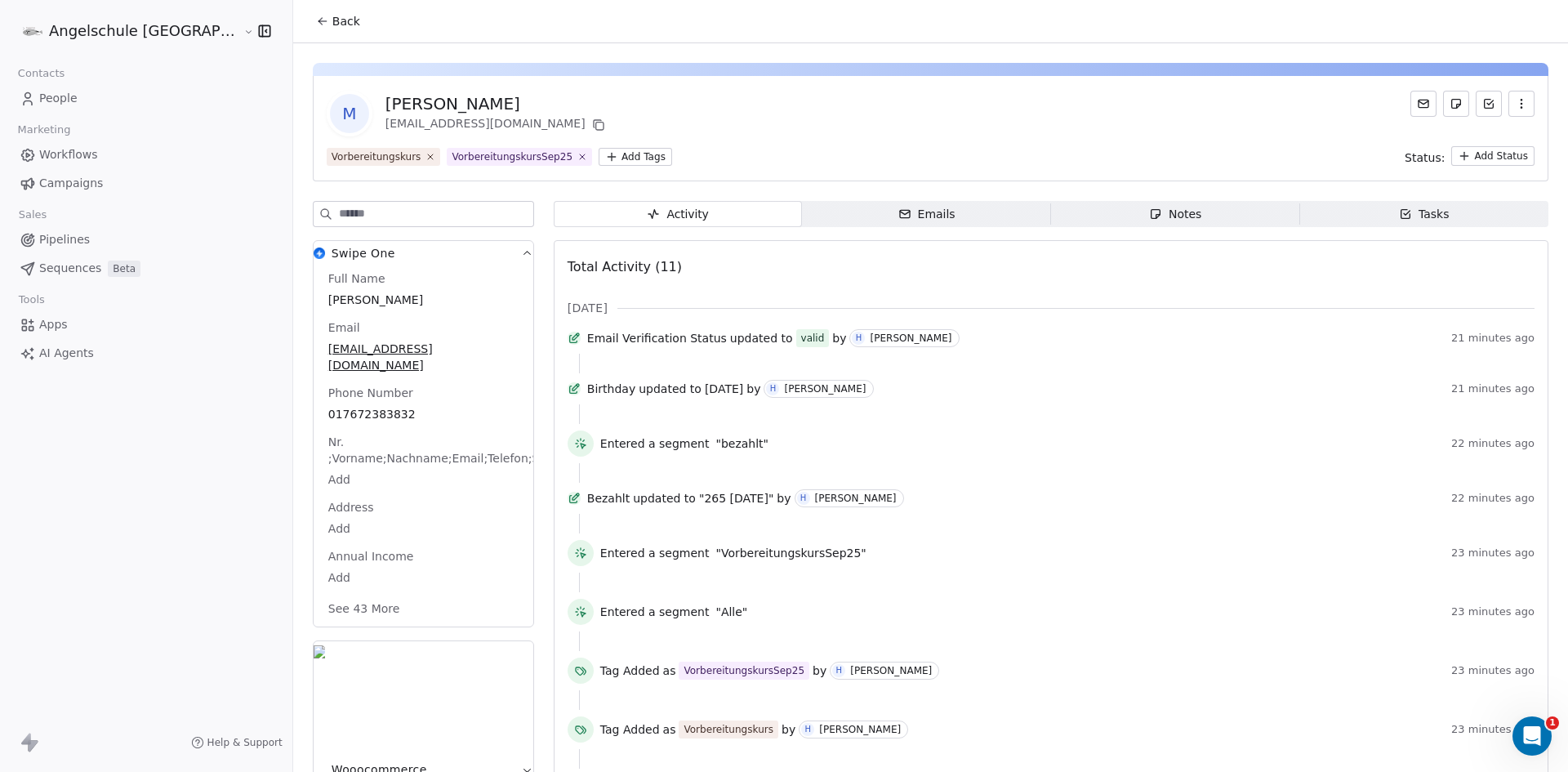
click at [318, 21] on icon at bounding box center [320, 20] width 3 height 3
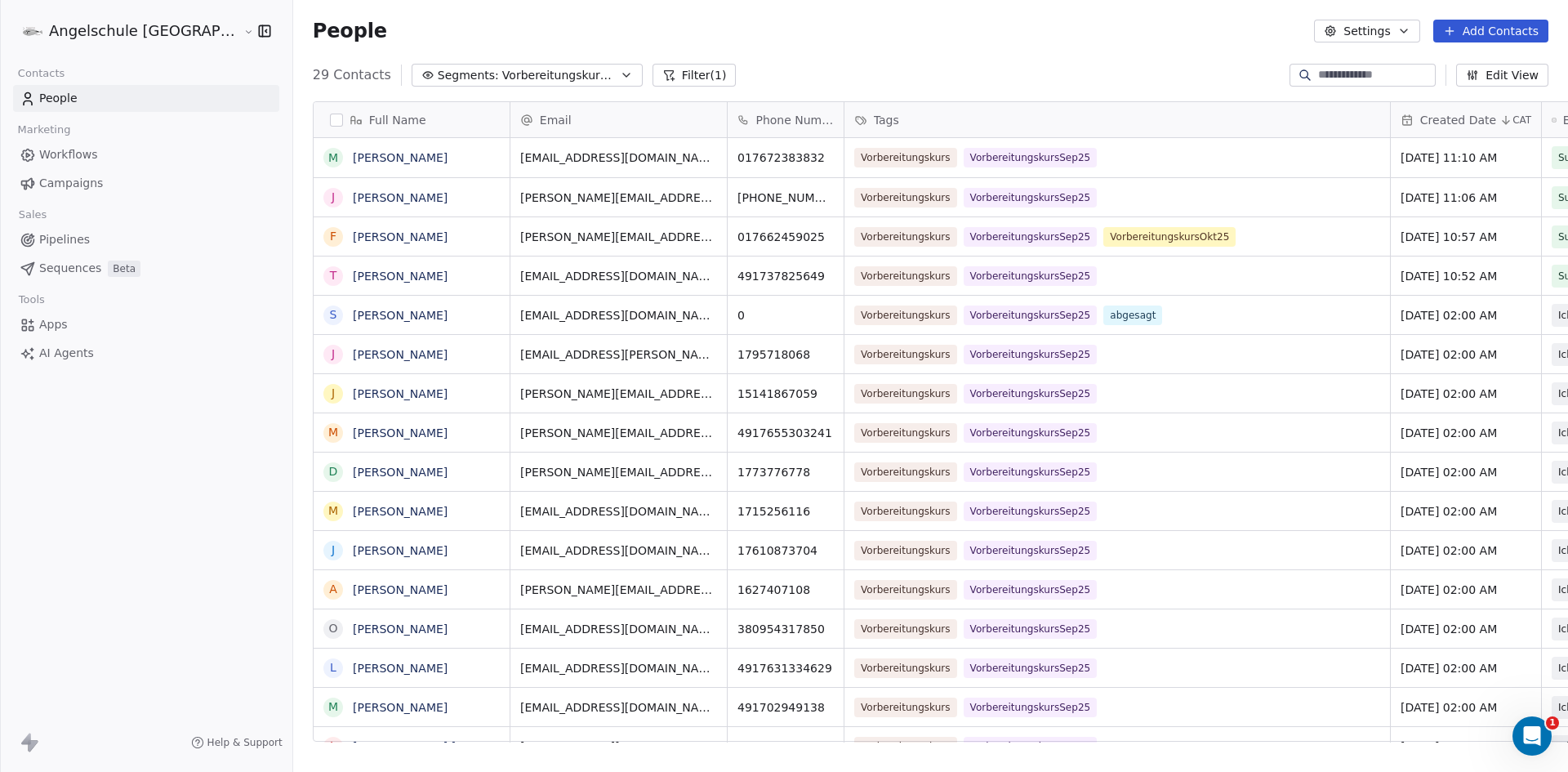
scroll to position [667, 1335]
click at [732, 153] on icon "grid" at bounding box center [735, 156] width 7 height 7
click at [728, 275] on icon "grid" at bounding box center [735, 274] width 13 height 13
click at [842, 271] on icon "grid" at bounding box center [845, 275] width 7 height 7
click at [353, 275] on link "[PERSON_NAME]" at bounding box center [400, 276] width 95 height 13
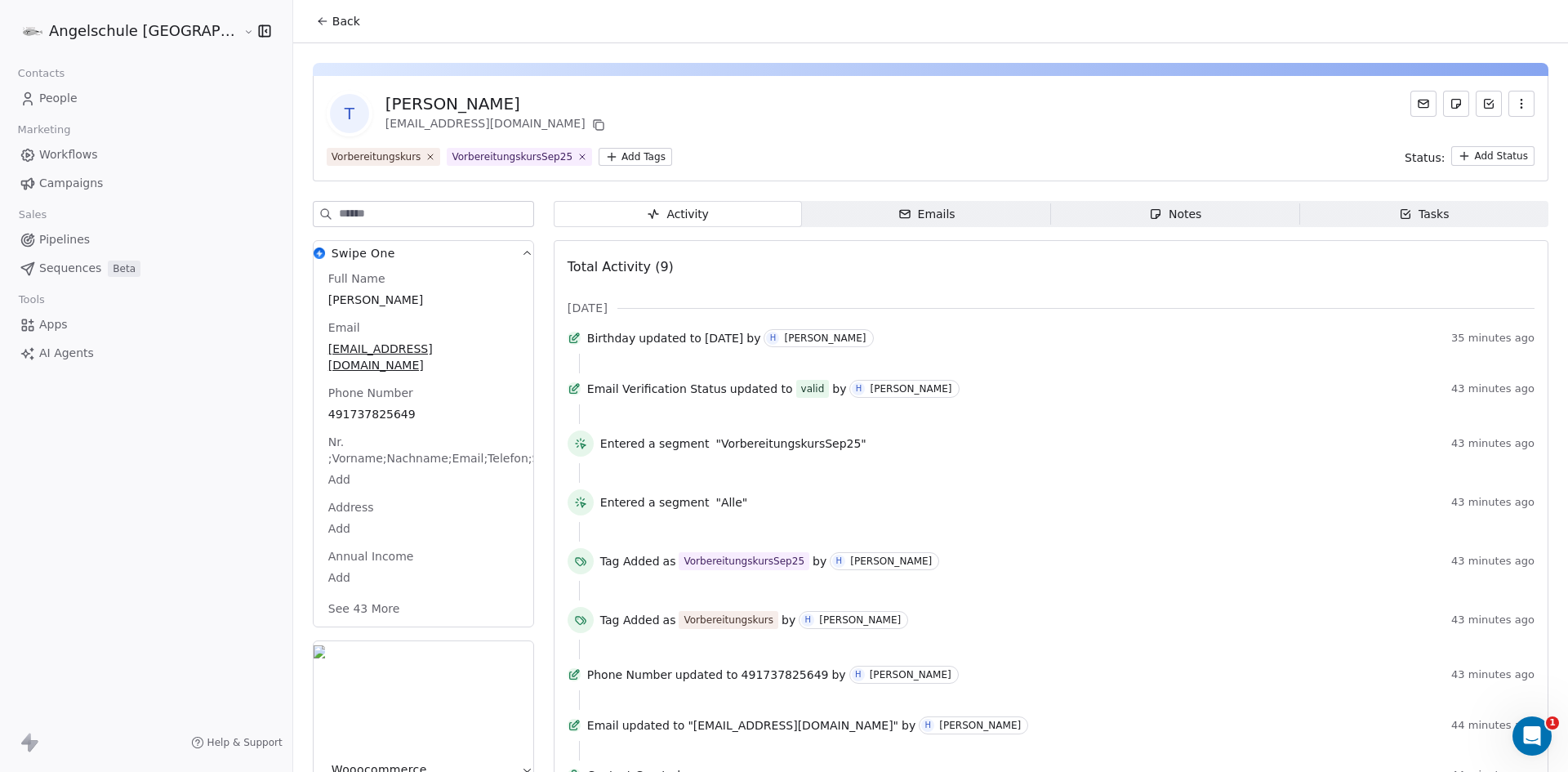
click at [318, 594] on button "See 43 More" at bounding box center [363, 608] width 91 height 30
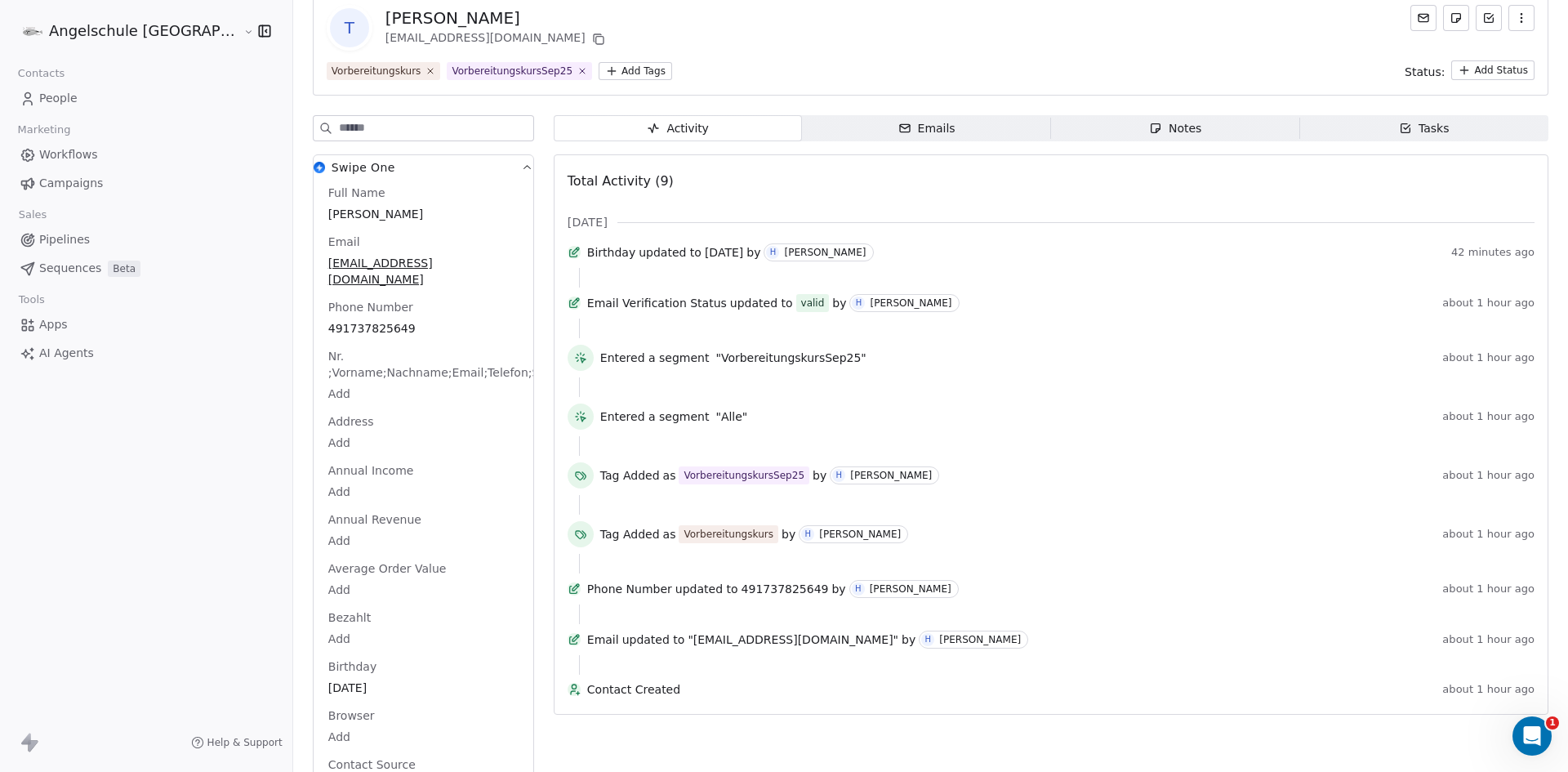
scroll to position [81, 0]
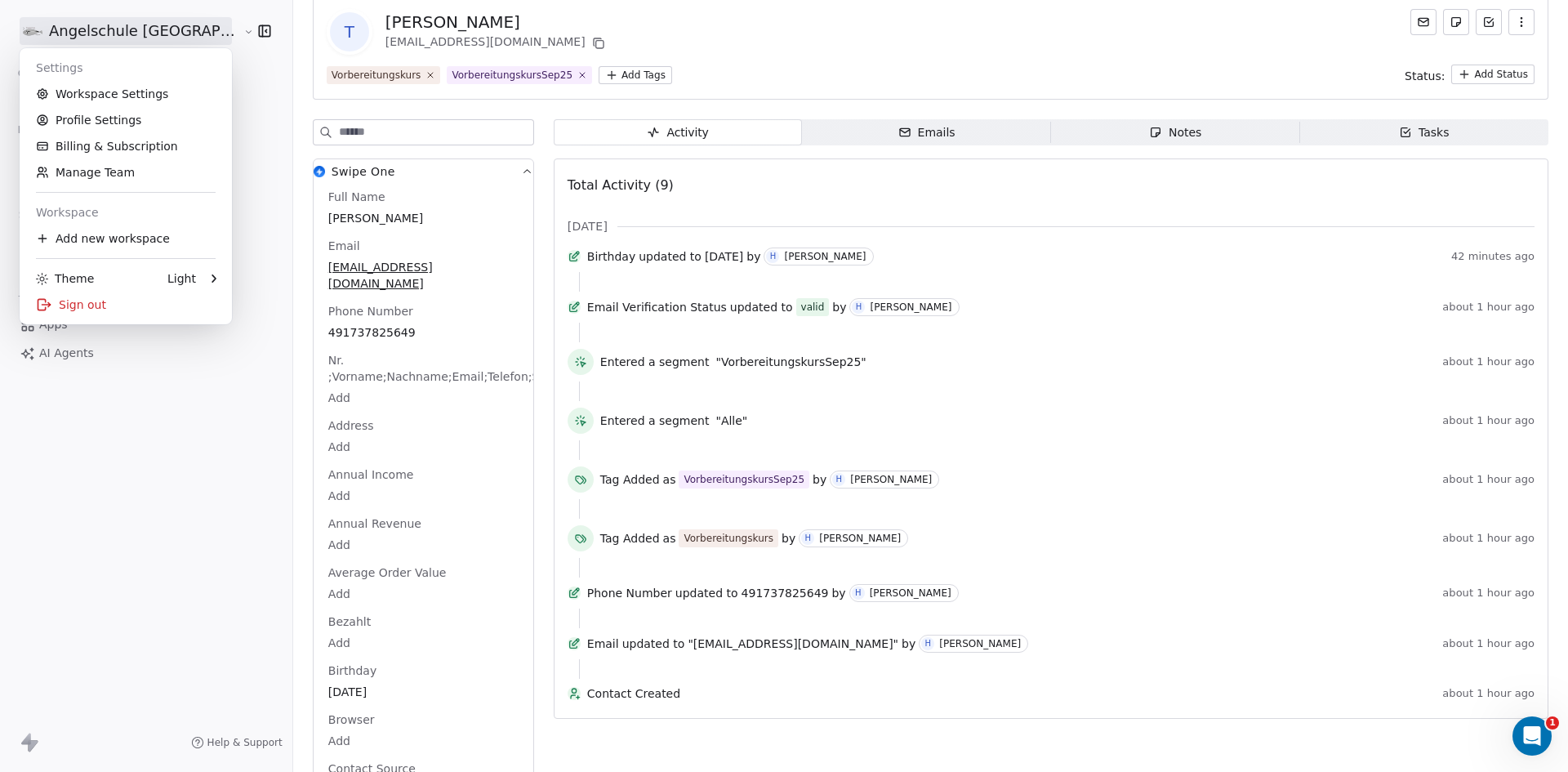
click at [90, 23] on html "Angelschule Bayern Contacts People Marketing Workflows Campaigns Sales Pipeline…" at bounding box center [784, 386] width 1568 height 772
click at [159, 428] on html "Angelschule Bayern Contacts People Marketing Workflows Campaigns Sales Pipeline…" at bounding box center [784, 386] width 1568 height 772
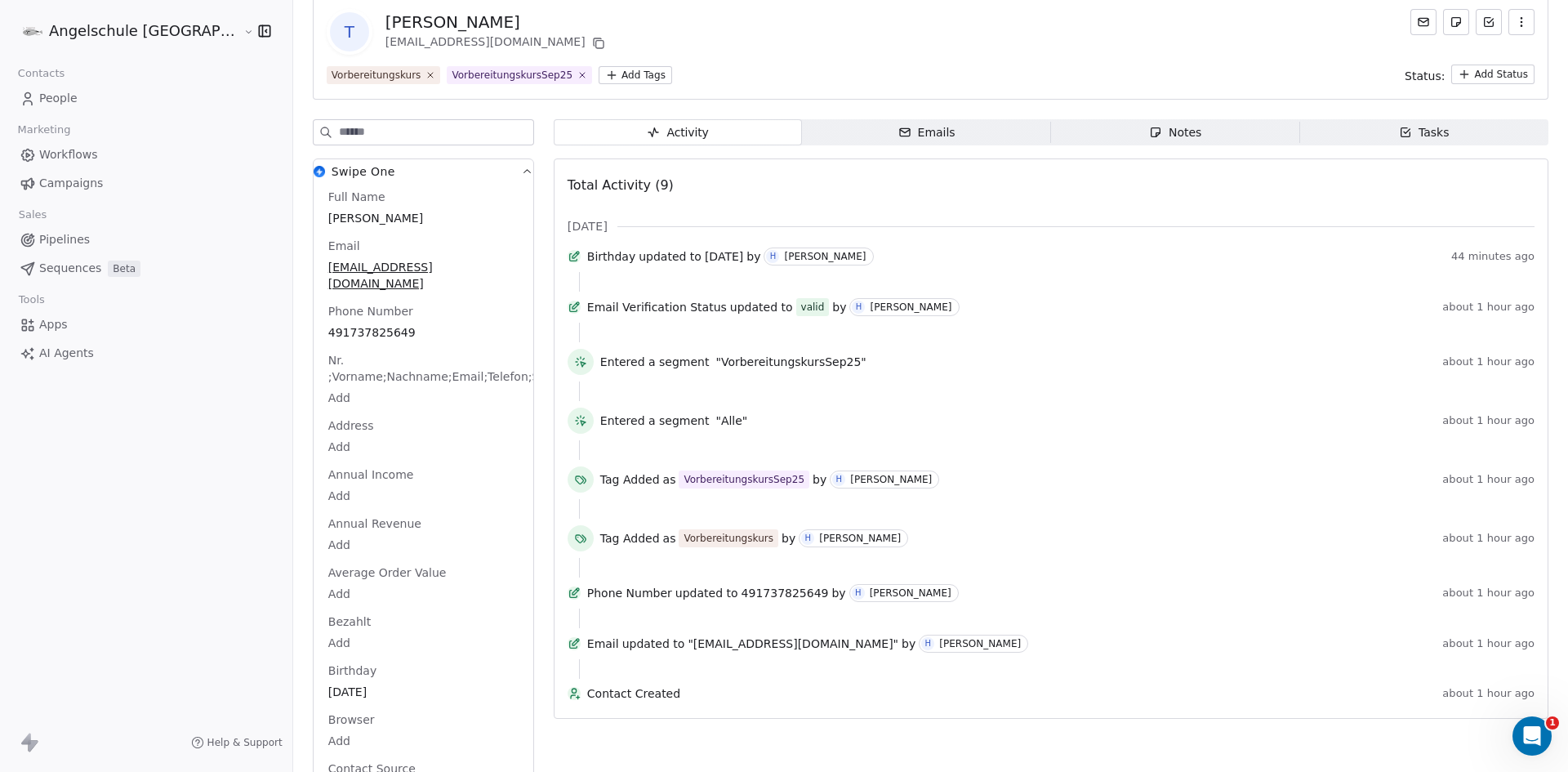
click at [61, 184] on span "Campaigns" at bounding box center [71, 183] width 63 height 17
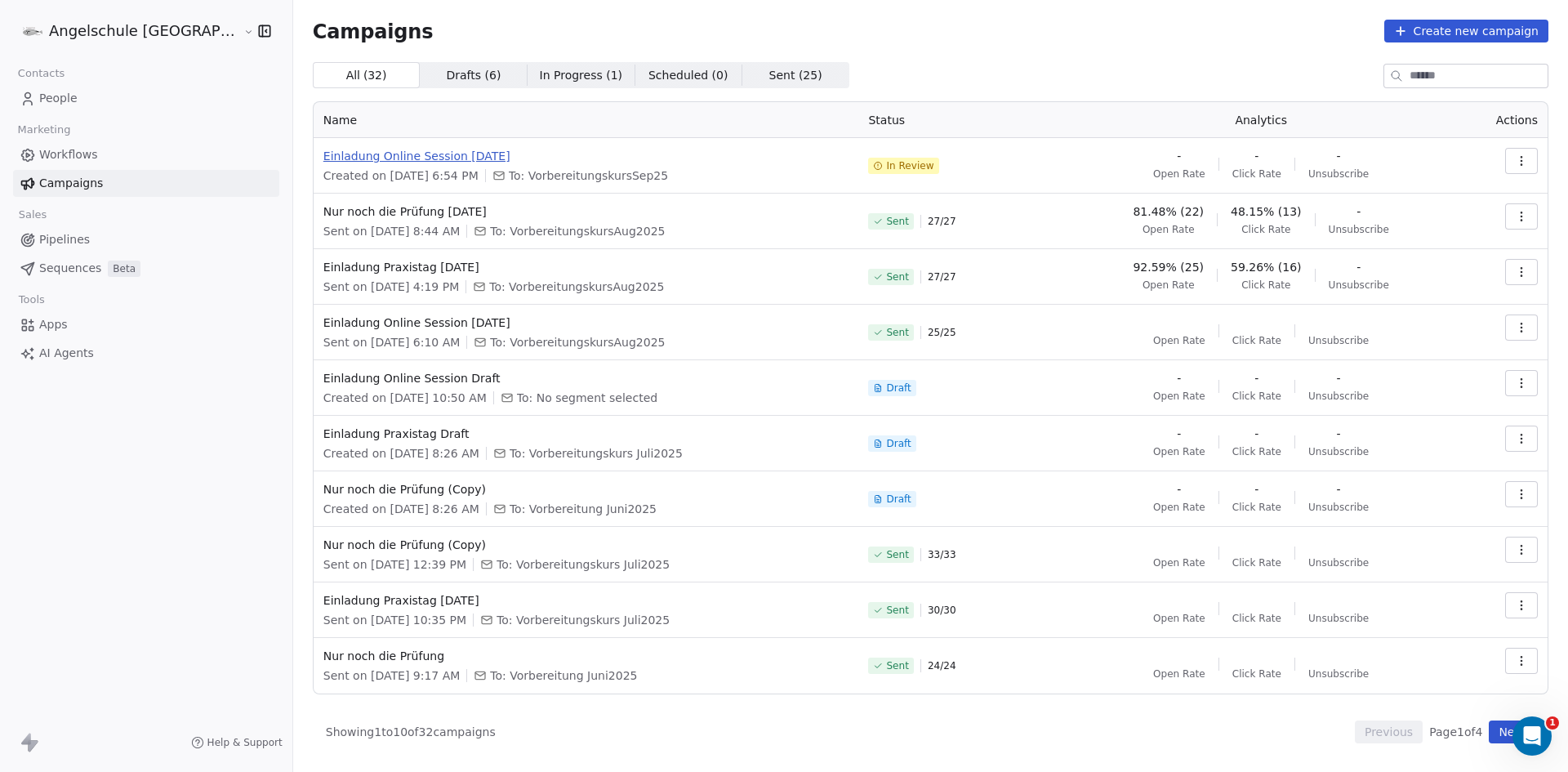
click at [332, 154] on span "Einladung Online Session [DATE]" at bounding box center [586, 156] width 526 height 16
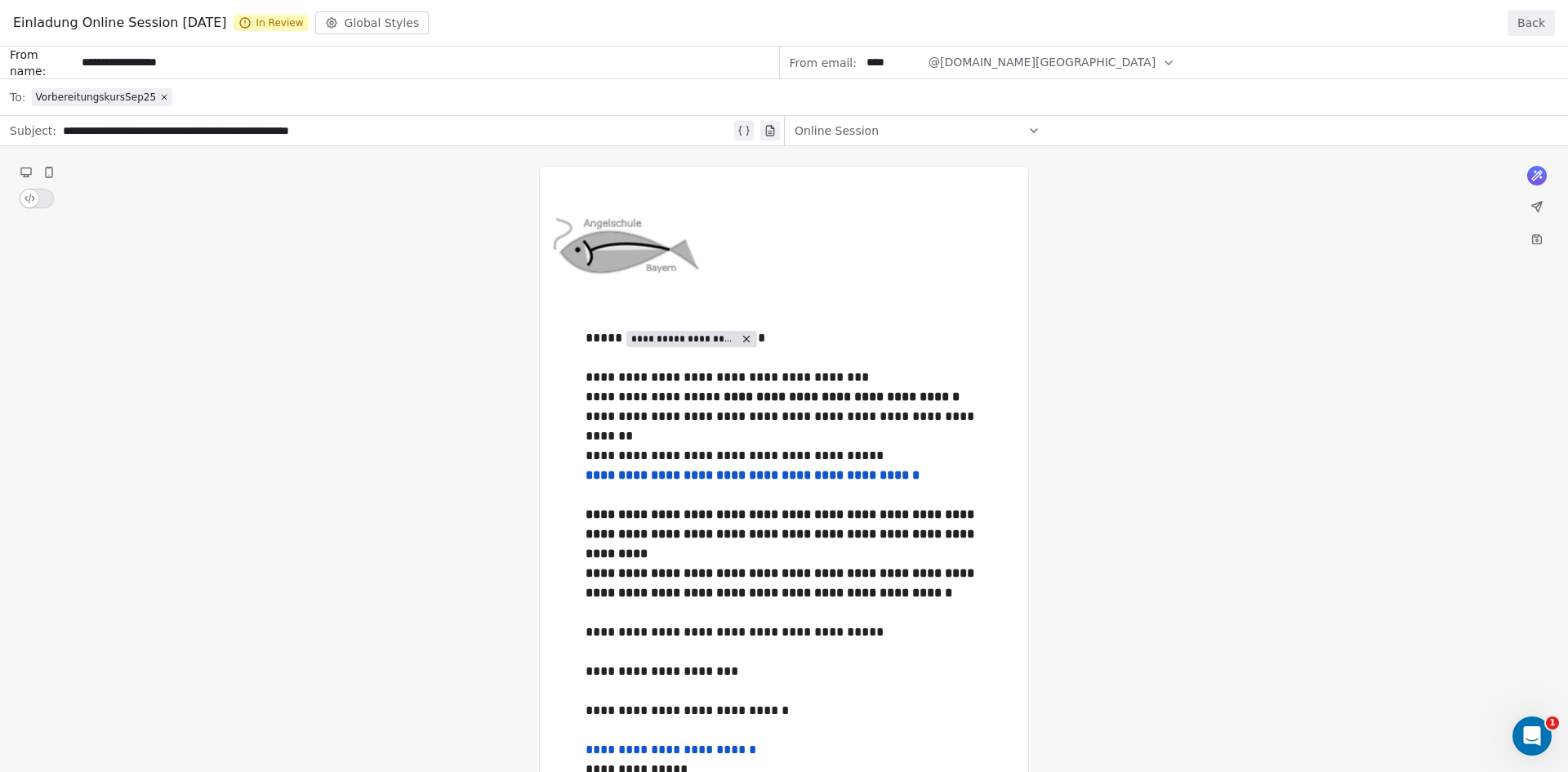
click at [587, 331] on div "**********" at bounding box center [784, 527] width 1568 height 961
drag, startPoint x: 585, startPoint y: 334, endPoint x: 670, endPoint y: 380, distance: 96.6
click at [670, 380] on div "**********" at bounding box center [784, 527] width 1568 height 961
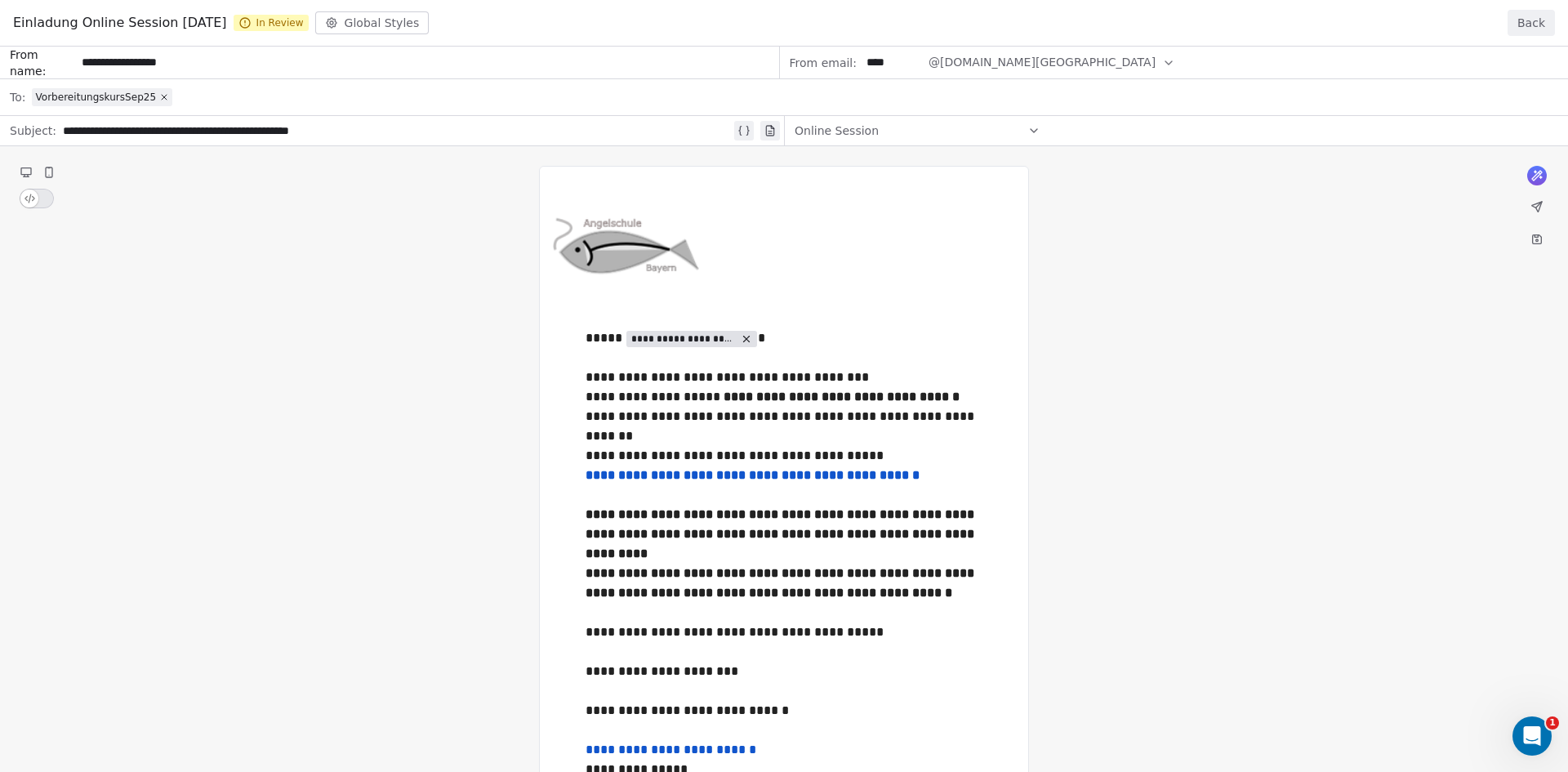
click at [1526, 21] on button "Back" at bounding box center [1532, 23] width 48 height 26
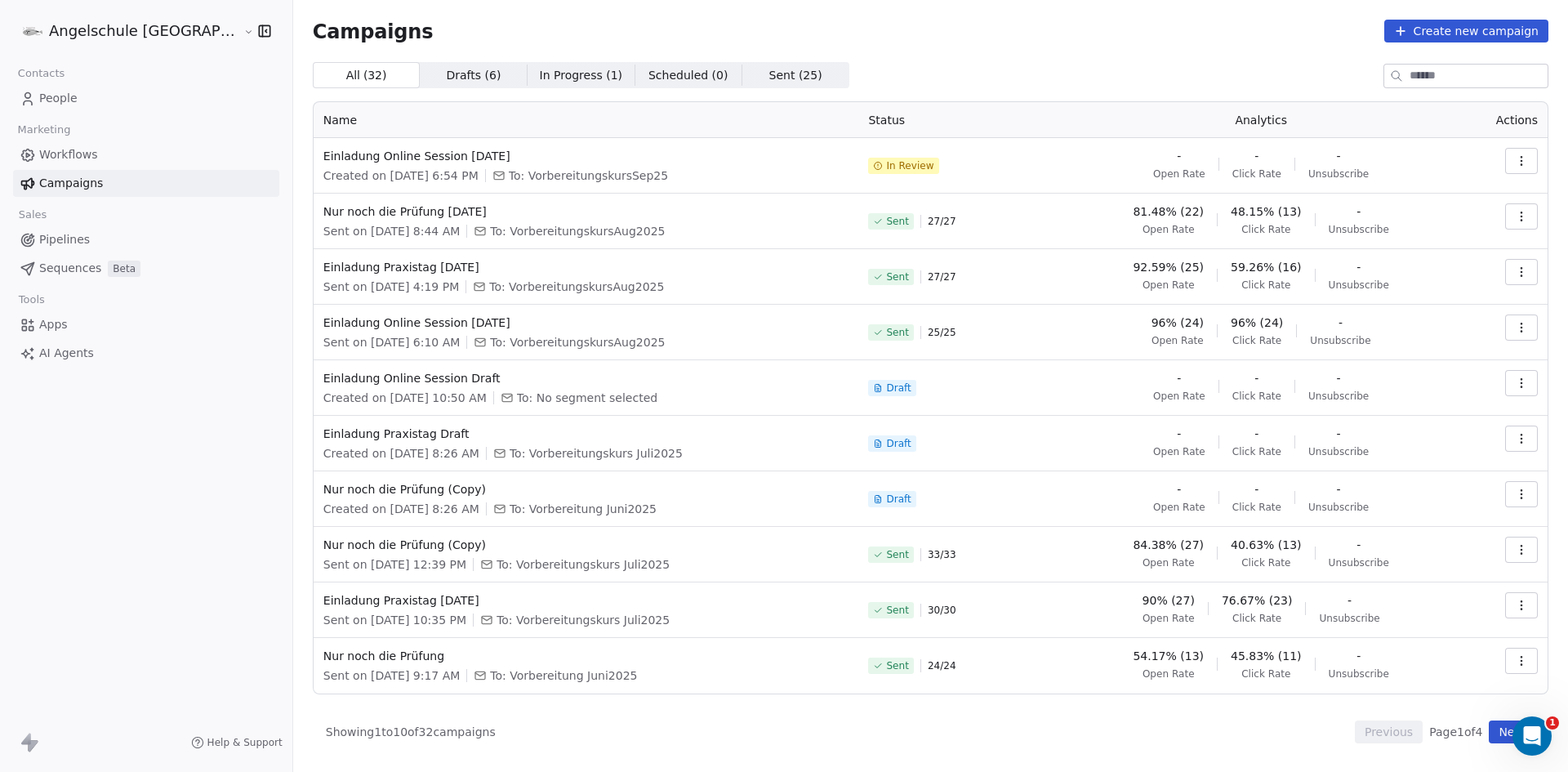
click at [1521, 167] on icon "button" at bounding box center [1522, 161] width 13 height 13
click at [1423, 247] on span "Duplicate" at bounding box center [1423, 250] width 62 height 20
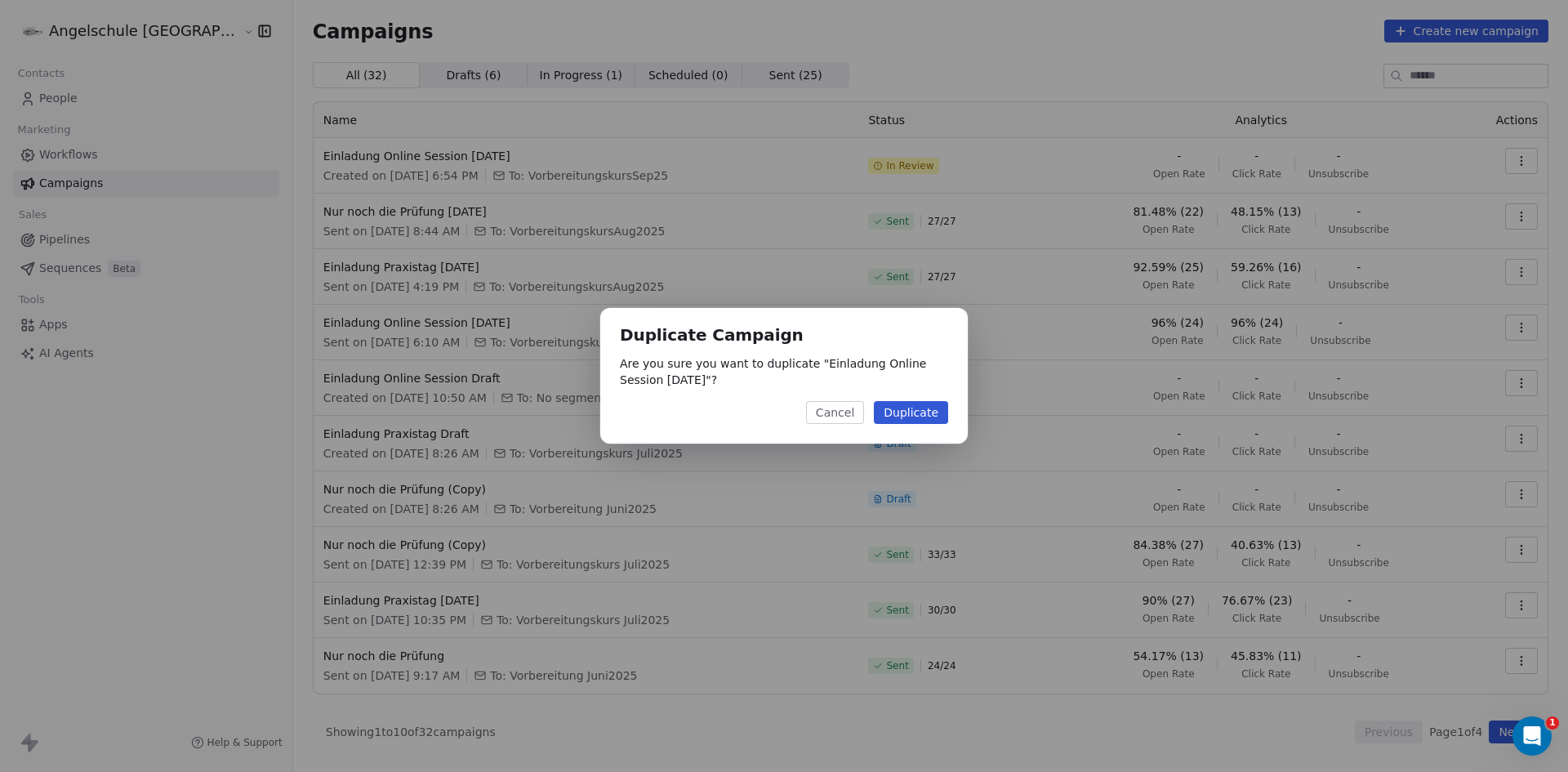
click at [916, 413] on button "Duplicate" at bounding box center [911, 413] width 74 height 23
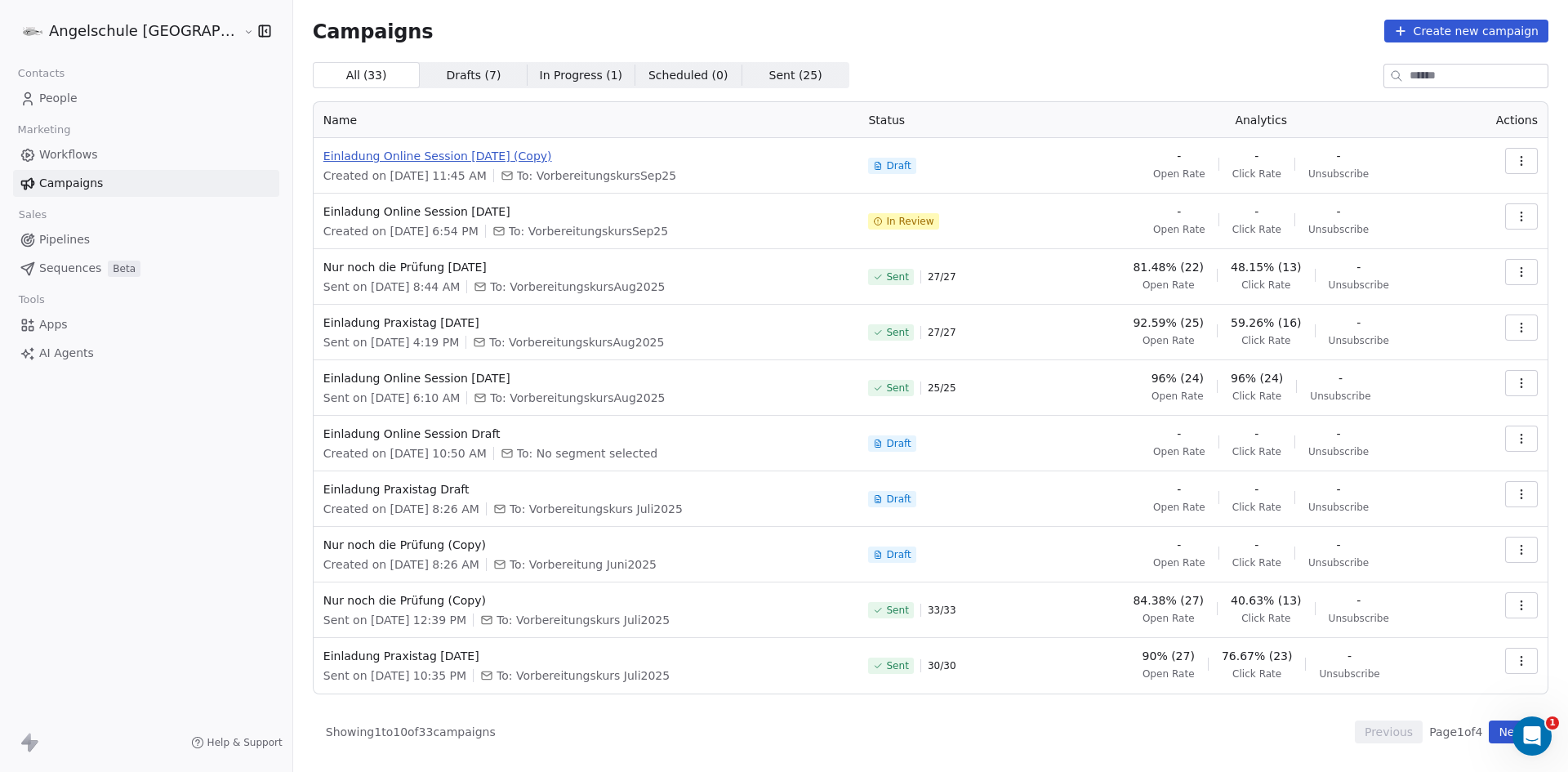
click at [469, 156] on span "Einladung Online Session September2025 (Copy)" at bounding box center [586, 156] width 526 height 16
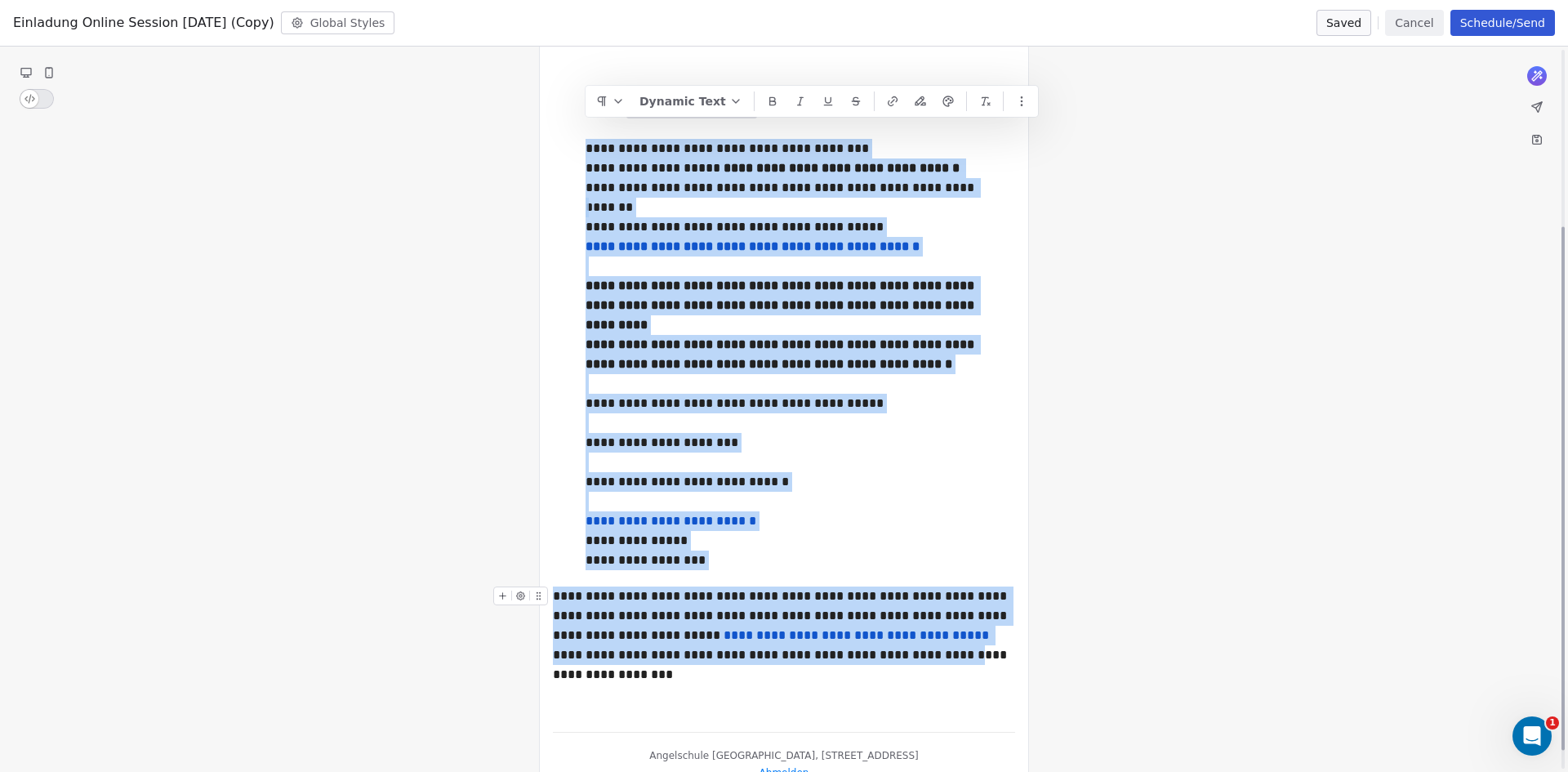
scroll to position [245, 0]
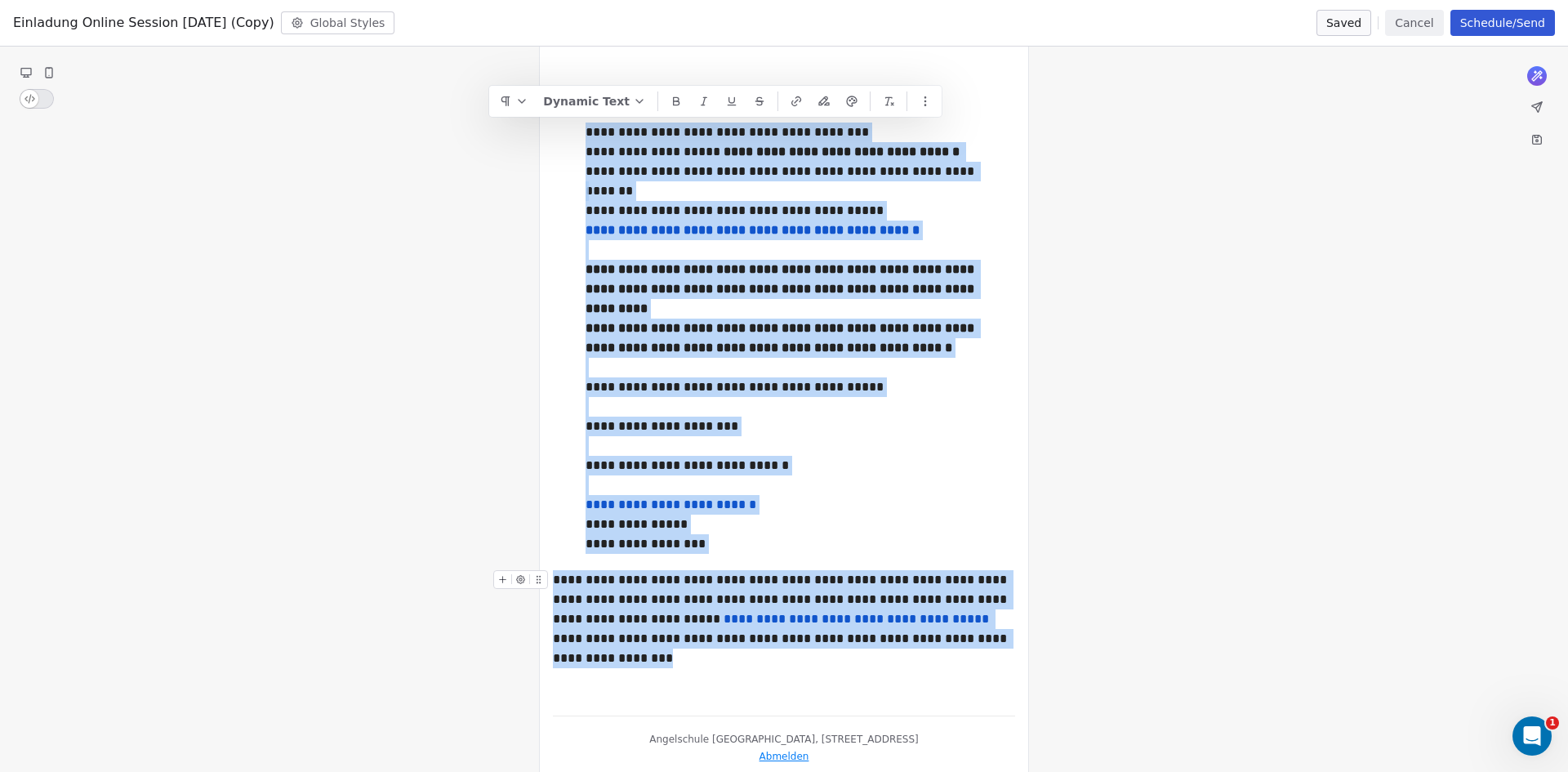
drag, startPoint x: 587, startPoint y: 374, endPoint x: 966, endPoint y: 642, distance: 464.2
click at [966, 642] on div "**********" at bounding box center [784, 319] width 462 height 768
copy div "**********"
